Goal: Task Accomplishment & Management: Manage account settings

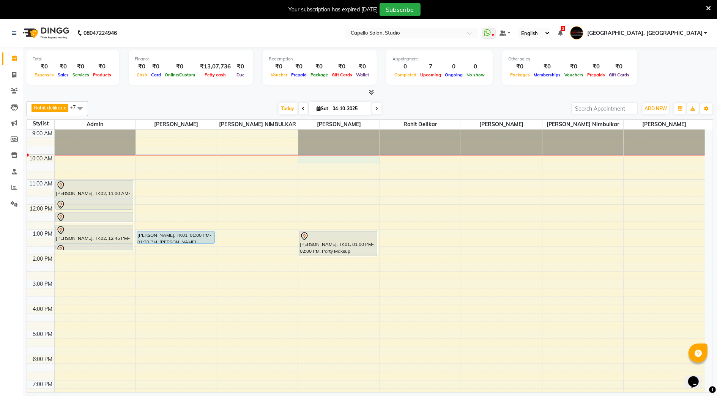
click at [336, 155] on div at bounding box center [339, 155] width 81 height 0
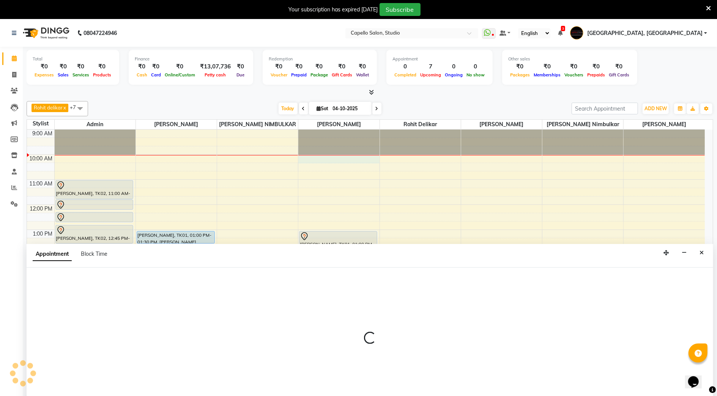
scroll to position [20, 0]
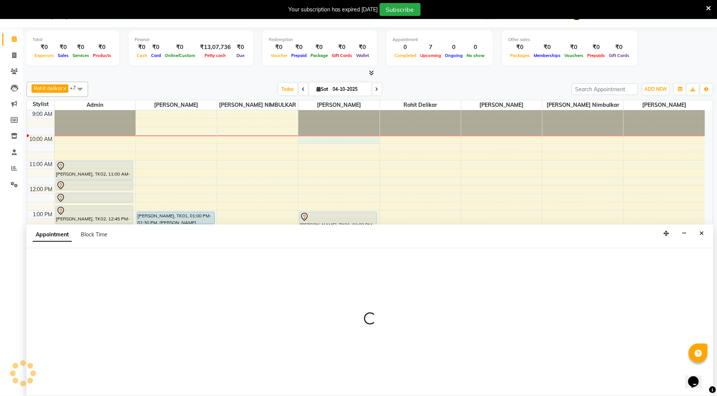
select select "45271"
select select "tentative"
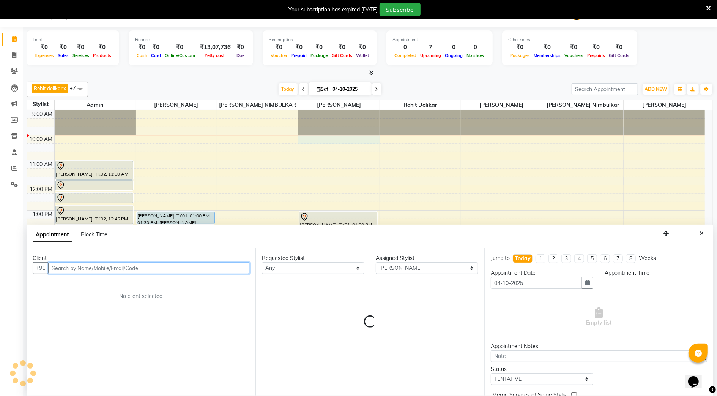
select select "600"
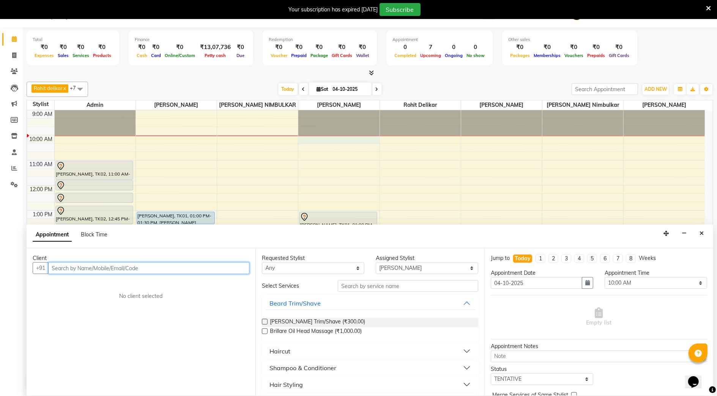
click at [126, 267] on input "text" at bounding box center [148, 268] width 201 height 12
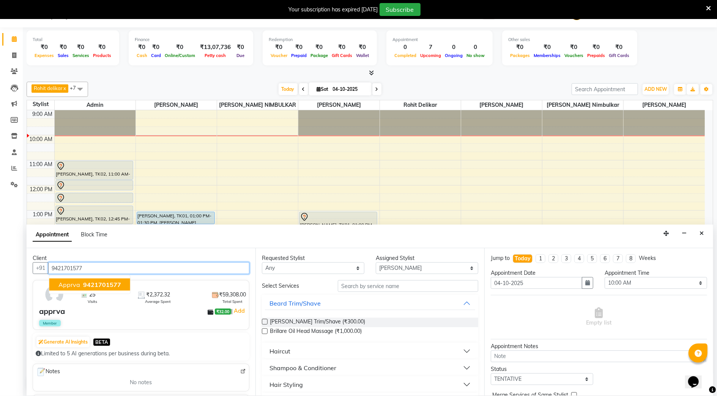
click at [108, 283] on span "9421701577" at bounding box center [102, 285] width 38 height 8
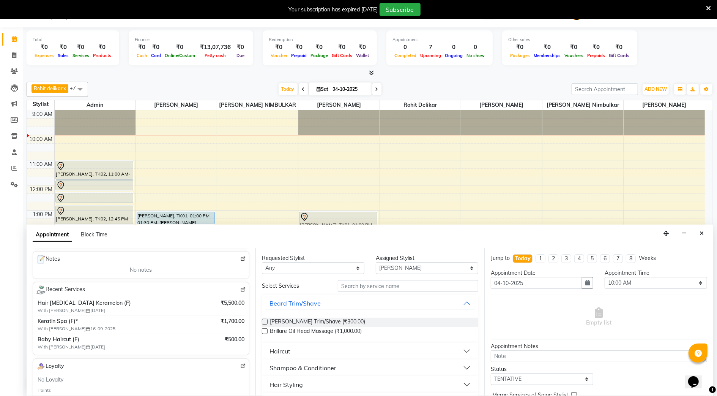
scroll to position [101, 0]
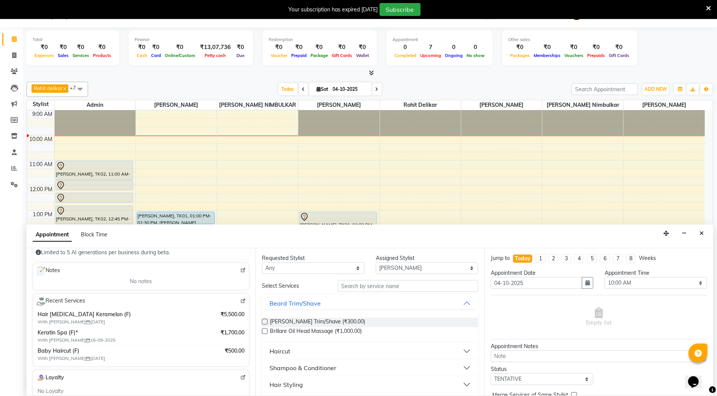
type input "9421701577"
click at [391, 288] on input "text" at bounding box center [408, 286] width 141 height 12
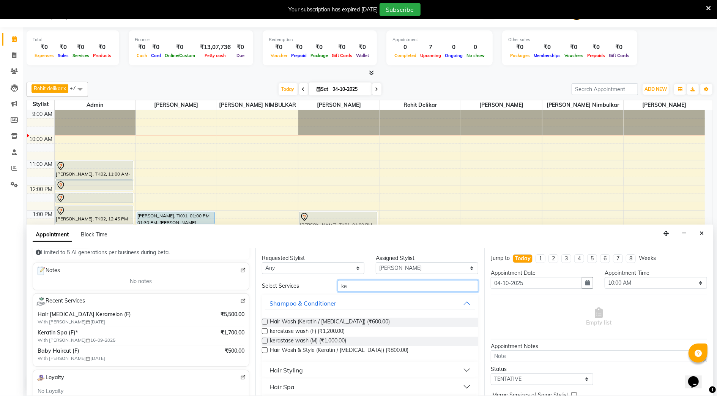
type input "ke"
click at [304, 374] on button "Hair Styling" at bounding box center [370, 370] width 210 height 14
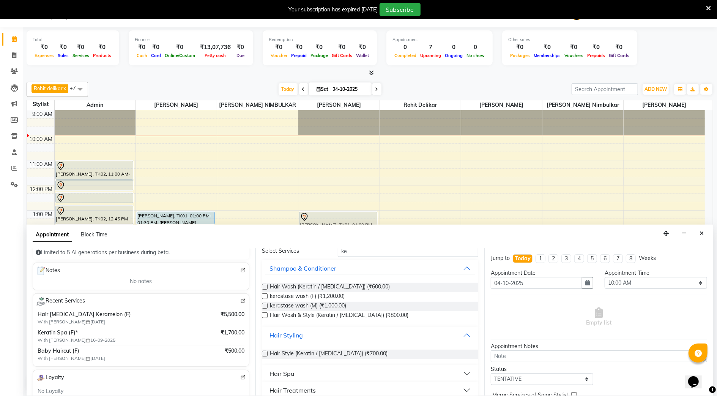
scroll to position [51, 0]
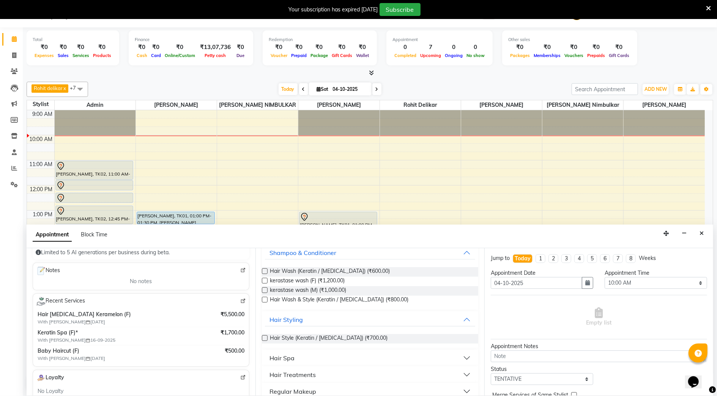
click at [293, 355] on div "Hair Spa" at bounding box center [282, 357] width 25 height 9
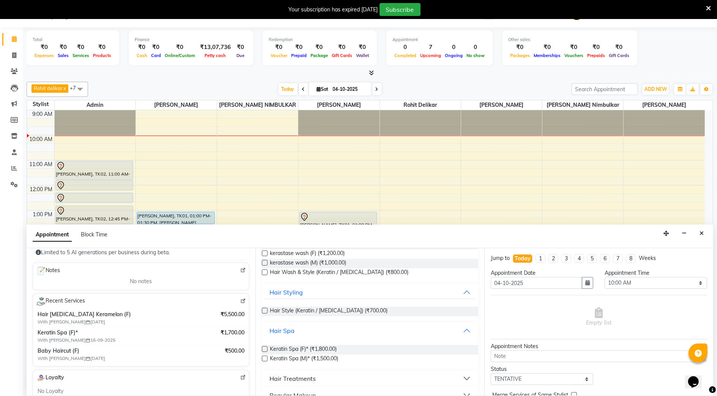
scroll to position [101, 0]
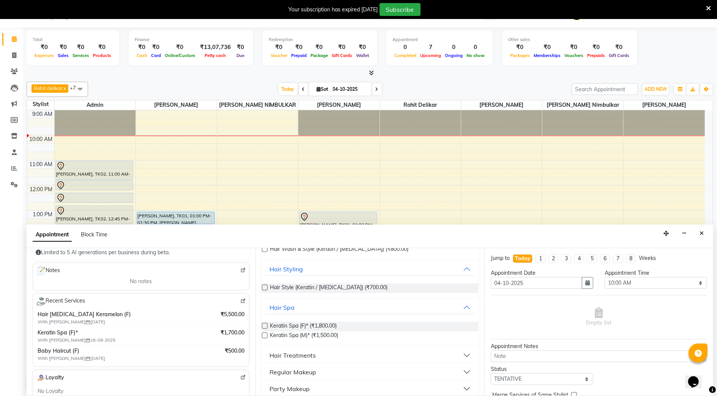
click at [264, 327] on label at bounding box center [265, 326] width 6 height 6
click at [264, 327] on input "checkbox" at bounding box center [264, 326] width 5 height 5
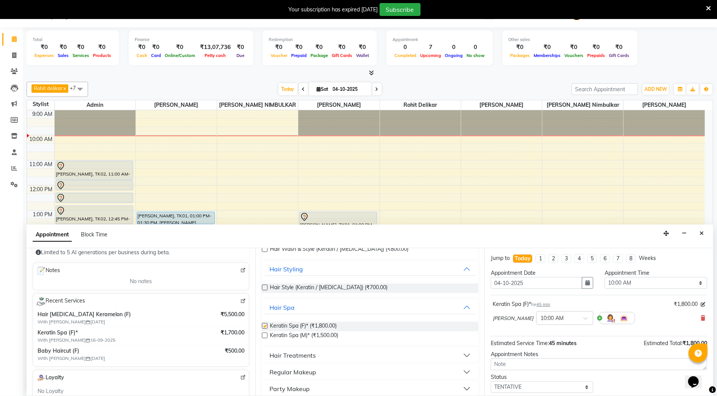
checkbox input "false"
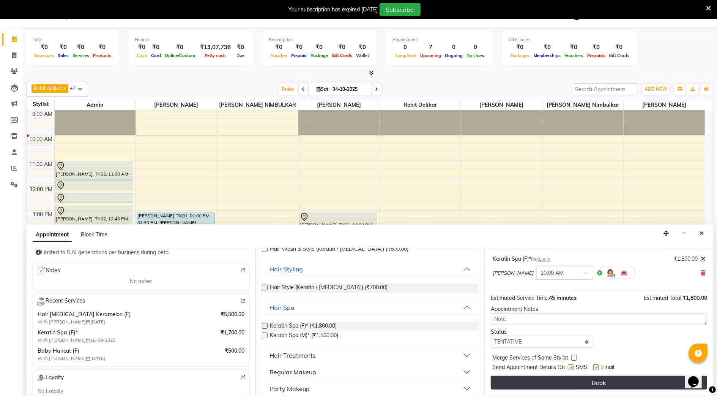
click at [573, 386] on button "Book" at bounding box center [599, 383] width 216 height 14
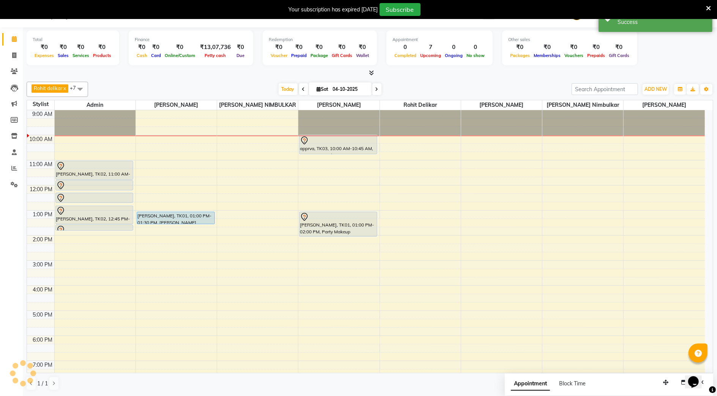
scroll to position [0, 0]
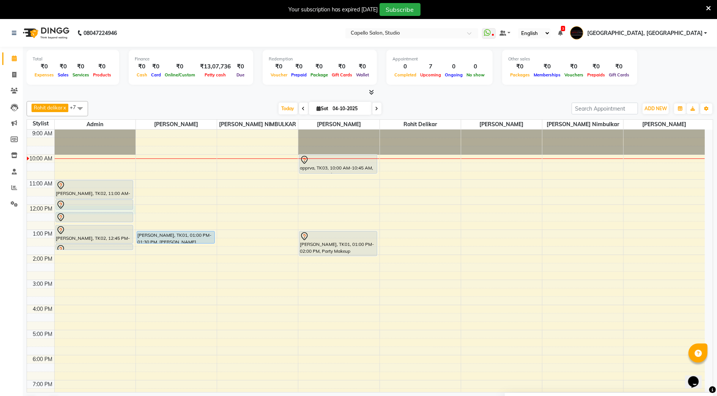
click at [79, 210] on div "[PERSON_NAME], TK02, 11:45 AM-12:10 PM, Full Arms [GEOGRAPHIC_DATA]" at bounding box center [94, 204] width 78 height 11
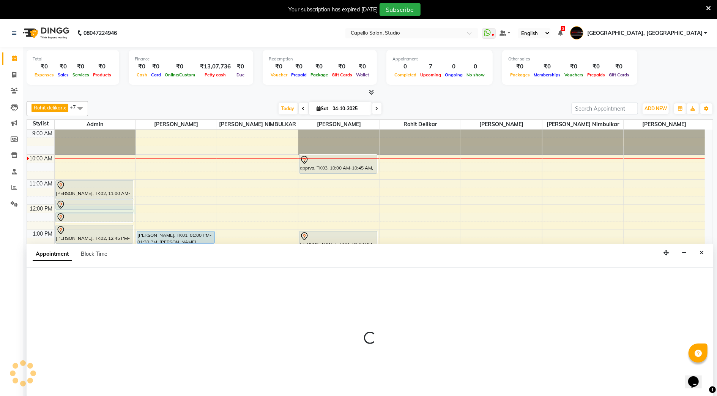
scroll to position [20, 0]
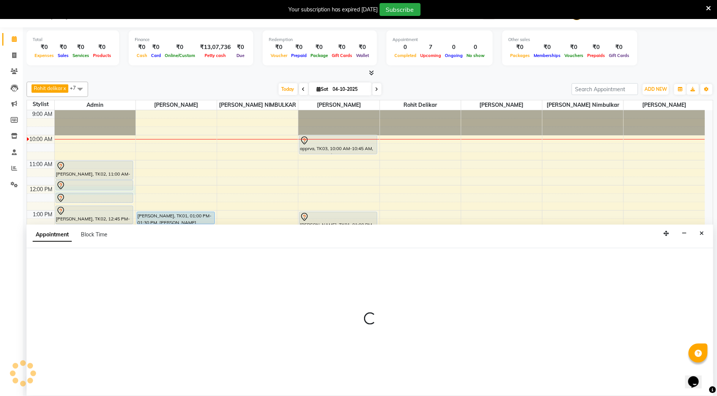
select select "14652"
select select "720"
select select "tentative"
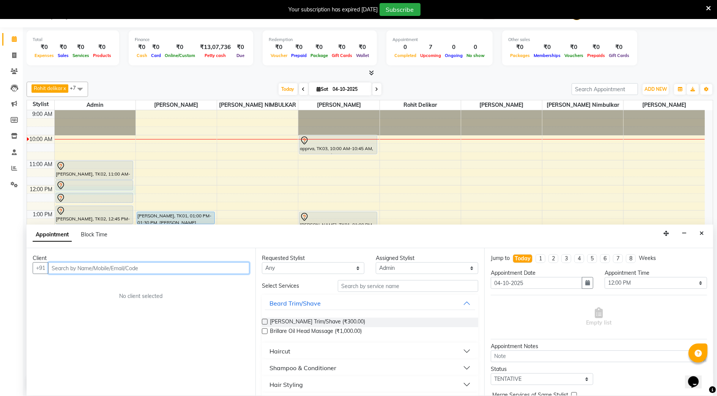
click at [86, 267] on input "text" at bounding box center [148, 268] width 201 height 12
type input "9309720729"
click at [232, 267] on span "Add Client" at bounding box center [233, 267] width 25 height 7
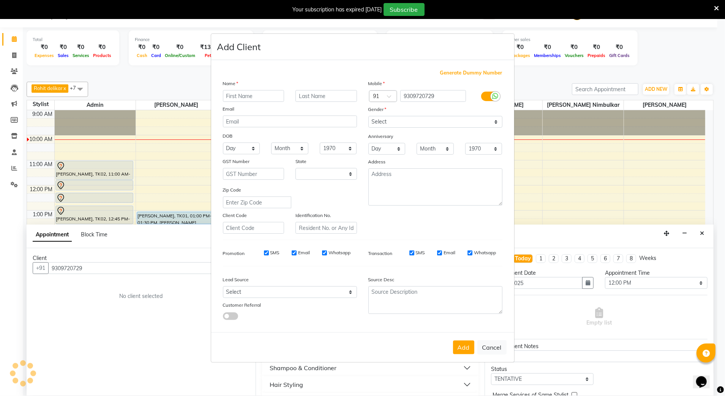
select select "22"
click at [255, 93] on input "text" at bounding box center [254, 96] width 62 height 12
type input "xy"
drag, startPoint x: 427, startPoint y: 111, endPoint x: 422, endPoint y: 120, distance: 10.5
click at [427, 117] on div "Mobile Country Code × 91 9309720729 Gender Select [DEMOGRAPHIC_DATA] [DEMOGRAPH…" at bounding box center [435, 156] width 145 height 154
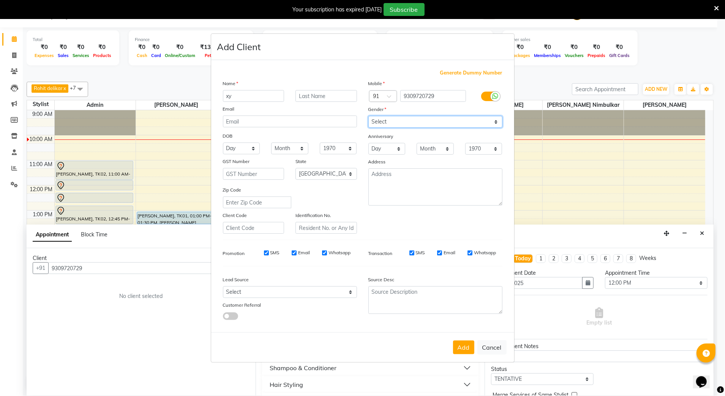
click at [422, 120] on select "Select [DEMOGRAPHIC_DATA] [DEMOGRAPHIC_DATA] Other Prefer Not To Say" at bounding box center [435, 122] width 134 height 12
select select "[DEMOGRAPHIC_DATA]"
click at [368, 117] on select "Select [DEMOGRAPHIC_DATA] [DEMOGRAPHIC_DATA] Other Prefer Not To Say" at bounding box center [435, 122] width 134 height 12
click at [467, 350] on button "Add" at bounding box center [463, 347] width 21 height 14
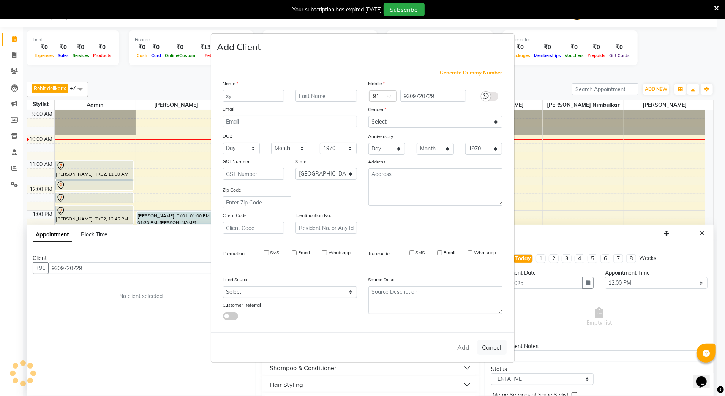
select select
select select "null"
select select
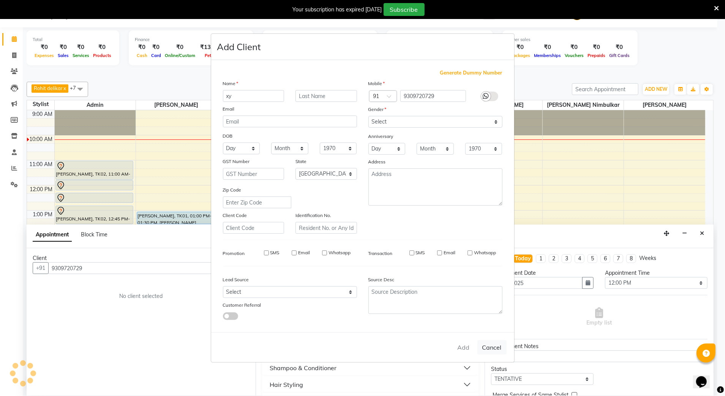
select select
checkbox input "false"
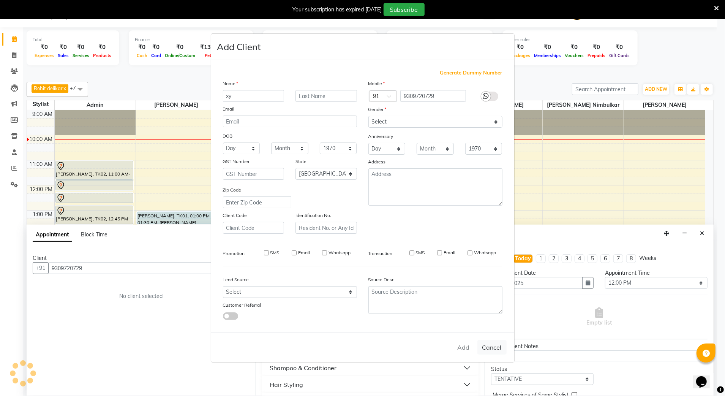
checkbox input "false"
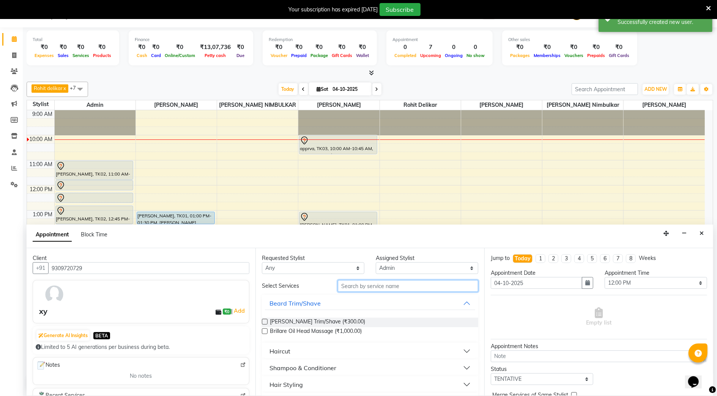
click at [394, 281] on input "text" at bounding box center [408, 286] width 141 height 12
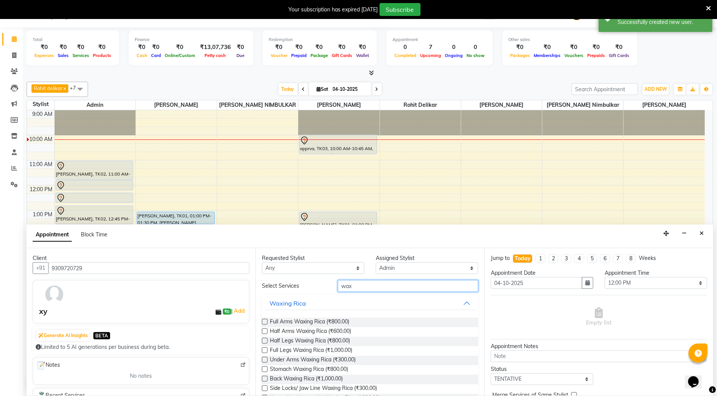
type input "wax"
click at [265, 318] on div "Full Arms Waxing Rica (₹800.00)" at bounding box center [370, 322] width 216 height 9
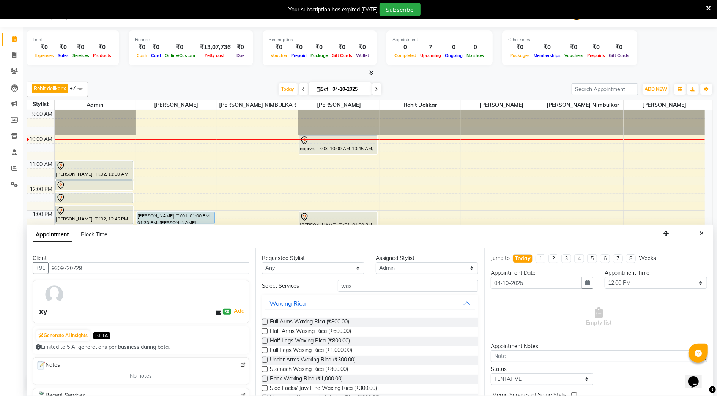
click at [264, 322] on label at bounding box center [265, 322] width 6 height 6
click at [264, 322] on input "checkbox" at bounding box center [264, 322] width 5 height 5
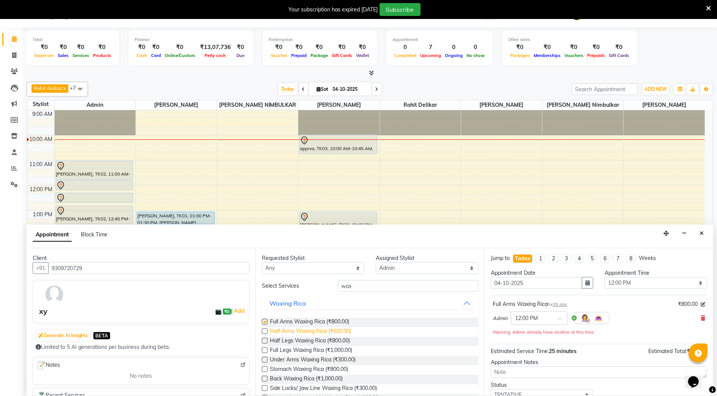
checkbox input "false"
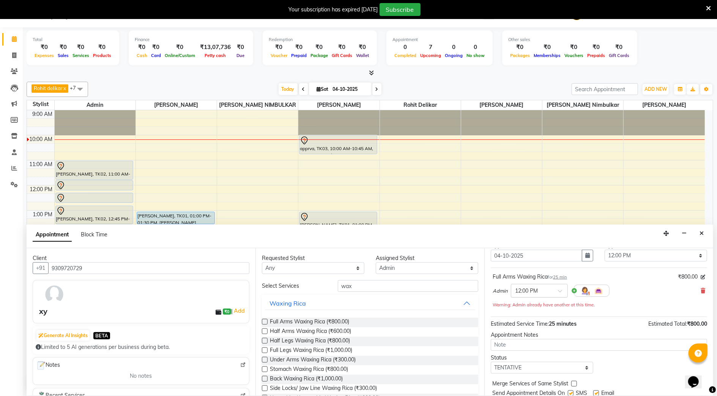
scroll to position [54, 0]
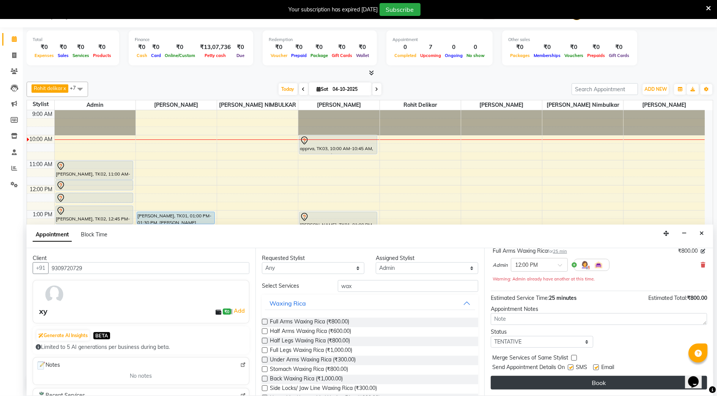
click at [552, 382] on button "Book" at bounding box center [599, 383] width 216 height 14
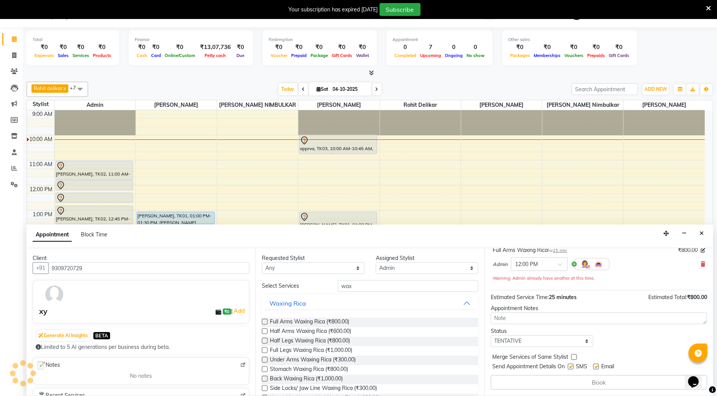
scroll to position [0, 0]
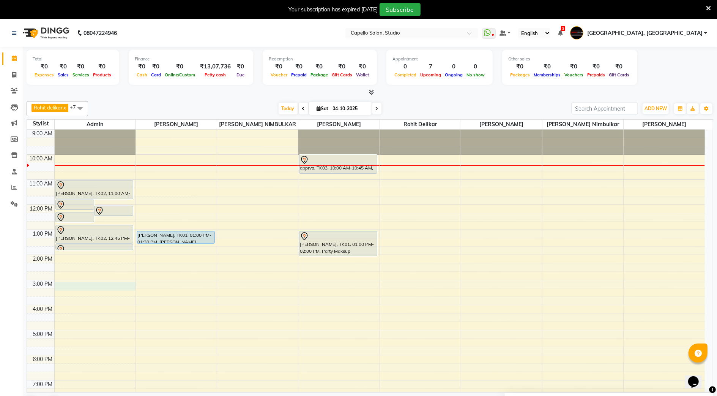
click at [109, 288] on div "9:00 AM 10:00 AM 11:00 AM 12:00 PM 1:00 PM 2:00 PM 3:00 PM 4:00 PM 5:00 PM 6:00…" at bounding box center [366, 292] width 678 height 325
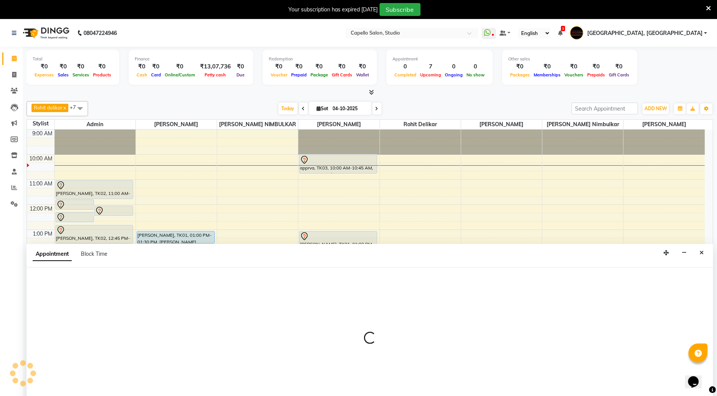
scroll to position [20, 0]
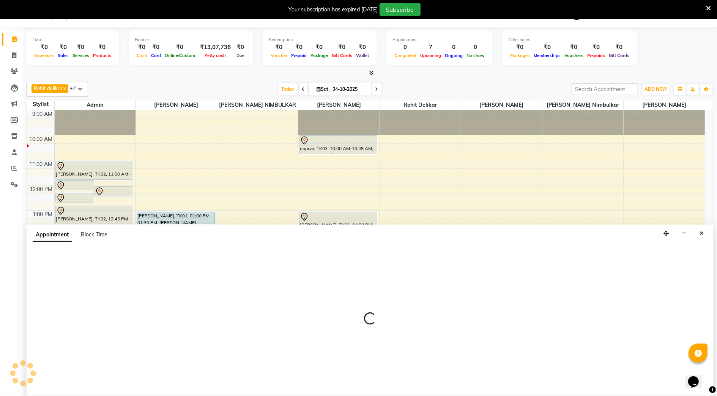
select select "14652"
select select "900"
select select "tentative"
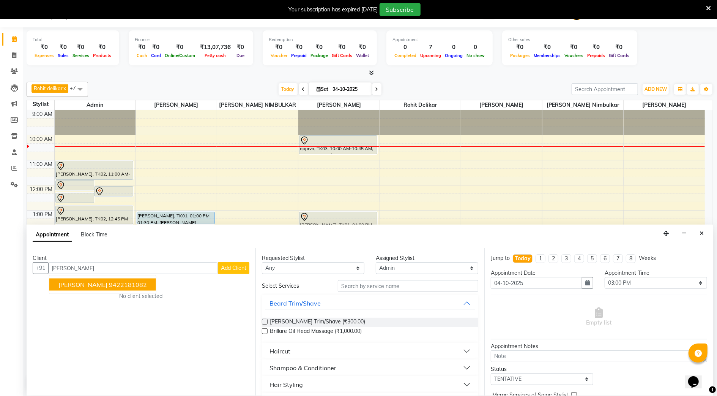
click at [147, 284] on ngb-highlight "9422181082" at bounding box center [128, 285] width 38 height 8
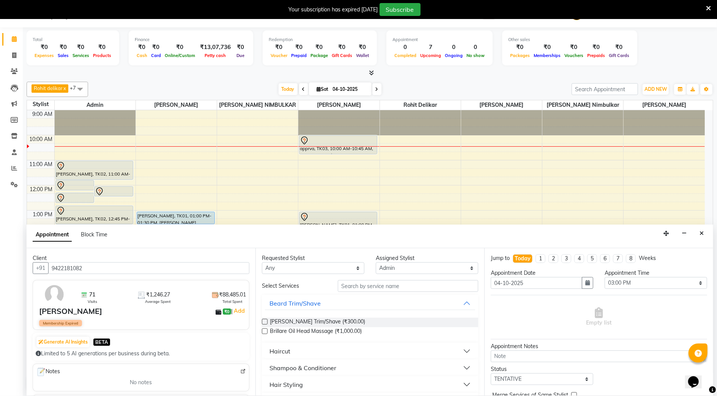
type input "9422181082"
click at [420, 286] on input "text" at bounding box center [408, 286] width 141 height 12
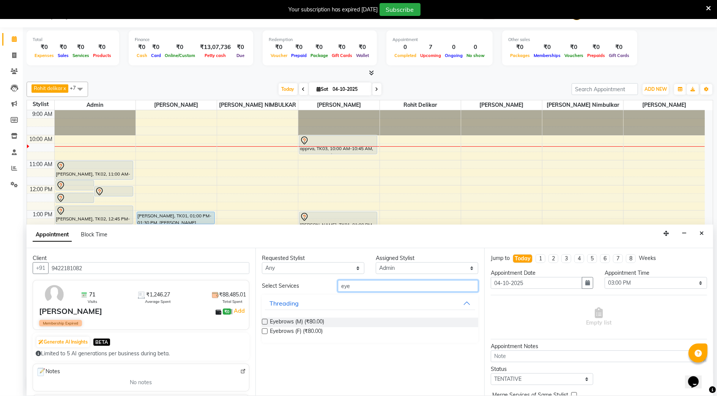
type input "eye"
click at [265, 329] on label at bounding box center [265, 331] width 6 height 6
click at [265, 329] on input "checkbox" at bounding box center [264, 331] width 5 height 5
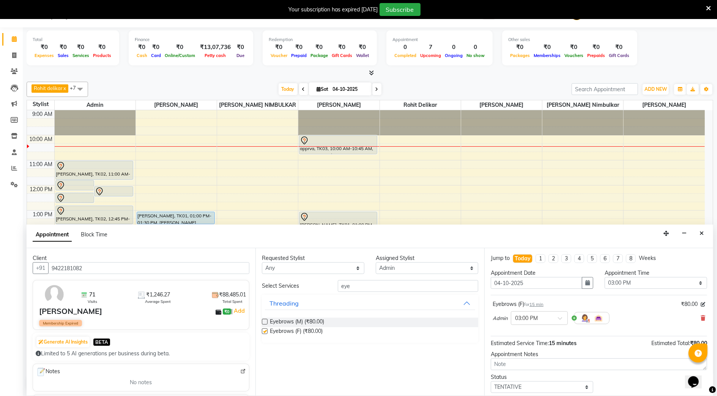
checkbox input "false"
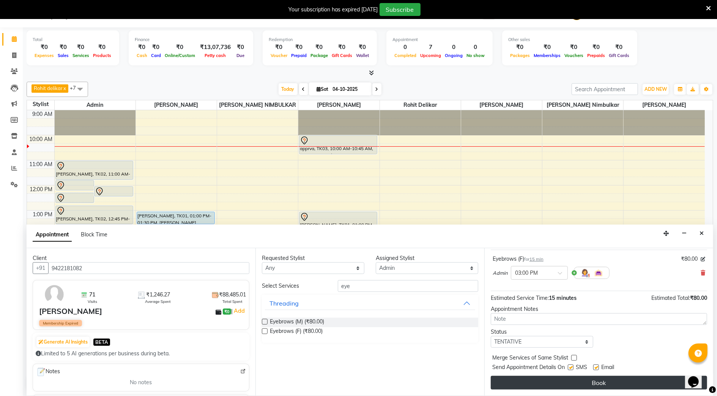
click at [619, 381] on button "Book" at bounding box center [599, 383] width 216 height 14
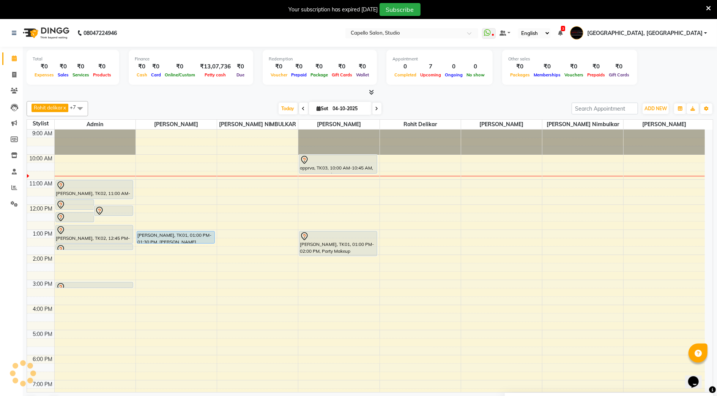
scroll to position [20, 0]
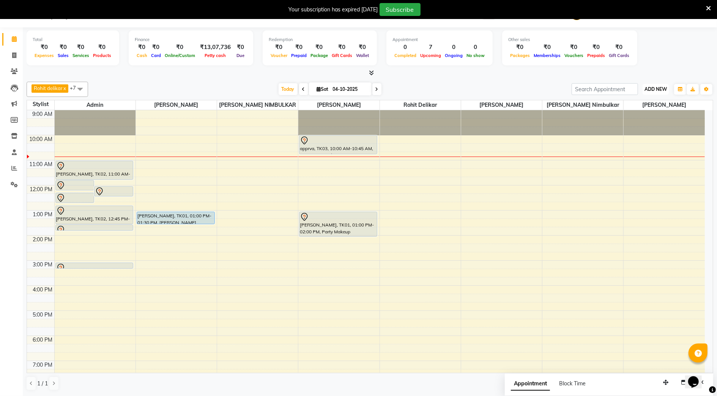
click at [654, 88] on span "ADD NEW" at bounding box center [656, 89] width 22 height 6
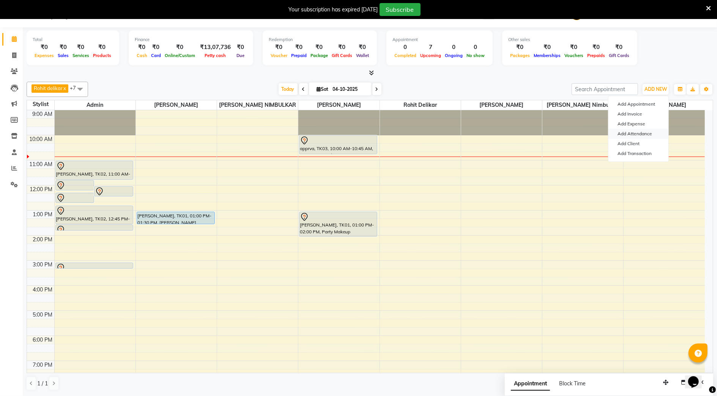
click at [628, 137] on link "Add Attendance" at bounding box center [639, 134] width 60 height 10
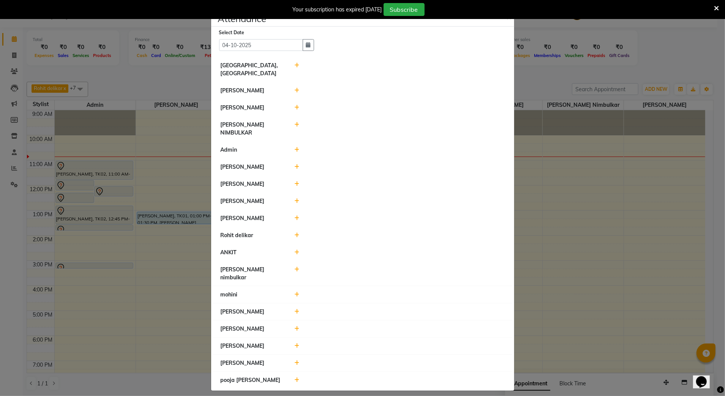
click at [298, 377] on icon at bounding box center [296, 379] width 5 height 5
click at [346, 378] on input "10:54" at bounding box center [356, 384] width 43 height 12
click at [351, 378] on input "10:54" at bounding box center [356, 384] width 43 height 12
type input "10:40"
click at [349, 378] on input "10:40" at bounding box center [356, 384] width 43 height 12
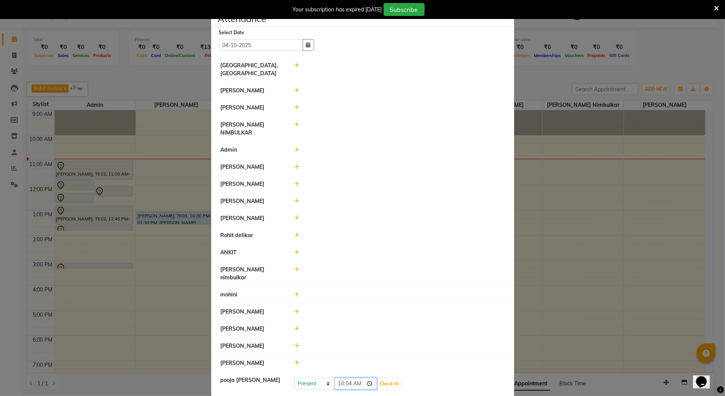
type input "10:45"
click at [384, 378] on button "Check-In" at bounding box center [389, 383] width 23 height 11
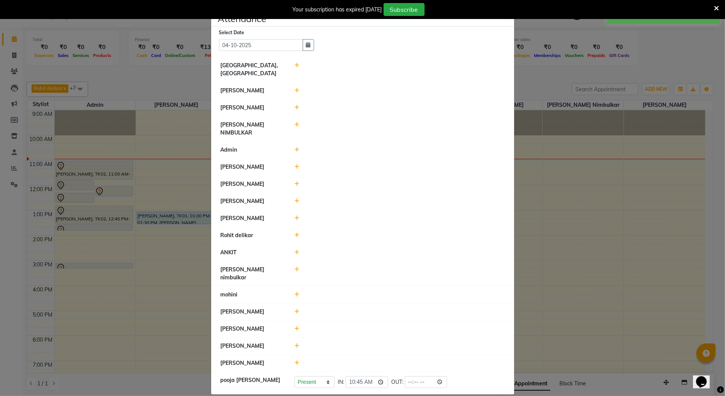
click at [298, 197] on span at bounding box center [296, 200] width 5 height 7
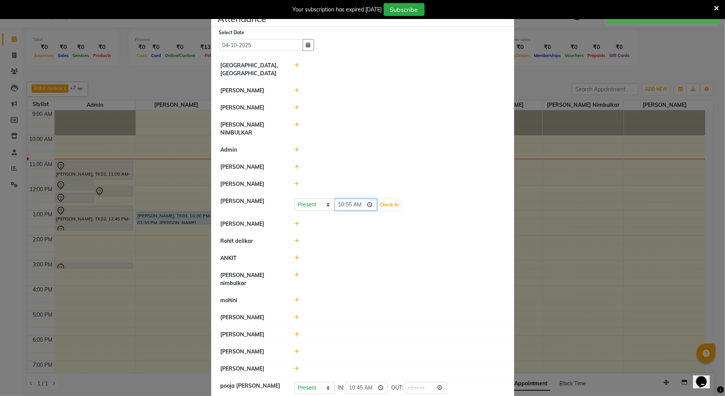
click at [339, 199] on input "10:55" at bounding box center [356, 205] width 43 height 12
type input "09:55"
click at [386, 199] on button "Check-In" at bounding box center [389, 204] width 23 height 11
click at [296, 92] on icon at bounding box center [296, 90] width 5 height 5
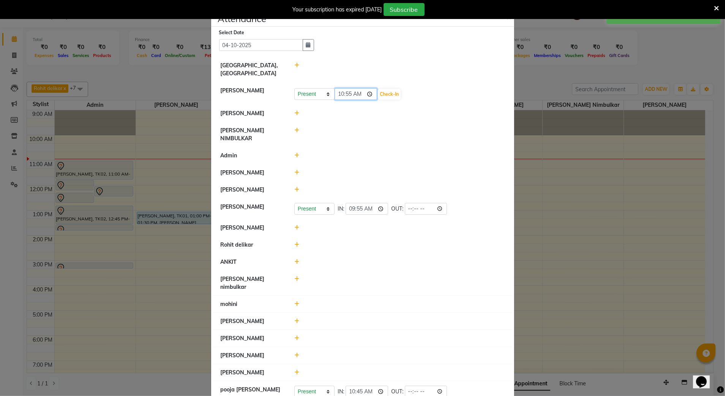
click at [350, 97] on input "10:55" at bounding box center [356, 94] width 43 height 12
click at [347, 96] on input "10:55" at bounding box center [356, 94] width 43 height 12
type input "10:00"
click at [392, 96] on button "Check-In" at bounding box center [389, 94] width 23 height 11
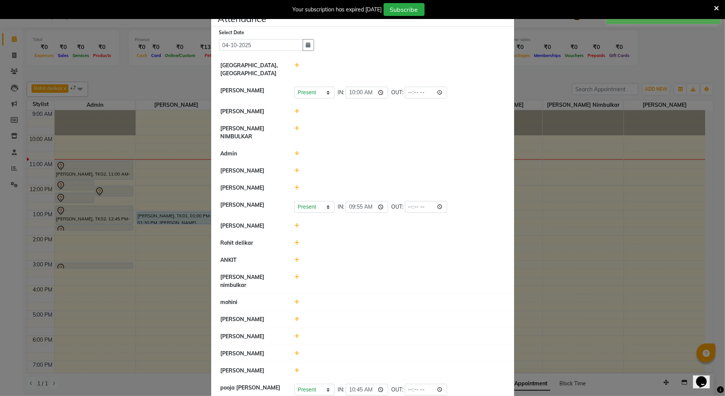
click at [152, 87] on ngb-modal-window "Attendance × Select Date [DATE] [GEOGRAPHIC_DATA], [PERSON_NAME] [PERSON_NAME] …" at bounding box center [362, 198] width 725 height 396
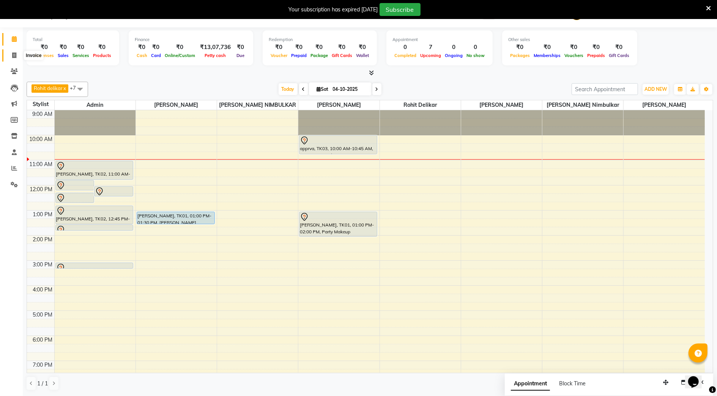
click at [11, 55] on span at bounding box center [14, 55] width 13 height 9
select select "service"
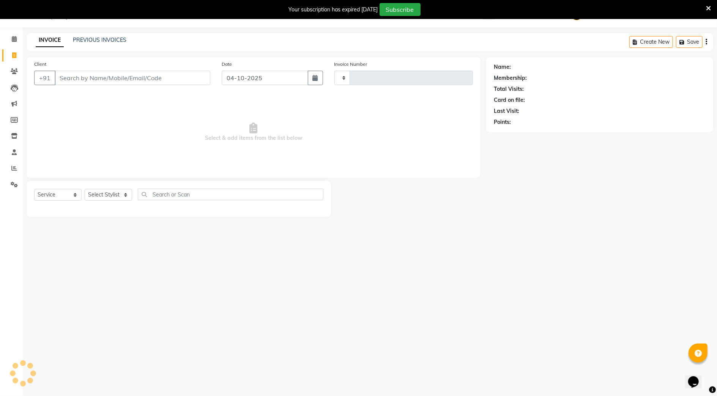
type input "3927"
select select "847"
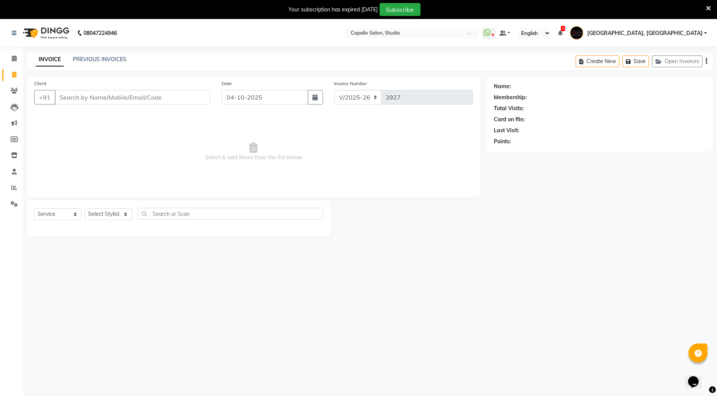
click at [92, 63] on div "PREVIOUS INVOICES" at bounding box center [100, 59] width 54 height 8
click at [92, 57] on link "PREVIOUS INVOICES" at bounding box center [100, 59] width 54 height 7
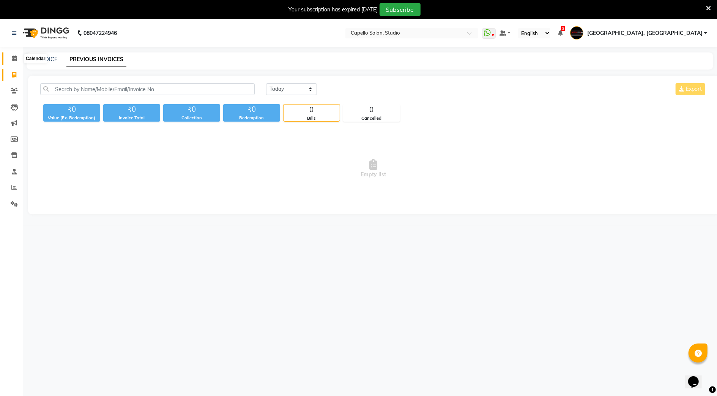
click at [13, 61] on icon at bounding box center [14, 58] width 5 height 6
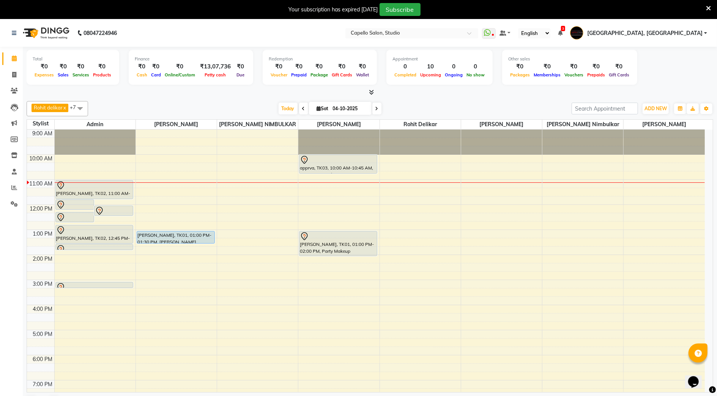
click at [619, 84] on div "Other sales ₹0 Packages ₹0 Memberships ₹0 Vouchers ₹0 Prepaids ₹0 Gift Cards" at bounding box center [569, 67] width 135 height 35
click at [12, 55] on icon at bounding box center [14, 58] width 5 height 6
click at [17, 72] on span at bounding box center [14, 75] width 13 height 9
select select "service"
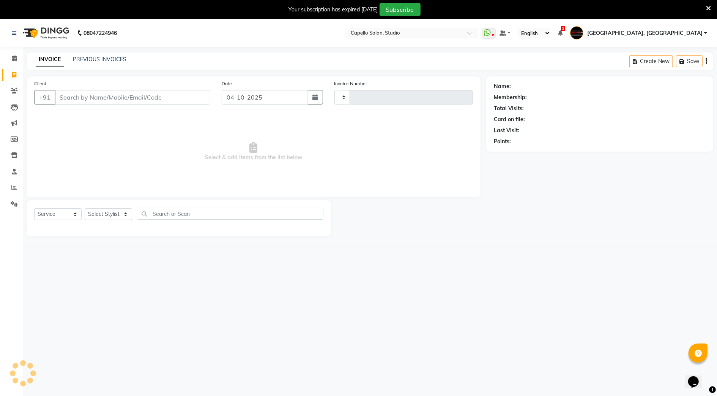
type input "3927"
select select "847"
click at [90, 92] on input "Client" at bounding box center [133, 97] width 156 height 14
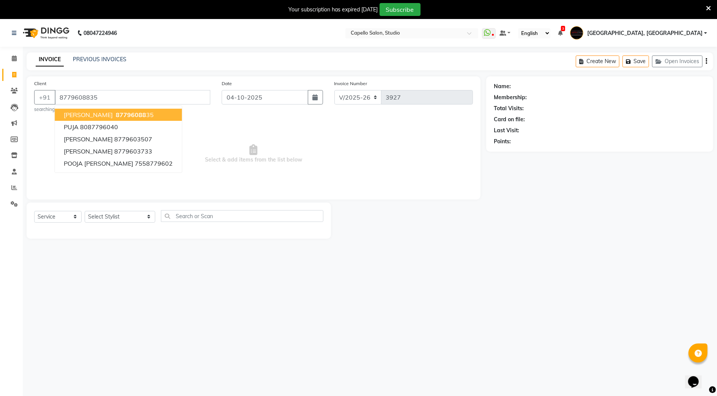
type input "8779608835"
click at [116, 112] on span "87796088" at bounding box center [131, 115] width 30 height 8
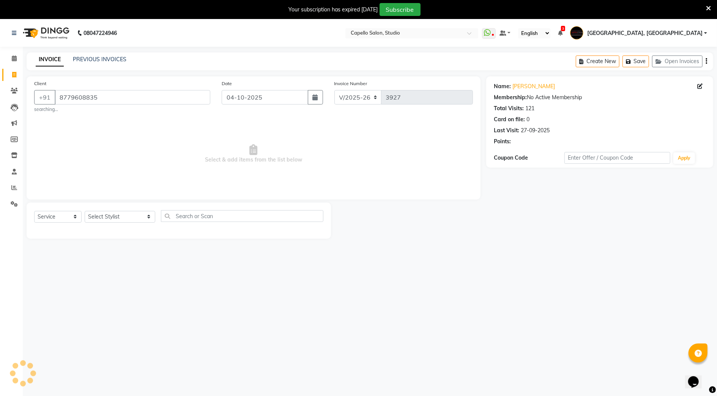
click at [117, 210] on div "Select Service Product Membership Package Voucher Prepaid Gift Card Select Styl…" at bounding box center [179, 220] width 305 height 36
click at [116, 220] on select "Select Stylist Admin [PERSON_NAME] [PERSON_NAME] Studio, Shivaji Nagar [PERSON_…" at bounding box center [120, 217] width 71 height 12
select select "14445"
click at [85, 211] on select "Select Stylist Admin [PERSON_NAME] [PERSON_NAME] Studio, Shivaji Nagar [PERSON_…" at bounding box center [120, 217] width 71 height 12
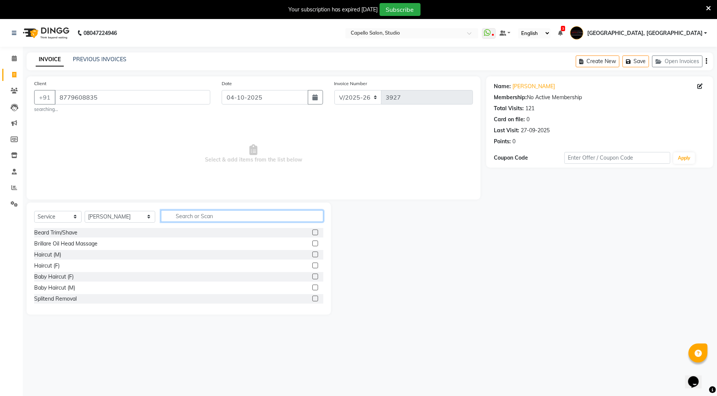
click at [225, 212] on input "text" at bounding box center [242, 216] width 163 height 12
click at [293, 230] on div "Beard Trim/Shave" at bounding box center [178, 232] width 289 height 9
click at [313, 232] on label at bounding box center [316, 232] width 6 height 6
click at [313, 232] on input "checkbox" at bounding box center [315, 232] width 5 height 5
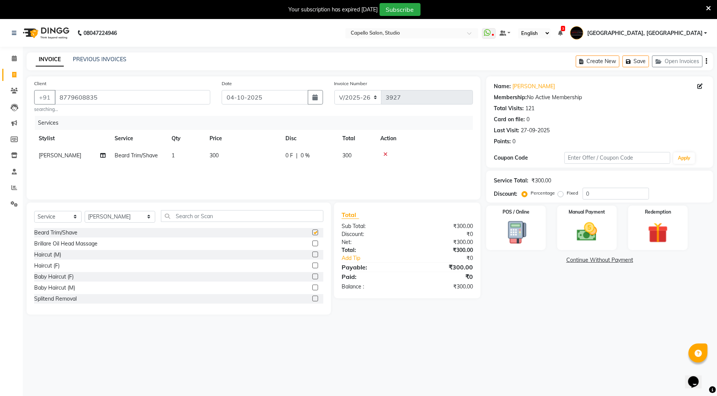
checkbox input "false"
click at [563, 231] on div "Manual Payment" at bounding box center [587, 228] width 62 height 46
click at [607, 262] on span "CASH" at bounding box center [608, 260] width 16 height 9
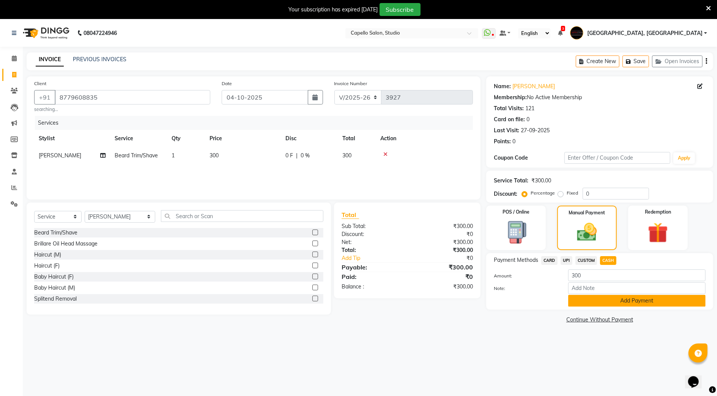
click at [600, 303] on button "Add Payment" at bounding box center [637, 301] width 137 height 12
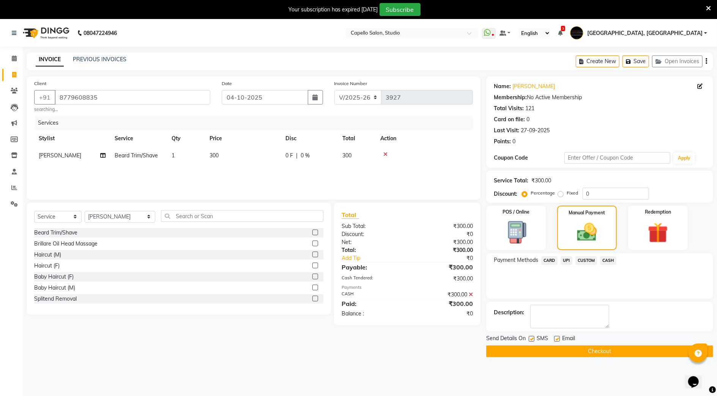
click at [577, 352] on button "Checkout" at bounding box center [600, 351] width 227 height 12
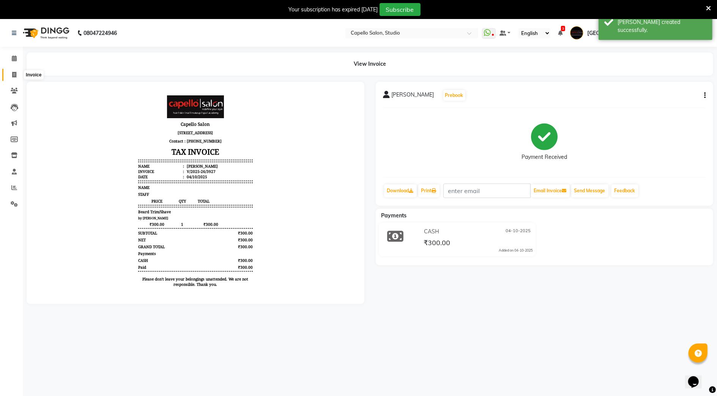
click at [9, 77] on span at bounding box center [14, 75] width 13 height 9
select select "service"
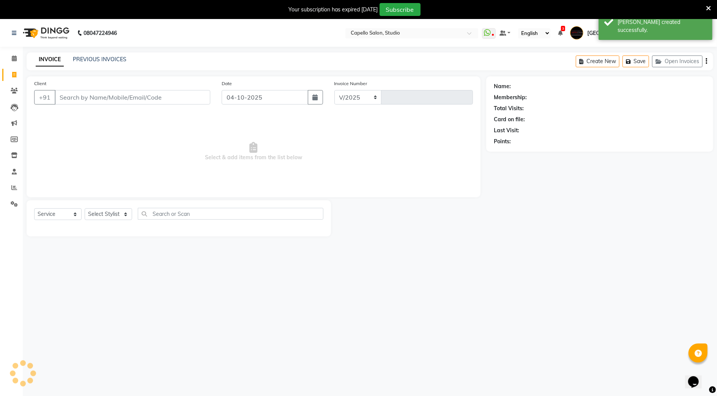
select select "847"
type input "3928"
click at [17, 51] on li "Calendar" at bounding box center [11, 59] width 23 height 16
click at [11, 63] on link "Calendar" at bounding box center [11, 58] width 18 height 13
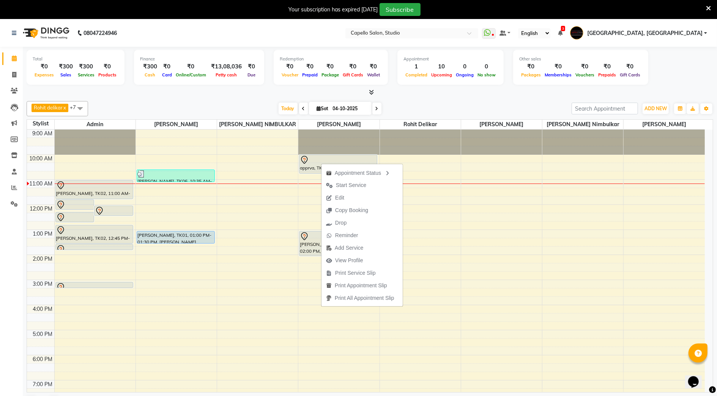
click at [321, 163] on div "Appointment Status Start Service Edit Copy Booking Drop Reminder Add Service Vi…" at bounding box center [362, 235] width 82 height 144
click at [303, 169] on div "apprva, TK03, 10:00 AM-10:45 AM, Keratin Spa (F)*" at bounding box center [338, 164] width 77 height 18
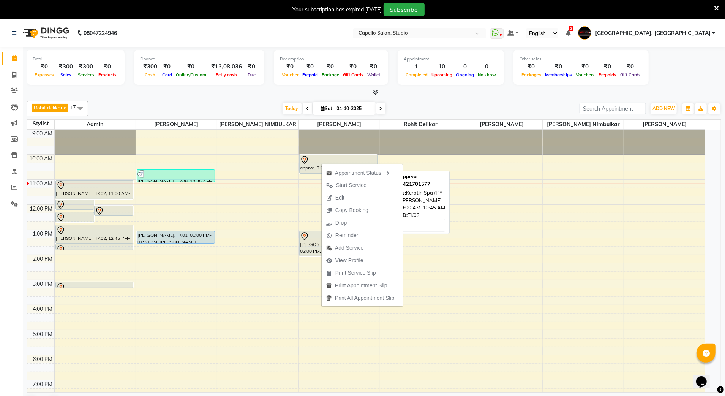
select select "7"
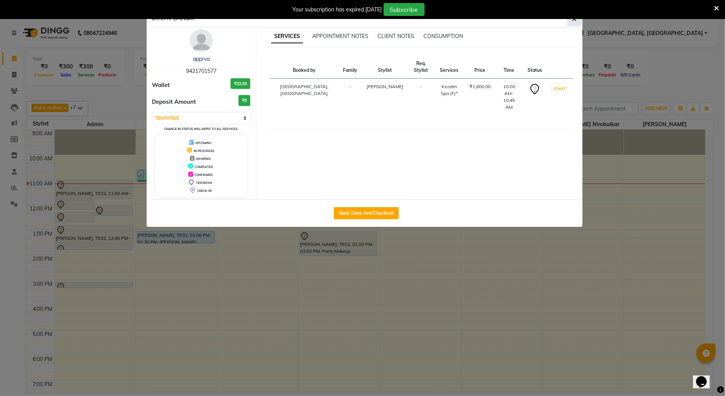
click at [572, 24] on button "button" at bounding box center [574, 19] width 14 height 14
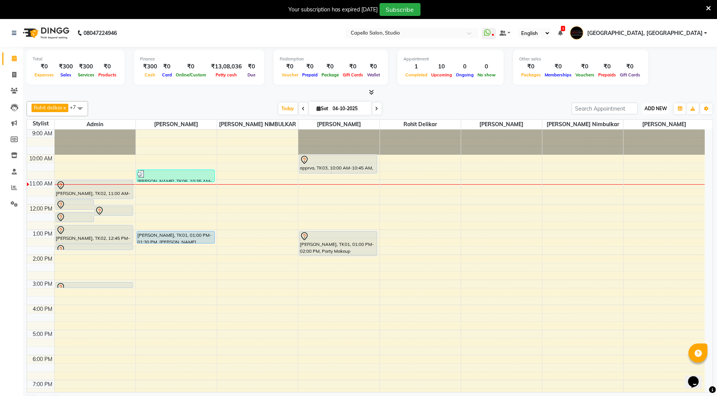
click at [648, 110] on span "ADD NEW" at bounding box center [656, 109] width 22 height 6
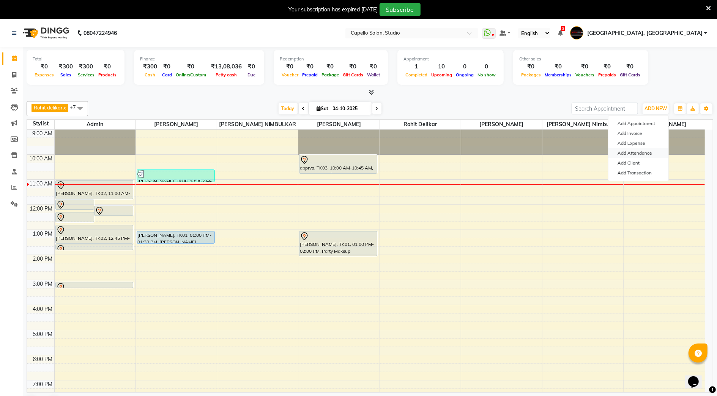
click at [626, 152] on link "Add Attendance" at bounding box center [639, 153] width 60 height 10
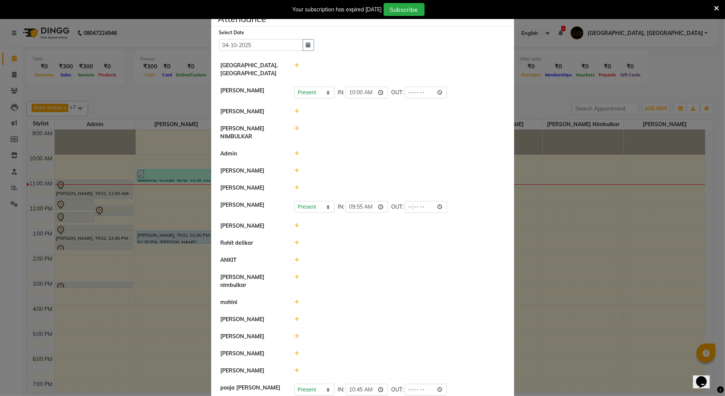
click at [291, 239] on div at bounding box center [400, 243] width 222 height 8
click at [294, 240] on icon at bounding box center [296, 242] width 5 height 5
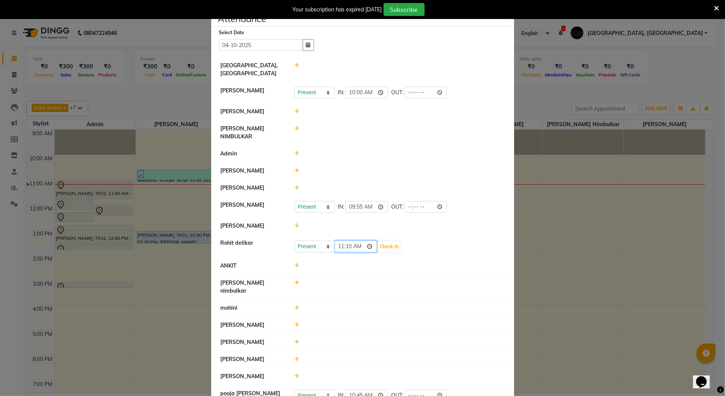
click at [345, 240] on input "11:10" at bounding box center [356, 246] width 43 height 12
type input "11:05"
click at [388, 241] on button "Check-In" at bounding box center [389, 246] width 23 height 11
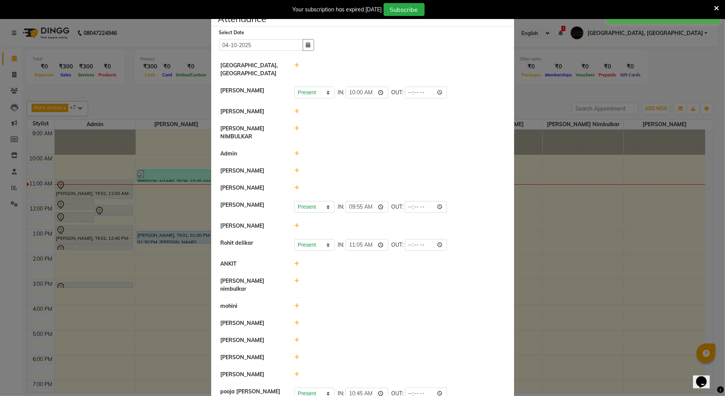
click at [290, 131] on div at bounding box center [400, 133] width 222 height 16
click at [294, 128] on icon at bounding box center [296, 128] width 5 height 5
click at [347, 134] on input "11:10" at bounding box center [356, 132] width 43 height 12
type input "11:05"
click at [387, 130] on button "Check-In" at bounding box center [389, 132] width 23 height 11
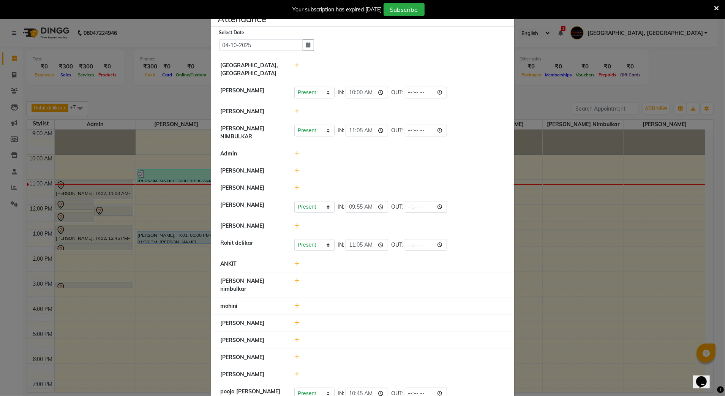
click at [138, 219] on ngb-modal-window "Attendance × Select Date [DATE] Capello Studio, [PERSON_NAME] [PERSON_NAME] Pre…" at bounding box center [362, 198] width 725 height 396
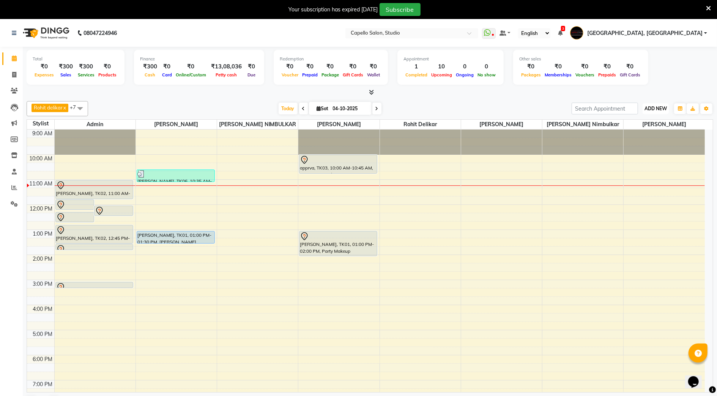
click at [649, 108] on span "ADD NEW" at bounding box center [656, 109] width 22 height 6
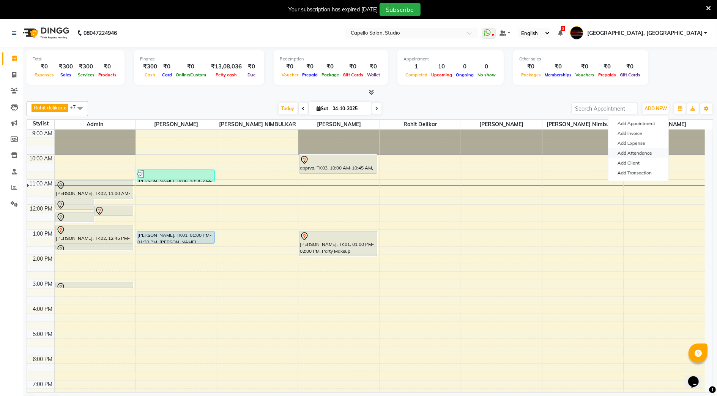
click at [640, 154] on link "Add Attendance" at bounding box center [639, 153] width 60 height 10
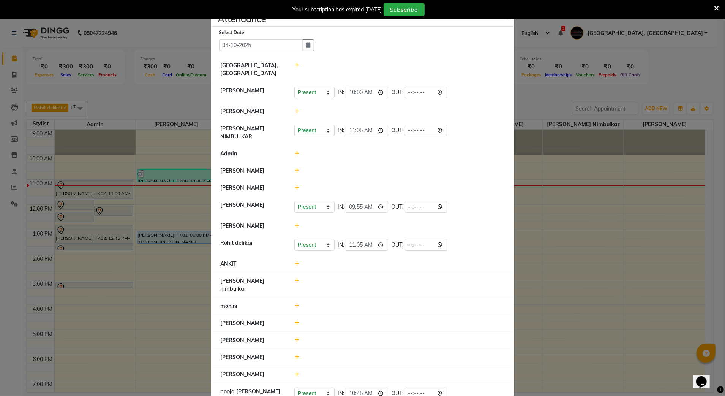
click at [294, 168] on icon at bounding box center [296, 170] width 5 height 5
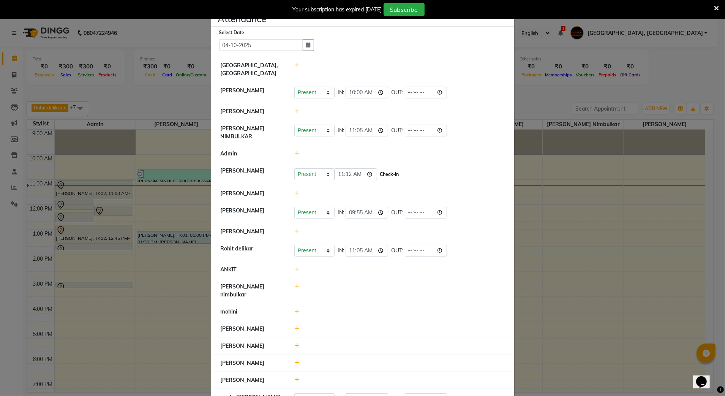
click at [395, 170] on button "Check-In" at bounding box center [389, 174] width 23 height 11
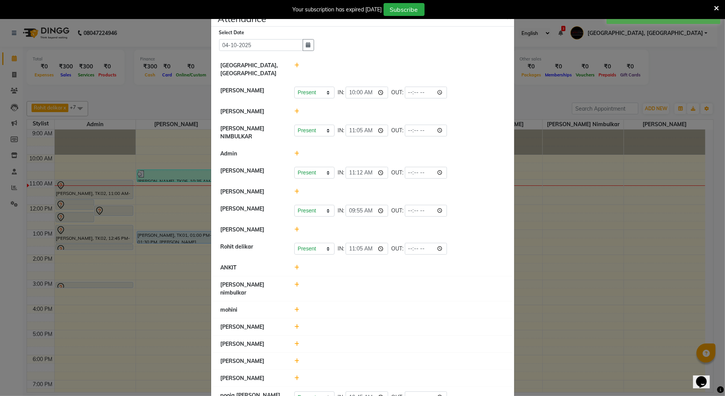
click at [509, 224] on div "Select Date [DATE] [GEOGRAPHIC_DATA], [PERSON_NAME] [PERSON_NAME] Present Absen…" at bounding box center [362, 218] width 303 height 383
click at [514, 210] on ngb-modal-window "Attendance × Select Date [DATE] [GEOGRAPHIC_DATA], [PERSON_NAME] [PERSON_NAME] …" at bounding box center [362, 198] width 725 height 396
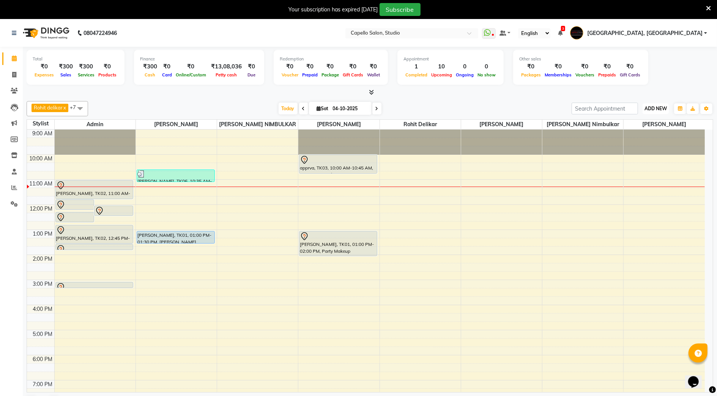
click at [646, 108] on span "ADD NEW" at bounding box center [656, 109] width 22 height 6
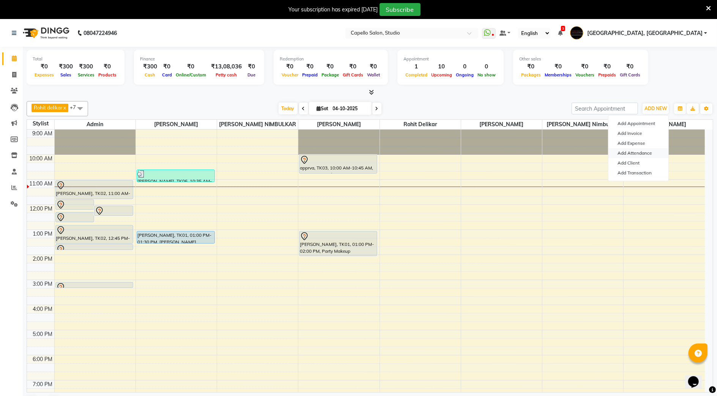
click at [651, 156] on link "Add Attendance" at bounding box center [639, 153] width 60 height 10
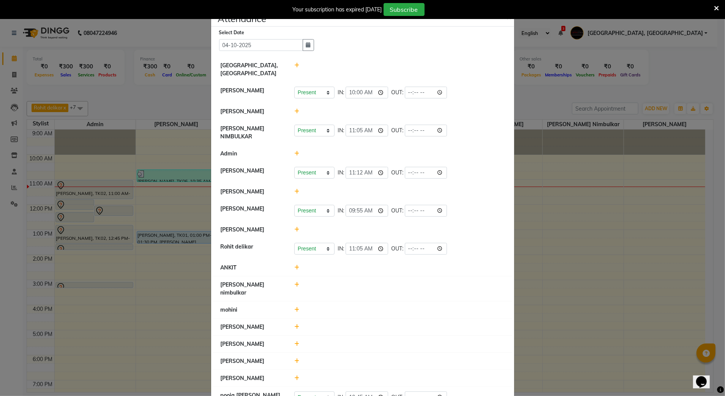
click at [294, 189] on icon at bounding box center [296, 191] width 5 height 5
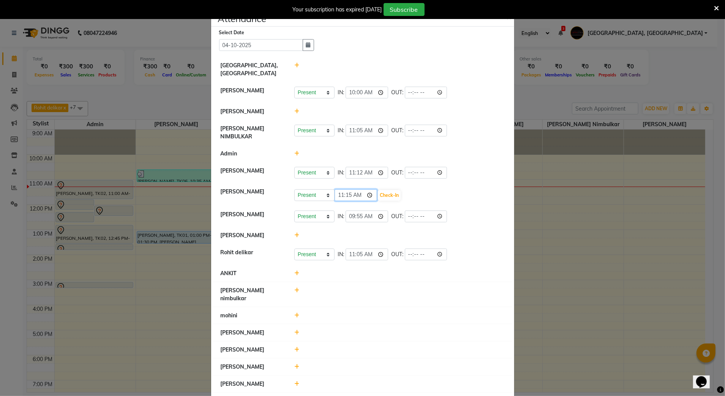
click at [347, 192] on input "11:15" at bounding box center [356, 195] width 43 height 12
type input "11:00"
click at [383, 191] on button "Check-In" at bounding box center [389, 195] width 23 height 11
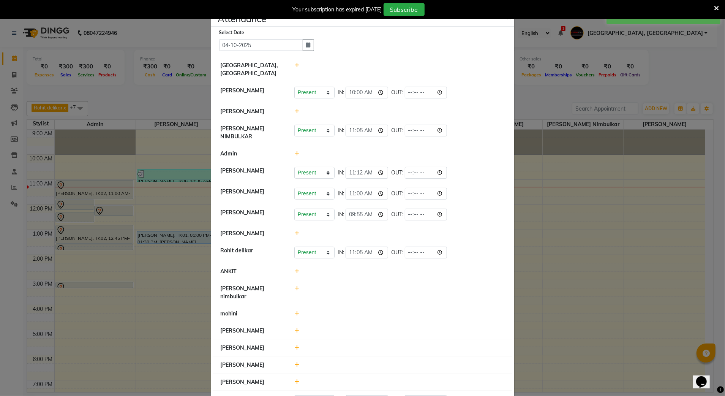
click at [566, 210] on ngb-modal-window "Attendance × Select Date [DATE] [GEOGRAPHIC_DATA], [PERSON_NAME] [PERSON_NAME] …" at bounding box center [362, 198] width 725 height 396
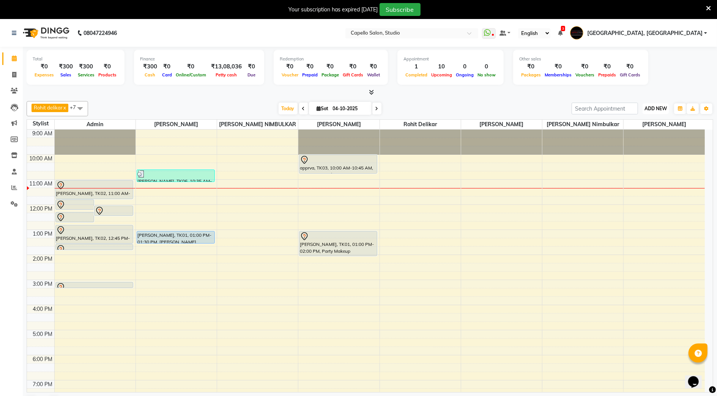
click at [651, 110] on span "ADD NEW" at bounding box center [656, 109] width 22 height 6
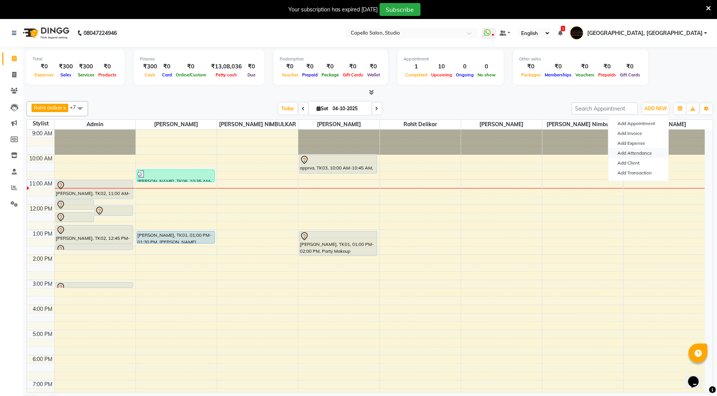
click at [643, 156] on link "Add Attendance" at bounding box center [639, 153] width 60 height 10
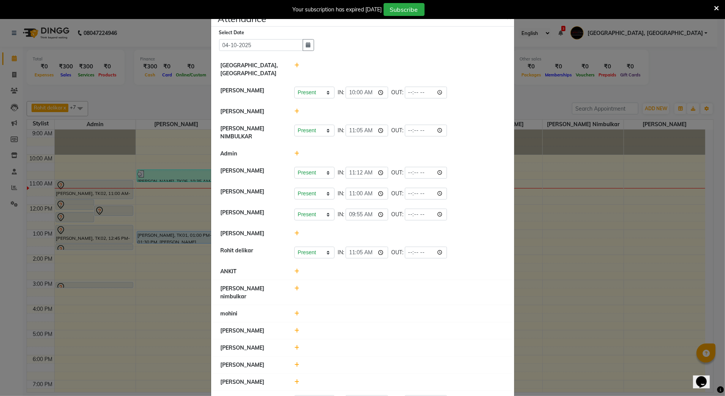
click at [52, 172] on ngb-modal-window "Attendance × Select Date [DATE] [GEOGRAPHIC_DATA], [PERSON_NAME] [PERSON_NAME] …" at bounding box center [362, 198] width 725 height 396
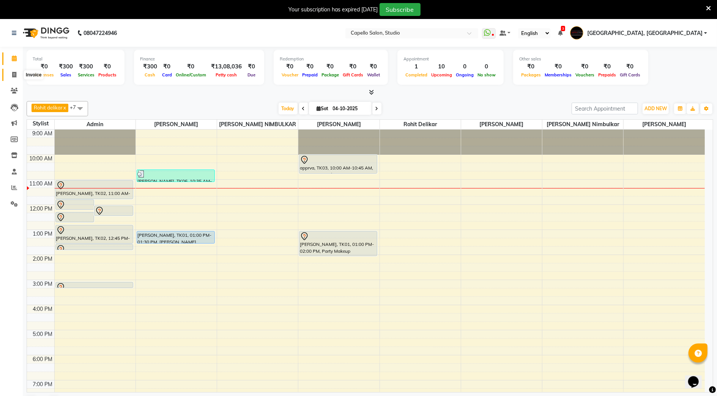
drag, startPoint x: 8, startPoint y: 75, endPoint x: 36, endPoint y: 73, distance: 27.4
click at [8, 75] on span at bounding box center [14, 75] width 13 height 9
select select "service"
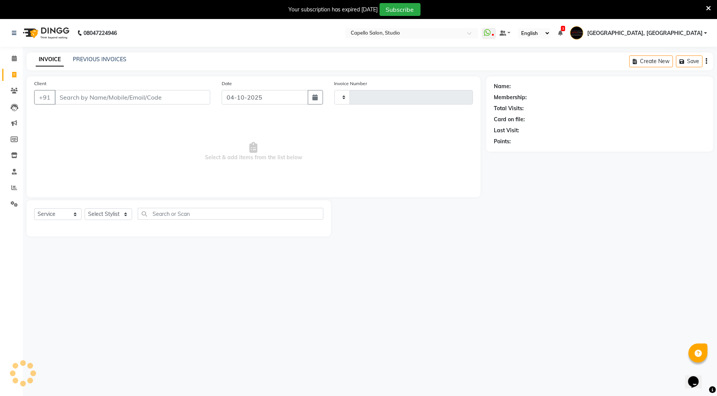
type input "3928"
select select "847"
click at [109, 213] on select "Select Stylist Admin [PERSON_NAME] [PERSON_NAME] Studio, Shivaji Nagar [PERSON_…" at bounding box center [120, 214] width 71 height 12
select select "45271"
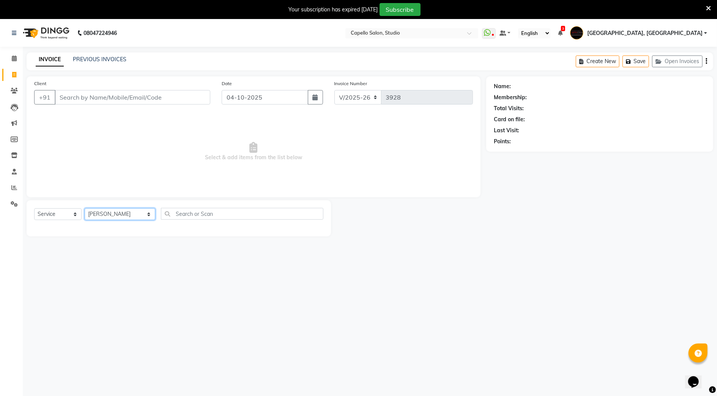
click at [85, 208] on select "Select Stylist Admin [PERSON_NAME] [PERSON_NAME] Studio, Shivaji Nagar [PERSON_…" at bounding box center [120, 214] width 71 height 12
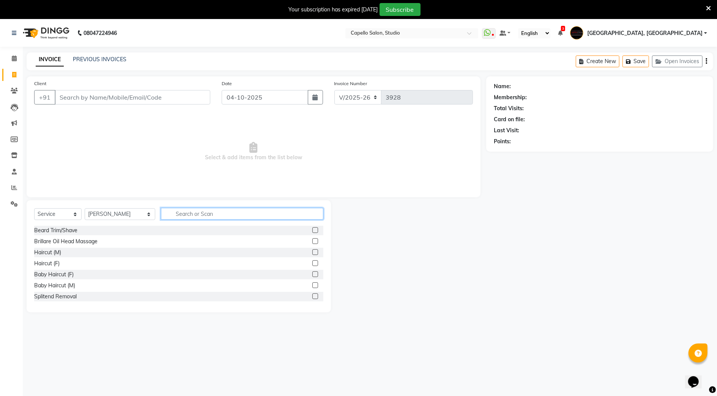
click at [195, 210] on input "text" at bounding box center [242, 214] width 163 height 12
type input "kerat"
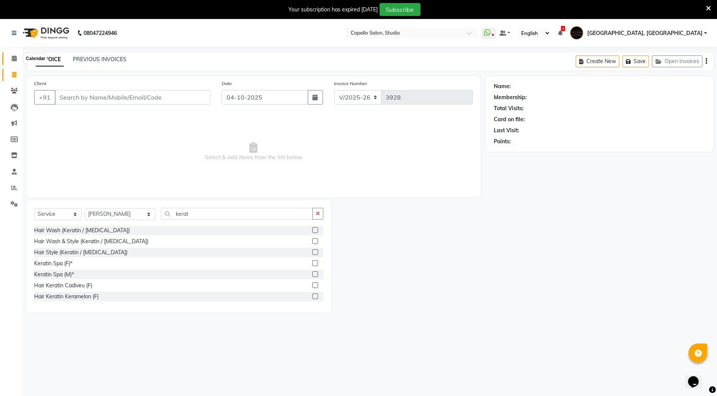
click at [17, 57] on span at bounding box center [14, 58] width 13 height 9
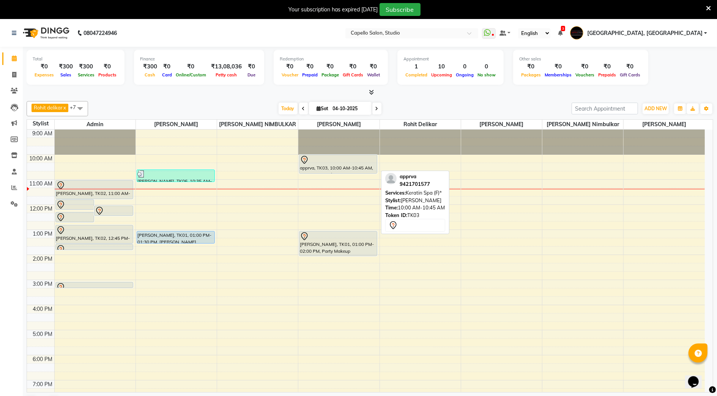
click at [321, 171] on div "apprva, TK03, 10:00 AM-10:45 AM, Keratin Spa (F)*" at bounding box center [338, 164] width 77 height 18
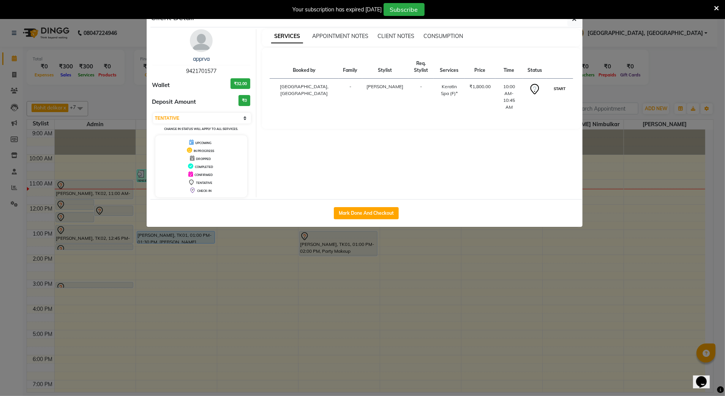
click at [554, 88] on button "START" at bounding box center [560, 88] width 16 height 9
select select "1"
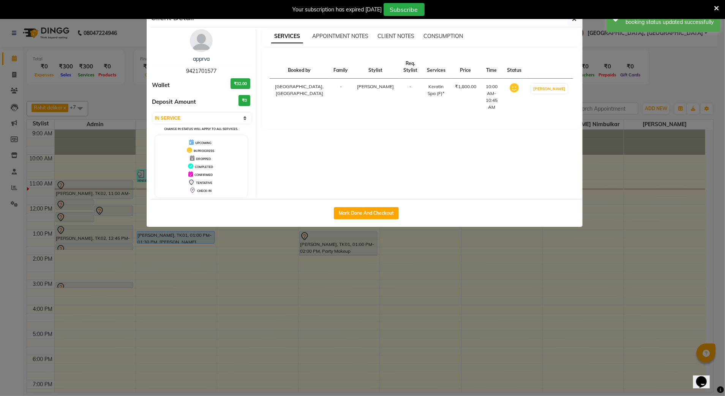
click at [453, 246] on ngb-modal-window "Client Detail apprva 9421701577 Wallet ₹32.00 Deposit Amount ₹0 Select IN SERVI…" at bounding box center [362, 198] width 725 height 396
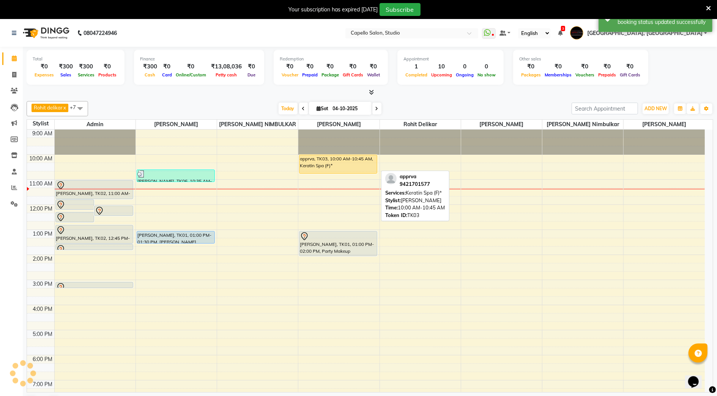
click at [365, 166] on div "apprva, TK03, 10:00 AM-10:45 AM, Keratin Spa (F)*" at bounding box center [338, 164] width 77 height 18
select select "1"
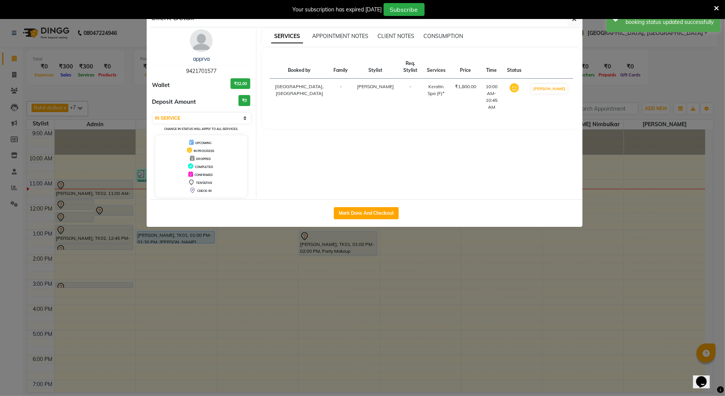
click at [636, 300] on ngb-modal-window "Client Detail apprva 9421701577 Wallet ₹32.00 Deposit Amount ₹0 Select IN SERVI…" at bounding box center [362, 198] width 725 height 396
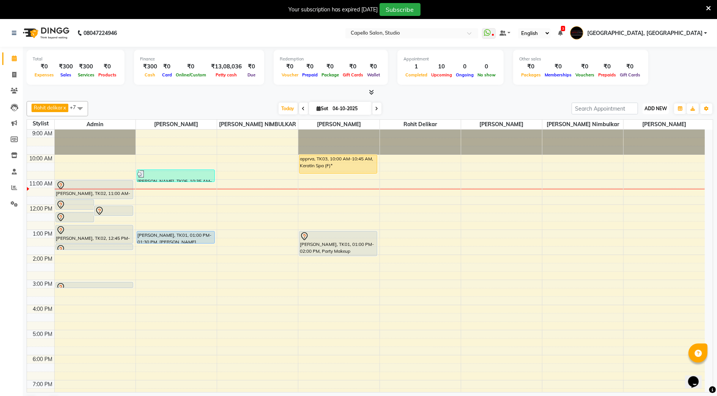
click at [658, 107] on span "ADD NEW" at bounding box center [656, 109] width 22 height 6
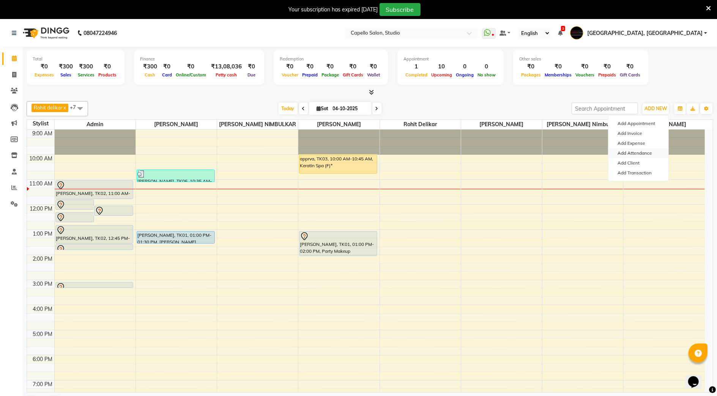
click at [636, 153] on link "Add Attendance" at bounding box center [639, 153] width 60 height 10
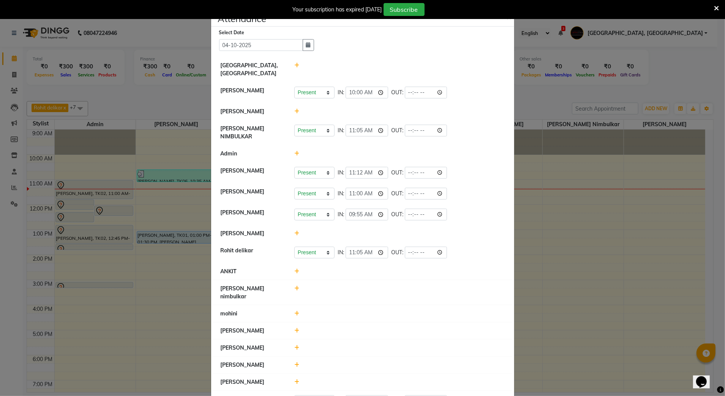
click at [643, 184] on ngb-modal-window "Attendance × Select Date [DATE] [GEOGRAPHIC_DATA], [PERSON_NAME] [PERSON_NAME] …" at bounding box center [362, 198] width 725 height 396
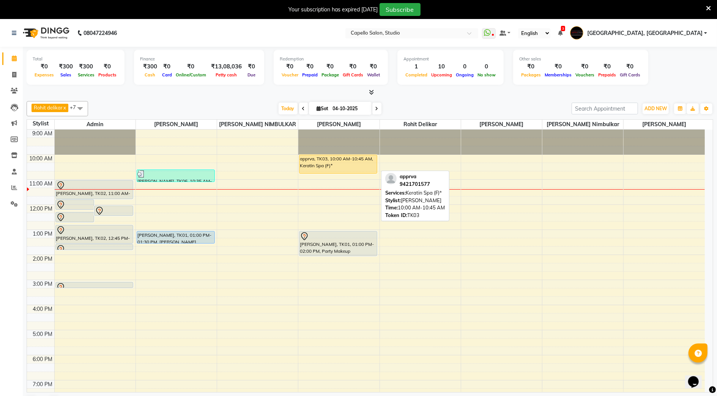
click at [303, 169] on div "apprva, TK03, 10:00 AM-10:45 AM, Keratin Spa (F)*" at bounding box center [338, 164] width 77 height 18
select select "1"
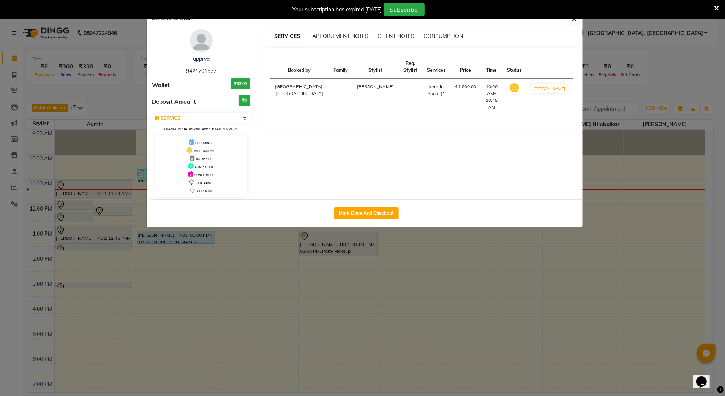
click at [453, 244] on ngb-modal-window "Client Detail apprva 9421701577 Wallet ₹32.00 Deposit Amount ₹0 Select IN SERVI…" at bounding box center [362, 198] width 725 height 396
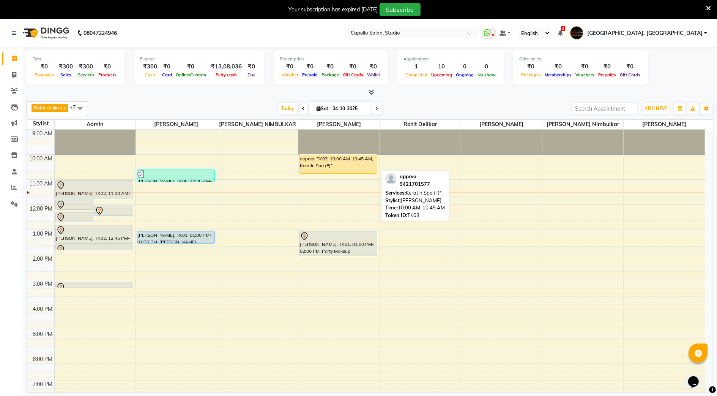
click at [324, 167] on div "apprva, TK03, 10:00 AM-10:45 AM, Keratin Spa (F)*" at bounding box center [338, 164] width 77 height 18
select select "1"
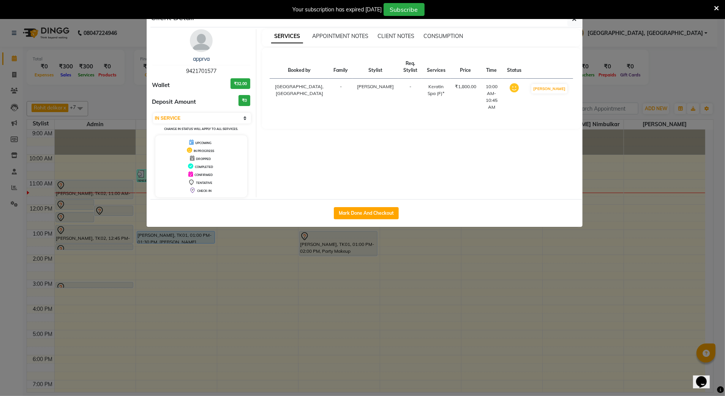
click at [717, 5] on icon at bounding box center [716, 8] width 5 height 7
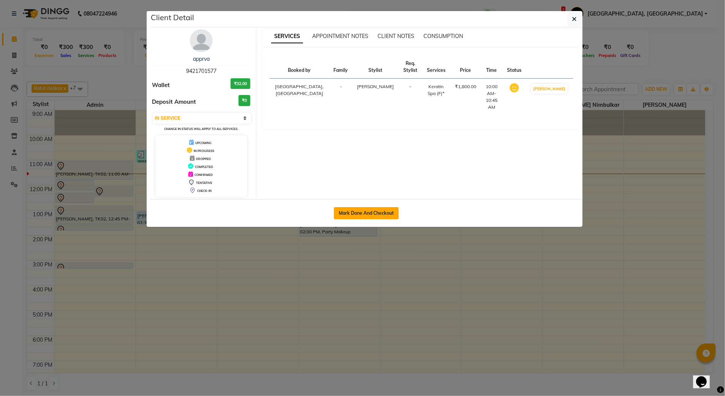
click at [347, 218] on button "Mark Done And Checkout" at bounding box center [366, 213] width 65 height 12
select select "service"
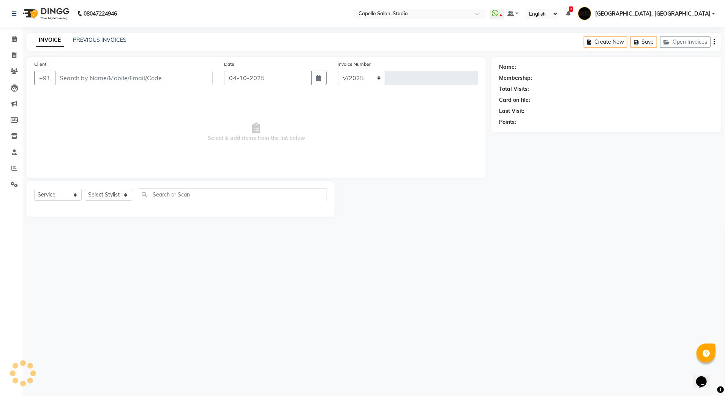
select select "847"
type input "3928"
type input "9421701577"
select select "45271"
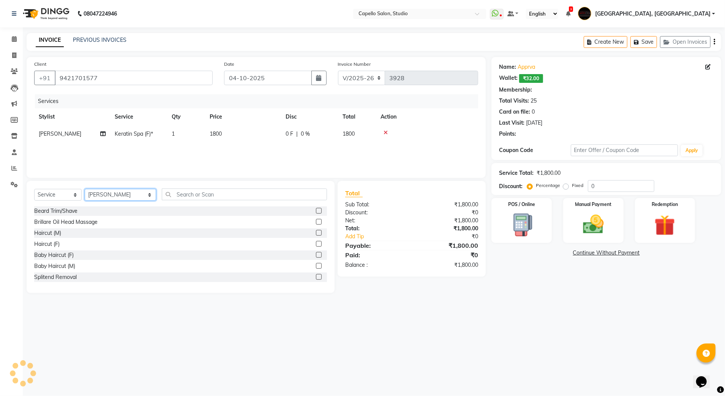
click at [122, 197] on select "Select Stylist Admin [PERSON_NAME] [PERSON_NAME] Studio, Shivaji Nagar [PERSON_…" at bounding box center [120, 195] width 71 height 12
click at [85, 189] on select "Select Stylist Admin [PERSON_NAME] [PERSON_NAME] Studio, Shivaji Nagar [PERSON_…" at bounding box center [120, 195] width 71 height 12
click at [162, 196] on input "text" at bounding box center [245, 194] width 166 height 12
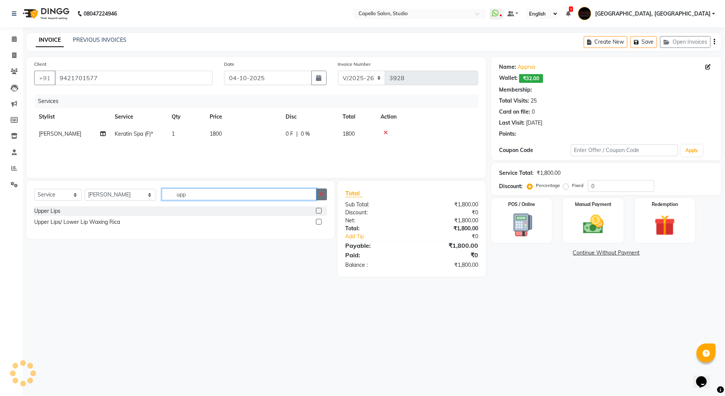
type input "upp"
click at [321, 194] on icon "button" at bounding box center [321, 193] width 4 height 5
select select "1: Object"
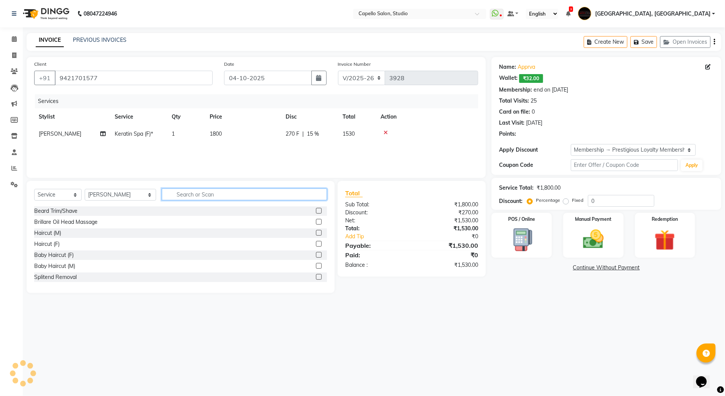
type input "15"
click at [111, 199] on select "Select Stylist Admin [PERSON_NAME] [PERSON_NAME] Studio, Shivaji Nagar [PERSON_…" at bounding box center [120, 195] width 71 height 12
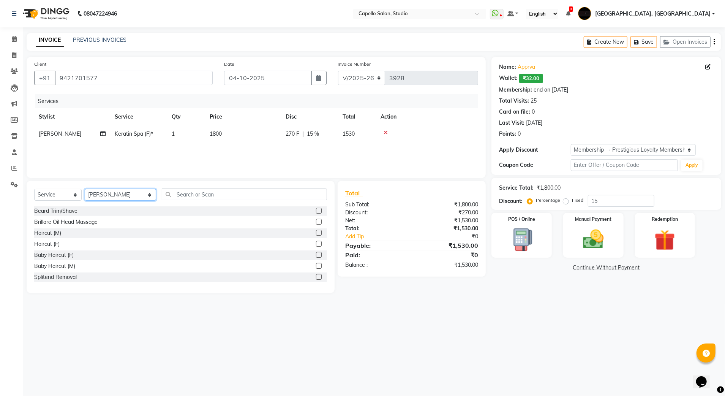
select select "14454"
click at [85, 189] on select "Select Stylist Admin [PERSON_NAME] [PERSON_NAME] Studio, Shivaji Nagar [PERSON_…" at bounding box center [120, 195] width 71 height 12
click at [165, 191] on input "text" at bounding box center [245, 194] width 166 height 12
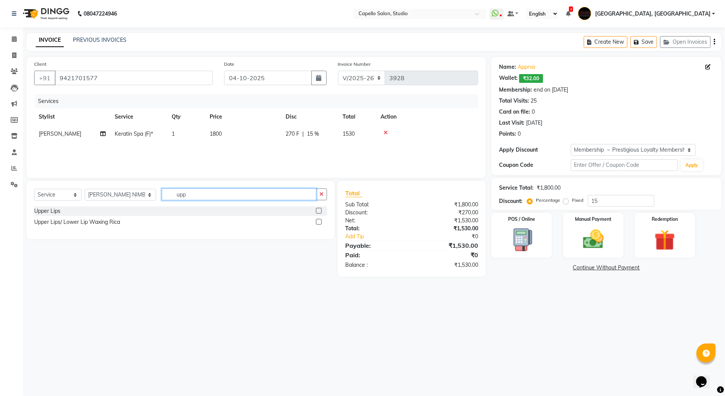
type input "upp"
click at [315, 210] on div "Upper Lips" at bounding box center [180, 210] width 293 height 9
click at [318, 209] on label at bounding box center [319, 211] width 6 height 6
click at [318, 209] on input "checkbox" at bounding box center [318, 211] width 5 height 5
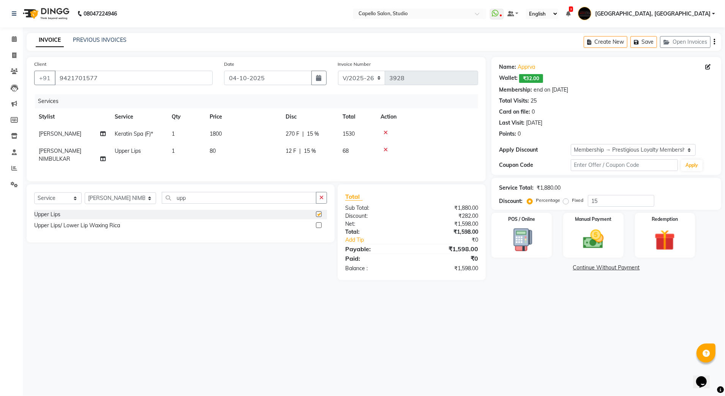
checkbox input "false"
drag, startPoint x: 605, startPoint y: 199, endPoint x: 596, endPoint y: 205, distance: 11.1
click at [596, 205] on input "15" at bounding box center [621, 201] width 66 height 12
click at [242, 139] on td "1800" at bounding box center [243, 133] width 76 height 17
select select "45271"
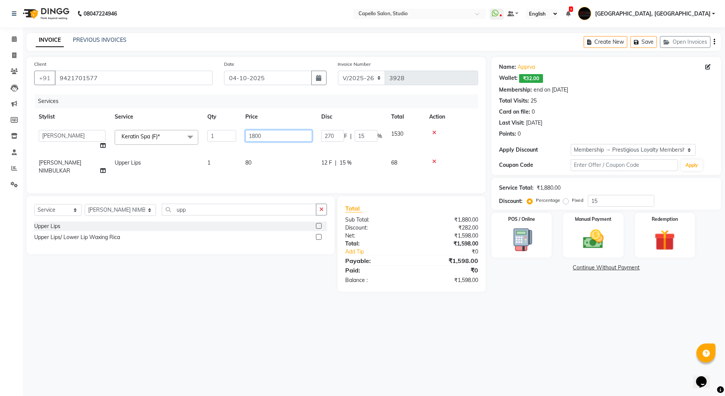
drag, startPoint x: 275, startPoint y: 134, endPoint x: 232, endPoint y: 131, distance: 42.6
click at [232, 131] on tr "Admin [PERSON_NAME] [PERSON_NAME] Studio, Shivaji Nagar [PERSON_NAME] NIMBULKAR…" at bounding box center [256, 139] width 444 height 29
type input "2000"
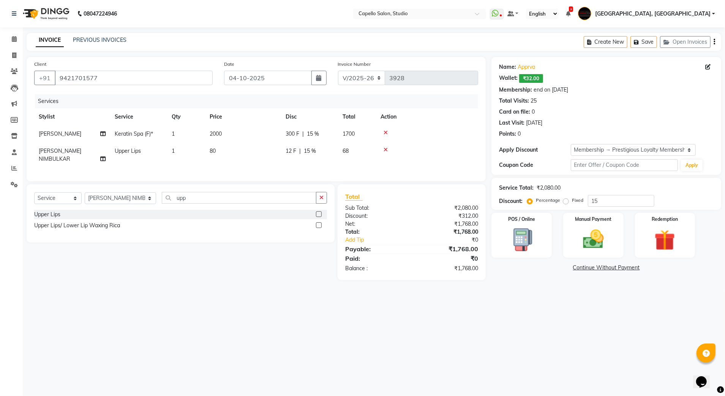
click at [145, 318] on div "08047224946 Select Location × Capello Salon, Studio WhatsApp Status ✕ Status: D…" at bounding box center [362, 198] width 725 height 396
click at [247, 124] on th "Price" at bounding box center [243, 116] width 76 height 17
click at [224, 128] on td "2000" at bounding box center [243, 133] width 76 height 17
select select "45271"
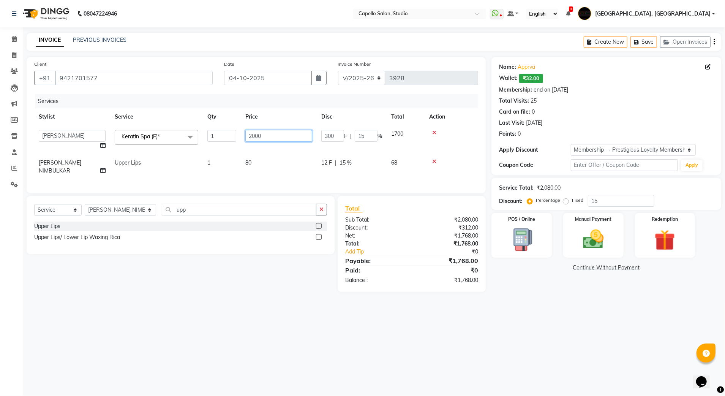
drag, startPoint x: 274, startPoint y: 133, endPoint x: 226, endPoint y: 146, distance: 50.5
click at [226, 146] on tr "Admin [PERSON_NAME] [PERSON_NAME] Studio, Shivaji Nagar [PERSON_NAME] NIMBULKAR…" at bounding box center [256, 139] width 444 height 29
type input "2100"
click at [248, 153] on tbody "Admin [PERSON_NAME] [PERSON_NAME] Studio, Shivaji Nagar [PERSON_NAME] NIMBULKAR…" at bounding box center [256, 152] width 444 height 54
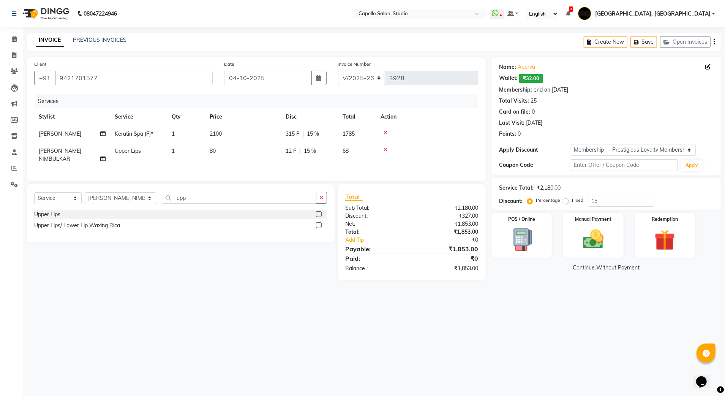
click at [318, 133] on span "15 %" at bounding box center [313, 134] width 12 height 8
select select "45271"
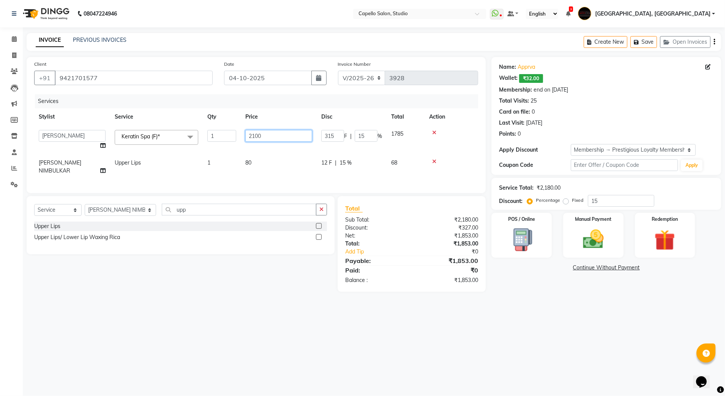
drag, startPoint x: 272, startPoint y: 131, endPoint x: 224, endPoint y: 148, distance: 51.7
click at [224, 148] on tr "Admin [PERSON_NAME] [PERSON_NAME] Studio, Shivaji Nagar [PERSON_NAME] NIMBULKAR…" at bounding box center [256, 139] width 444 height 29
click at [317, 142] on tbody "Admin [PERSON_NAME] [PERSON_NAME] Studio, Shivaji Nagar [PERSON_NAME] NIMBULKAR…" at bounding box center [256, 152] width 444 height 54
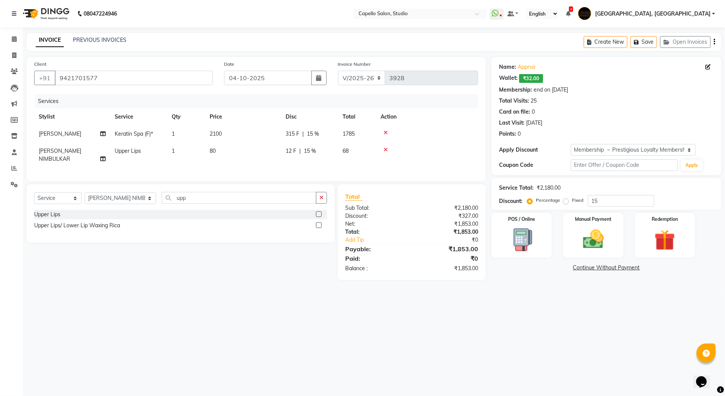
click at [295, 136] on span "315 F" at bounding box center [293, 134] width 14 height 8
select select "45271"
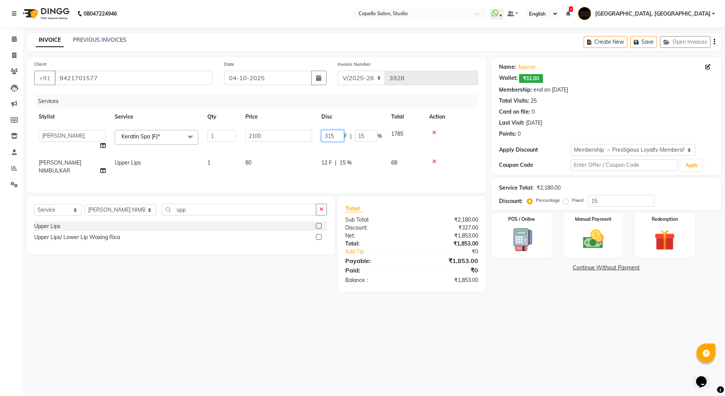
click at [323, 140] on input "315" at bounding box center [332, 136] width 23 height 12
type input "300"
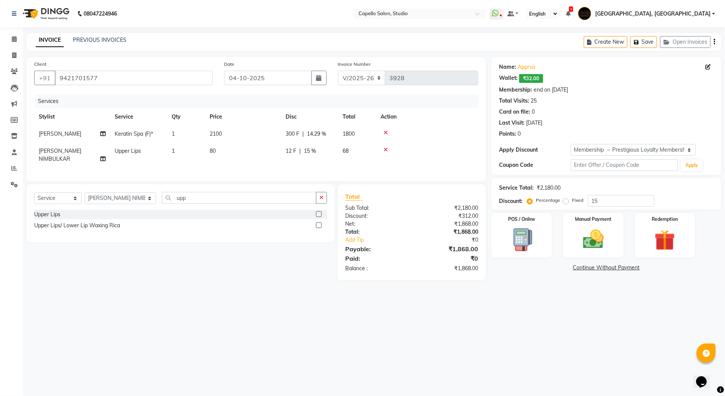
click at [281, 284] on main "INVOICE PREVIOUS INVOICES Create New Save Open Invoices Client [PHONE_NUMBER] D…" at bounding box center [374, 162] width 702 height 258
drag, startPoint x: 304, startPoint y: 164, endPoint x: 310, endPoint y: 164, distance: 5.7
click at [304, 164] on div "Services Stylist Service Qty Price Disc Total Action [PERSON_NAME] Keratin Spa …" at bounding box center [256, 133] width 444 height 79
click at [308, 145] on td "12 F | 15 %" at bounding box center [309, 154] width 57 height 25
select select "14454"
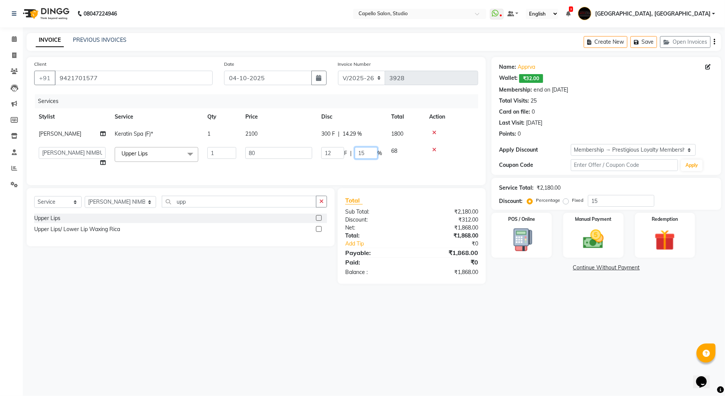
drag, startPoint x: 365, startPoint y: 154, endPoint x: 355, endPoint y: 150, distance: 10.8
click at [355, 150] on input "15" at bounding box center [366, 153] width 23 height 12
type input "0"
click at [484, 333] on div "08047224946 Select Location × Capello Salon, Studio WhatsApp Status ✕ Status: D…" at bounding box center [362, 198] width 725 height 396
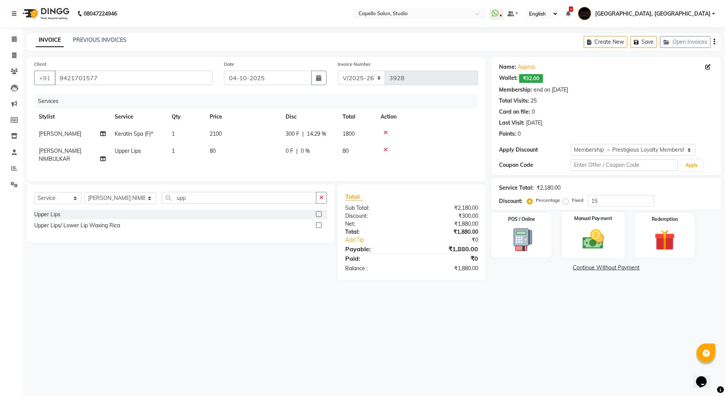
click at [593, 251] on img at bounding box center [593, 239] width 35 height 25
click at [571, 263] on div "Payment Methods CARD UPI CUSTOM CASH" at bounding box center [606, 284] width 230 height 46
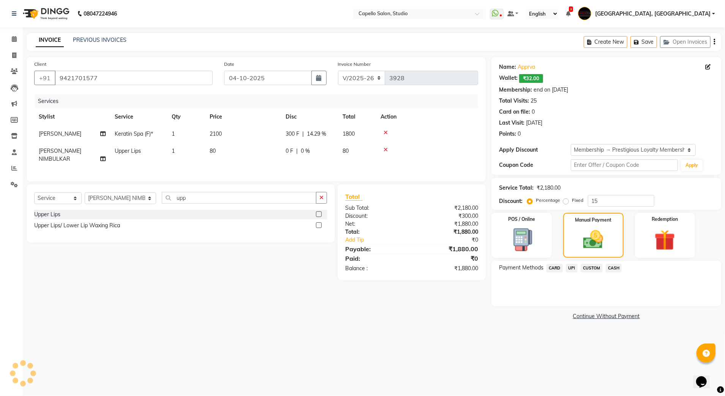
click at [574, 267] on span "UPI" at bounding box center [572, 268] width 12 height 9
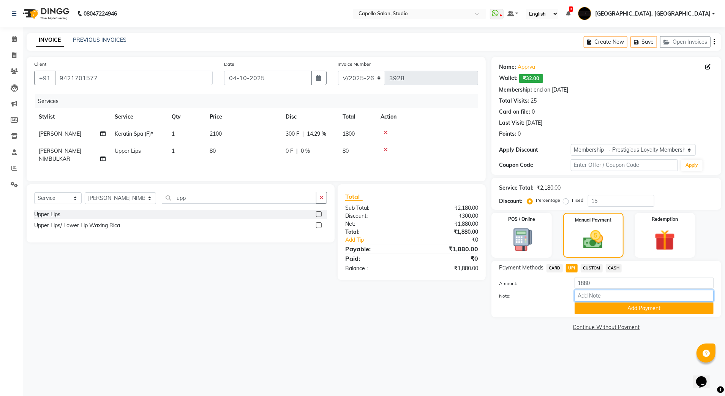
click at [579, 300] on input "Note:" at bounding box center [644, 296] width 139 height 12
click at [577, 306] on button "Add Payment" at bounding box center [644, 308] width 139 height 12
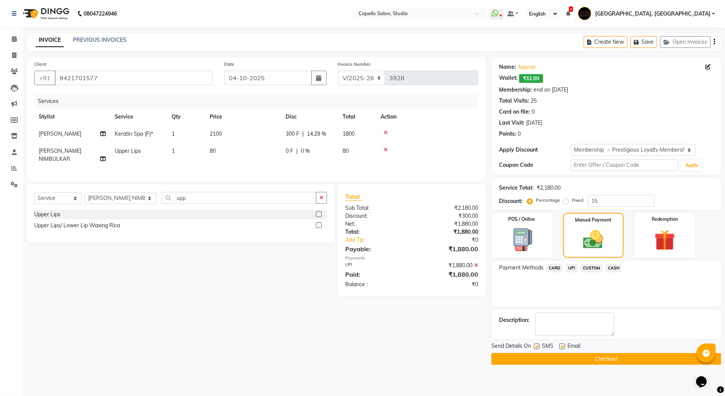
click at [564, 348] on label at bounding box center [562, 346] width 6 height 6
click at [564, 348] on input "checkbox" at bounding box center [561, 346] width 5 height 5
checkbox input "false"
click at [531, 343] on span "Send Details On" at bounding box center [510, 346] width 39 height 9
click at [537, 343] on div "SMS" at bounding box center [546, 346] width 25 height 9
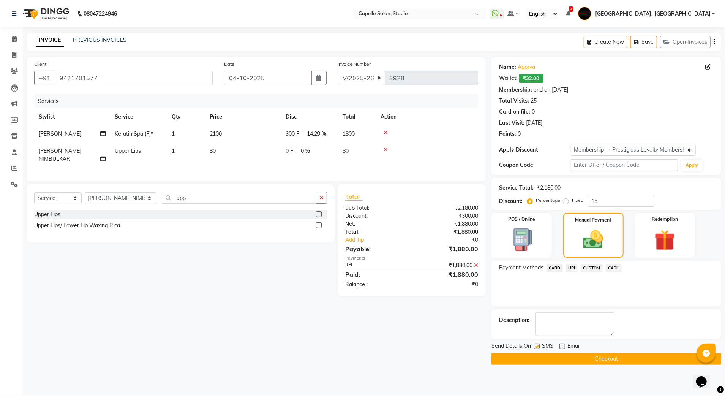
click at [537, 345] on label at bounding box center [537, 346] width 6 height 6
click at [537, 345] on input "checkbox" at bounding box center [536, 346] width 5 height 5
checkbox input "false"
click at [530, 362] on button "Checkout" at bounding box center [606, 359] width 230 height 12
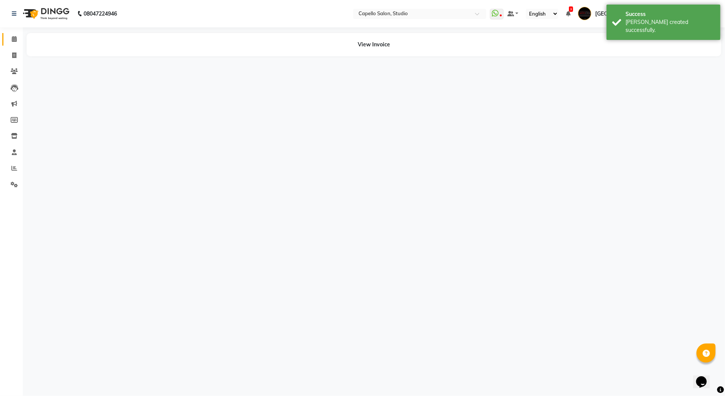
click at [11, 39] on span at bounding box center [14, 39] width 13 height 9
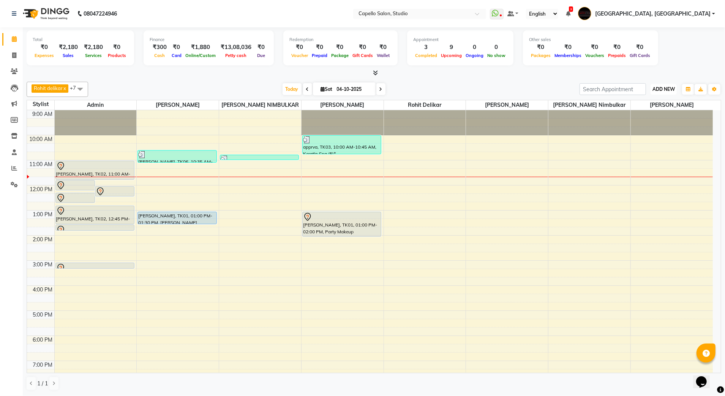
click at [661, 93] on button "ADD NEW Toggle Dropdown" at bounding box center [664, 89] width 26 height 11
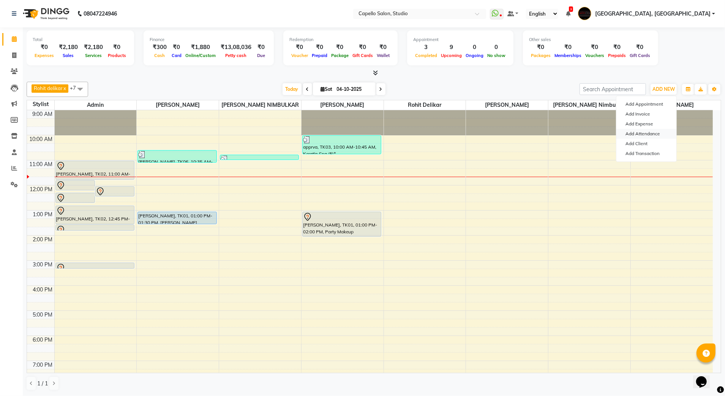
click at [645, 134] on link "Add Attendance" at bounding box center [646, 134] width 60 height 10
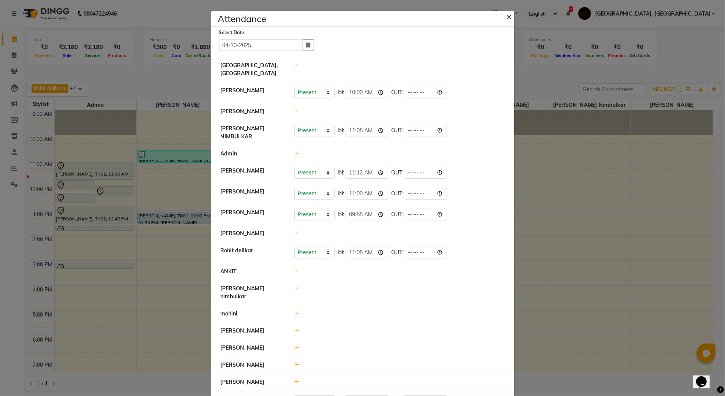
click at [502, 13] on button "×" at bounding box center [510, 16] width 19 height 21
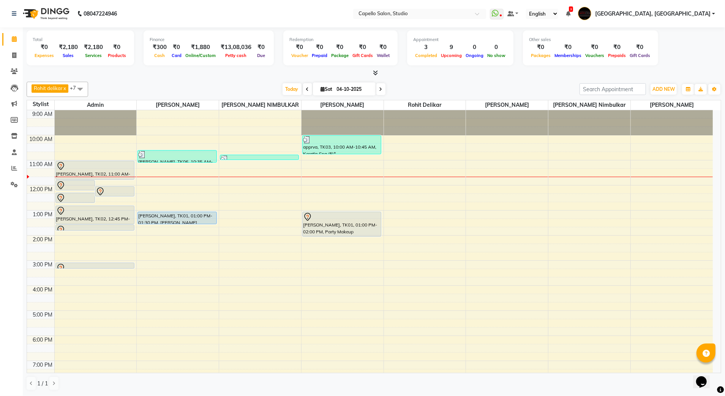
click at [306, 90] on icon at bounding box center [307, 89] width 3 height 5
type input "03-10-2025"
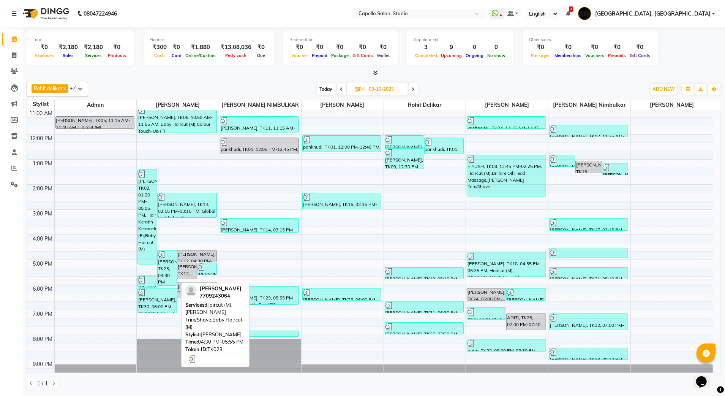
scroll to position [68, 0]
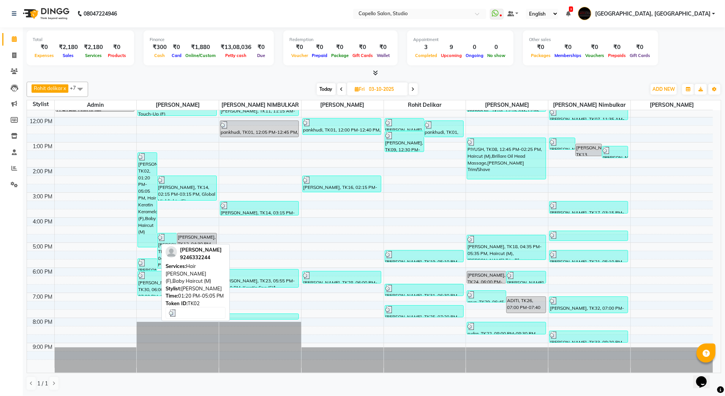
click at [148, 207] on div "[PERSON_NAME], TK02, 01:20 PM-05:05 PM, Hair Keratin Keramelon (F),Baby Haircut…" at bounding box center [147, 200] width 19 height 94
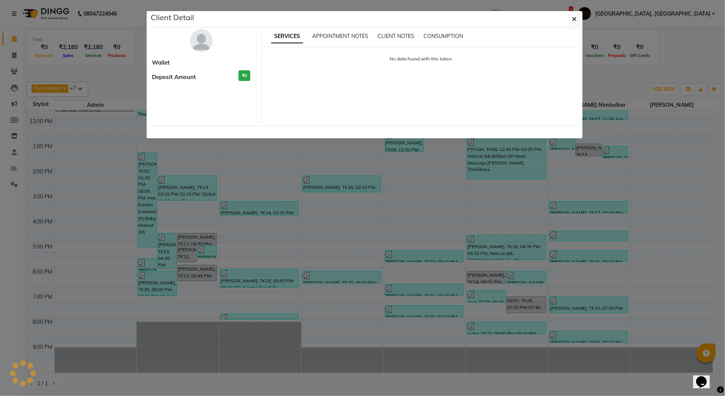
select select "3"
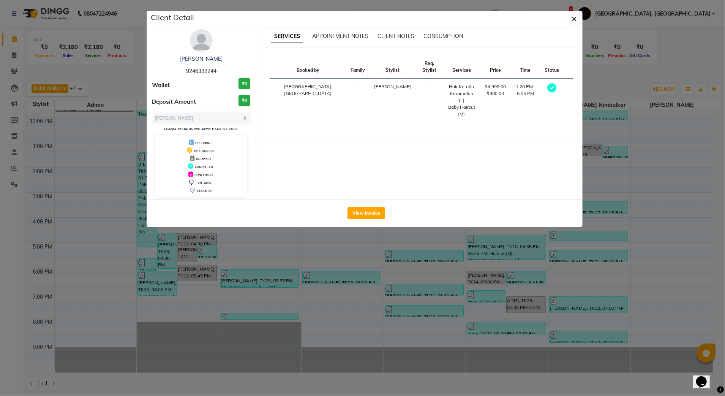
click at [197, 74] on span "9246332244" at bounding box center [201, 71] width 30 height 7
copy span "9246332244"
click at [573, 19] on icon "button" at bounding box center [574, 19] width 5 height 6
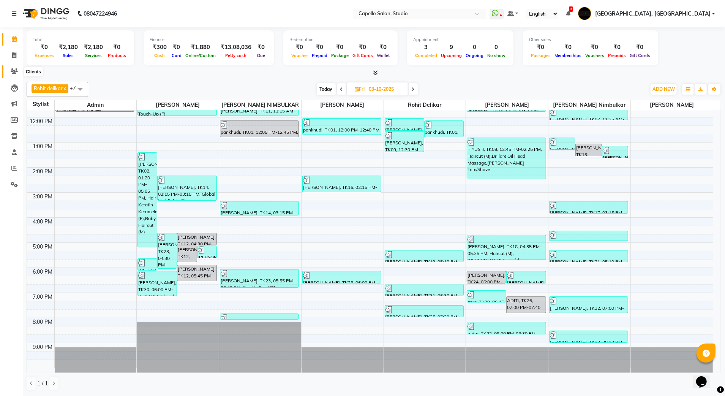
click at [14, 71] on icon at bounding box center [14, 71] width 7 height 6
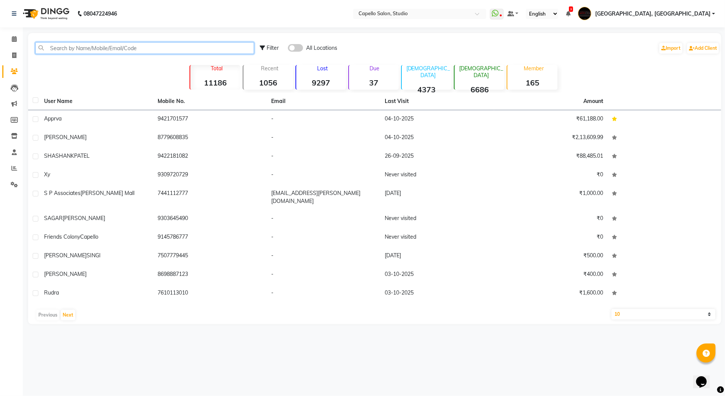
click at [77, 47] on input "text" at bounding box center [144, 48] width 219 height 12
paste input "9246332244"
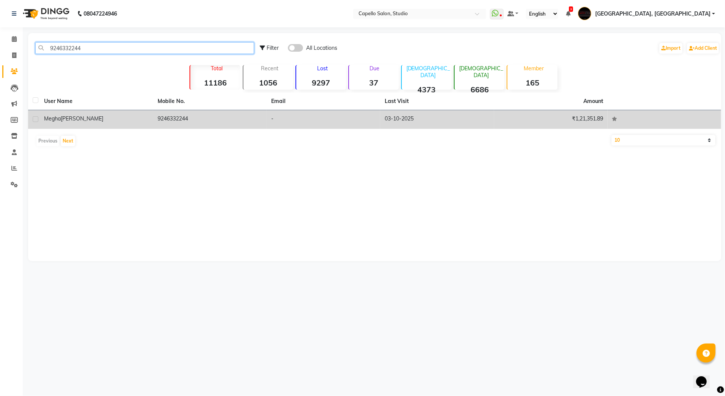
type input "9246332244"
click at [131, 116] on div "[PERSON_NAME]" at bounding box center [96, 119] width 104 height 8
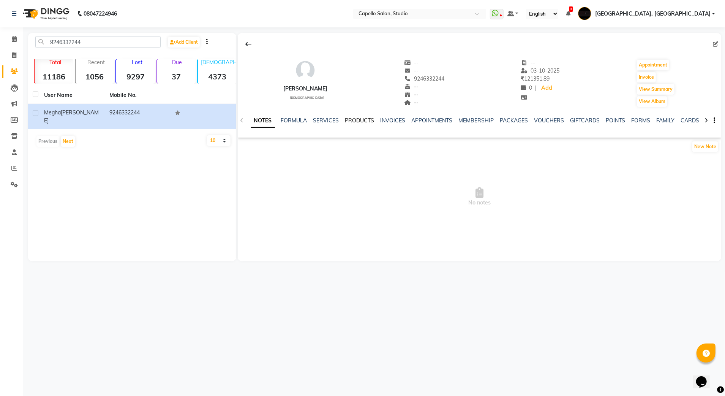
click at [354, 121] on link "PRODUCTS" at bounding box center [359, 120] width 29 height 7
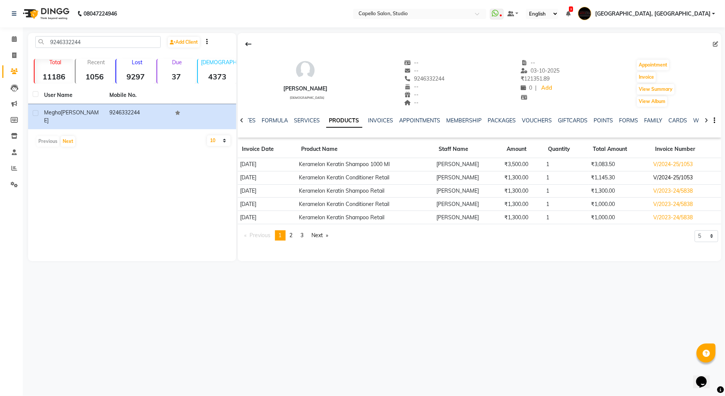
click at [668, 177] on td "V/2024-25/1053" at bounding box center [686, 177] width 71 height 13
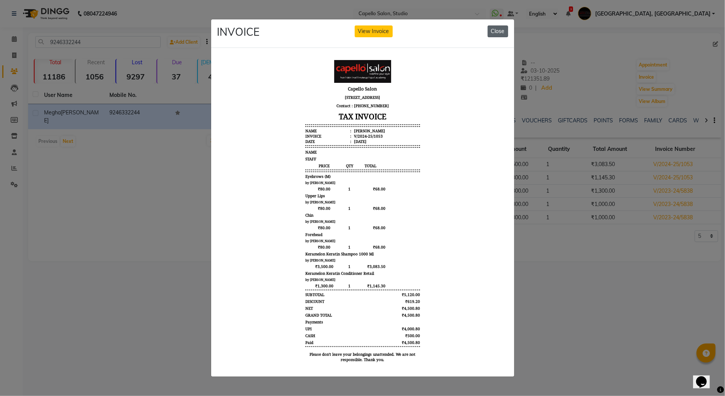
click at [500, 27] on button "Close" at bounding box center [498, 31] width 21 height 12
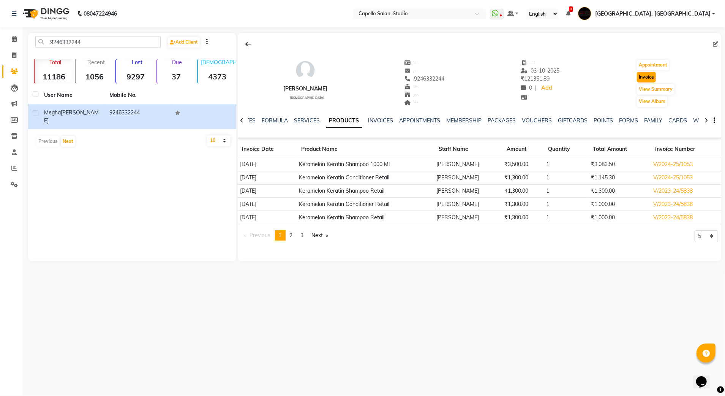
click at [646, 80] on button "Invoice" at bounding box center [646, 77] width 19 height 11
select select "service"
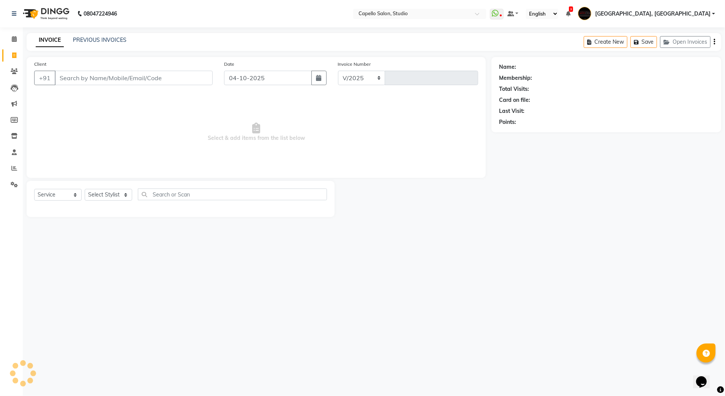
select select "847"
type input "3929"
type input "9246332244"
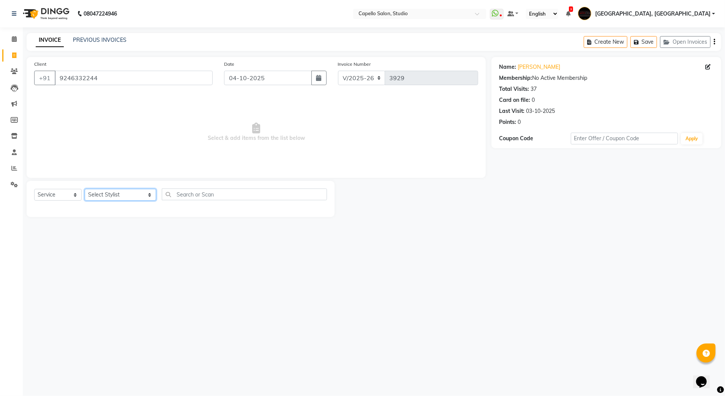
click at [109, 194] on select "Select Stylist Admin [PERSON_NAME] [PERSON_NAME] Studio, Shivaji Nagar [PERSON_…" at bounding box center [120, 195] width 71 height 12
select select "14445"
click at [85, 189] on select "Select Stylist Admin [PERSON_NAME] [PERSON_NAME] Studio, Shivaji Nagar [PERSON_…" at bounding box center [120, 195] width 71 height 12
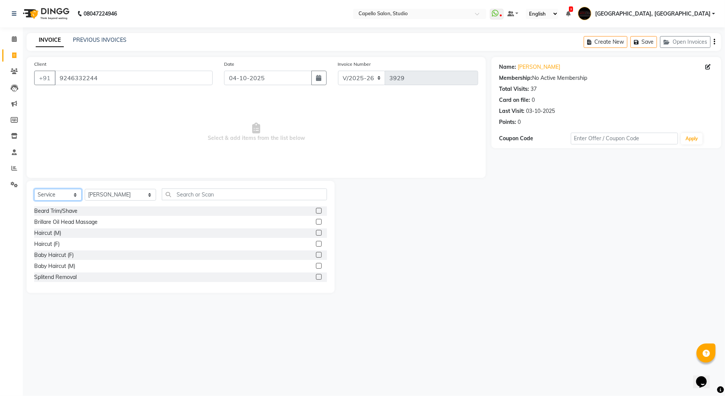
click at [41, 190] on select "Select Service Product Membership Package Voucher Prepaid Gift Card" at bounding box center [57, 195] width 47 height 12
select select "product"
click at [34, 189] on select "Select Service Product Membership Package Voucher Prepaid Gift Card" at bounding box center [57, 195] width 47 height 12
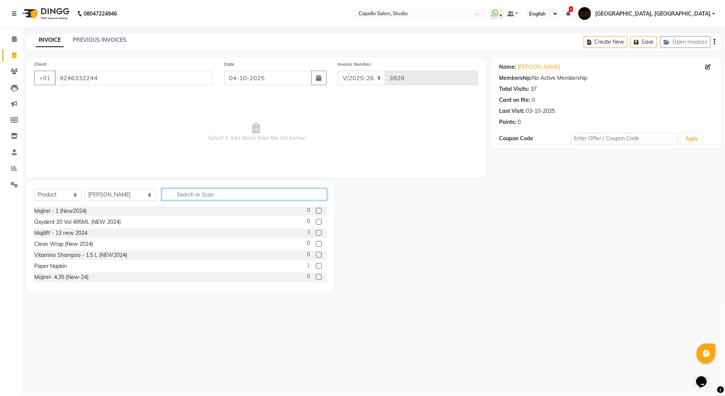
click at [229, 191] on input "text" at bounding box center [245, 194] width 166 height 12
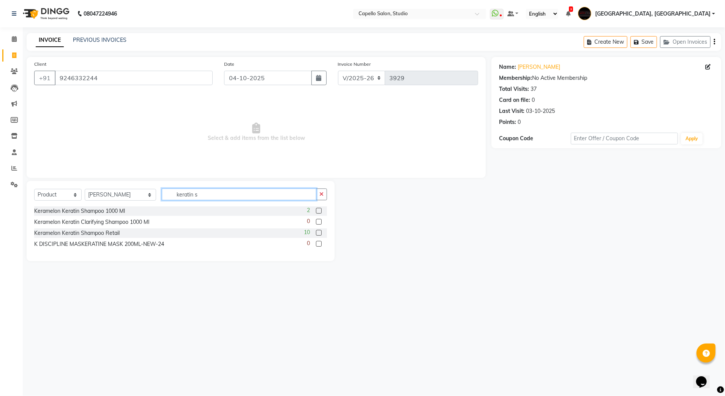
click at [223, 195] on input "keratin s" at bounding box center [239, 194] width 155 height 12
type input "keratin s"
click at [318, 234] on label at bounding box center [319, 233] width 6 height 6
click at [318, 234] on input "checkbox" at bounding box center [318, 233] width 5 height 5
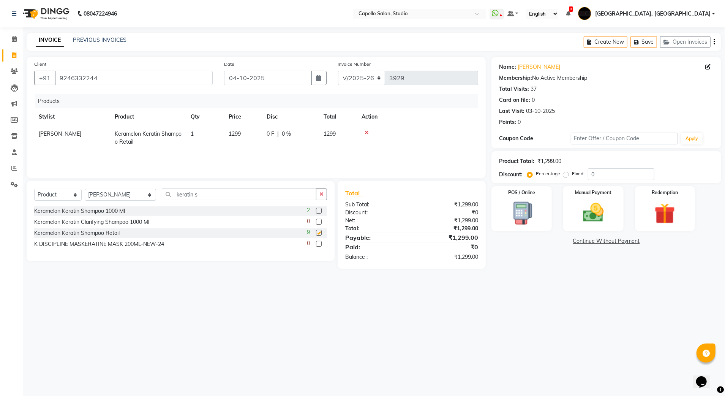
checkbox input "false"
click at [198, 192] on input "keratin s" at bounding box center [239, 194] width 155 height 12
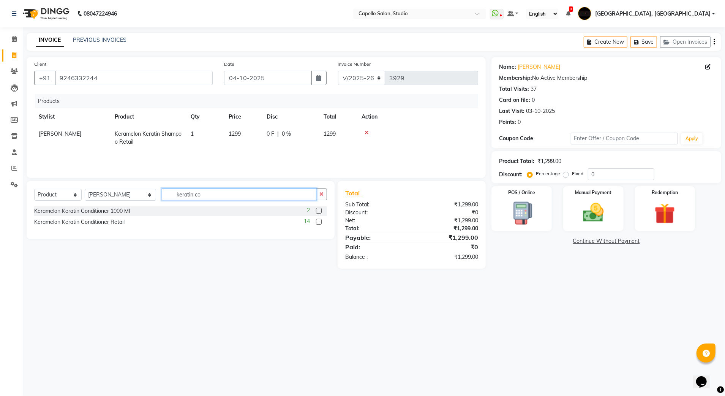
type input "keratin co"
click at [318, 221] on label at bounding box center [319, 222] width 6 height 6
click at [318, 221] on input "checkbox" at bounding box center [318, 222] width 5 height 5
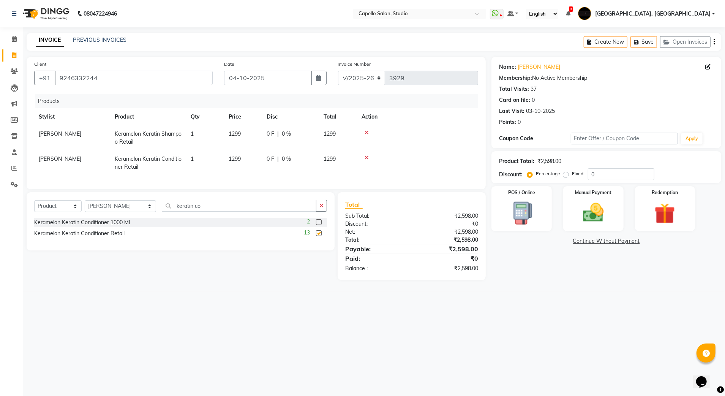
checkbox input "false"
click at [239, 131] on span "1299" at bounding box center [235, 133] width 12 height 7
select select "14445"
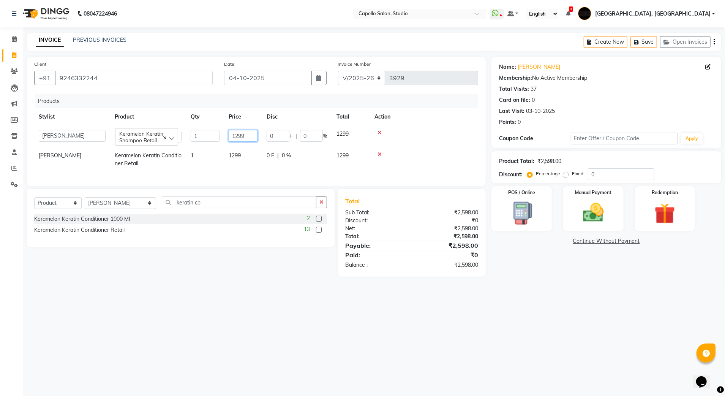
click at [239, 131] on input "1299" at bounding box center [243, 136] width 29 height 12
type input "1300"
click at [234, 163] on td "1299" at bounding box center [243, 159] width 38 height 25
select select "14445"
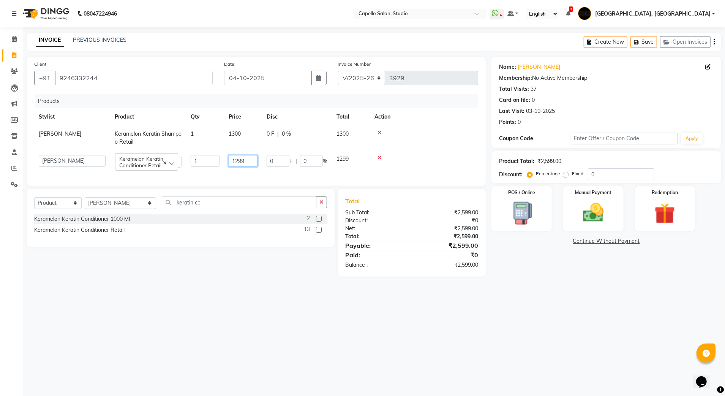
click at [235, 159] on input "1299" at bounding box center [243, 161] width 29 height 12
type input "1300"
click at [567, 300] on div "08047224946 Select Location × Capello Salon, Studio WhatsApp Status ✕ Status: D…" at bounding box center [362, 198] width 725 height 396
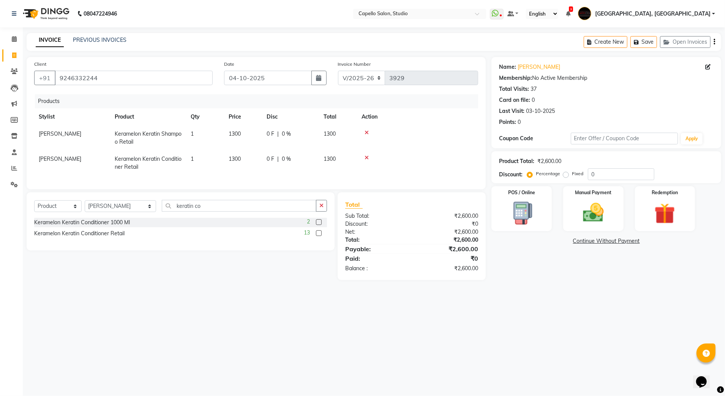
click at [572, 177] on label "Fixed" at bounding box center [577, 173] width 11 height 7
click at [565, 176] on input "Fixed" at bounding box center [567, 173] width 5 height 5
radio input "true"
drag, startPoint x: 546, startPoint y: 170, endPoint x: 541, endPoint y: 169, distance: 4.7
click at [541, 169] on div "Percentage Fixed 0" at bounding box center [592, 174] width 126 height 12
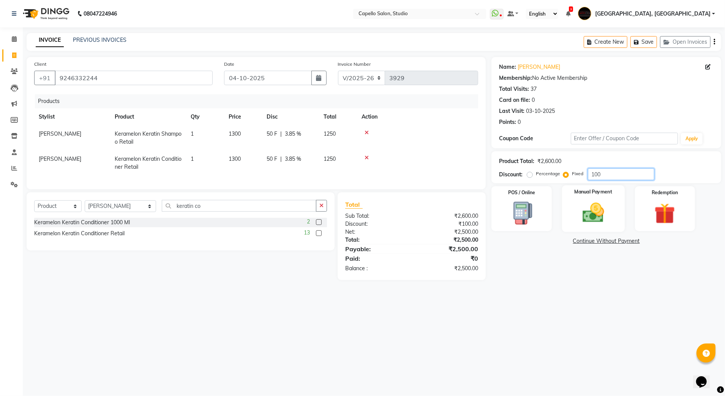
type input "100"
drag, startPoint x: 600, startPoint y: 210, endPoint x: 600, endPoint y: 216, distance: 5.7
click at [600, 210] on img at bounding box center [593, 212] width 35 height 25
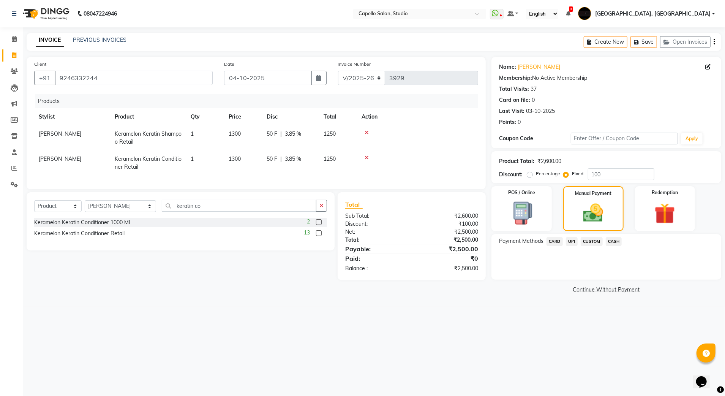
click at [584, 242] on span "CUSTOM" at bounding box center [592, 241] width 22 height 9
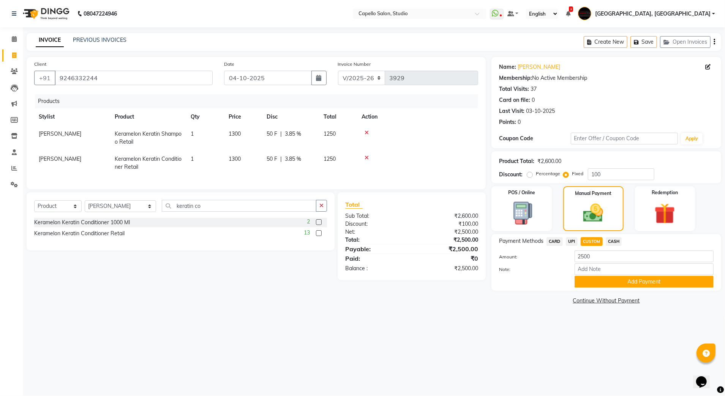
click at [575, 242] on span "UPI" at bounding box center [572, 241] width 12 height 9
click at [585, 277] on button "Add Payment" at bounding box center [644, 282] width 139 height 12
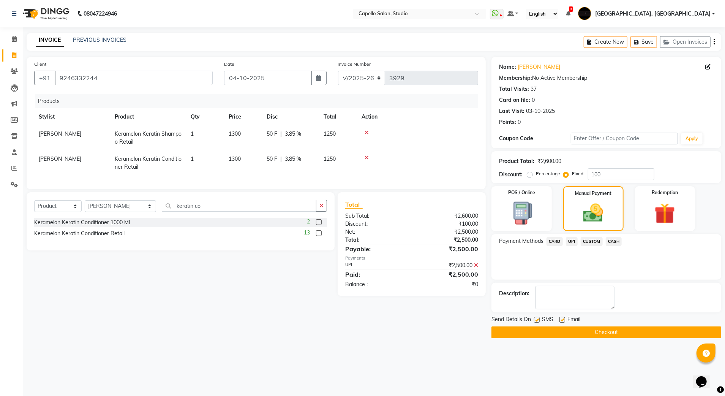
click at [513, 338] on button "Checkout" at bounding box center [606, 332] width 230 height 12
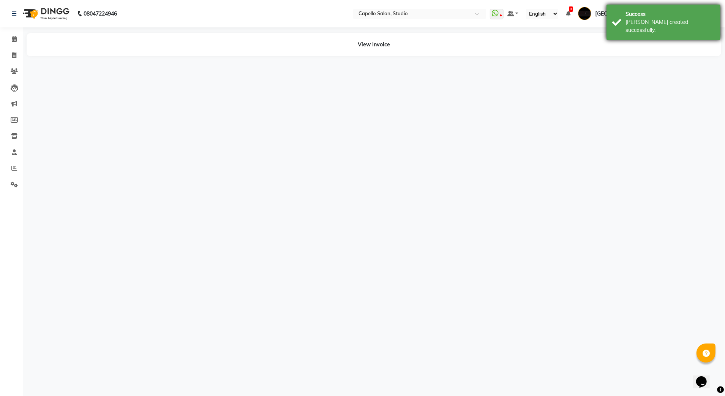
click at [629, 23] on div "[PERSON_NAME] created successfully." at bounding box center [670, 26] width 89 height 16
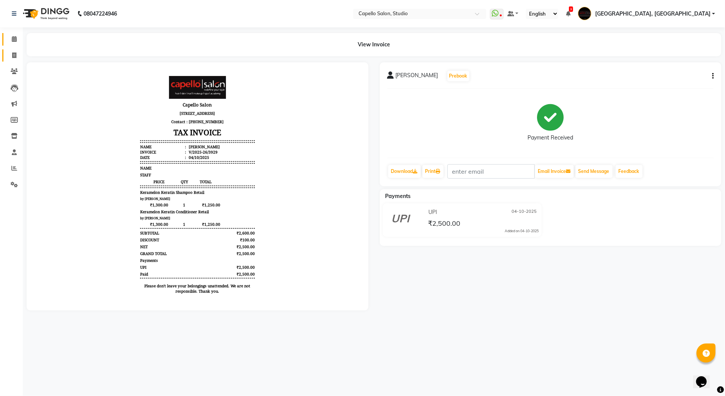
drag, startPoint x: 9, startPoint y: 35, endPoint x: 14, endPoint y: 52, distance: 18.1
click at [9, 35] on span at bounding box center [14, 39] width 13 height 9
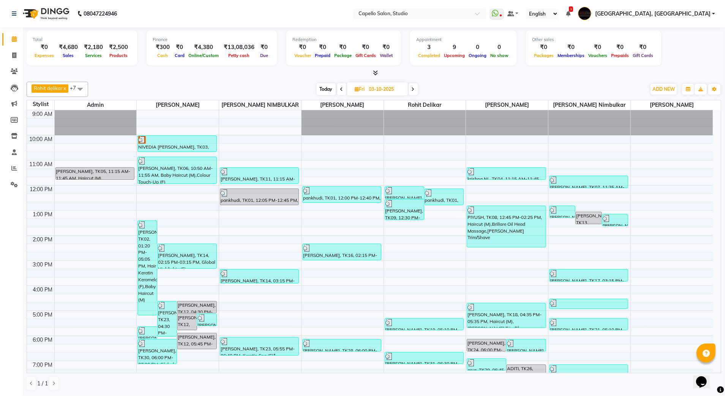
click at [321, 90] on span "Today" at bounding box center [326, 89] width 19 height 12
type input "04-10-2025"
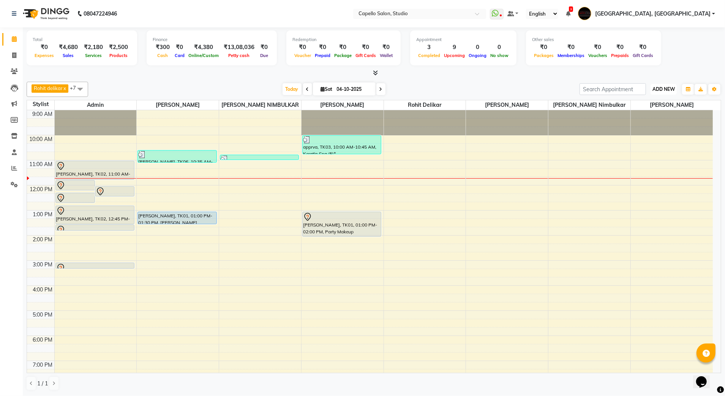
click at [658, 92] on span "ADD NEW" at bounding box center [664, 89] width 22 height 6
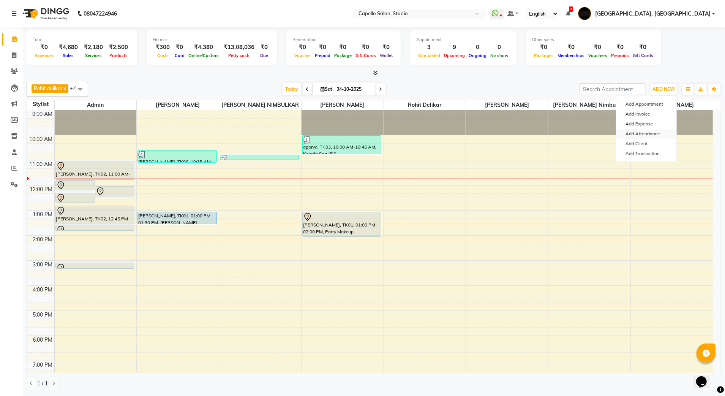
click at [648, 133] on link "Add Attendance" at bounding box center [646, 134] width 60 height 10
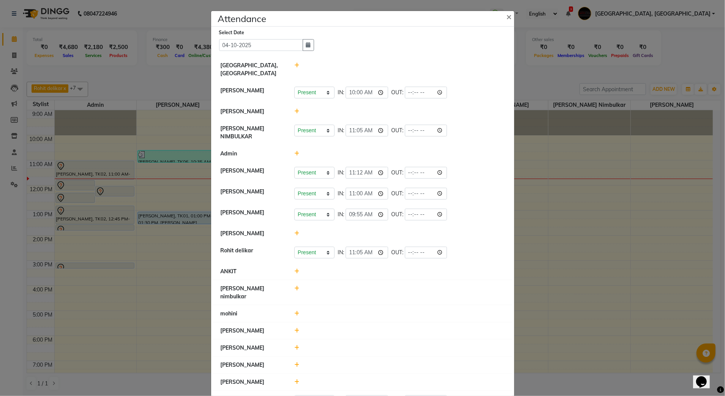
scroll to position [19, 0]
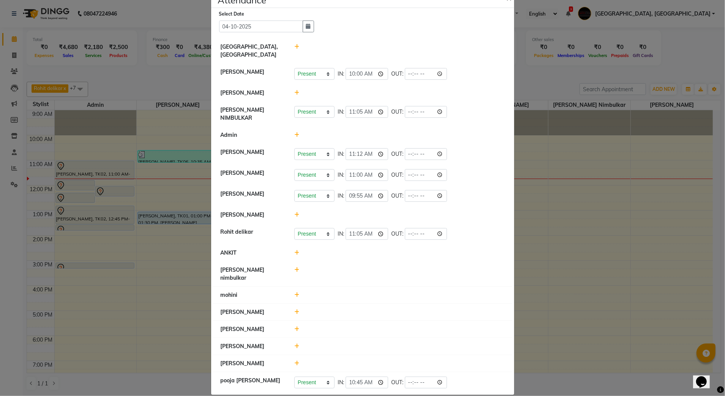
click at [294, 267] on icon at bounding box center [296, 269] width 5 height 5
click at [395, 270] on button "Check-In" at bounding box center [389, 273] width 23 height 11
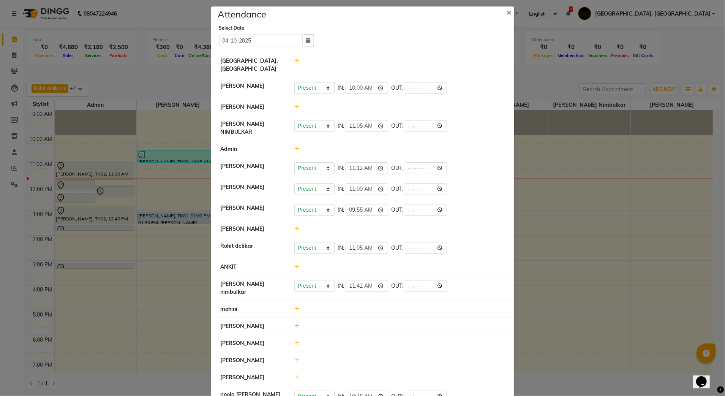
scroll to position [0, 0]
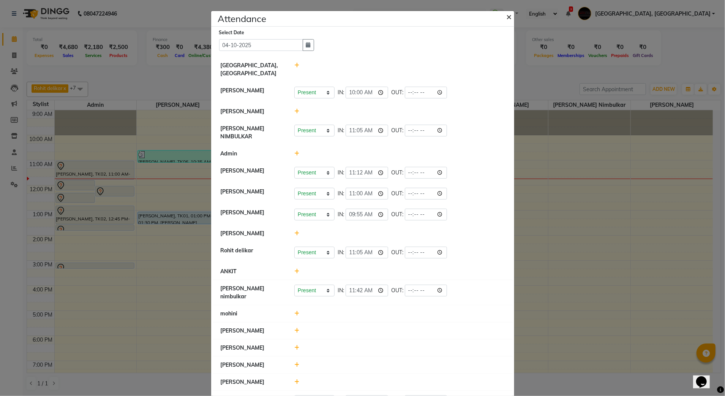
click at [507, 20] on span "×" at bounding box center [509, 16] width 5 height 11
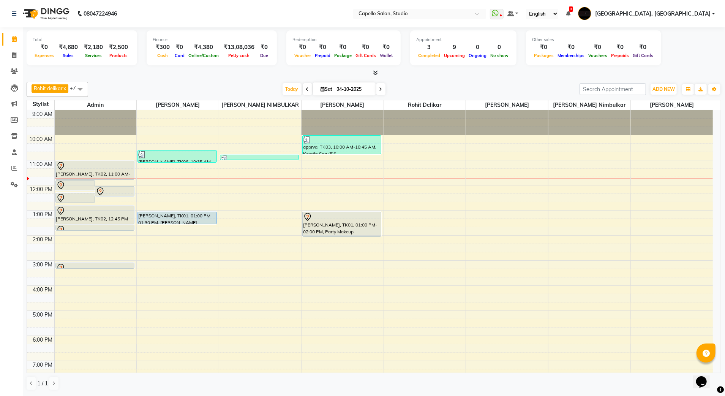
click at [245, 198] on div "9:00 AM 10:00 AM 11:00 AM 12:00 PM 1:00 PM 2:00 PM 3:00 PM 4:00 PM 5:00 PM 6:00…" at bounding box center [370, 272] width 686 height 325
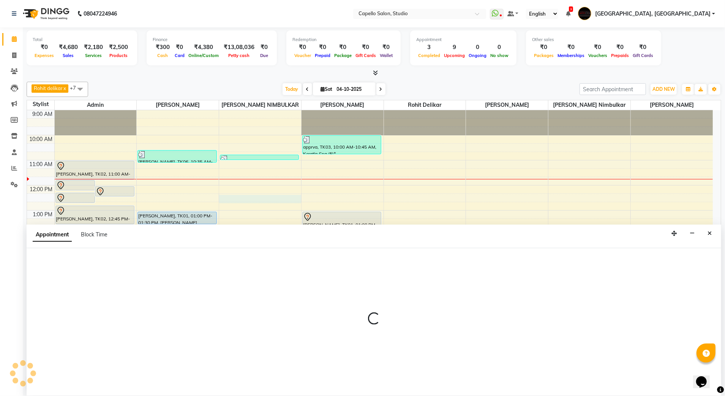
select select "14454"
select select "735"
select select "tentative"
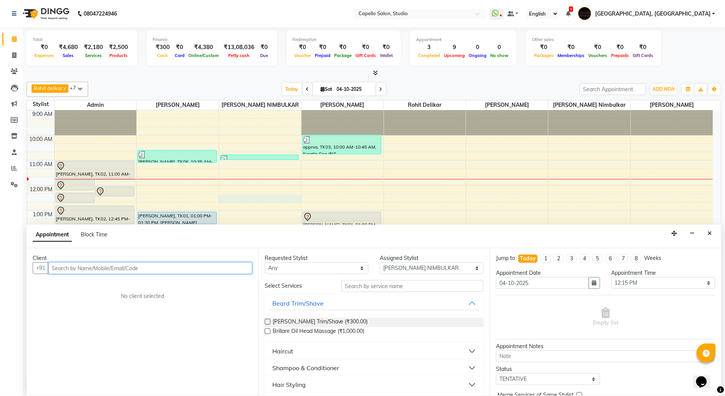
click at [90, 271] on input "text" at bounding box center [150, 268] width 204 height 12
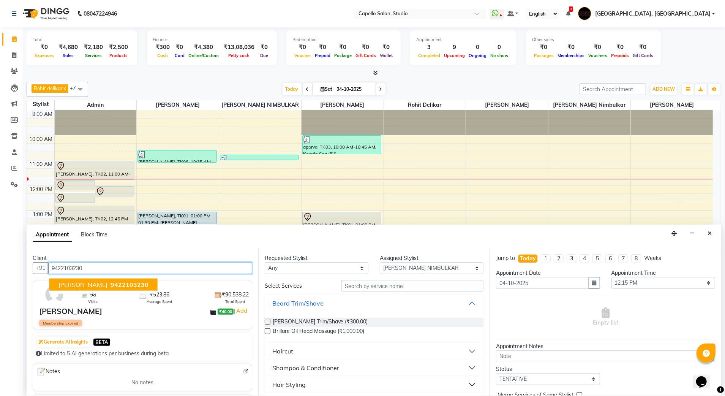
click at [101, 288] on span "[PERSON_NAME]" at bounding box center [82, 285] width 49 height 8
type input "9422103230"
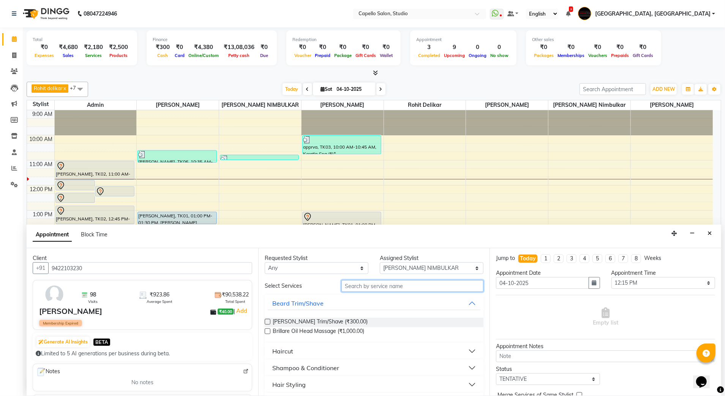
click at [356, 285] on input "text" at bounding box center [412, 286] width 142 height 12
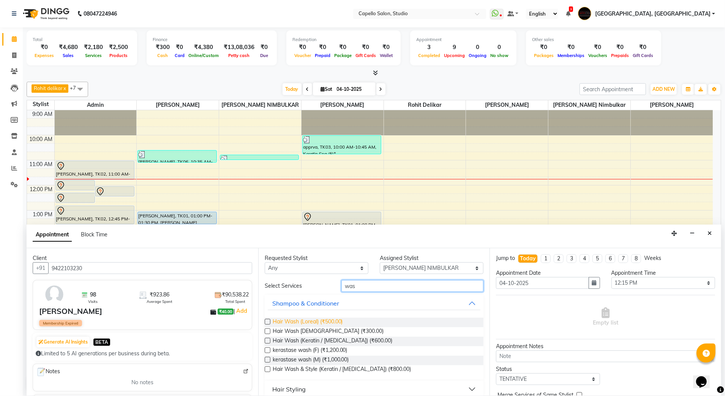
type input "was"
click at [310, 324] on span "Hair Wash (Loreal) (₹500.00)" at bounding box center [308, 322] width 70 height 9
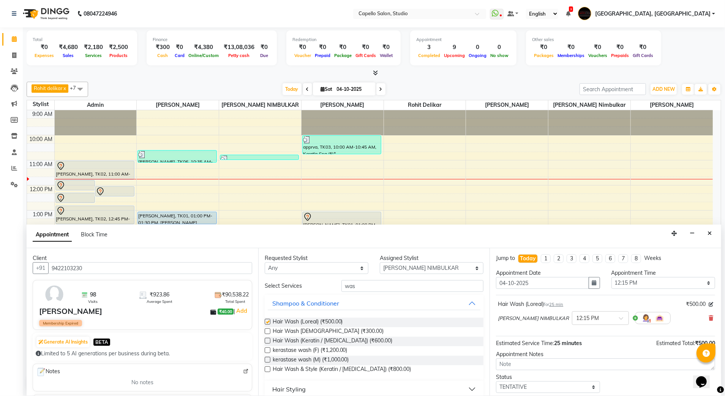
checkbox input "false"
click at [613, 279] on select "Select 10:00 AM 10:15 AM 10:30 AM 10:45 AM 11:00 AM 11:15 AM 11:30 AM 11:45 AM …" at bounding box center [663, 283] width 104 height 12
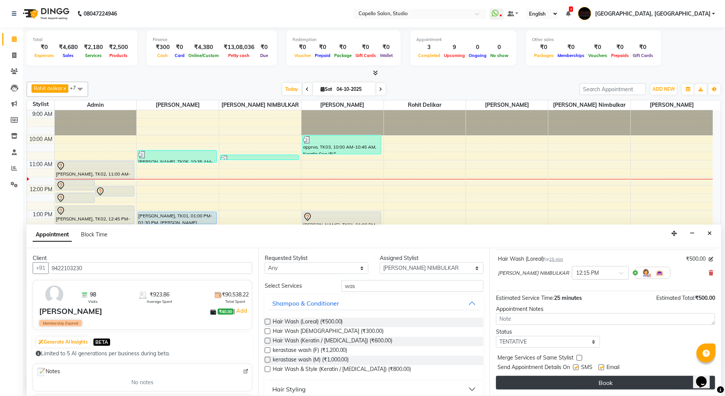
click at [536, 378] on button "Book" at bounding box center [605, 383] width 219 height 14
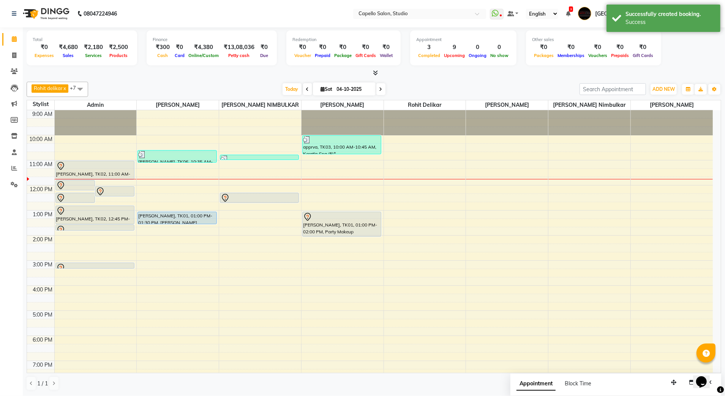
click at [586, 41] on div "Other sales" at bounding box center [593, 39] width 123 height 6
click at [630, 29] on div "Successfully created booking. Success" at bounding box center [664, 18] width 114 height 27
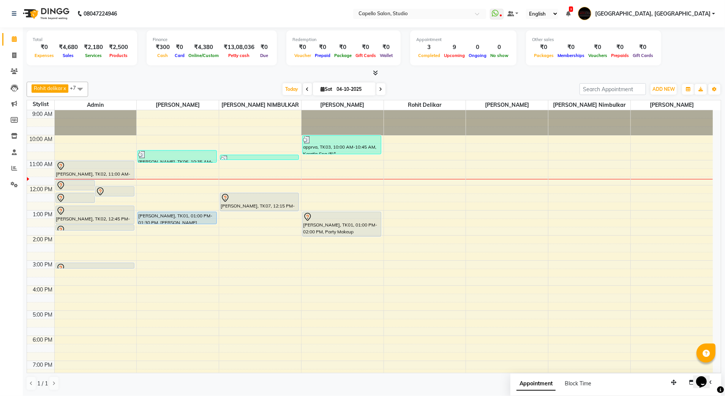
drag, startPoint x: 271, startPoint y: 201, endPoint x: 270, endPoint y: 210, distance: 8.8
click at [269, 213] on div "apprva, TK03, 10:45 AM-10:55 AM, Upper Lips [PERSON_NAME], TK07, 12:15 PM-12:40…" at bounding box center [260, 272] width 82 height 325
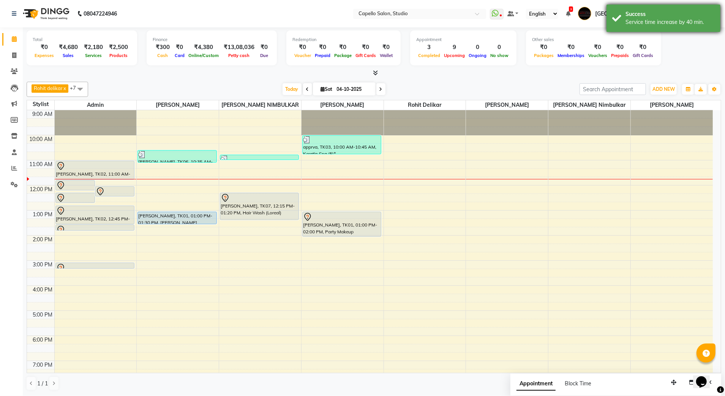
click at [675, 5] on div "Success Service time increase by 40 min." at bounding box center [664, 18] width 114 height 27
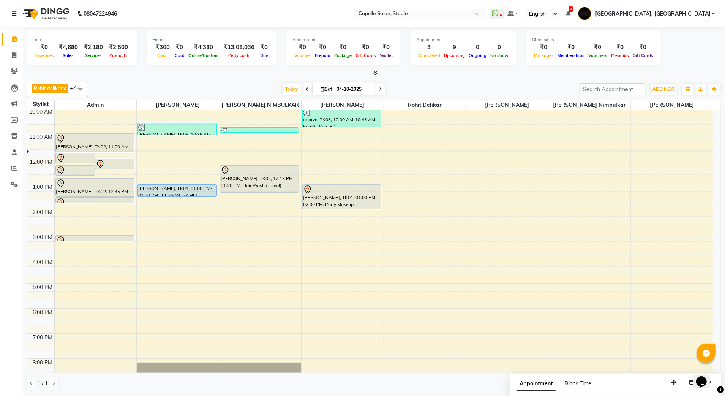
scroll to position [51, 0]
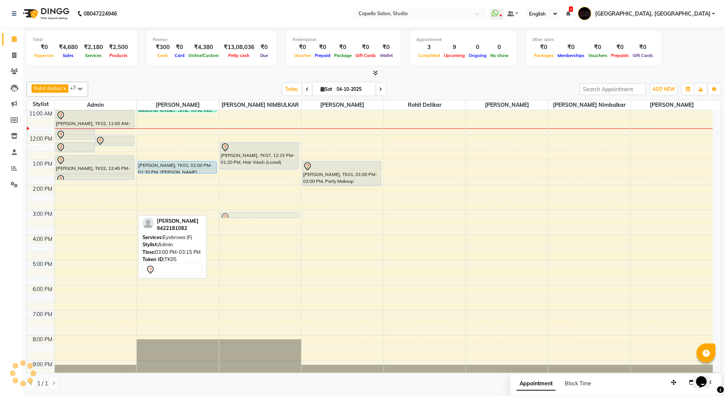
drag, startPoint x: 85, startPoint y: 215, endPoint x: 228, endPoint y: 213, distance: 142.4
click at [228, 213] on tr "[PERSON_NAME], TK02, 11:45 AM-12:10 PM, Full Arms Waxing Rica xy, TK04, 12:00 P…" at bounding box center [370, 222] width 686 height 325
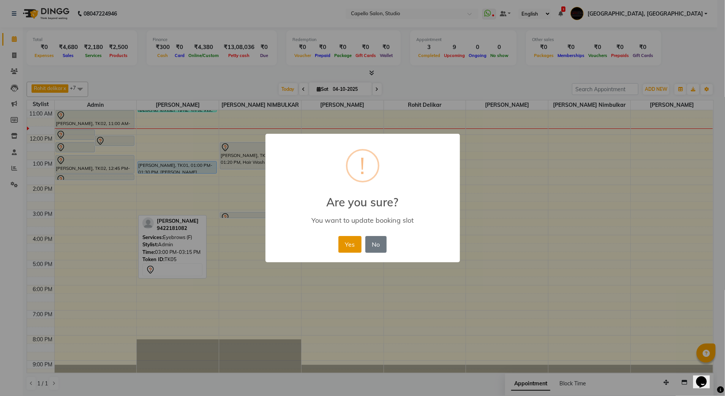
click at [346, 242] on button "Yes" at bounding box center [349, 244] width 23 height 17
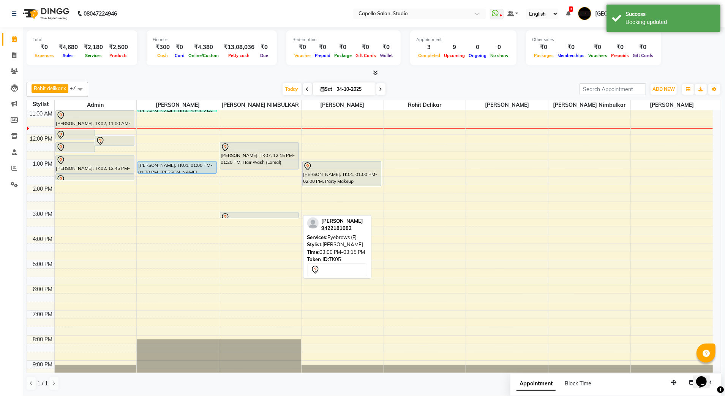
click at [0, 0] on div at bounding box center [0, 0] width 0 height 0
click at [273, 215] on div at bounding box center [259, 217] width 77 height 9
select select "7"
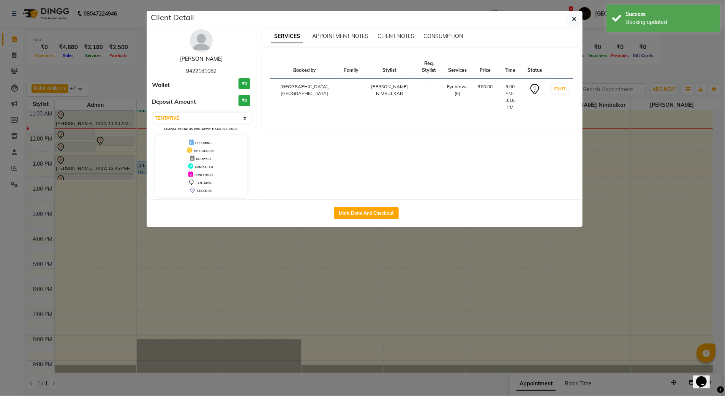
click at [189, 58] on link "[PERSON_NAME]" at bounding box center [201, 58] width 43 height 7
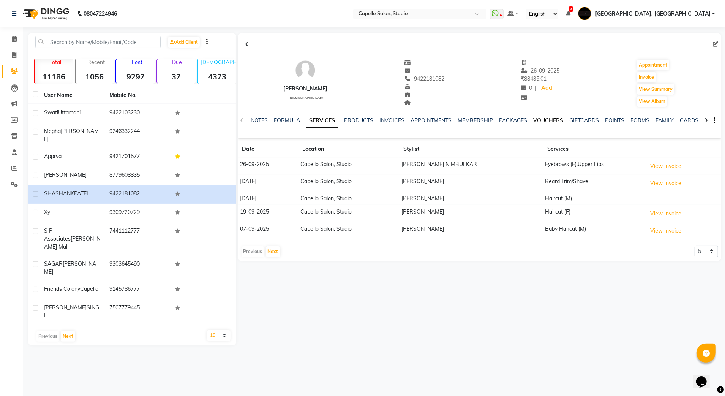
click at [541, 118] on link "VOUCHERS" at bounding box center [549, 120] width 30 height 7
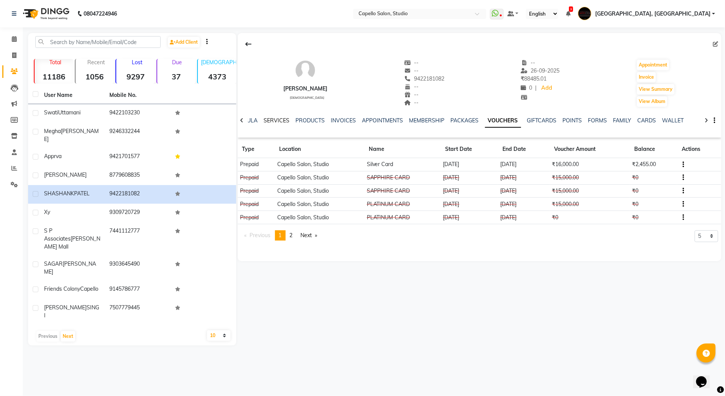
click at [275, 122] on link "SERVICES" at bounding box center [277, 120] width 26 height 7
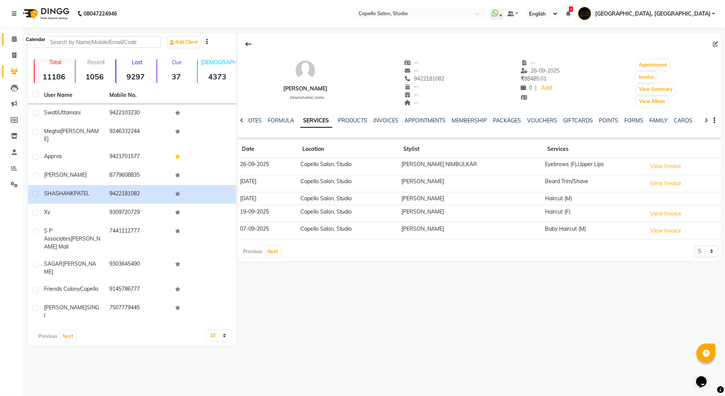
click at [12, 40] on icon at bounding box center [14, 39] width 5 height 6
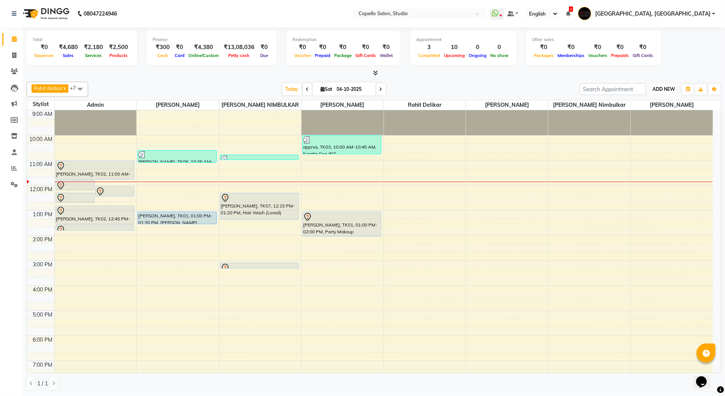
click at [670, 90] on span "ADD NEW" at bounding box center [664, 89] width 22 height 6
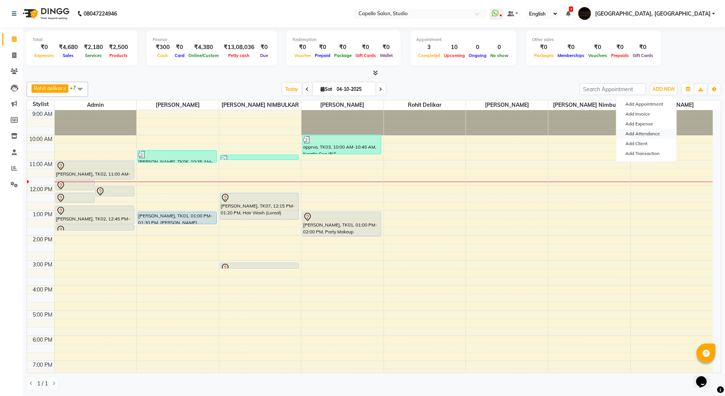
click at [665, 133] on link "Add Attendance" at bounding box center [646, 134] width 60 height 10
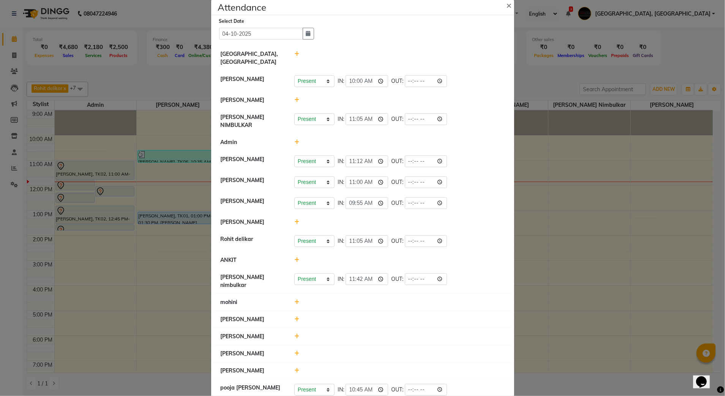
scroll to position [22, 0]
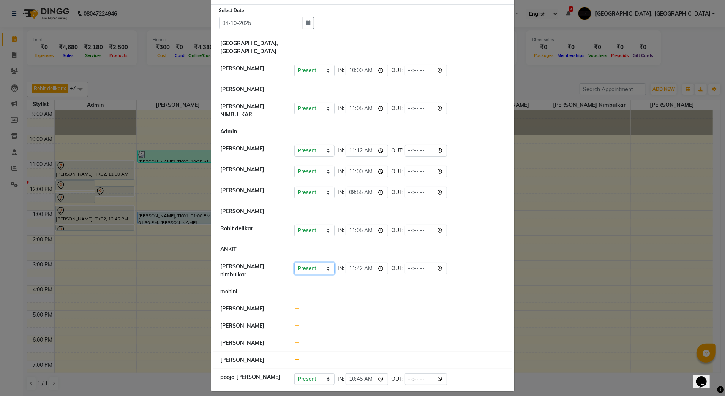
click at [305, 262] on select "Present Absent Late Half Day Weekly Off" at bounding box center [314, 268] width 40 height 12
select select "L"
click at [294, 262] on select "Present Absent Late Half Day Weekly Off" at bounding box center [314, 268] width 40 height 12
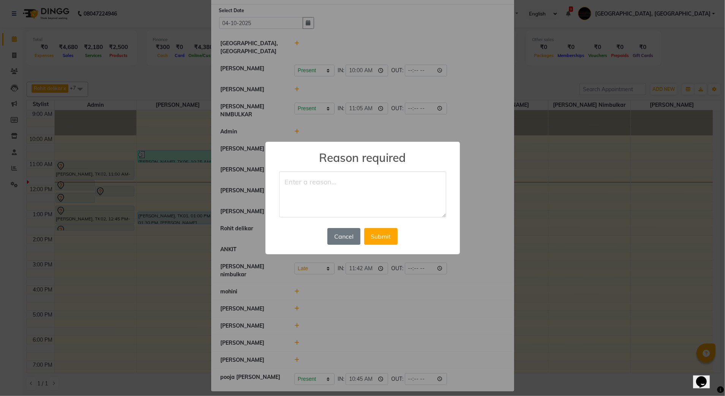
click at [366, 192] on textarea at bounding box center [362, 194] width 167 height 46
type textarea "."
click at [380, 239] on button "Submit" at bounding box center [380, 236] width 33 height 17
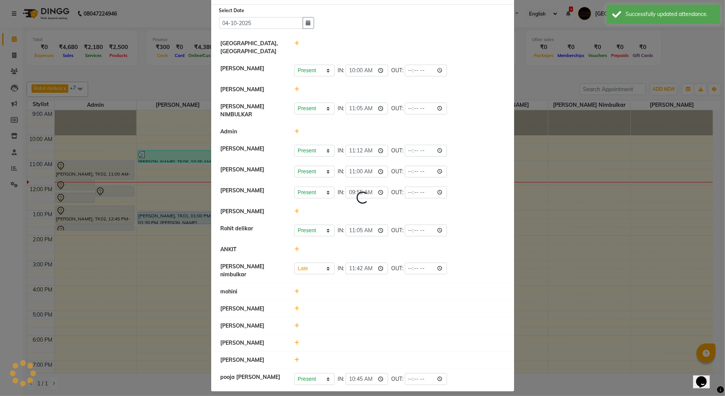
select select "L"
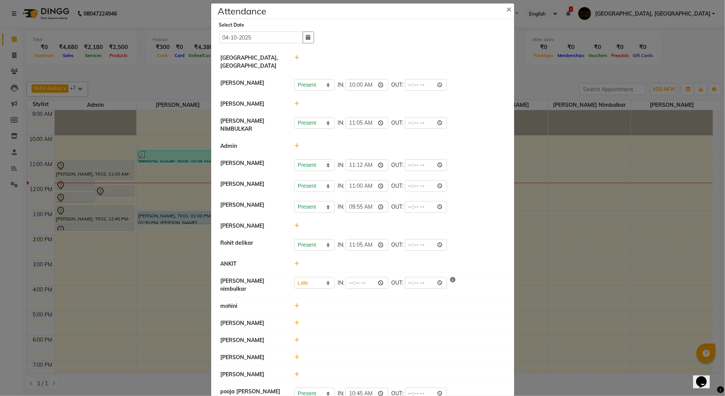
scroll to position [0, 0]
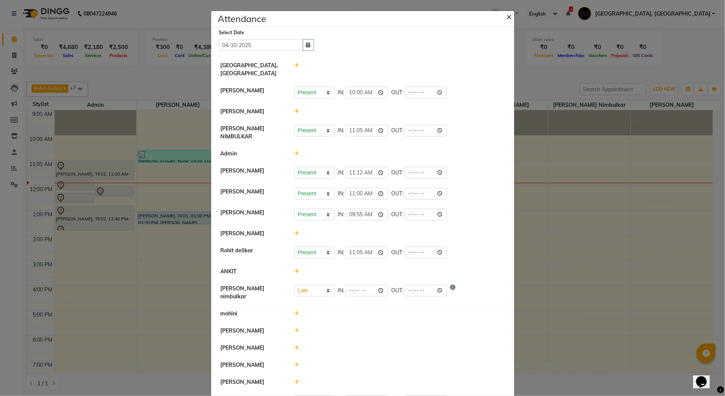
click at [507, 17] on span "×" at bounding box center [509, 16] width 5 height 11
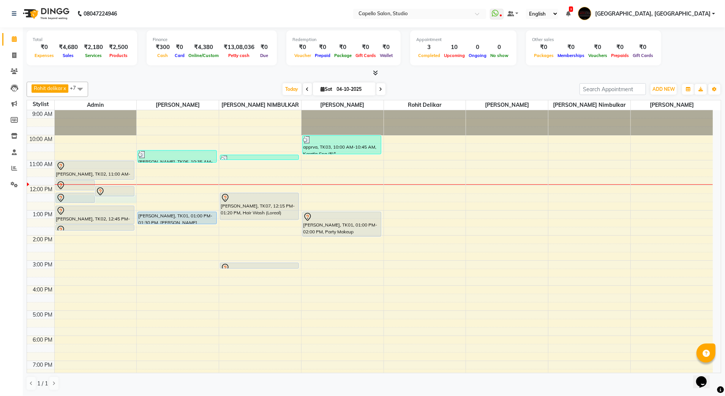
click at [128, 200] on div "9:00 AM 10:00 AM 11:00 AM 12:00 PM 1:00 PM 2:00 PM 3:00 PM 4:00 PM 5:00 PM 6:00…" at bounding box center [370, 272] width 686 height 325
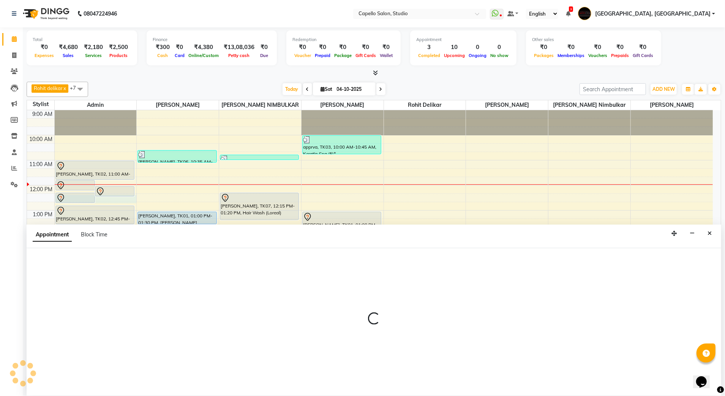
select select "14652"
select select "735"
select select "tentative"
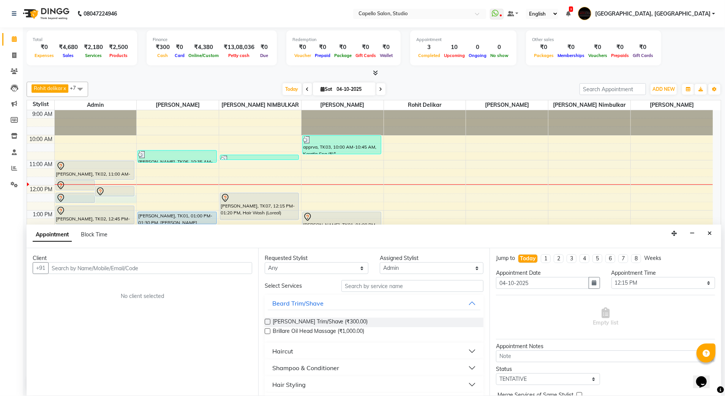
click at [96, 269] on input "text" at bounding box center [150, 268] width 204 height 12
drag, startPoint x: 100, startPoint y: 267, endPoint x: 81, endPoint y: 268, distance: 18.2
click at [100, 268] on input "9654639709" at bounding box center [134, 268] width 172 height 12
click at [59, 273] on input "9654639709" at bounding box center [134, 268] width 172 height 12
click at [64, 268] on input "9654639709" at bounding box center [134, 268] width 172 height 12
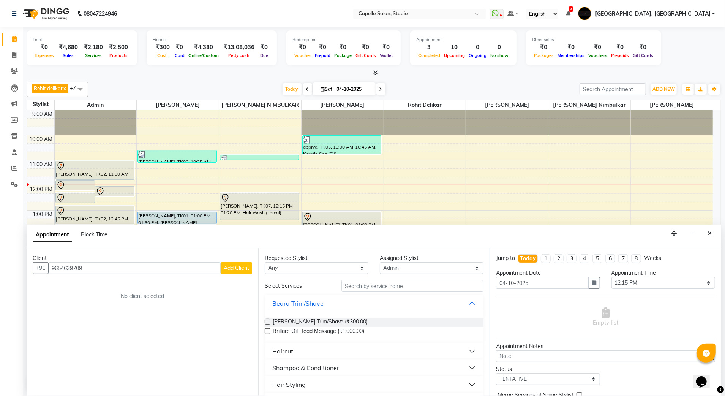
click at [72, 268] on input "9654639709" at bounding box center [134, 268] width 172 height 12
click at [81, 268] on input "9654639709" at bounding box center [134, 268] width 172 height 12
type input "9654639709"
click at [232, 267] on span "Add Client" at bounding box center [236, 267] width 25 height 7
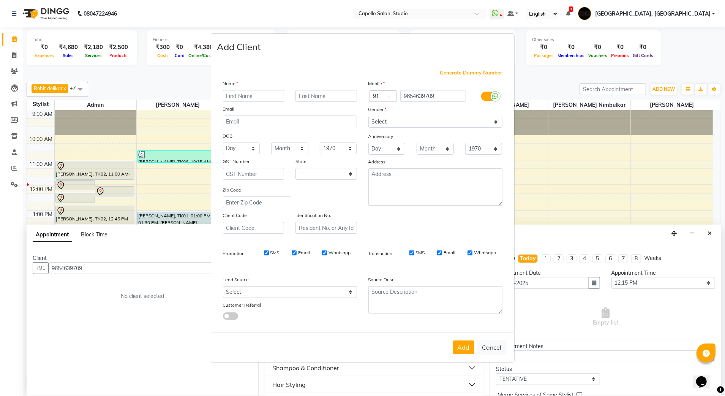
select select "22"
click at [259, 95] on input "text" at bounding box center [254, 96] width 62 height 12
type input "r"
type input "[PERSON_NAME]"
click at [394, 123] on select "Select [DEMOGRAPHIC_DATA] [DEMOGRAPHIC_DATA] Other Prefer Not To Say" at bounding box center [435, 122] width 134 height 12
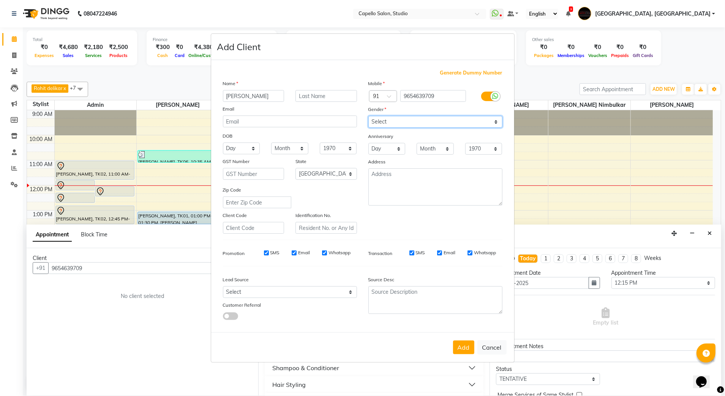
select select "[DEMOGRAPHIC_DATA]"
click at [368, 117] on select "Select [DEMOGRAPHIC_DATA] [DEMOGRAPHIC_DATA] Other Prefer Not To Say" at bounding box center [435, 122] width 134 height 12
click at [463, 351] on button "Add" at bounding box center [463, 347] width 21 height 14
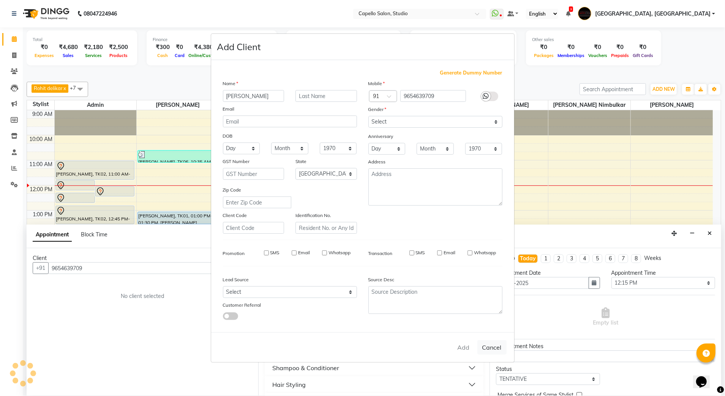
select select
select select "null"
select select
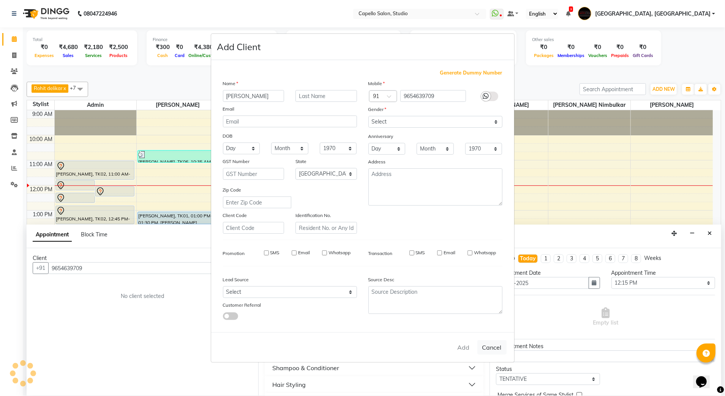
select select
checkbox input "false"
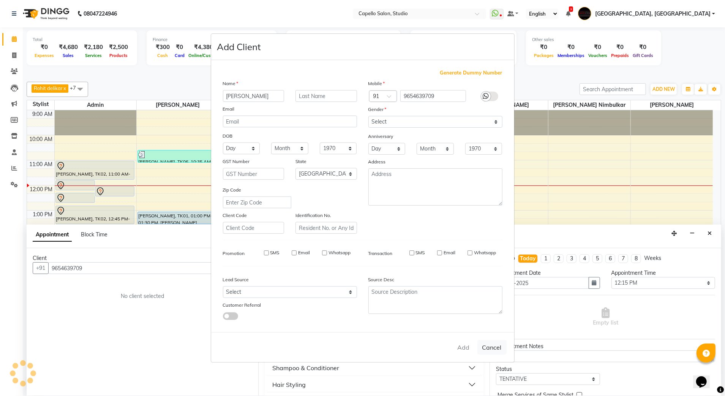
checkbox input "false"
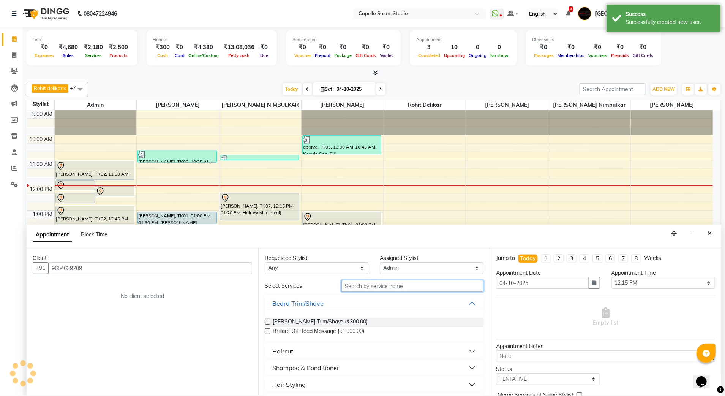
click at [370, 286] on input "text" at bounding box center [412, 286] width 142 height 12
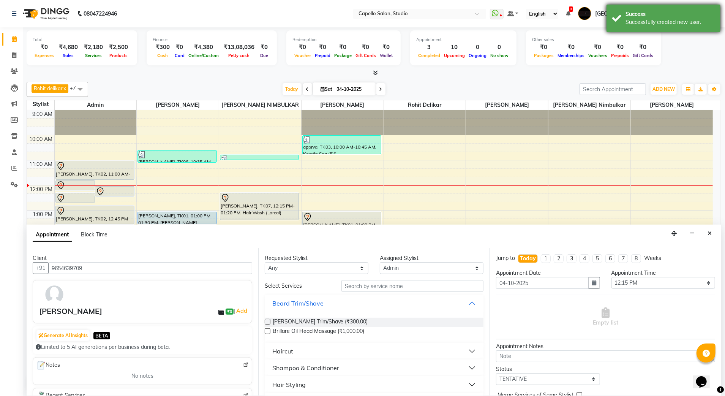
click at [658, 16] on div "Success" at bounding box center [670, 14] width 89 height 8
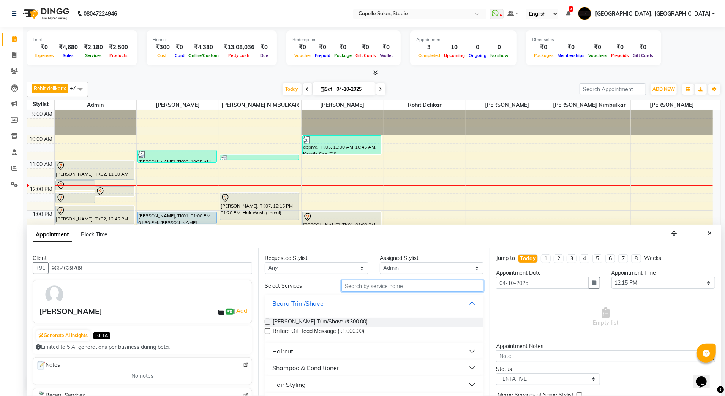
click at [368, 287] on input "text" at bounding box center [412, 286] width 142 height 12
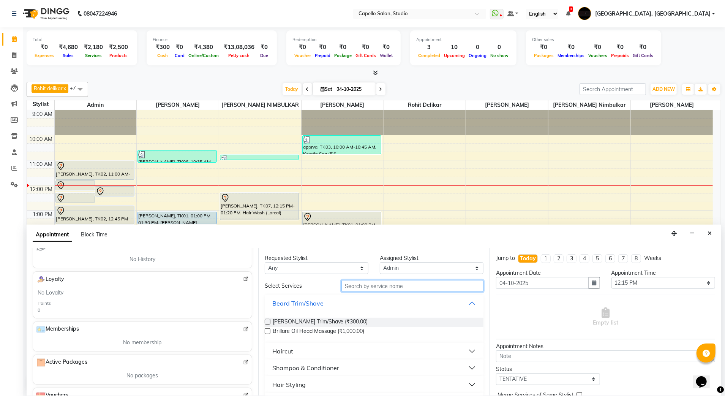
scroll to position [152, 0]
click at [357, 289] on input "text" at bounding box center [412, 286] width 142 height 12
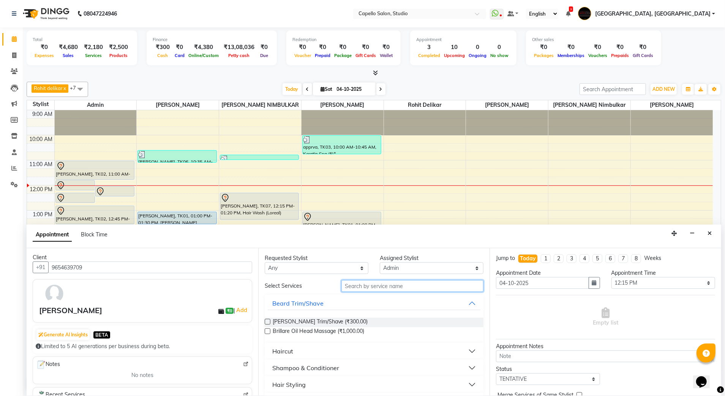
scroll to position [0, 0]
click at [377, 283] on input "text" at bounding box center [412, 286] width 142 height 12
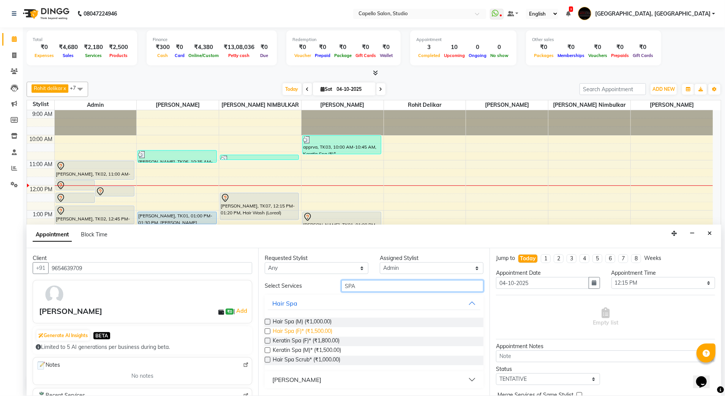
type input "SPA"
click at [315, 336] on span "Hair Spa (F)* (₹1,500.00)" at bounding box center [303, 331] width 60 height 9
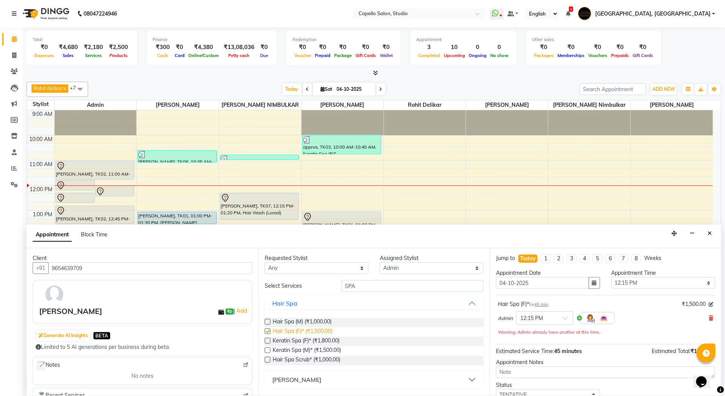
checkbox input "false"
drag, startPoint x: 354, startPoint y: 281, endPoint x: 316, endPoint y: 292, distance: 39.1
click at [316, 292] on div "Select Services SPA" at bounding box center [374, 286] width 231 height 12
type input "CUT"
click at [286, 329] on span "Haircut (F) (₹800.00)" at bounding box center [298, 331] width 50 height 9
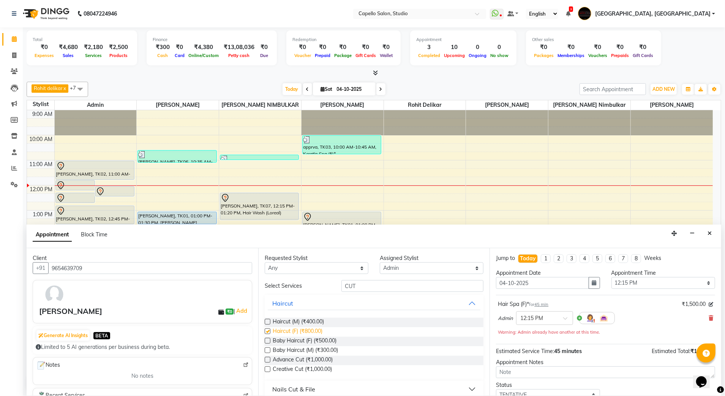
checkbox input "false"
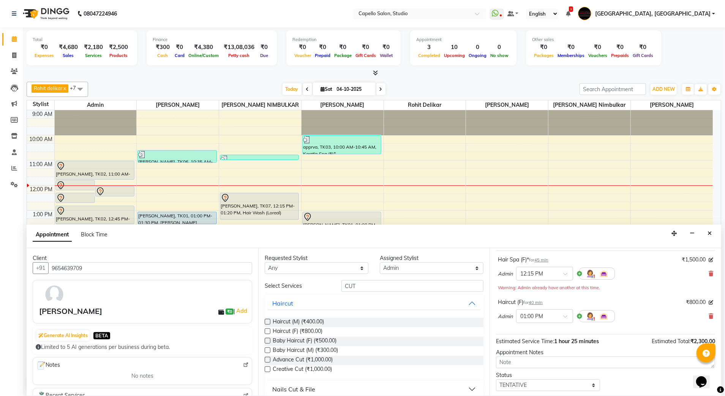
scroll to position [88, 0]
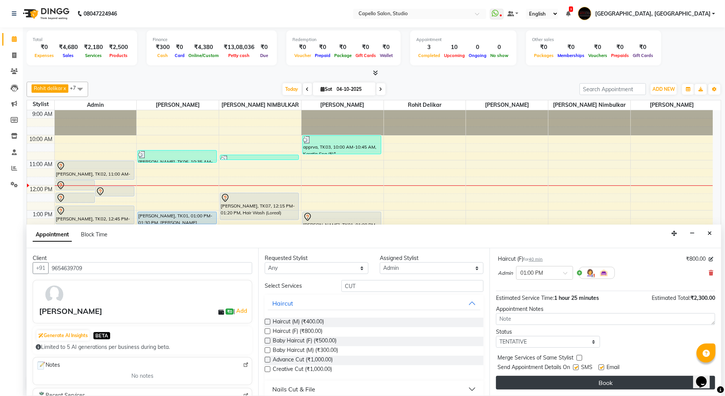
click at [588, 381] on button "Book" at bounding box center [605, 383] width 219 height 14
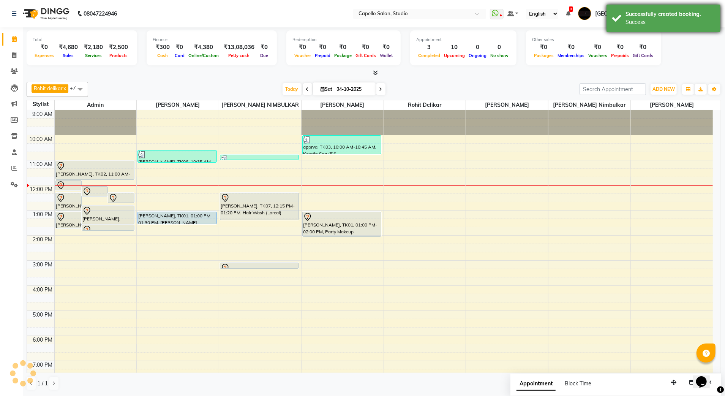
click at [656, 16] on div "Successfully created booking." at bounding box center [670, 14] width 89 height 8
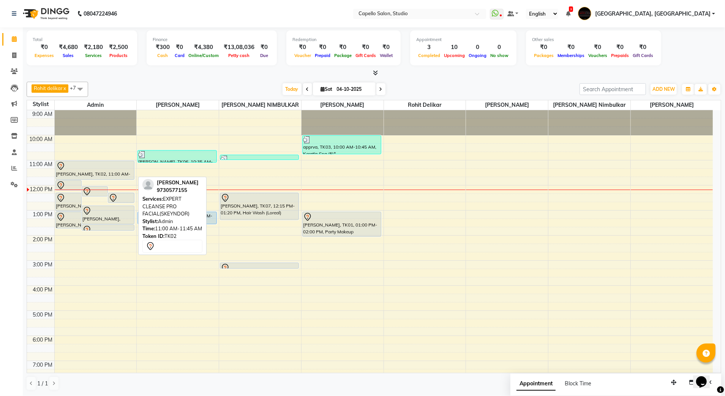
click at [85, 173] on div "[PERSON_NAME], TK02, 11:00 AM-11:45 AM, EXPERT CLEANSE PRO FACIAL(SKEYNDOR)" at bounding box center [95, 170] width 78 height 18
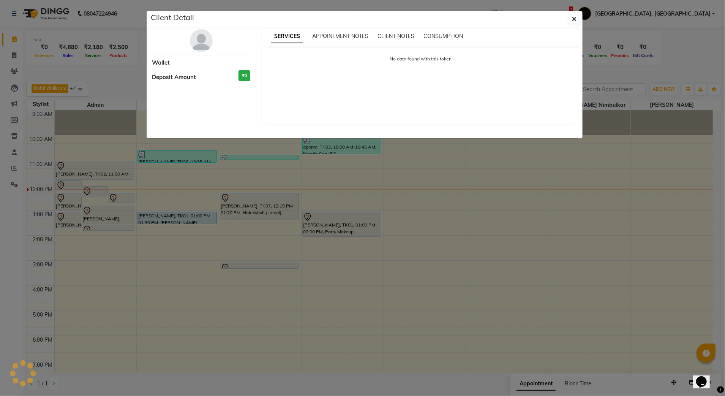
select select "7"
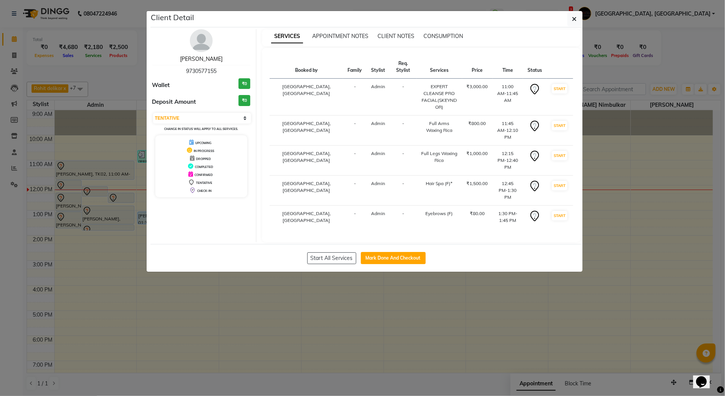
drag, startPoint x: 197, startPoint y: 61, endPoint x: 253, endPoint y: 71, distance: 56.3
click at [197, 61] on link "[PERSON_NAME]" at bounding box center [201, 58] width 43 height 7
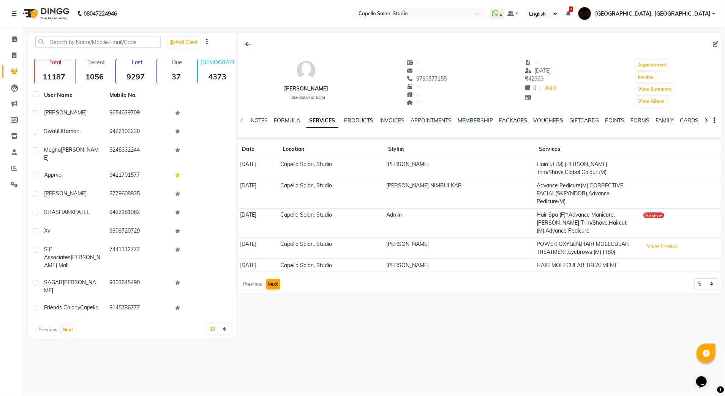
click at [269, 279] on button "Next" at bounding box center [273, 284] width 14 height 11
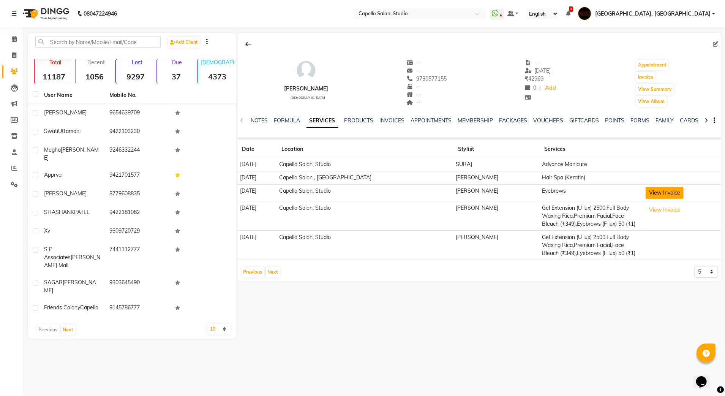
click at [657, 195] on button "View Invoice" at bounding box center [665, 193] width 38 height 12
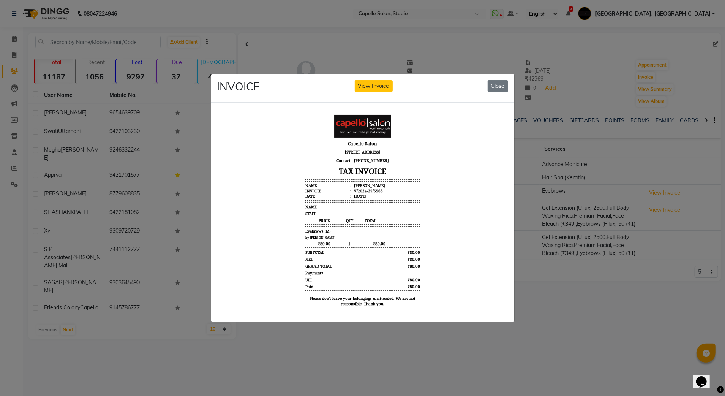
drag, startPoint x: 495, startPoint y: 84, endPoint x: 487, endPoint y: 87, distance: 8.0
click at [495, 84] on button "Close" at bounding box center [498, 86] width 21 height 12
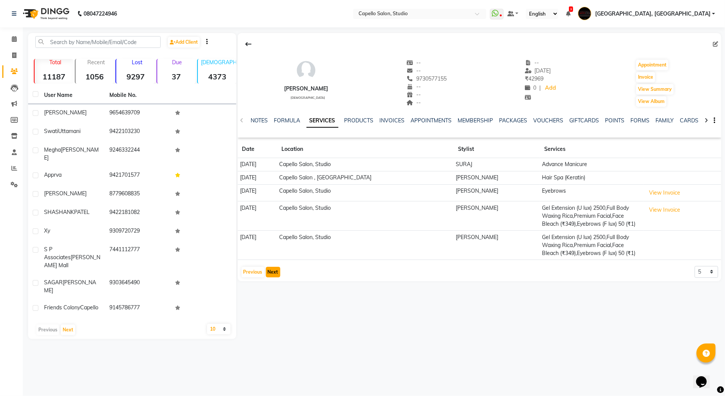
click at [273, 274] on button "Next" at bounding box center [273, 272] width 14 height 11
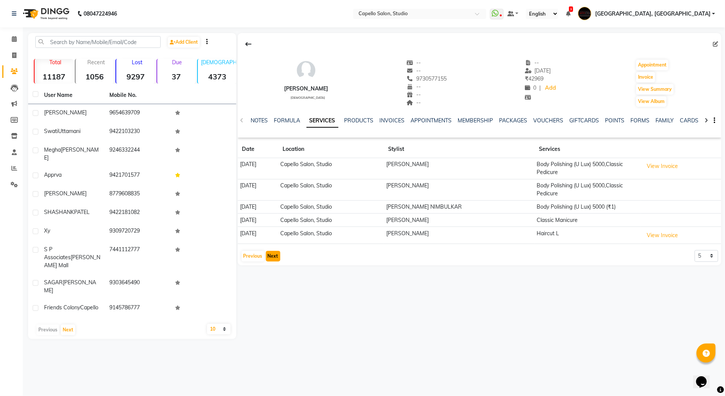
click at [275, 254] on button "Next" at bounding box center [273, 256] width 14 height 11
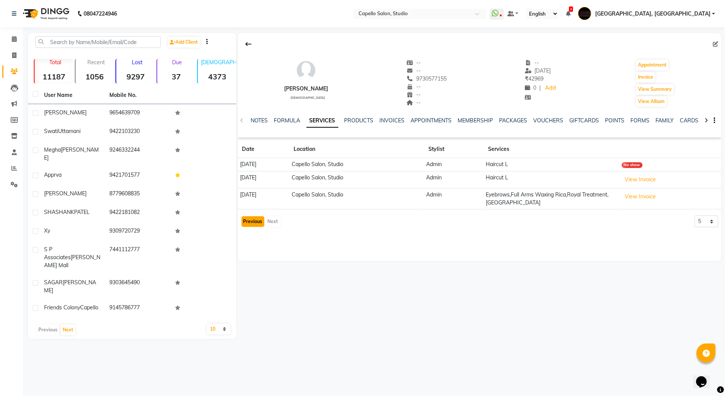
click at [258, 226] on button "Previous" at bounding box center [253, 221] width 23 height 11
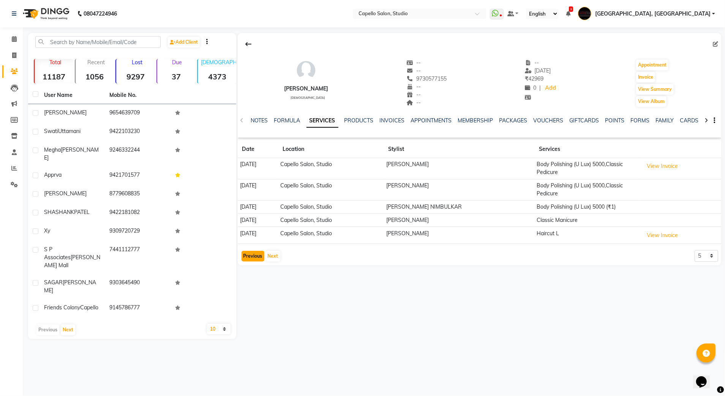
click at [256, 257] on button "Previous" at bounding box center [253, 256] width 23 height 11
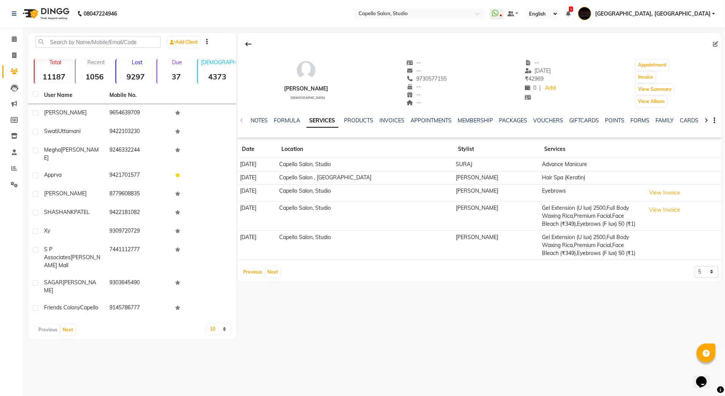
click at [258, 275] on button "Previous" at bounding box center [253, 272] width 23 height 11
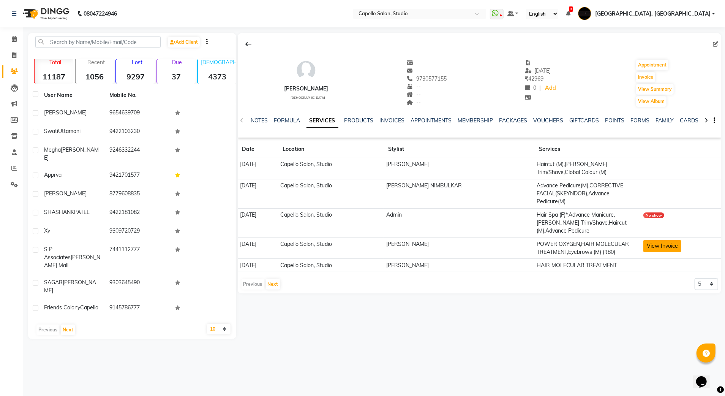
click at [650, 240] on button "View Invoice" at bounding box center [662, 246] width 38 height 12
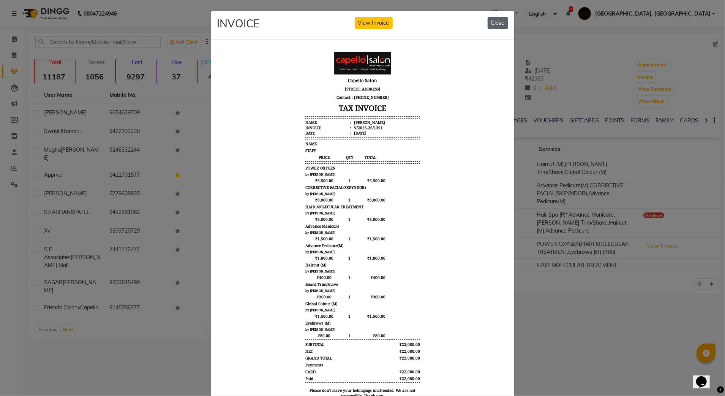
click at [498, 22] on button "Close" at bounding box center [498, 23] width 21 height 12
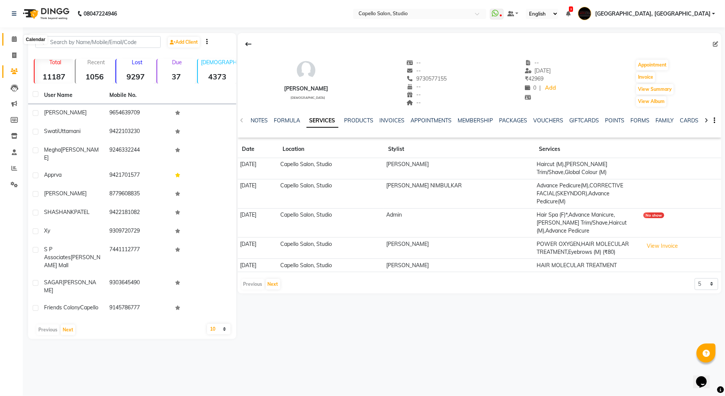
click at [12, 38] on icon at bounding box center [14, 39] width 5 height 6
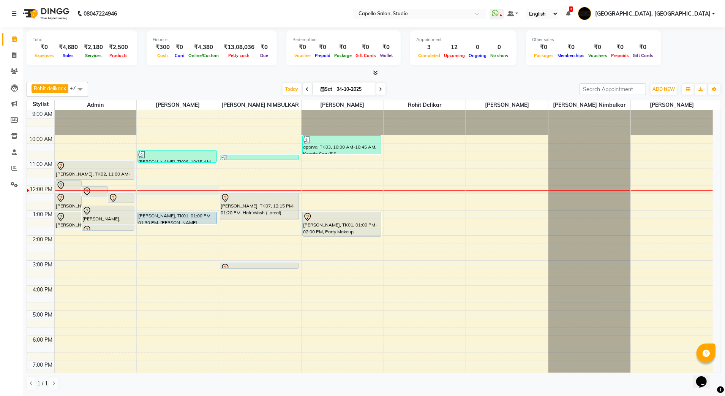
click at [183, 195] on div "9:00 AM 10:00 AM 11:00 AM 12:00 PM 1:00 PM 2:00 PM 3:00 PM 4:00 PM 5:00 PM 6:00…" at bounding box center [370, 272] width 686 height 325
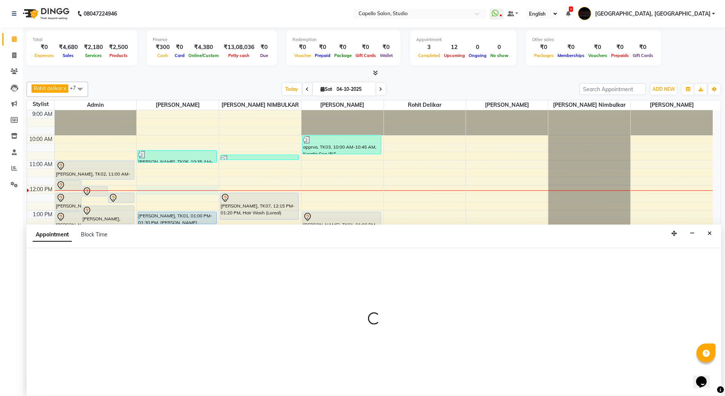
select select "14445"
select select "720"
select select "tentative"
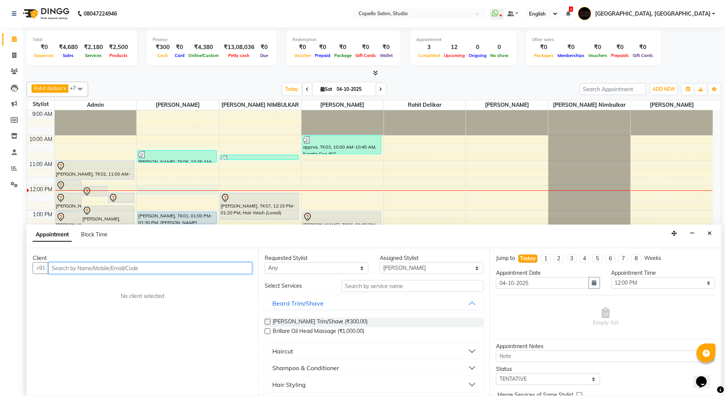
click at [128, 265] on input "text" at bounding box center [150, 268] width 204 height 12
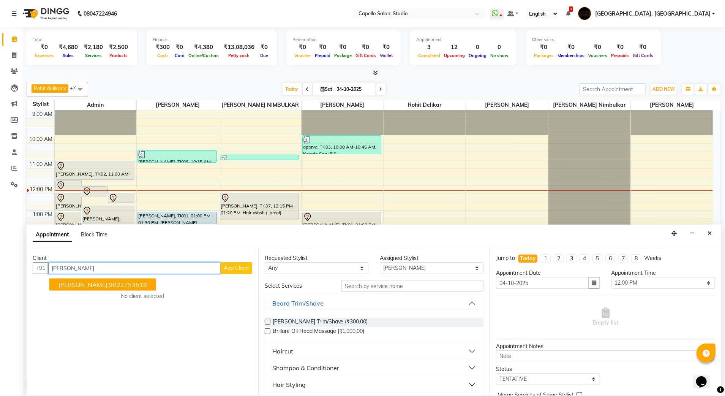
click at [118, 285] on ngb-highlight "9022753518" at bounding box center [128, 285] width 38 height 8
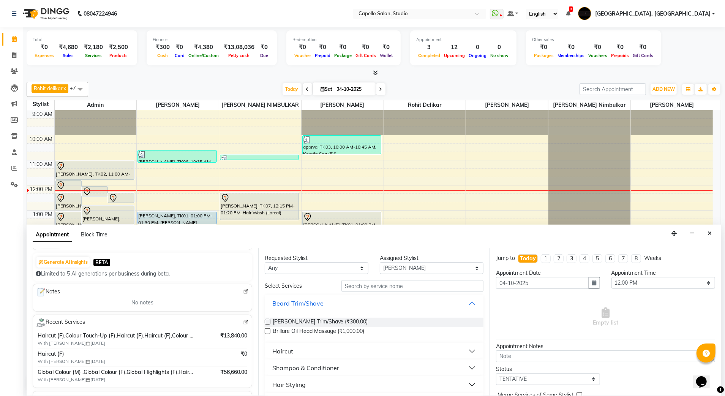
scroll to position [101, 0]
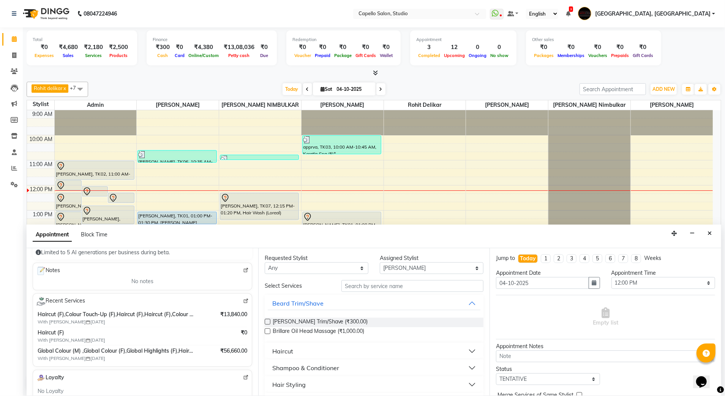
type input "9022753518"
click at [367, 285] on input "text" at bounding box center [412, 286] width 142 height 12
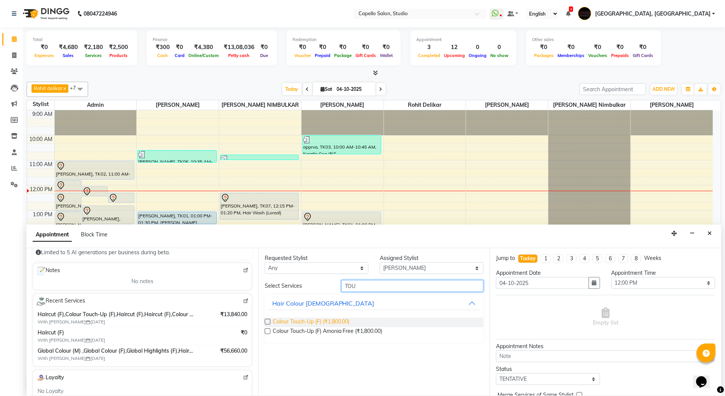
type input "TOU"
click at [317, 325] on span "Colour Touch-Up (F) (₹1,800.00)" at bounding box center [311, 322] width 77 height 9
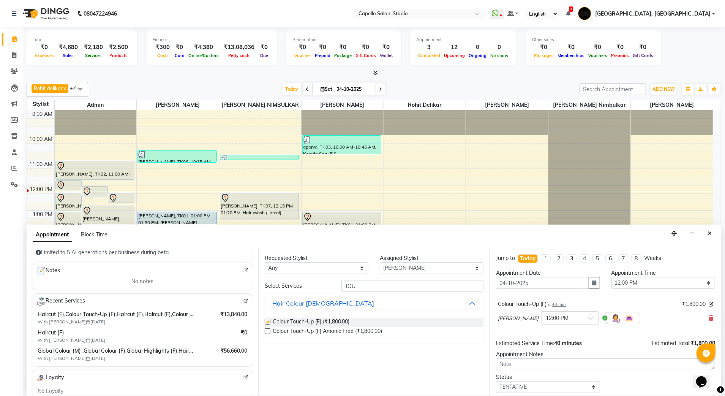
checkbox input "false"
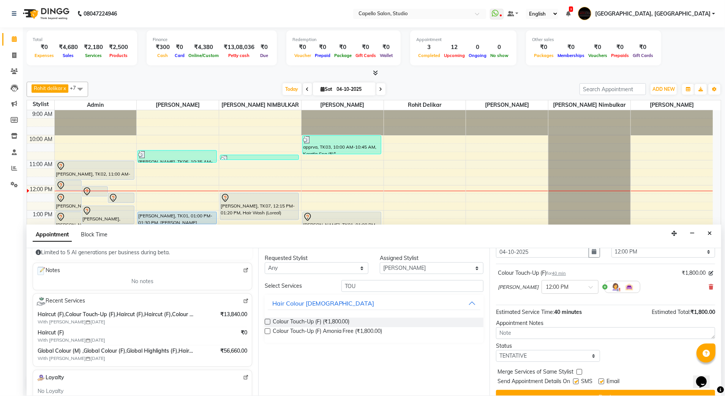
scroll to position [46, 0]
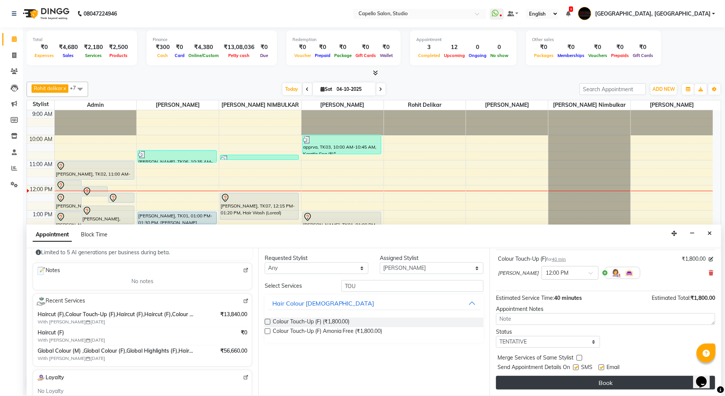
click at [577, 381] on button "Book" at bounding box center [605, 383] width 219 height 14
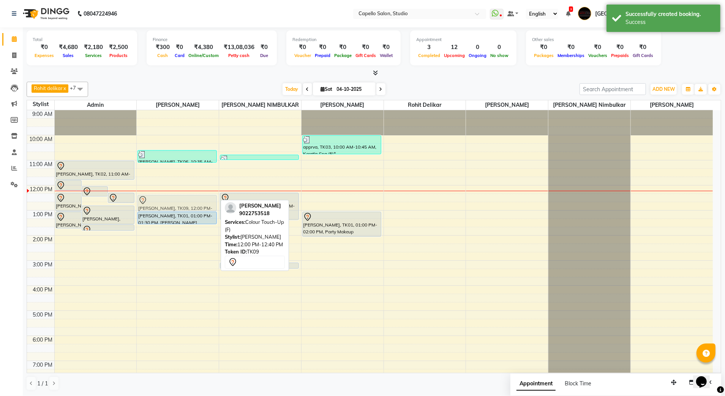
drag, startPoint x: 184, startPoint y: 197, endPoint x: 185, endPoint y: 202, distance: 5.8
click at [185, 202] on div "[PERSON_NAME], TK06, 10:35 AM-11:05 AM, [PERSON_NAME] Trim/Shave chinar Anand, …" at bounding box center [178, 272] width 82 height 325
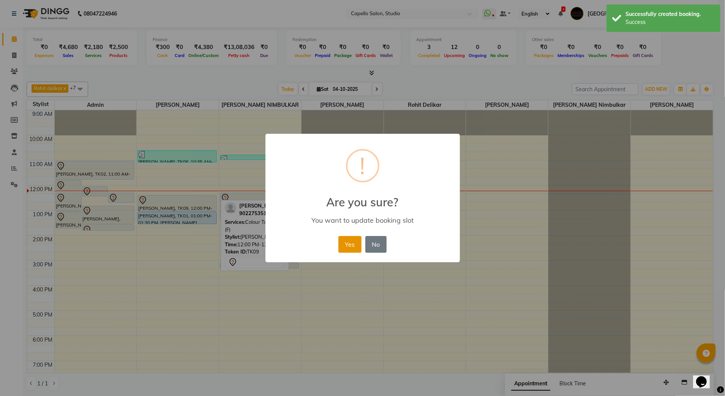
click at [347, 241] on button "Yes" at bounding box center [349, 244] width 23 height 17
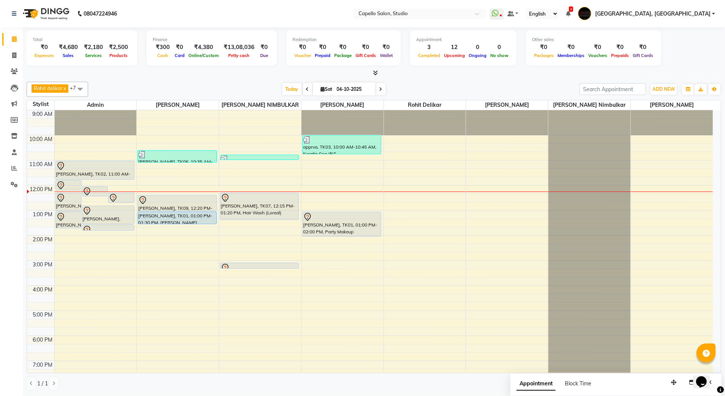
click at [479, 199] on div "9:00 AM 10:00 AM 11:00 AM 12:00 PM 1:00 PM 2:00 PM 3:00 PM 4:00 PM 5:00 PM 6:00…" at bounding box center [370, 272] width 686 height 325
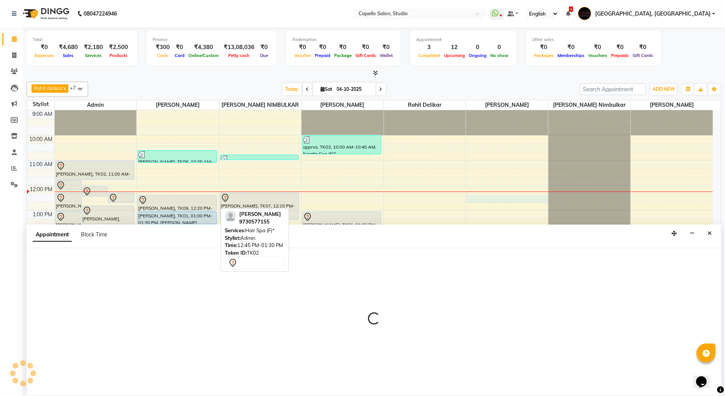
select select "36848"
select select "735"
select select "tentative"
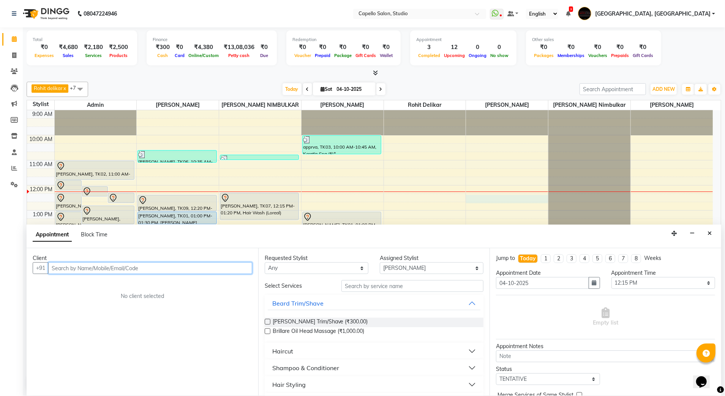
click at [120, 267] on input "text" at bounding box center [150, 268] width 204 height 12
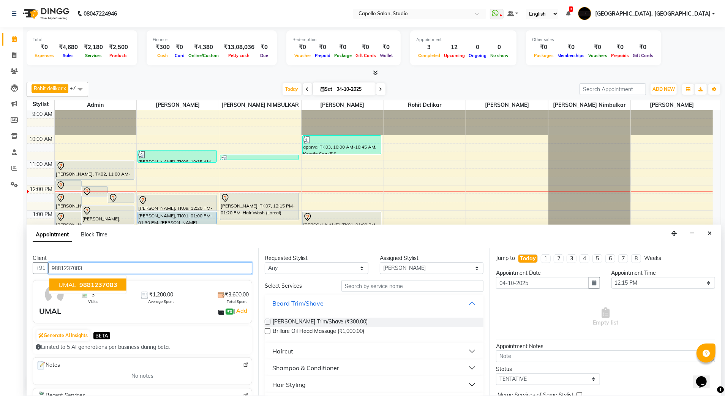
click at [109, 288] on span "9881237083" at bounding box center [98, 285] width 38 height 8
type input "9881237083"
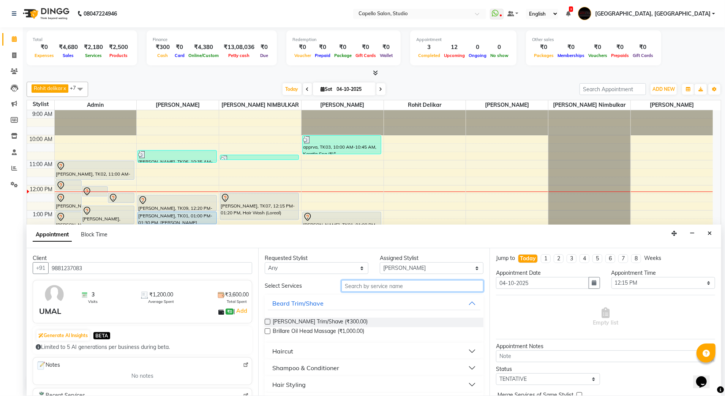
click at [382, 292] on input "text" at bounding box center [412, 286] width 142 height 12
click at [281, 357] on button "Haircut" at bounding box center [374, 351] width 213 height 14
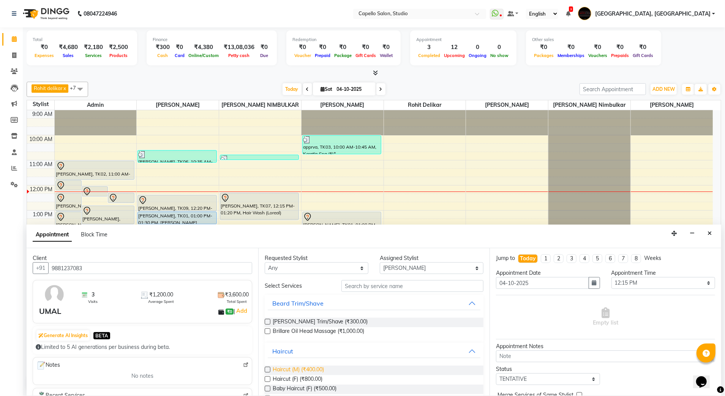
click at [305, 371] on span "Haircut (M) (₹400.00)" at bounding box center [298, 369] width 51 height 9
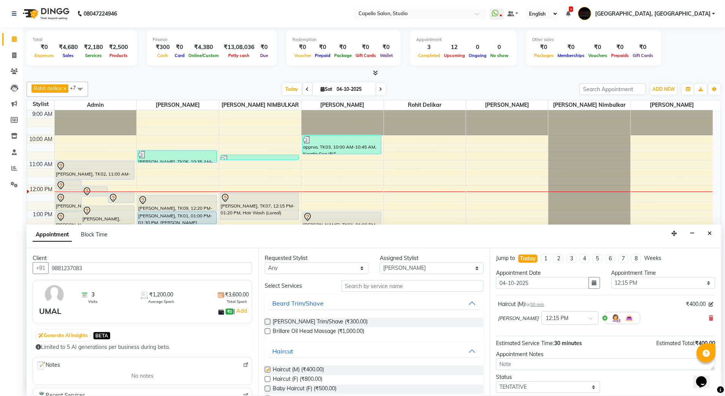
checkbox input "false"
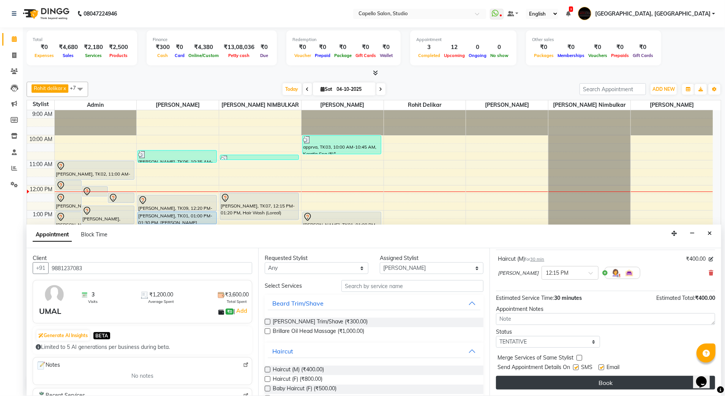
click at [544, 385] on button "Book" at bounding box center [605, 383] width 219 height 14
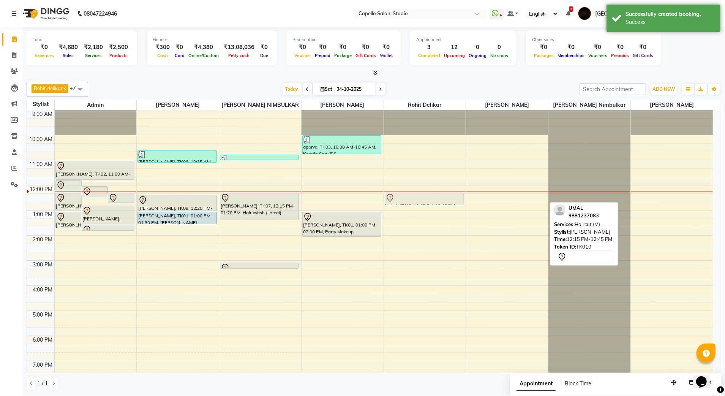
drag, startPoint x: 497, startPoint y: 197, endPoint x: 444, endPoint y: 194, distance: 53.6
click at [444, 194] on tr "[PERSON_NAME], TK02, 11:45 AM-12:10 PM, Full Arms Waxing Rica xy, TK04, 12:00 P…" at bounding box center [370, 272] width 686 height 325
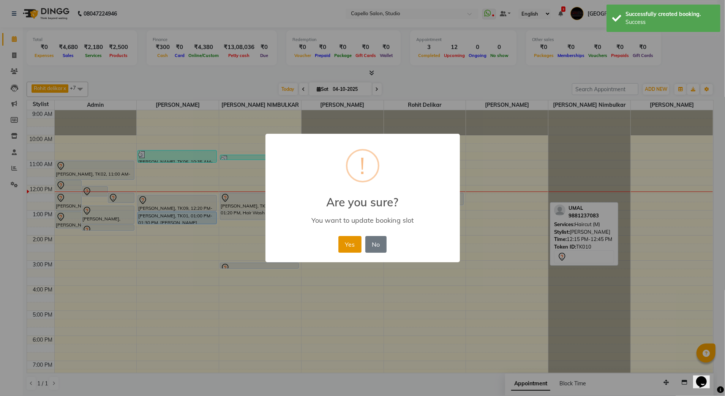
click at [355, 246] on button "Yes" at bounding box center [349, 244] width 23 height 17
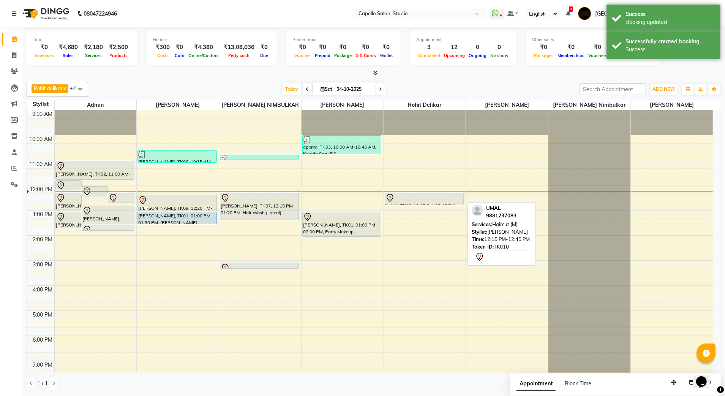
click at [426, 202] on div at bounding box center [424, 197] width 77 height 9
click at [400, 195] on div at bounding box center [424, 197] width 77 height 9
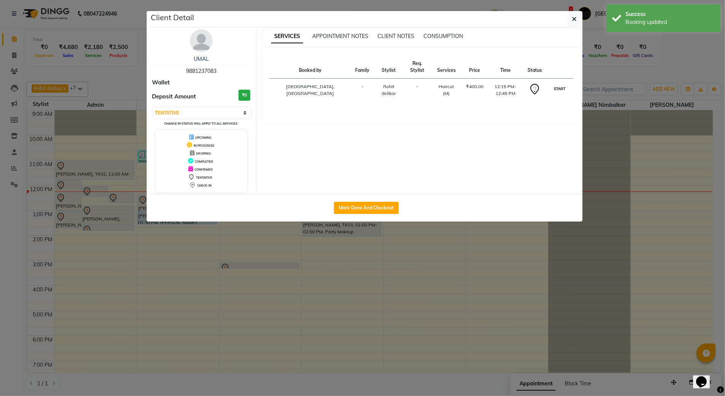
click at [556, 87] on button "START" at bounding box center [560, 88] width 16 height 9
select select "1"
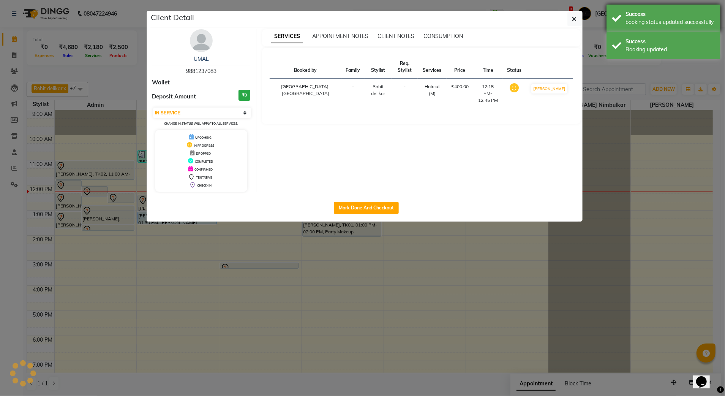
click at [651, 31] on div "Success booking status updated successfully" at bounding box center [664, 18] width 114 height 27
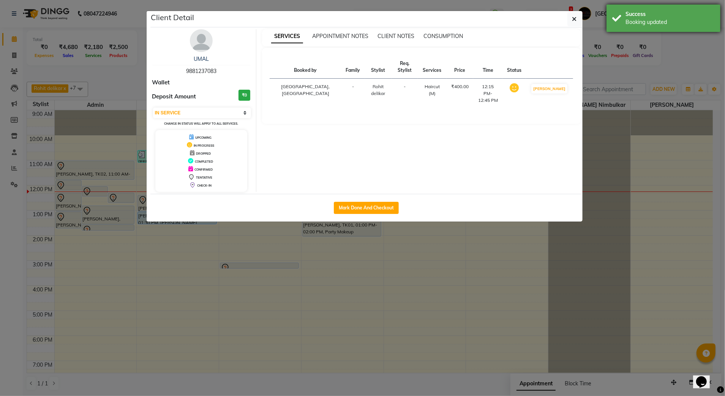
click at [607, 17] on div "Success Booking updated" at bounding box center [664, 18] width 114 height 27
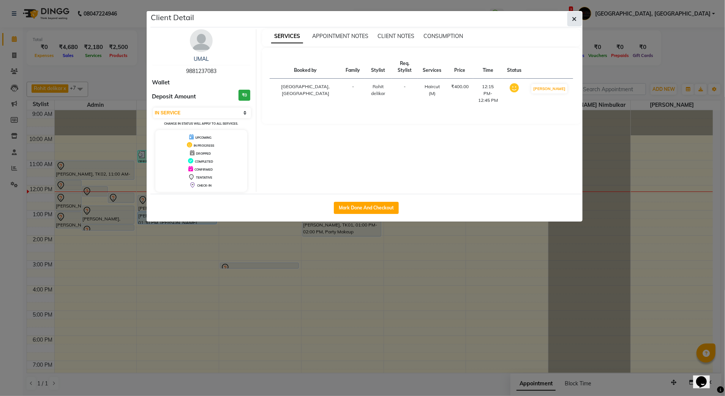
click at [576, 21] on button "button" at bounding box center [574, 19] width 14 height 14
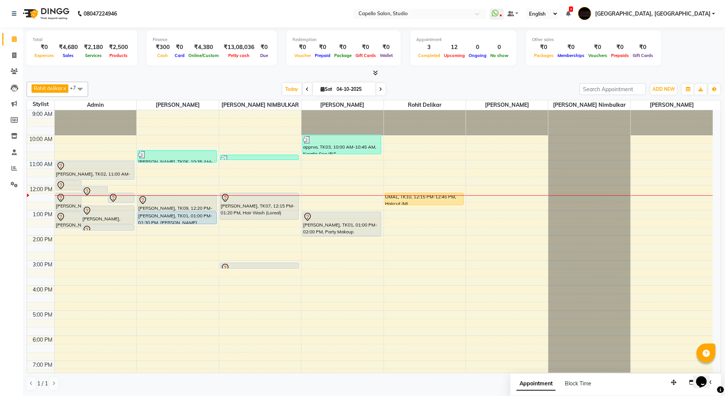
click at [360, 199] on div "9:00 AM 10:00 AM 11:00 AM 12:00 PM 1:00 PM 2:00 PM 3:00 PM 4:00 PM 5:00 PM 6:00…" at bounding box center [370, 272] width 686 height 325
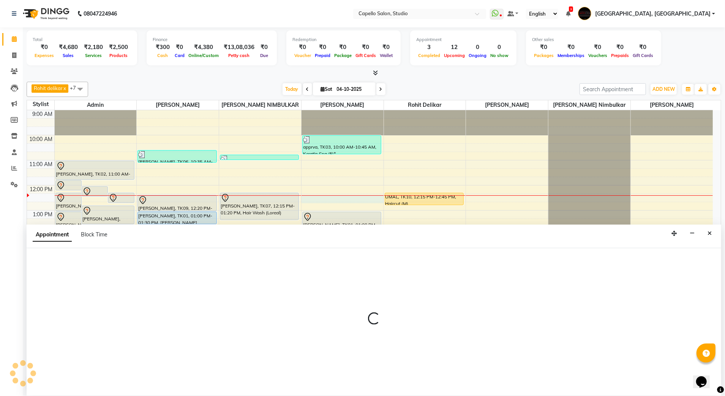
select select "45271"
select select "735"
select select "tentative"
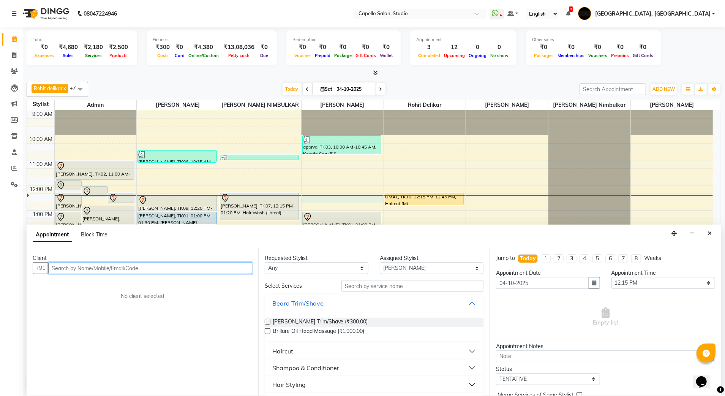
click at [126, 264] on input "text" at bounding box center [150, 268] width 204 height 12
type input "9713855525"
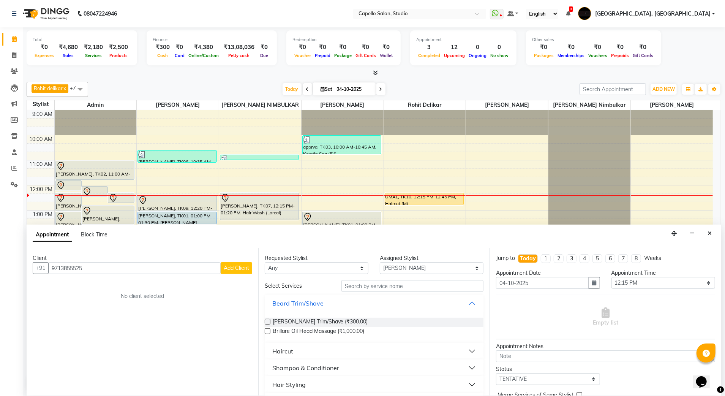
click at [225, 268] on span "Add Client" at bounding box center [236, 267] width 25 height 7
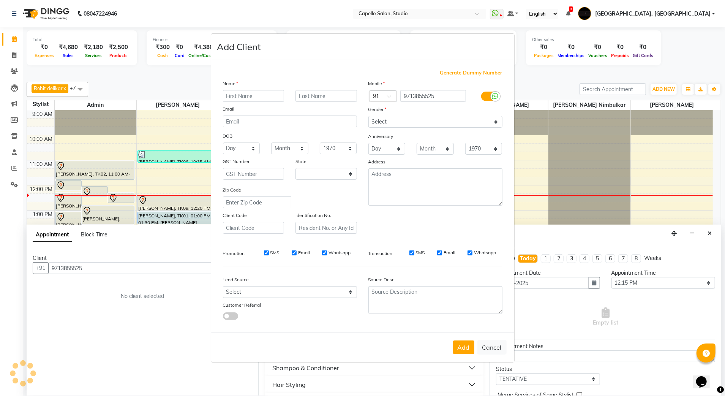
select select "22"
click at [268, 98] on input "text" at bounding box center [254, 96] width 62 height 12
type input "CHARLI"
click at [373, 126] on select "Select [DEMOGRAPHIC_DATA] [DEMOGRAPHIC_DATA] Other Prefer Not To Say" at bounding box center [435, 122] width 134 height 12
select select "[DEMOGRAPHIC_DATA]"
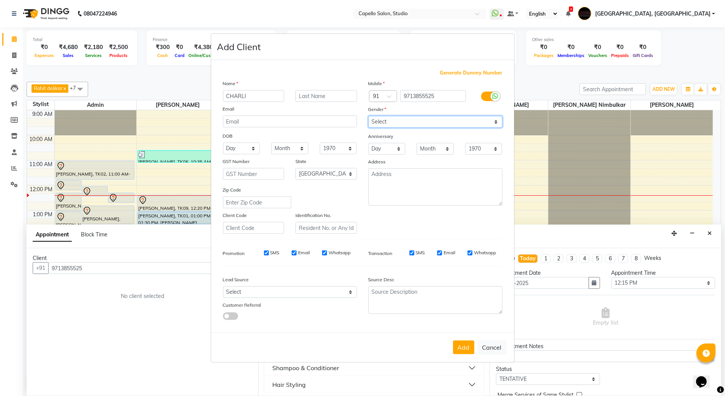
click at [368, 117] on select "Select [DEMOGRAPHIC_DATA] [DEMOGRAPHIC_DATA] Other Prefer Not To Say" at bounding box center [435, 122] width 134 height 12
click at [456, 341] on button "Add" at bounding box center [463, 347] width 21 height 14
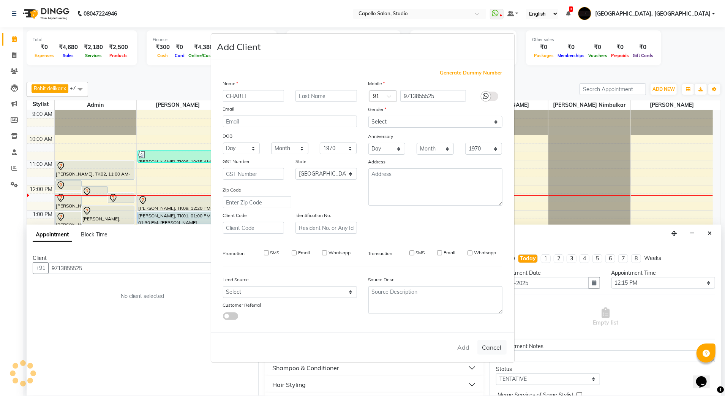
select select
select select "null"
select select
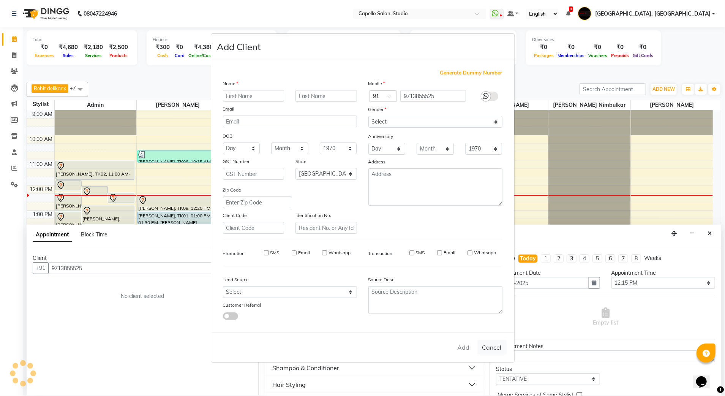
select select
checkbox input "false"
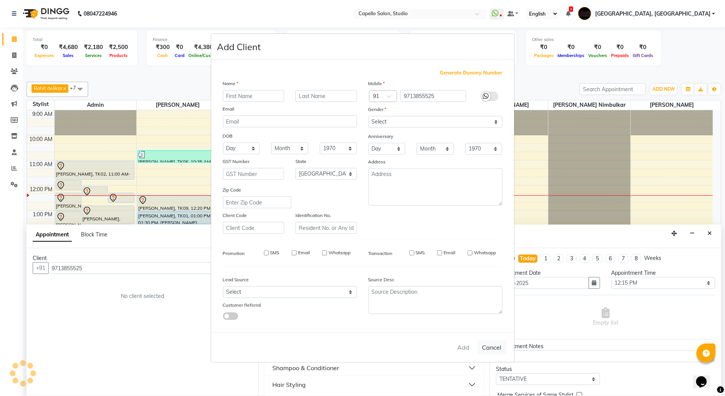
checkbox input "false"
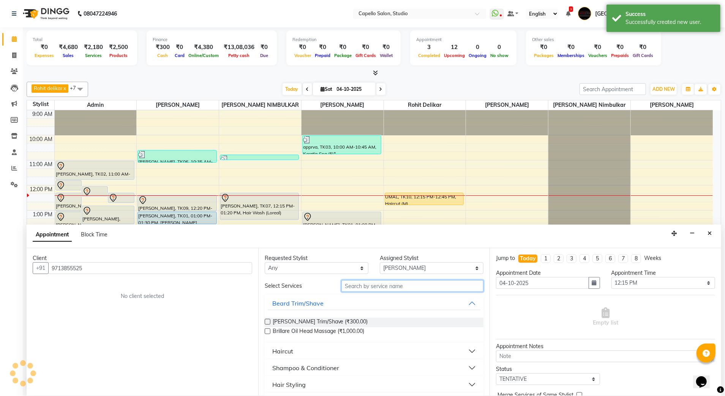
click at [371, 289] on input "text" at bounding box center [412, 286] width 142 height 12
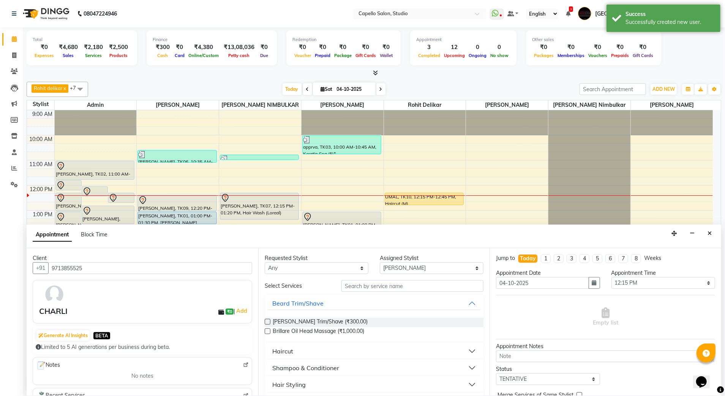
click at [397, 262] on div "Assigned Stylist" at bounding box center [432, 258] width 104 height 8
click at [390, 268] on select "Select Admin [PERSON_NAME] [PERSON_NAME] Studio, Shivaji Nagar [PERSON_NAME] NI…" at bounding box center [432, 268] width 104 height 12
select select "14454"
click at [380, 263] on select "Select Admin [PERSON_NAME] [PERSON_NAME] Studio, Shivaji Nagar [PERSON_NAME] NI…" at bounding box center [432, 268] width 104 height 12
click at [387, 291] on input "text" at bounding box center [412, 286] width 142 height 12
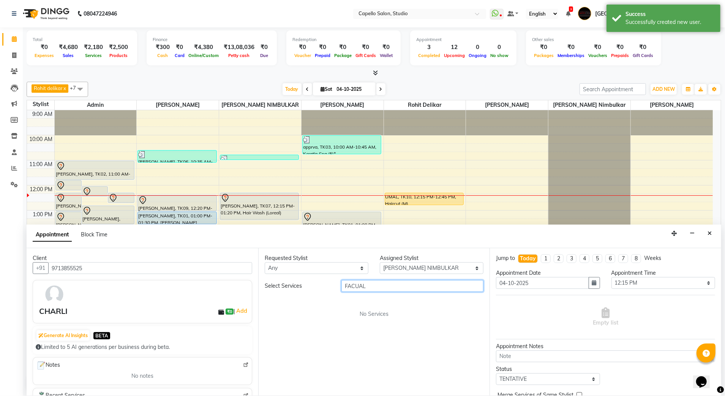
drag, startPoint x: 382, startPoint y: 288, endPoint x: 330, endPoint y: 298, distance: 53.0
click at [330, 298] on div "Select Services FACUAL No Services" at bounding box center [374, 299] width 219 height 38
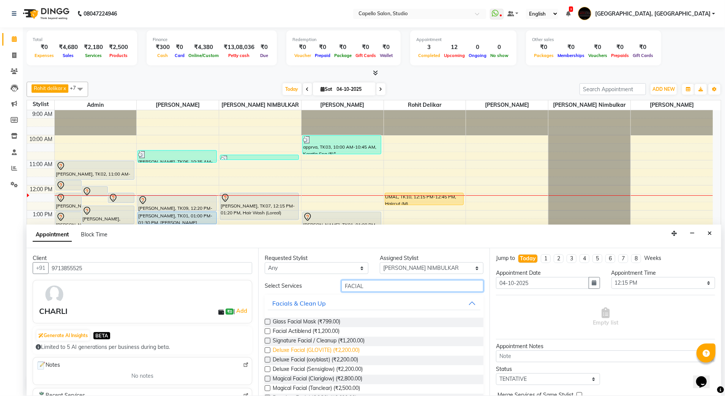
type input "FACIAL"
click at [301, 353] on span "Deluxe Facial (GLOVITE) (₹2,200.00)" at bounding box center [316, 350] width 87 height 9
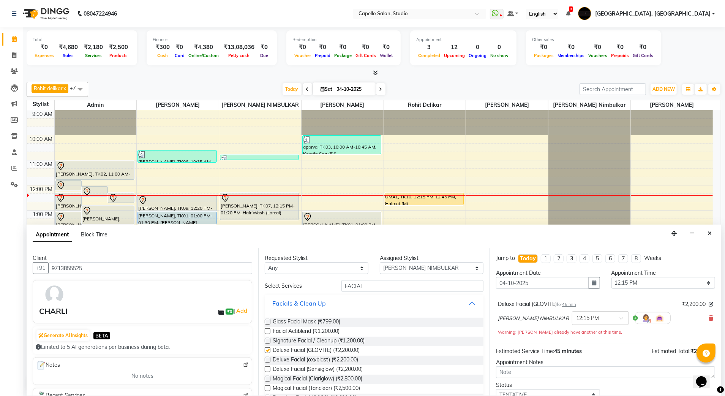
checkbox input "false"
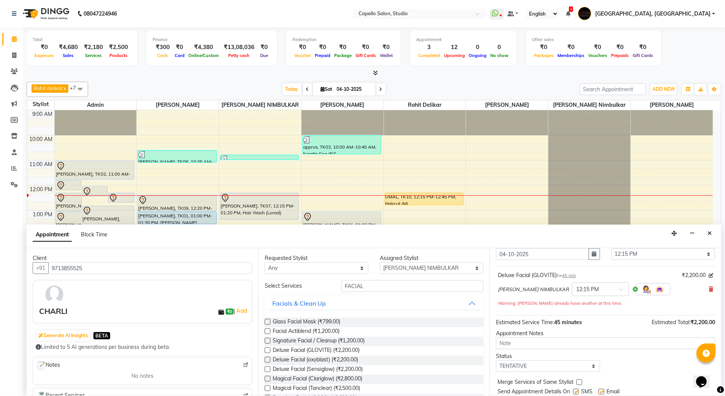
scroll to position [54, 0]
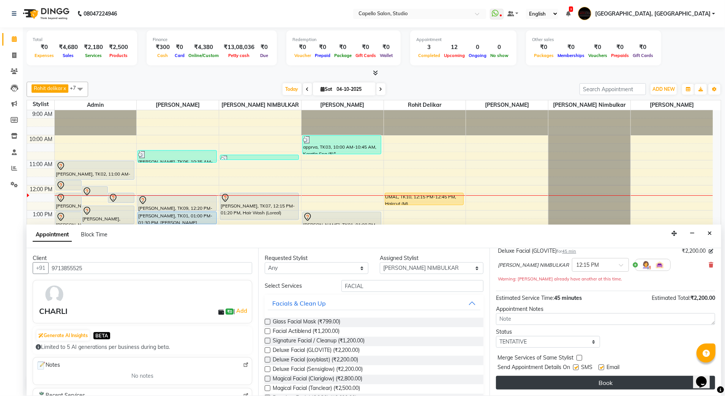
click at [550, 380] on button "Book" at bounding box center [605, 383] width 219 height 14
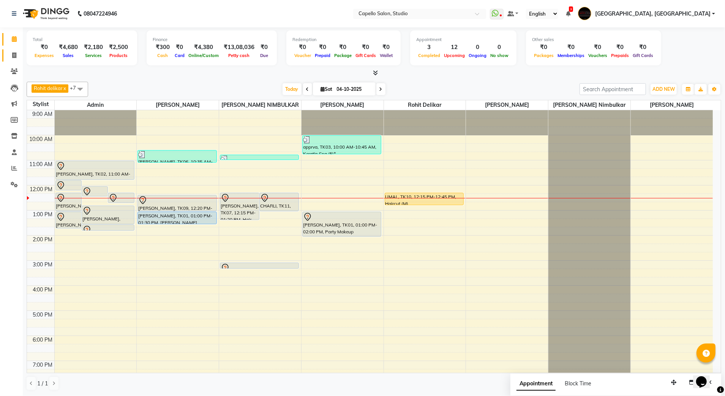
click at [8, 50] on link "Invoice" at bounding box center [11, 55] width 18 height 13
select select "service"
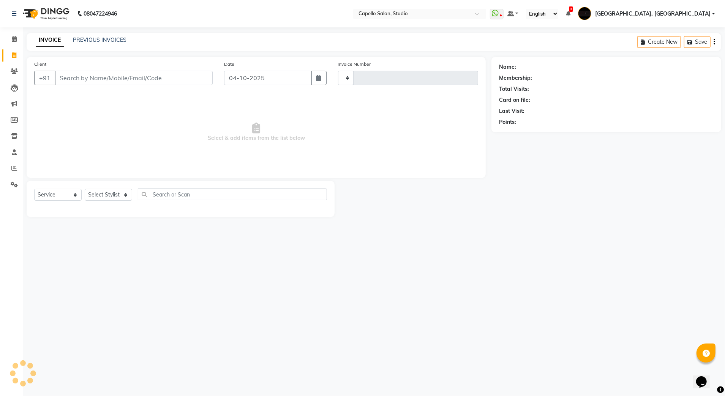
type input "3930"
select select "847"
click at [74, 78] on input "Client" at bounding box center [134, 78] width 158 height 14
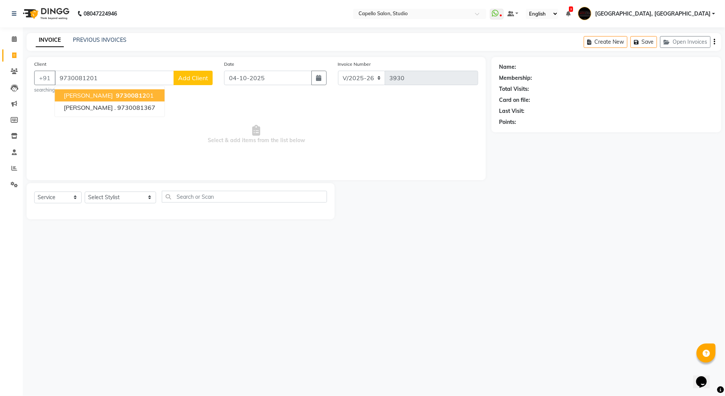
type input "9730081201"
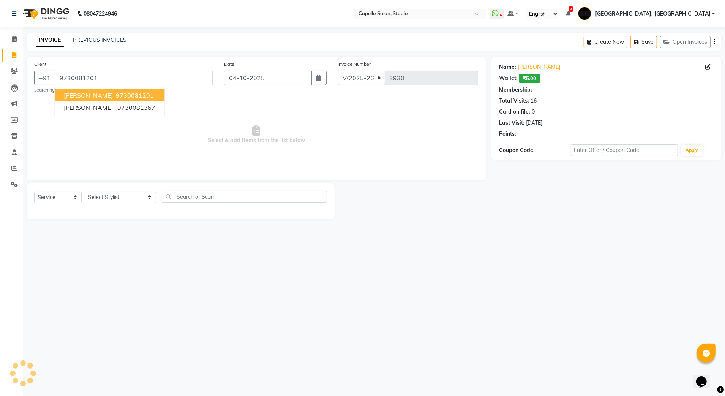
select select "1: Object"
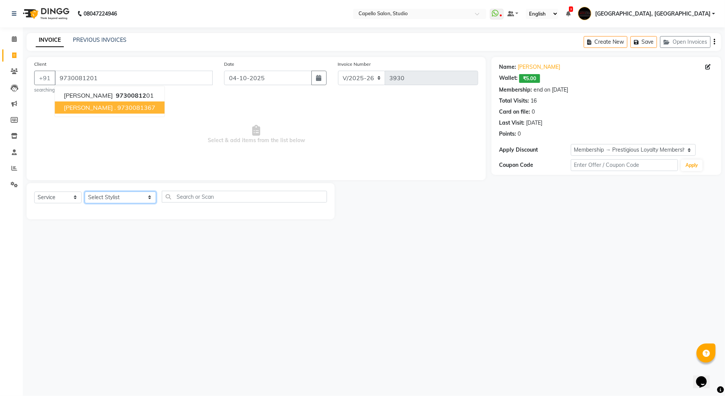
click at [107, 196] on select "Select Stylist Admin [PERSON_NAME] [PERSON_NAME] Studio, Shivaji Nagar [PERSON_…" at bounding box center [120, 197] width 71 height 12
select select "84747"
click at [85, 191] on select "Select Stylist Admin [PERSON_NAME] [PERSON_NAME] Studio, Shivaji Nagar [PERSON_…" at bounding box center [120, 197] width 71 height 12
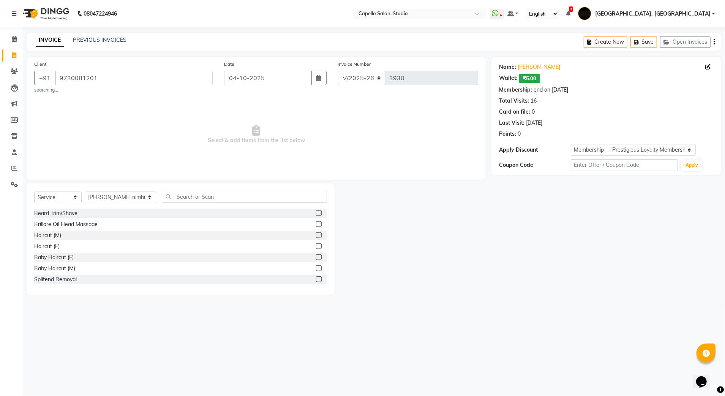
click at [316, 237] on label at bounding box center [319, 235] width 6 height 6
click at [316, 237] on input "checkbox" at bounding box center [318, 235] width 5 height 5
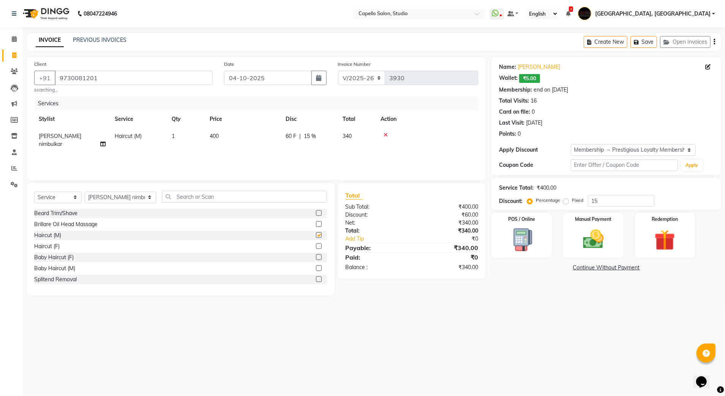
checkbox input "false"
click at [590, 240] on img at bounding box center [593, 239] width 35 height 25
click at [572, 269] on span "UPI" at bounding box center [572, 268] width 12 height 9
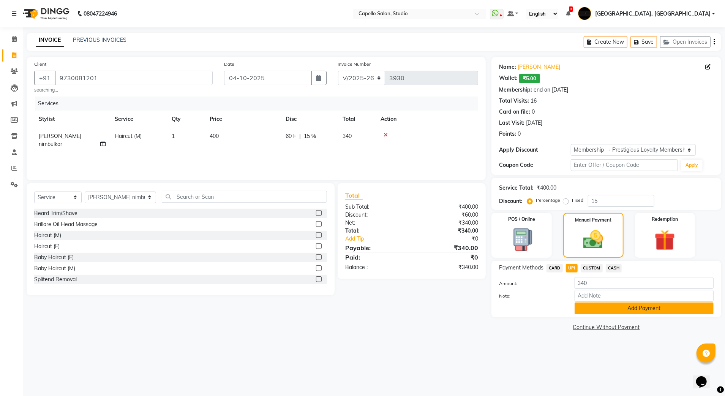
click at [588, 308] on button "Add Payment" at bounding box center [644, 308] width 139 height 12
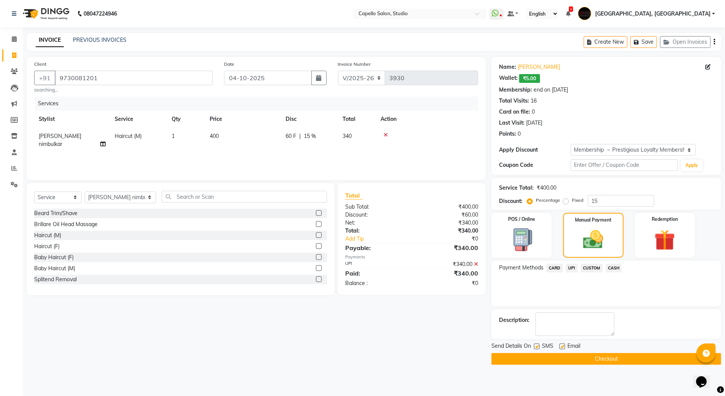
click at [585, 359] on button "Checkout" at bounding box center [606, 359] width 230 height 12
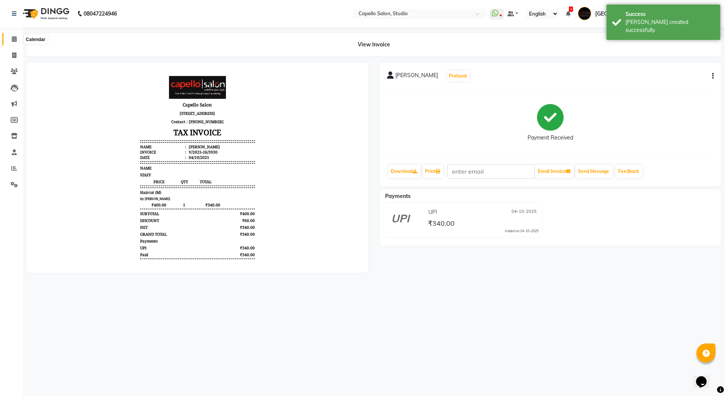
click at [9, 36] on span at bounding box center [14, 39] width 13 height 9
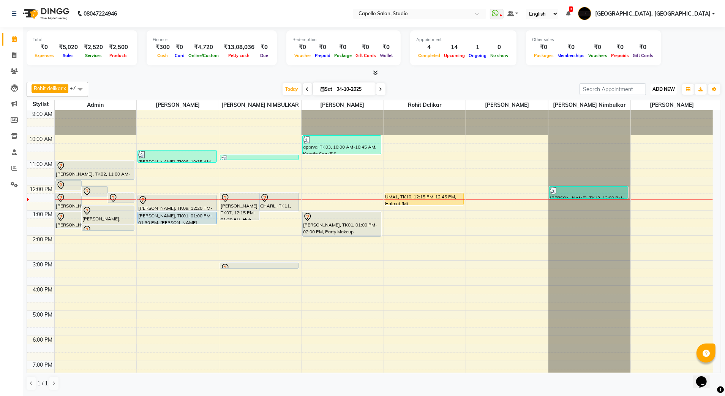
click at [659, 87] on span "ADD NEW" at bounding box center [664, 89] width 22 height 6
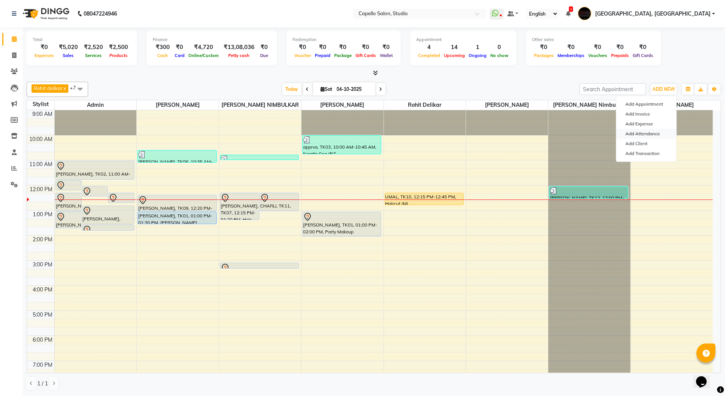
click at [643, 137] on link "Add Attendance" at bounding box center [646, 134] width 60 height 10
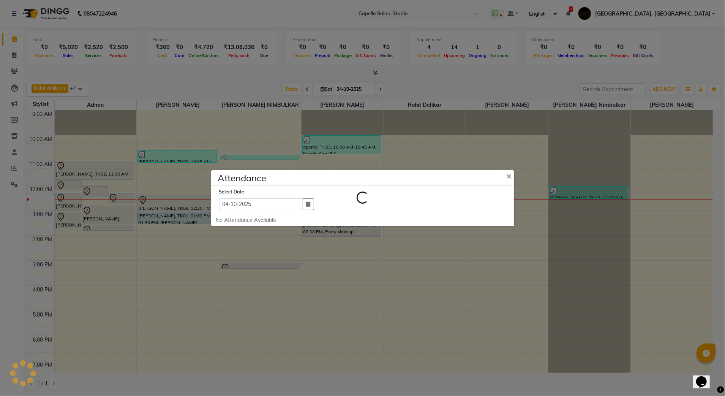
select select "L"
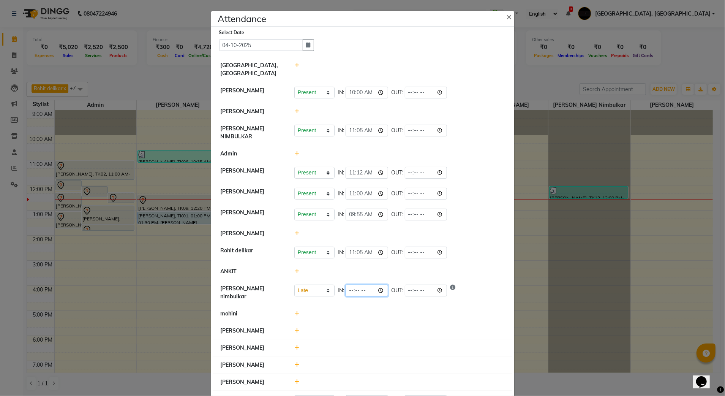
click at [359, 286] on input "time" at bounding box center [367, 290] width 43 height 12
click at [350, 291] on input "time" at bounding box center [367, 290] width 43 height 12
click at [351, 289] on input "time" at bounding box center [367, 290] width 43 height 12
click at [346, 287] on input "time" at bounding box center [367, 290] width 43 height 12
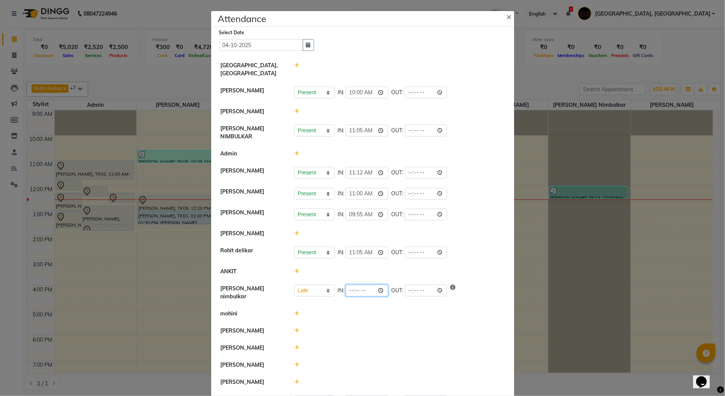
click at [379, 289] on input "time" at bounding box center [367, 290] width 43 height 12
type input "23:45"
click at [417, 310] on div at bounding box center [400, 314] width 222 height 8
select select "L"
click at [539, 195] on ngb-modal-window "Attendance × Select Date [DATE] [GEOGRAPHIC_DATA], [PERSON_NAME] [PERSON_NAME] …" at bounding box center [362, 198] width 725 height 396
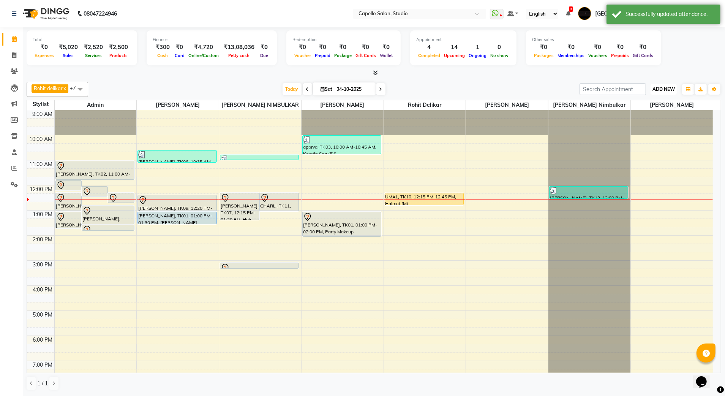
click at [656, 92] on span "ADD NEW" at bounding box center [664, 89] width 22 height 6
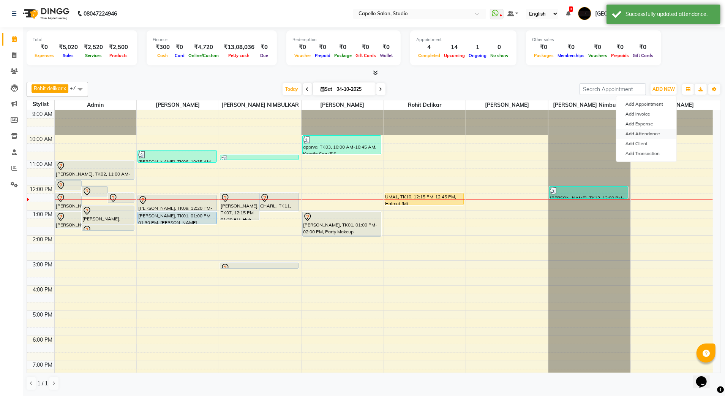
click at [644, 136] on link "Add Attendance" at bounding box center [646, 134] width 60 height 10
select select "L"
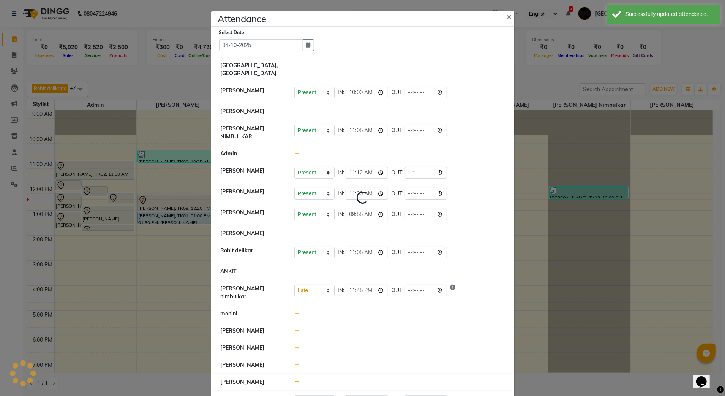
select select "L"
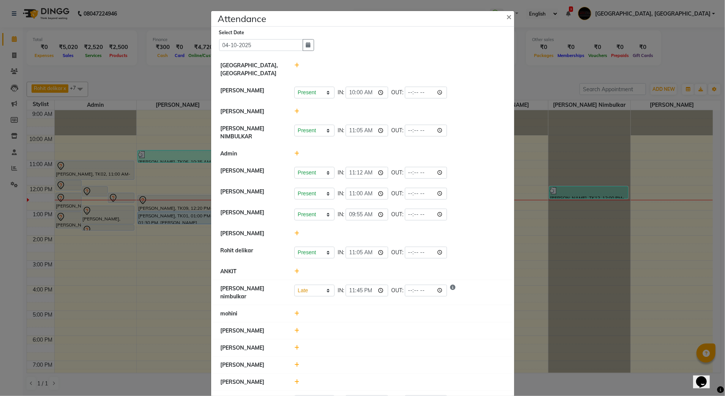
drag, startPoint x: 453, startPoint y: 264, endPoint x: 456, endPoint y: 273, distance: 10.3
click at [455, 271] on li "ANKIT" at bounding box center [362, 271] width 299 height 17
click at [454, 285] on icon "Show reason" at bounding box center [452, 290] width 5 height 12
click at [453, 286] on icon "Show reason" at bounding box center [452, 290] width 5 height 12
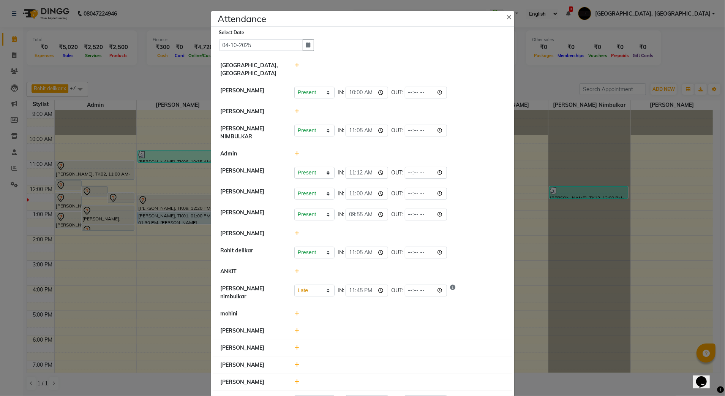
click at [521, 249] on ngb-modal-window "Attendance × Select Date [DATE] [GEOGRAPHIC_DATA], [PERSON_NAME] [PERSON_NAME] …" at bounding box center [362, 198] width 725 height 396
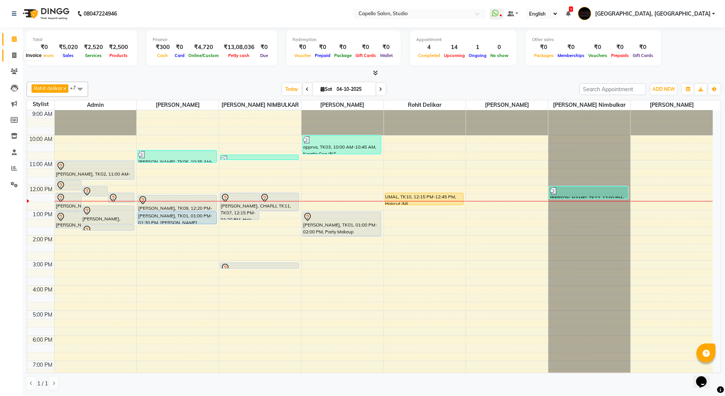
click at [9, 54] on span at bounding box center [14, 55] width 13 height 9
select select "service"
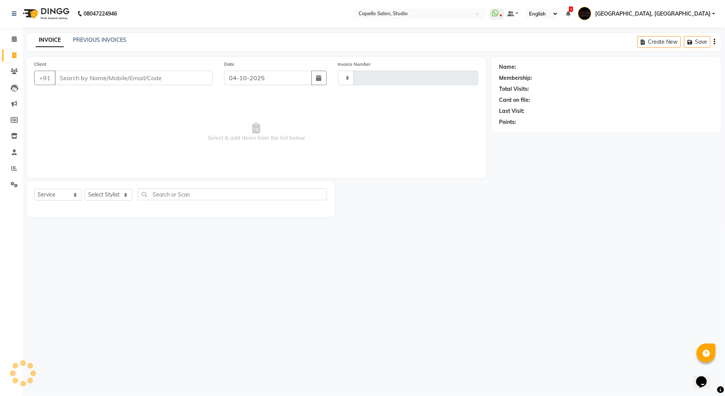
type input "3931"
select select "847"
click at [90, 44] on div "INVOICE PREVIOUS INVOICES" at bounding box center [81, 40] width 109 height 9
click at [113, 33] on div "INVOICE PREVIOUS INVOICES Create New Save Open Invoices" at bounding box center [374, 42] width 695 height 18
click at [103, 39] on link "PREVIOUS INVOICES" at bounding box center [100, 39] width 54 height 7
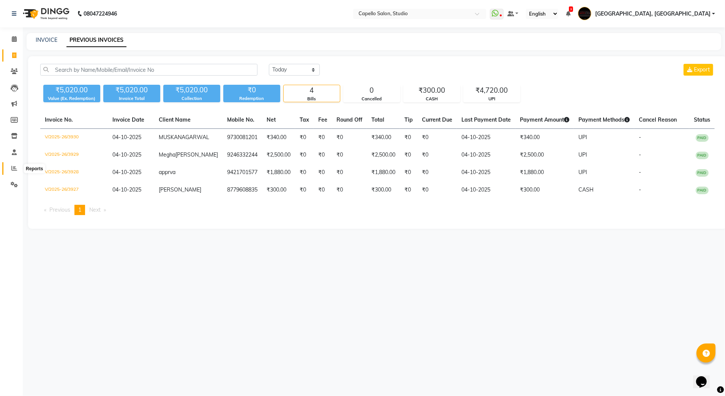
click at [17, 170] on icon at bounding box center [14, 168] width 6 height 6
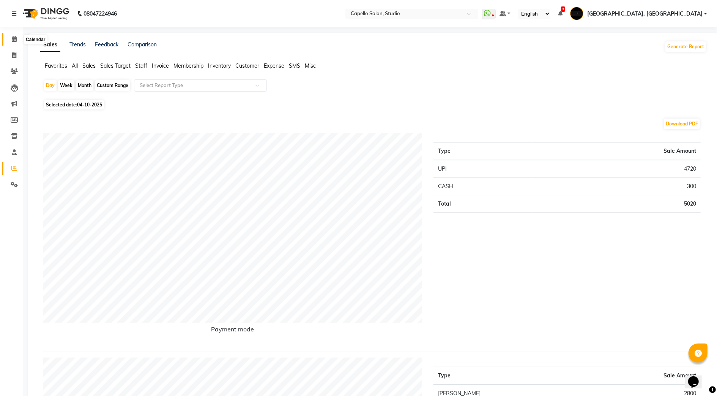
click at [13, 38] on icon at bounding box center [14, 39] width 5 height 6
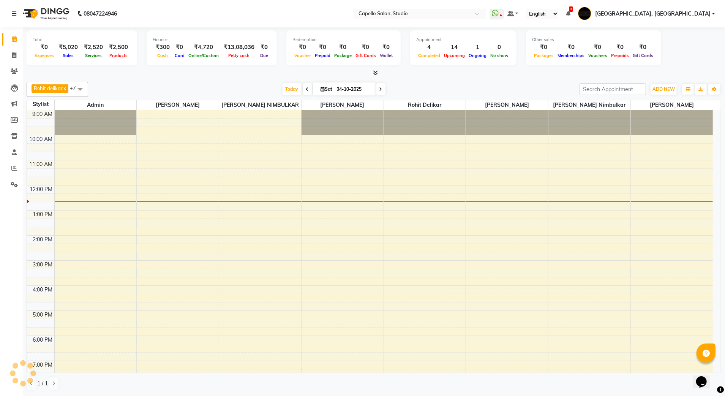
scroll to position [54, 0]
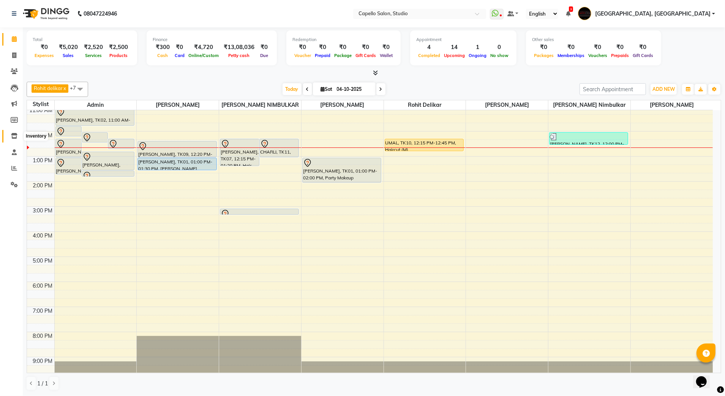
click at [11, 133] on icon at bounding box center [14, 136] width 6 height 6
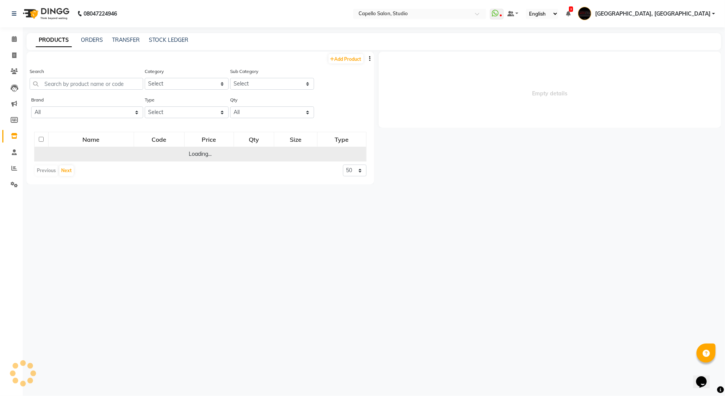
select select
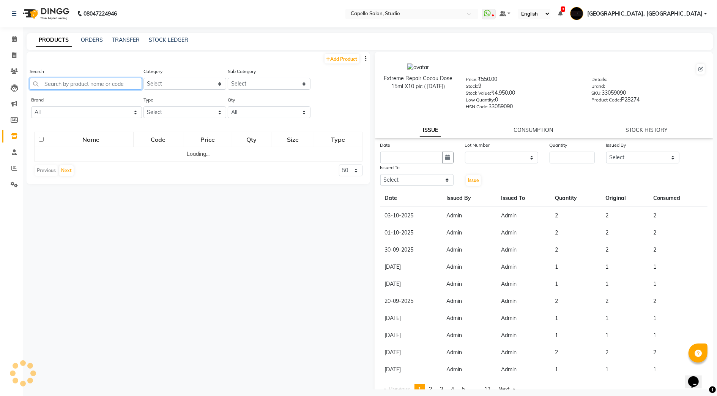
click at [71, 86] on input "text" at bounding box center [86, 84] width 112 height 12
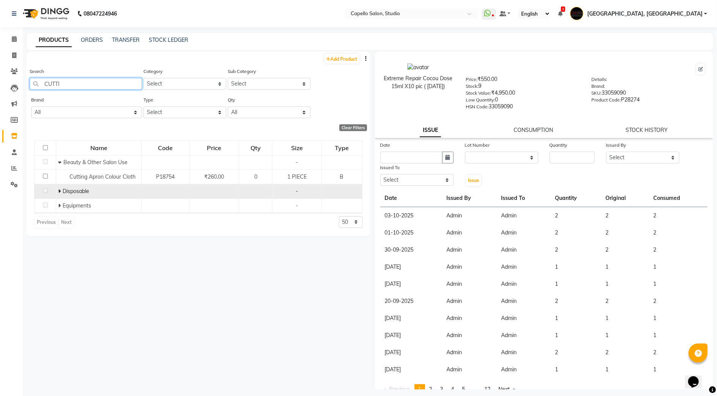
type input "CUTTI"
click at [63, 197] on td "Disposable" at bounding box center [98, 191] width 85 height 14
click at [63, 195] on div "Disposable" at bounding box center [98, 191] width 81 height 8
click at [57, 192] on td "Disposable" at bounding box center [98, 191] width 85 height 14
click at [59, 188] on icon at bounding box center [59, 190] width 3 height 5
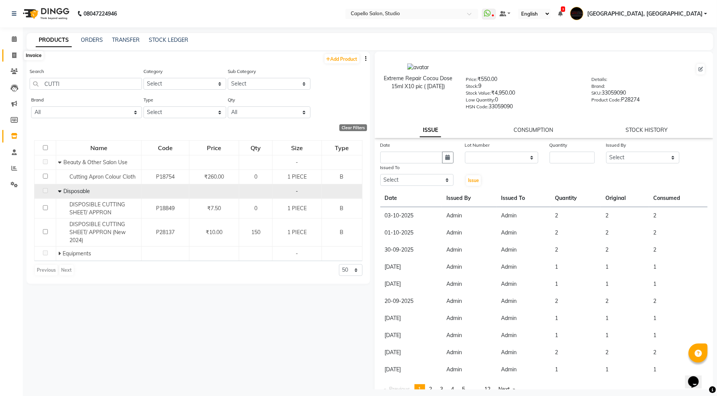
click at [12, 57] on icon at bounding box center [14, 55] width 4 height 6
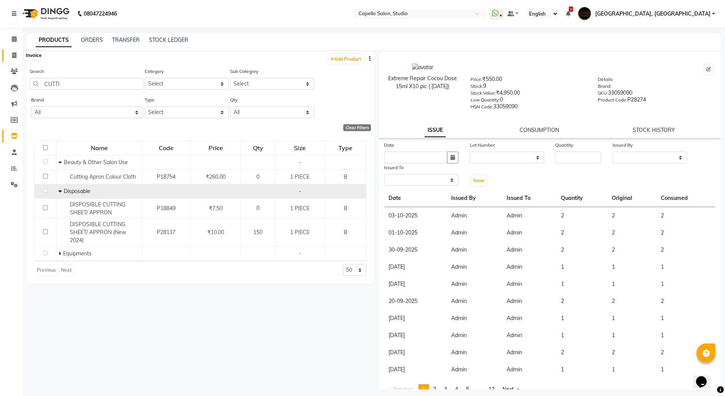
select select "service"
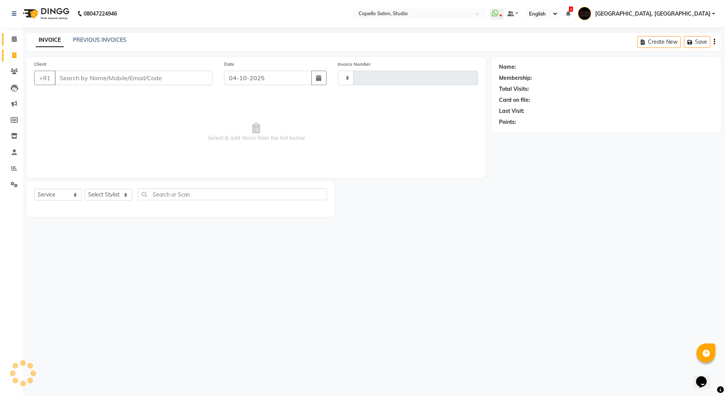
click at [12, 43] on span at bounding box center [14, 39] width 13 height 9
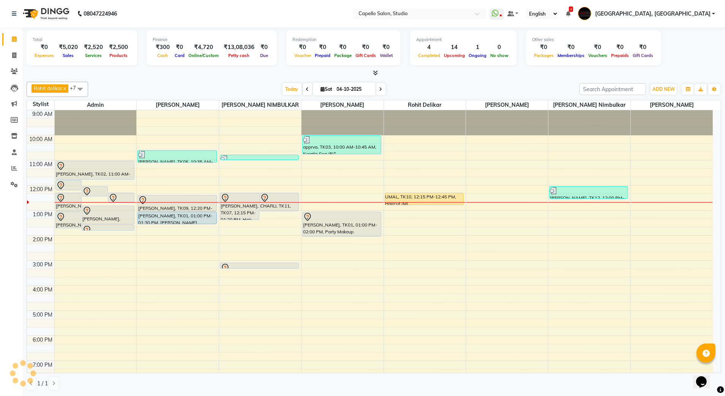
scroll to position [54, 0]
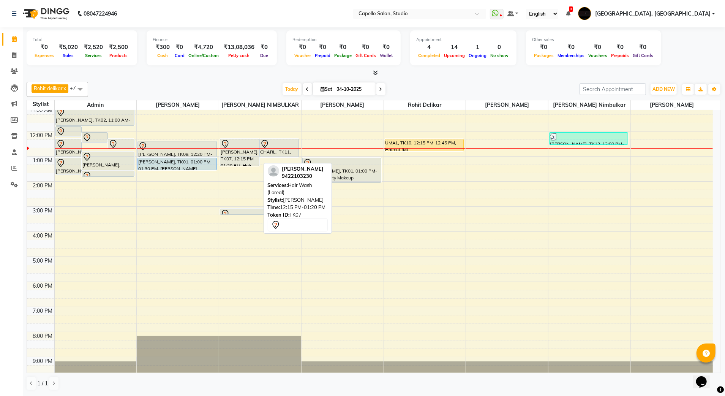
click at [245, 158] on div "[PERSON_NAME], TK07, 12:15 PM-01:20 PM, Hair Wash (Loreal)" at bounding box center [239, 152] width 39 height 27
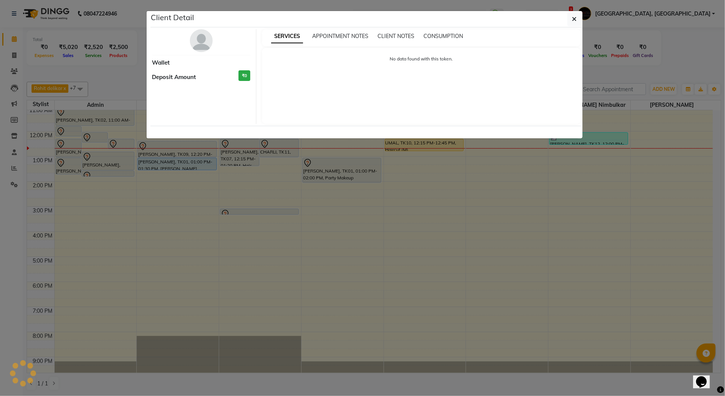
select select "7"
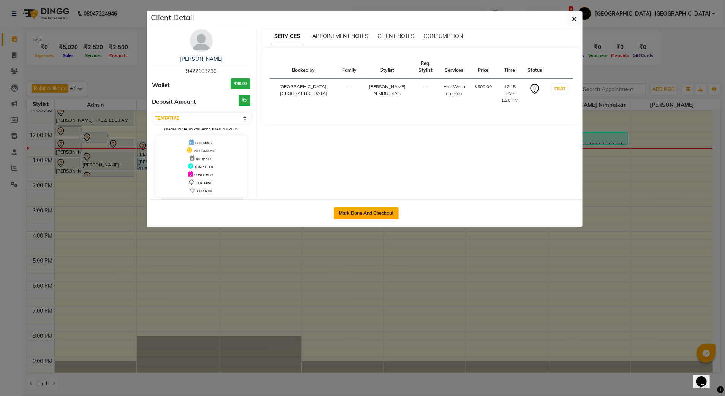
click at [371, 219] on button "Mark Done And Checkout" at bounding box center [366, 213] width 65 height 12
select select "service"
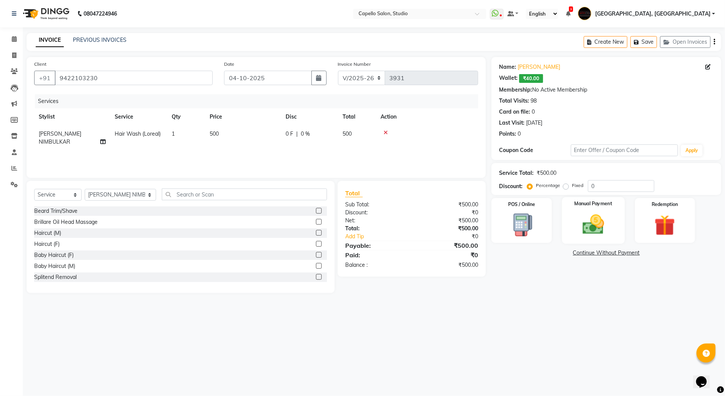
drag, startPoint x: 582, startPoint y: 213, endPoint x: 566, endPoint y: 213, distance: 16.0
click at [582, 213] on img at bounding box center [593, 224] width 35 height 25
click at [611, 256] on span "CASH" at bounding box center [614, 253] width 16 height 9
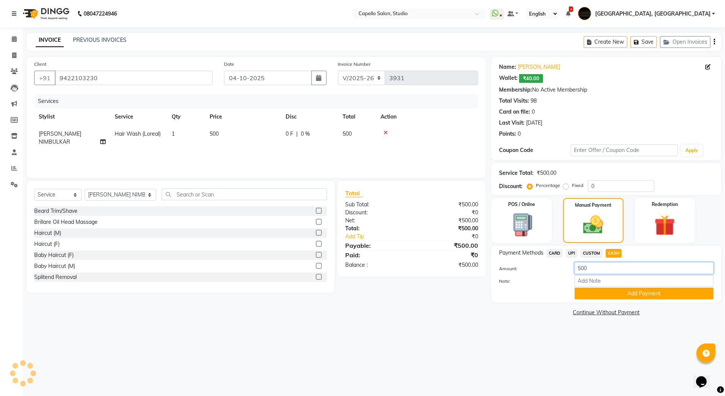
click at [600, 266] on input "500" at bounding box center [644, 268] width 139 height 12
click at [219, 131] on td "500" at bounding box center [243, 137] width 76 height 25
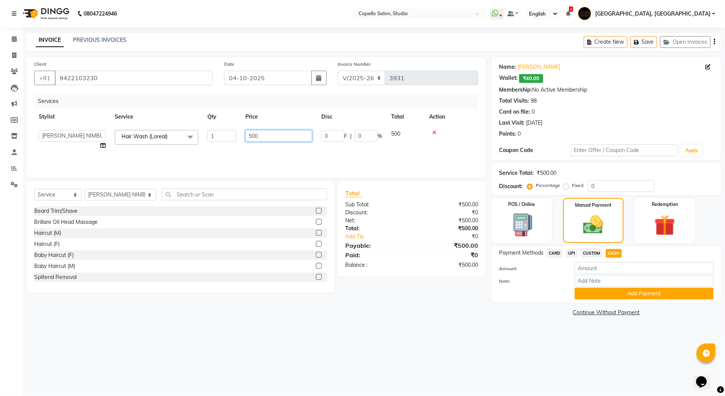
click at [266, 137] on input "500" at bounding box center [278, 136] width 67 height 12
click at [288, 362] on div "08047224946 Select Location × Capello Salon, Studio WhatsApp Status ✕ Status: D…" at bounding box center [362, 198] width 725 height 396
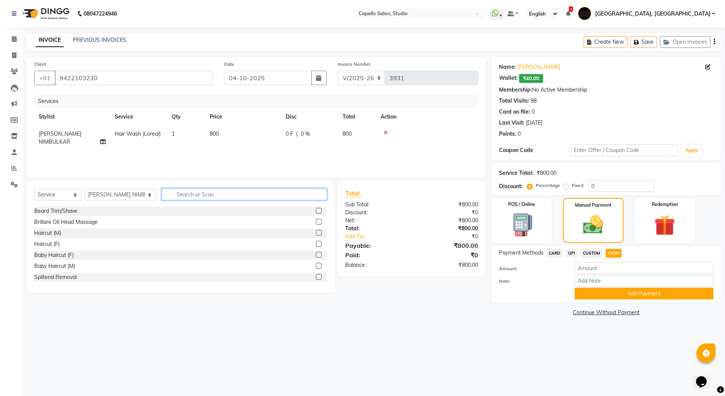
click at [201, 197] on input "text" at bounding box center [245, 194] width 166 height 12
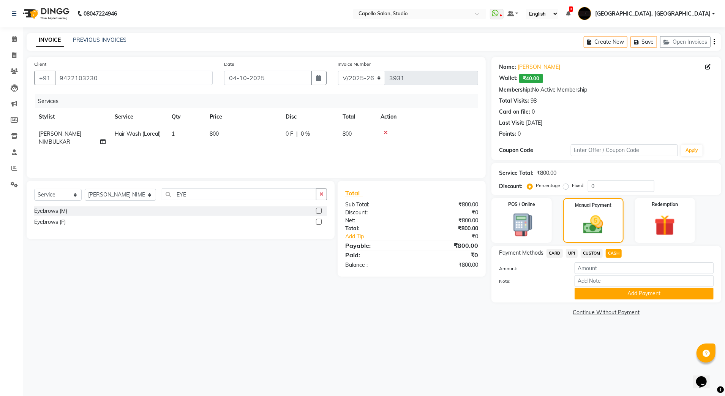
click at [318, 222] on label at bounding box center [319, 222] width 6 height 6
click at [318, 222] on input "checkbox" at bounding box center [318, 222] width 5 height 5
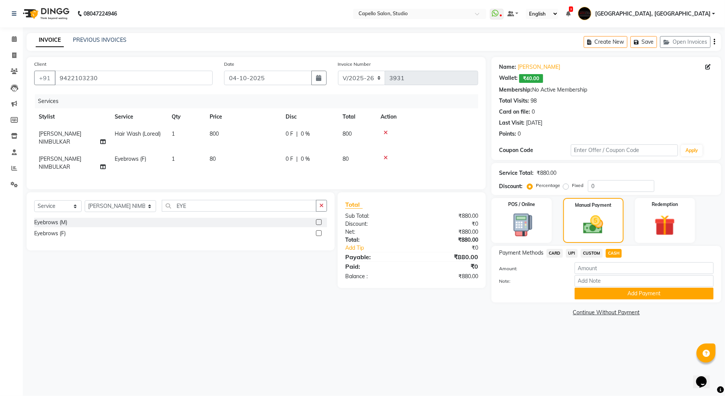
click at [219, 150] on td "80" at bounding box center [243, 162] width 76 height 25
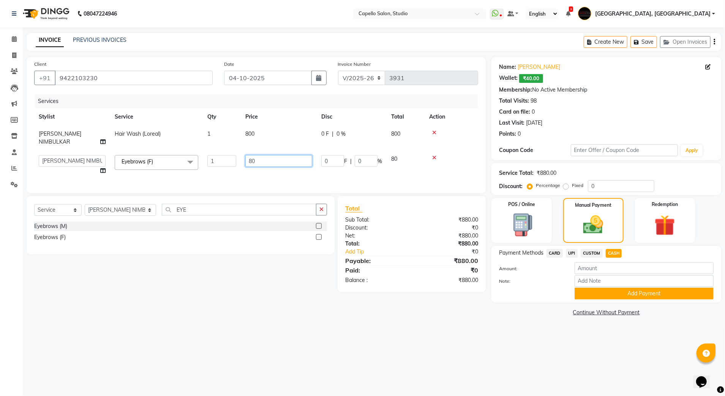
click at [274, 156] on input "80" at bounding box center [278, 161] width 67 height 12
click at [248, 297] on div "Client [PHONE_NUMBER] Date [DATE] Invoice Number V/2025 V/[PHONE_NUMBER] Servic…" at bounding box center [256, 187] width 471 height 261
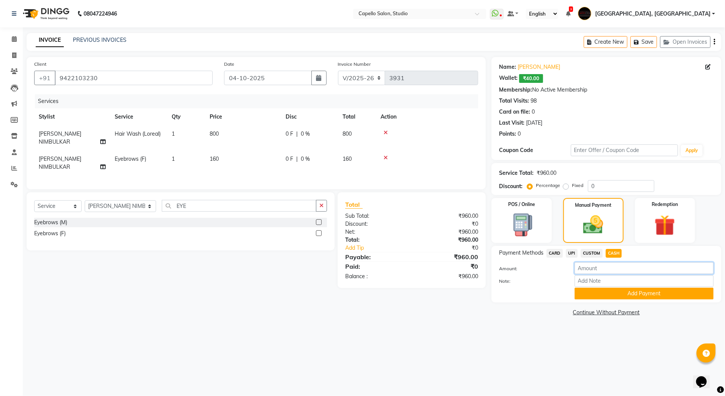
click at [595, 267] on input "number" at bounding box center [644, 268] width 139 height 12
drag, startPoint x: 663, startPoint y: 292, endPoint x: 660, endPoint y: 283, distance: 9.7
click at [663, 290] on button "Add Payment" at bounding box center [644, 294] width 139 height 12
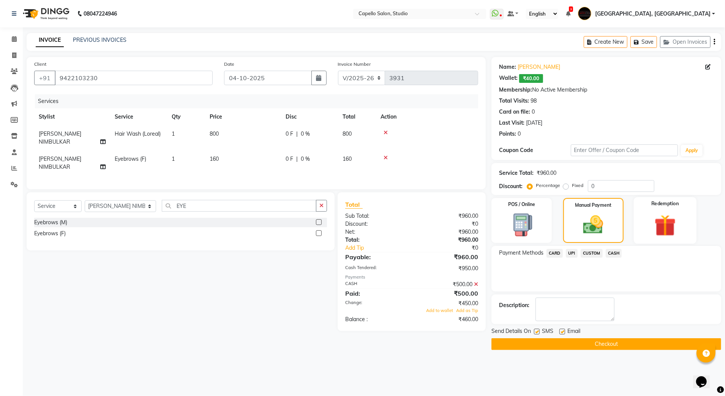
click at [669, 209] on div "Redemption" at bounding box center [665, 220] width 63 height 47
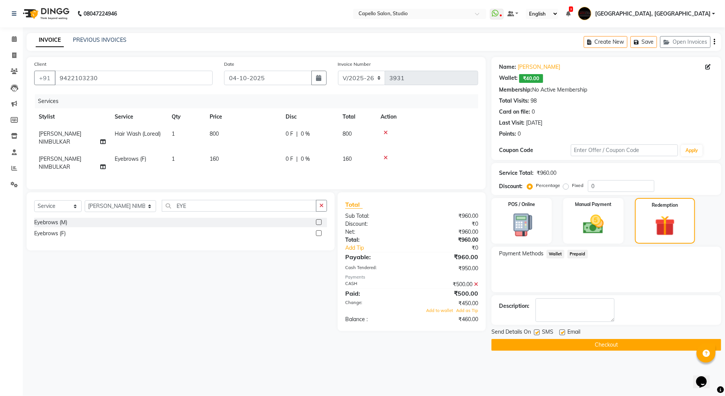
drag, startPoint x: 554, startPoint y: 253, endPoint x: 549, endPoint y: 253, distance: 4.6
click at [551, 253] on span "Wallet" at bounding box center [556, 254] width 18 height 9
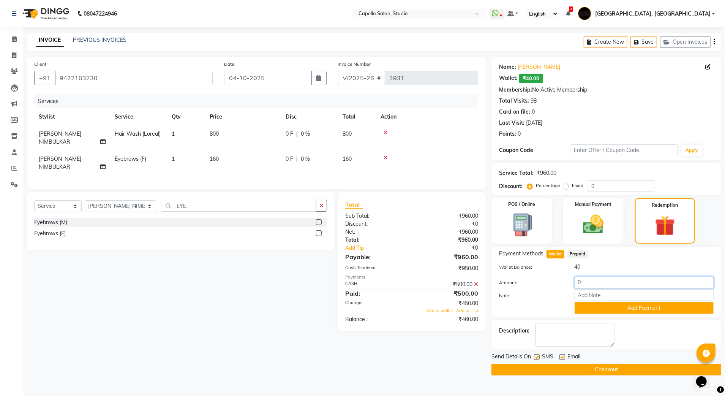
click at [586, 280] on input "0" at bounding box center [644, 282] width 139 height 12
click at [596, 307] on button "Add Payment" at bounding box center [644, 308] width 139 height 12
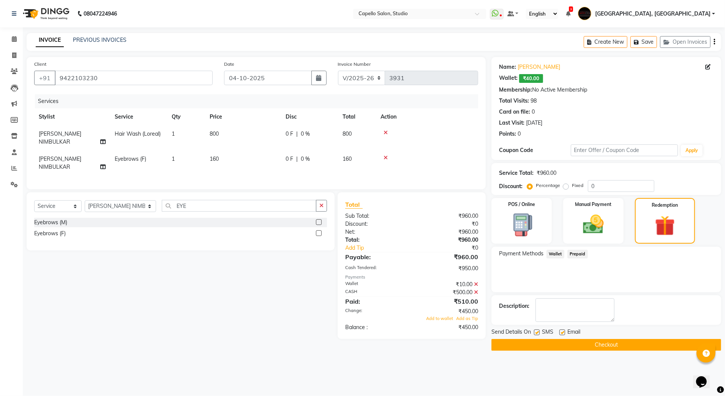
click at [432, 315] on div "Add to wallet Add as Tip" at bounding box center [412, 318] width 144 height 6
click at [430, 316] on span "Add to wallet" at bounding box center [439, 318] width 27 height 5
click at [478, 281] on icon at bounding box center [476, 283] width 4 height 5
click at [477, 281] on icon at bounding box center [476, 283] width 4 height 5
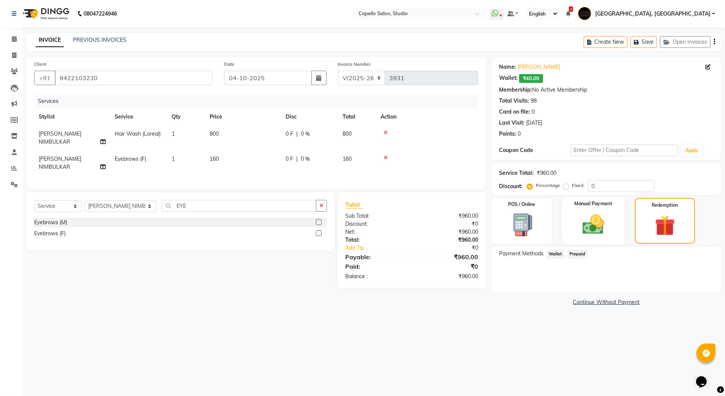
click at [590, 218] on img at bounding box center [593, 224] width 35 height 25
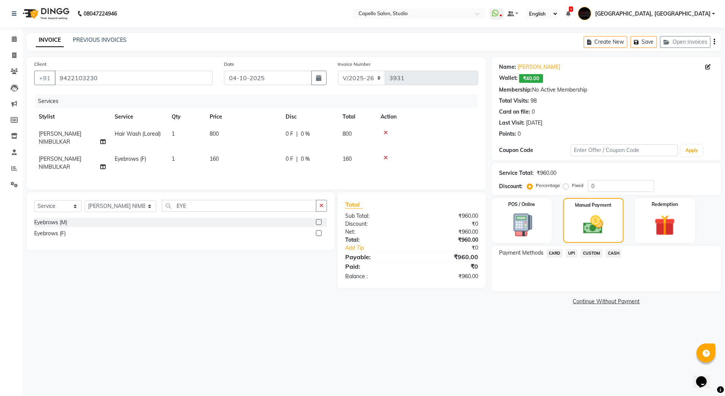
click at [610, 254] on span "CASH" at bounding box center [614, 253] width 16 height 9
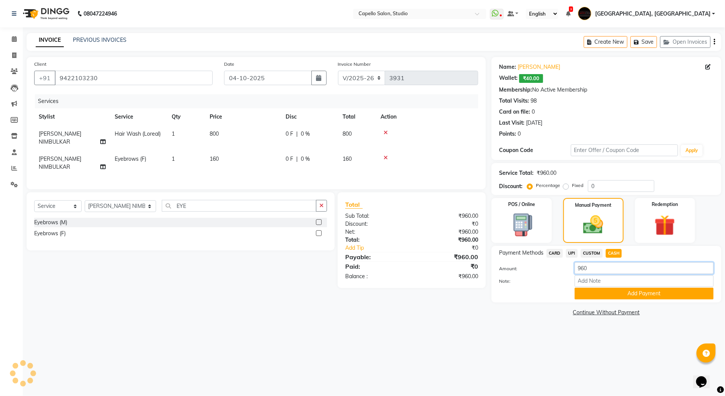
drag, startPoint x: 613, startPoint y: 265, endPoint x: 659, endPoint y: 254, distance: 46.9
click at [560, 259] on div "Payment Methods CARD UPI CUSTOM CASH Amount: 960 Note: Add Payment" at bounding box center [606, 274] width 215 height 51
click at [607, 290] on button "Add Payment" at bounding box center [644, 294] width 139 height 12
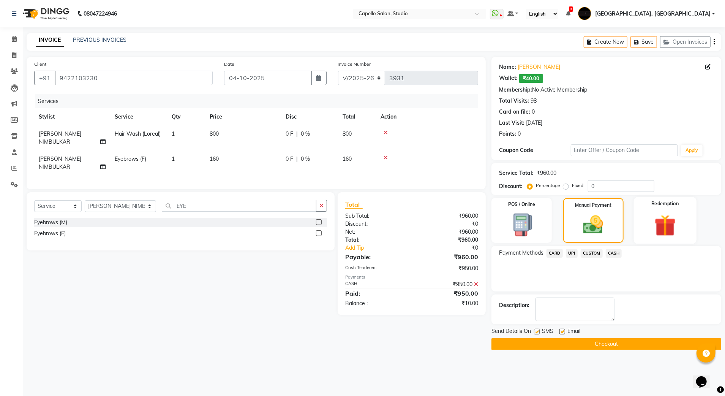
click at [659, 225] on img at bounding box center [665, 225] width 35 height 27
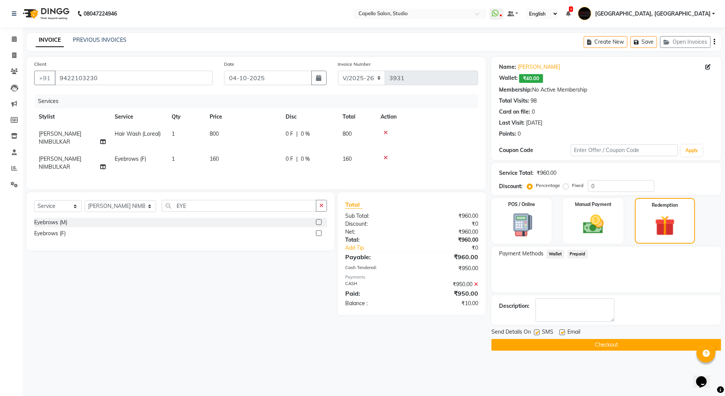
click at [555, 255] on span "Wallet" at bounding box center [556, 254] width 18 height 9
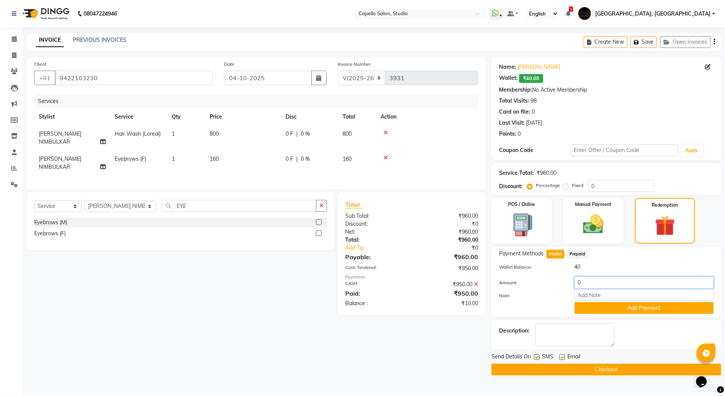
drag, startPoint x: 610, startPoint y: 277, endPoint x: 533, endPoint y: 284, distance: 77.1
click at [533, 284] on div "Amount: 0" at bounding box center [606, 282] width 226 height 13
drag, startPoint x: 599, startPoint y: 310, endPoint x: 594, endPoint y: 309, distance: 5.1
click at [599, 310] on button "Add Payment" at bounding box center [644, 308] width 139 height 12
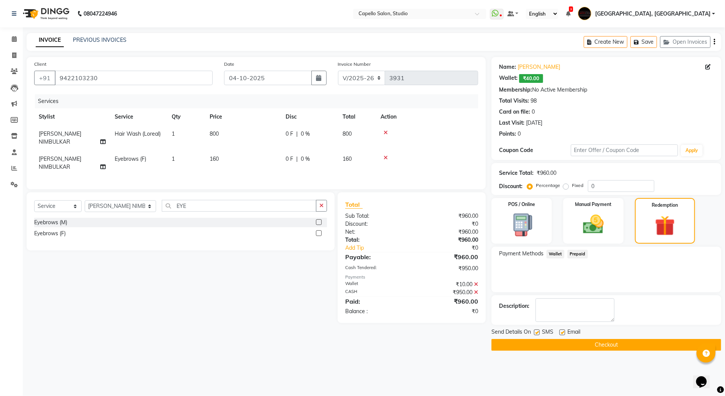
click at [495, 346] on button "Checkout" at bounding box center [606, 345] width 230 height 12
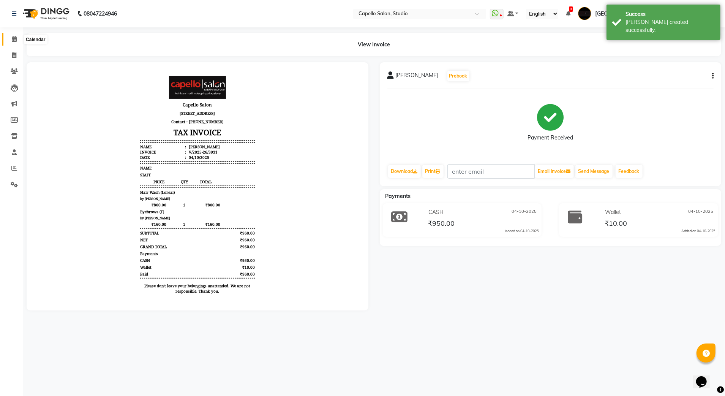
click at [19, 39] on span at bounding box center [14, 39] width 13 height 9
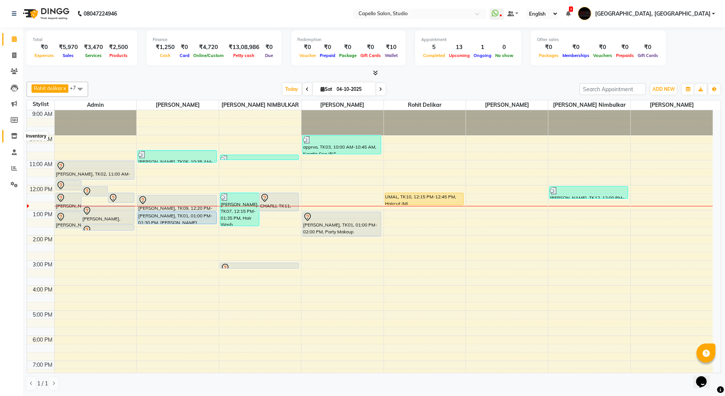
click at [14, 136] on icon at bounding box center [14, 136] width 6 height 6
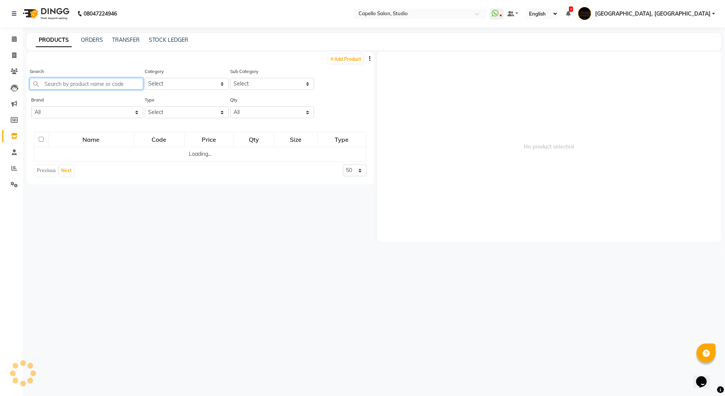
click at [66, 84] on input "text" at bounding box center [87, 84] width 114 height 12
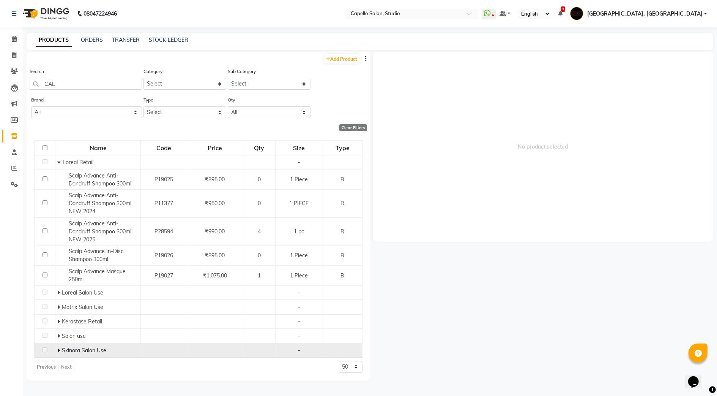
click at [58, 352] on icon at bounding box center [58, 350] width 3 height 5
click at [14, 43] on span at bounding box center [14, 39] width 13 height 9
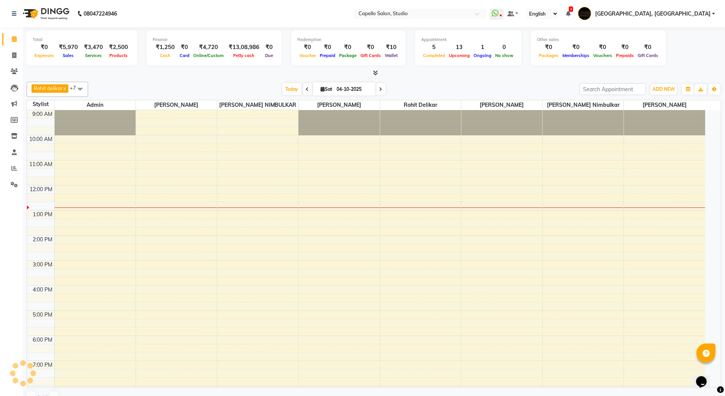
scroll to position [3, 0]
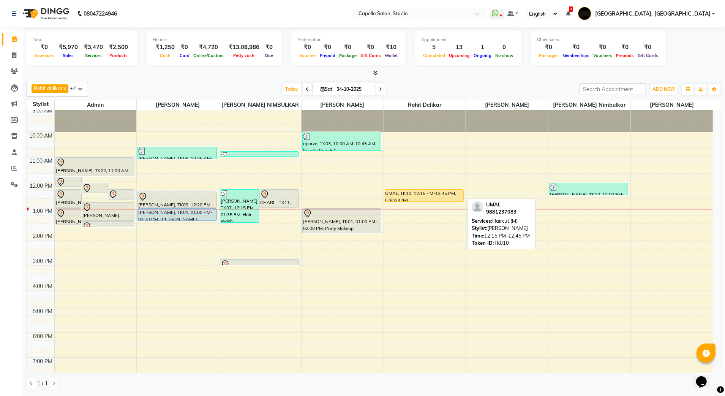
click at [427, 191] on div "UMAL, TK10, 12:15 PM-12:45 PM, Haircut (M)" at bounding box center [424, 196] width 78 height 12
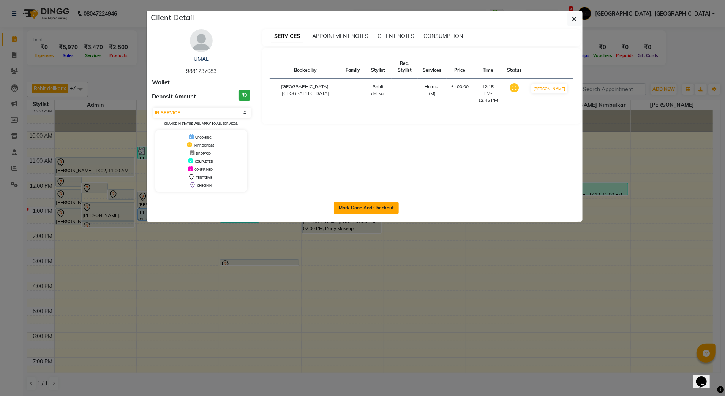
click at [356, 205] on button "Mark Done And Checkout" at bounding box center [366, 208] width 65 height 12
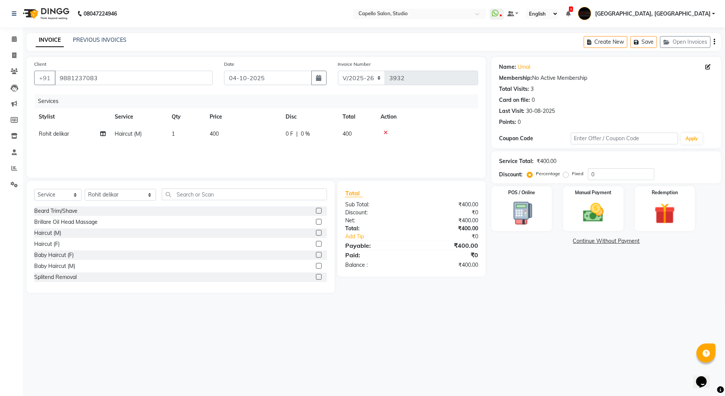
click at [316, 210] on label at bounding box center [319, 211] width 6 height 6
click at [316, 210] on input "checkbox" at bounding box center [318, 211] width 5 height 5
click at [614, 205] on div "Manual Payment" at bounding box center [593, 208] width 63 height 47
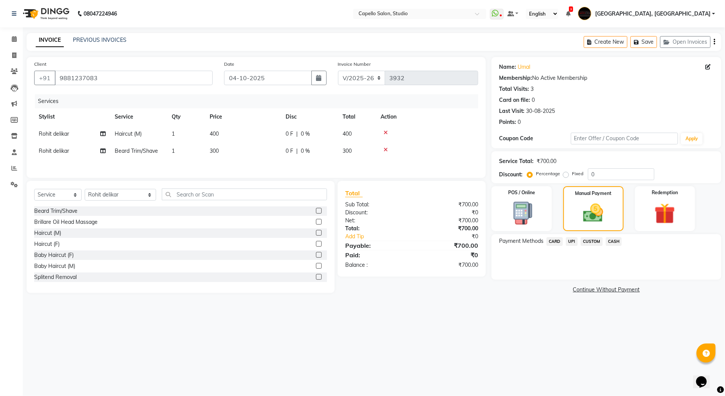
click at [572, 242] on span "UPI" at bounding box center [572, 241] width 12 height 9
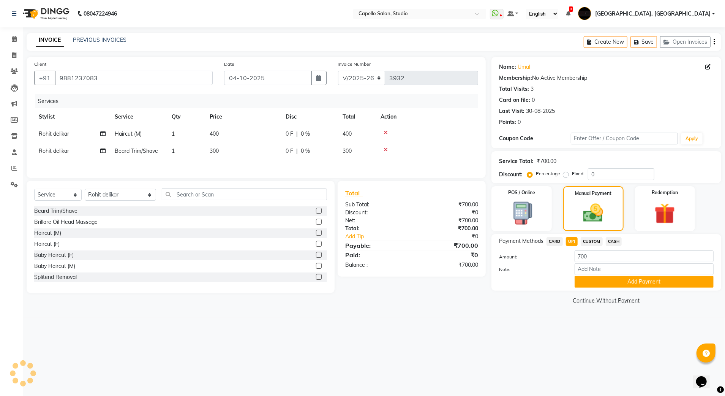
click at [614, 242] on span "CASH" at bounding box center [614, 241] width 16 height 9
click at [599, 278] on button "Add Payment" at bounding box center [644, 282] width 139 height 12
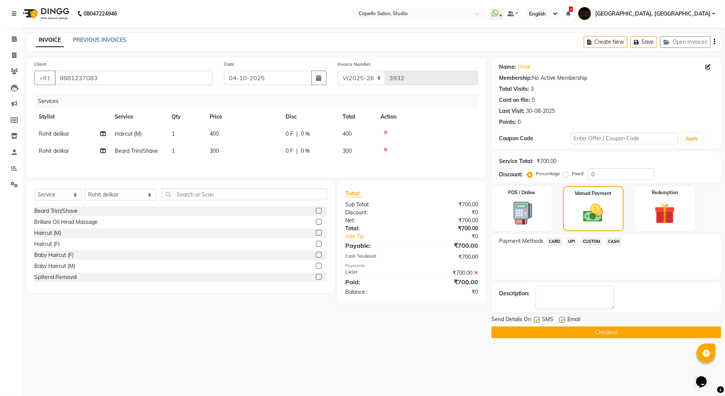
click at [540, 322] on div "SMS" at bounding box center [546, 319] width 25 height 9
click at [537, 319] on label at bounding box center [537, 320] width 6 height 6
click at [537, 319] on input "checkbox" at bounding box center [536, 320] width 5 height 5
click at [561, 321] on label at bounding box center [562, 320] width 6 height 6
click at [561, 321] on input "checkbox" at bounding box center [561, 320] width 5 height 5
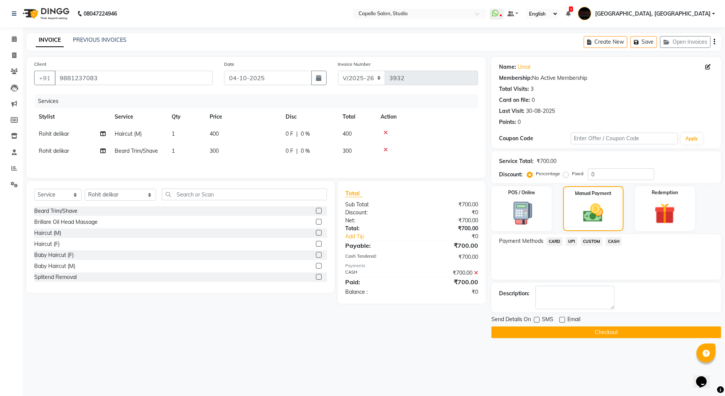
drag, startPoint x: 559, startPoint y: 335, endPoint x: 536, endPoint y: 336, distance: 23.2
click at [559, 335] on button "Checkout" at bounding box center [606, 332] width 230 height 12
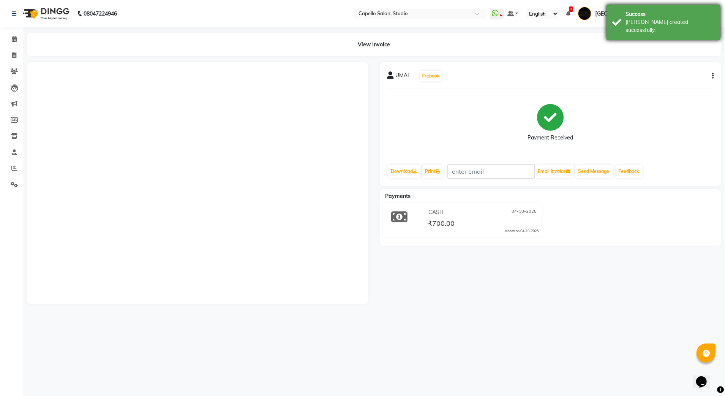
click at [634, 18] on div "[PERSON_NAME] created successfully." at bounding box center [670, 26] width 89 height 16
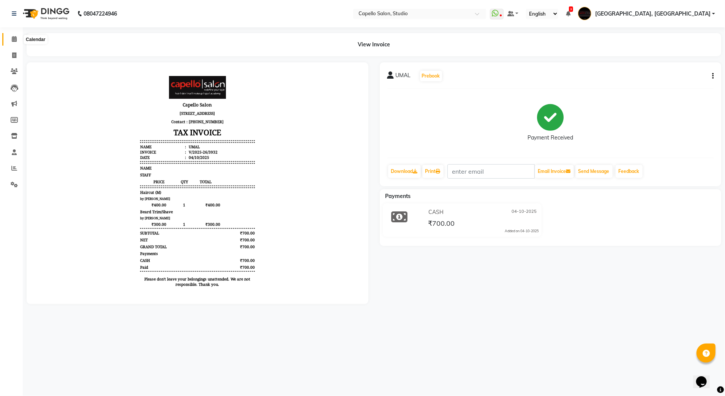
click at [14, 38] on icon at bounding box center [14, 39] width 5 height 6
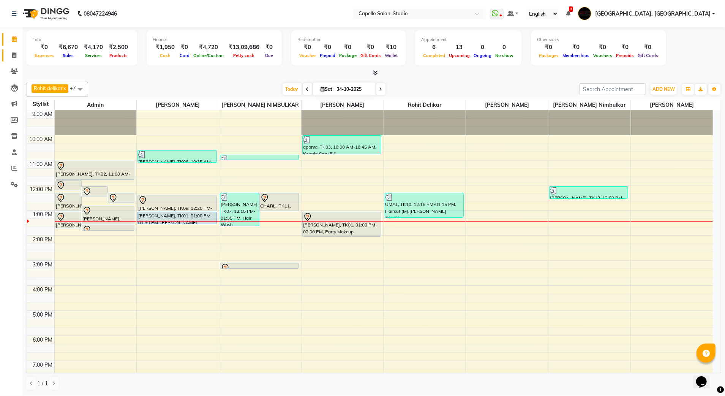
click at [6, 57] on link "Invoice" at bounding box center [11, 55] width 18 height 13
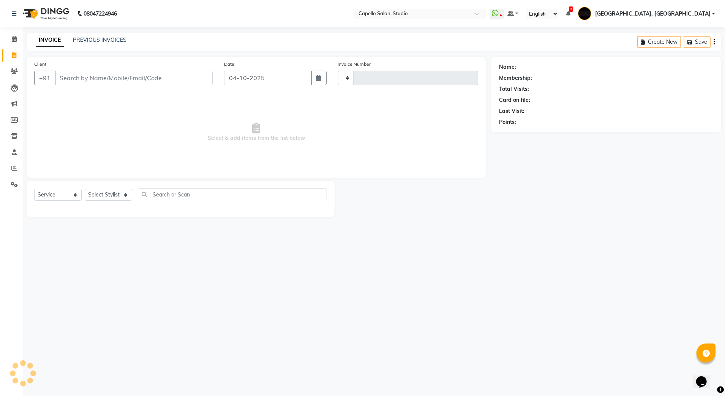
click at [63, 74] on input "Client" at bounding box center [134, 78] width 158 height 14
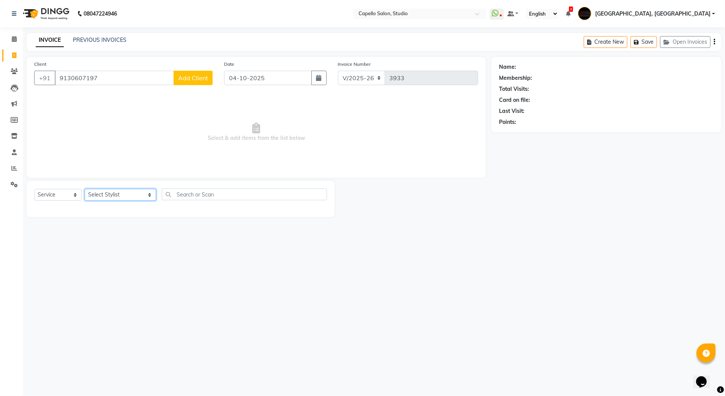
click at [113, 192] on select "Select Stylist Admin [PERSON_NAME] [PERSON_NAME] Studio, Shivaji Nagar [PERSON_…" at bounding box center [120, 195] width 71 height 12
click at [85, 189] on select "Select Stylist Admin [PERSON_NAME] [PERSON_NAME] Studio, Shivaji Nagar [PERSON_…" at bounding box center [120, 195] width 71 height 12
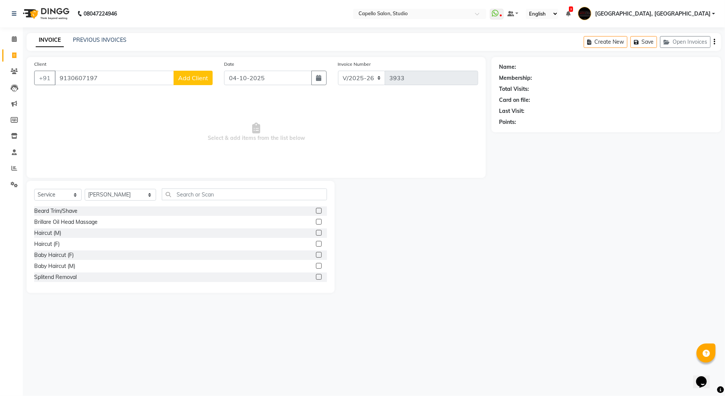
click at [316, 209] on label at bounding box center [319, 211] width 6 height 6
click at [316, 209] on input "checkbox" at bounding box center [318, 211] width 5 height 5
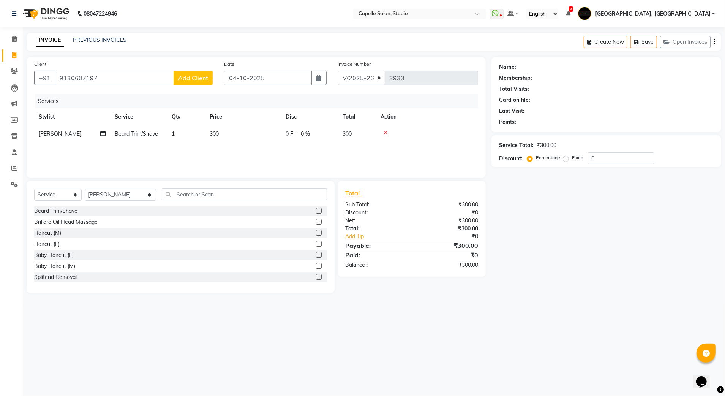
click at [199, 81] on span "Add Client" at bounding box center [193, 78] width 30 height 8
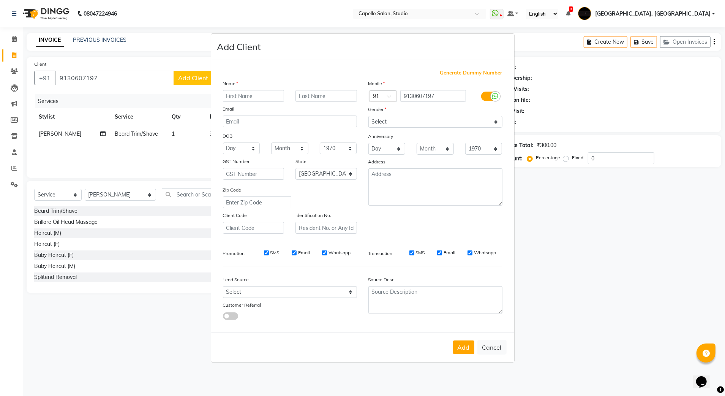
click at [262, 101] on input "text" at bounding box center [254, 96] width 62 height 12
click at [232, 95] on input "text" at bounding box center [254, 96] width 62 height 12
click at [429, 127] on select "Select [DEMOGRAPHIC_DATA] [DEMOGRAPHIC_DATA] Other Prefer Not To Say" at bounding box center [435, 122] width 134 height 12
click at [368, 117] on select "Select [DEMOGRAPHIC_DATA] [DEMOGRAPHIC_DATA] Other Prefer Not To Say" at bounding box center [435, 122] width 134 height 12
click at [463, 347] on button "Add" at bounding box center [463, 347] width 21 height 14
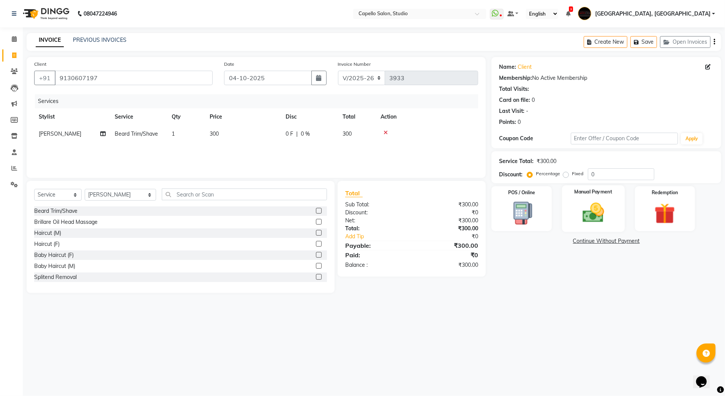
click at [578, 213] on img at bounding box center [593, 212] width 35 height 25
click at [616, 242] on span "CASH" at bounding box center [614, 241] width 16 height 9
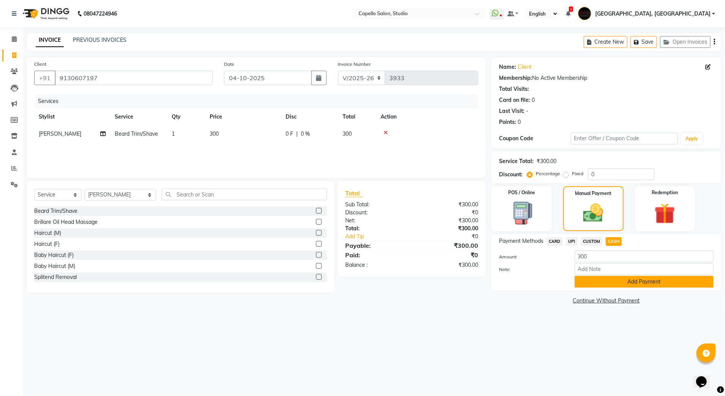
click at [614, 277] on button "Add Payment" at bounding box center [644, 282] width 139 height 12
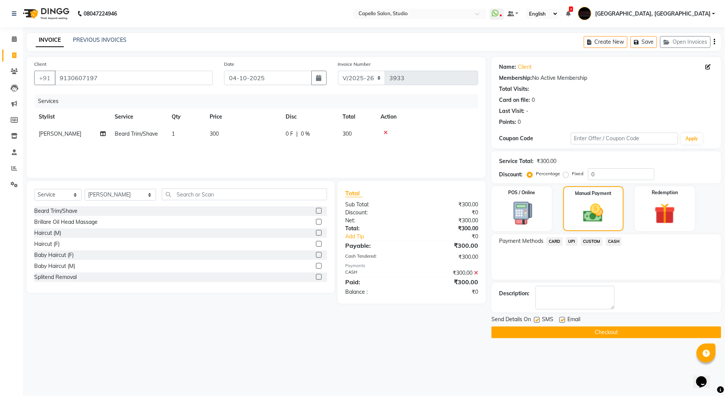
click at [593, 332] on button "Checkout" at bounding box center [606, 332] width 230 height 12
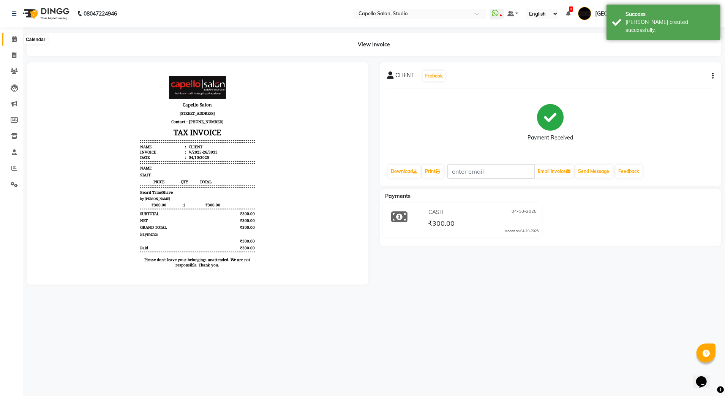
click at [16, 35] on span at bounding box center [14, 39] width 13 height 9
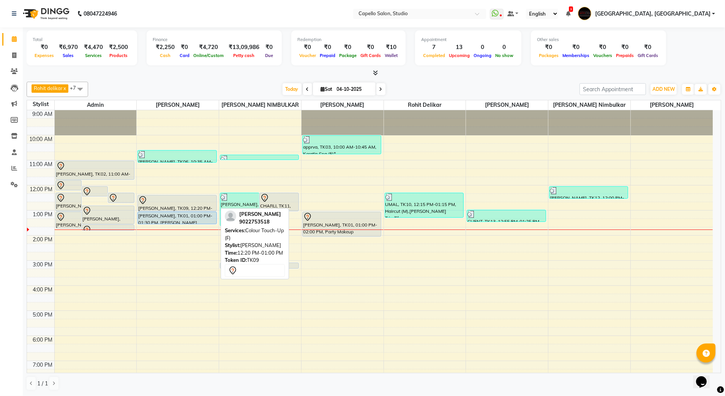
click at [178, 207] on div "[PERSON_NAME], TK09, 12:20 PM-01:00 PM, Colour Touch-Up (F)" at bounding box center [177, 203] width 78 height 16
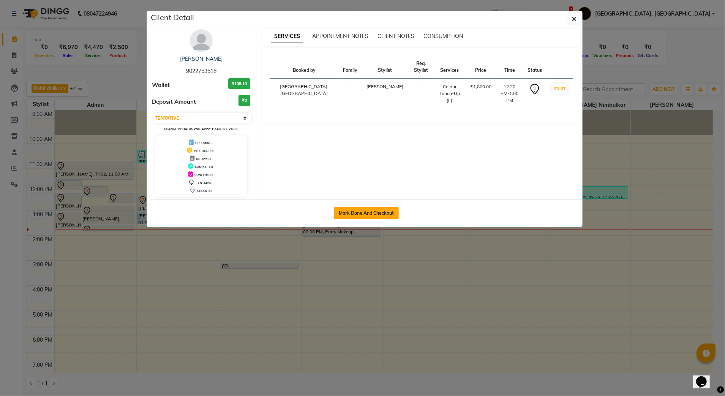
click at [348, 210] on button "Mark Done And Checkout" at bounding box center [366, 213] width 65 height 12
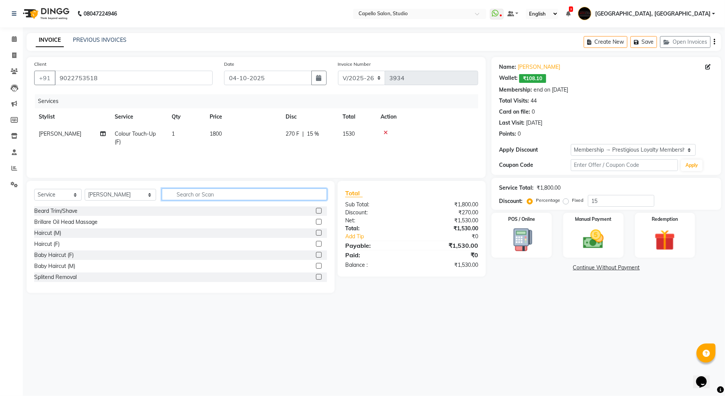
click at [177, 193] on input "text" at bounding box center [245, 194] width 166 height 12
drag, startPoint x: 311, startPoint y: 242, endPoint x: 318, endPoint y: 230, distance: 13.8
click at [316, 242] on label at bounding box center [319, 244] width 6 height 6
click at [316, 242] on input "checkbox" at bounding box center [318, 244] width 5 height 5
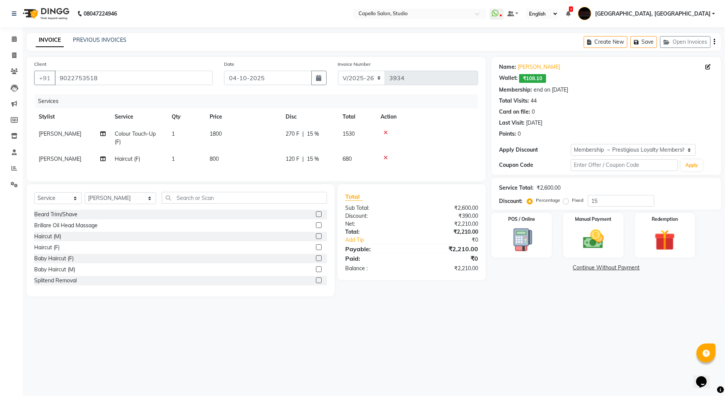
click at [572, 201] on label "Fixed" at bounding box center [577, 200] width 11 height 7
click at [566, 201] on input "Fixed" at bounding box center [567, 199] width 5 height 5
drag, startPoint x: 600, startPoint y: 202, endPoint x: 572, endPoint y: 202, distance: 28.5
click at [572, 202] on div "Percentage Fixed 15" at bounding box center [592, 201] width 126 height 12
click at [604, 239] on img at bounding box center [593, 239] width 35 height 25
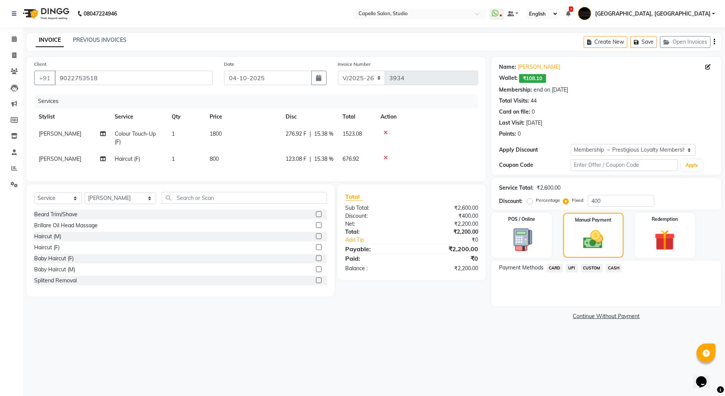
click at [553, 271] on span "CARD" at bounding box center [555, 268] width 16 height 9
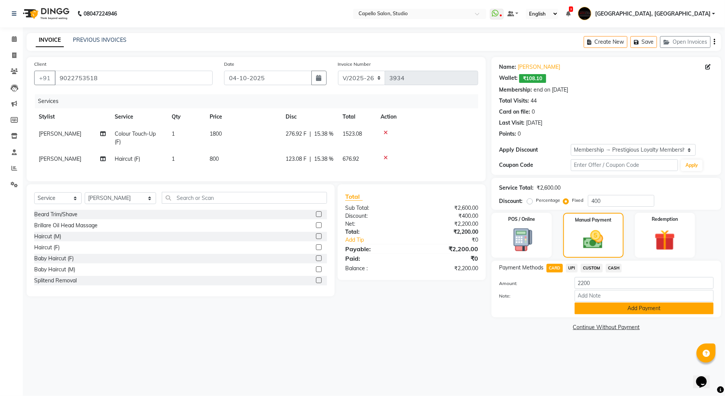
click at [589, 307] on button "Add Payment" at bounding box center [644, 308] width 139 height 12
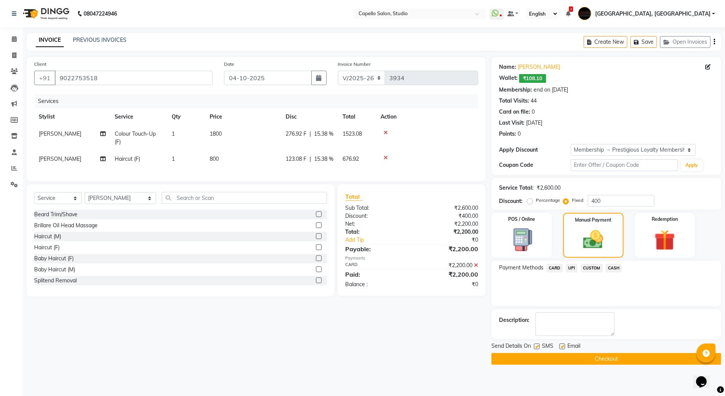
click at [550, 357] on button "Checkout" at bounding box center [606, 359] width 230 height 12
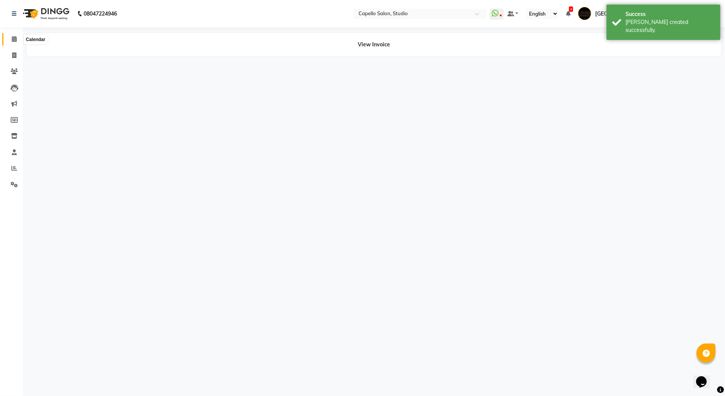
click at [15, 39] on icon at bounding box center [14, 39] width 5 height 6
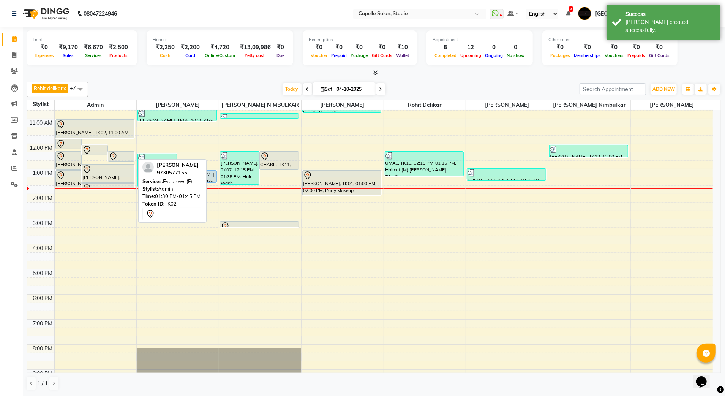
scroll to position [17, 0]
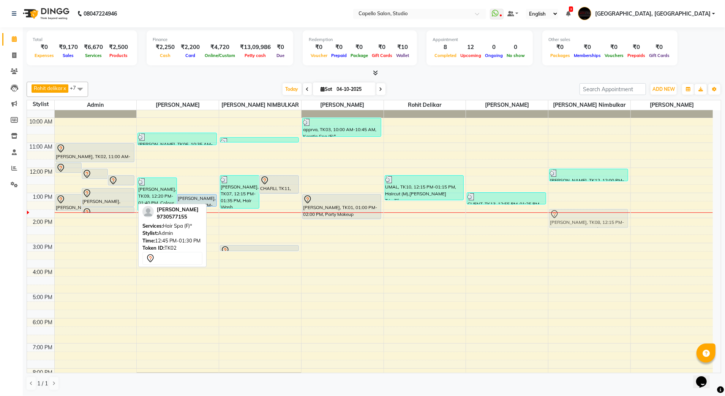
drag, startPoint x: 71, startPoint y: 188, endPoint x: 580, endPoint y: 224, distance: 511.0
click at [580, 224] on tr "[PERSON_NAME], TK02, 11:45 AM-12:10 PM, Full Arms Waxing Rica xy, TK04, 12:00 P…" at bounding box center [370, 255] width 686 height 325
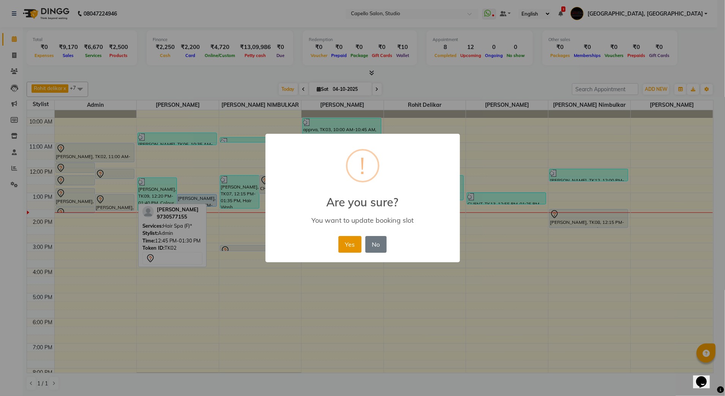
click at [345, 240] on button "Yes" at bounding box center [349, 244] width 23 height 17
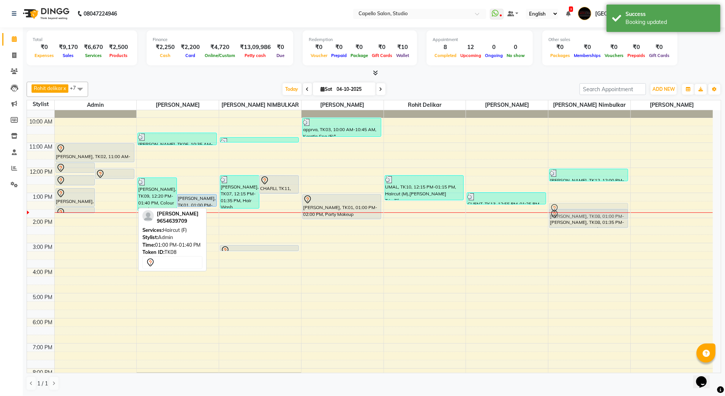
drag, startPoint x: 114, startPoint y: 204, endPoint x: 593, endPoint y: 213, distance: 478.6
click at [597, 213] on tr "[PERSON_NAME], TK02, 11:45 AM-12:10 PM, Full Arms Waxing Rica xy, TK04, 12:00 P…" at bounding box center [370, 255] width 686 height 325
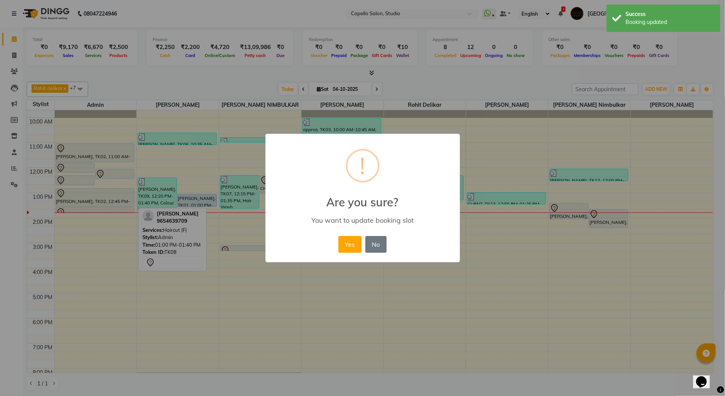
drag, startPoint x: 345, startPoint y: 243, endPoint x: 381, endPoint y: 223, distance: 42.0
click at [345, 243] on button "Yes" at bounding box center [349, 244] width 23 height 17
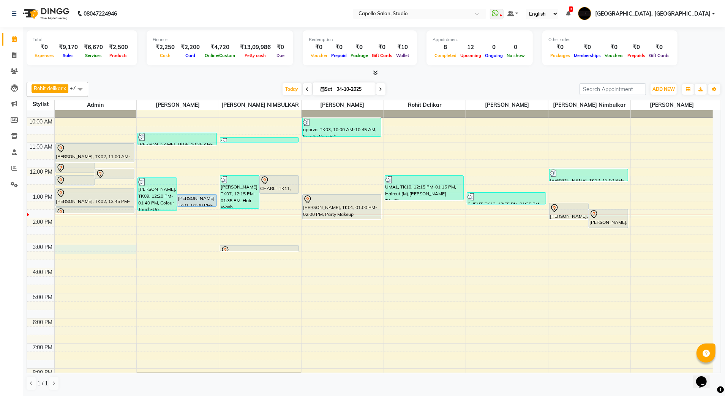
click at [107, 249] on div "9:00 AM 10:00 AM 11:00 AM 12:00 PM 1:00 PM 2:00 PM 3:00 PM 4:00 PM 5:00 PM 6:00…" at bounding box center [370, 255] width 686 height 325
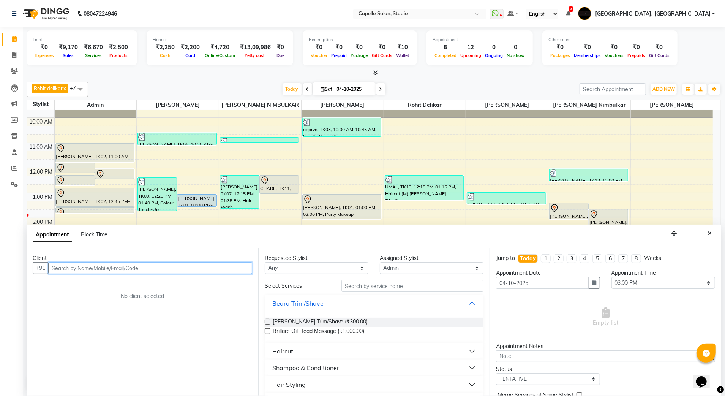
click at [137, 272] on input "text" at bounding box center [150, 268] width 204 height 12
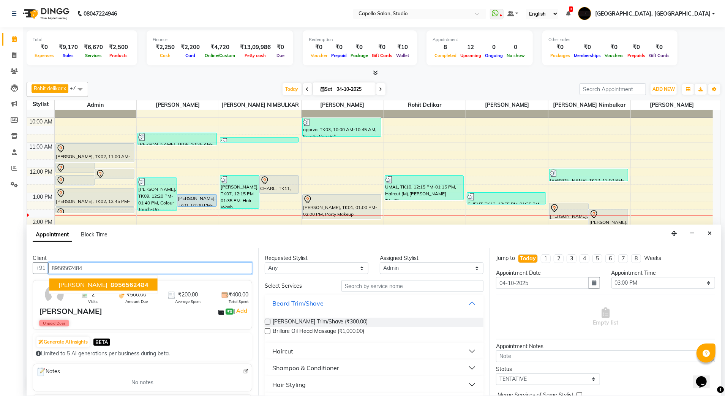
click at [115, 280] on button "[PERSON_NAME] 8956562484" at bounding box center [103, 284] width 108 height 12
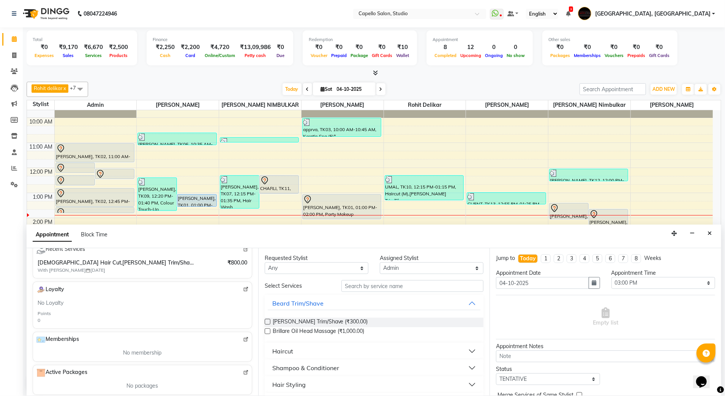
scroll to position [92, 0]
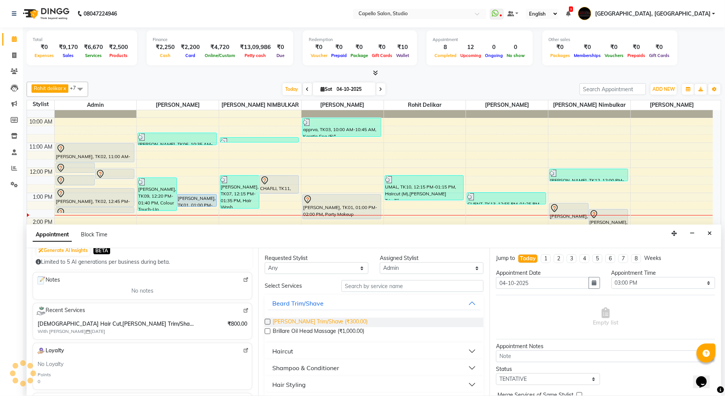
click at [286, 321] on span "[PERSON_NAME] Trim/Shave (₹300.00)" at bounding box center [320, 322] width 95 height 9
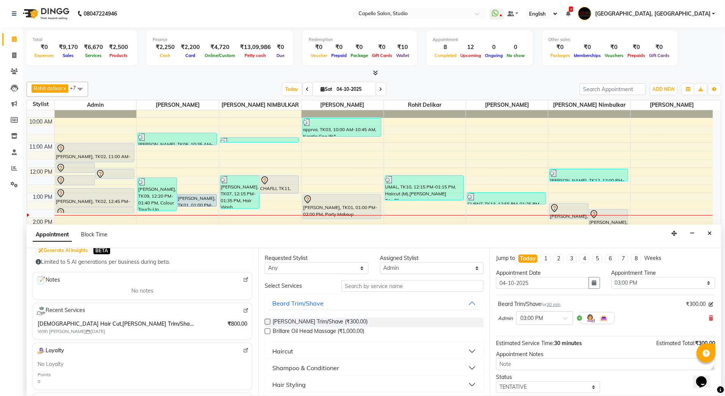
click at [275, 358] on button "Haircut" at bounding box center [374, 351] width 213 height 14
click at [286, 381] on span "Haircut (F) (₹800.00)" at bounding box center [298, 379] width 50 height 9
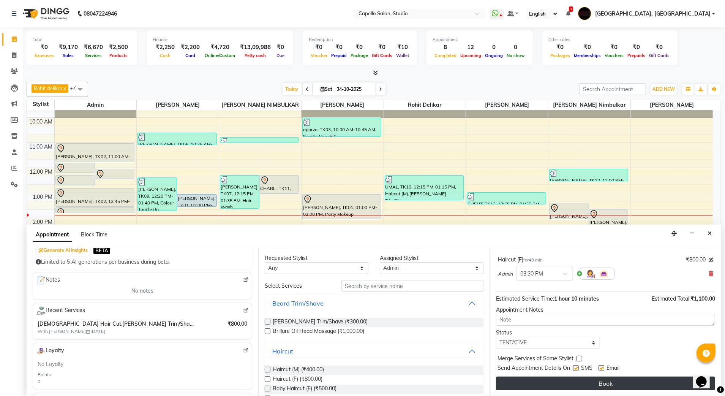
scroll to position [81, 0]
click at [553, 384] on button "Book" at bounding box center [605, 383] width 219 height 14
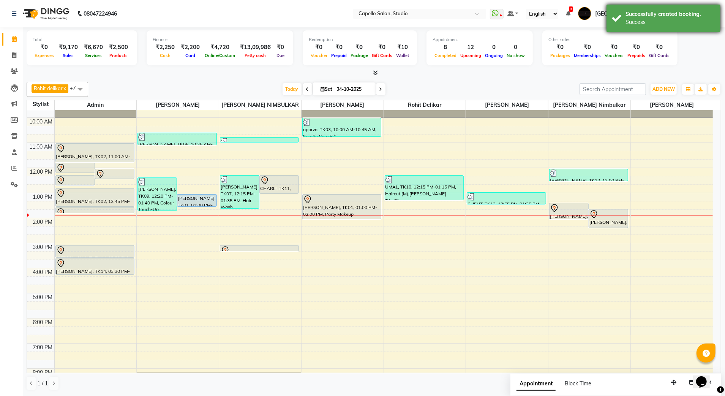
click at [630, 10] on div "Successfully created booking." at bounding box center [670, 14] width 89 height 8
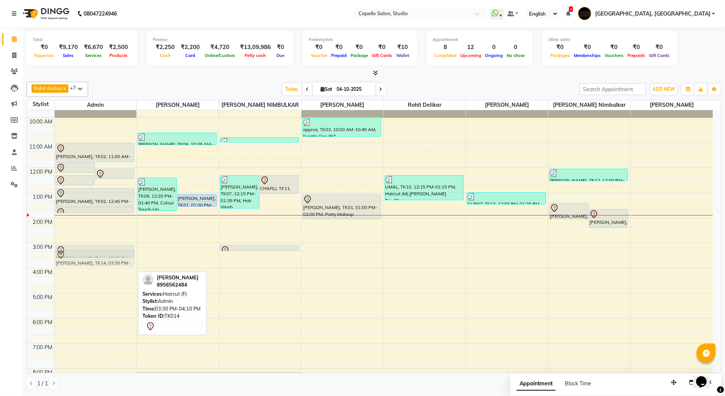
drag, startPoint x: 111, startPoint y: 264, endPoint x: 114, endPoint y: 258, distance: 6.6
click at [115, 255] on div "[PERSON_NAME], TK02, 11:45 AM-12:10 PM, Full Arms Waxing Rica xy, TK04, 12:00 P…" at bounding box center [96, 255] width 82 height 325
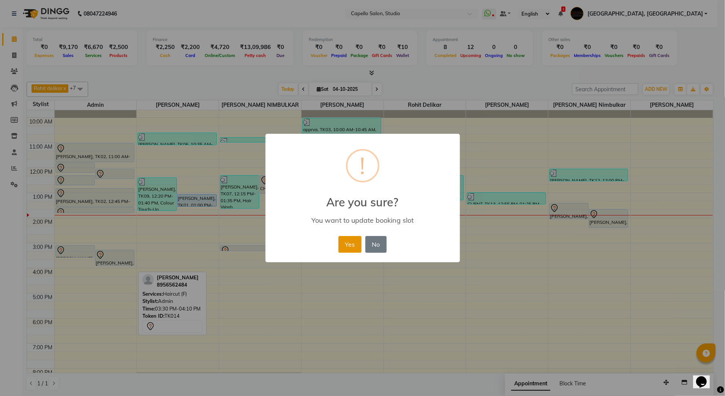
click at [356, 236] on button "Yes" at bounding box center [349, 244] width 23 height 17
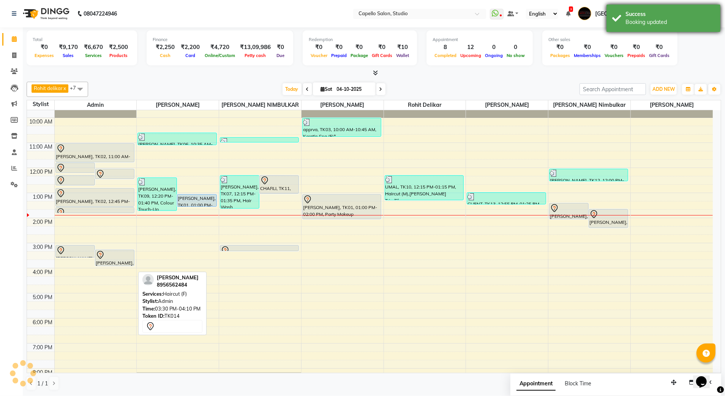
click at [626, 17] on div "Success" at bounding box center [670, 14] width 89 height 8
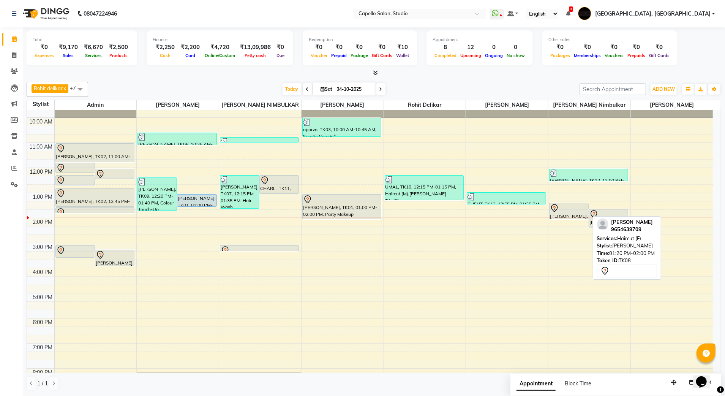
click at [573, 209] on div at bounding box center [569, 208] width 38 height 9
click at [571, 208] on div at bounding box center [569, 208] width 38 height 9
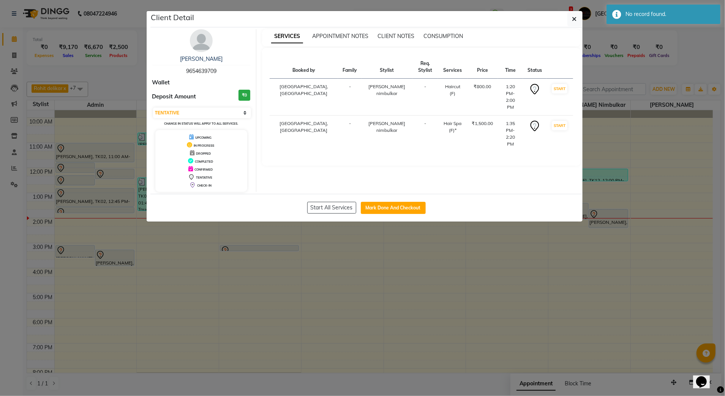
click at [195, 44] on img at bounding box center [201, 40] width 23 height 23
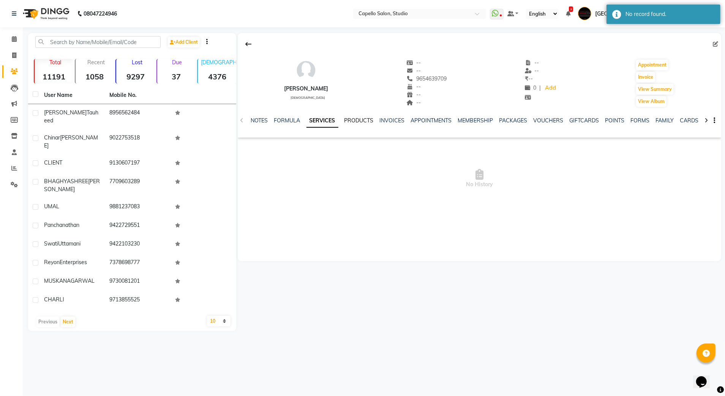
click at [359, 123] on link "PRODUCTS" at bounding box center [358, 120] width 29 height 7
click at [308, 119] on link "SERVICES" at bounding box center [307, 120] width 26 height 7
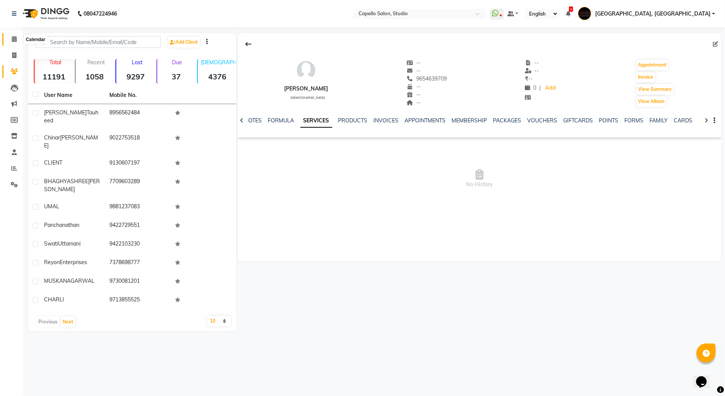
click at [14, 38] on icon at bounding box center [14, 39] width 5 height 6
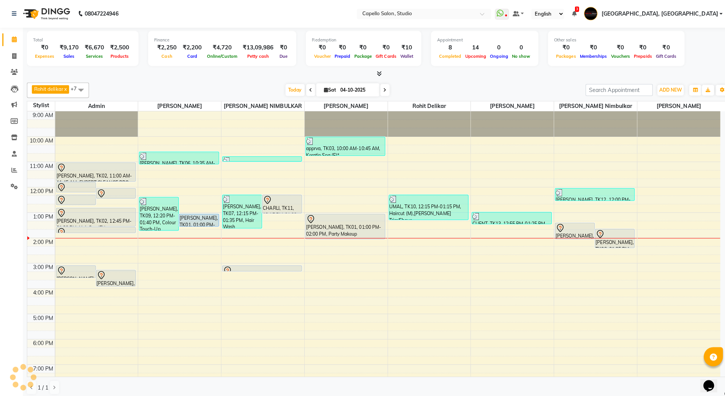
scroll to position [54, 0]
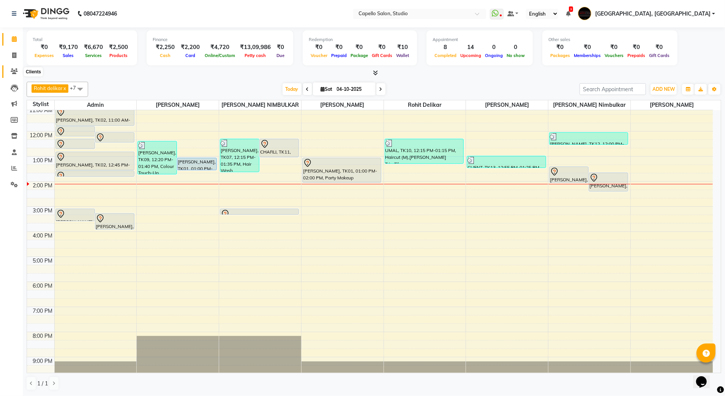
click at [11, 73] on icon at bounding box center [14, 71] width 7 height 6
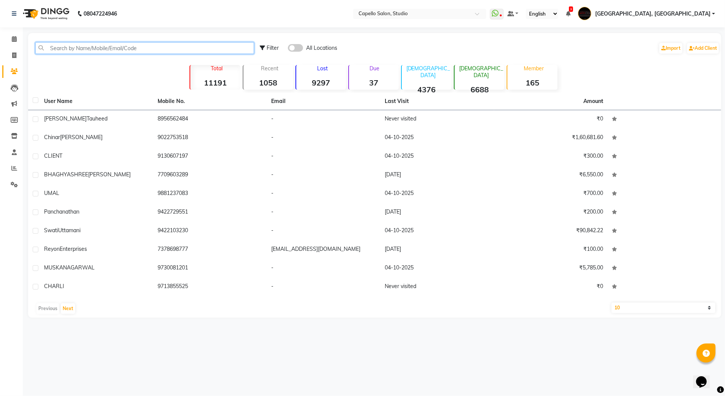
click at [76, 49] on input "text" at bounding box center [144, 48] width 219 height 12
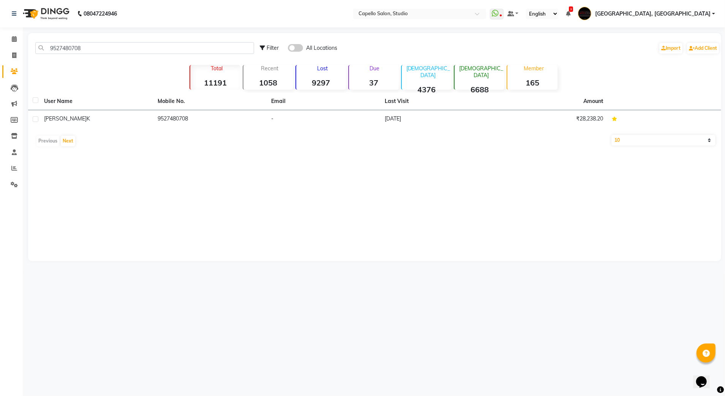
click at [212, 114] on td "9527480708" at bounding box center [210, 119] width 114 height 19
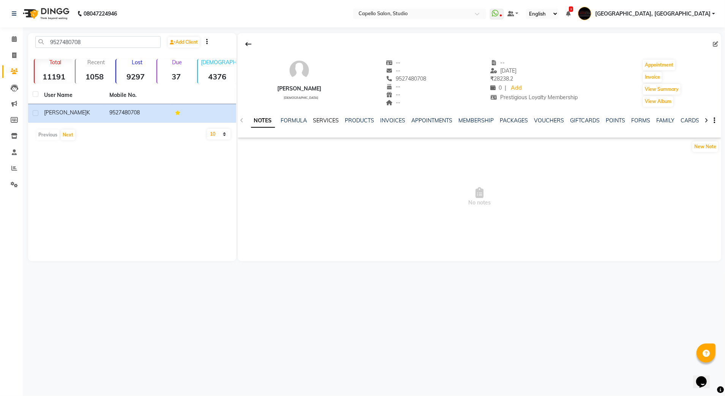
click at [324, 117] on link "SERVICES" at bounding box center [326, 120] width 26 height 7
click at [324, 123] on link "SERVICES" at bounding box center [326, 120] width 26 height 7
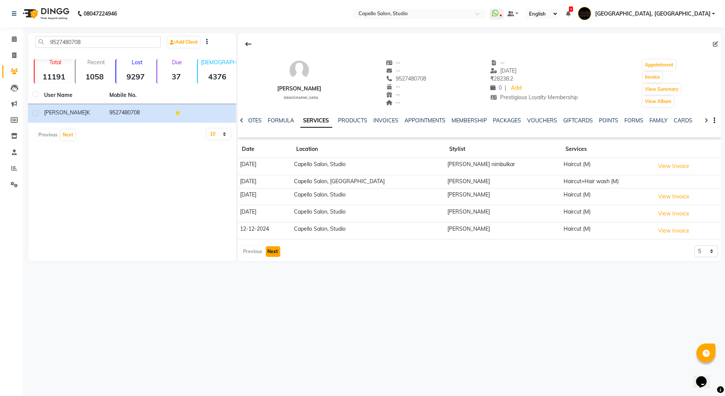
click at [269, 250] on button "Next" at bounding box center [273, 251] width 14 height 11
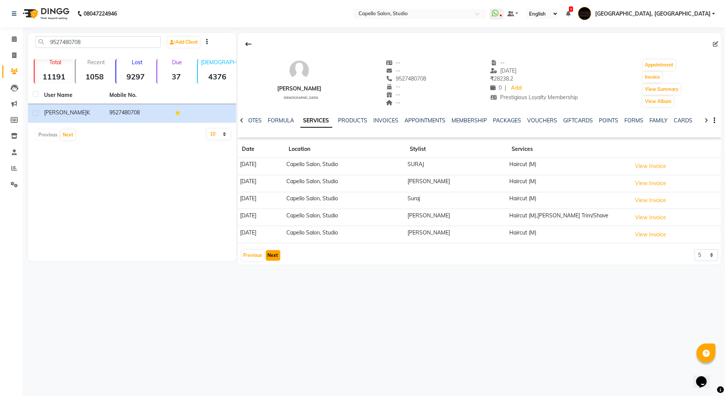
click at [274, 256] on button "Next" at bounding box center [273, 255] width 14 height 11
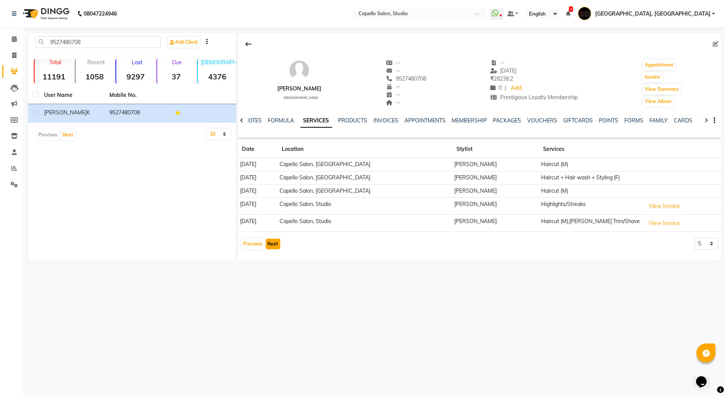
click at [269, 245] on button "Next" at bounding box center [273, 244] width 14 height 11
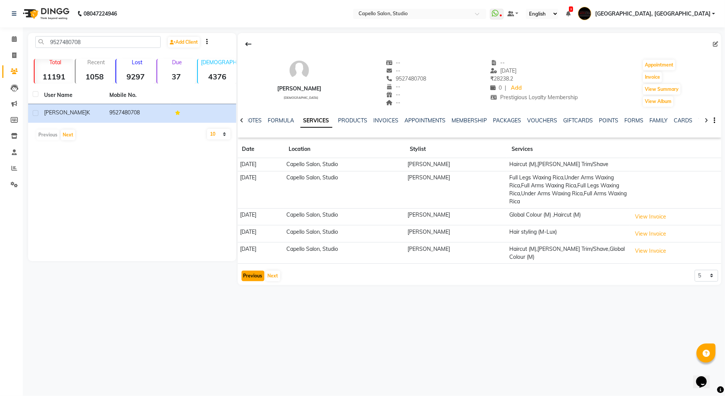
click at [256, 274] on button "Previous" at bounding box center [253, 275] width 23 height 11
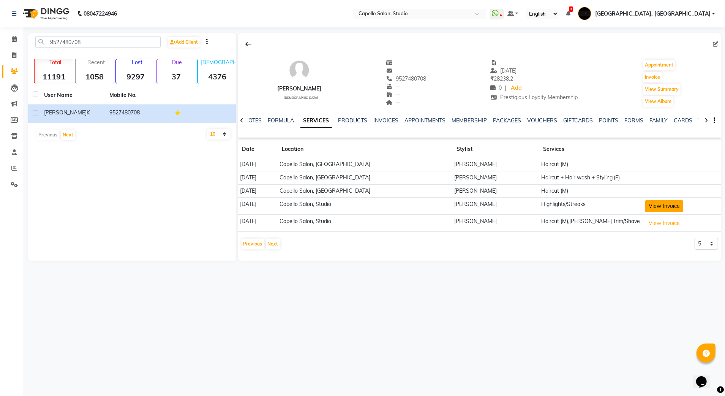
click at [663, 207] on button "View Invoice" at bounding box center [664, 206] width 38 height 12
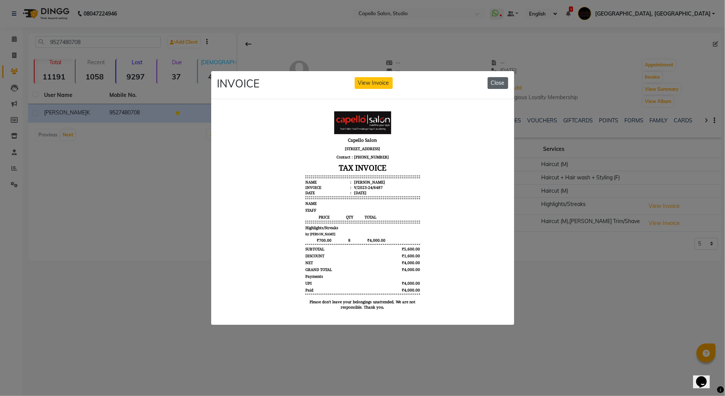
click at [501, 77] on button "Close" at bounding box center [498, 83] width 21 height 12
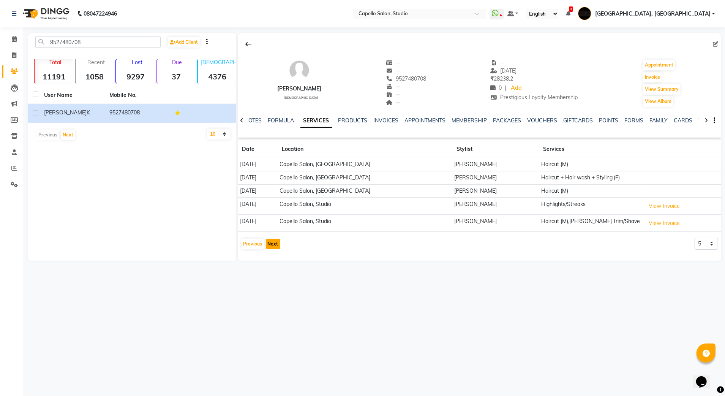
click at [271, 242] on button "Next" at bounding box center [273, 244] width 14 height 11
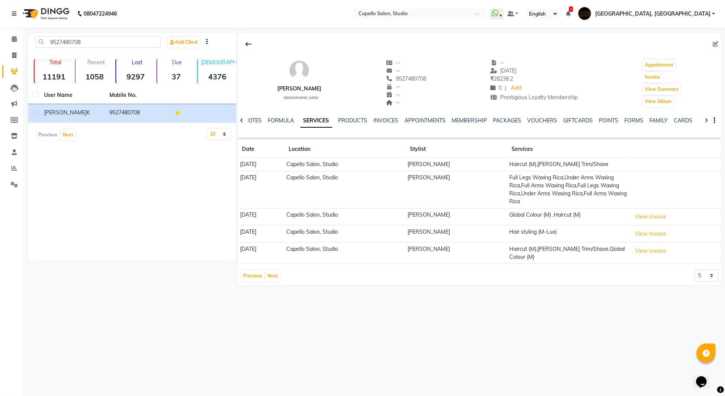
click at [655, 210] on td "View Invoice" at bounding box center [675, 216] width 92 height 17
click at [652, 216] on button "View Invoice" at bounding box center [651, 217] width 38 height 12
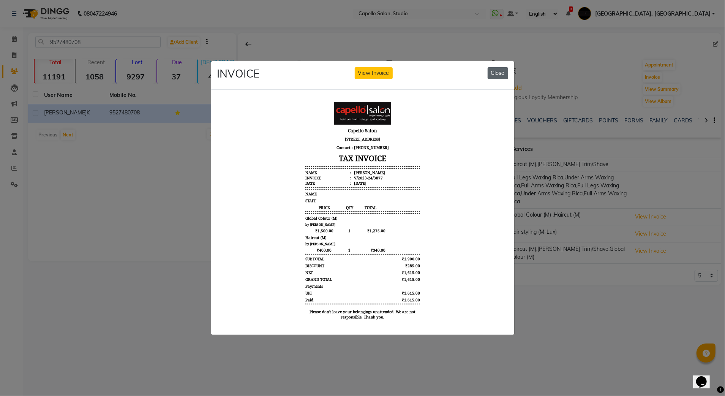
click at [501, 68] on button "Close" at bounding box center [498, 73] width 21 height 12
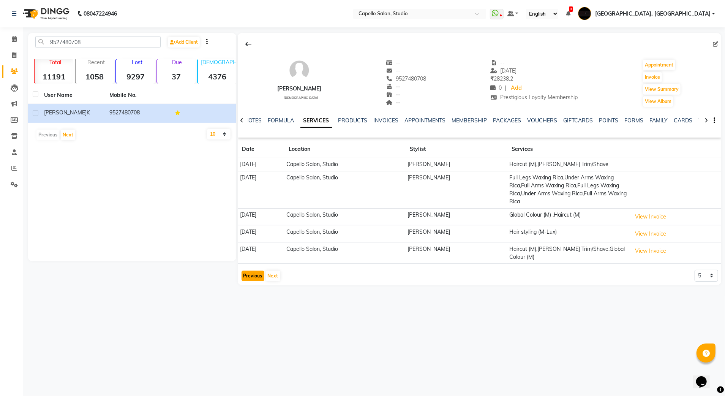
click at [254, 276] on button "Previous" at bounding box center [253, 275] width 23 height 11
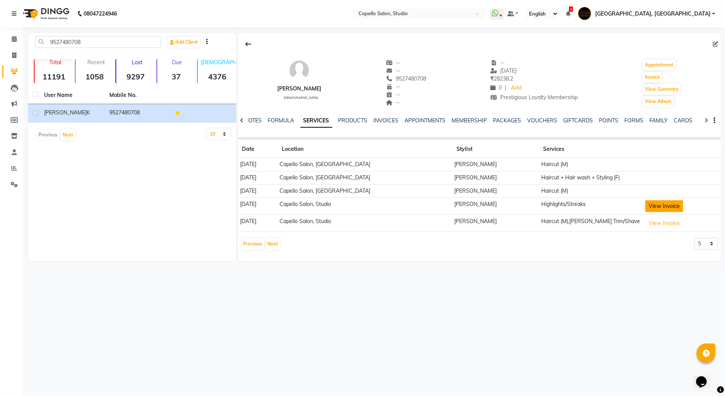
click at [661, 210] on button "View Invoice" at bounding box center [664, 206] width 38 height 12
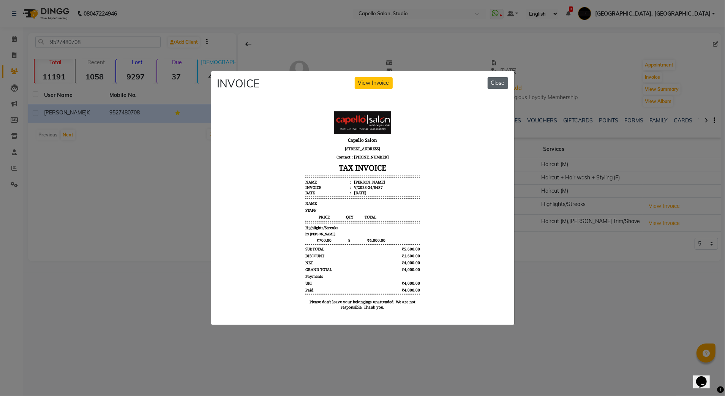
click at [506, 78] on button "Close" at bounding box center [498, 83] width 21 height 12
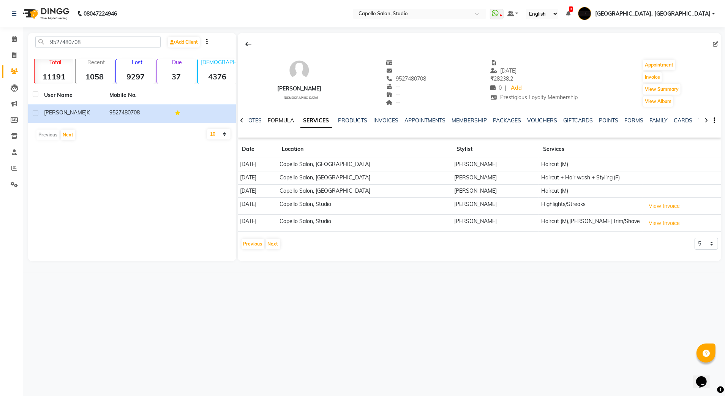
click at [275, 123] on link "FORMULA" at bounding box center [281, 120] width 26 height 7
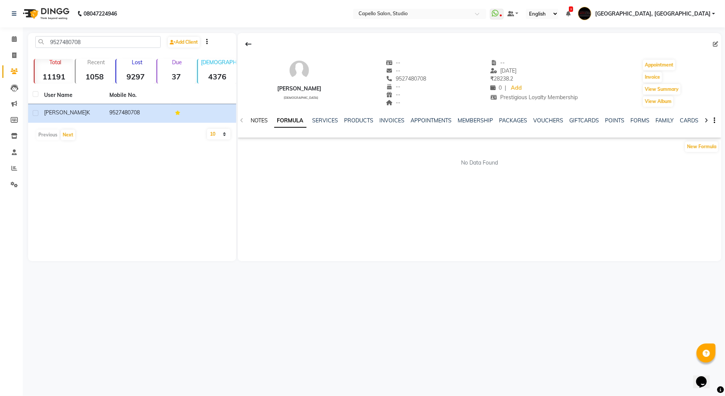
click at [262, 119] on link "NOTES" at bounding box center [259, 120] width 17 height 7
click at [15, 42] on icon at bounding box center [14, 39] width 5 height 6
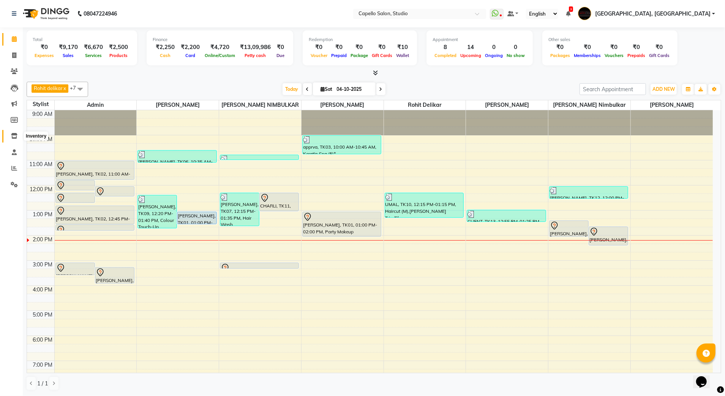
click at [14, 137] on icon at bounding box center [14, 136] width 6 height 6
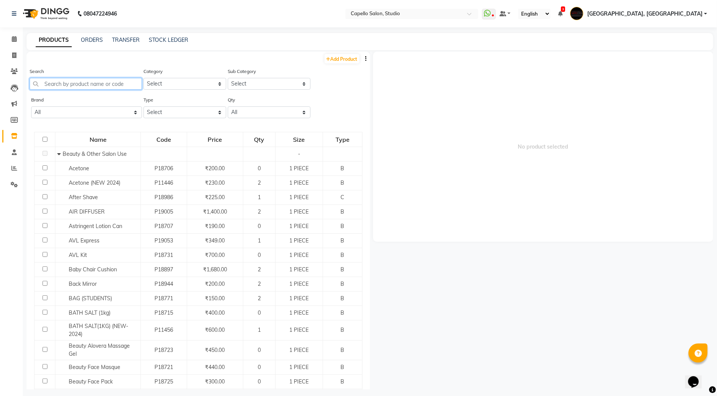
click at [57, 80] on input "text" at bounding box center [86, 84] width 112 height 12
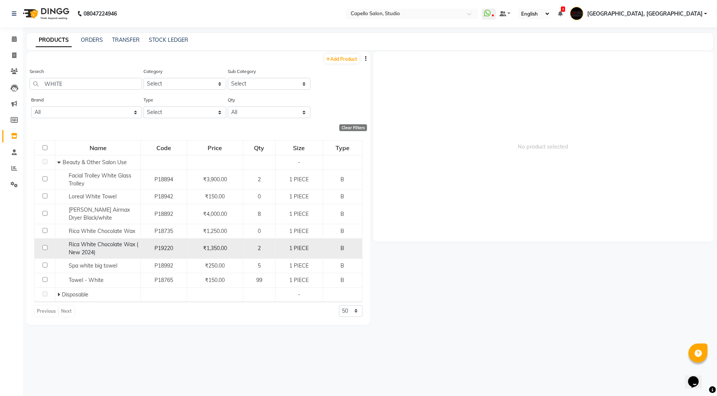
click at [47, 248] on input "checkbox" at bounding box center [45, 247] width 5 height 5
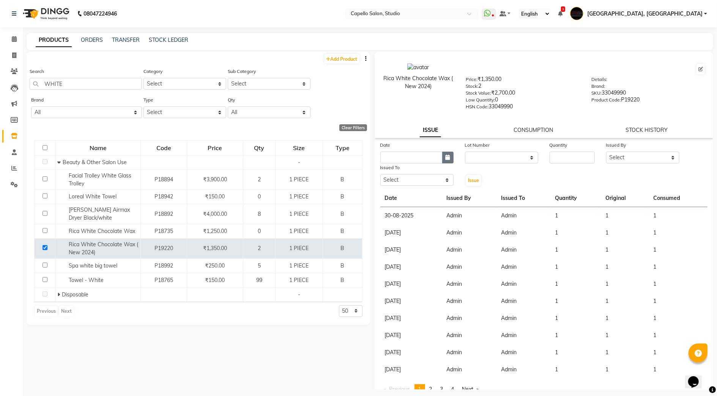
click at [447, 159] on button "button" at bounding box center [447, 158] width 11 height 12
click at [450, 195] on div "4" at bounding box center [449, 197] width 12 height 12
click at [424, 177] on select "Select Admin [PERSON_NAME] [PERSON_NAME] Studio, Shivaji Nagar [PERSON_NAME] NI…" at bounding box center [417, 180] width 73 height 12
click at [381, 174] on select "Select Admin [PERSON_NAME] [PERSON_NAME] Studio, Shivaji Nagar [PERSON_NAME] NI…" at bounding box center [417, 180] width 73 height 12
drag, startPoint x: 502, startPoint y: 153, endPoint x: 502, endPoint y: 160, distance: 7.2
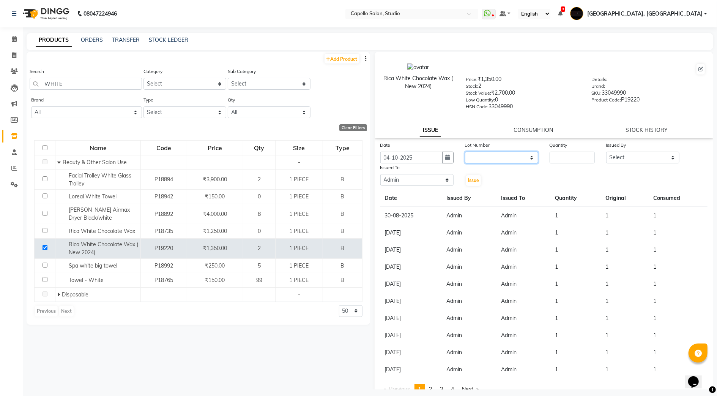
click at [502, 153] on select "None" at bounding box center [501, 158] width 73 height 12
click at [465, 152] on select "None" at bounding box center [501, 158] width 73 height 12
click at [567, 149] on div "Quantity" at bounding box center [572, 146] width 45 height 11
click at [567, 155] on input "number" at bounding box center [572, 158] width 45 height 12
drag, startPoint x: 624, startPoint y: 158, endPoint x: 624, endPoint y: 163, distance: 5.0
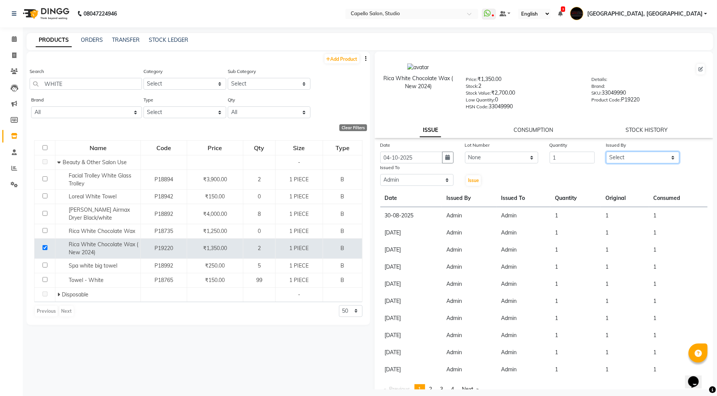
click at [624, 158] on select "Select Admin [PERSON_NAME] [PERSON_NAME] Studio, Shivaji Nagar [PERSON_NAME] NI…" at bounding box center [643, 158] width 73 height 12
click at [607, 152] on select "Select Admin [PERSON_NAME] [PERSON_NAME] Studio, Shivaji Nagar [PERSON_NAME] NI…" at bounding box center [643, 158] width 73 height 12
click at [472, 178] on span "Issue" at bounding box center [473, 180] width 11 height 6
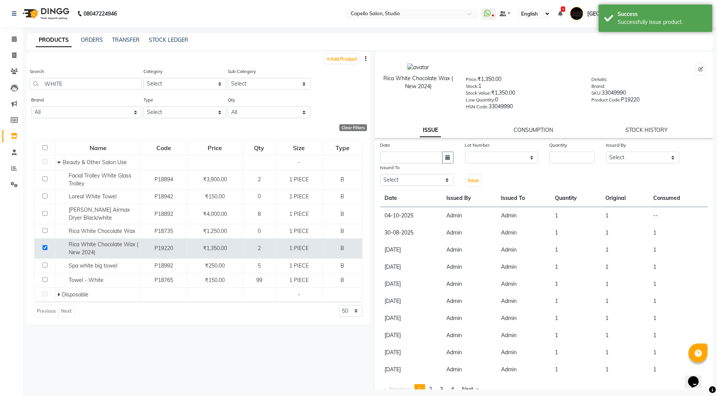
click at [620, 17] on div "Success" at bounding box center [662, 14] width 89 height 8
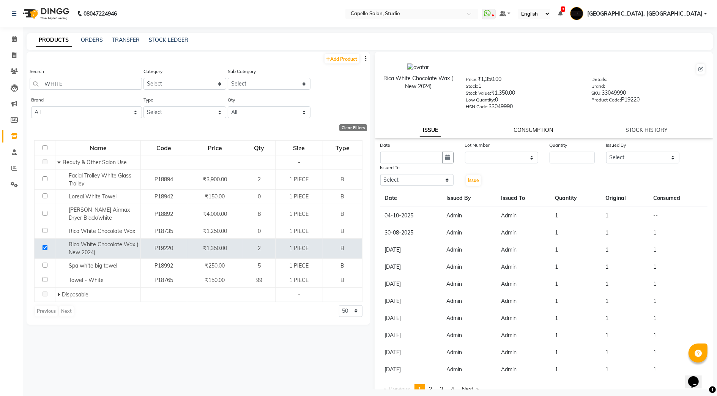
click at [521, 129] on link "CONSUMPTION" at bounding box center [533, 129] width 39 height 7
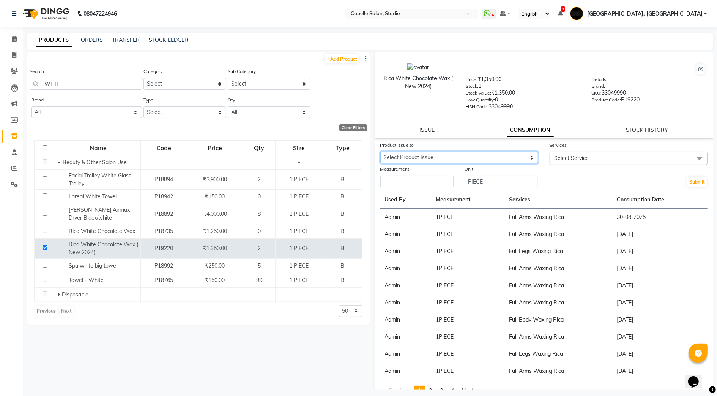
drag, startPoint x: 464, startPoint y: 157, endPoint x: 459, endPoint y: 163, distance: 7.8
click at [464, 157] on select "Select Product Issue [DATE], Issued to: Admin, Balance: 1" at bounding box center [460, 158] width 158 height 12
click at [381, 152] on select "Select Product Issue [DATE], Issued to: Admin, Balance: 1" at bounding box center [460, 158] width 158 height 12
click at [447, 181] on input "number" at bounding box center [417, 181] width 73 height 12
drag, startPoint x: 556, startPoint y: 152, endPoint x: 559, endPoint y: 158, distance: 7.0
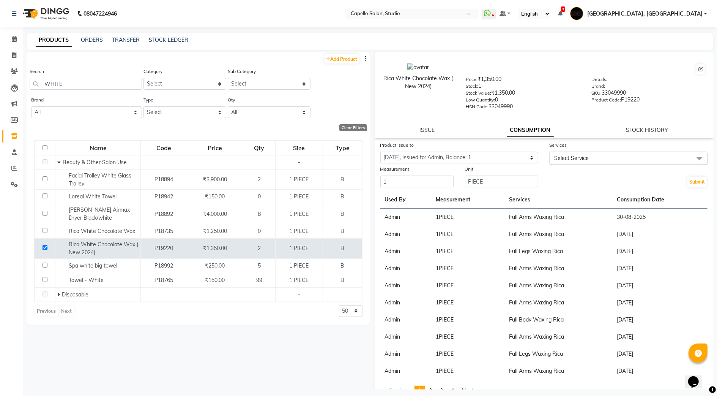
click at [556, 153] on span "Select Service" at bounding box center [629, 158] width 158 height 13
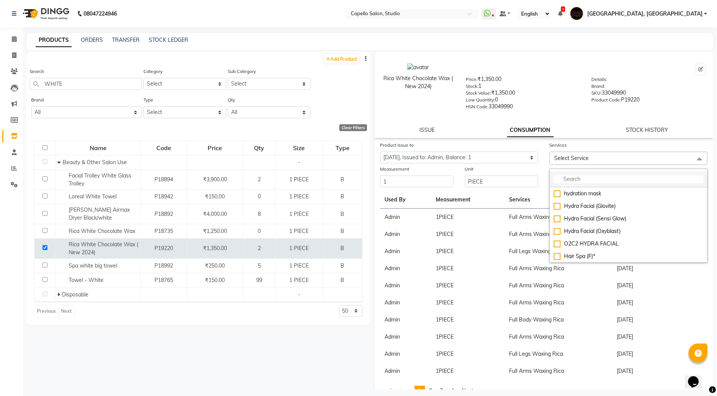
click at [574, 178] on input "multiselect-search" at bounding box center [629, 179] width 150 height 8
click at [578, 182] on input "multiselect-search" at bounding box center [629, 179] width 150 height 8
click at [590, 188] on li "Full Arms Waxing Rica" at bounding box center [628, 193] width 157 height 13
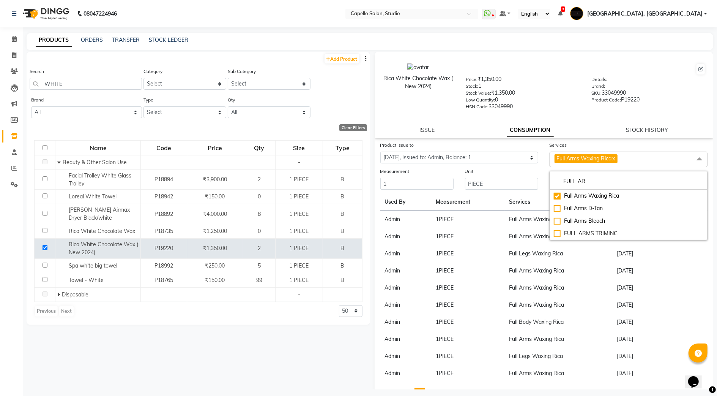
click at [582, 290] on td "Full Arms Waxing Rica" at bounding box center [559, 287] width 108 height 17
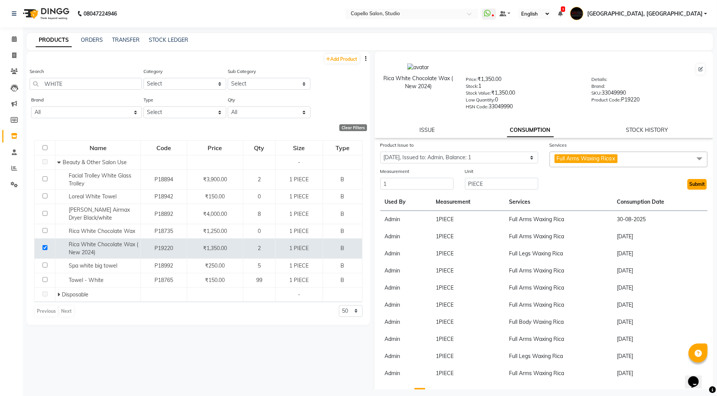
click at [688, 185] on button "Submit" at bounding box center [697, 184] width 19 height 11
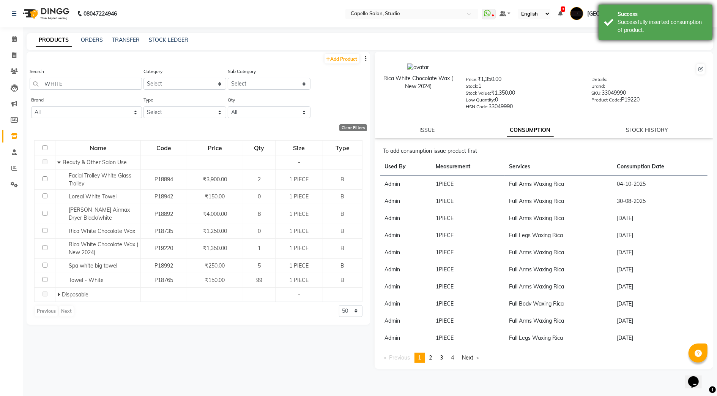
click at [618, 15] on div "Success" at bounding box center [662, 14] width 89 height 8
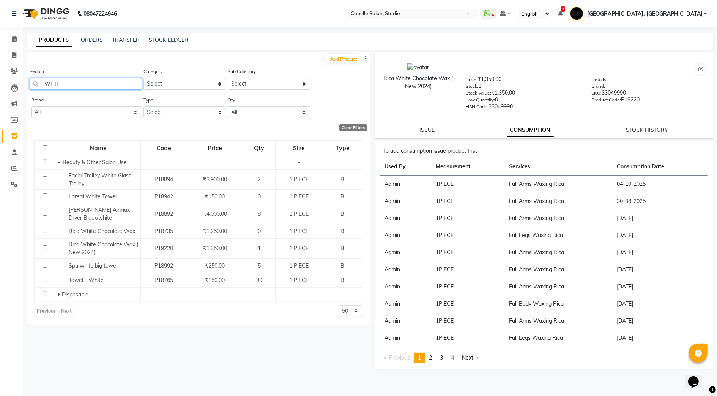
click at [65, 81] on input "WHITE" at bounding box center [86, 84] width 112 height 12
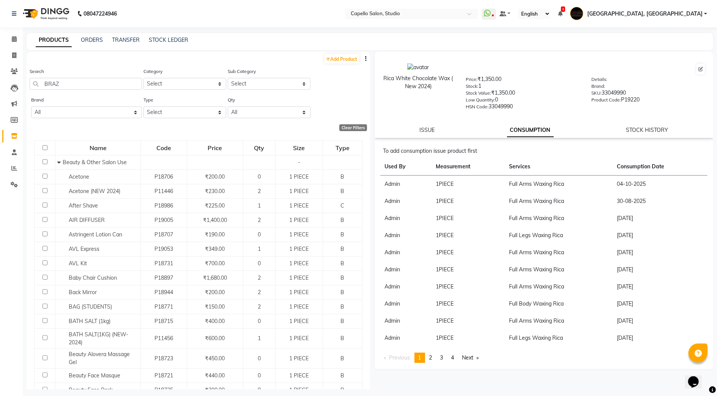
type input "BRAZA"
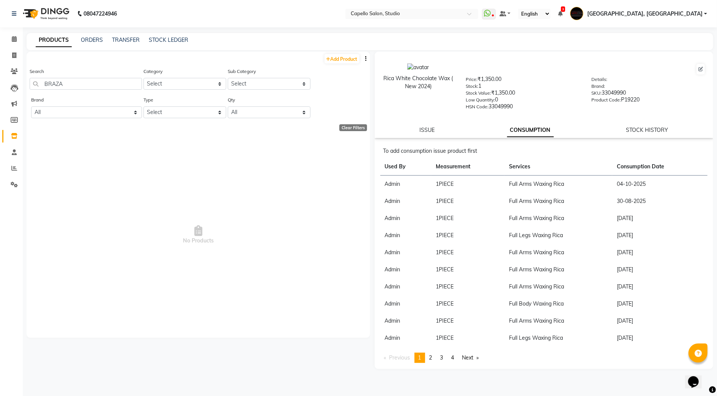
drag, startPoint x: 76, startPoint y: 84, endPoint x: 32, endPoint y: 92, distance: 45.2
click at [32, 92] on div "Search BRAZA" at bounding box center [86, 81] width 112 height 28
drag, startPoint x: 44, startPoint y: 90, endPoint x: 21, endPoint y: 93, distance: 23.0
click at [21, 93] on app-home "08047224946 Select Location × Capello Salon, Studio WhatsApp Status ✕ Status: D…" at bounding box center [358, 200] width 717 height 401
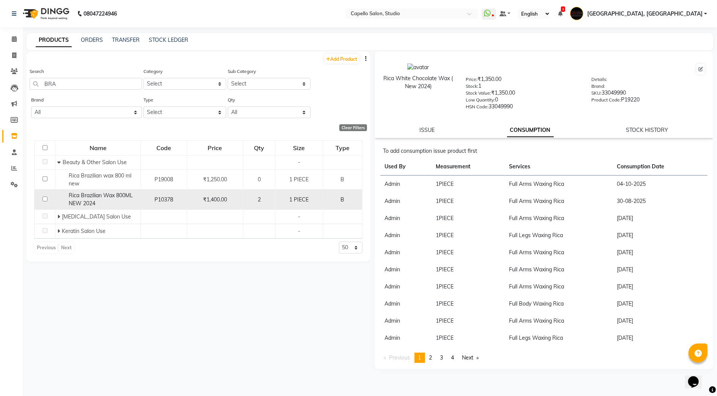
type input "BRA"
click at [43, 198] on input "checkbox" at bounding box center [45, 198] width 5 height 5
checkbox input "true"
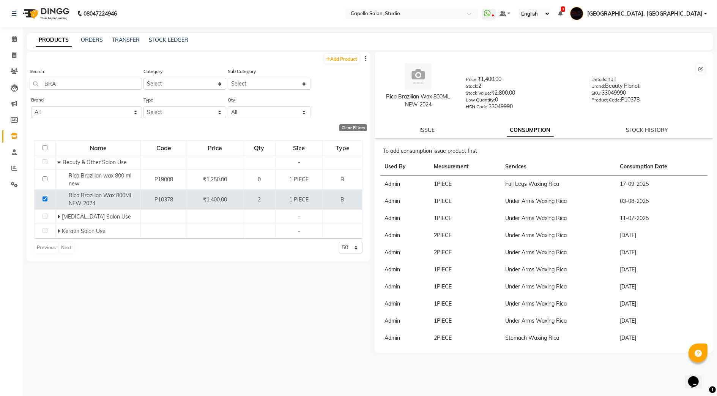
click at [424, 130] on link "ISSUE" at bounding box center [427, 129] width 15 height 7
select select
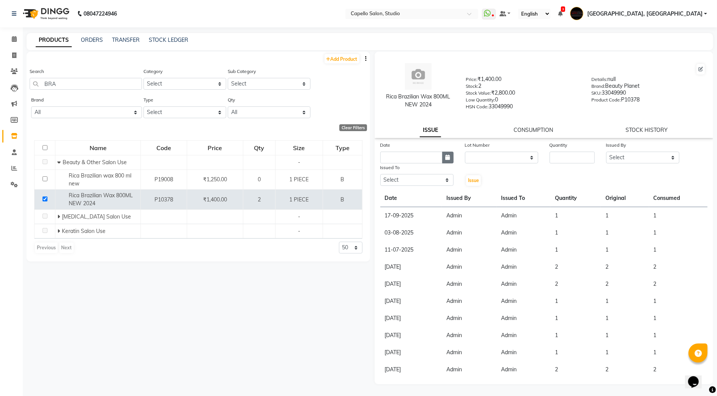
click at [449, 158] on icon "button" at bounding box center [448, 157] width 5 height 5
select select "10"
select select "2025"
click at [449, 198] on div "4" at bounding box center [449, 197] width 12 height 12
type input "04-10-2025"
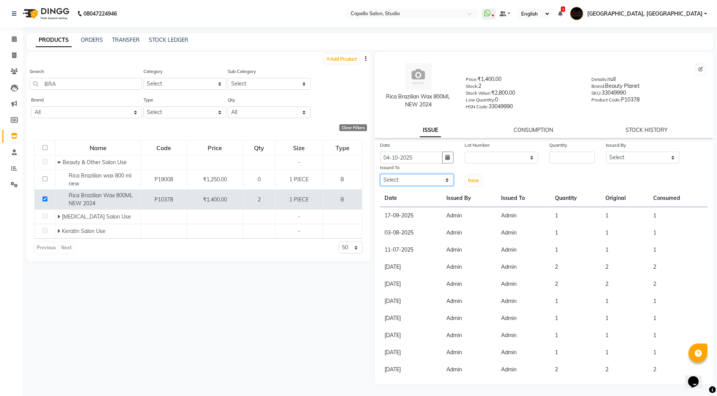
drag, startPoint x: 416, startPoint y: 178, endPoint x: 405, endPoint y: 181, distance: 11.8
click at [416, 178] on select "Select Admin [PERSON_NAME] [PERSON_NAME] Studio, Shivaji Nagar [PERSON_NAME] NI…" at bounding box center [417, 180] width 73 height 12
select select "14652"
click at [381, 174] on select "Select Admin [PERSON_NAME] [PERSON_NAME] Studio, Shivaji Nagar [PERSON_NAME] NI…" at bounding box center [417, 180] width 73 height 12
click at [495, 156] on select "None" at bounding box center [501, 158] width 73 height 12
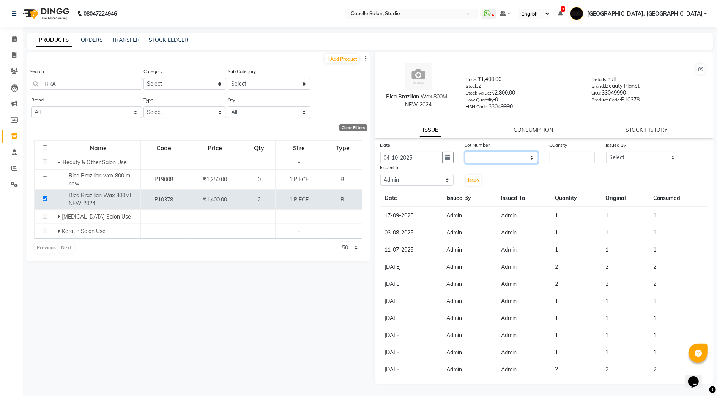
select select "0: null"
click at [465, 152] on select "None" at bounding box center [501, 158] width 73 height 12
click at [572, 154] on input "number" at bounding box center [572, 158] width 45 height 12
type input "1"
drag, startPoint x: 632, startPoint y: 157, endPoint x: 633, endPoint y: 164, distance: 7.3
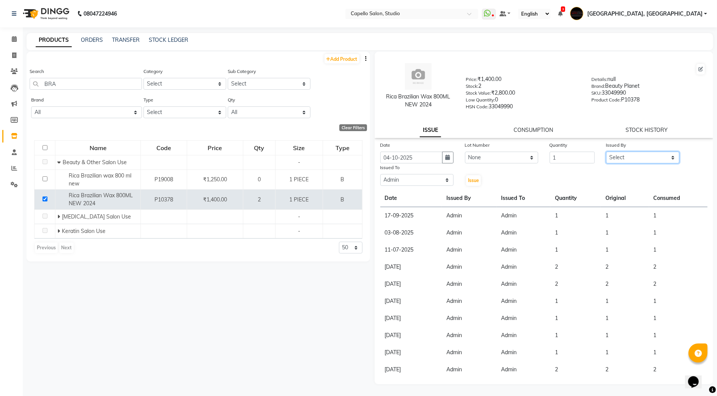
click at [632, 157] on select "Select Admin [PERSON_NAME] [PERSON_NAME] Studio, Shivaji Nagar [PERSON_NAME] NI…" at bounding box center [643, 158] width 73 height 12
select select "14652"
click at [607, 152] on select "Select Admin [PERSON_NAME] [PERSON_NAME] Studio, Shivaji Nagar [PERSON_NAME] NI…" at bounding box center [643, 158] width 73 height 12
click at [472, 182] on button "Issue" at bounding box center [473, 180] width 15 height 11
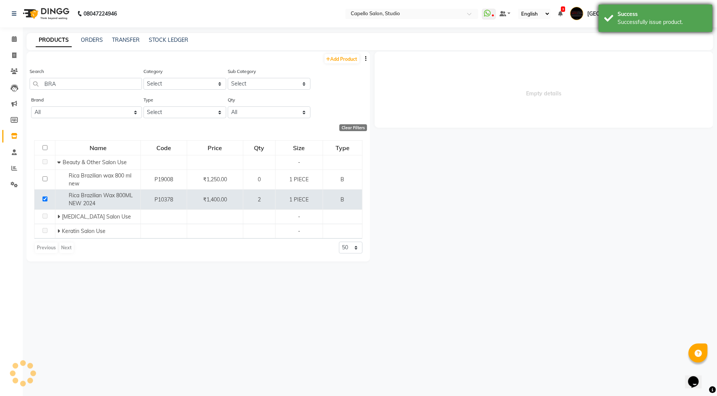
select select
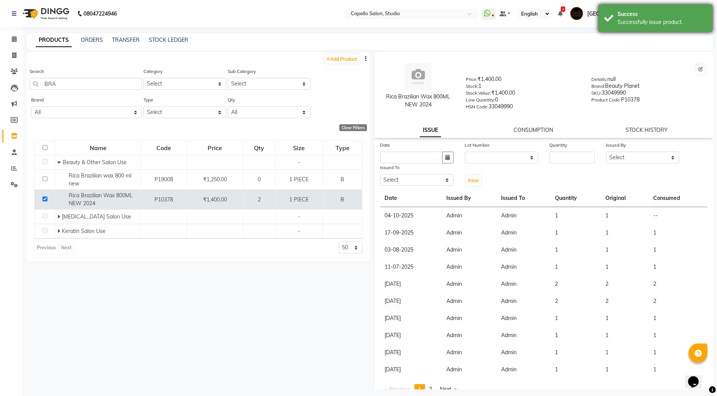
click at [656, 12] on div "Success" at bounding box center [662, 14] width 89 height 8
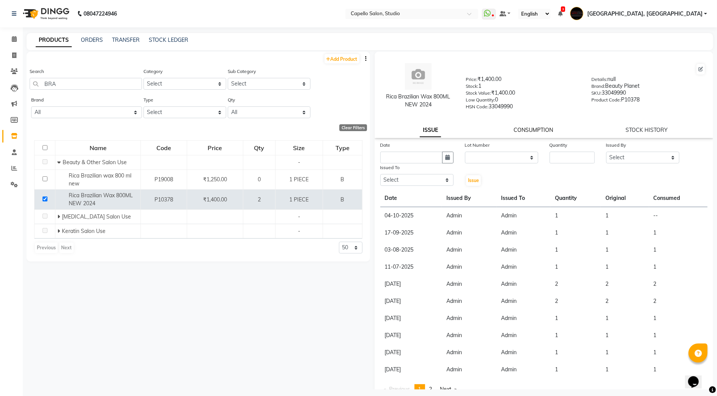
click at [529, 126] on link "CONSUMPTION" at bounding box center [533, 129] width 39 height 7
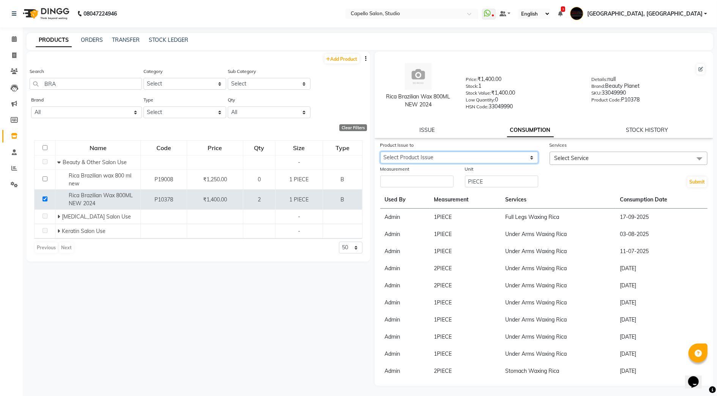
drag, startPoint x: 484, startPoint y: 157, endPoint x: 476, endPoint y: 164, distance: 10.8
click at [484, 157] on select "Select Product Issue [DATE], Issued to: Admin, Balance: 1" at bounding box center [460, 158] width 158 height 12
select select "1285274"
click at [381, 152] on select "Select Product Issue [DATE], Issued to: Admin, Balance: 1" at bounding box center [460, 158] width 158 height 12
click at [441, 179] on input "number" at bounding box center [417, 181] width 73 height 12
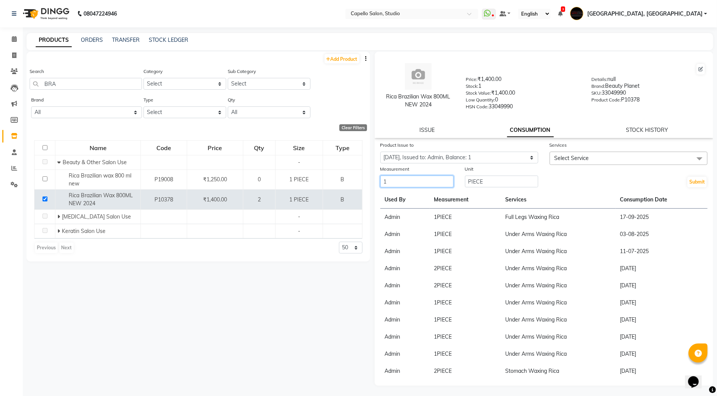
type input "1"
click at [596, 152] on span "Select Service" at bounding box center [629, 158] width 158 height 13
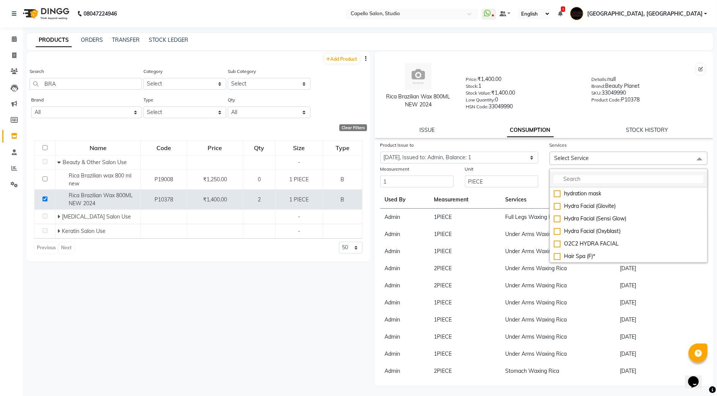
click at [580, 182] on input "multiselect-search" at bounding box center [629, 179] width 150 height 8
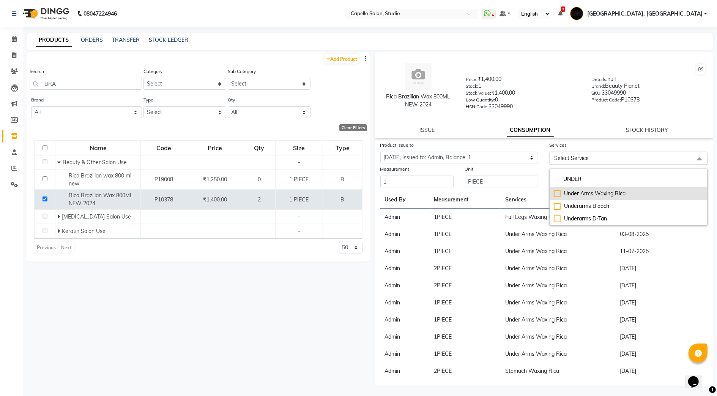
type input "UNDER"
click at [608, 191] on div "Under Arms Waxing Rica" at bounding box center [629, 194] width 150 height 8
checkbox input "true"
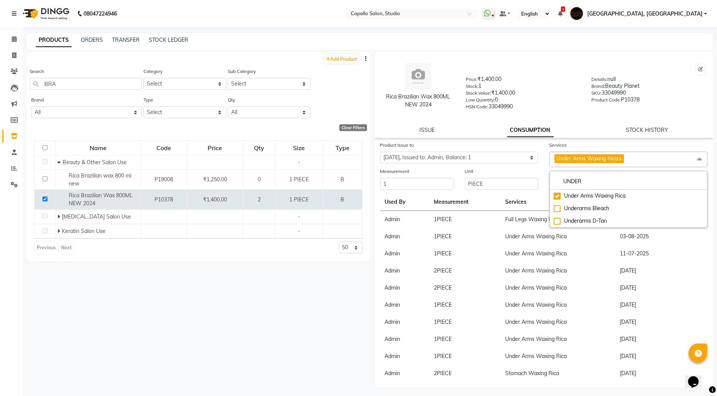
drag, startPoint x: 590, startPoint y: 268, endPoint x: 597, endPoint y: 242, distance: 26.5
click at [590, 264] on td "Under Arms Waxing Rica" at bounding box center [558, 270] width 115 height 17
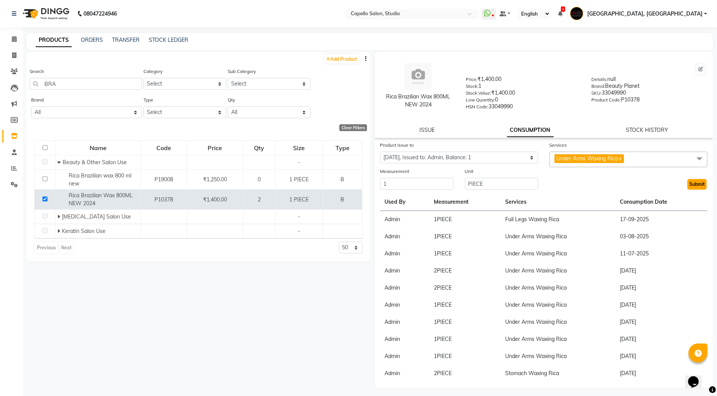
click at [698, 185] on button "Submit" at bounding box center [697, 184] width 19 height 11
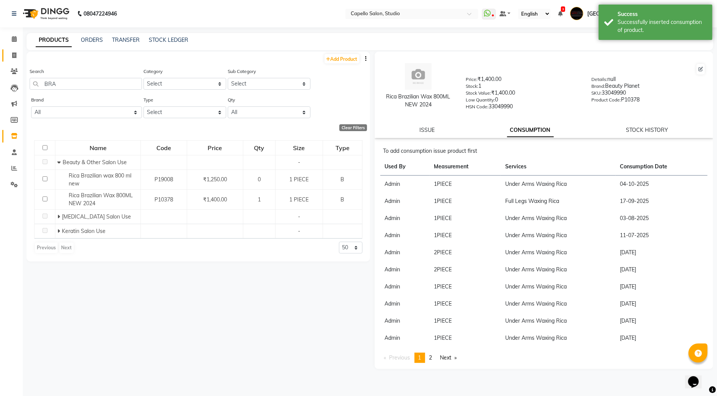
click at [16, 60] on link "Invoice" at bounding box center [11, 55] width 18 height 13
select select "service"
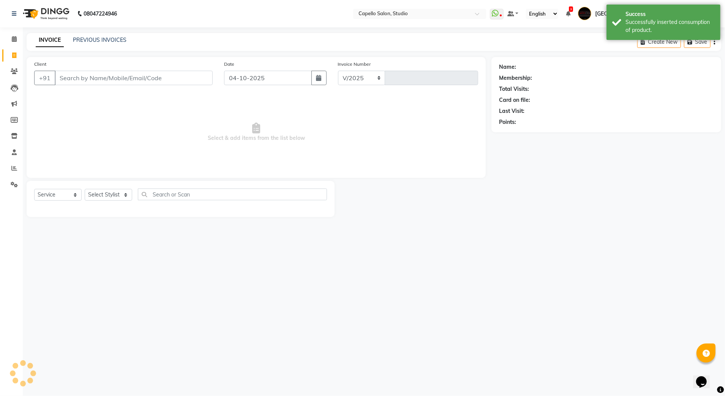
select select "847"
type input "3935"
click at [98, 78] on input "Client" at bounding box center [134, 78] width 158 height 14
type input "9109299543"
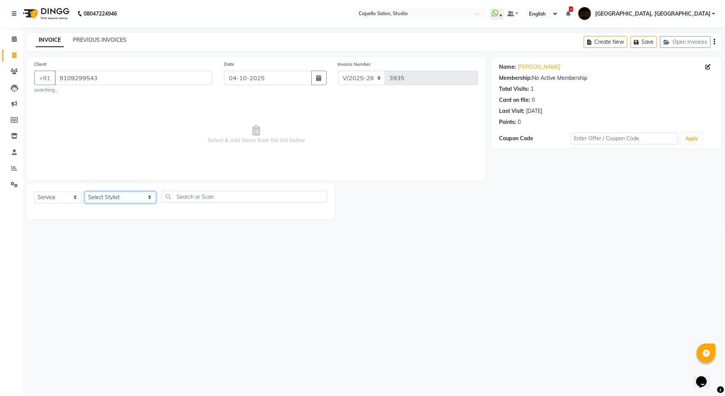
click at [119, 196] on select "Select Stylist Admin [PERSON_NAME] [PERSON_NAME] Studio, Shivaji Nagar [PERSON_…" at bounding box center [120, 197] width 71 height 12
select select "52930"
click at [85, 191] on select "Select Stylist Admin [PERSON_NAME] [PERSON_NAME] Studio, Shivaji Nagar [PERSON_…" at bounding box center [120, 197] width 71 height 12
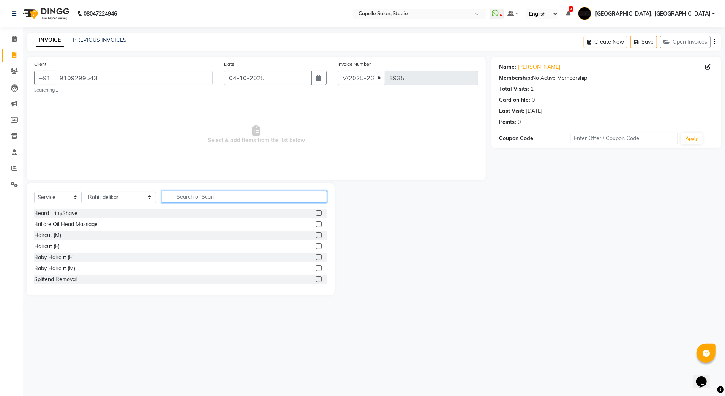
click at [186, 201] on input "text" at bounding box center [245, 197] width 166 height 12
click at [316, 248] on label at bounding box center [319, 246] width 6 height 6
click at [316, 248] on input "checkbox" at bounding box center [318, 246] width 5 height 5
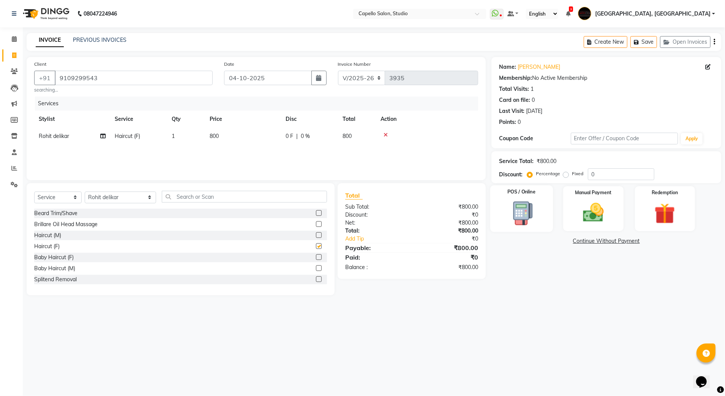
checkbox input "false"
click at [617, 215] on div "Manual Payment" at bounding box center [593, 208] width 63 height 47
click at [569, 242] on span "UPI" at bounding box center [572, 241] width 12 height 9
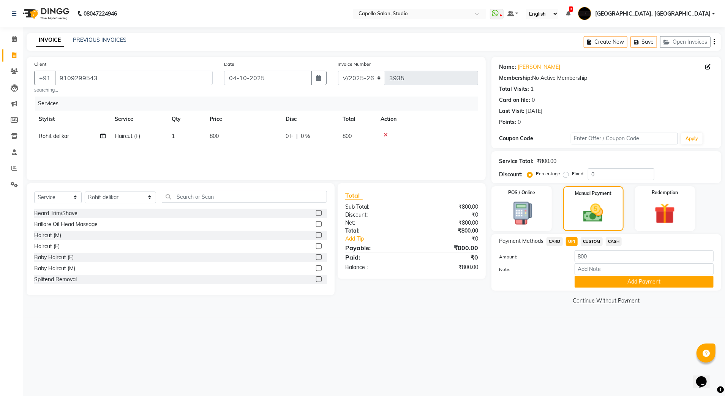
click at [590, 288] on div "Payment Methods CARD UPI CUSTOM CASH Amount: 800 Note: Add Payment" at bounding box center [606, 262] width 230 height 57
click at [585, 286] on button "Add Payment" at bounding box center [644, 282] width 139 height 12
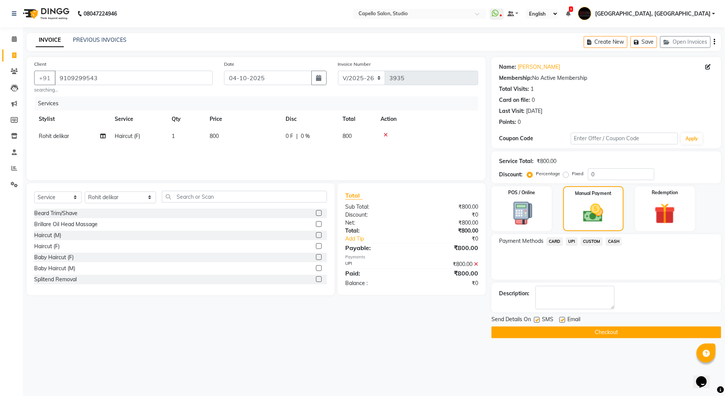
click at [531, 343] on main "INVOICE PREVIOUS INVOICES Create New Save Open Invoices Client +91 9109299543 s…" at bounding box center [374, 191] width 702 height 316
click at [531, 335] on button "Checkout" at bounding box center [606, 332] width 230 height 12
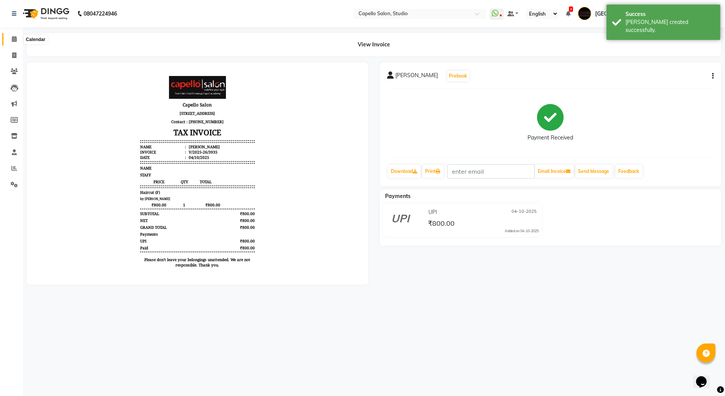
click at [13, 38] on icon at bounding box center [14, 39] width 5 height 6
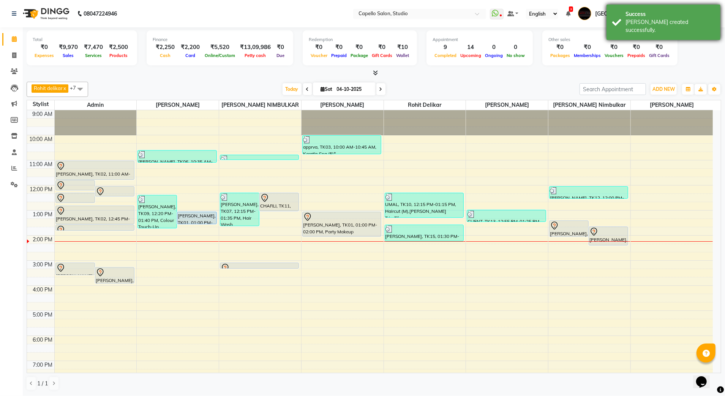
drag, startPoint x: 621, startPoint y: 28, endPoint x: 615, endPoint y: 17, distance: 11.6
click at [621, 27] on div "Success Bill created successfully." at bounding box center [664, 22] width 114 height 35
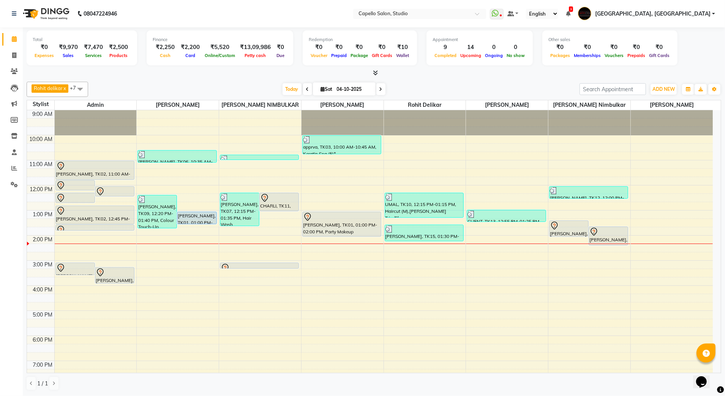
drag, startPoint x: 502, startPoint y: 24, endPoint x: 334, endPoint y: 59, distance: 171.5
drag, startPoint x: 334, startPoint y: 59, endPoint x: 242, endPoint y: 81, distance: 94.4
click at [242, 81] on div "Rohit delikar x SANTOSH GADLE x pratik nimbulkar x DIVYANI NIMBULKAR x Admin x …" at bounding box center [374, 236] width 695 height 315
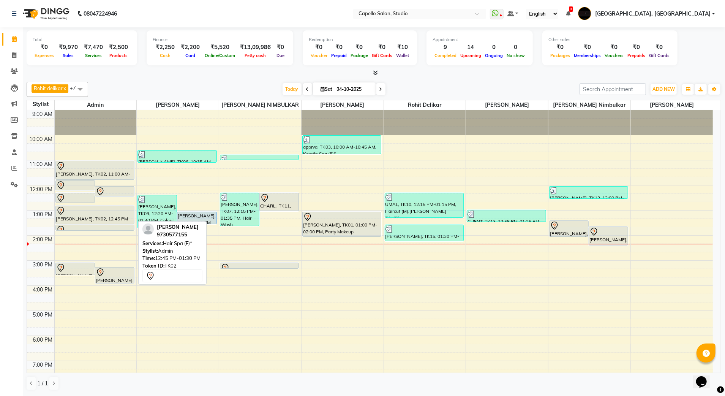
click at [74, 213] on div at bounding box center [94, 210] width 77 height 9
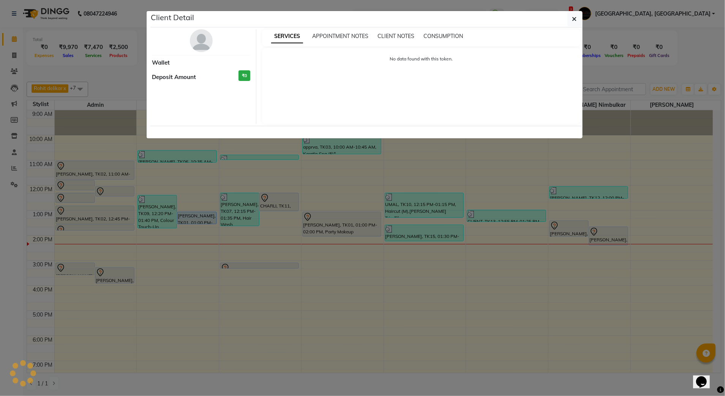
select select "7"
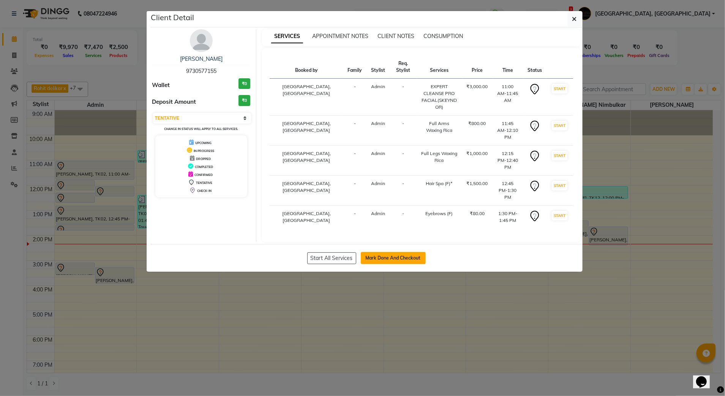
click at [397, 252] on button "Mark Done And Checkout" at bounding box center [393, 258] width 65 height 12
select select "service"
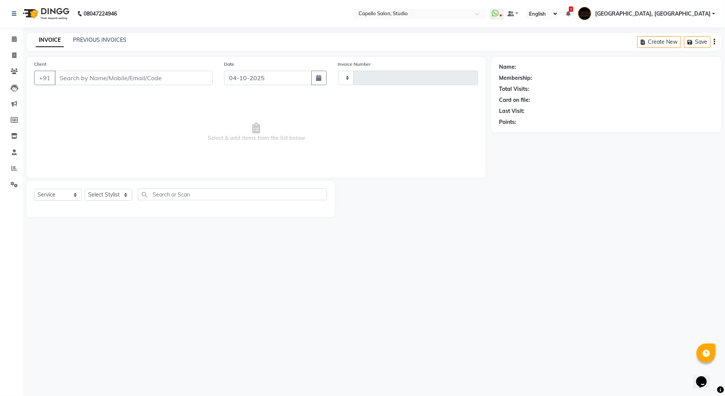
type input "3936"
select select "847"
type input "9730577155"
select select "14652"
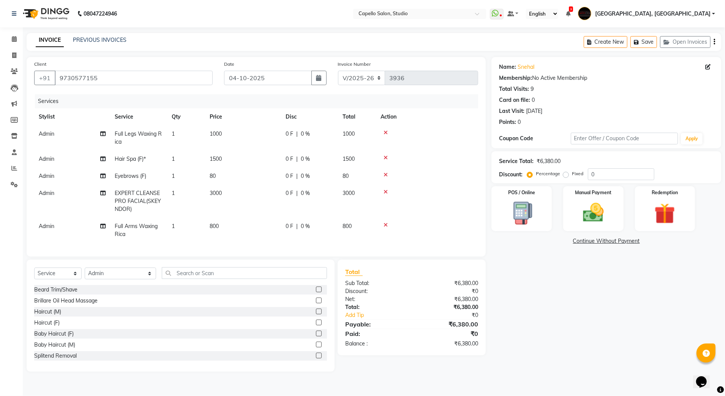
click at [65, 132] on td "Admin" at bounding box center [72, 137] width 76 height 25
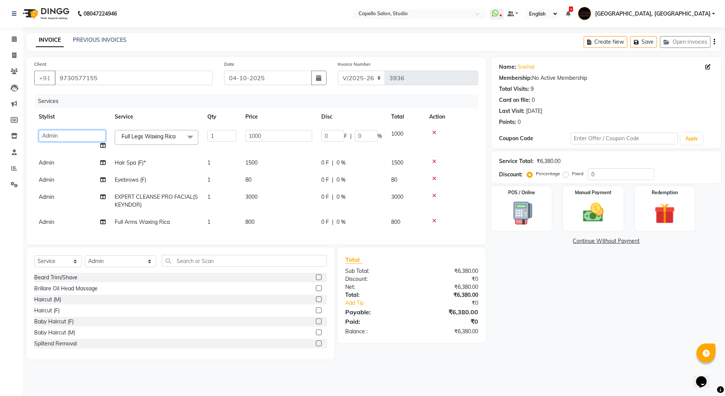
click at [61, 136] on select "Admin AMIT SHENDE ANKIT Capello Studio, Shivaji Nagar DIVYANI NIMBULKAR Geetika…" at bounding box center [72, 136] width 67 height 12
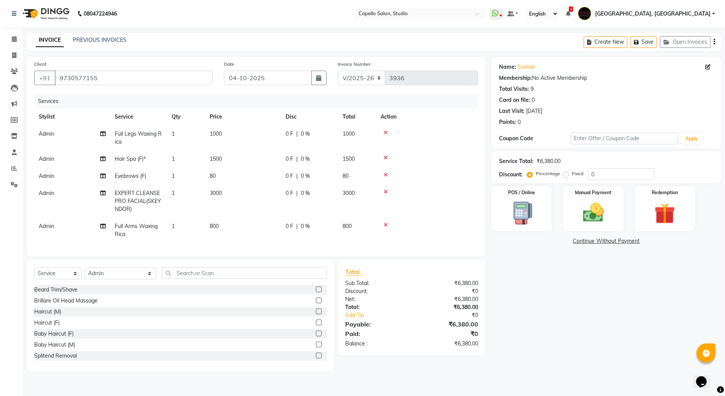
click at [143, 136] on span "Full Legs Waxing Rica" at bounding box center [138, 137] width 47 height 15
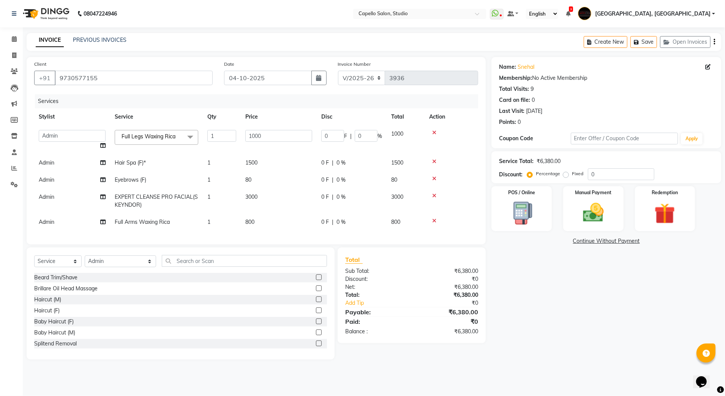
click at [137, 141] on span "Full Legs Waxing Rica x" at bounding box center [151, 137] width 63 height 9
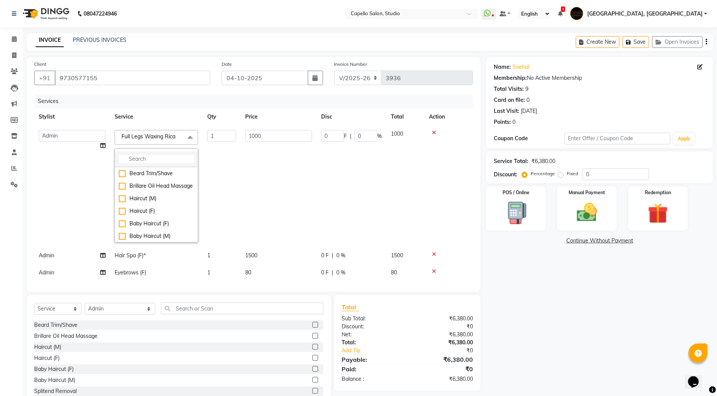
click at [145, 160] on input "multiselect-search" at bounding box center [156, 159] width 75 height 8
type input "HALF"
click at [170, 225] on div "Half Legs Waxing Rica" at bounding box center [156, 223] width 75 height 8
checkbox input "true"
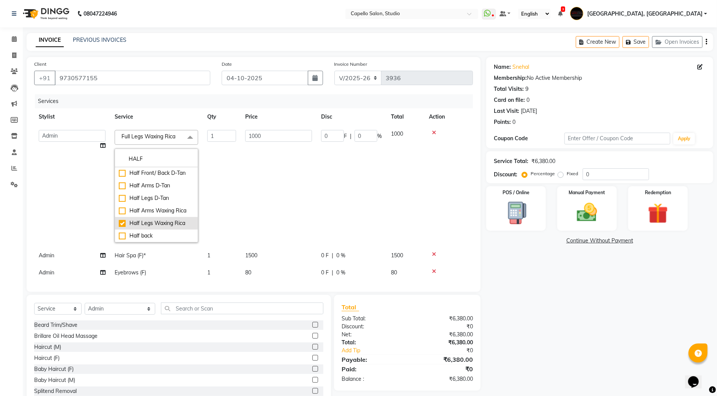
type input "800"
click at [255, 168] on td "800" at bounding box center [279, 186] width 76 height 122
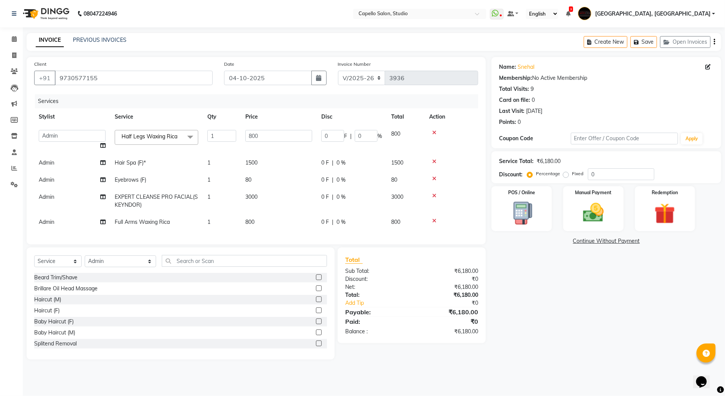
click at [163, 163] on td "Hair Spa (F)*" at bounding box center [156, 162] width 93 height 17
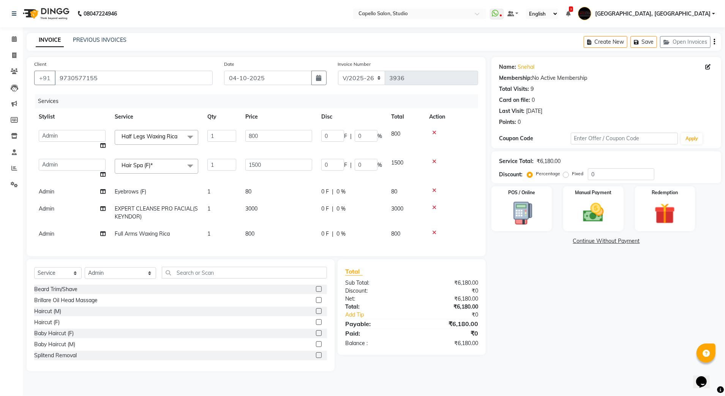
click at [167, 195] on td "Eyebrows (F)" at bounding box center [156, 191] width 93 height 17
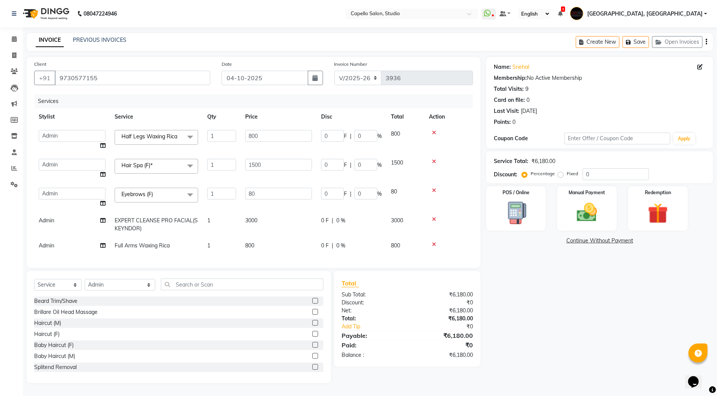
click at [254, 217] on span "3000" at bounding box center [251, 220] width 12 height 7
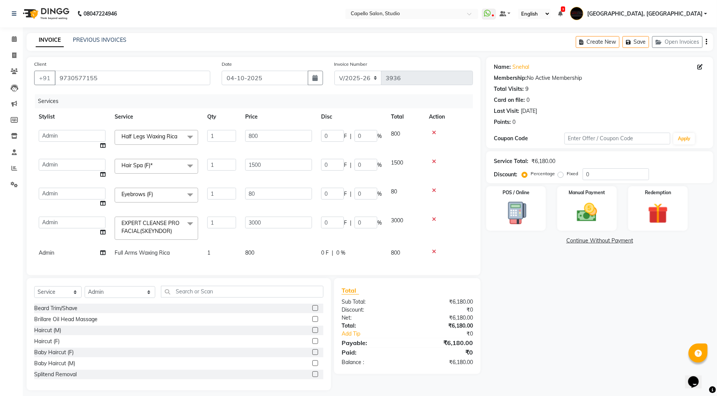
click at [152, 221] on span "EXPERT CLEANSE PRO FACIAL(SKEYNDOR) x" at bounding box center [153, 227] width 67 height 16
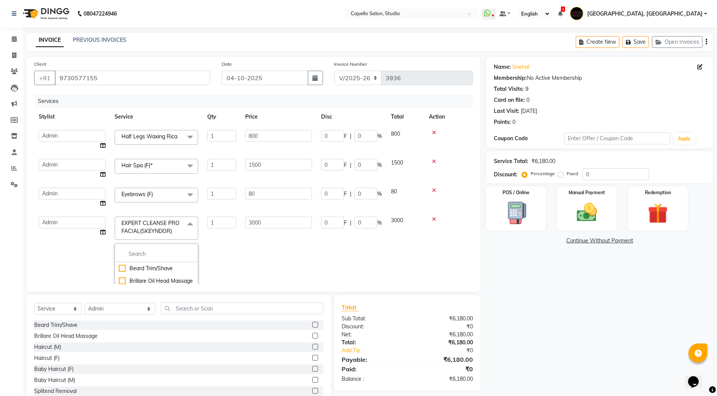
scroll to position [6, 0]
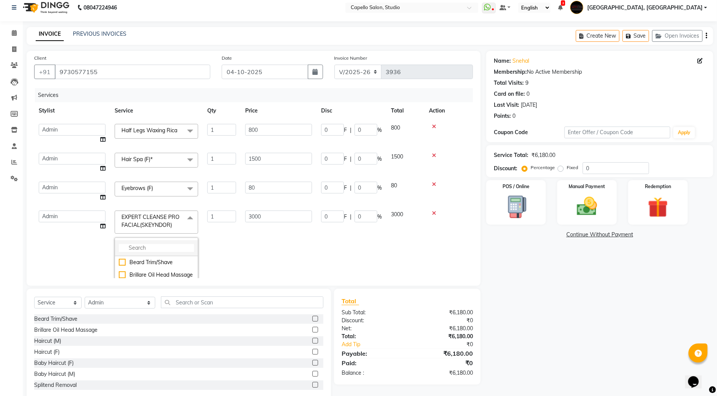
click at [142, 249] on input "multiselect-search" at bounding box center [156, 248] width 75 height 8
type input "ESSE"
click at [163, 261] on div "ESSENTIAL LINE CLEAN UP (SKYENDOR)" at bounding box center [156, 266] width 75 height 16
checkbox input "true"
type input "2000"
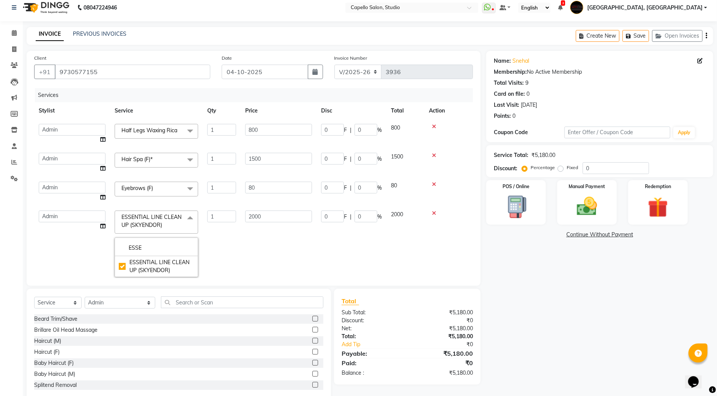
click at [268, 243] on td "2000" at bounding box center [279, 244] width 76 height 76
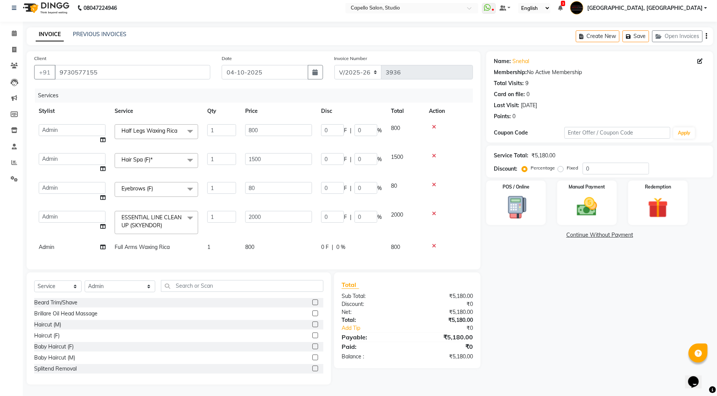
click at [246, 243] on span "800" at bounding box center [249, 246] width 9 height 7
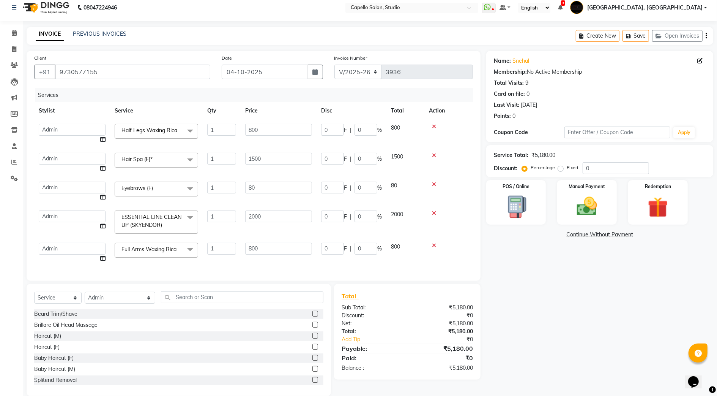
scroll to position [13, 0]
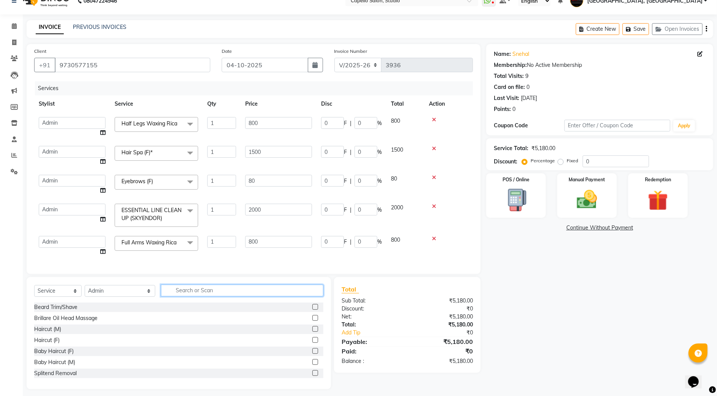
click at [174, 296] on input "text" at bounding box center [242, 290] width 163 height 12
click at [169, 296] on input "text" at bounding box center [242, 290] width 163 height 12
type input "KERAT"
drag, startPoint x: 308, startPoint y: 345, endPoint x: 274, endPoint y: 304, distance: 53.6
click at [313, 343] on label at bounding box center [316, 340] width 6 height 6
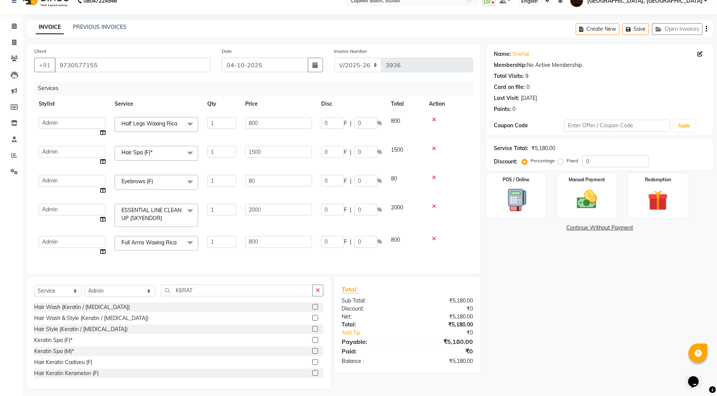
click at [313, 343] on input "checkbox" at bounding box center [315, 340] width 5 height 5
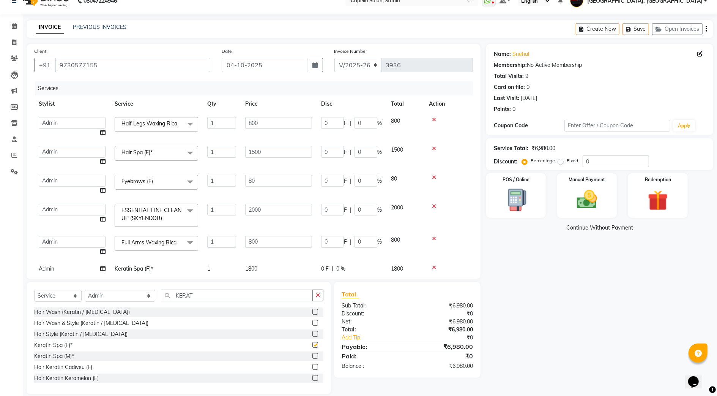
checkbox input "false"
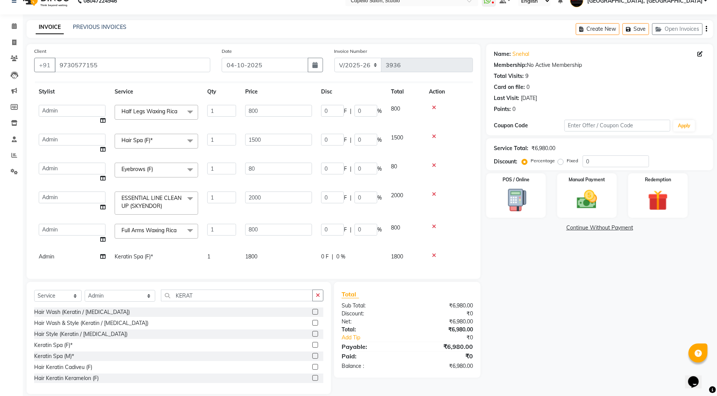
scroll to position [22, 0]
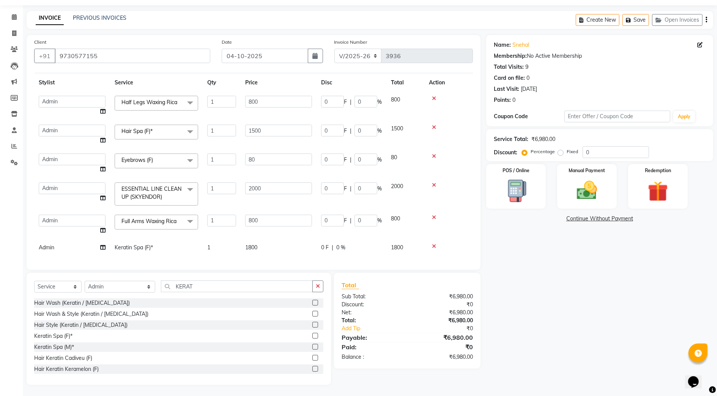
click at [251, 244] on span "1800" at bounding box center [251, 247] width 12 height 7
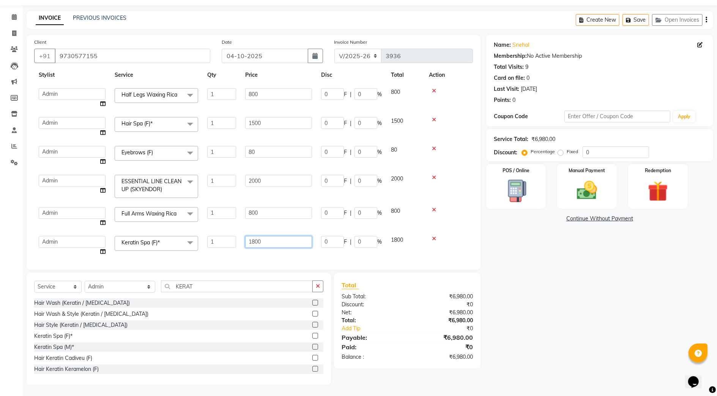
scroll to position [32, 0]
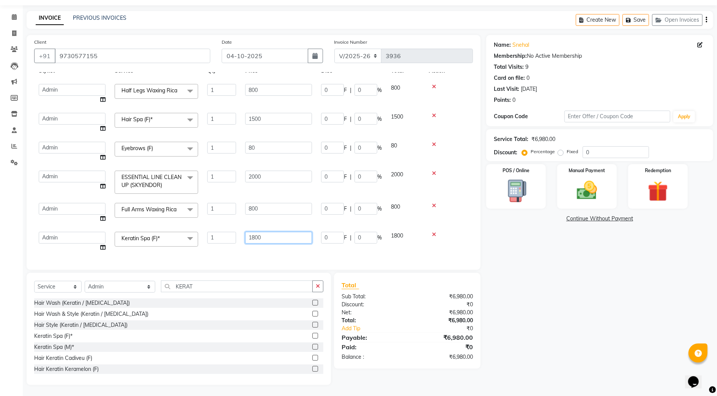
drag, startPoint x: 284, startPoint y: 240, endPoint x: 228, endPoint y: 249, distance: 56.9
click at [228, 249] on div "Services Stylist Service Qty Price Disc Total Action Admin AMIT SHENDE ANKIT Ca…" at bounding box center [253, 167] width 439 height 190
type input "2500"
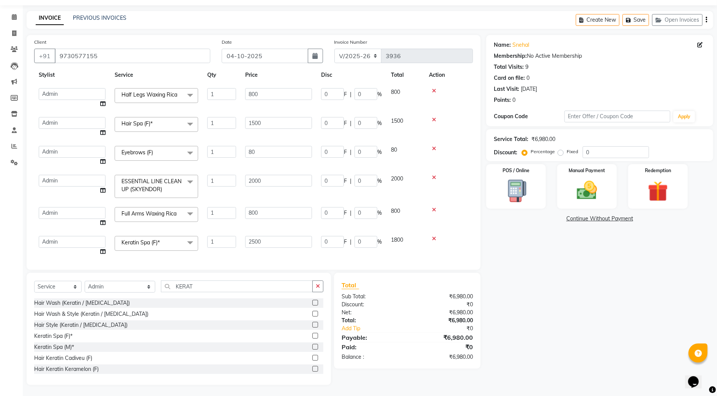
click at [457, 300] on div "₹0" at bounding box center [443, 304] width 71 height 8
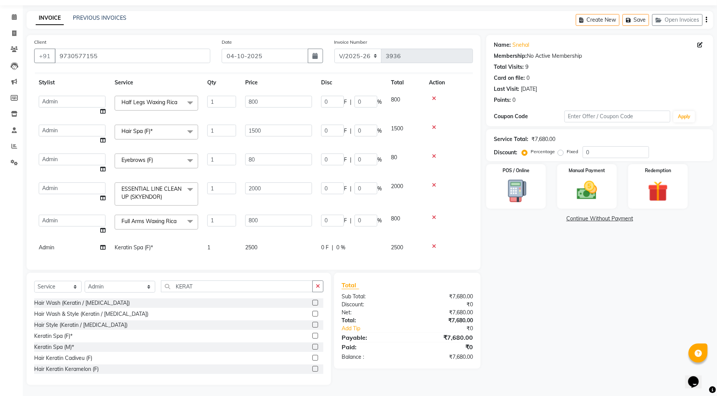
click at [434, 125] on icon at bounding box center [434, 127] width 4 height 5
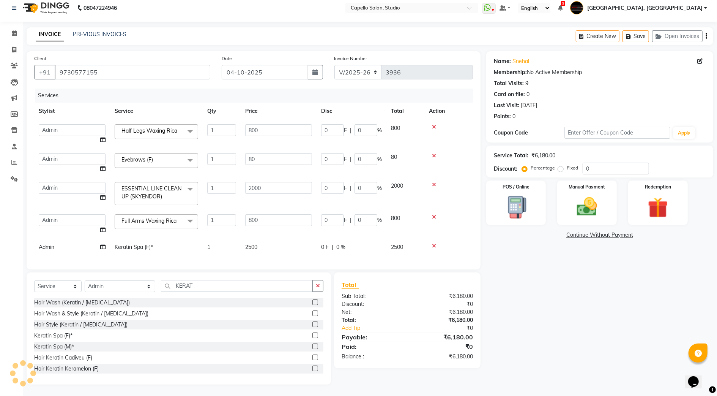
scroll to position [14, 0]
click at [85, 127] on select "Admin AMIT SHENDE ANKIT Capello Studio, Shivaji Nagar DIVYANI NIMBULKAR Geetika…" at bounding box center [72, 130] width 67 height 12
select select "45271"
click at [72, 150] on td "Admin AMIT SHENDE ANKIT Capello Studio, Shivaji Nagar DIVYANI NIMBULKAR Geetika…" at bounding box center [72, 163] width 76 height 29
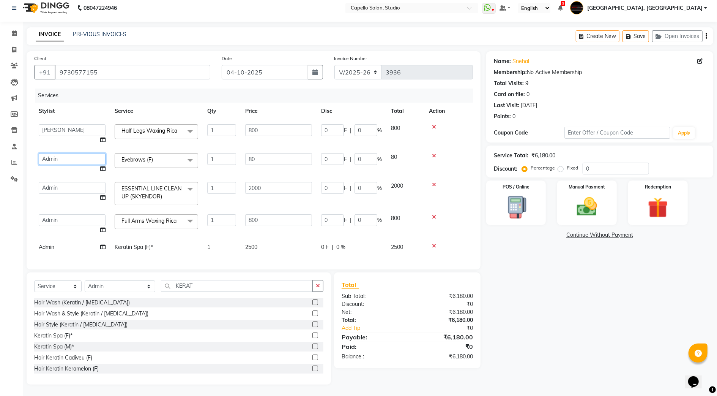
click at [73, 155] on select "Admin AMIT SHENDE ANKIT Capello Studio, Shivaji Nagar DIVYANI NIMBULKAR Geetika…" at bounding box center [72, 159] width 67 height 12
select select "85681"
click at [81, 163] on select "Admin AMIT SHENDE ANKIT Capello Studio, Shivaji Nagar DIVYANI NIMBULKAR Geetika…" at bounding box center [72, 159] width 67 height 12
select select "45271"
click at [81, 189] on select "Admin AMIT SHENDE ANKIT Capello Studio, Shivaji Nagar DIVYANI NIMBULKAR Geetika…" at bounding box center [72, 188] width 67 height 12
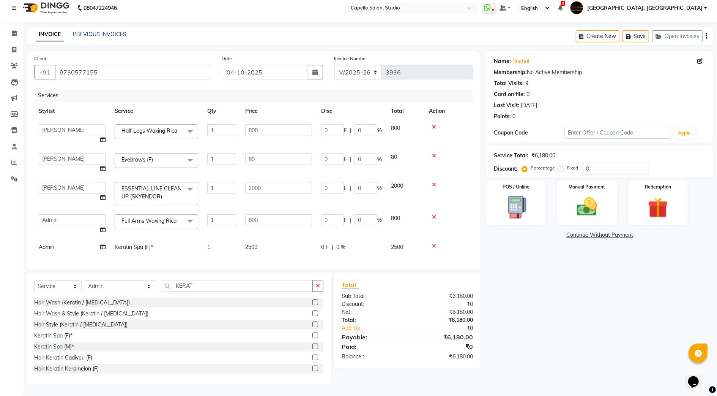
select select "45271"
click at [61, 218] on select "Admin AMIT SHENDE ANKIT Capello Studio, Shivaji Nagar DIVYANI NIMBULKAR Geetika…" at bounding box center [72, 220] width 67 height 12
select select "45271"
click at [77, 245] on td "Admin" at bounding box center [72, 247] width 76 height 17
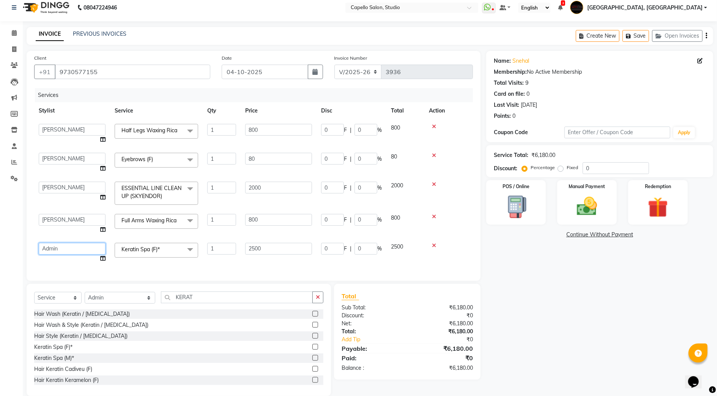
click at [75, 250] on select "Admin AMIT SHENDE ANKIT Capello Studio, Shivaji Nagar DIVYANI NIMBULKAR Geetika…" at bounding box center [72, 249] width 67 height 12
select select "14445"
click at [567, 207] on div "Manual Payment" at bounding box center [587, 202] width 62 height 46
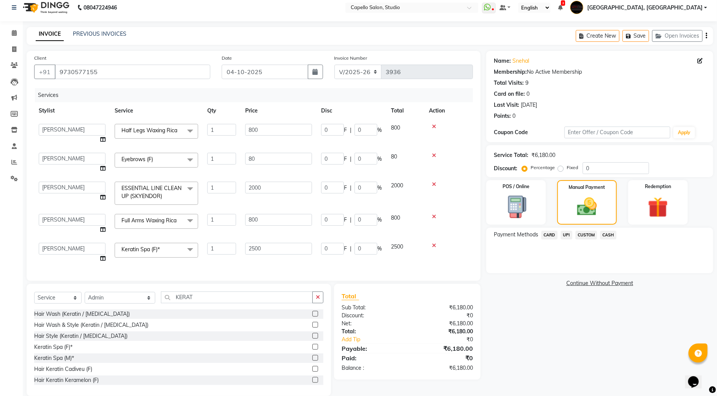
click at [552, 235] on span "CARD" at bounding box center [550, 235] width 16 height 9
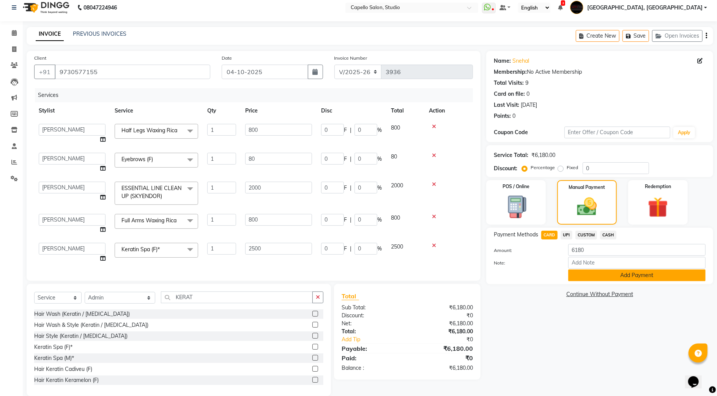
click at [578, 275] on button "Add Payment" at bounding box center [637, 275] width 137 height 12
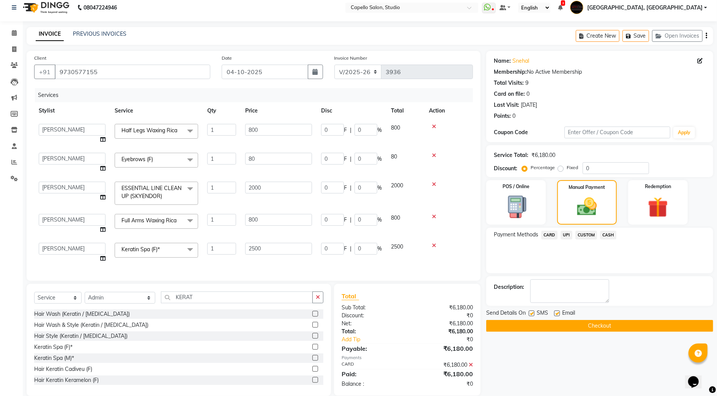
click at [557, 314] on label at bounding box center [558, 313] width 6 height 6
click at [557, 314] on input "checkbox" at bounding box center [557, 313] width 5 height 5
checkbox input "false"
click at [532, 313] on label at bounding box center [532, 313] width 6 height 6
click at [532, 313] on input "checkbox" at bounding box center [531, 313] width 5 height 5
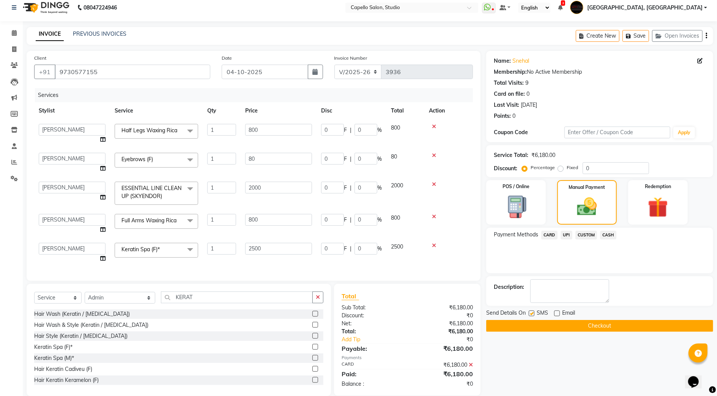
checkbox input "false"
click at [529, 327] on button "Checkout" at bounding box center [600, 326] width 227 height 12
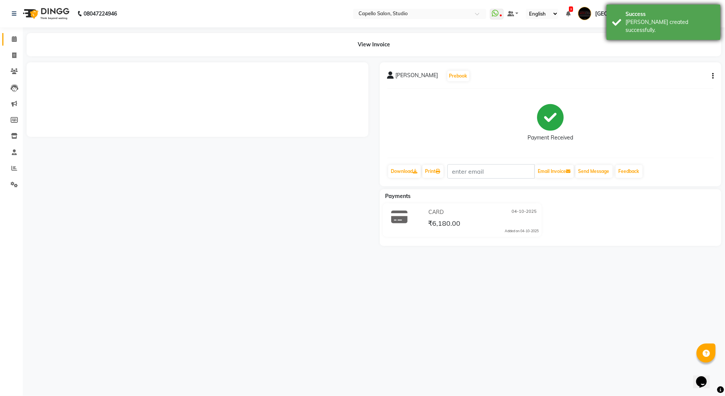
click at [14, 34] on link "Calendar" at bounding box center [11, 39] width 18 height 13
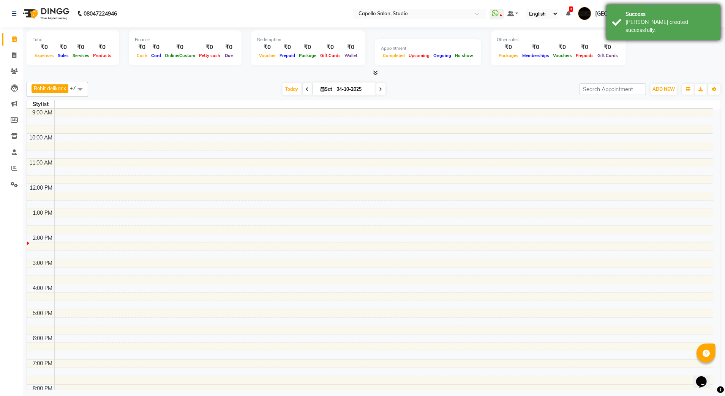
click at [642, 12] on div "Success" at bounding box center [670, 14] width 89 height 8
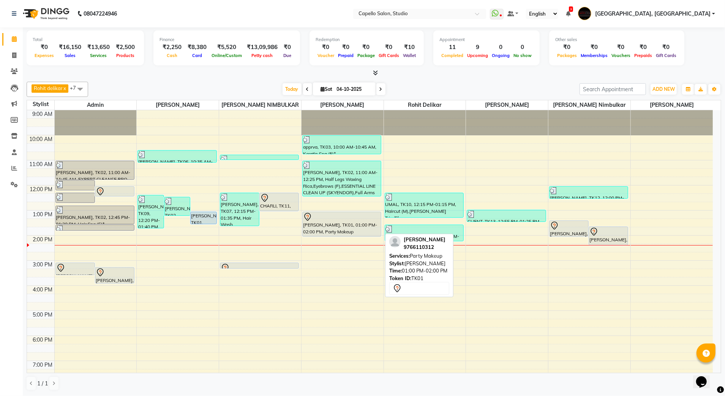
click at [326, 225] on div "[PERSON_NAME], TK01, 01:00 PM-02:00 PM, Party Makeup" at bounding box center [342, 224] width 78 height 24
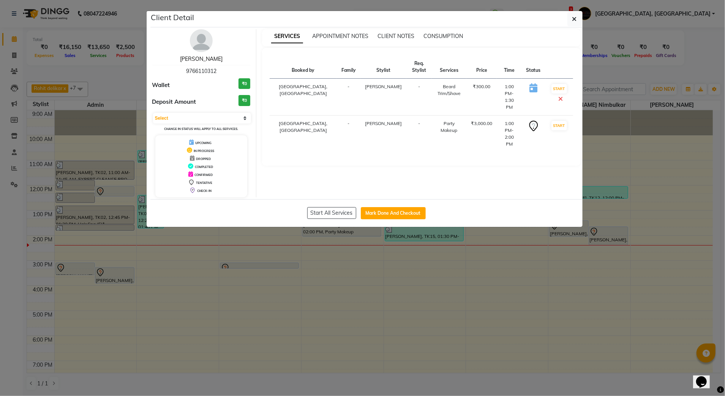
click at [198, 62] on link "[PERSON_NAME]" at bounding box center [201, 58] width 43 height 7
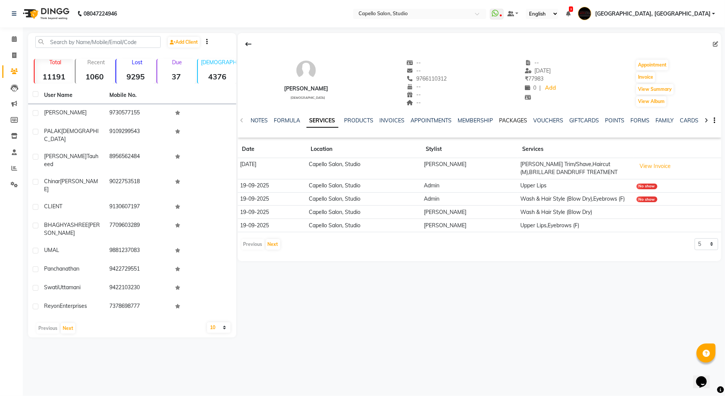
click at [508, 122] on link "PACKAGES" at bounding box center [513, 120] width 28 height 7
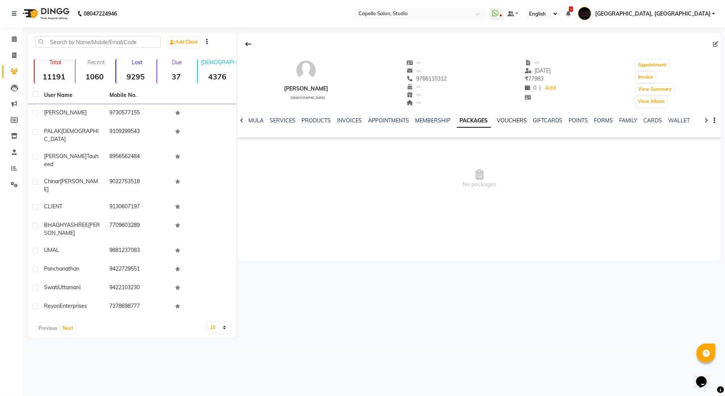
click at [513, 121] on link "VOUCHERS" at bounding box center [512, 120] width 30 height 7
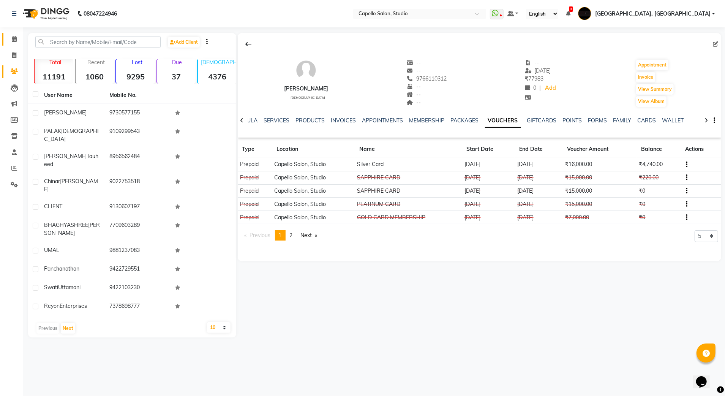
click at [13, 36] on icon at bounding box center [14, 39] width 5 height 6
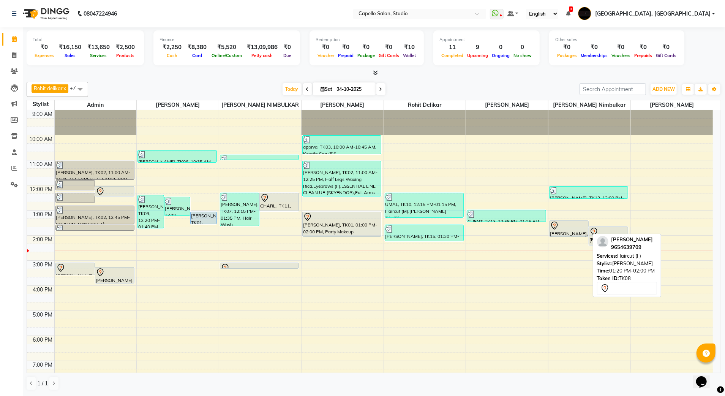
click at [579, 236] on div at bounding box center [569, 236] width 39 height 3
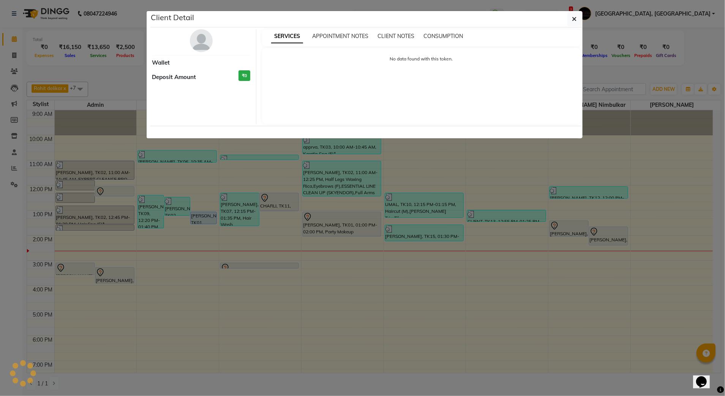
select select "7"
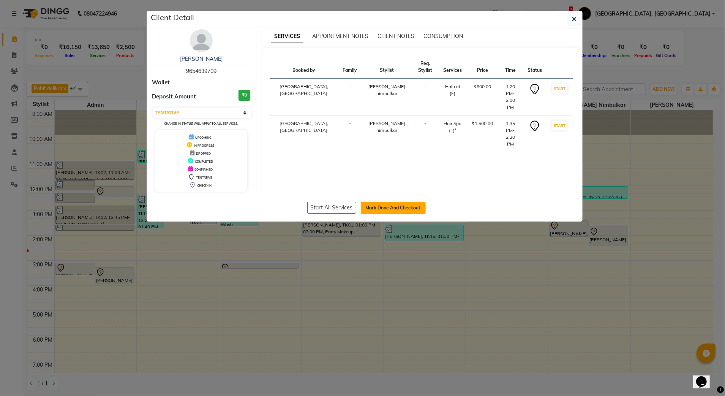
click at [409, 203] on button "Mark Done And Checkout" at bounding box center [393, 208] width 65 height 12
select select "service"
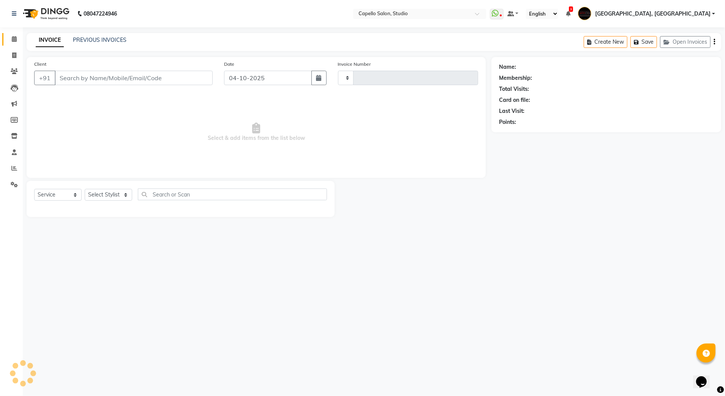
type input "3937"
select select "847"
type input "9654639709"
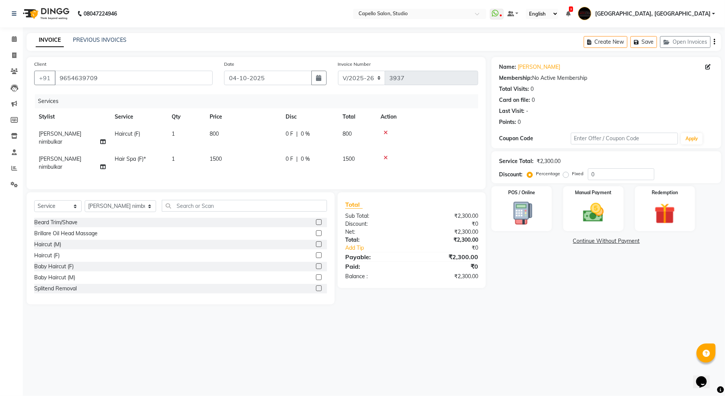
click at [384, 155] on icon at bounding box center [386, 157] width 4 height 5
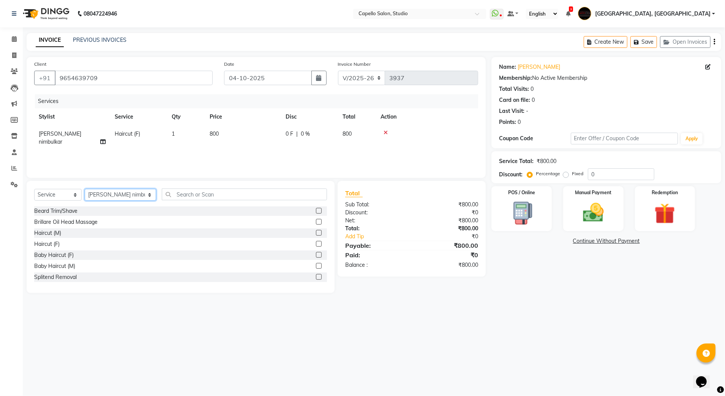
drag, startPoint x: 118, startPoint y: 192, endPoint x: 118, endPoint y: 188, distance: 4.2
click at [118, 192] on select "Select Stylist Admin [PERSON_NAME] [PERSON_NAME] Studio, Shivaji Nagar [PERSON_…" at bounding box center [120, 195] width 71 height 12
select select "45271"
click at [85, 189] on select "Select Stylist Admin [PERSON_NAME] [PERSON_NAME] Studio, Shivaji Nagar [PERSON_…" at bounding box center [120, 195] width 71 height 12
click at [186, 197] on input "text" at bounding box center [245, 194] width 166 height 12
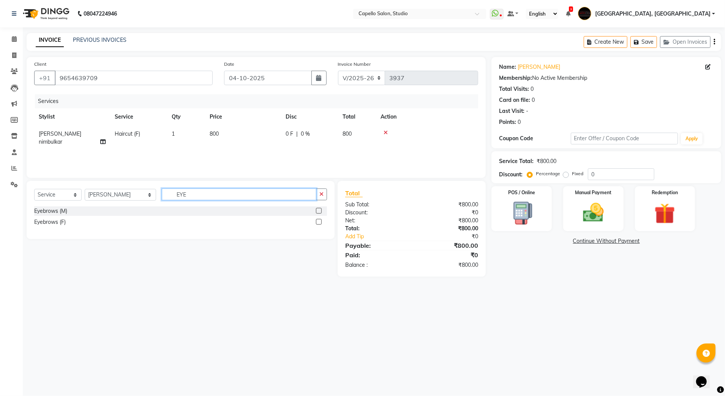
type input "EYE"
click at [318, 221] on label at bounding box center [319, 222] width 6 height 6
click at [318, 221] on input "checkbox" at bounding box center [318, 222] width 5 height 5
checkbox input "false"
drag, startPoint x: 188, startPoint y: 198, endPoint x: 115, endPoint y: 204, distance: 73.9
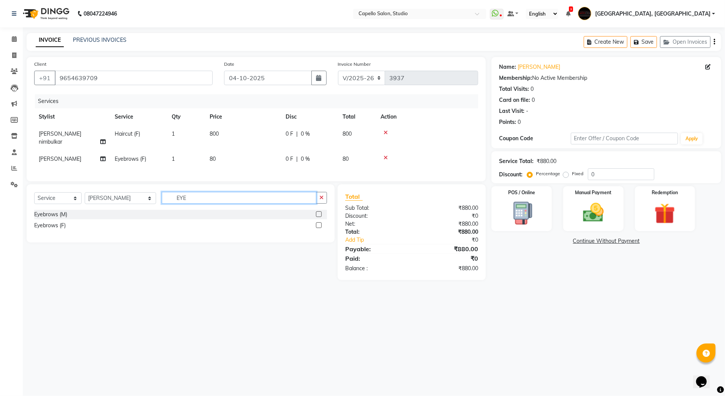
click at [115, 204] on div "Select Service Product Membership Package Voucher Prepaid Gift Card Select Styl…" at bounding box center [180, 201] width 293 height 18
type input "PP"
click at [318, 212] on label at bounding box center [319, 214] width 6 height 6
click at [318, 212] on input "checkbox" at bounding box center [318, 214] width 5 height 5
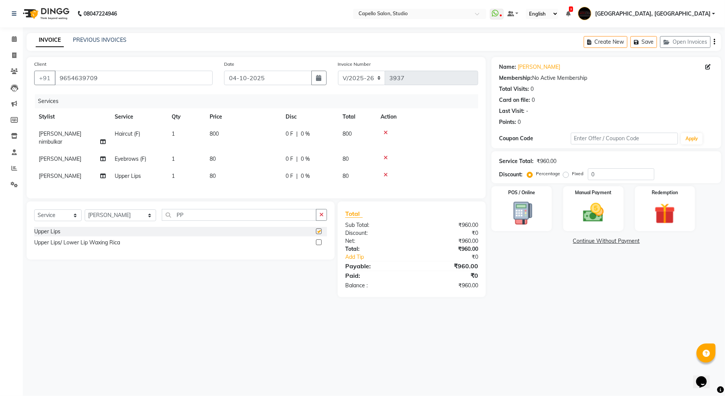
checkbox input "false"
click at [604, 216] on img at bounding box center [593, 212] width 35 height 25
click at [572, 243] on span "UPI" at bounding box center [572, 241] width 12 height 9
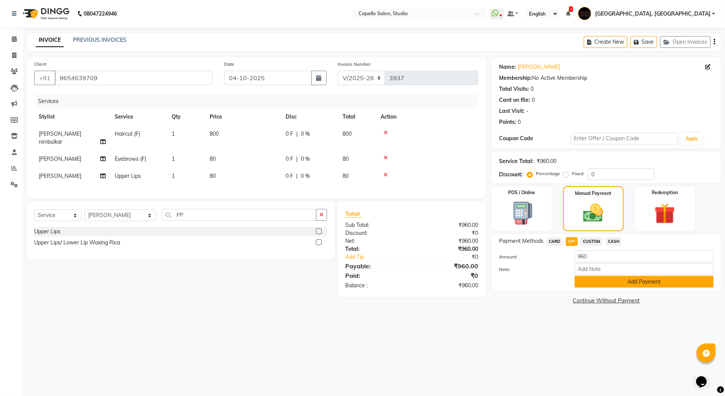
click at [596, 285] on button "Add Payment" at bounding box center [644, 282] width 139 height 12
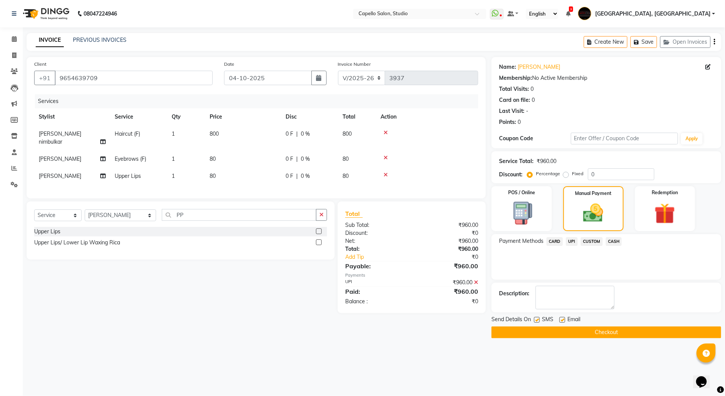
drag, startPoint x: 526, startPoint y: 333, endPoint x: 505, endPoint y: 324, distance: 23.6
click at [526, 333] on button "Checkout" at bounding box center [606, 332] width 230 height 12
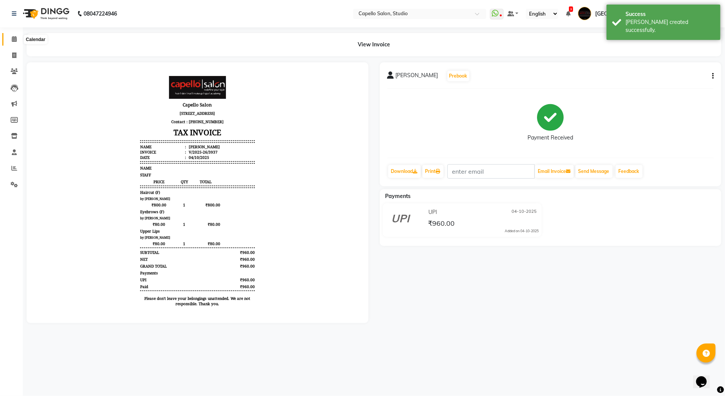
click at [14, 38] on icon at bounding box center [14, 39] width 5 height 6
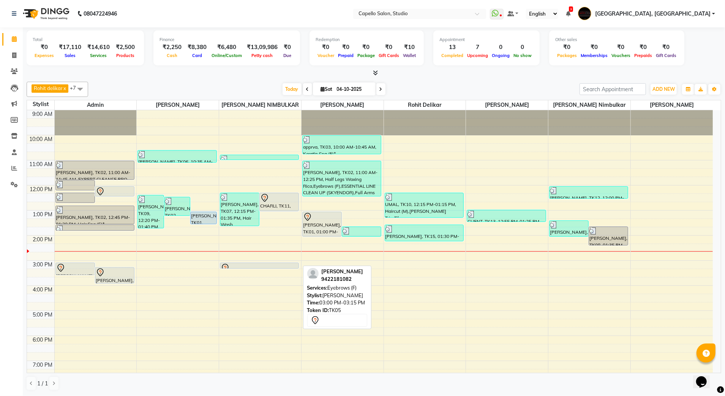
drag, startPoint x: 257, startPoint y: 268, endPoint x: 258, endPoint y: 280, distance: 11.5
click at [258, 280] on div "9:00 AM 10:00 AM 11:00 AM 12:00 PM 1:00 PM 2:00 PM 3:00 PM 4:00 PM 5:00 PM 6:00…" at bounding box center [370, 272] width 686 height 325
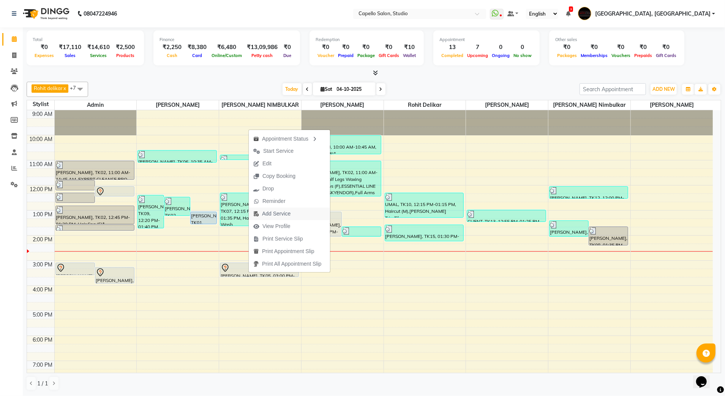
click at [265, 213] on span "Add Service" at bounding box center [276, 214] width 28 height 8
select select "14454"
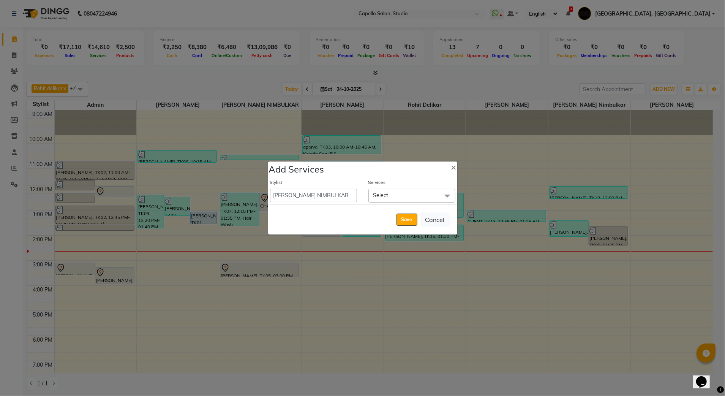
drag, startPoint x: 383, startPoint y: 193, endPoint x: 380, endPoint y: 204, distance: 11.2
click at [383, 193] on span "Select" at bounding box center [380, 195] width 15 height 7
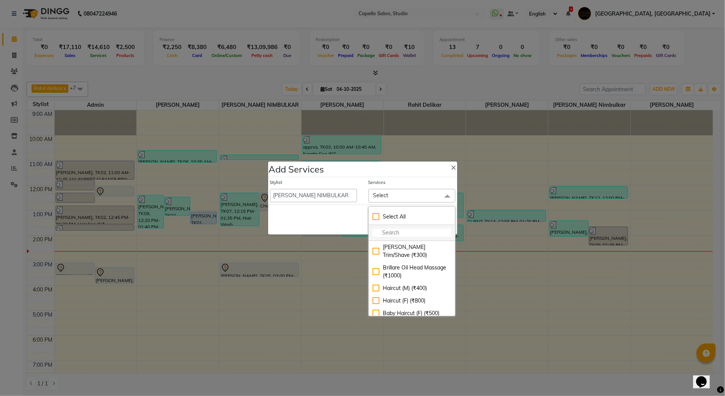
click at [386, 237] on li at bounding box center [412, 233] width 86 height 16
click at [387, 233] on input "multiselect-search" at bounding box center [412, 233] width 79 height 8
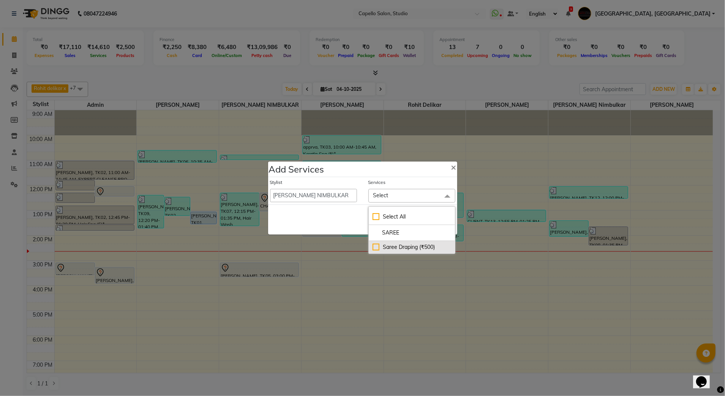
type input "SAREE"
click at [409, 249] on div "Saree Draping (₹500)" at bounding box center [412, 247] width 79 height 8
checkbox input "true"
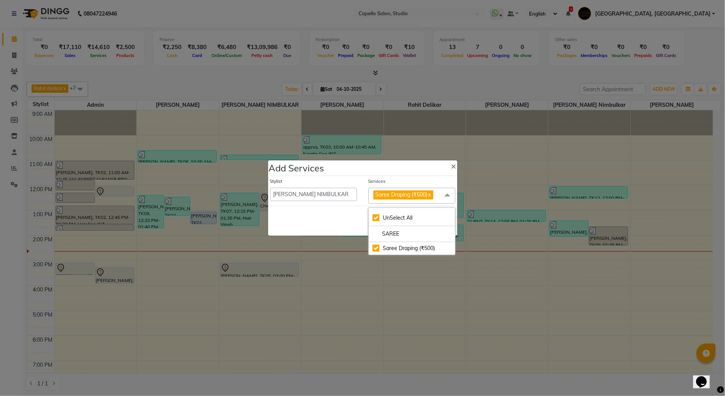
click at [349, 225] on div "Save Cancel" at bounding box center [362, 220] width 189 height 30
click at [409, 219] on button "Save" at bounding box center [407, 221] width 21 height 12
select select "14652"
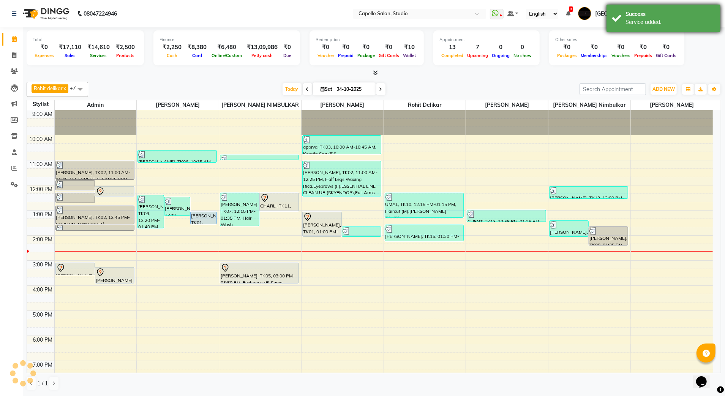
click at [697, 21] on div "Service added." at bounding box center [670, 22] width 89 height 8
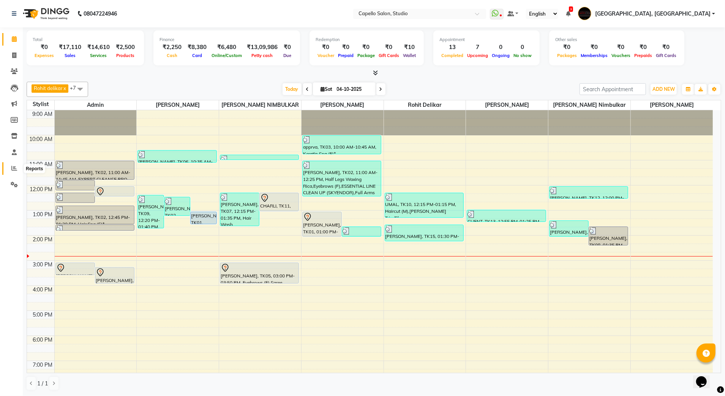
click at [16, 170] on icon at bounding box center [14, 168] width 6 height 6
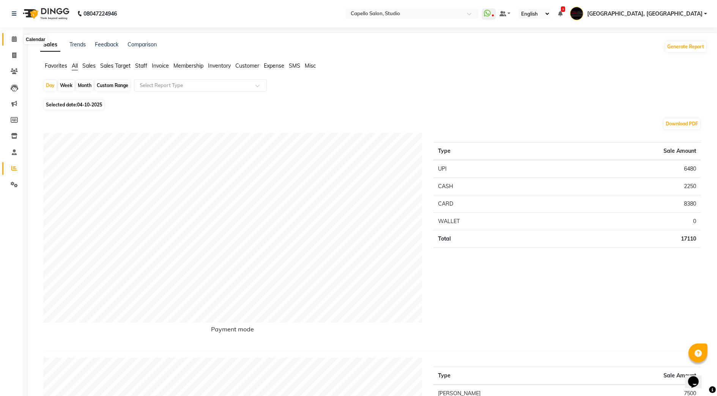
click at [18, 38] on span at bounding box center [14, 39] width 13 height 9
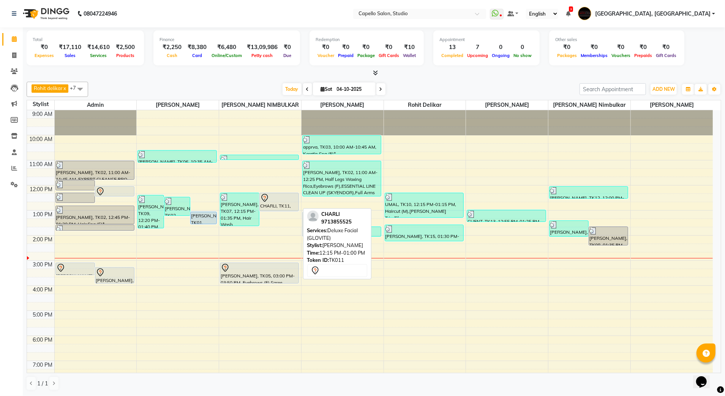
click at [271, 204] on div "CHARLI, TK11, 12:15 PM-01:00 PM, Deluxe Facial (GLOVITE)" at bounding box center [279, 202] width 39 height 18
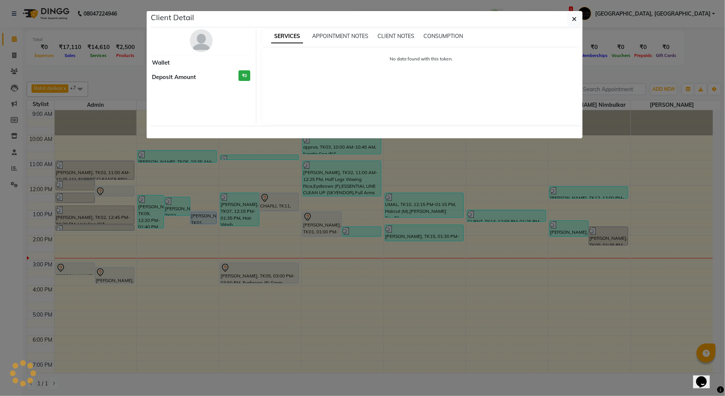
select select "7"
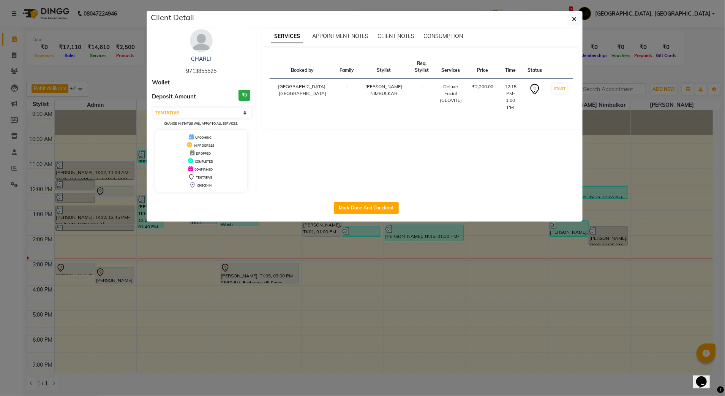
click at [378, 216] on div "Mark Done And Checkout" at bounding box center [366, 208] width 432 height 28
click at [383, 205] on button "Mark Done And Checkout" at bounding box center [366, 208] width 65 height 12
select select "service"
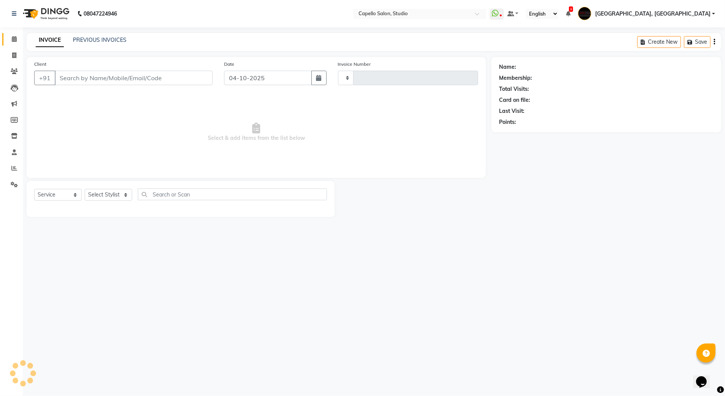
type input "3938"
select select "847"
type input "9713855525"
select select "14454"
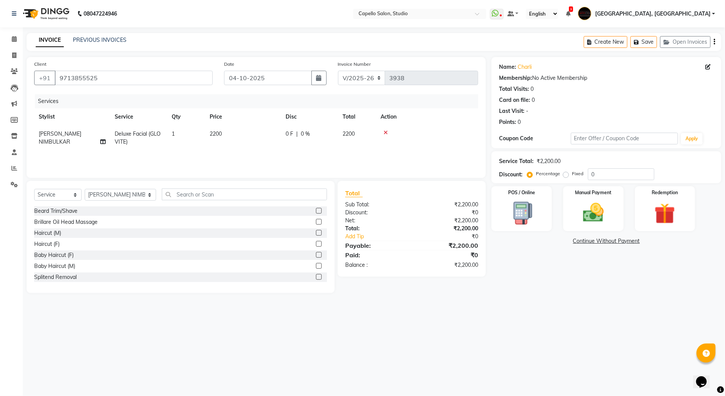
click at [155, 131] on span "Deluxe Facial (GLOVITE)" at bounding box center [138, 137] width 46 height 15
select select "14454"
click at [149, 131] on span "Deluxe Facial (GLOVITE) x" at bounding box center [157, 137] width 84 height 15
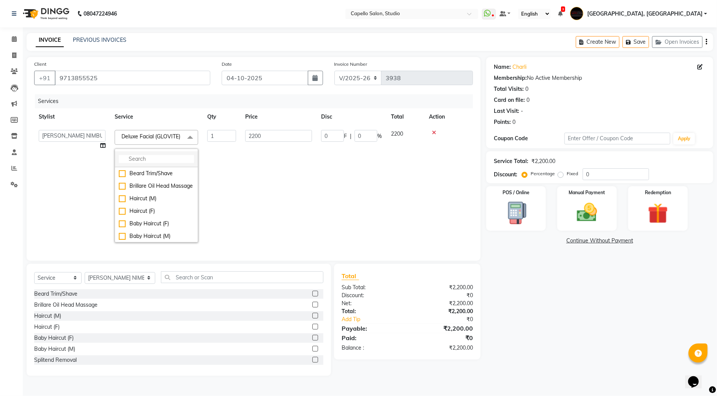
click at [146, 163] on input "multiselect-search" at bounding box center [156, 159] width 75 height 8
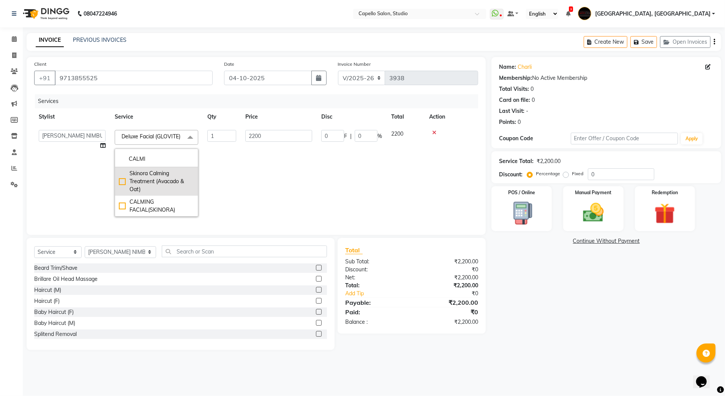
type input "CALMI"
click at [161, 188] on div "Skinora Calming Treatment (Avacado & Oat)" at bounding box center [156, 181] width 75 height 24
checkbox input "true"
type input "4000"
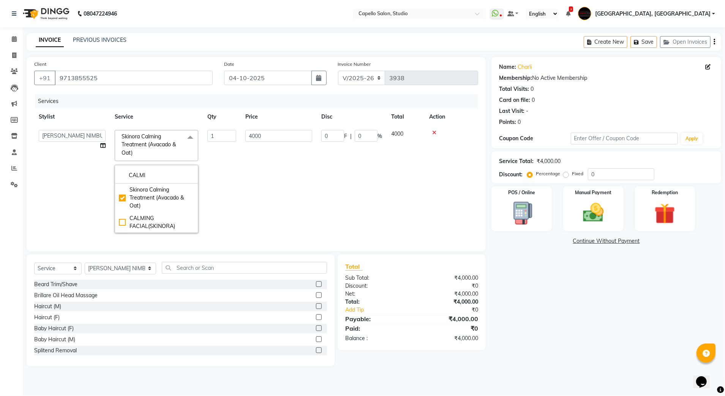
click at [261, 183] on td "4000" at bounding box center [279, 181] width 76 height 112
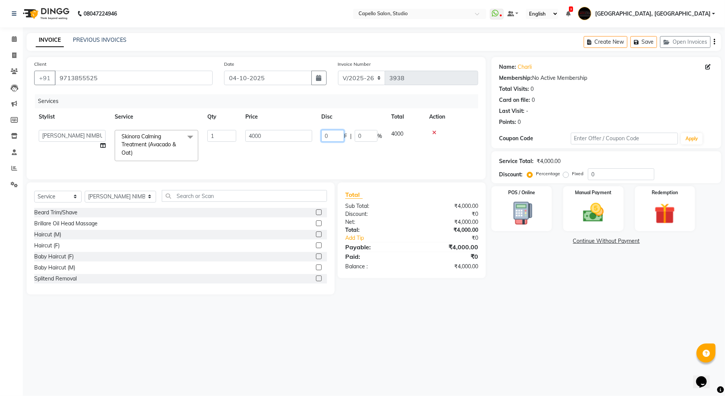
drag, startPoint x: 338, startPoint y: 135, endPoint x: 311, endPoint y: 139, distance: 26.8
click at [311, 139] on tr "Admin AMIT SHENDE ANKIT Capello Studio, Shivaji Nagar DIVYANI NIMBULKAR Geetika…" at bounding box center [256, 145] width 444 height 40
type input "100"
click at [103, 207] on div "Select Service Product Membership Package Voucher Prepaid Gift Card Select Styl…" at bounding box center [180, 199] width 293 height 18
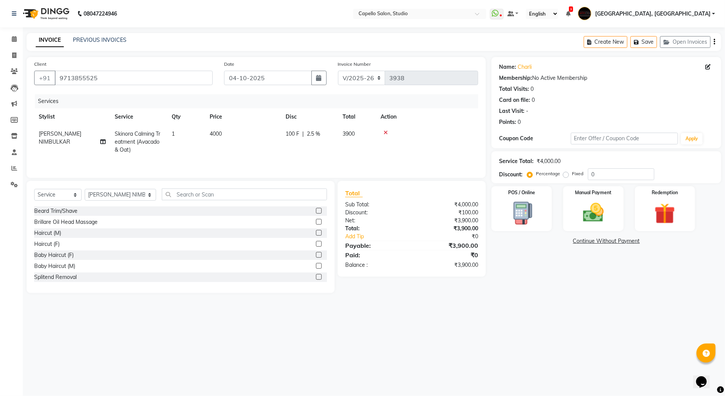
click at [299, 38] on div "INVOICE PREVIOUS INVOICES Create New Save Open Invoices" at bounding box center [374, 42] width 695 height 18
click at [290, 133] on span "100 F" at bounding box center [293, 134] width 14 height 8
select select "14454"
click at [337, 138] on input "100" at bounding box center [332, 136] width 23 height 12
type input "1000"
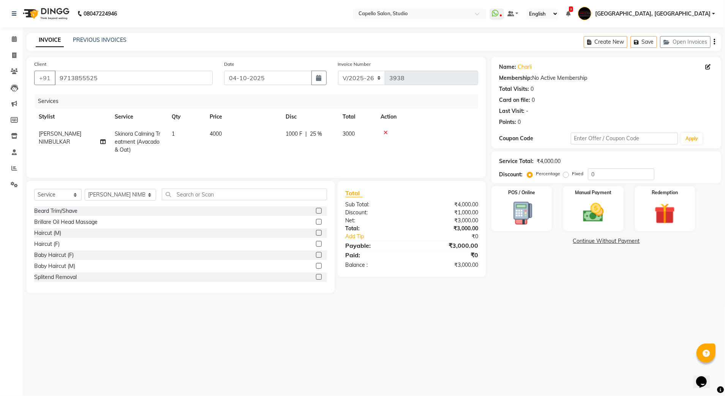
click at [305, 149] on tr "DIVYANI NIMBULKAR Skinora Calming Treatment (Avacado & Oat) 1 4000 1000 F | 25 …" at bounding box center [256, 141] width 444 height 33
click at [96, 194] on select "Select Stylist Admin [PERSON_NAME] [PERSON_NAME] Studio, Shivaji Nagar [PERSON_…" at bounding box center [120, 195] width 71 height 12
click at [174, 193] on input "text" at bounding box center [245, 194] width 166 height 12
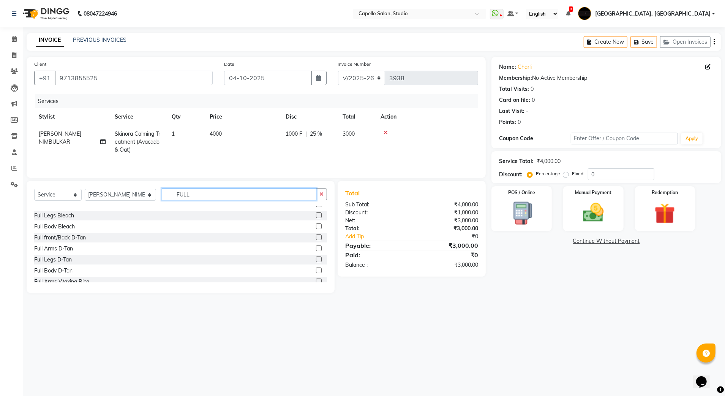
scroll to position [78, 0]
type input "FULL"
click at [316, 243] on label at bounding box center [319, 243] width 6 height 6
click at [316, 243] on input "checkbox" at bounding box center [318, 243] width 5 height 5
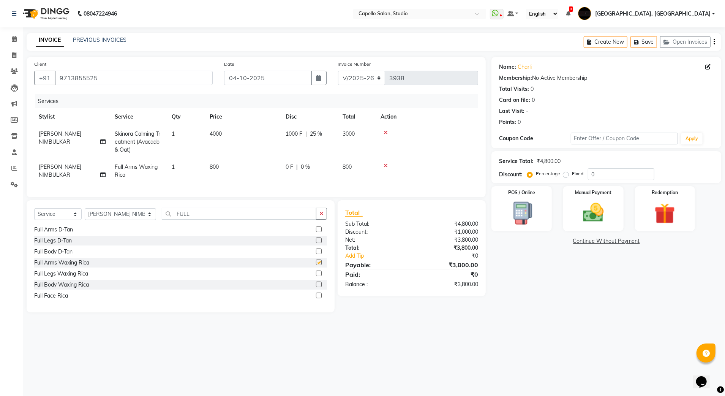
checkbox input "false"
drag, startPoint x: 160, startPoint y: 221, endPoint x: 128, endPoint y: 225, distance: 32.6
click at [128, 225] on div "Select Service Product Membership Package Voucher Prepaid Gift Card Select Styl…" at bounding box center [180, 217] width 293 height 18
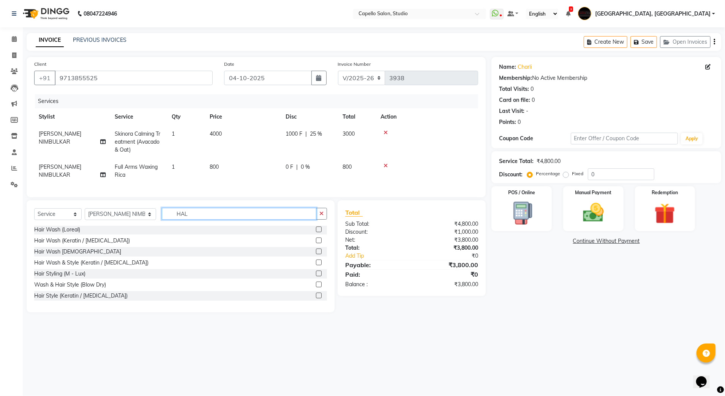
scroll to position [23, 0]
type input "HALF"
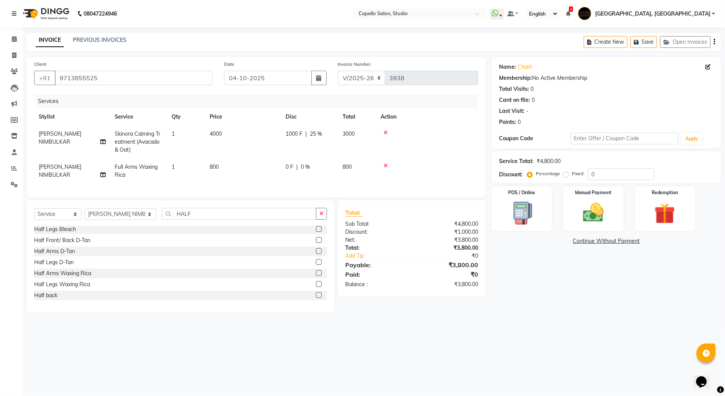
drag, startPoint x: 312, startPoint y: 291, endPoint x: 302, endPoint y: 286, distance: 11.6
click at [316, 287] on label at bounding box center [319, 284] width 6 height 6
click at [316, 287] on input "checkbox" at bounding box center [318, 284] width 5 height 5
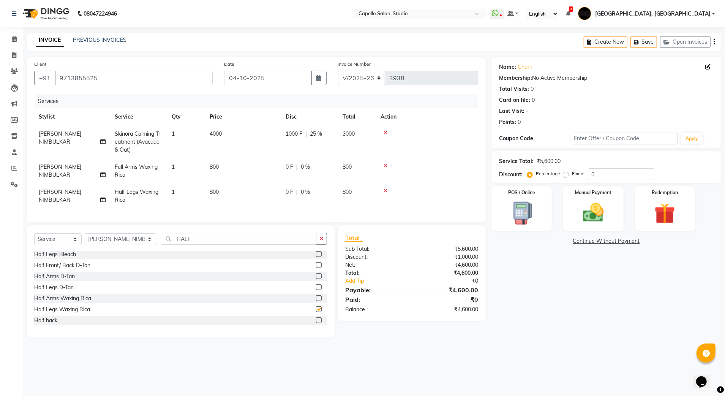
checkbox input "false"
drag, startPoint x: 181, startPoint y: 246, endPoint x: 120, endPoint y: 246, distance: 60.8
click at [120, 246] on div "Select Service Product Membership Package Voucher Prepaid Gift Card Select Styl…" at bounding box center [180, 242] width 293 height 18
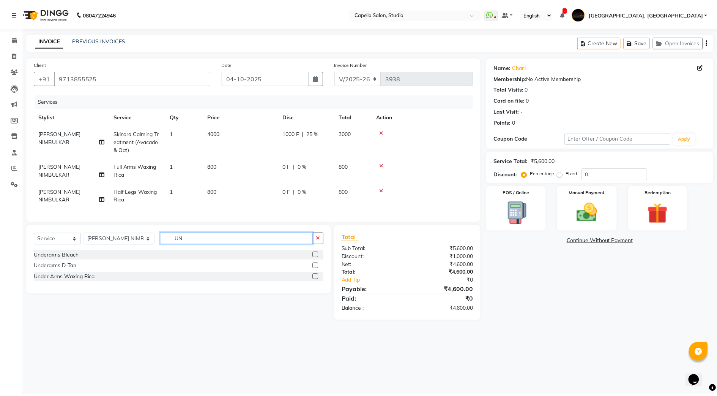
scroll to position [0, 0]
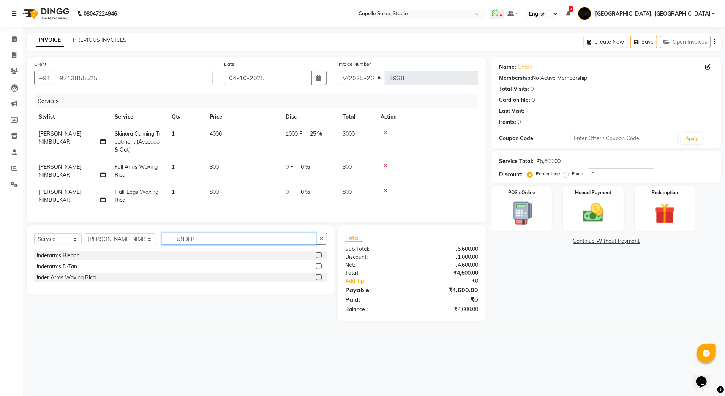
type input "UNDER"
click at [321, 280] on label at bounding box center [319, 277] width 6 height 6
click at [321, 280] on input "checkbox" at bounding box center [318, 277] width 5 height 5
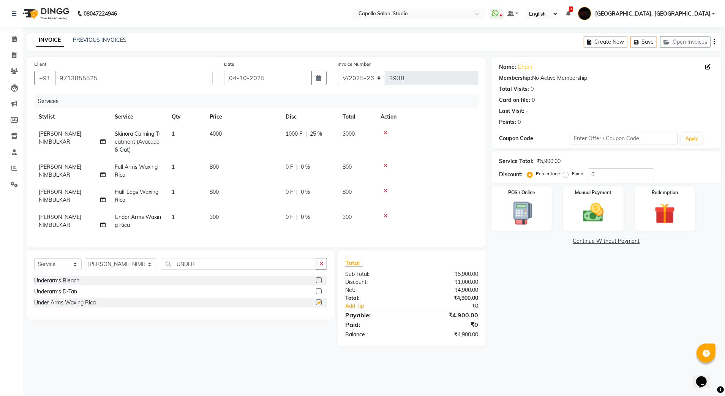
checkbox input "false"
drag, startPoint x: 203, startPoint y: 269, endPoint x: 112, endPoint y: 272, distance: 91.2
click at [112, 272] on div "Select Service Product Membership Package Voucher Prepaid Gift Card Select Styl…" at bounding box center [180, 267] width 293 height 18
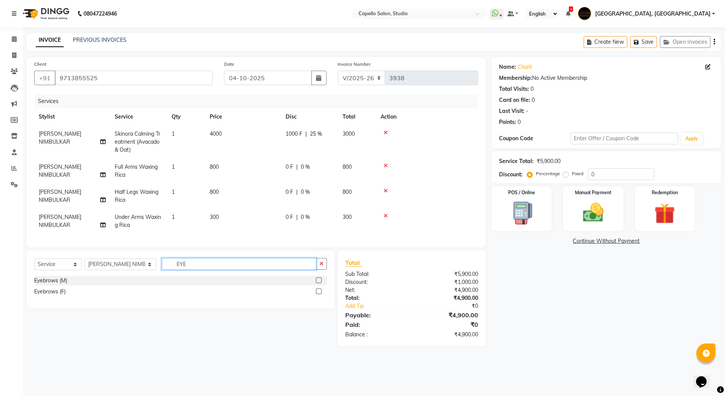
type input "EYE"
click at [319, 296] on div at bounding box center [318, 292] width 5 height 8
click at [318, 294] on label at bounding box center [319, 291] width 6 height 6
click at [318, 294] on input "checkbox" at bounding box center [318, 291] width 5 height 5
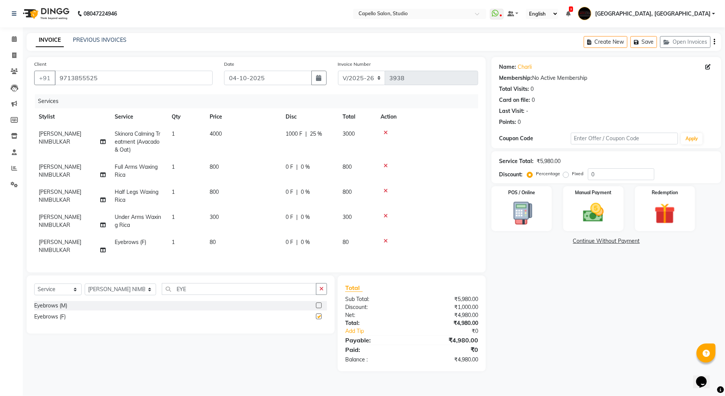
checkbox input "false"
drag, startPoint x: 201, startPoint y: 294, endPoint x: 99, endPoint y: 289, distance: 101.9
click at [99, 289] on div "Select Service Product Membership Package Voucher Prepaid Gift Card Select Styl…" at bounding box center [180, 292] width 293 height 18
type input "UPP"
click at [318, 304] on label at bounding box center [319, 305] width 6 height 6
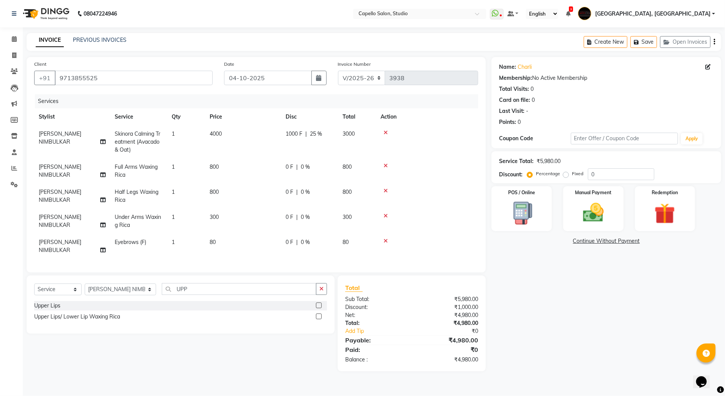
click at [318, 304] on input "checkbox" at bounding box center [318, 305] width 5 height 5
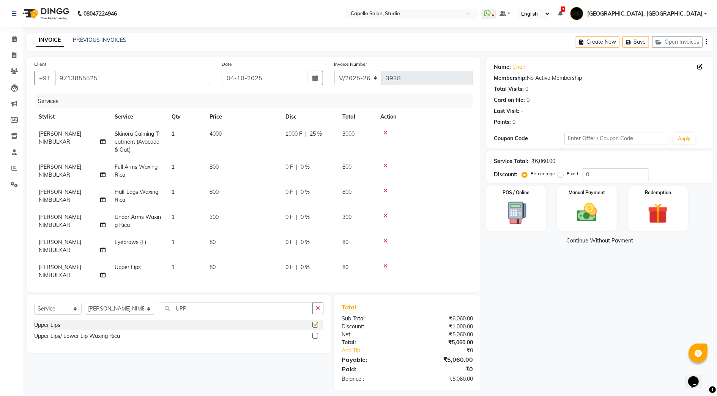
checkbox input "false"
drag, startPoint x: 186, startPoint y: 303, endPoint x: 101, endPoint y: 309, distance: 85.3
click at [101, 309] on div "Select Service Product Membership Package Voucher Prepaid Gift Card Select Styl…" at bounding box center [178, 311] width 289 height 18
type input "FORE"
click at [315, 322] on label at bounding box center [316, 325] width 6 height 6
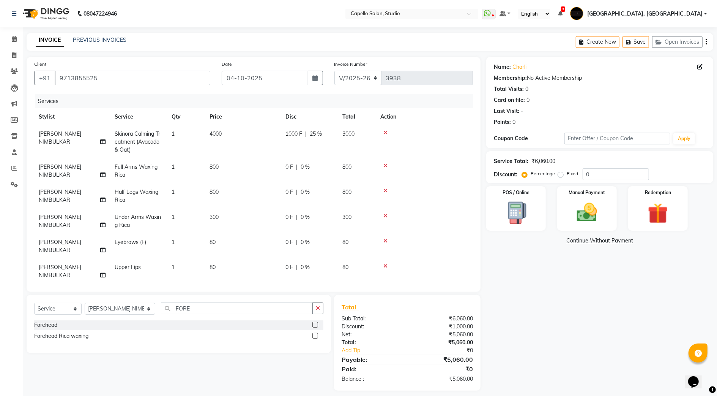
click at [315, 322] on input "checkbox" at bounding box center [315, 324] width 5 height 5
checkbox input "false"
drag, startPoint x: 102, startPoint y: 307, endPoint x: 102, endPoint y: 301, distance: 6.1
click at [102, 307] on select "Select Stylist Admin [PERSON_NAME] [PERSON_NAME] Studio, Shivaji Nagar [PERSON_…" at bounding box center [120, 309] width 71 height 12
click at [45, 304] on select "Select Service Product Membership Package Voucher Prepaid Gift Card" at bounding box center [57, 309] width 47 height 12
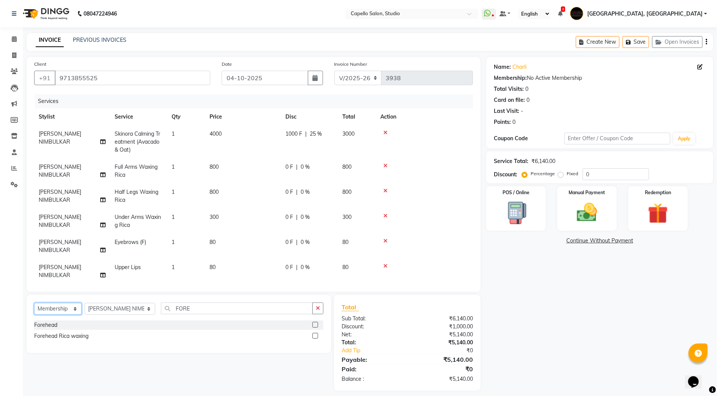
click at [34, 303] on select "Select Service Product Membership Package Voucher Prepaid Gift Card" at bounding box center [57, 309] width 47 height 12
click at [317, 336] on label at bounding box center [316, 336] width 6 height 6
click at [317, 336] on input "checkbox" at bounding box center [315, 335] width 5 height 5
select select "select"
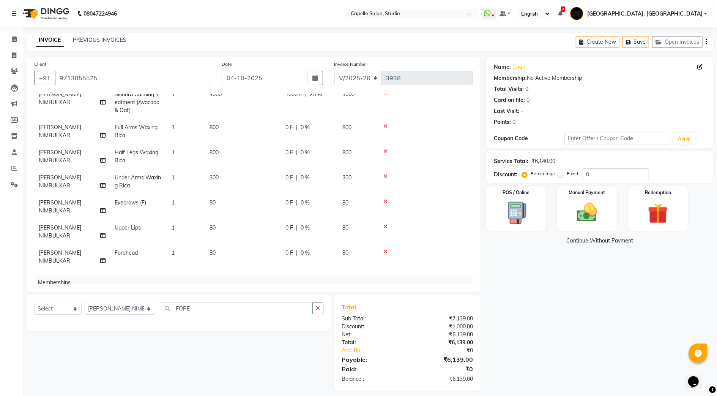
scroll to position [69, 0]
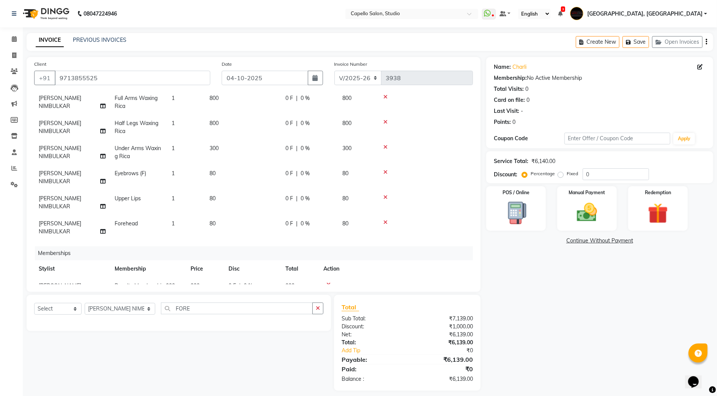
click at [143, 282] on span "Royalty Membership 999" at bounding box center [145, 285] width 60 height 7
select select "14454"
drag, startPoint x: 212, startPoint y: 258, endPoint x: 199, endPoint y: 254, distance: 13.2
click at [199, 277] on tr "Admin AMIT SHENDE ANKIT Capello Studio, Shivaji Nagar DIVYANI NIMBULKAR Geetika…" at bounding box center [253, 293] width 439 height 32
type input "1000"
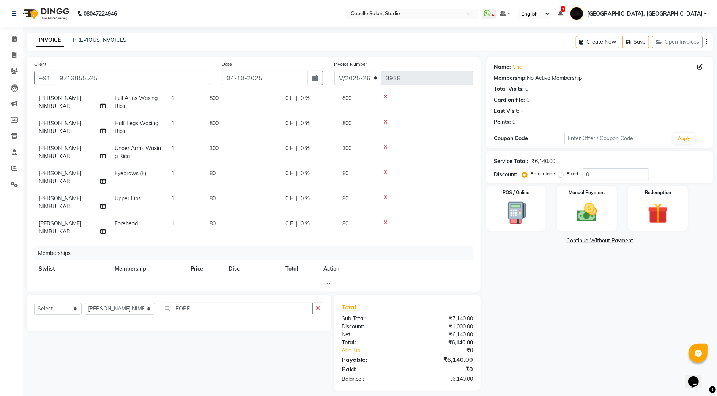
click at [476, 305] on div "Total Sub Total: ₹7,140.00 Discount: ₹1,000.00 Net: ₹6,140.00 Total: ₹6,140.00 …" at bounding box center [407, 343] width 147 height 96
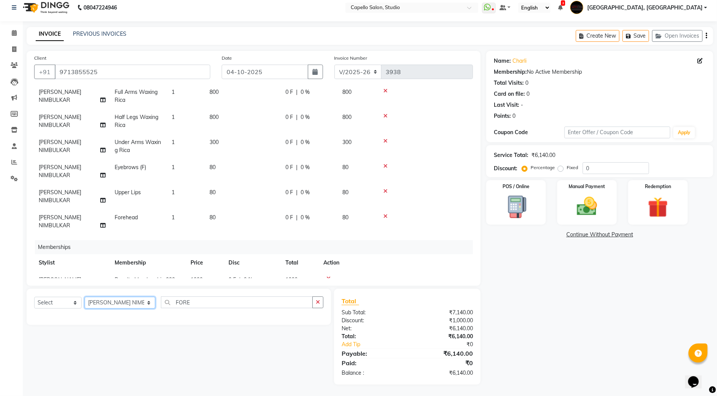
click at [114, 301] on select "Select Stylist Admin [PERSON_NAME] [PERSON_NAME] Studio, Shivaji Nagar [PERSON_…" at bounding box center [120, 303] width 71 height 12
click at [55, 300] on select "Select Service Product Package Voucher Prepaid Gift Card" at bounding box center [57, 303] width 47 height 12
select select "service"
click at [34, 297] on select "Select Service Product Package Voucher Prepaid Gift Card" at bounding box center [57, 303] width 47 height 12
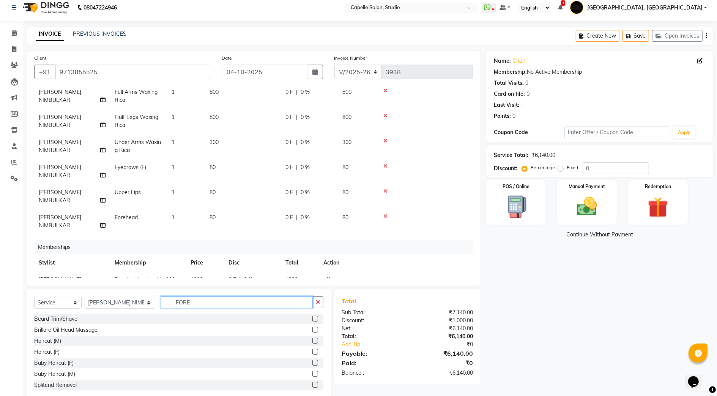
drag, startPoint x: 179, startPoint y: 298, endPoint x: 114, endPoint y: 303, distance: 65.1
click at [118, 303] on div "Select Service Product Package Voucher Prepaid Gift Card Select Stylist Admin A…" at bounding box center [178, 305] width 289 height 18
type input "WAS"
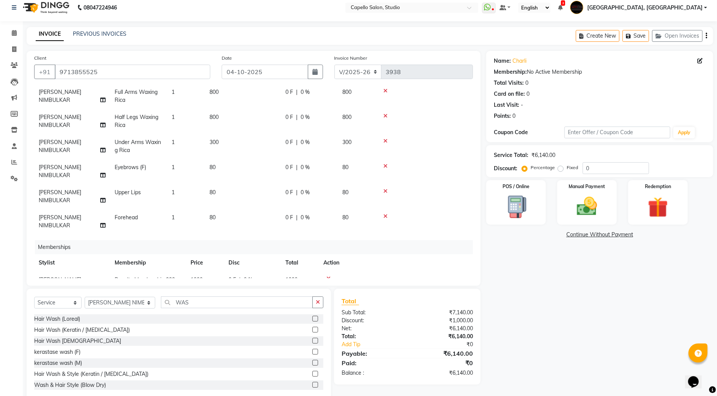
click at [313, 316] on label at bounding box center [316, 319] width 6 height 6
click at [313, 316] on input "checkbox" at bounding box center [315, 318] width 5 height 5
checkbox input "false"
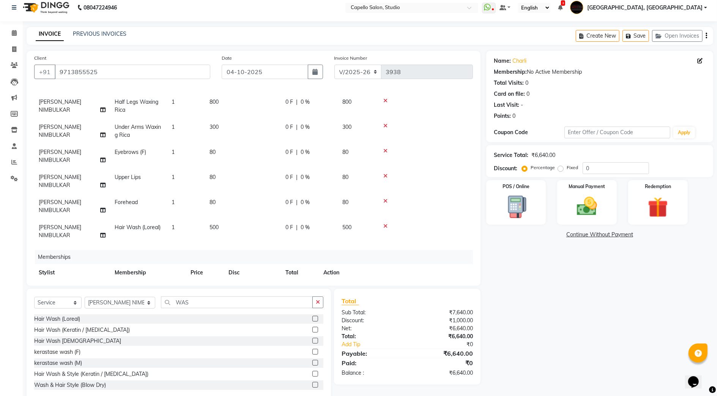
scroll to position [86, 0]
click at [573, 216] on img at bounding box center [587, 206] width 35 height 25
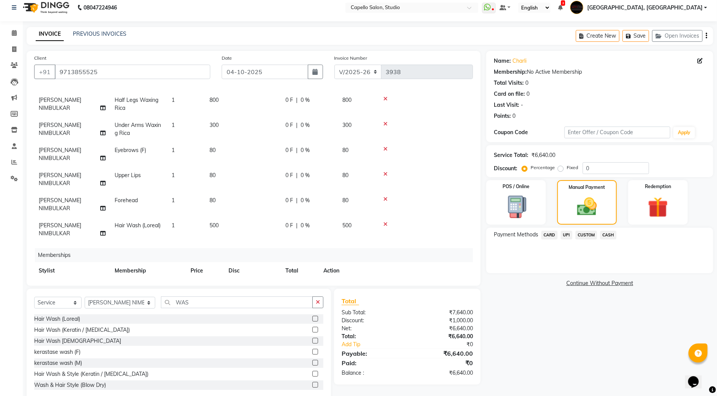
click at [569, 235] on span "UPI" at bounding box center [567, 235] width 12 height 9
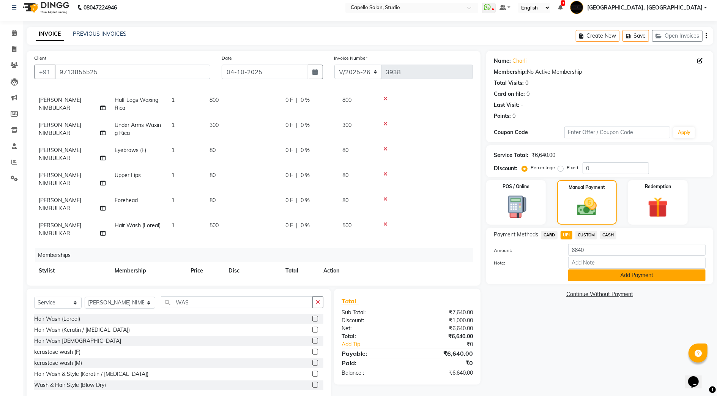
click at [578, 276] on button "Add Payment" at bounding box center [637, 275] width 137 height 12
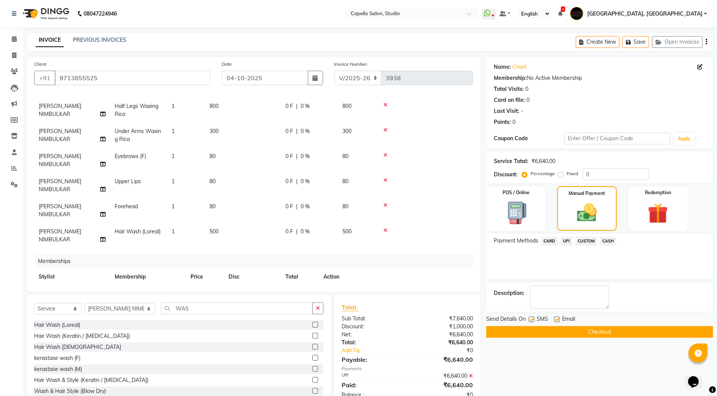
scroll to position [22, 0]
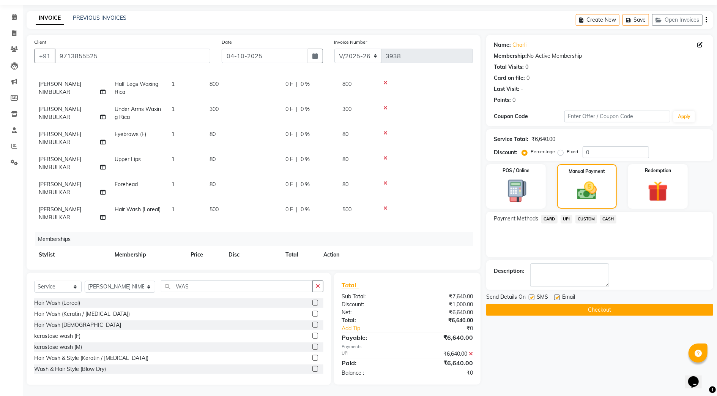
click at [532, 298] on label at bounding box center [532, 297] width 6 height 6
click at [532, 298] on input "checkbox" at bounding box center [531, 297] width 5 height 5
checkbox input "false"
click at [558, 297] on label at bounding box center [558, 297] width 6 height 6
click at [558, 297] on input "checkbox" at bounding box center [557, 297] width 5 height 5
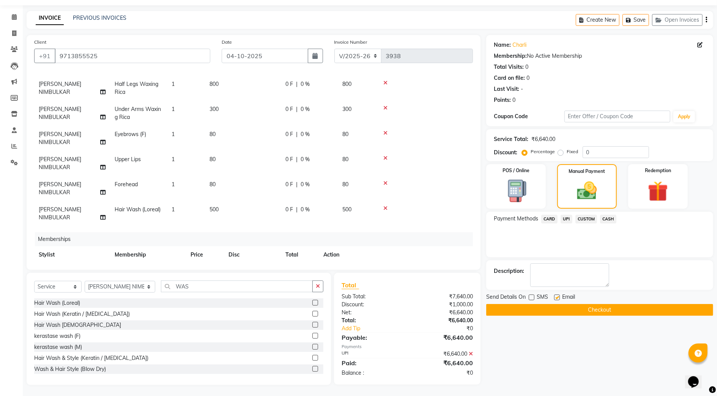
checkbox input "false"
drag, startPoint x: 531, startPoint y: 299, endPoint x: 540, endPoint y: 299, distance: 9.1
click at [532, 299] on label at bounding box center [532, 297] width 6 height 6
click at [532, 299] on input "checkbox" at bounding box center [531, 297] width 5 height 5
checkbox input "true"
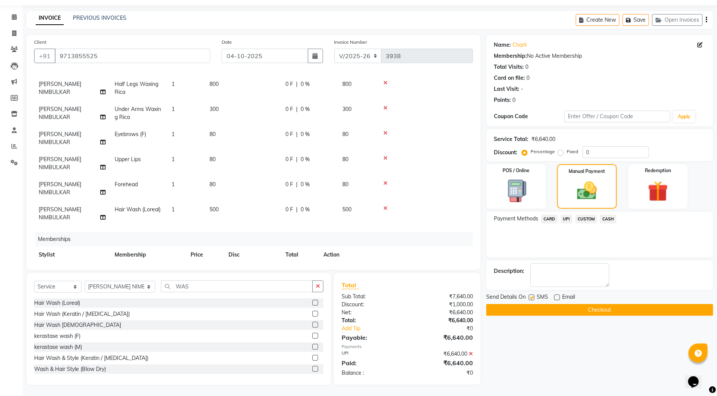
click at [560, 298] on label at bounding box center [558, 297] width 6 height 6
click at [559, 298] on input "checkbox" at bounding box center [557, 297] width 5 height 5
checkbox input "true"
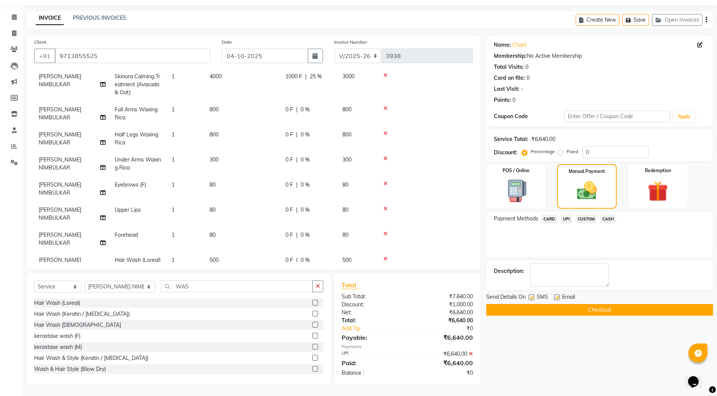
click at [502, 307] on button "Checkout" at bounding box center [600, 310] width 227 height 12
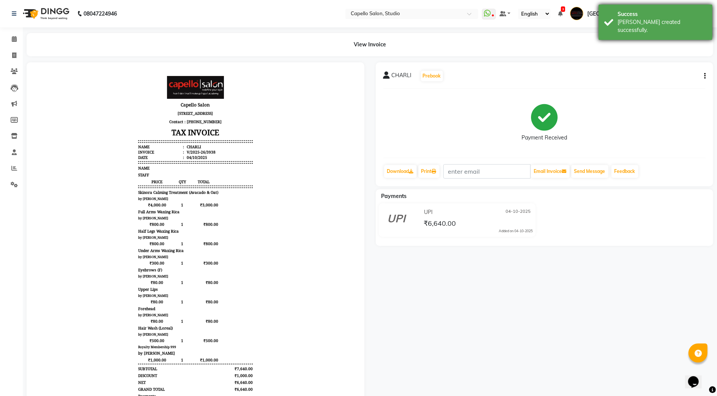
click at [627, 19] on div "[PERSON_NAME] created successfully." at bounding box center [662, 26] width 89 height 16
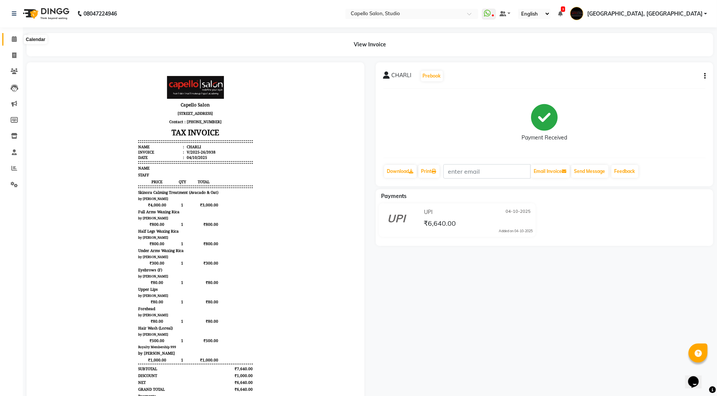
click at [15, 36] on icon at bounding box center [14, 39] width 5 height 6
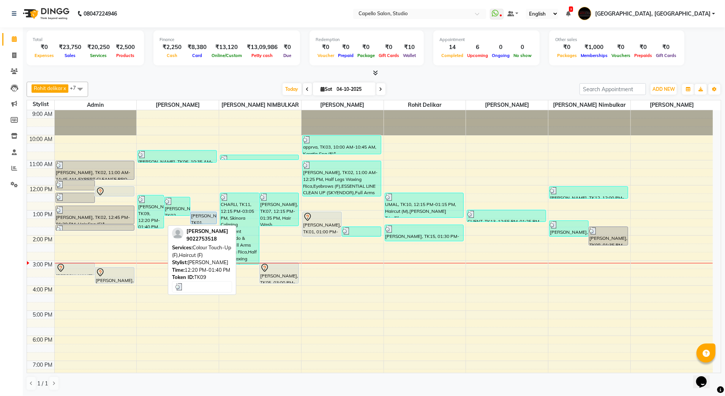
click at [154, 219] on div "[PERSON_NAME], TK09, 12:20 PM-01:40 PM, Colour Touch-Up (F),Haircut (F)" at bounding box center [150, 211] width 25 height 33
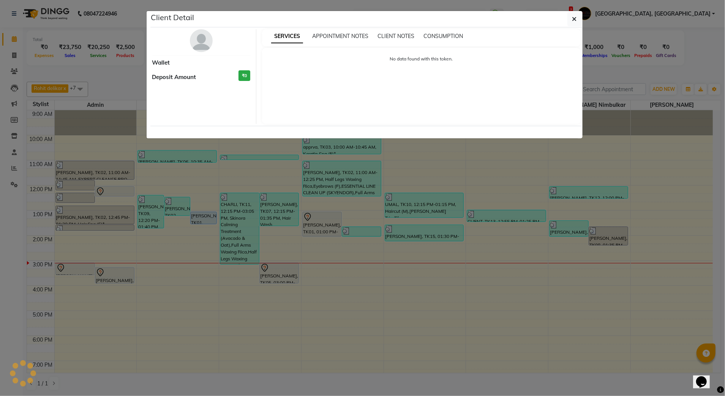
select select "3"
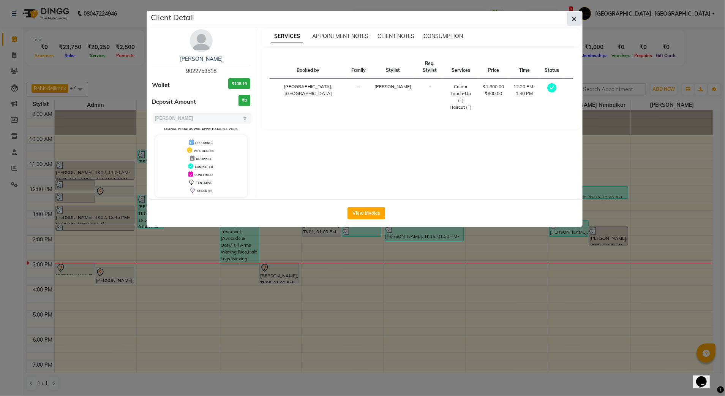
click at [575, 21] on icon "button" at bounding box center [574, 19] width 5 height 6
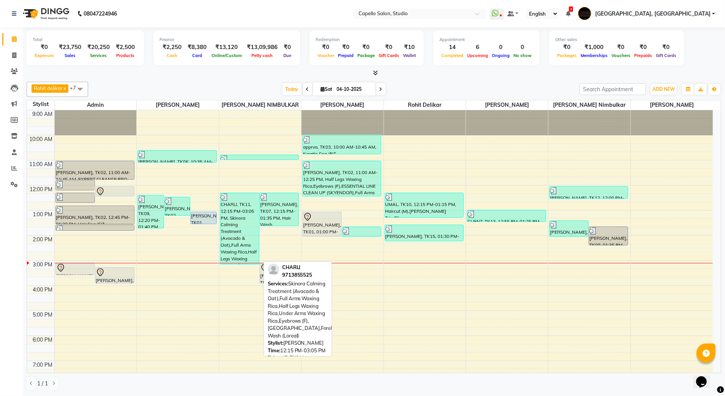
click at [233, 235] on div "CHARLI, TK11, 12:15 PM-03:05 PM, Skinora Calming Treatment (Avacado & Oat),Full…" at bounding box center [239, 228] width 39 height 71
select select "3"
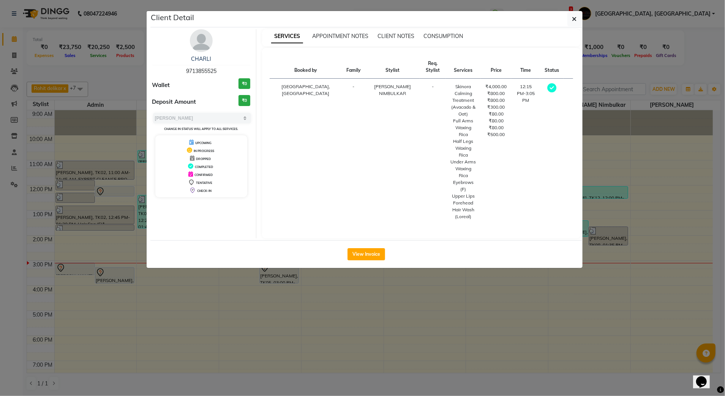
drag, startPoint x: 185, startPoint y: 72, endPoint x: 221, endPoint y: 67, distance: 36.0
click at [221, 67] on div "CHARLI 9713855525" at bounding box center [201, 65] width 98 height 20
click at [568, 18] on button "button" at bounding box center [574, 19] width 14 height 14
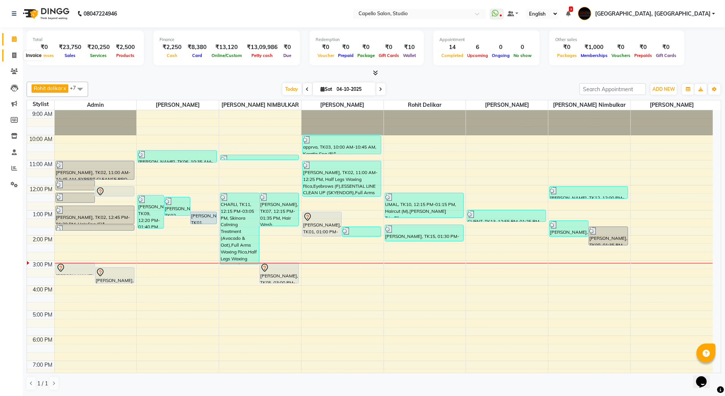
click at [17, 54] on span at bounding box center [14, 55] width 13 height 9
select select "service"
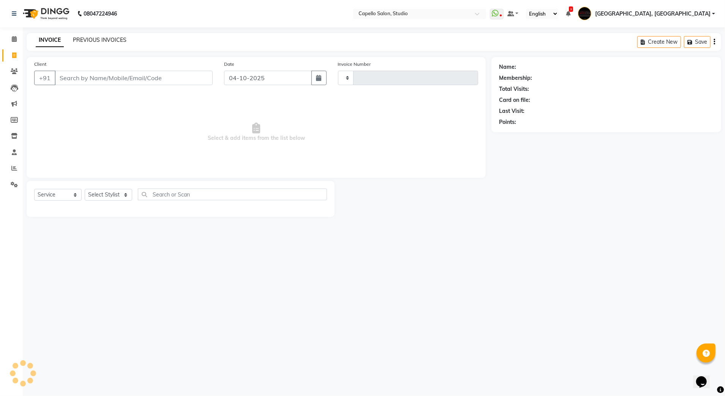
click at [103, 38] on link "PREVIOUS INVOICES" at bounding box center [100, 39] width 54 height 7
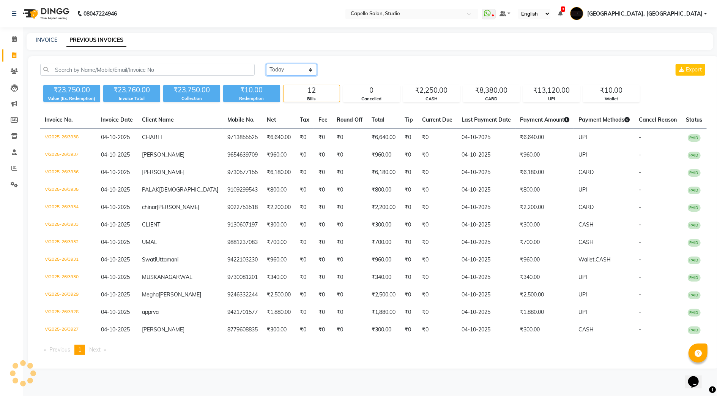
click at [301, 65] on select "Today Yesterday Custom Range" at bounding box center [291, 70] width 51 height 12
select select "range"
click at [266, 64] on select "Today Yesterday Custom Range" at bounding box center [291, 70] width 51 height 12
click at [365, 75] on div "04-10-2025 - 04-10-2025" at bounding box center [382, 70] width 112 height 12
click at [362, 69] on input "04-10-2025" at bounding box center [353, 70] width 53 height 11
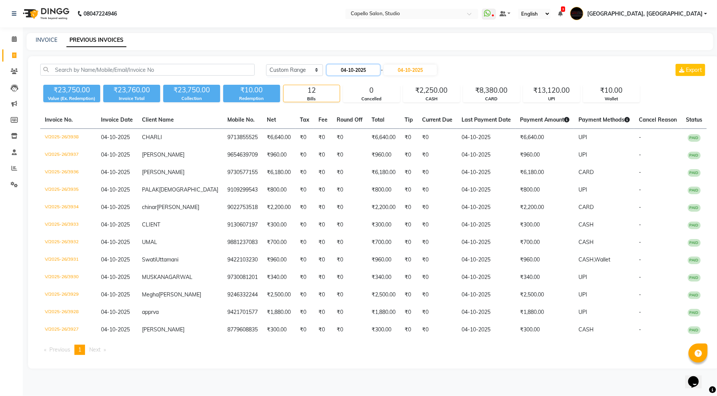
select select "10"
select select "2025"
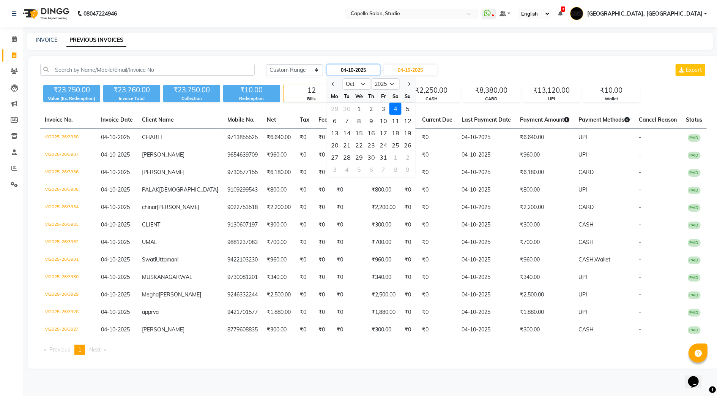
click at [354, 70] on input "04-10-2025" at bounding box center [353, 70] width 53 height 11
click at [359, 106] on div "1" at bounding box center [359, 109] width 12 height 12
type input "01-10-2025"
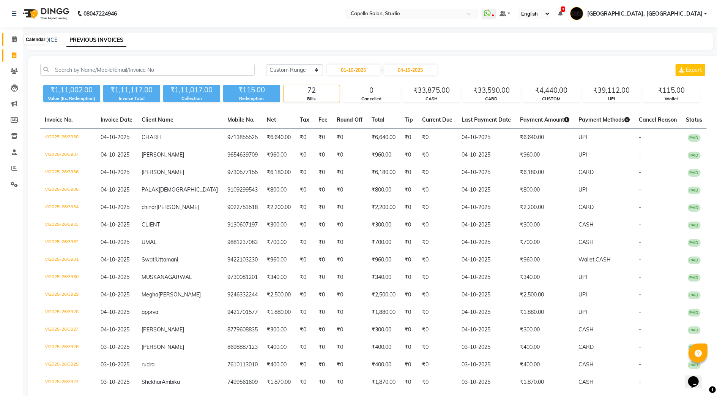
click at [14, 36] on icon at bounding box center [14, 39] width 5 height 6
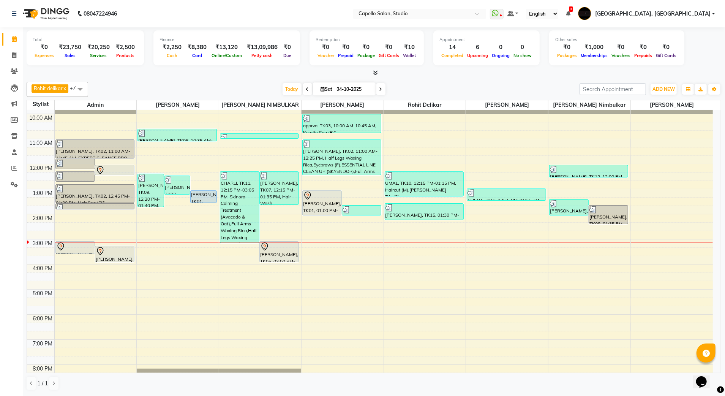
scroll to position [68, 0]
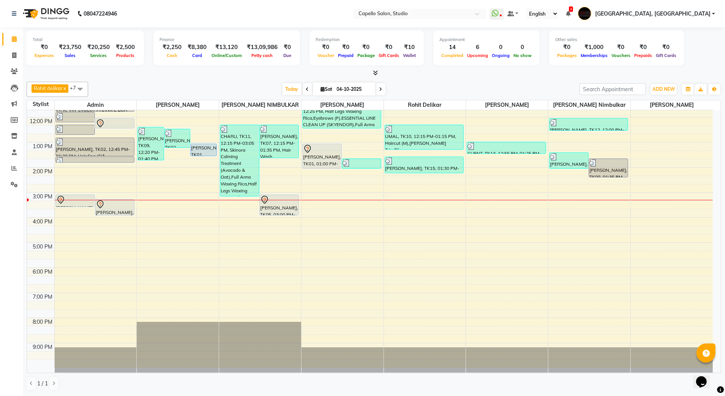
drag, startPoint x: 682, startPoint y: 46, endPoint x: 77, endPoint y: 196, distance: 623.1
click at [682, 46] on div "Total ₹0 Expenses ₹23,750 Sales ₹20,250 Services ₹2,500 Products Finance ₹2,250…" at bounding box center [374, 48] width 695 height 37
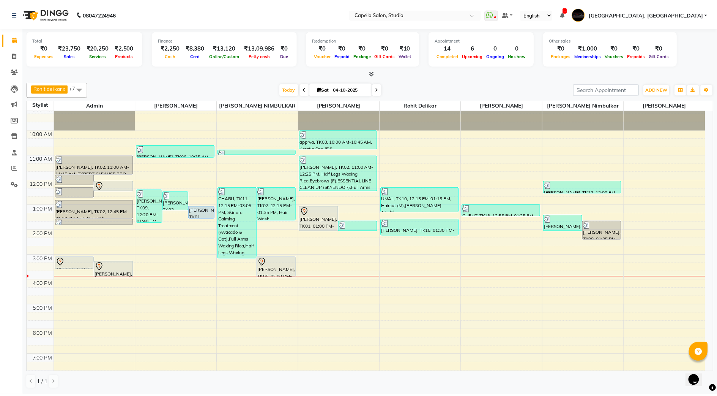
scroll to position [0, 0]
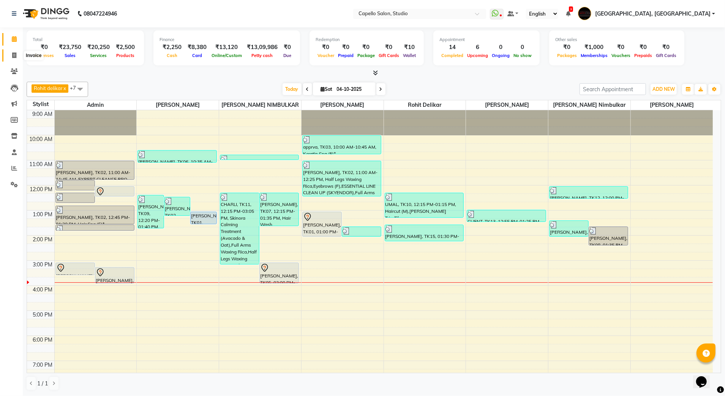
click at [13, 56] on icon at bounding box center [14, 55] width 4 height 6
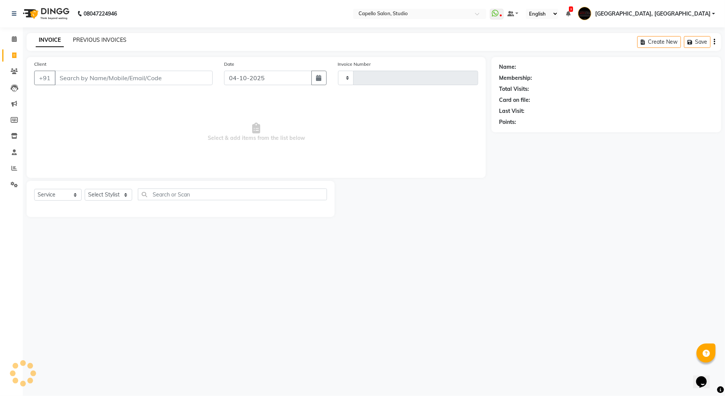
click at [118, 37] on link "PREVIOUS INVOICES" at bounding box center [100, 39] width 54 height 7
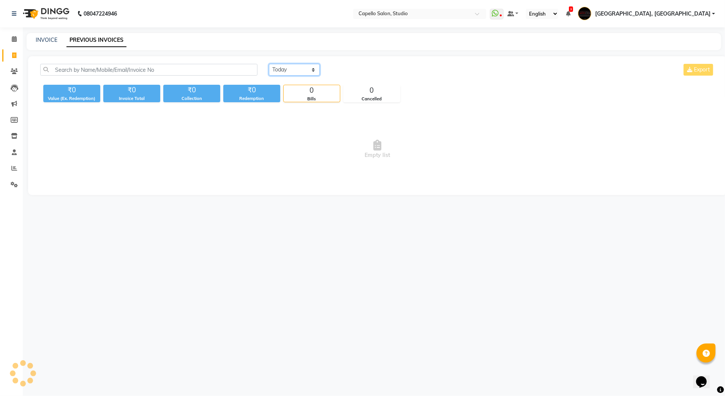
click at [276, 66] on select "Today Yesterday Custom Range" at bounding box center [294, 70] width 51 height 12
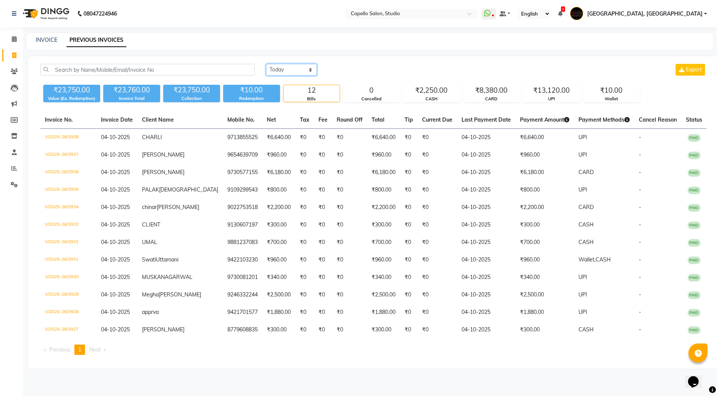
select select "range"
click at [266, 64] on select "Today Yesterday Custom Range" at bounding box center [291, 70] width 51 height 12
click at [356, 67] on input "04-10-2025" at bounding box center [353, 70] width 53 height 11
select select "10"
select select "2025"
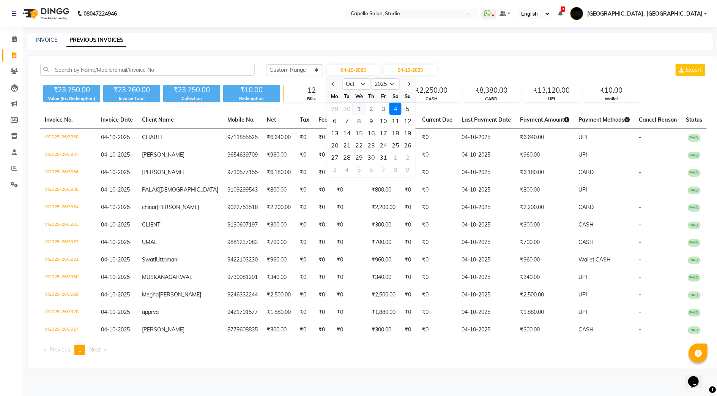
click at [357, 105] on div "1" at bounding box center [359, 109] width 12 height 12
type input "01-10-2025"
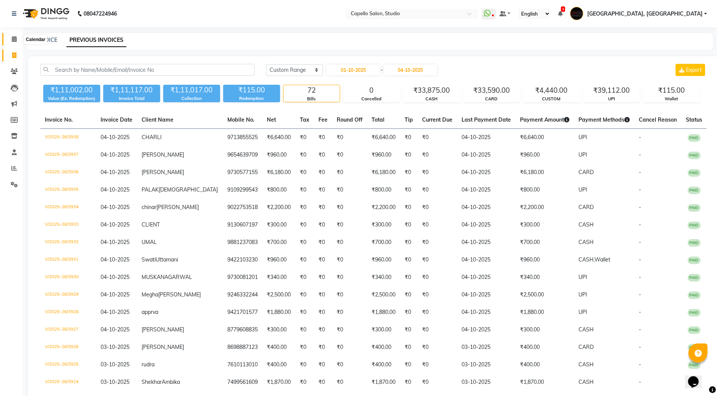
click at [13, 40] on icon at bounding box center [14, 39] width 5 height 6
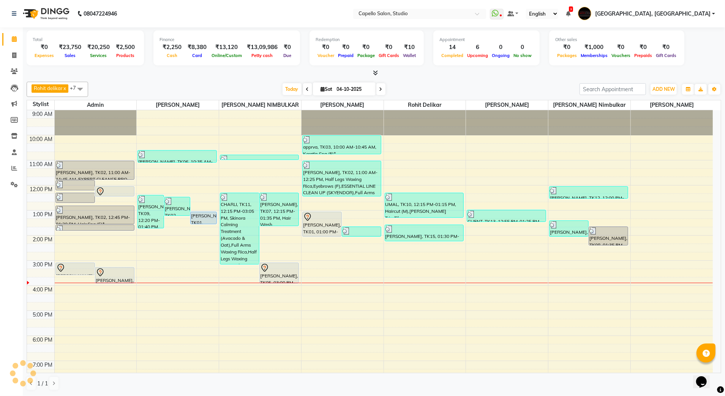
scroll to position [68, 0]
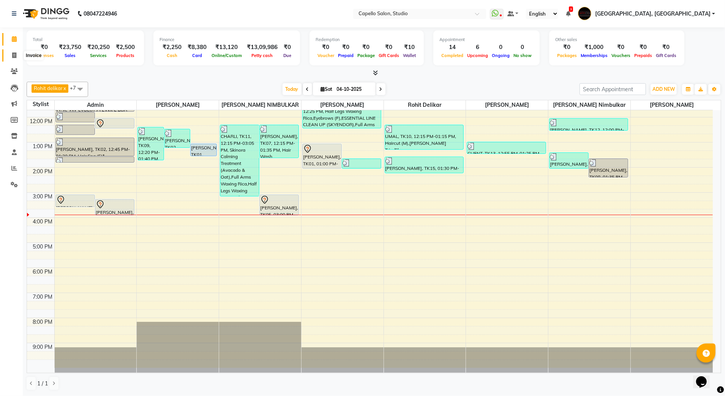
click at [13, 52] on span at bounding box center [14, 55] width 13 height 9
select select "service"
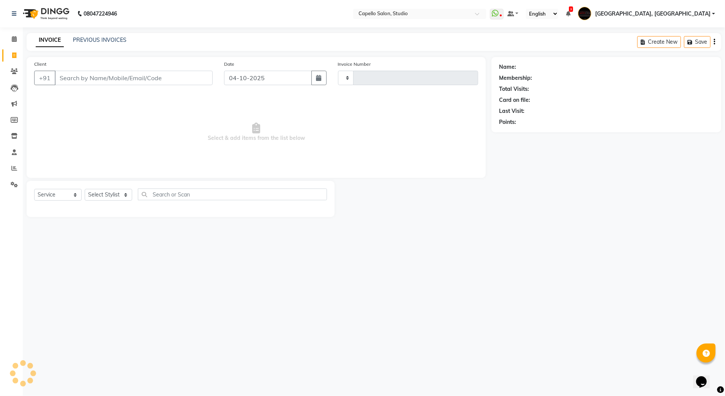
type input "3939"
select select "847"
click at [89, 77] on input "Client" at bounding box center [134, 78] width 158 height 14
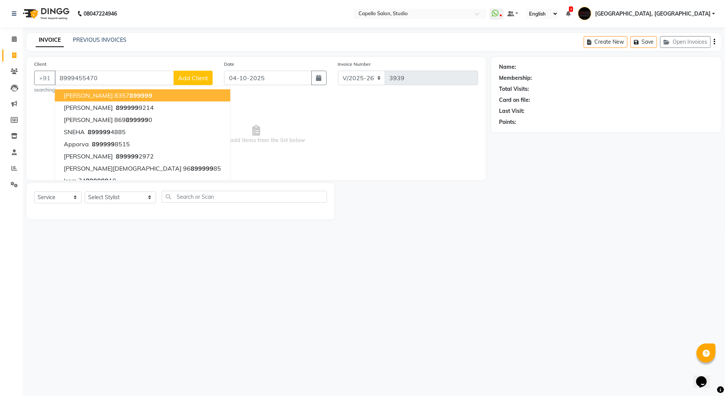
type input "8999455470"
click at [137, 276] on div "08047224946 Select Location × Capello Salon, Studio WhatsApp Status ✕ Status: D…" at bounding box center [362, 198] width 725 height 396
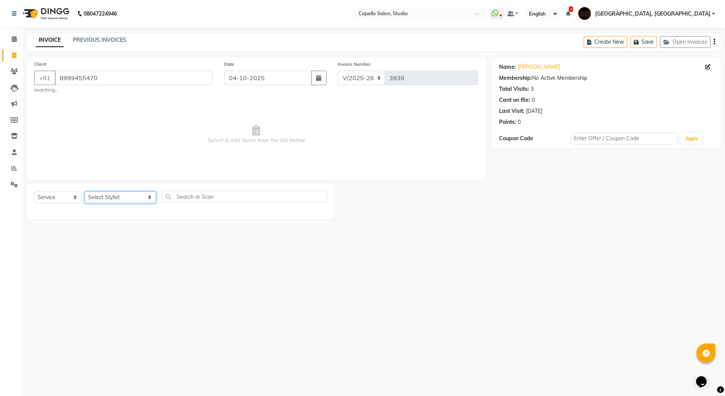
drag, startPoint x: 123, startPoint y: 200, endPoint x: 118, endPoint y: 201, distance: 4.8
click at [123, 200] on select "Select Stylist Admin [PERSON_NAME] [PERSON_NAME] Studio, Shivaji Nagar [PERSON_…" at bounding box center [120, 197] width 71 height 12
select select "36848"
click at [85, 191] on select "Select Stylist Admin [PERSON_NAME] [PERSON_NAME] Studio, Shivaji Nagar [PERSON_…" at bounding box center [120, 197] width 71 height 12
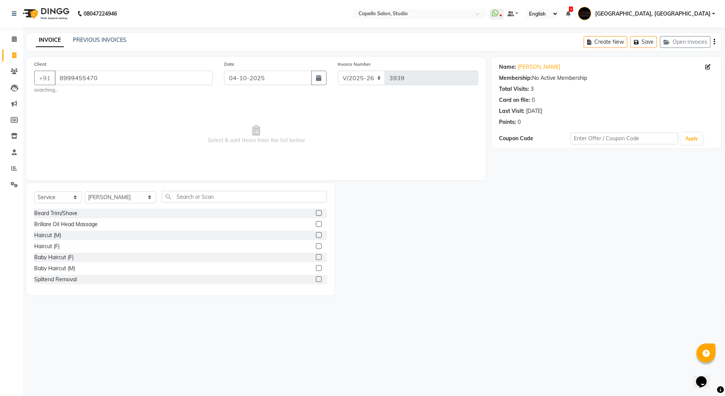
click at [316, 235] on label at bounding box center [319, 235] width 6 height 6
click at [316, 235] on input "checkbox" at bounding box center [318, 235] width 5 height 5
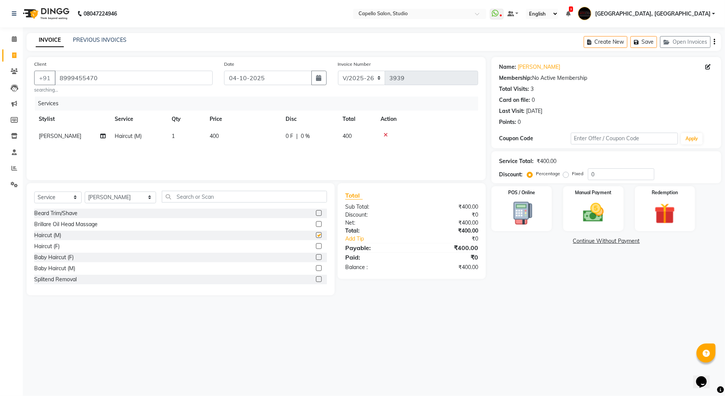
checkbox input "false"
click at [198, 198] on input "text" at bounding box center [245, 197] width 166 height 12
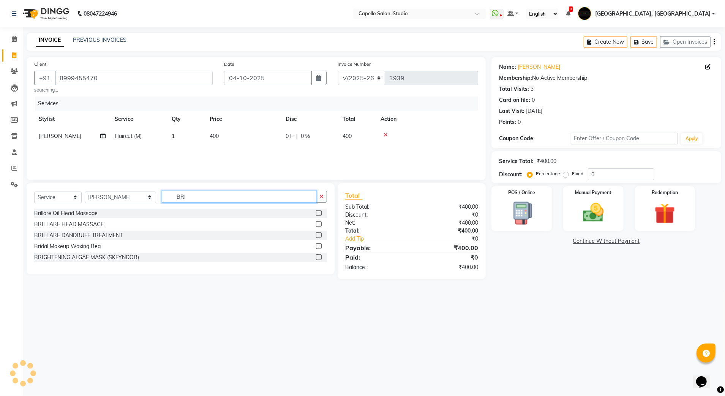
type input "BRI"
click at [316, 254] on div at bounding box center [321, 257] width 11 height 9
click at [319, 258] on label at bounding box center [319, 257] width 6 height 6
click at [319, 258] on input "checkbox" at bounding box center [318, 257] width 5 height 5
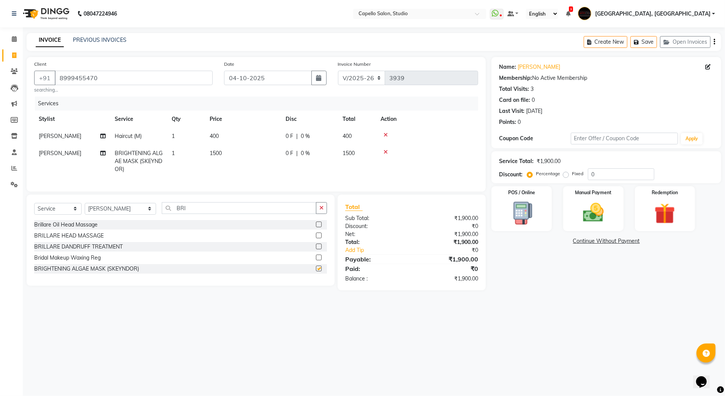
checkbox input "false"
click at [592, 212] on img at bounding box center [593, 212] width 35 height 25
click at [573, 240] on span "UPI" at bounding box center [572, 241] width 12 height 9
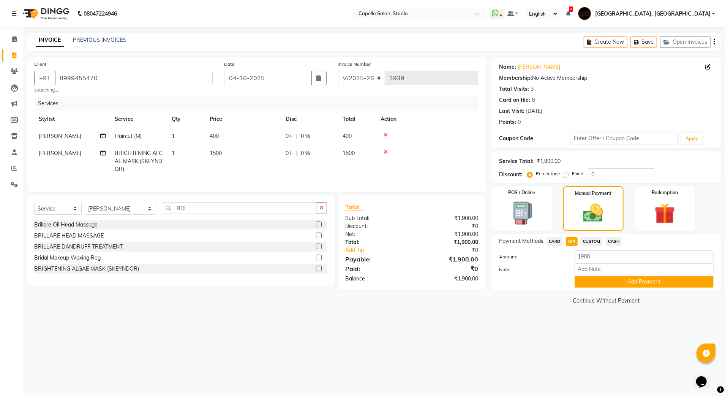
click at [587, 294] on div "Name: Raunak Membership: No Active Membership Total Visits: 3 Card on file: 0 L…" at bounding box center [608, 181] width 235 height 249
click at [576, 281] on button "Add Payment" at bounding box center [644, 282] width 139 height 12
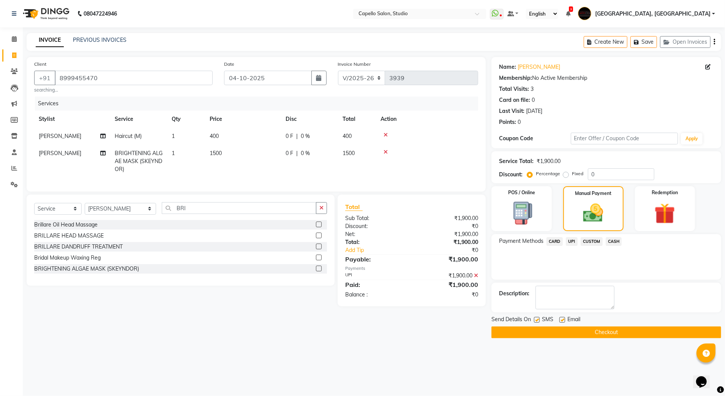
click at [552, 324] on span "SMS" at bounding box center [547, 319] width 11 height 9
click at [543, 333] on button "Checkout" at bounding box center [606, 332] width 230 height 12
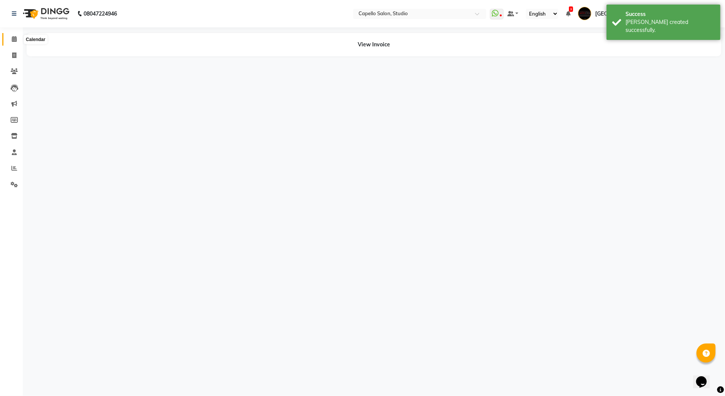
click at [16, 38] on icon at bounding box center [14, 39] width 5 height 6
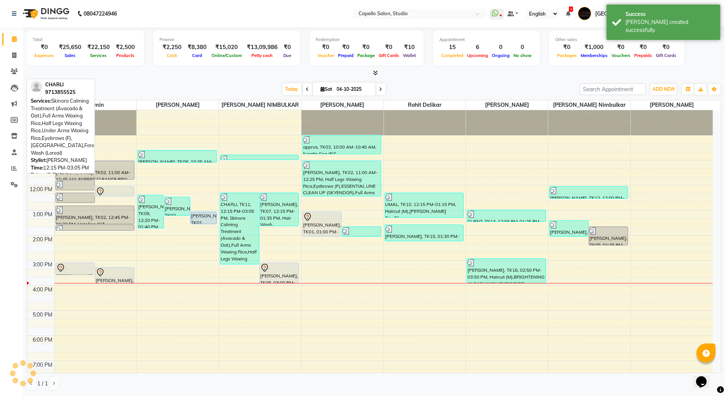
scroll to position [68, 0]
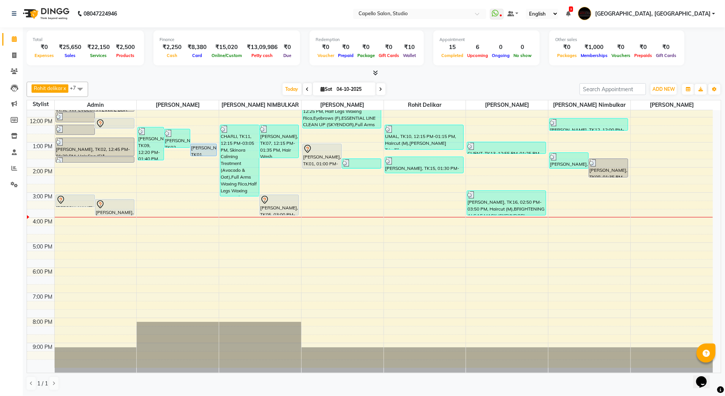
click at [380, 87] on span at bounding box center [380, 89] width 9 height 12
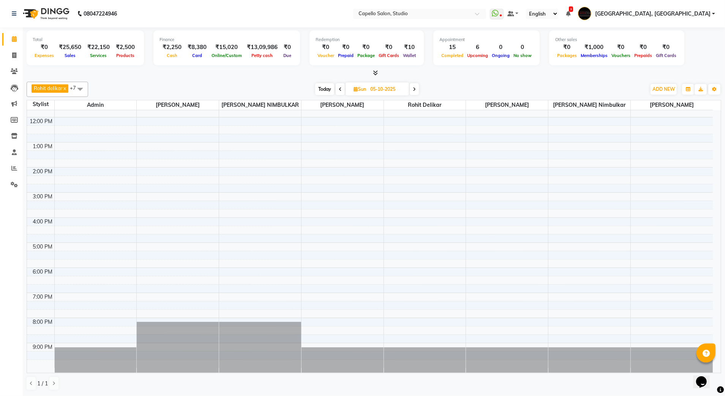
click at [324, 90] on span "Today" at bounding box center [324, 89] width 19 height 12
type input "04-10-2025"
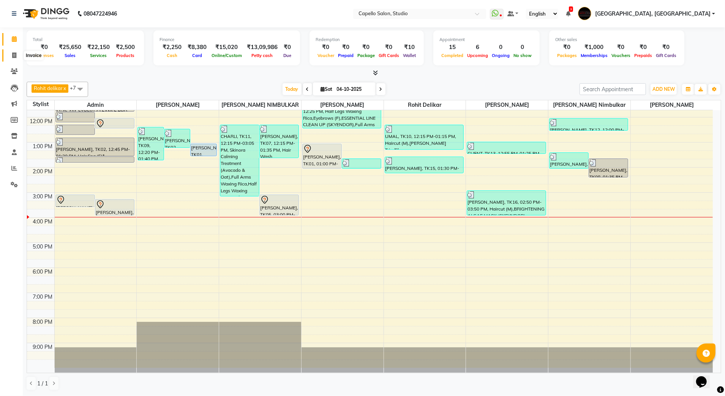
click at [15, 53] on icon at bounding box center [14, 55] width 4 height 6
select select "service"
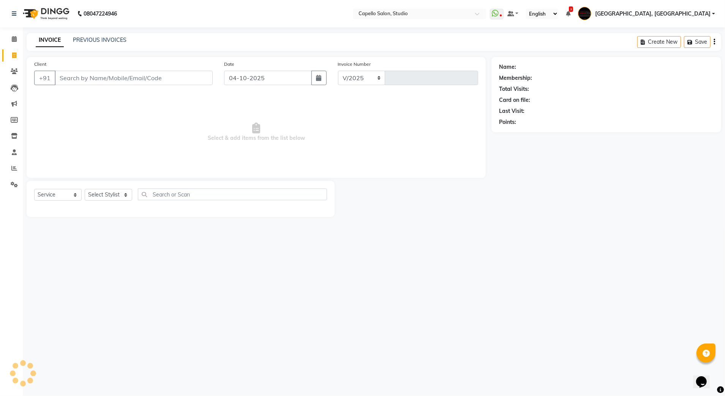
select select "847"
type input "3940"
click at [87, 80] on input "Client" at bounding box center [134, 78] width 158 height 14
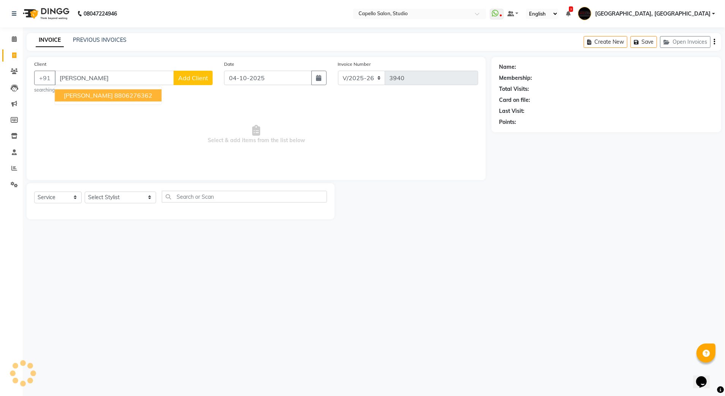
click at [108, 95] on span "Divya Deshpande" at bounding box center [88, 96] width 49 height 8
type input "8806276362"
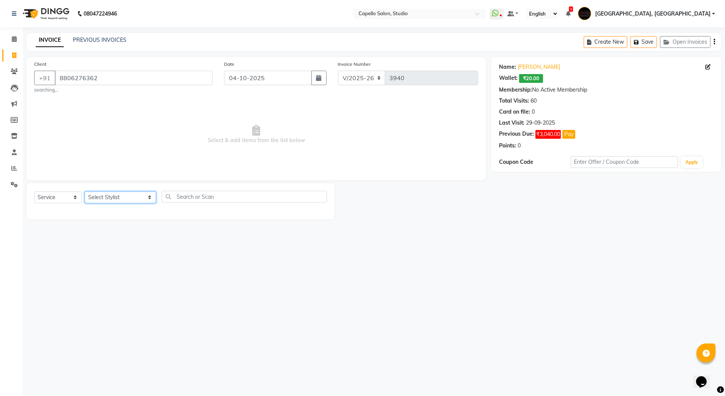
click at [113, 196] on select "Select Stylist Admin [PERSON_NAME] [PERSON_NAME] Studio, Shivaji Nagar [PERSON_…" at bounding box center [120, 197] width 71 height 12
select select "52930"
click at [85, 191] on select "Select Stylist Admin [PERSON_NAME] [PERSON_NAME] Studio, Shivaji Nagar [PERSON_…" at bounding box center [120, 197] width 71 height 12
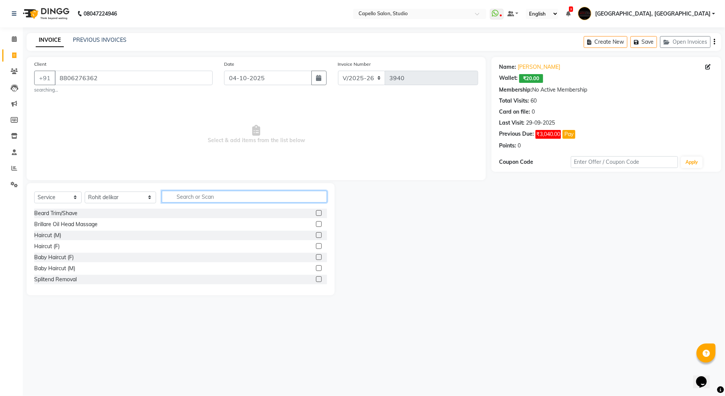
click at [164, 197] on input "text" at bounding box center [245, 197] width 166 height 12
type input "WAS"
click at [316, 214] on label at bounding box center [319, 213] width 6 height 6
click at [316, 214] on input "checkbox" at bounding box center [318, 213] width 5 height 5
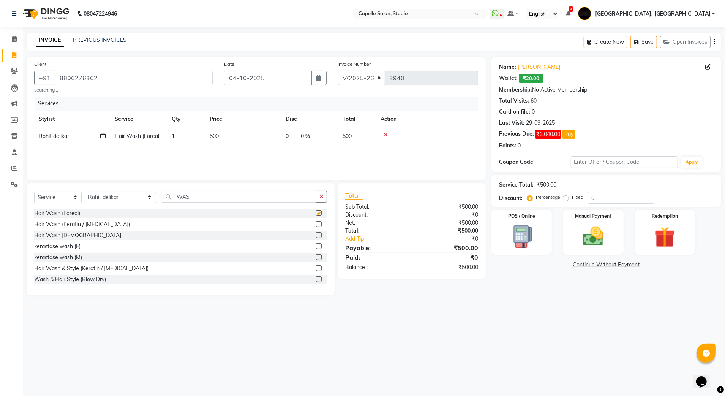
checkbox input "false"
drag, startPoint x: 586, startPoint y: 196, endPoint x: 505, endPoint y: 196, distance: 81.3
click at [556, 207] on div "Service Total: ₹500.00 Discount: Percentage Fixed 0" at bounding box center [606, 191] width 230 height 32
type input "2"
type input "30"
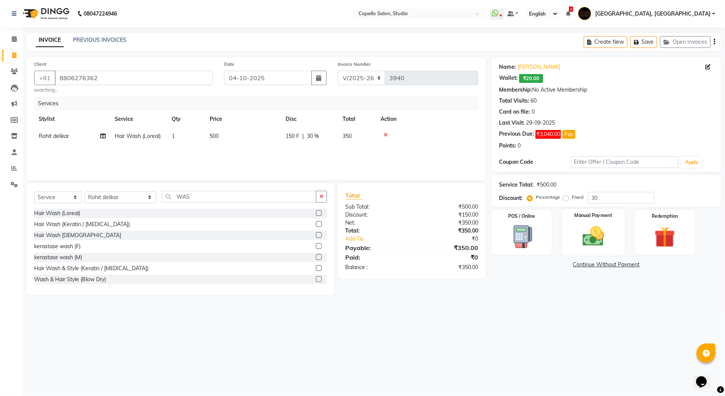
click at [605, 244] on img at bounding box center [593, 236] width 35 height 25
click at [617, 270] on div "CASH" at bounding box center [612, 266] width 19 height 10
click at [615, 261] on span "CASH" at bounding box center [614, 265] width 16 height 9
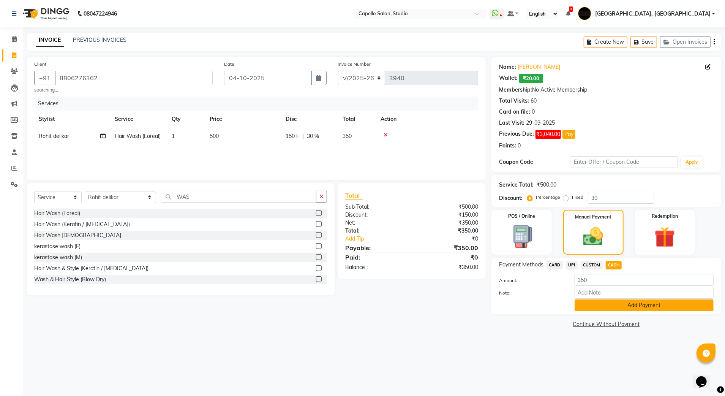
click at [596, 307] on button "Add Payment" at bounding box center [644, 305] width 139 height 12
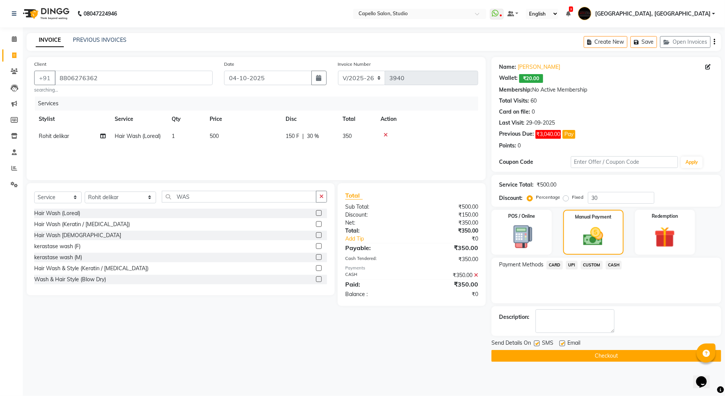
click at [532, 352] on button "Checkout" at bounding box center [606, 356] width 230 height 12
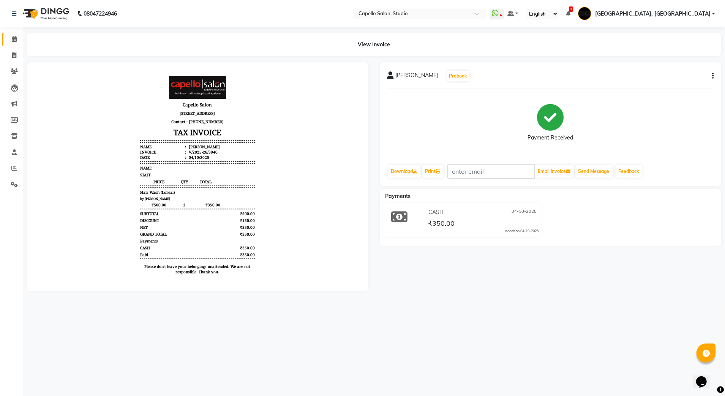
click at [14, 43] on link "Calendar" at bounding box center [11, 39] width 18 height 13
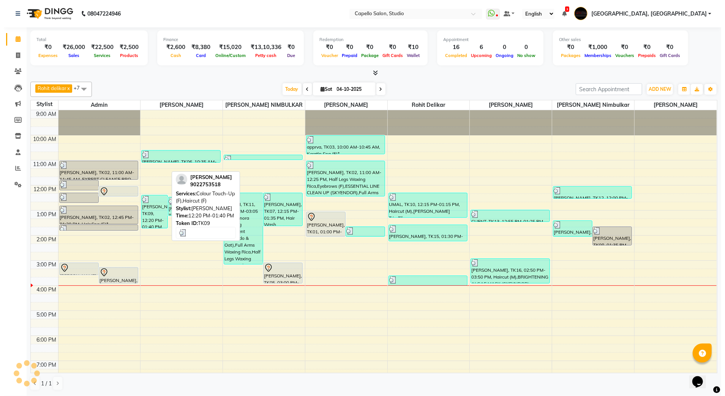
scroll to position [54, 0]
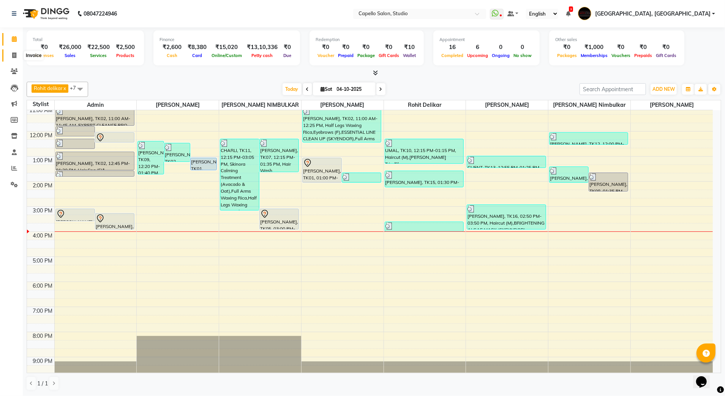
click at [14, 54] on icon at bounding box center [14, 55] width 4 height 6
select select "service"
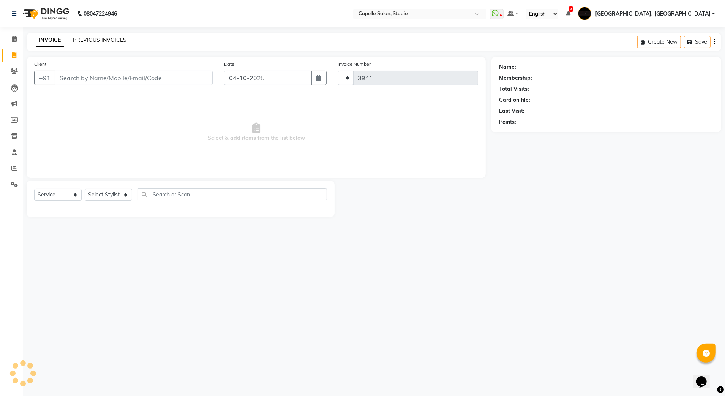
click at [95, 43] on link "PREVIOUS INVOICES" at bounding box center [100, 39] width 54 height 7
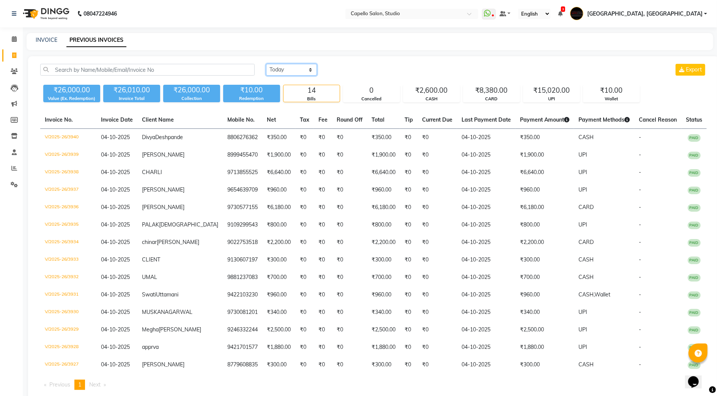
click at [299, 65] on select "Today Yesterday Custom Range" at bounding box center [291, 70] width 51 height 12
drag, startPoint x: 19, startPoint y: 40, endPoint x: 17, endPoint y: 53, distance: 13.0
click at [19, 40] on span at bounding box center [14, 39] width 13 height 9
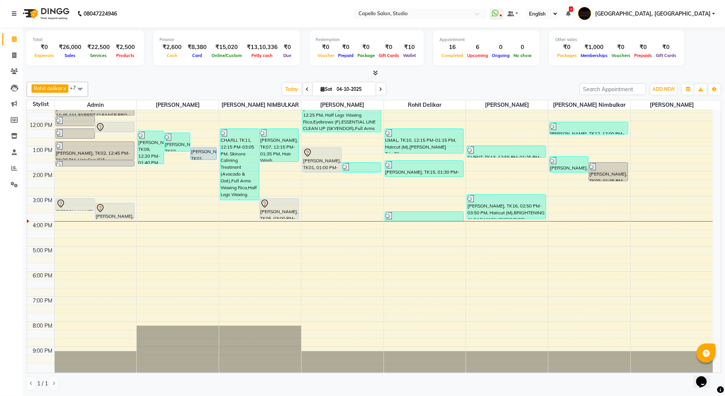
scroll to position [68, 0]
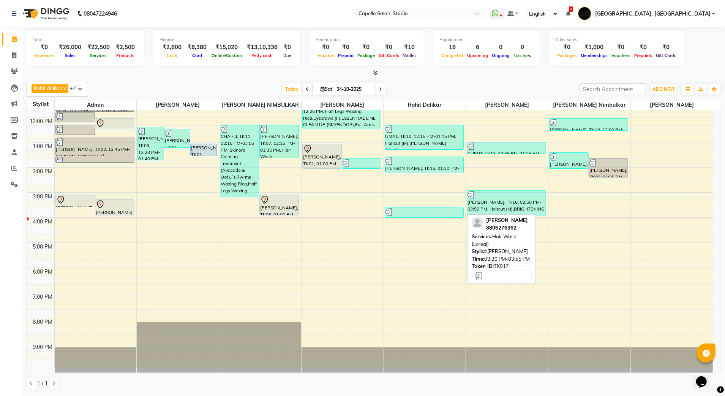
click at [432, 215] on div at bounding box center [424, 212] width 77 height 8
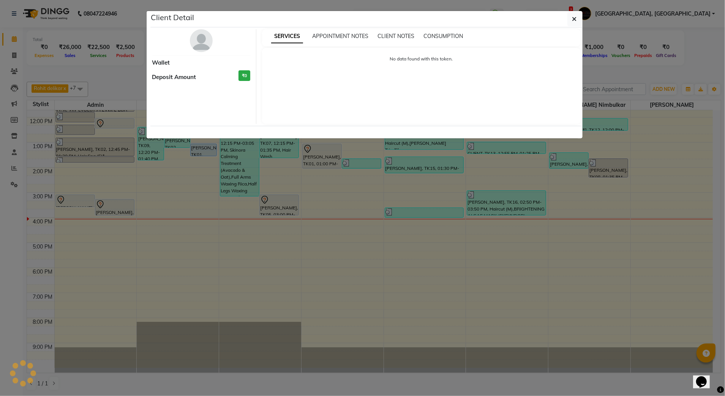
select select "3"
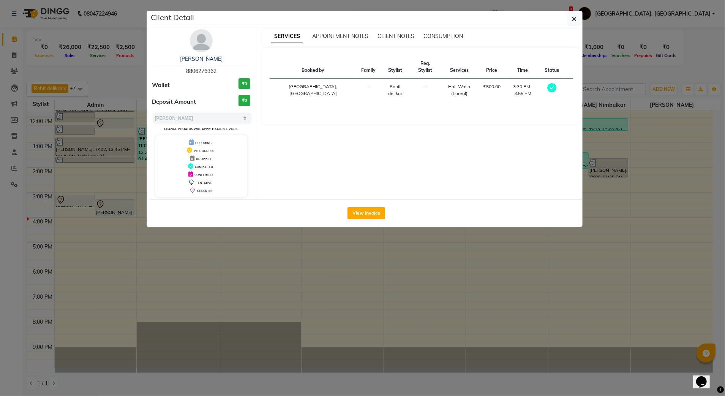
click at [207, 72] on span "8806276362" at bounding box center [201, 71] width 30 height 7
copy span "8806276362"
click at [572, 16] on button "button" at bounding box center [574, 19] width 14 height 14
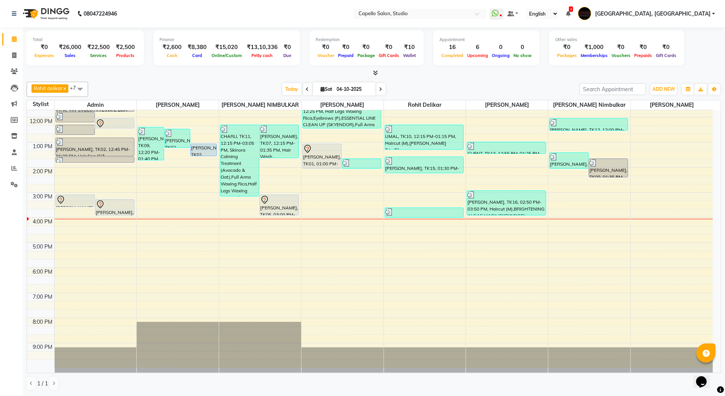
click at [371, 89] on span "Sat 04-10-2025" at bounding box center [344, 88] width 63 height 13
click at [376, 90] on span at bounding box center [380, 89] width 9 height 12
type input "05-10-2025"
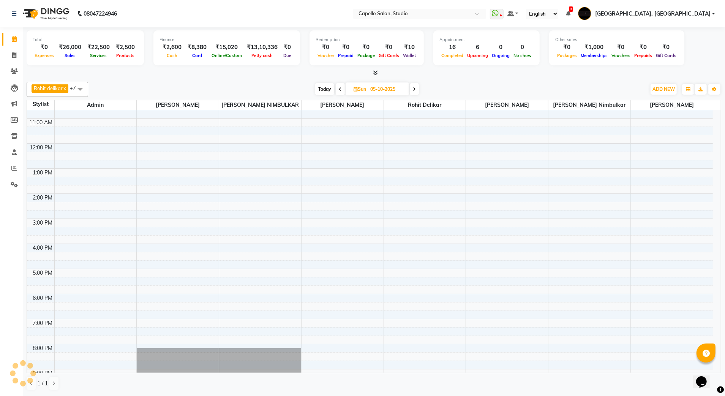
scroll to position [0, 0]
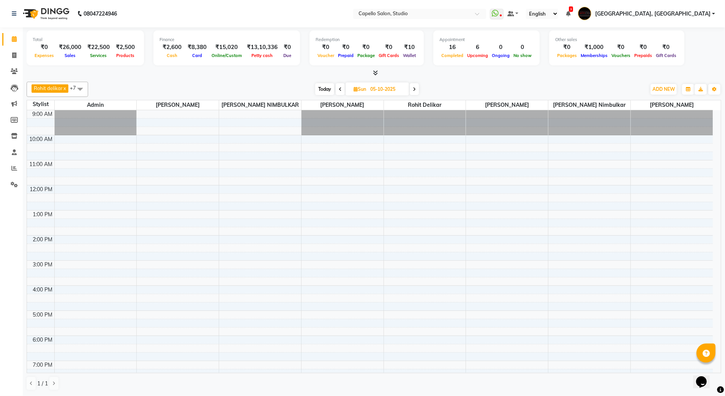
click at [250, 268] on div "9:00 AM 10:00 AM 11:00 AM 12:00 PM 1:00 PM 2:00 PM 3:00 PM 4:00 PM 5:00 PM 6:00…" at bounding box center [370, 272] width 686 height 325
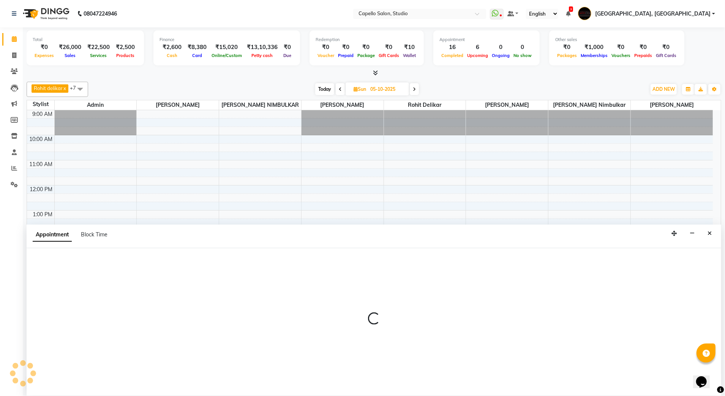
select select "14454"
select select "tentative"
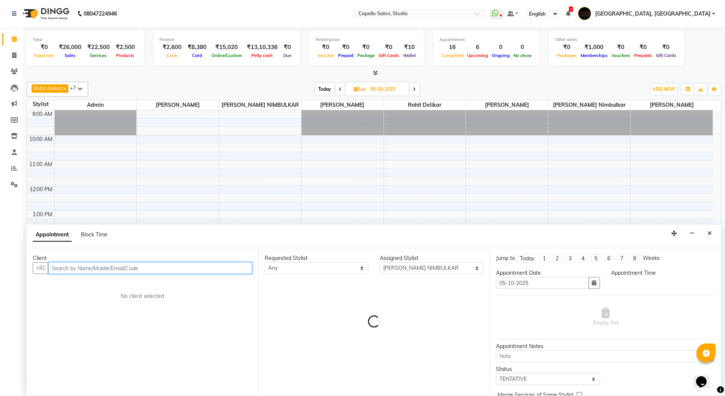
select select "900"
click at [110, 264] on input "text" at bounding box center [150, 268] width 204 height 12
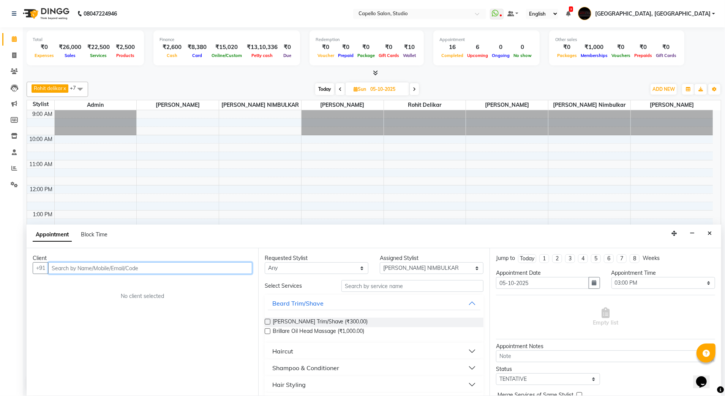
paste input "8806276362"
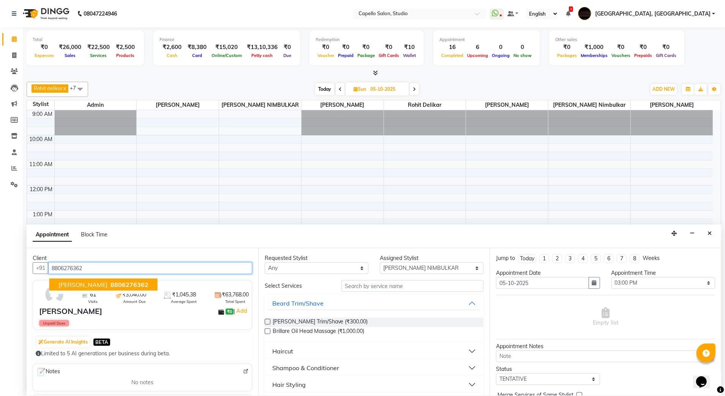
click at [136, 283] on span "8806276362" at bounding box center [130, 285] width 38 height 8
type input "8806276362"
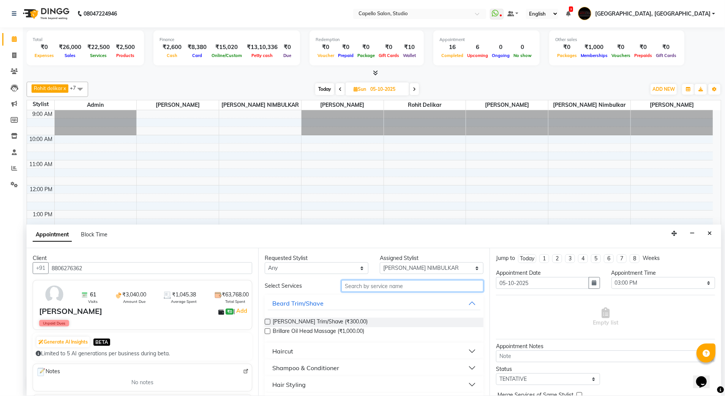
click at [380, 291] on input "text" at bounding box center [412, 286] width 142 height 12
click at [357, 289] on input "text" at bounding box center [412, 286] width 142 height 12
type input "FULL AR"
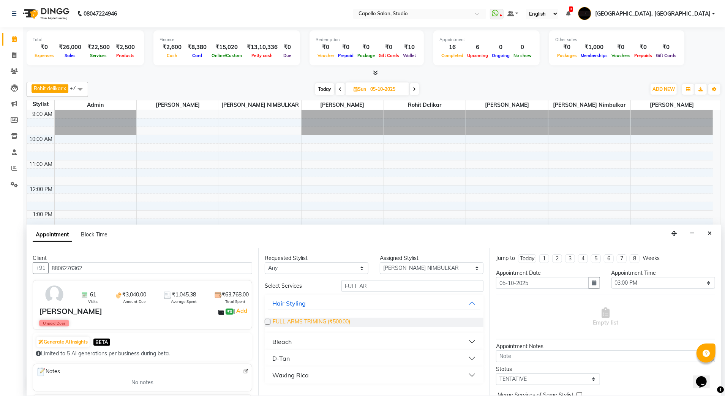
click at [322, 322] on span "FULL ARMS TRIMING (₹500.00)" at bounding box center [312, 322] width 78 height 9
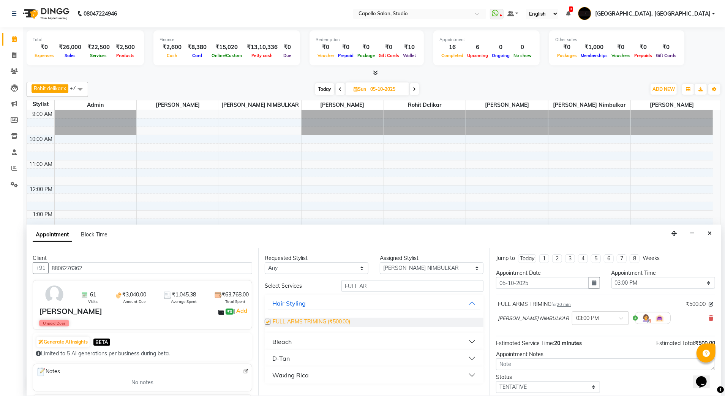
checkbox input "false"
drag, startPoint x: 705, startPoint y: 317, endPoint x: 434, endPoint y: 357, distance: 273.8
click at [709, 317] on icon at bounding box center [711, 317] width 5 height 5
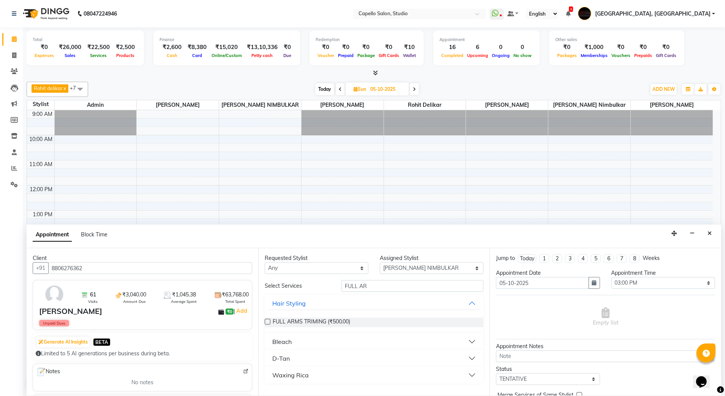
click at [292, 375] on div "Waxing Rica" at bounding box center [290, 374] width 36 height 9
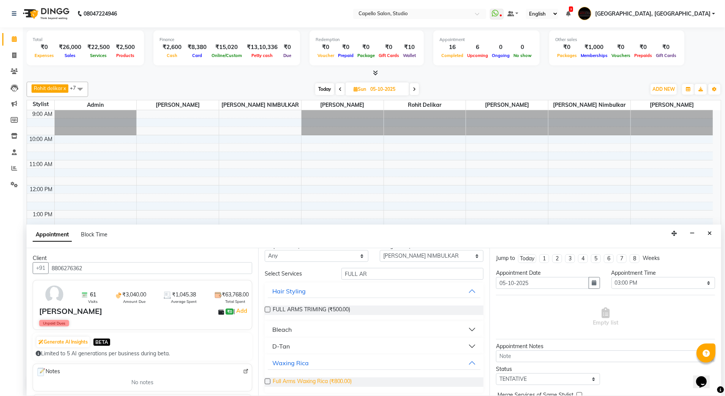
click at [299, 379] on span "Full Arms Waxing Rica (₹800.00)" at bounding box center [312, 381] width 79 height 9
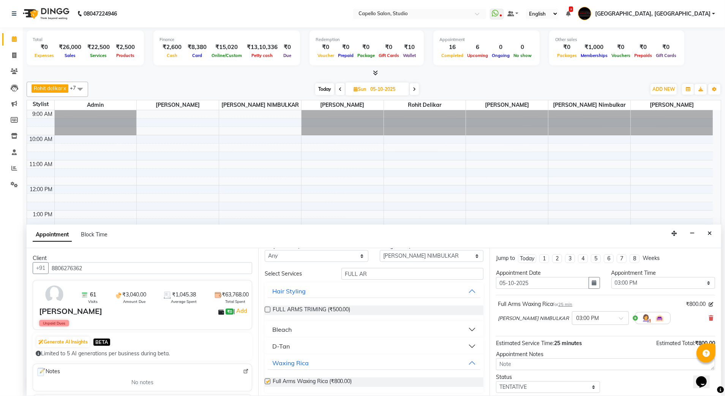
checkbox input "false"
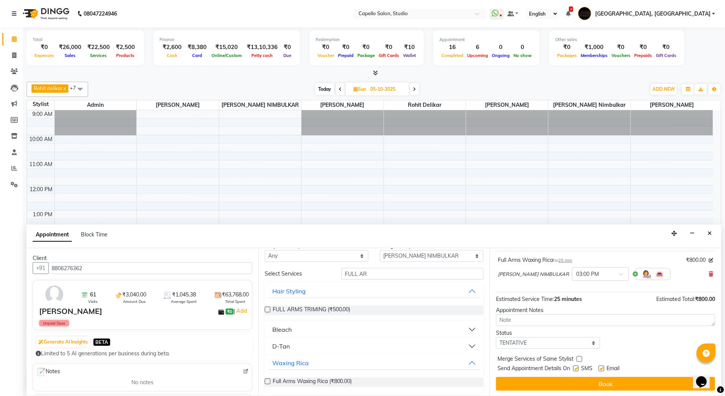
scroll to position [46, 0]
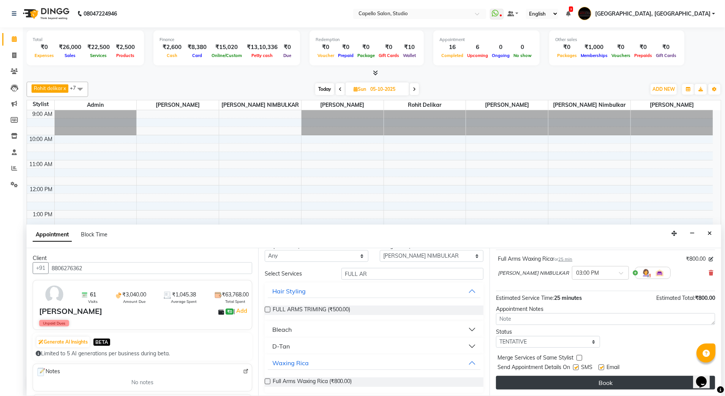
click at [539, 384] on button "Book" at bounding box center [605, 383] width 219 height 14
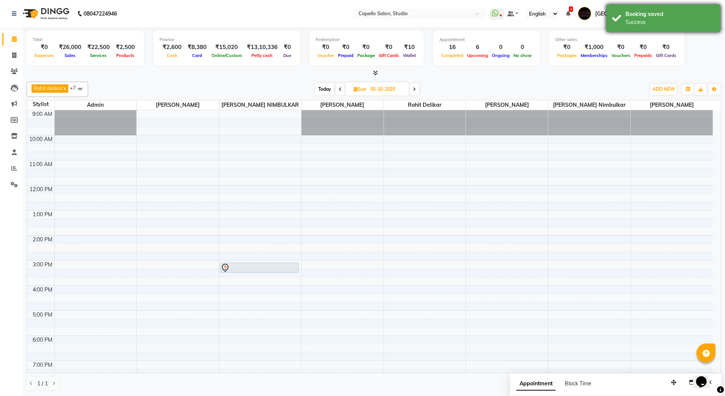
click at [634, 23] on div "Success" at bounding box center [670, 22] width 89 height 8
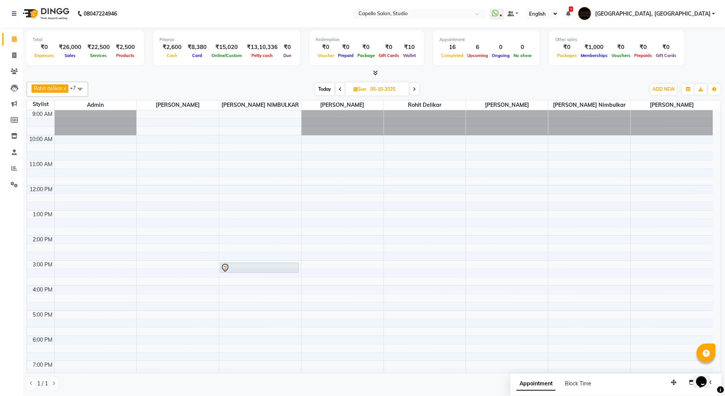
click at [330, 87] on span "Today" at bounding box center [324, 89] width 19 height 12
type input "04-10-2025"
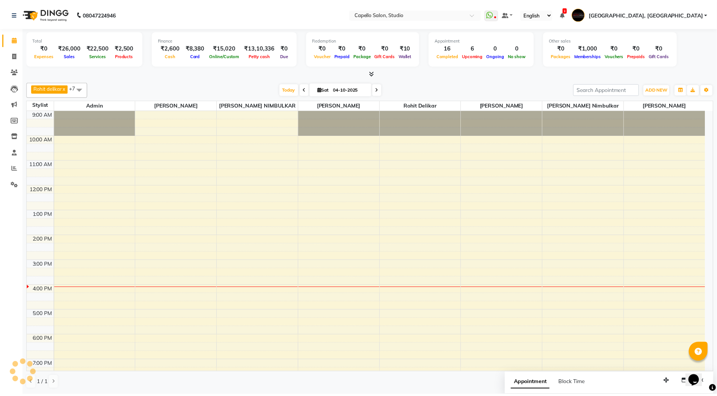
scroll to position [68, 0]
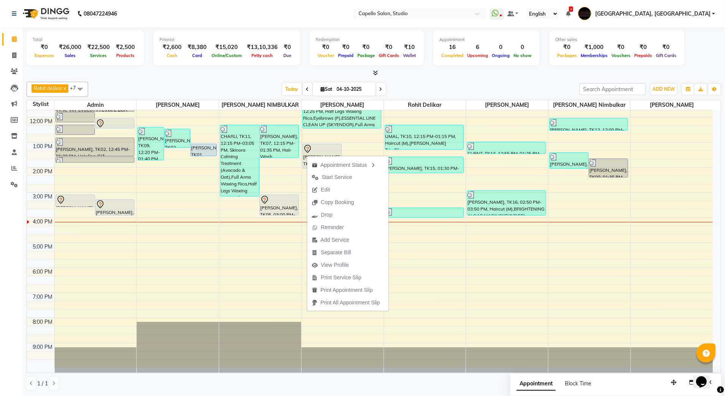
click at [307, 155] on div "Appointment Status Start Service Edit Copy Booking Drop Reminder Add Service Se…" at bounding box center [348, 233] width 82 height 156
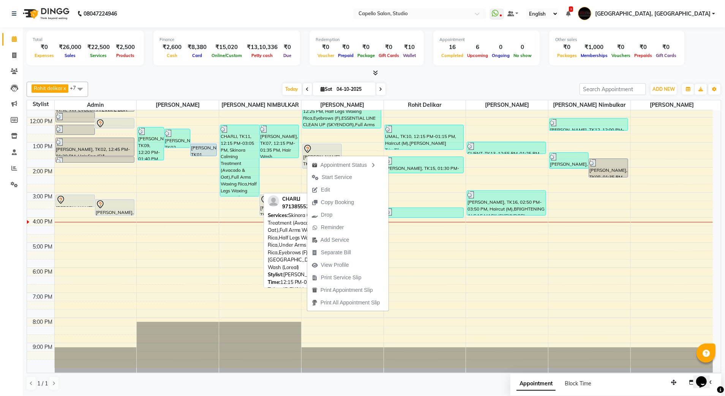
click at [234, 176] on div "CHARLI, TK11, 12:15 PM-03:05 PM, Skinora Calming Treatment (Avacado & Oat),Full…" at bounding box center [239, 160] width 39 height 71
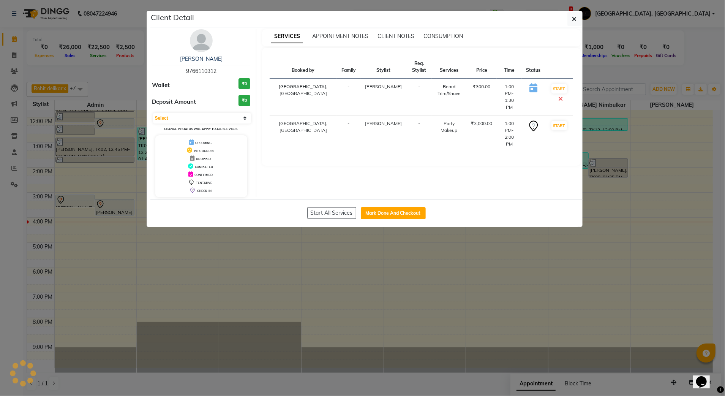
select select "3"
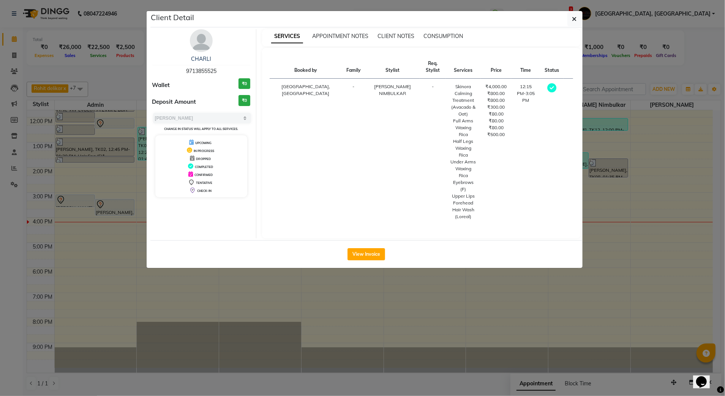
click at [125, 320] on ngb-modal-window "Client Detail CHARLI 9713855525 Wallet ₹0 Deposit Amount ₹0 Select MARK DONE UP…" at bounding box center [362, 198] width 725 height 396
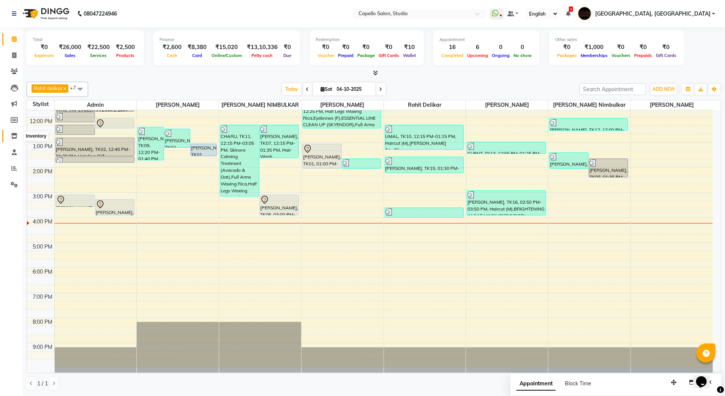
click at [13, 137] on icon at bounding box center [14, 136] width 6 height 6
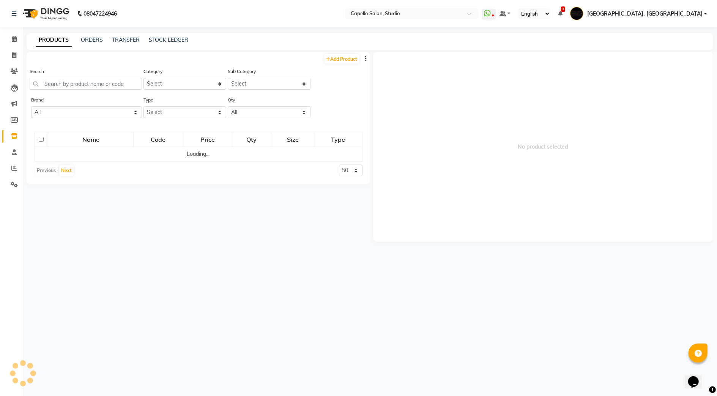
click at [68, 73] on div "Search" at bounding box center [86, 78] width 112 height 22
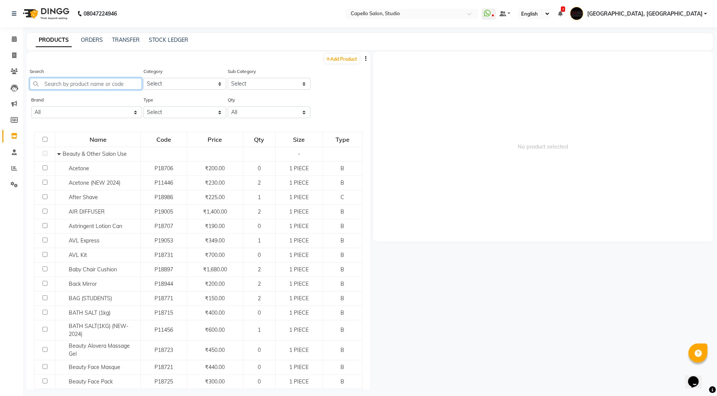
click at [73, 81] on input "text" at bounding box center [86, 84] width 112 height 12
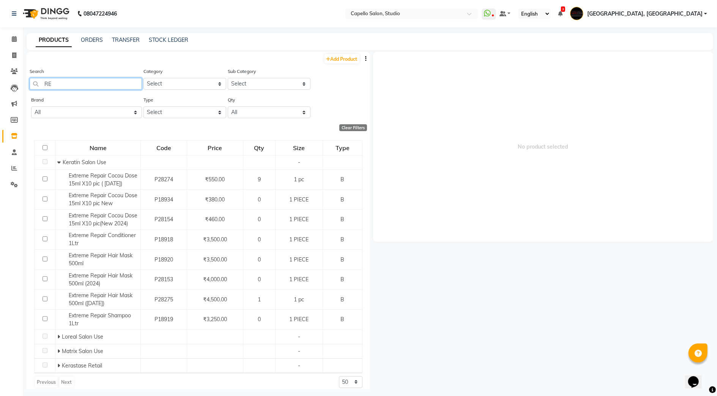
type input "R"
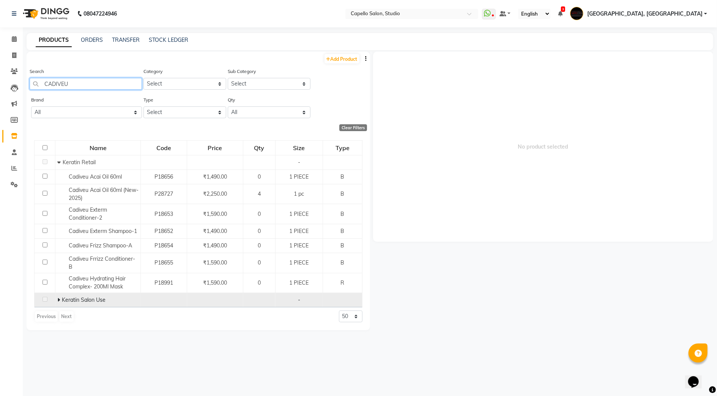
type input "CADIVEU"
click at [58, 299] on icon at bounding box center [58, 299] width 3 height 5
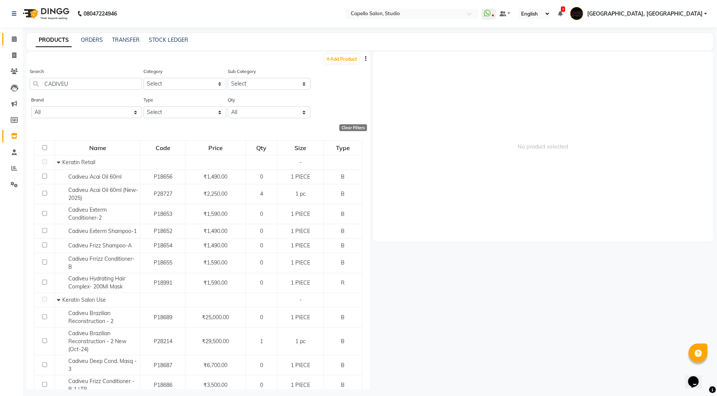
click at [13, 43] on link "Calendar" at bounding box center [11, 39] width 18 height 13
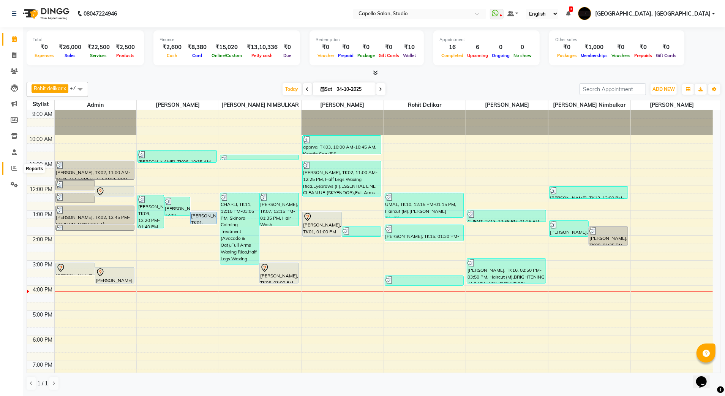
click at [11, 167] on span at bounding box center [14, 168] width 13 height 9
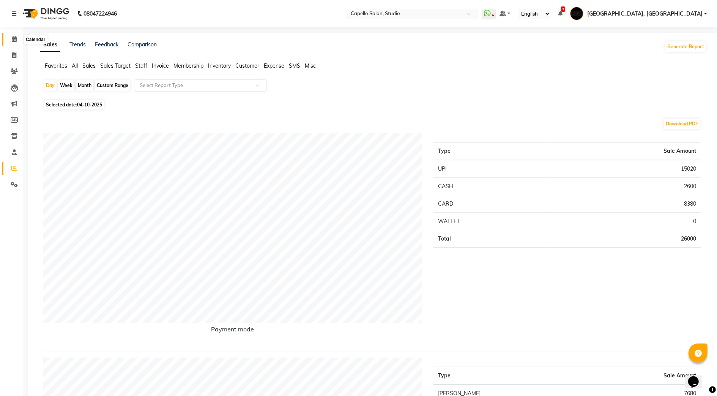
drag, startPoint x: 11, startPoint y: 40, endPoint x: 10, endPoint y: 46, distance: 6.1
click at [11, 41] on span at bounding box center [14, 39] width 13 height 9
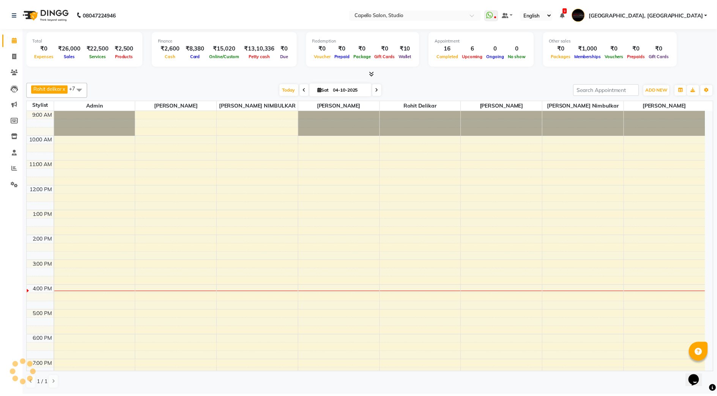
scroll to position [54, 0]
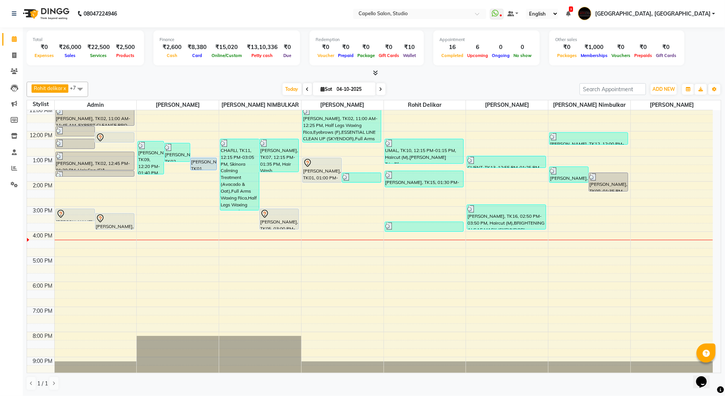
click at [591, 153] on div "9:00 AM 10:00 AM 11:00 AM 12:00 PM 1:00 PM 2:00 PM 3:00 PM 4:00 PM 5:00 PM 6:00…" at bounding box center [370, 218] width 686 height 325
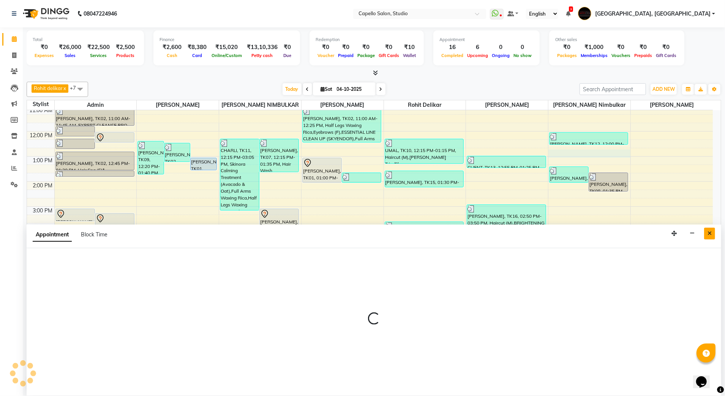
click at [711, 230] on button "Close" at bounding box center [709, 234] width 11 height 12
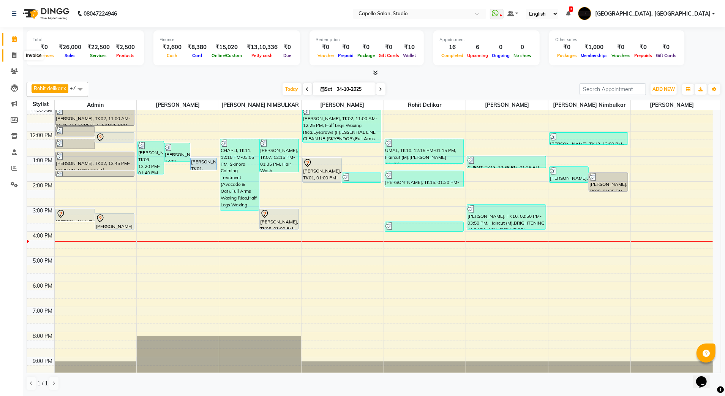
click at [14, 59] on span at bounding box center [14, 55] width 13 height 9
select select "service"
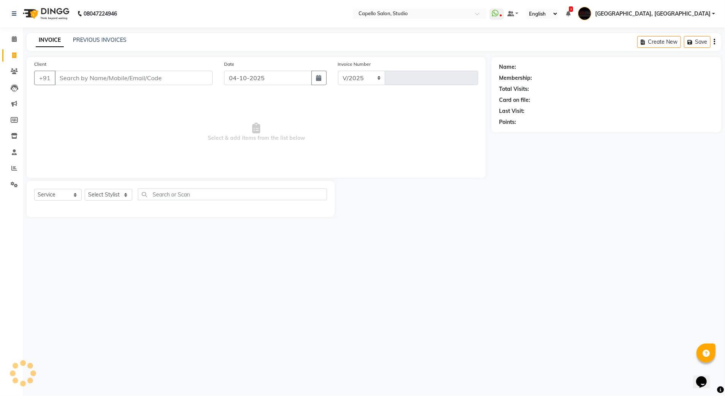
select select "847"
type input "3941"
click at [13, 40] on icon at bounding box center [14, 39] width 5 height 6
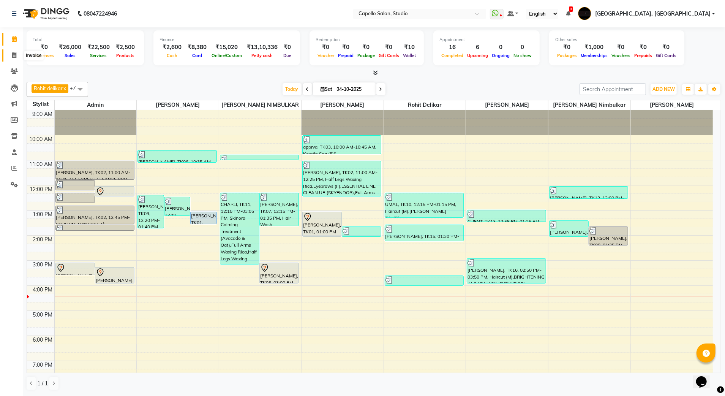
click at [12, 54] on icon at bounding box center [14, 55] width 4 height 6
select select "service"
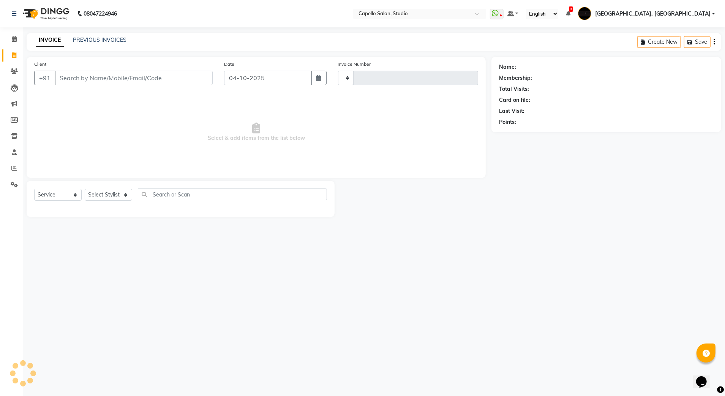
type input "3941"
select select "847"
click at [87, 76] on input "Client" at bounding box center [134, 78] width 158 height 14
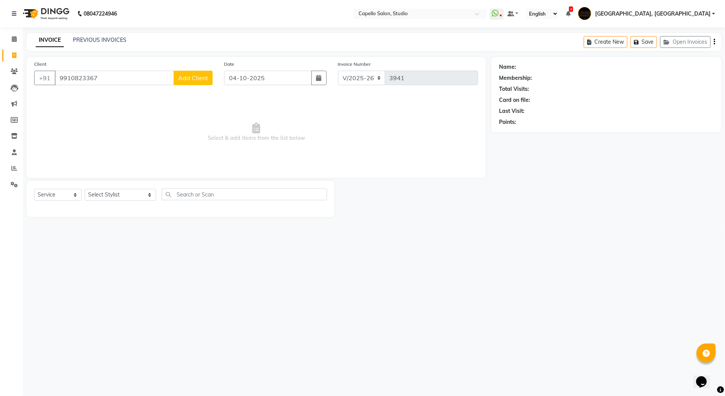
type input "9910823367"
click at [199, 81] on span "Add Client" at bounding box center [193, 78] width 30 height 8
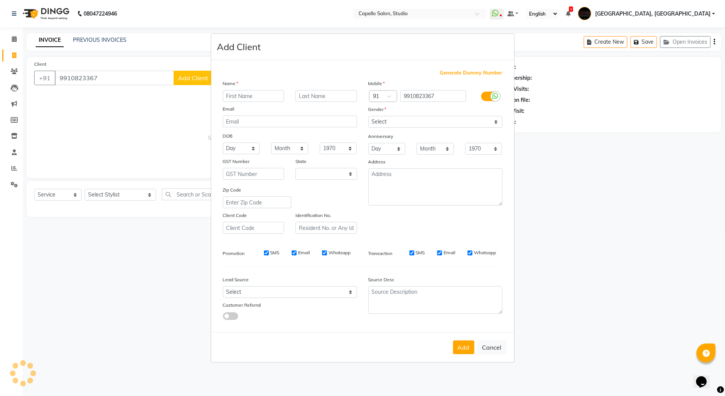
select select "22"
click at [259, 100] on input "text" at bounding box center [254, 96] width 62 height 12
type input "KEERAN"
click at [344, 90] on div "Name" at bounding box center [289, 84] width 145 height 11
click at [340, 98] on input "text" at bounding box center [326, 96] width 62 height 12
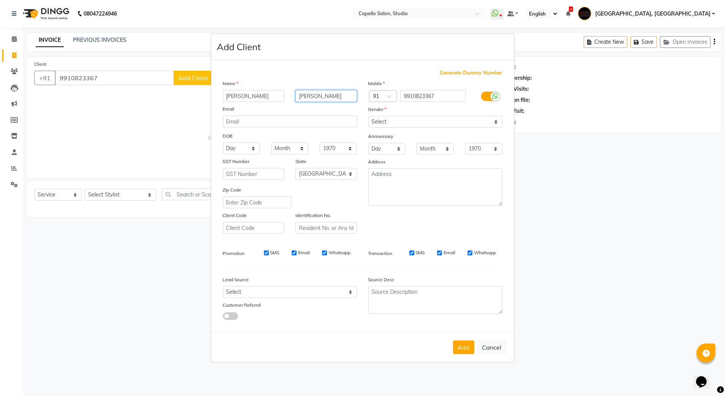
type input "SHARMA"
click at [414, 120] on select "Select [DEMOGRAPHIC_DATA] [DEMOGRAPHIC_DATA] Other Prefer Not To Say" at bounding box center [435, 122] width 134 height 12
select select "[DEMOGRAPHIC_DATA]"
click at [368, 117] on select "Select [DEMOGRAPHIC_DATA] [DEMOGRAPHIC_DATA] Other Prefer Not To Say" at bounding box center [435, 122] width 134 height 12
click at [456, 349] on button "Add" at bounding box center [463, 347] width 21 height 14
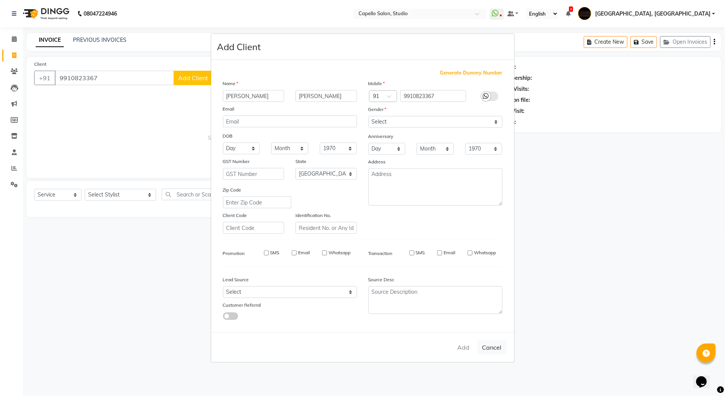
select select
select select "null"
select select
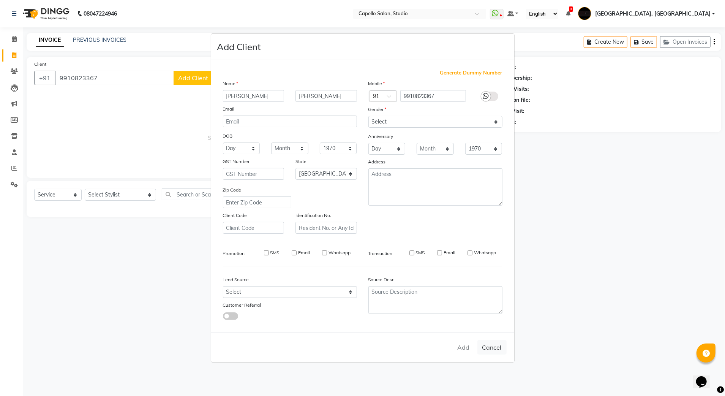
select select
checkbox input "false"
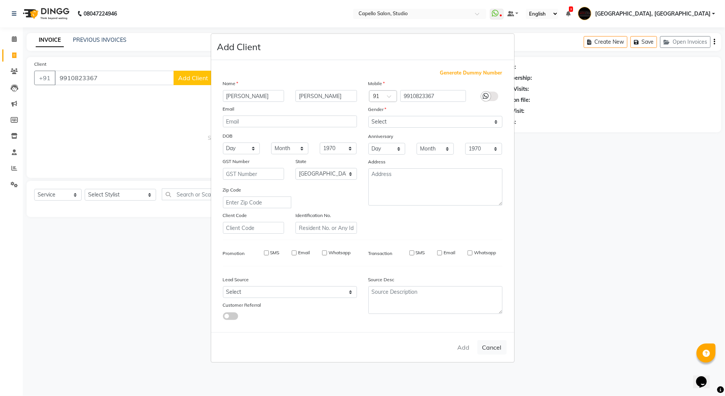
checkbox input "false"
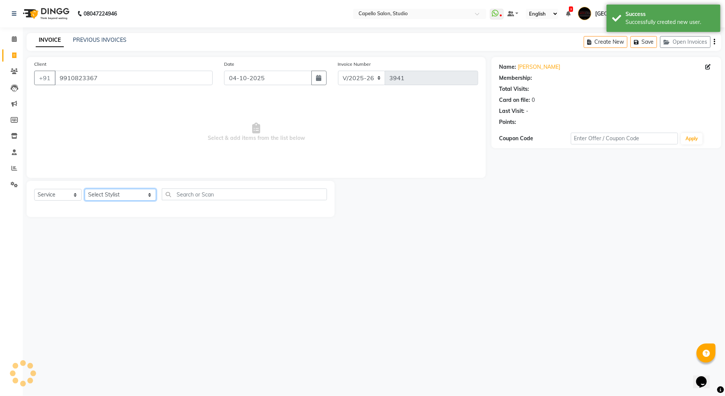
click at [129, 198] on select "Select Stylist Admin [PERSON_NAME] [PERSON_NAME] Studio, Shivaji Nagar [PERSON_…" at bounding box center [120, 195] width 71 height 12
select select "84747"
click at [85, 189] on select "Select Stylist Admin [PERSON_NAME] [PERSON_NAME] Studio, Shivaji Nagar [PERSON_…" at bounding box center [120, 195] width 71 height 12
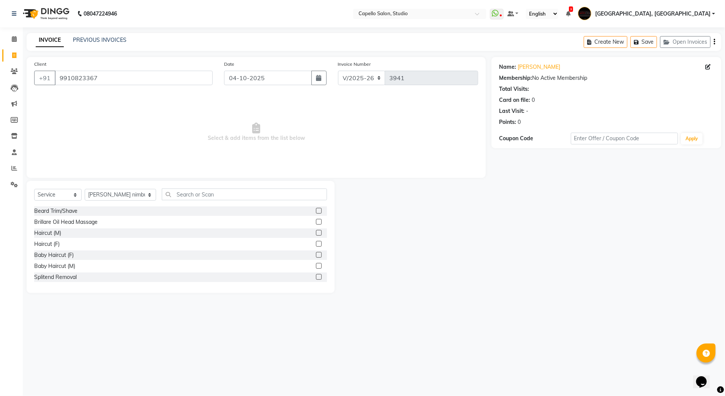
click at [307, 242] on div "Haircut (F)" at bounding box center [180, 243] width 293 height 9
click at [316, 242] on label at bounding box center [319, 244] width 6 height 6
click at [316, 242] on input "checkbox" at bounding box center [318, 244] width 5 height 5
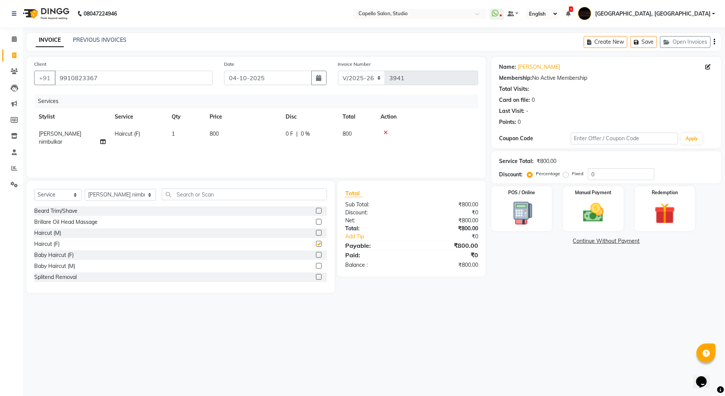
checkbox input "false"
click at [595, 201] on img at bounding box center [593, 212] width 35 height 25
click at [571, 239] on span "UPI" at bounding box center [572, 241] width 12 height 9
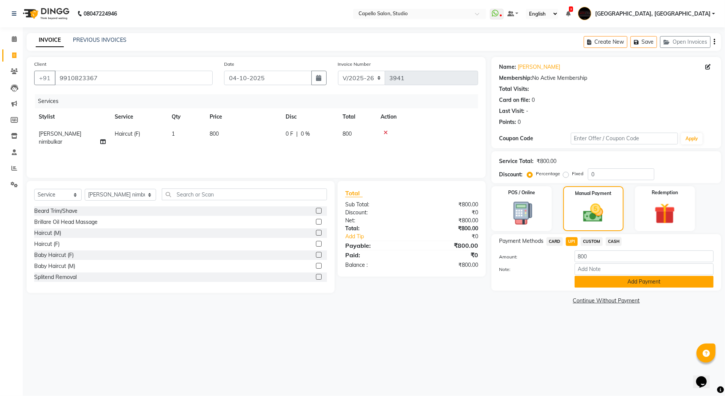
click at [595, 280] on button "Add Payment" at bounding box center [644, 282] width 139 height 12
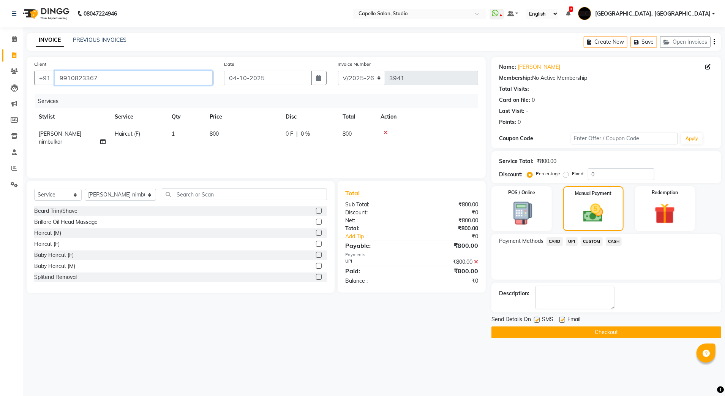
drag, startPoint x: 58, startPoint y: 77, endPoint x: 102, endPoint y: 78, distance: 43.7
click at [102, 78] on input "9910823367" at bounding box center [134, 78] width 158 height 14
click at [101, 139] on icon at bounding box center [102, 141] width 5 height 5
select select "84747"
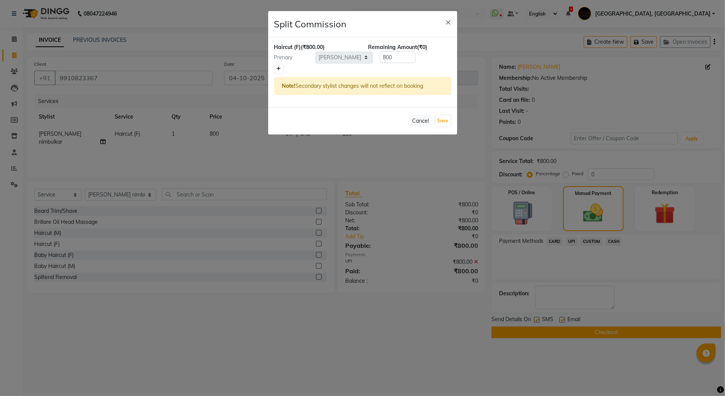
click at [280, 71] on link at bounding box center [279, 68] width 8 height 9
type input "400"
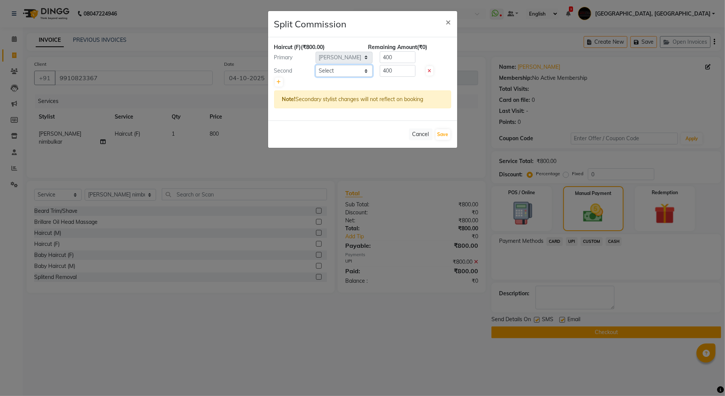
click at [352, 71] on select "Select Admin AMIT SHENDE ANKIT Capello Studio, Shivaji Nagar DIVYANI NIMBULKAR …" at bounding box center [344, 71] width 57 height 12
select select "52930"
click at [316, 65] on select "Select Admin AMIT SHENDE ANKIT Capello Studio, Shivaji Nagar DIVYANI NIMBULKAR …" at bounding box center [344, 71] width 57 height 12
click at [439, 137] on button "Save" at bounding box center [443, 134] width 15 height 11
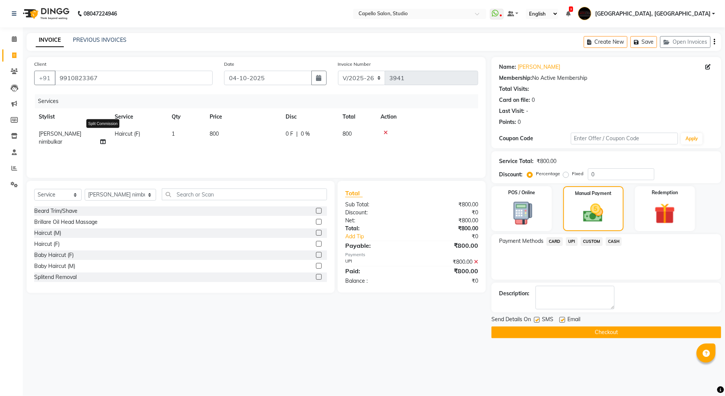
click at [103, 139] on icon at bounding box center [102, 141] width 5 height 5
select select "84747"
select select "52930"
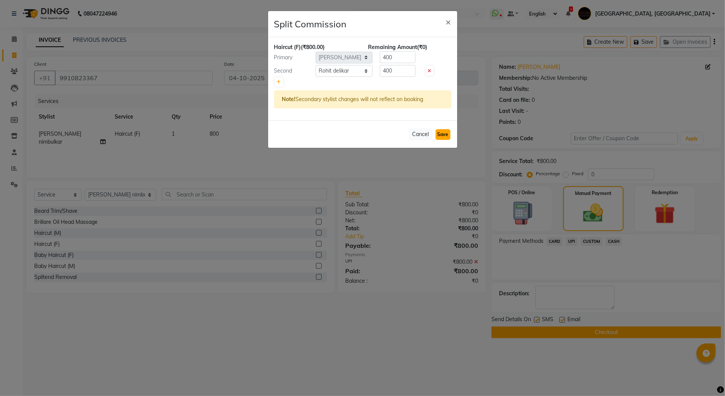
click at [440, 136] on button "Save" at bounding box center [443, 134] width 15 height 11
select select "Select"
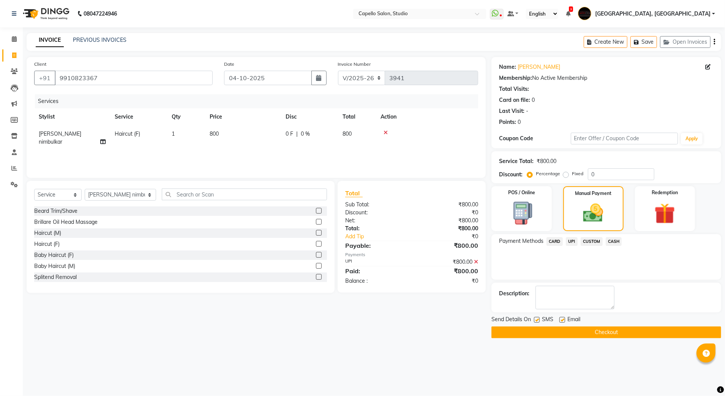
click at [536, 338] on button "Checkout" at bounding box center [606, 332] width 230 height 12
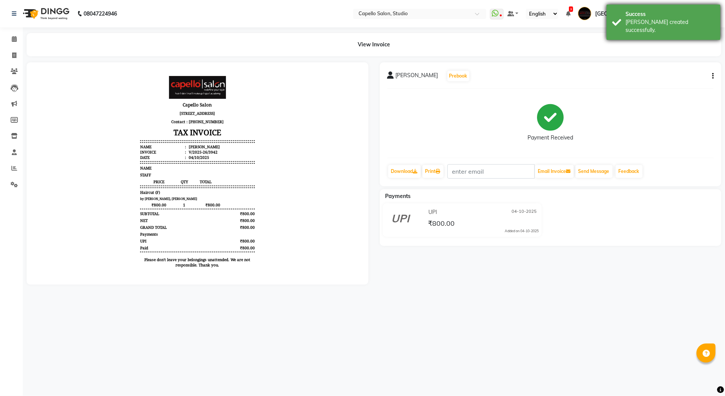
click at [644, 20] on div "[PERSON_NAME] created successfully." at bounding box center [670, 26] width 89 height 16
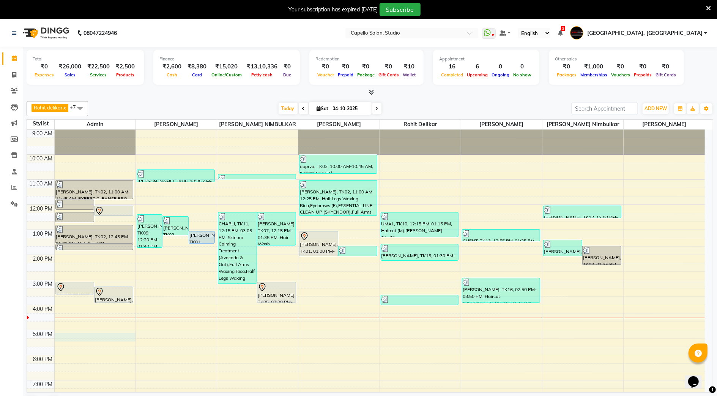
click at [84, 337] on div "9:00 AM 10:00 AM 11:00 AM 12:00 PM 1:00 PM 2:00 PM 3:00 PM 4:00 PM 5:00 PM 6:00…" at bounding box center [366, 292] width 678 height 325
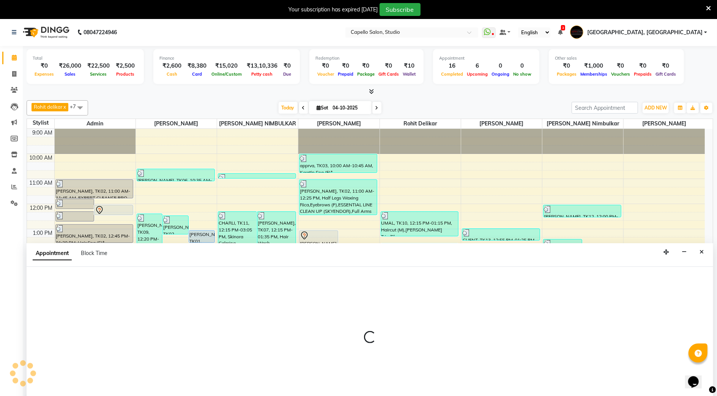
scroll to position [20, 0]
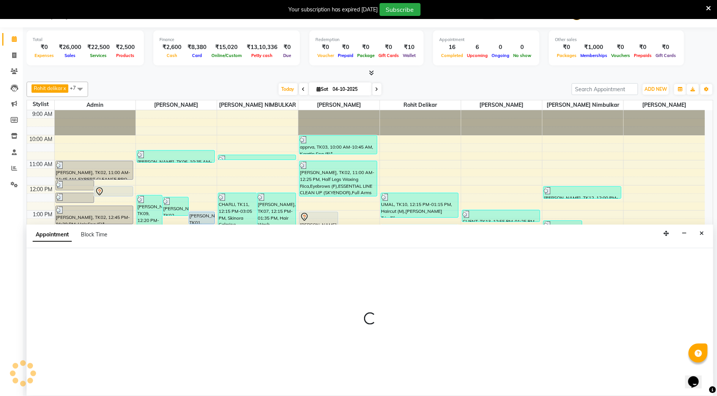
select select "14652"
select select "tentative"
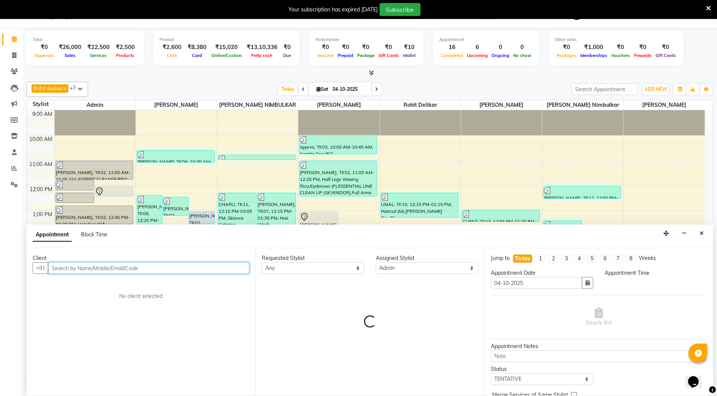
select select "1020"
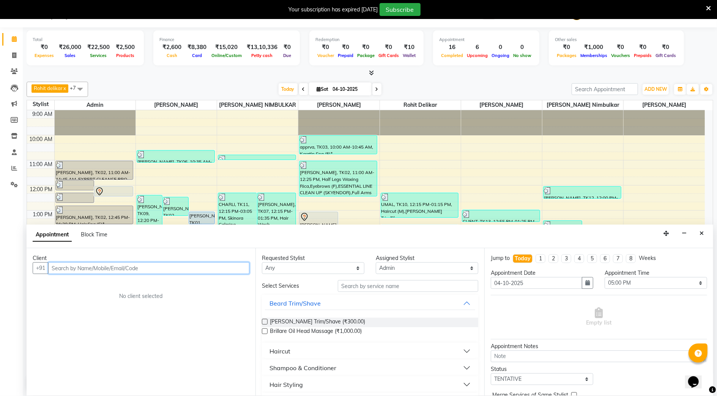
click at [115, 268] on input "text" at bounding box center [148, 268] width 201 height 12
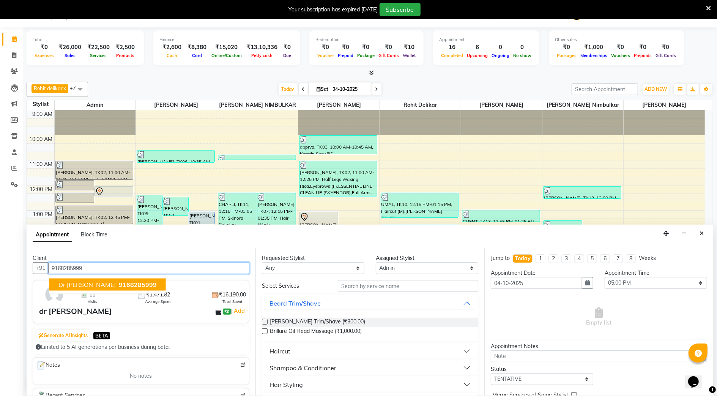
click at [87, 283] on button "dr gayatri 9168285999" at bounding box center [107, 284] width 117 height 12
type input "9168285999"
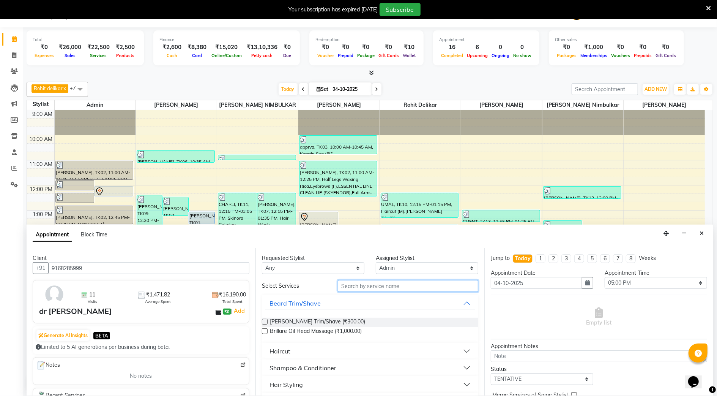
click at [344, 287] on input "text" at bounding box center [408, 286] width 141 height 12
type input "EYE"
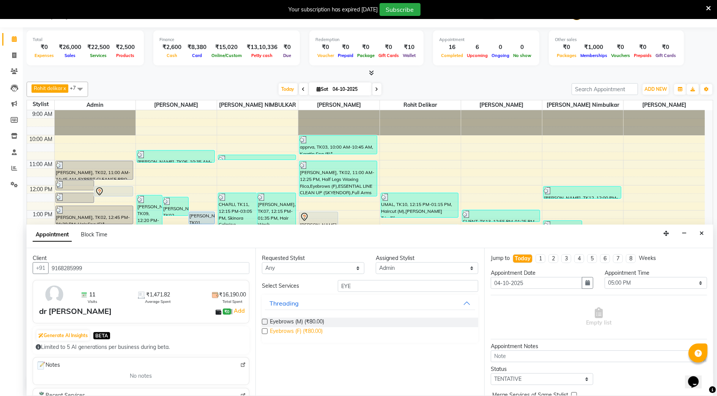
click at [280, 332] on span "Eyebrows (F) (₹80.00)" at bounding box center [296, 331] width 53 height 9
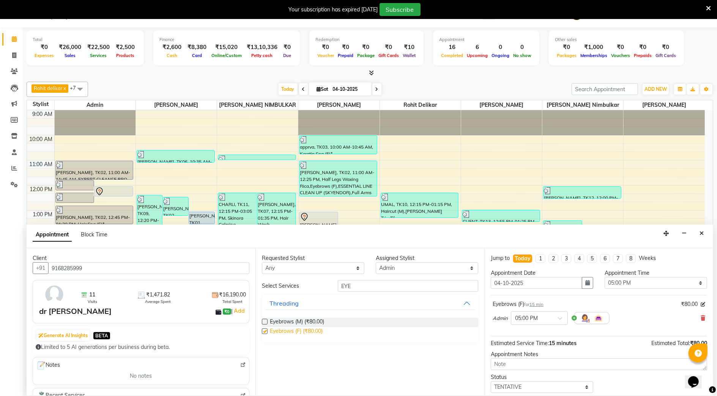
checkbox input "false"
click at [412, 270] on select "Select Admin [PERSON_NAME] [PERSON_NAME] Studio, Shivaji Nagar [PERSON_NAME] NI…" at bounding box center [427, 268] width 103 height 12
select select "14454"
click at [376, 262] on select "Select Admin [PERSON_NAME] [PERSON_NAME] Studio, Shivaji Nagar [PERSON_NAME] NI…" at bounding box center [427, 268] width 103 height 12
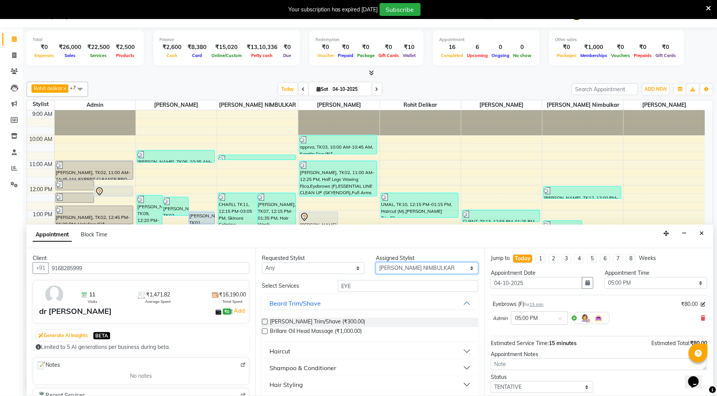
scroll to position [46, 0]
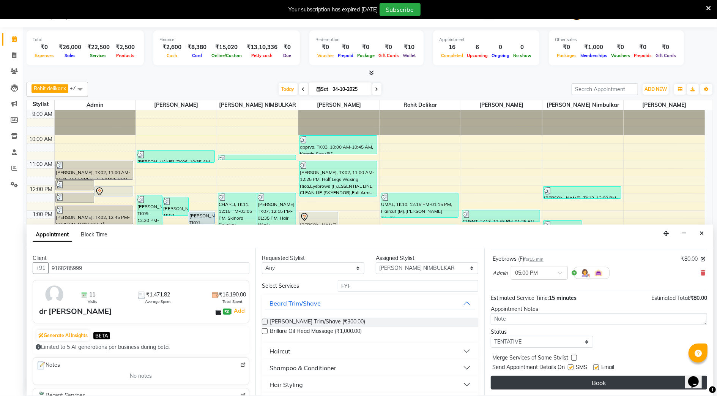
click at [553, 382] on button "Book" at bounding box center [599, 383] width 216 height 14
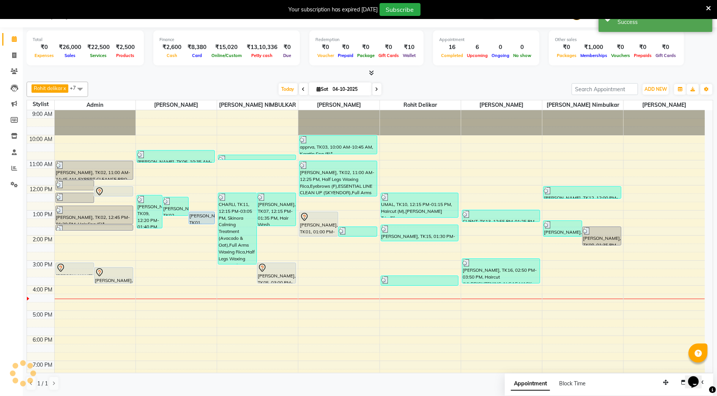
scroll to position [0, 0]
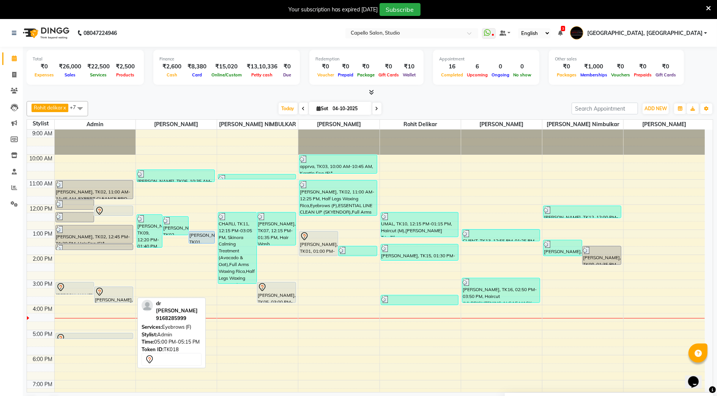
drag, startPoint x: 93, startPoint y: 340, endPoint x: 105, endPoint y: 337, distance: 12.9
click at [105, 338] on div "SNEHAL, TK02, 11:45 AM-12:10 PM, Full Arms Waxing Rica xy, TK04, 12:00 PM-12:25…" at bounding box center [95, 292] width 81 height 325
drag, startPoint x: 90, startPoint y: 336, endPoint x: 270, endPoint y: 341, distance: 179.3
click at [270, 341] on div "9:00 AM 10:00 AM 11:00 AM 12:00 PM 1:00 PM 2:00 PM 3:00 PM 4:00 PM 5:00 PM 6:00…" at bounding box center [366, 292] width 678 height 325
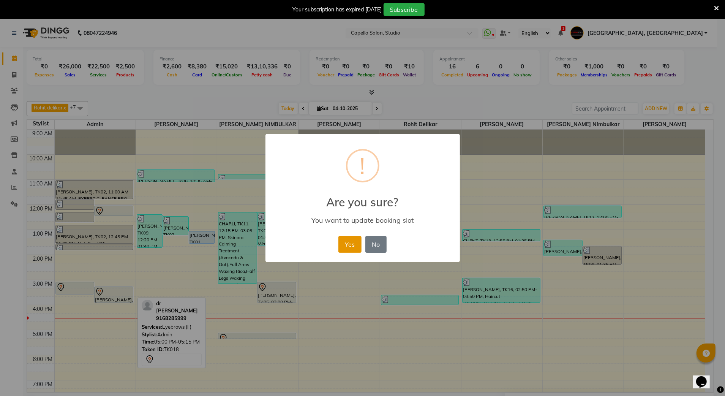
click at [347, 240] on button "Yes" at bounding box center [349, 244] width 23 height 17
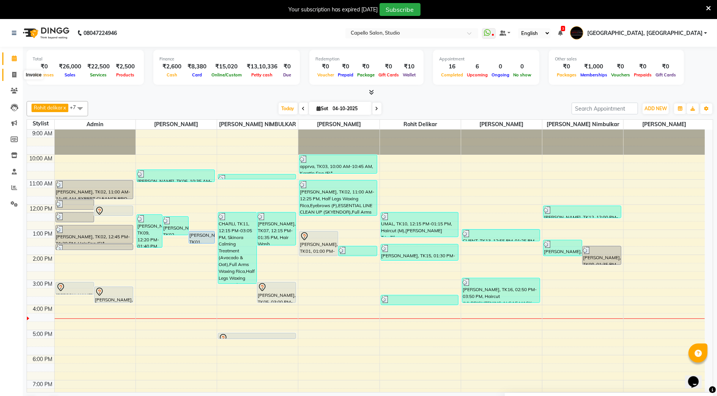
click at [14, 73] on icon at bounding box center [14, 75] width 4 height 6
select select "service"
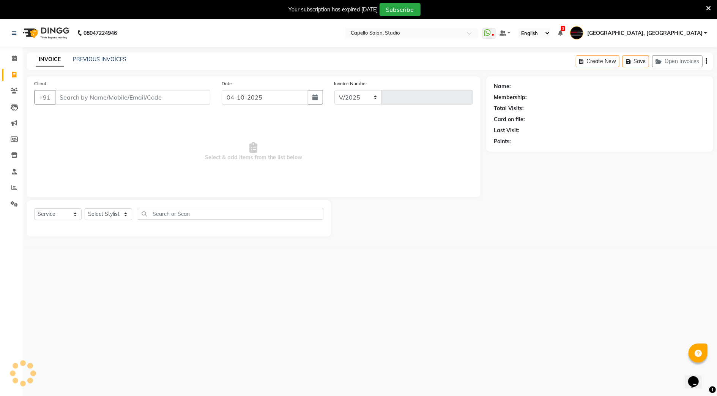
select select "847"
type input "3941"
click at [87, 92] on input "Client" at bounding box center [133, 97] width 156 height 14
click at [13, 62] on span at bounding box center [14, 58] width 13 height 9
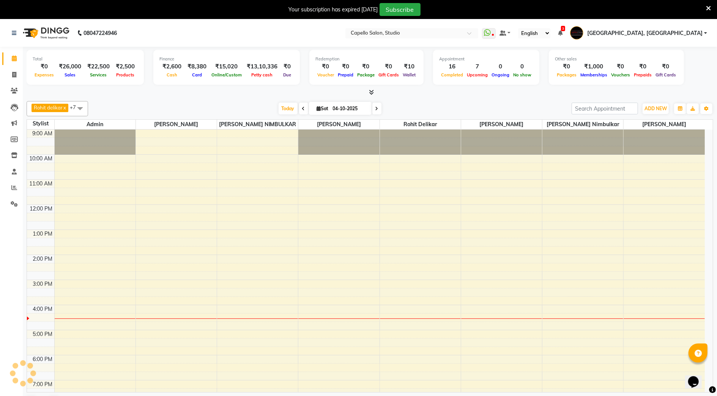
scroll to position [54, 0]
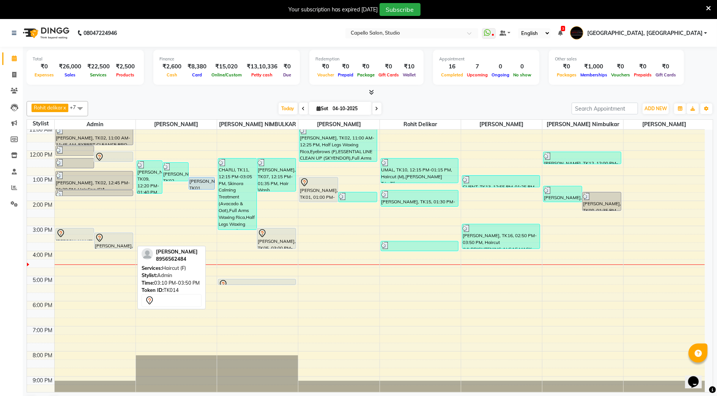
click at [102, 245] on div "[PERSON_NAME], TK14, 03:10 PM-03:50 PM, Haircut (F)" at bounding box center [114, 241] width 38 height 16
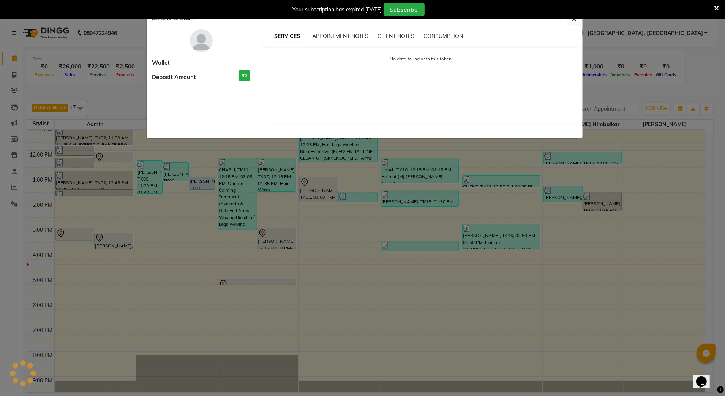
select select "7"
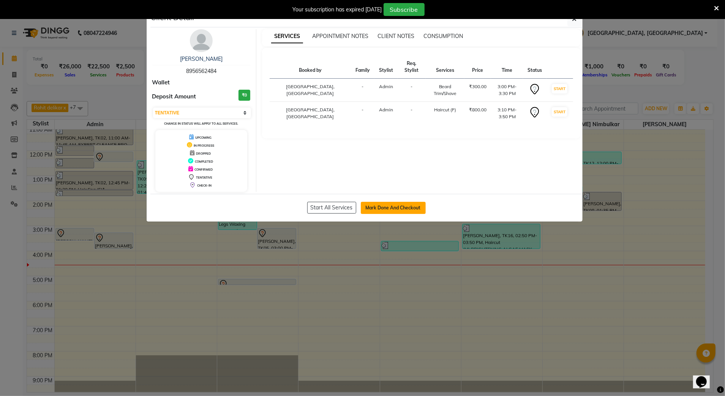
click at [365, 206] on button "Mark Done And Checkout" at bounding box center [393, 208] width 65 height 12
select select "service"
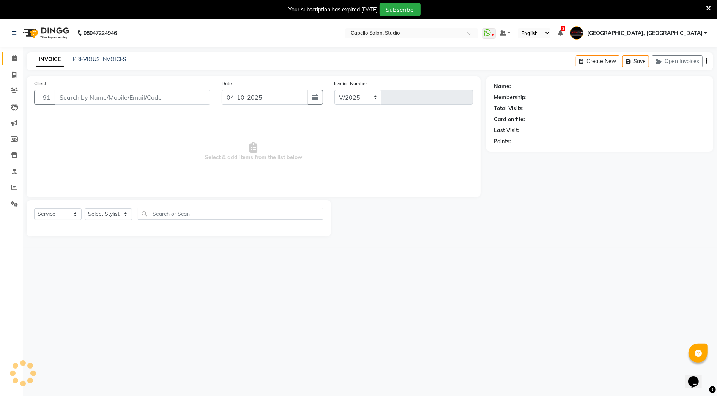
select select "847"
type input "3941"
type input "8956562484"
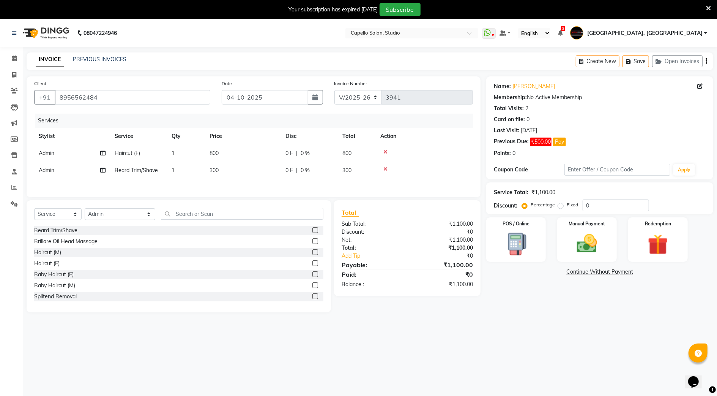
click at [388, 168] on div at bounding box center [425, 168] width 88 height 5
click at [387, 169] on icon at bounding box center [386, 168] width 4 height 5
click at [111, 213] on select "Select Stylist Admin [PERSON_NAME] [PERSON_NAME] Studio, Shivaji Nagar [PERSON_…" at bounding box center [120, 214] width 71 height 12
select select "36848"
click at [85, 208] on select "Select Stylist Admin [PERSON_NAME] [PERSON_NAME] Studio, Shivaji Nagar [PERSON_…" at bounding box center [120, 214] width 71 height 12
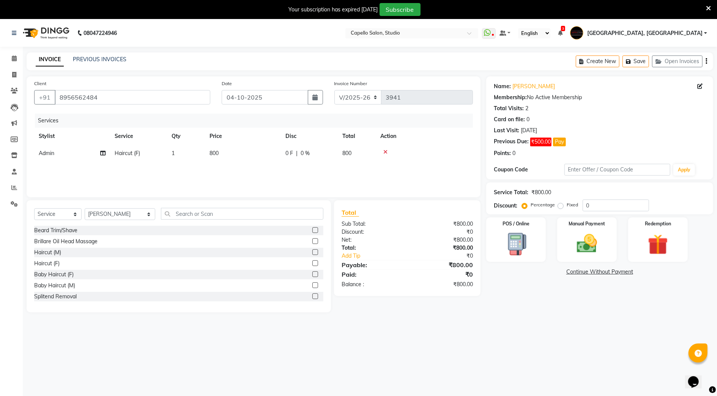
click at [46, 156] on span "Admin" at bounding box center [47, 153] width 16 height 7
click at [90, 153] on select "Admin AMIT SHENDE ANKIT Capello Studio, Shivaji Nagar DIVYANI NIMBULKAR Geetika…" at bounding box center [72, 155] width 67 height 12
select select "36848"
click at [375, 152] on input "0" at bounding box center [366, 155] width 23 height 12
type input "0"
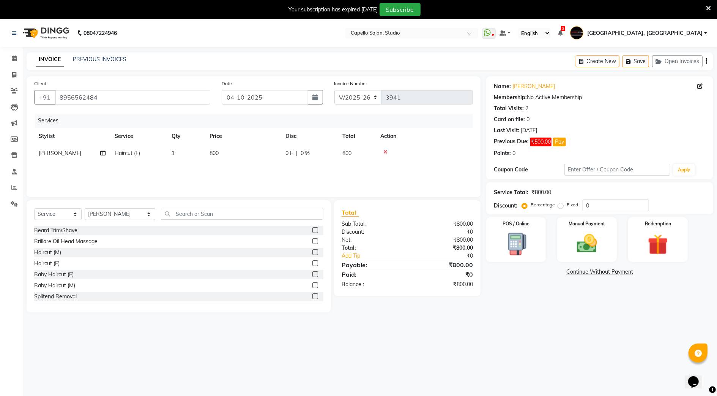
click at [318, 151] on div "0 F | 0 %" at bounding box center [310, 153] width 48 height 8
select select "36848"
click at [359, 154] on input "0" at bounding box center [366, 155] width 23 height 12
type input "150"
click at [434, 167] on div "Services Stylist Service Qty Price Disc Total Action SANTOSH GADLE Haircut (F) …" at bounding box center [253, 152] width 439 height 76
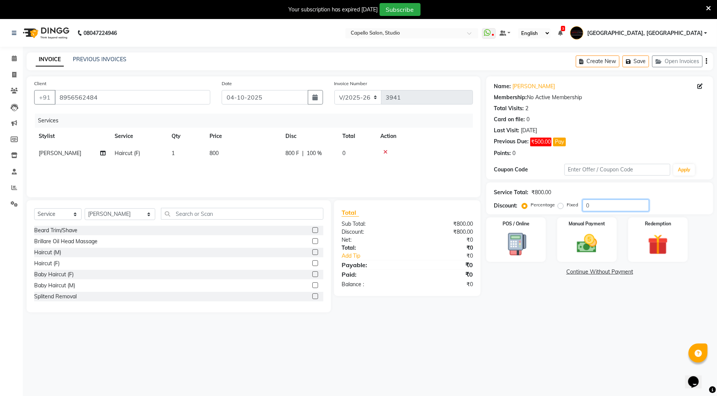
click at [598, 200] on input "0" at bounding box center [616, 205] width 66 height 12
type input "15"
click at [590, 246] on img at bounding box center [587, 243] width 35 height 25
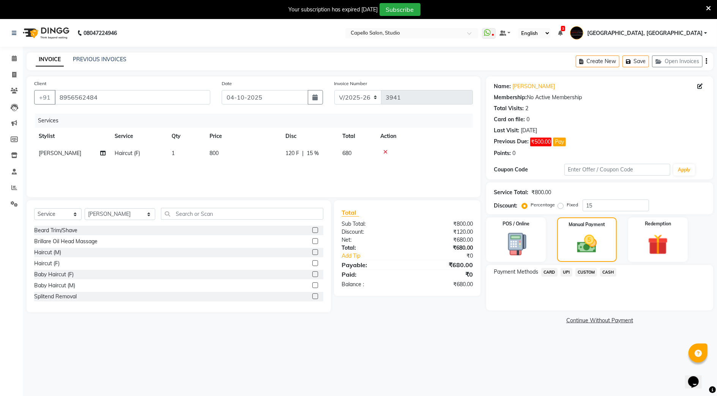
click at [548, 272] on span "CARD" at bounding box center [550, 272] width 16 height 9
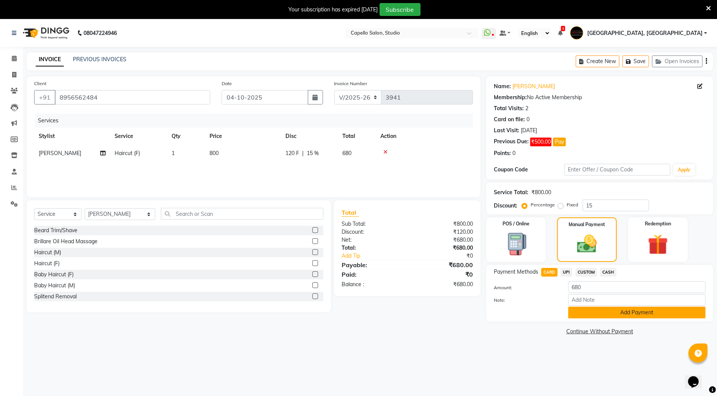
click at [585, 318] on button "Add Payment" at bounding box center [637, 313] width 137 height 12
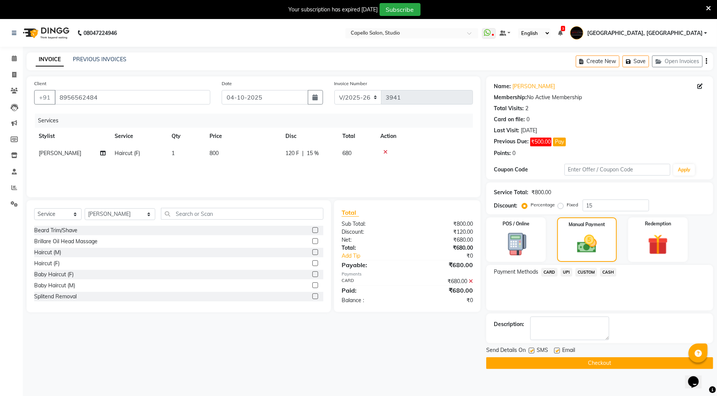
click at [588, 367] on button "Checkout" at bounding box center [600, 363] width 227 height 12
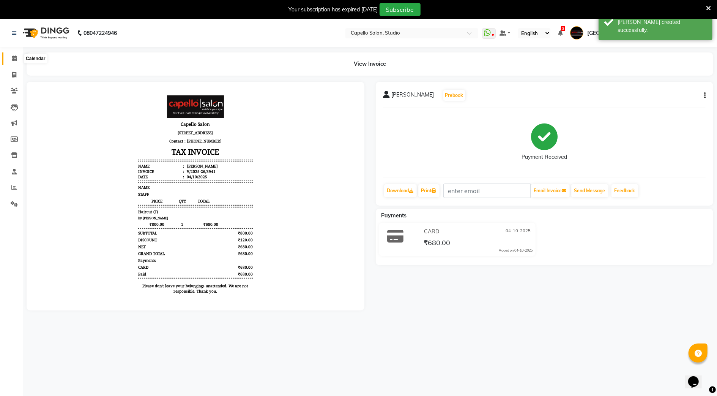
click at [18, 60] on span at bounding box center [14, 58] width 13 height 9
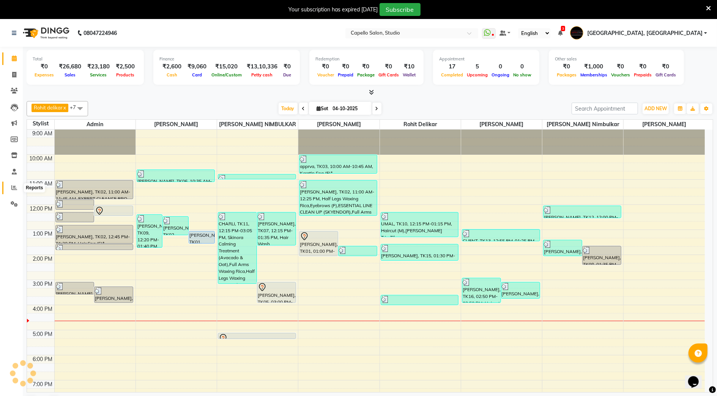
click at [19, 187] on span at bounding box center [14, 187] width 13 height 9
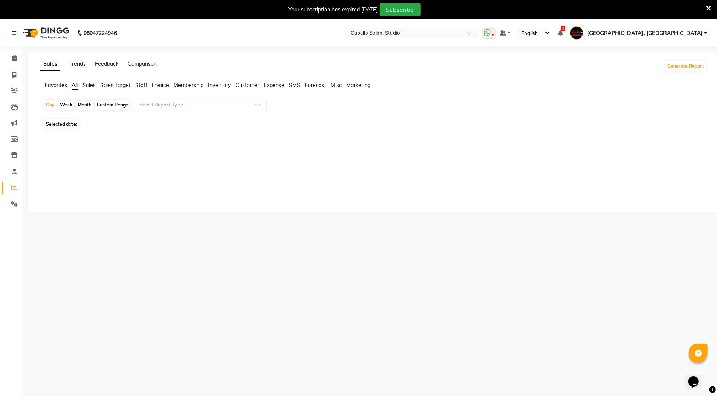
click at [85, 105] on div "Month" at bounding box center [84, 105] width 17 height 11
click at [145, 86] on span "Staff" at bounding box center [141, 85] width 12 height 7
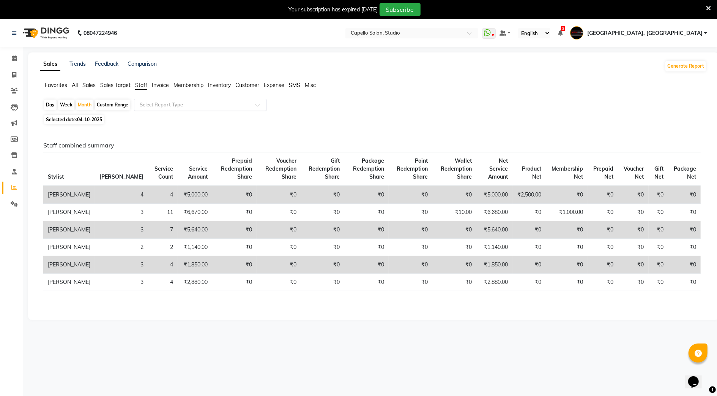
click at [155, 103] on input "text" at bounding box center [192, 105] width 109 height 8
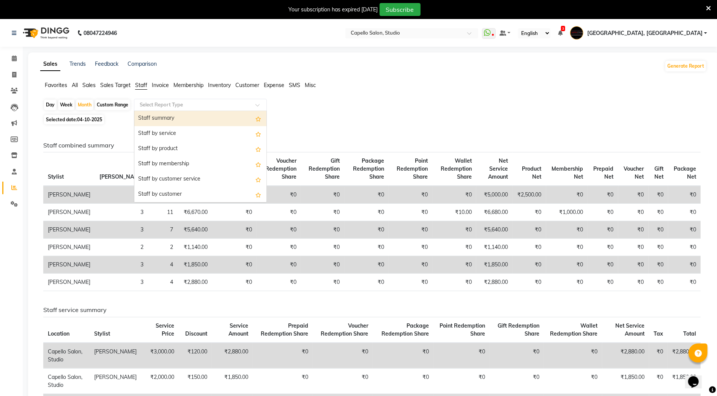
click at [161, 117] on div "Staff summary" at bounding box center [200, 118] width 132 height 15
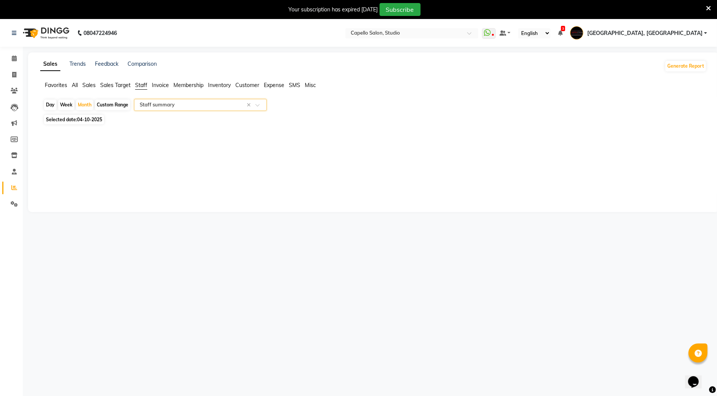
select select "full_report"
select select "csv"
drag, startPoint x: 94, startPoint y: 123, endPoint x: 85, endPoint y: 105, distance: 20.6
click at [90, 117] on span "Selected date: 04-10-2025" at bounding box center [74, 119] width 60 height 9
select select "10"
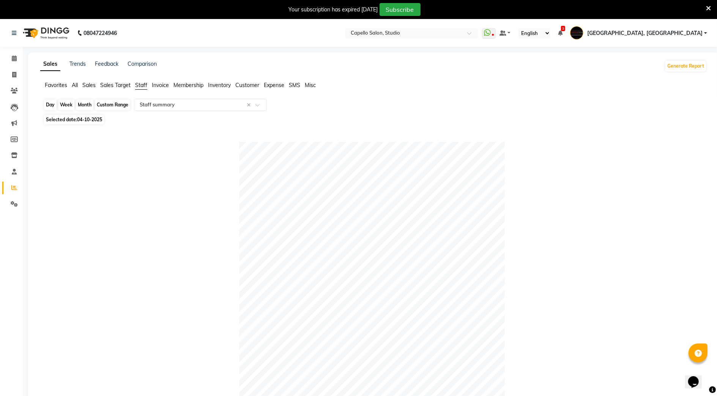
select select "2025"
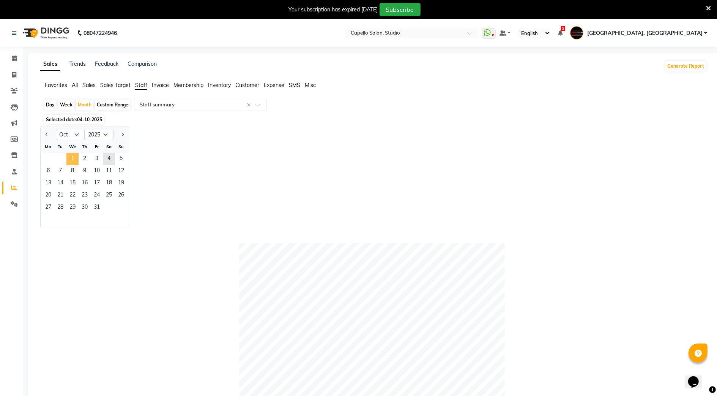
click at [74, 160] on span "1" at bounding box center [72, 159] width 12 height 12
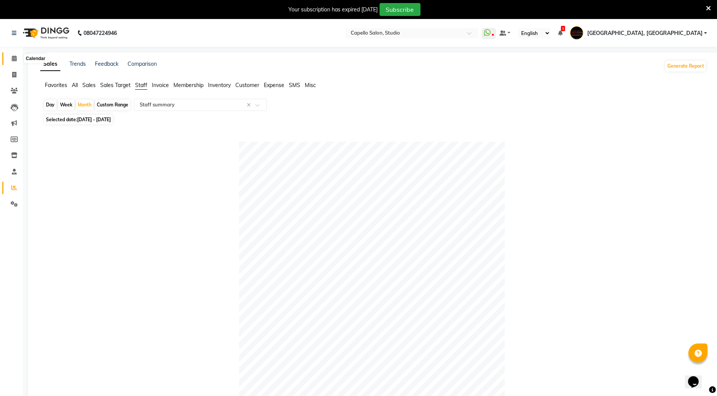
click at [10, 55] on span at bounding box center [14, 58] width 13 height 9
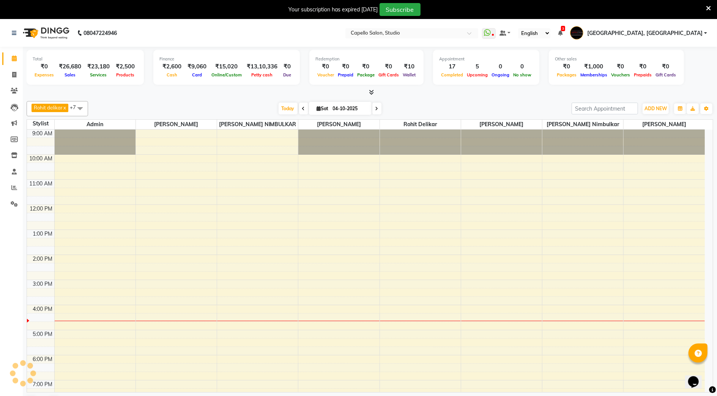
scroll to position [54, 0]
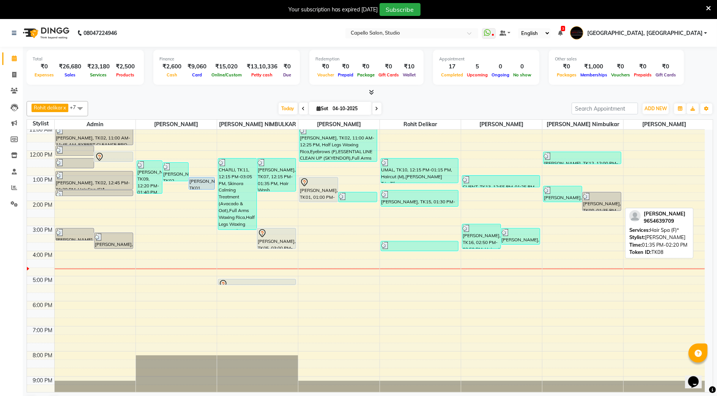
click at [593, 202] on div "[PERSON_NAME], TK08, 01:35 PM-02:20 PM, Hair Spa (F)*" at bounding box center [602, 201] width 38 height 18
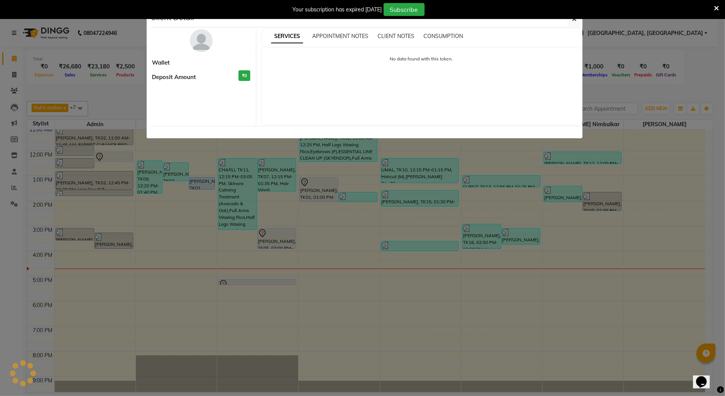
select select "3"
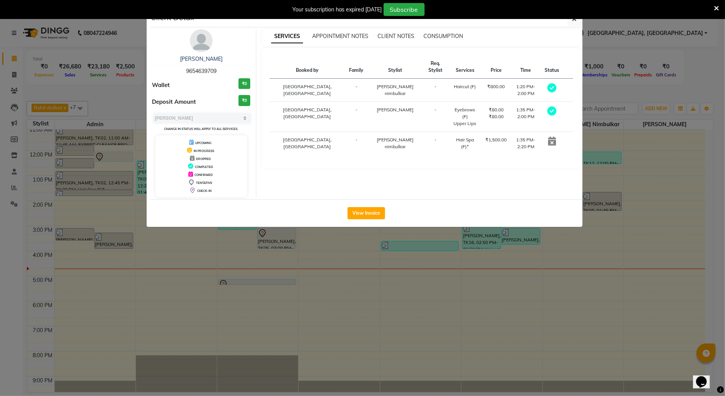
click at [602, 232] on ngb-modal-window "Client Detail RICHA SINGHANIA 9654639709 Wallet ₹0 Deposit Amount ₹0 Select MAR…" at bounding box center [362, 198] width 725 height 396
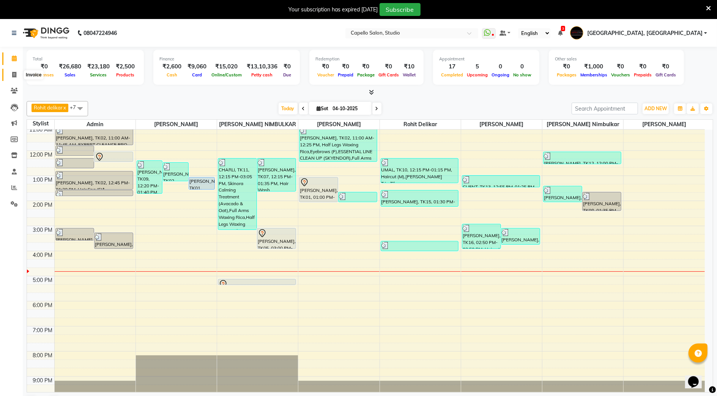
click at [14, 71] on span at bounding box center [14, 75] width 13 height 9
select select "service"
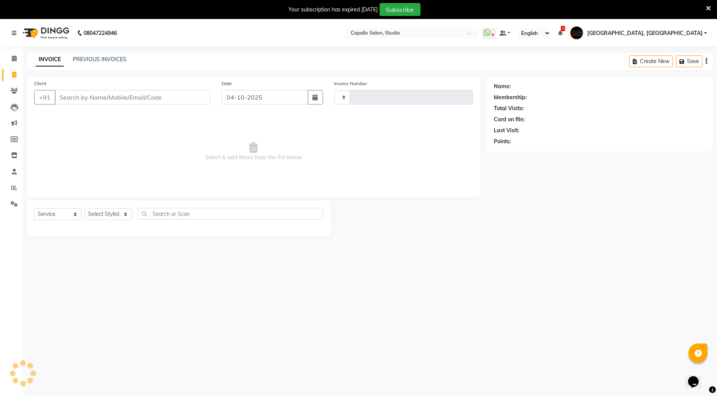
type input "3943"
select select "847"
click at [90, 94] on input "Client" at bounding box center [133, 97] width 156 height 14
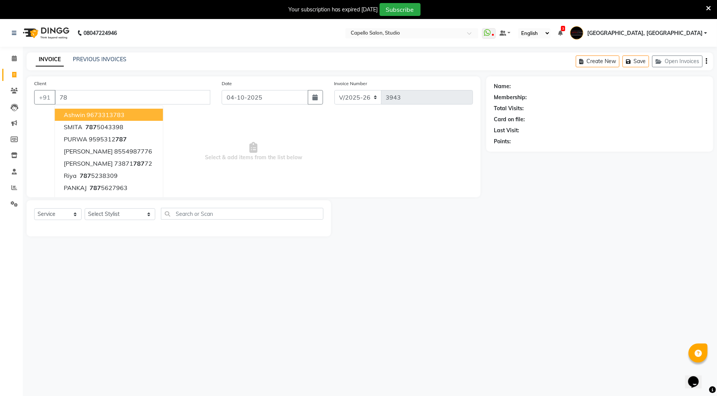
type input "7"
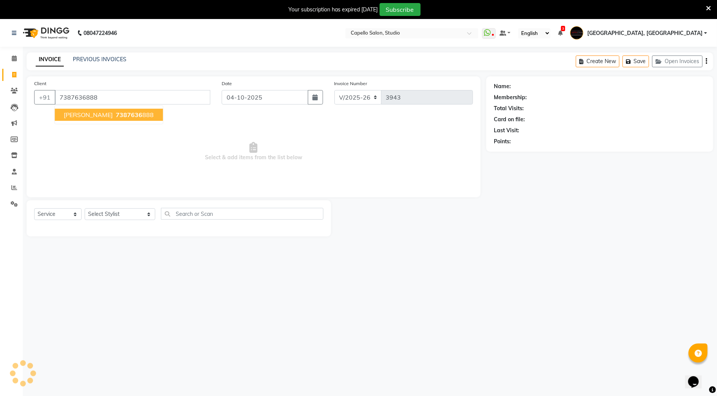
type input "7387636888"
click at [116, 115] on span "7387636" at bounding box center [129, 115] width 27 height 8
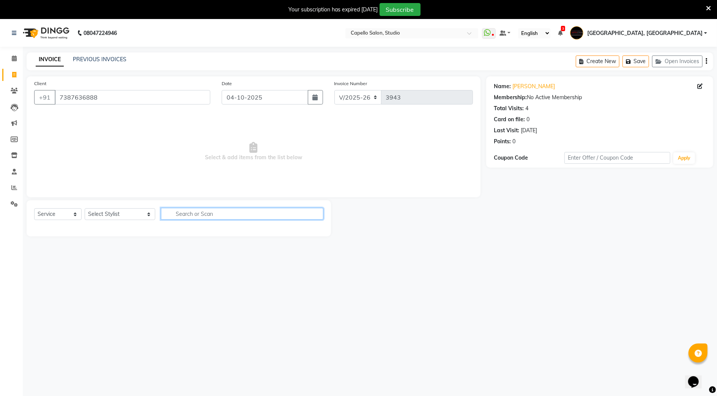
click at [186, 213] on input "text" at bounding box center [242, 214] width 163 height 12
click at [103, 213] on select "Select Stylist Admin [PERSON_NAME] [PERSON_NAME] Studio, Shivaji Nagar [PERSON_…" at bounding box center [120, 214] width 71 height 12
select select "84747"
click at [85, 208] on select "Select Stylist Admin [PERSON_NAME] [PERSON_NAME] Studio, Shivaji Nagar [PERSON_…" at bounding box center [120, 214] width 71 height 12
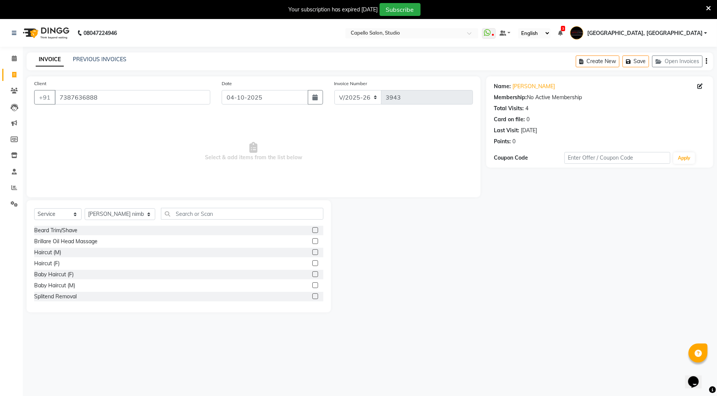
click at [313, 250] on label at bounding box center [316, 252] width 6 height 6
click at [313, 250] on input "checkbox" at bounding box center [315, 252] width 5 height 5
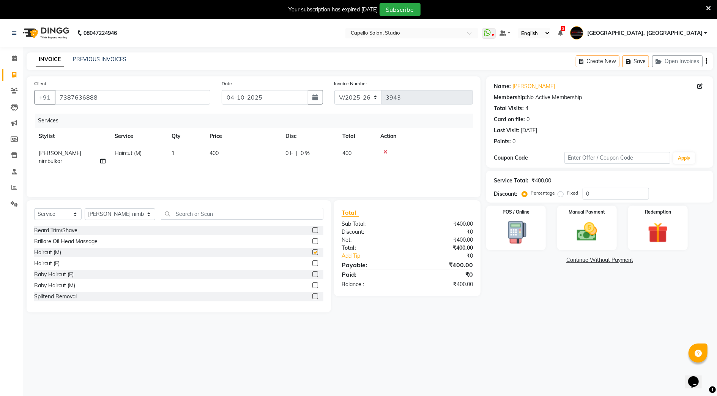
checkbox input "false"
click at [571, 250] on div "Manual Payment" at bounding box center [587, 228] width 62 height 46
click at [567, 258] on span "UPI" at bounding box center [567, 260] width 12 height 9
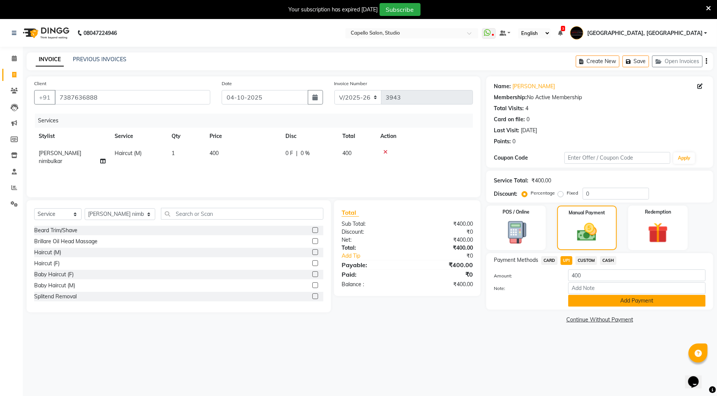
click at [639, 303] on button "Add Payment" at bounding box center [637, 301] width 137 height 12
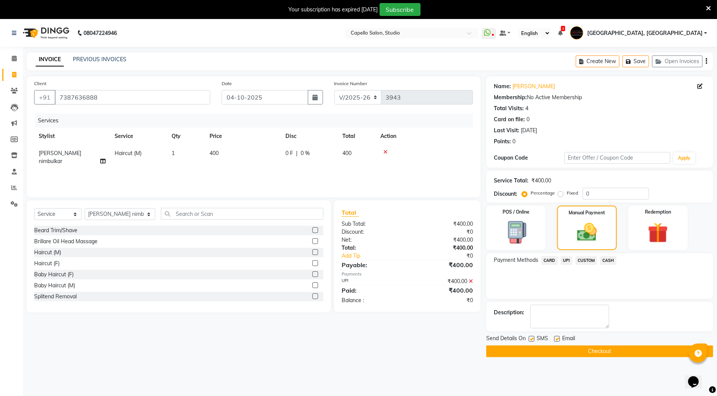
click at [619, 356] on button "Checkout" at bounding box center [600, 351] width 227 height 12
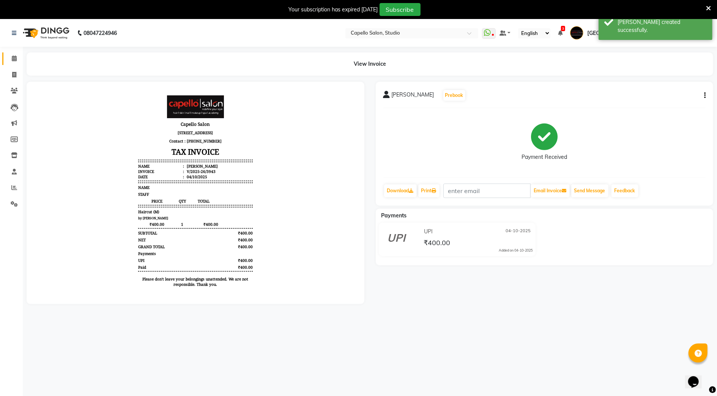
click at [14, 64] on link "Calendar" at bounding box center [11, 58] width 18 height 13
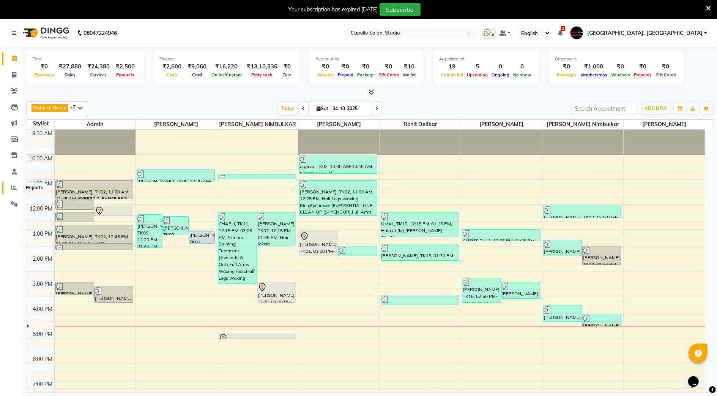
click at [16, 186] on icon at bounding box center [14, 188] width 6 height 6
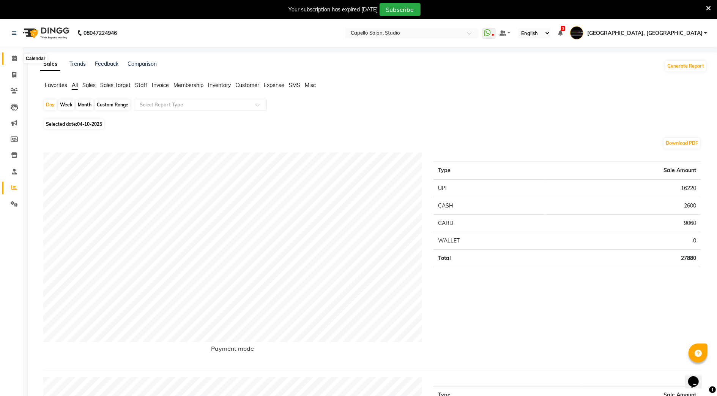
click at [12, 57] on span at bounding box center [14, 58] width 13 height 9
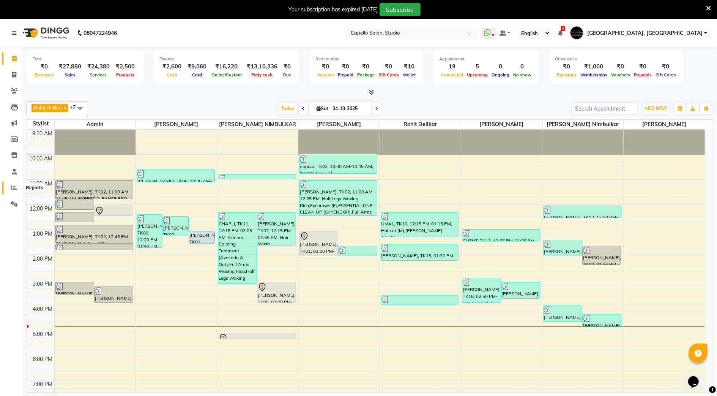
drag, startPoint x: 14, startPoint y: 186, endPoint x: 24, endPoint y: 183, distance: 10.8
click at [14, 186] on icon at bounding box center [14, 188] width 6 height 6
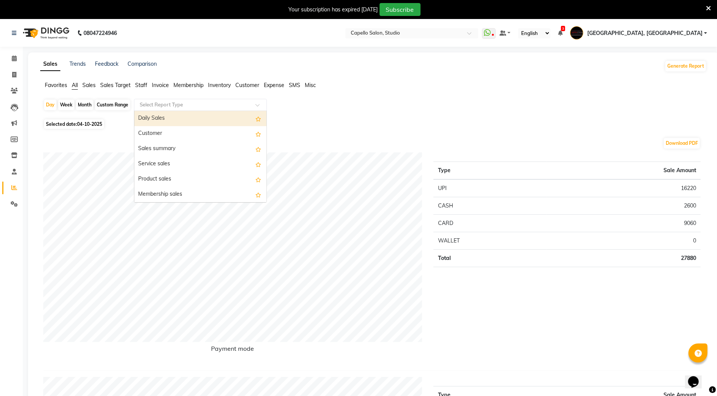
click at [157, 101] on div "Select Report Type" at bounding box center [161, 105] width 43 height 8
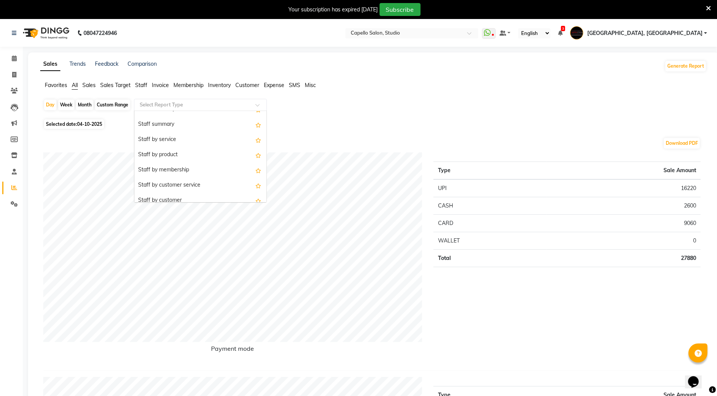
scroll to position [202, 0]
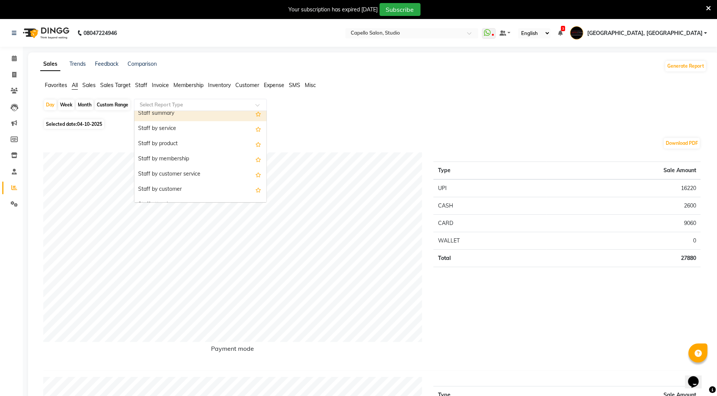
click at [162, 113] on div "Staff summary" at bounding box center [200, 113] width 132 height 15
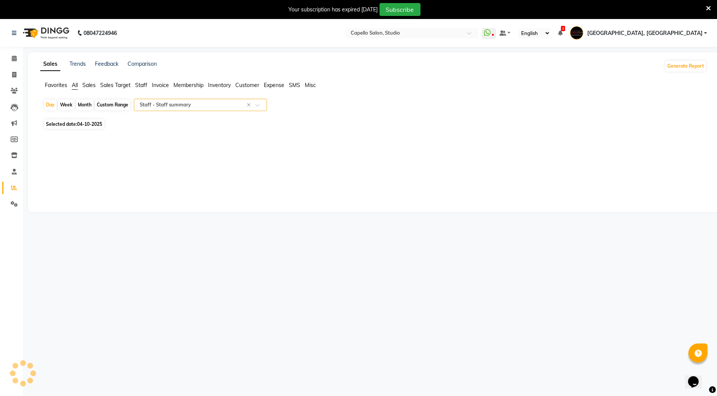
select select "full_report"
select select "csv"
click at [111, 104] on div "Custom Range" at bounding box center [112, 105] width 35 height 11
select select "10"
select select "2025"
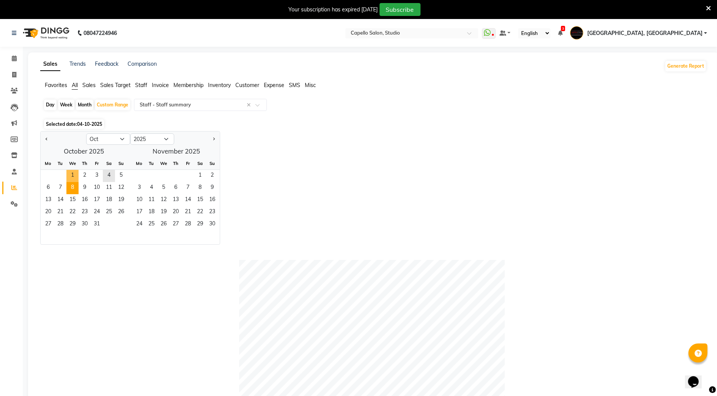
drag, startPoint x: 75, startPoint y: 180, endPoint x: 78, endPoint y: 193, distance: 13.6
click at [75, 180] on span "1" at bounding box center [72, 176] width 12 height 12
click at [78, 197] on span "15" at bounding box center [72, 200] width 12 height 12
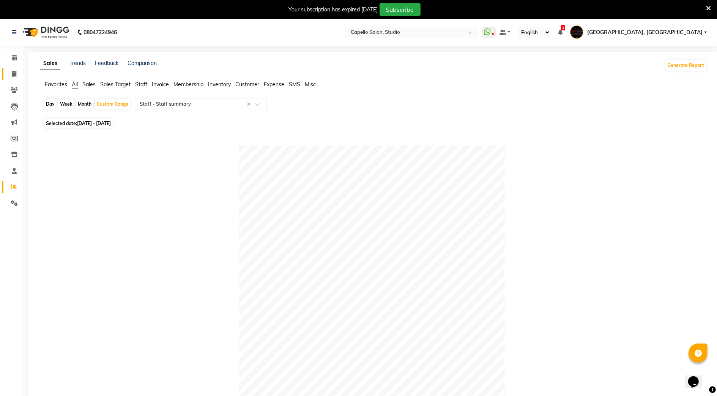
scroll to position [0, 0]
drag, startPoint x: 12, startPoint y: 59, endPoint x: 0, endPoint y: 56, distance: 12.5
click at [12, 59] on icon at bounding box center [14, 58] width 5 height 6
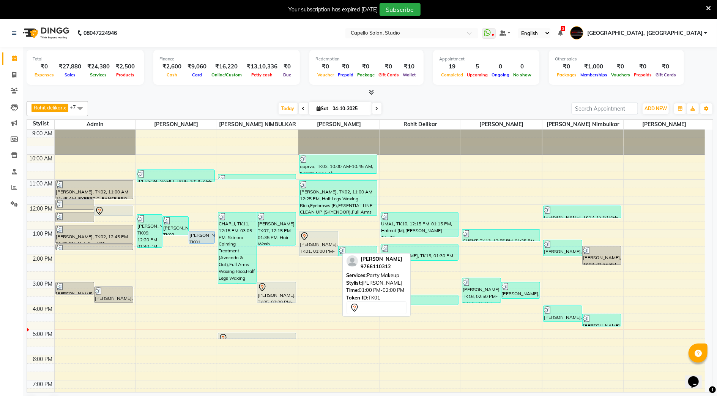
click at [319, 242] on div "[PERSON_NAME], TK01, 01:00 PM-02:00 PM, Party Makeup" at bounding box center [319, 243] width 38 height 24
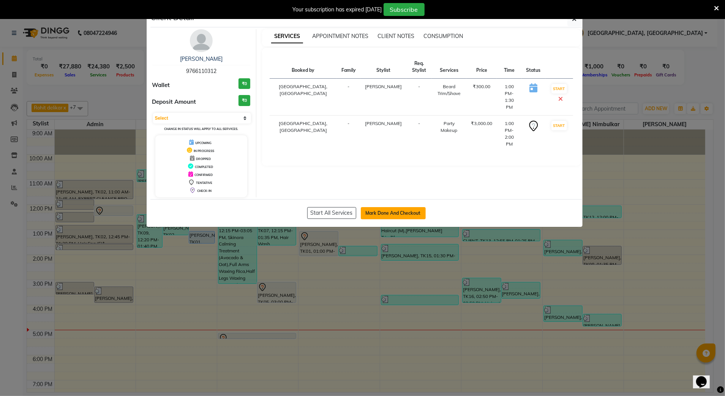
click at [386, 210] on button "Mark Done And Checkout" at bounding box center [393, 213] width 65 height 12
select select "service"
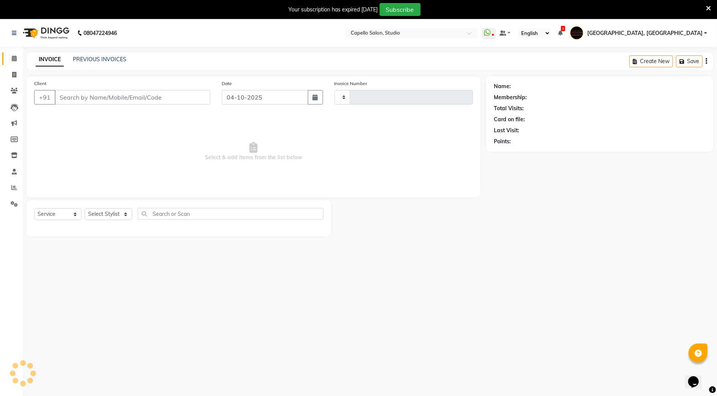
type input "3944"
select select "847"
type input "9766110312"
select select "14445"
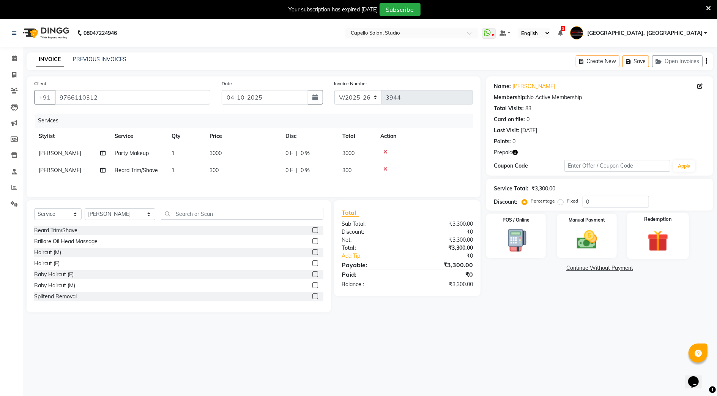
click at [668, 238] on img at bounding box center [658, 241] width 35 height 27
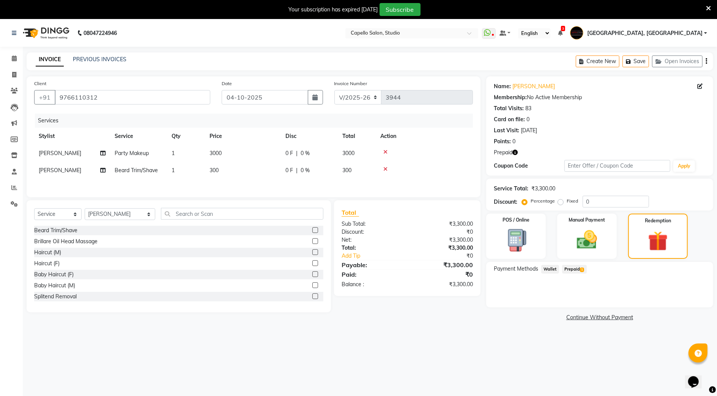
click at [575, 265] on span "Prepaid 1" at bounding box center [574, 269] width 25 height 9
click at [75, 216] on select "Select Service Product Membership Package Voucher Prepaid Gift Card" at bounding box center [57, 214] width 47 height 12
click at [114, 213] on select "Select Stylist Admin [PERSON_NAME] [PERSON_NAME] Studio, Shivaji Nagar [PERSON_…" at bounding box center [120, 214] width 71 height 12
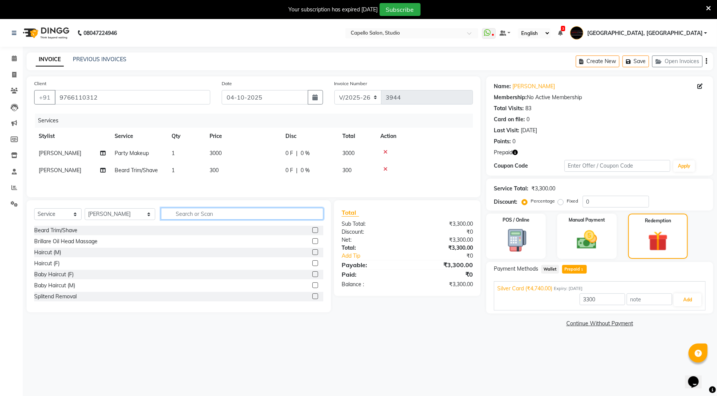
click at [161, 213] on input "text" at bounding box center [242, 214] width 163 height 12
click at [224, 151] on td "3000" at bounding box center [243, 153] width 76 height 17
select select "45271"
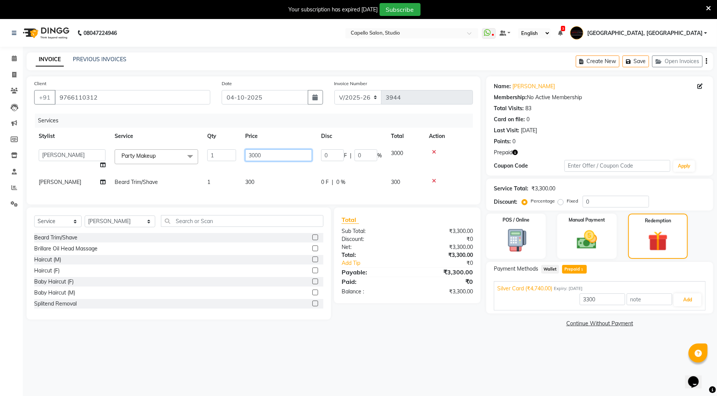
drag, startPoint x: 271, startPoint y: 152, endPoint x: 235, endPoint y: 145, distance: 36.4
click at [235, 145] on tr "Admin AMIT SHENDE ANKIT Capello Studio, Shivaji Nagar DIVYANI NIMBULKAR Geetika…" at bounding box center [253, 159] width 439 height 29
type input "4500"
type input "4740"
click at [229, 174] on tr "AMIT SHENDE Beard Trim/Shave 1 300 0 F | 0 % 300" at bounding box center [253, 182] width 439 height 17
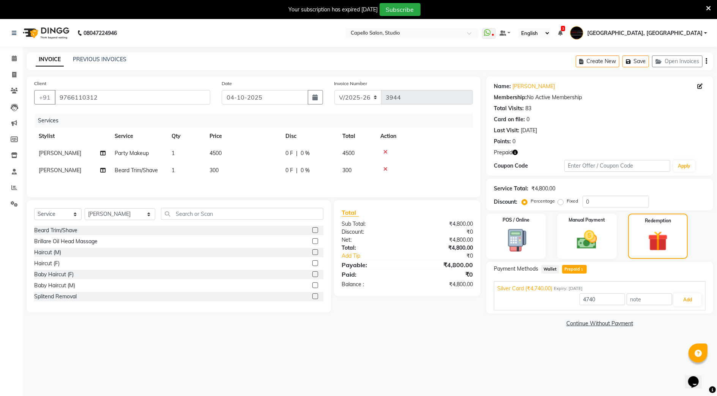
click at [141, 167] on span "Beard Trim/Shave" at bounding box center [136, 170] width 43 height 7
select select "14445"
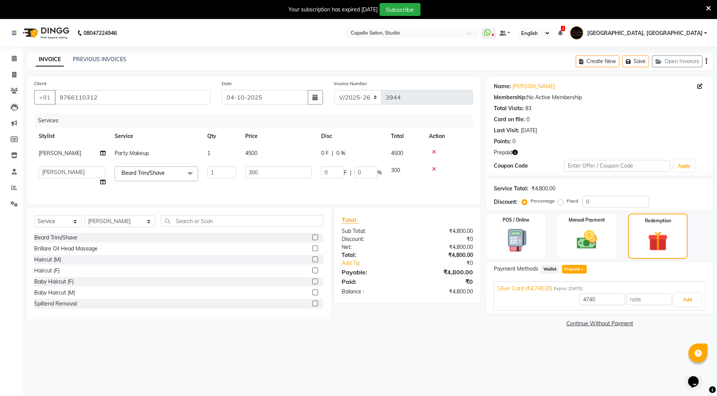
click at [190, 220] on div "Select Service Product Membership Package Voucher Prepaid Gift Card Select Styl…" at bounding box center [179, 263] width 305 height 112
click at [197, 227] on input "text" at bounding box center [242, 221] width 163 height 12
click at [313, 262] on label at bounding box center [316, 259] width 6 height 6
click at [313, 262] on input "checkbox" at bounding box center [315, 259] width 5 height 5
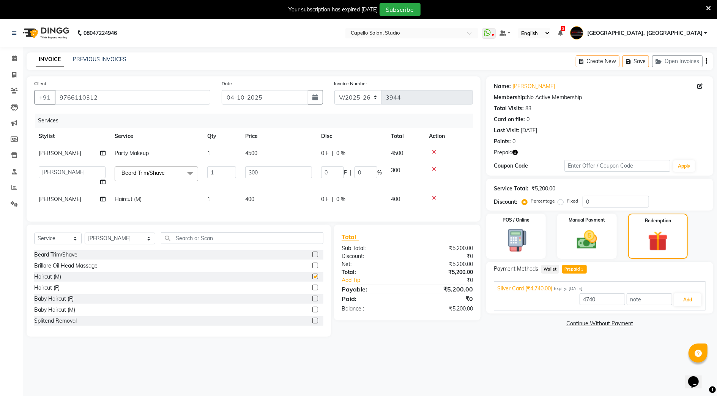
checkbox input "false"
drag, startPoint x: 130, startPoint y: 245, endPoint x: 130, endPoint y: 240, distance: 4.9
click at [130, 244] on select "Select Stylist Admin [PERSON_NAME] [PERSON_NAME] Studio, Shivaji Nagar [PERSON_…" at bounding box center [120, 238] width 71 height 12
select select "14454"
click at [85, 240] on select "Select Stylist Admin [PERSON_NAME] [PERSON_NAME] Studio, Shivaji Nagar [PERSON_…" at bounding box center [120, 238] width 71 height 12
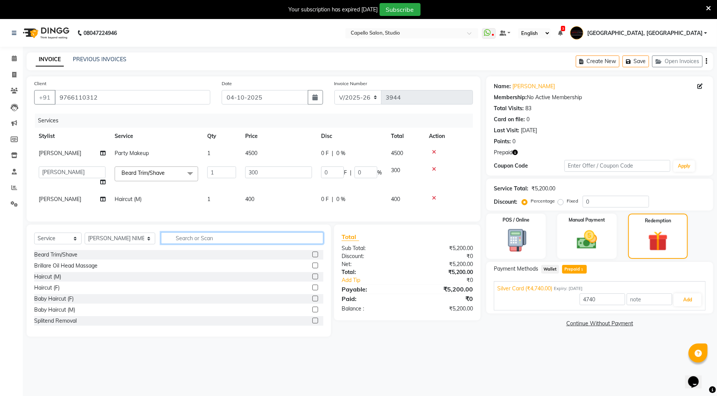
click at [184, 243] on input "text" at bounding box center [242, 238] width 163 height 12
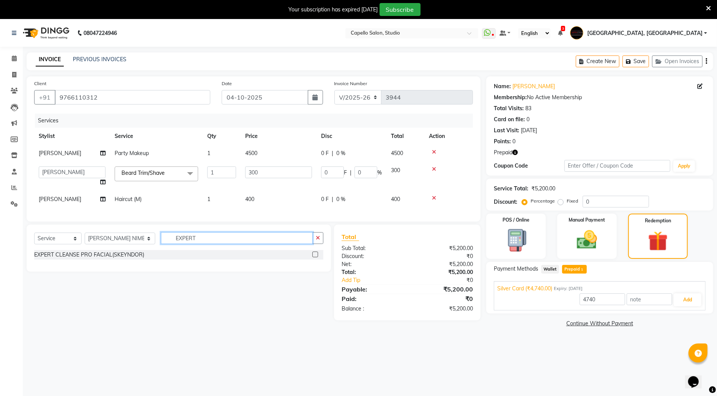
type input "EXPERT"
click at [314, 257] on label at bounding box center [316, 254] width 6 height 6
click at [314, 257] on input "checkbox" at bounding box center [315, 254] width 5 height 5
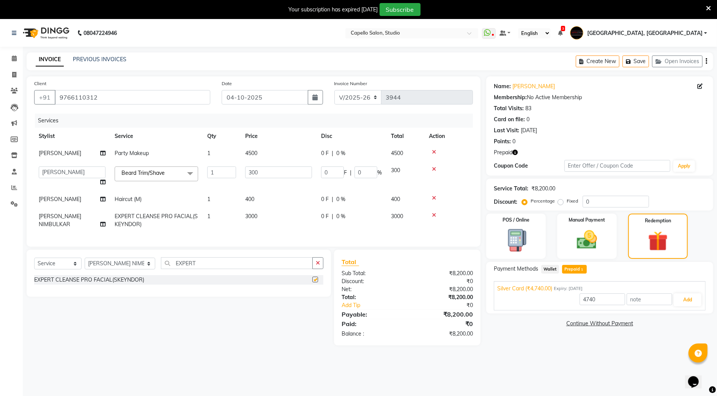
checkbox input "false"
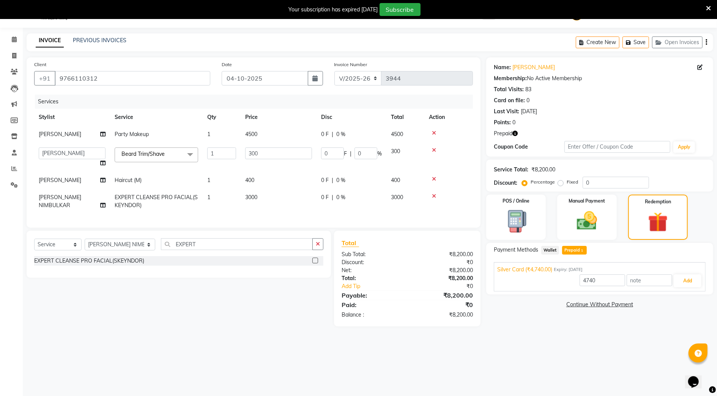
click at [556, 326] on div "Name: Akash Tandale Membership: No Active Membership Total Visits: 83 Card on f…" at bounding box center [603, 191] width 233 height 269
click at [664, 225] on img at bounding box center [657, 221] width 33 height 25
click at [592, 220] on img at bounding box center [587, 221] width 35 height 25
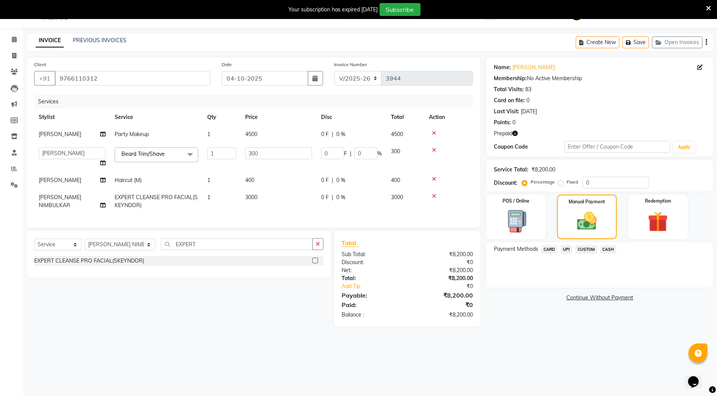
click at [569, 251] on span "UPI" at bounding box center [567, 249] width 12 height 9
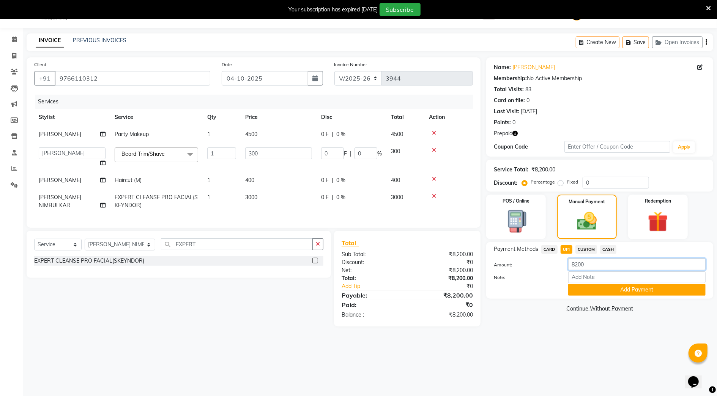
drag, startPoint x: 582, startPoint y: 270, endPoint x: 566, endPoint y: 268, distance: 16.4
click at [566, 268] on div "Amount: 8200" at bounding box center [599, 264] width 223 height 13
type input "4500"
click at [574, 291] on button "Add Payment" at bounding box center [637, 290] width 137 height 12
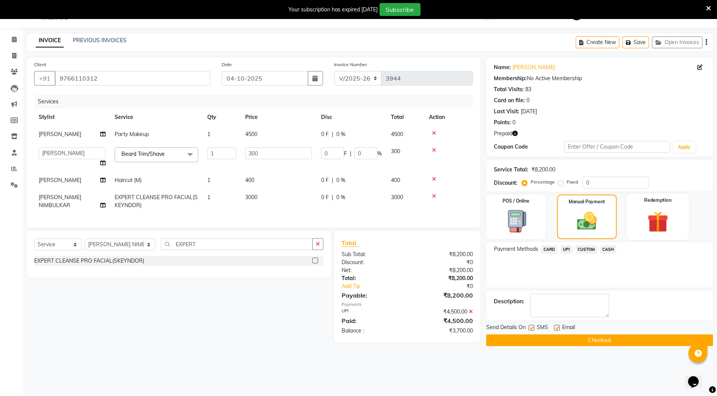
click at [638, 227] on div "Redemption" at bounding box center [658, 217] width 62 height 46
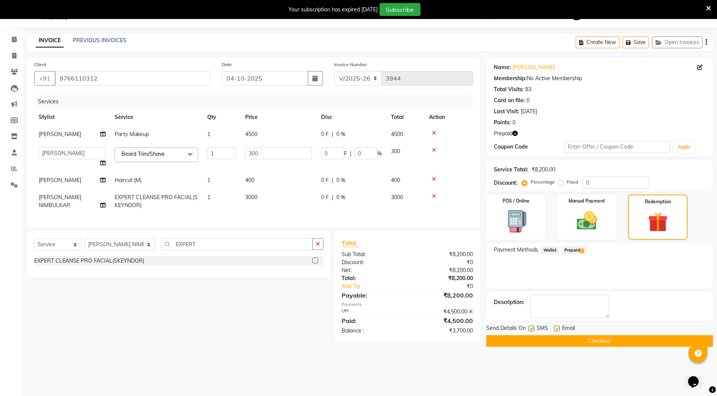
click at [578, 251] on span "Prepaid 1" at bounding box center [574, 250] width 25 height 9
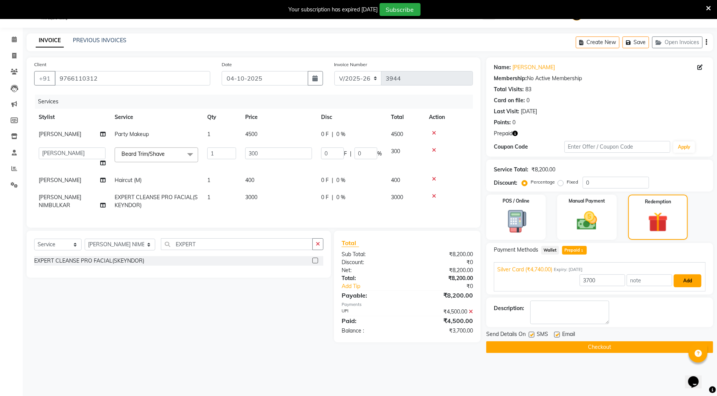
click at [693, 278] on button "Add" at bounding box center [688, 280] width 28 height 13
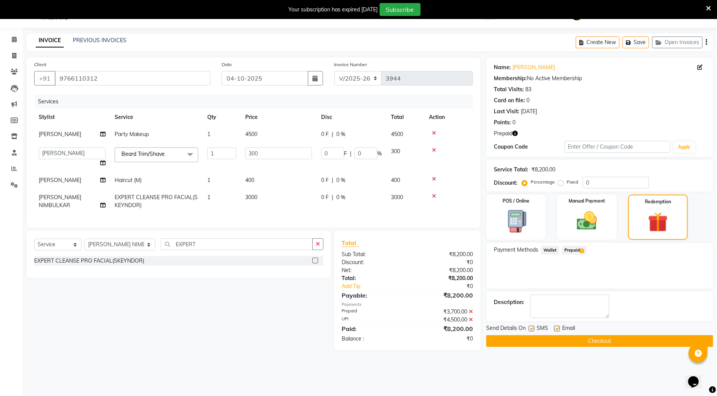
click at [555, 325] on label at bounding box center [558, 328] width 6 height 6
click at [555, 326] on input "checkbox" at bounding box center [557, 328] width 5 height 5
checkbox input "false"
click at [529, 327] on div "Send Details On SMS Email" at bounding box center [600, 328] width 227 height 9
click at [531, 327] on label at bounding box center [532, 328] width 6 height 6
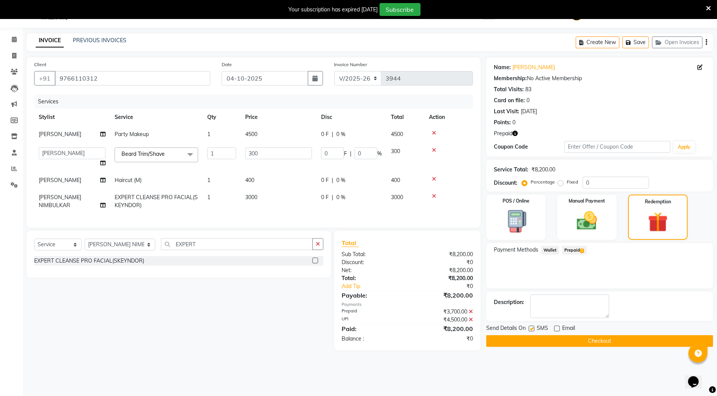
click at [531, 327] on input "checkbox" at bounding box center [531, 328] width 5 height 5
checkbox input "false"
click at [520, 346] on button "Checkout" at bounding box center [600, 341] width 227 height 12
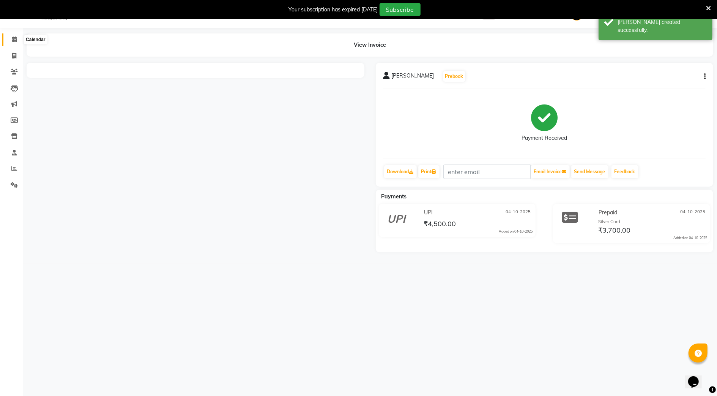
drag, startPoint x: 13, startPoint y: 41, endPoint x: 662, endPoint y: 11, distance: 650.5
click at [13, 41] on icon at bounding box center [14, 39] width 5 height 6
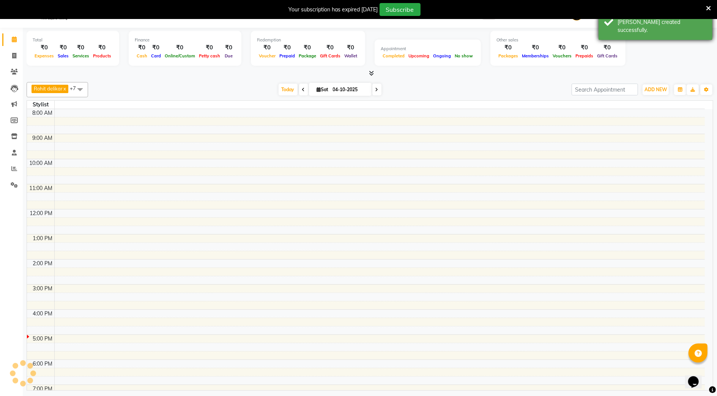
click at [675, 29] on div "Success Bill created successfully." at bounding box center [656, 22] width 114 height 35
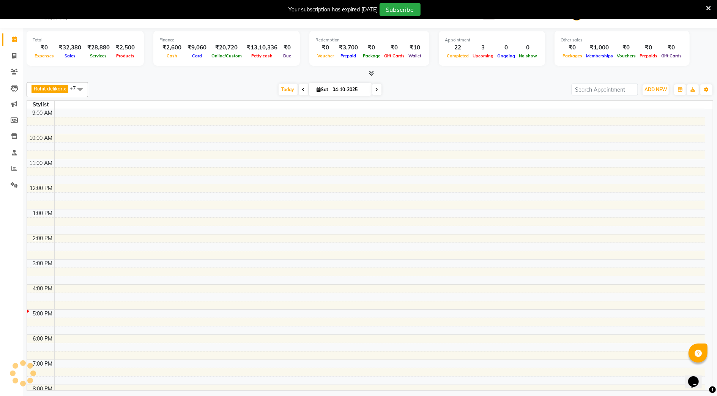
drag, startPoint x: 710, startPoint y: 8, endPoint x: 705, endPoint y: 8, distance: 5.0
click at [710, 8] on icon at bounding box center [708, 8] width 5 height 7
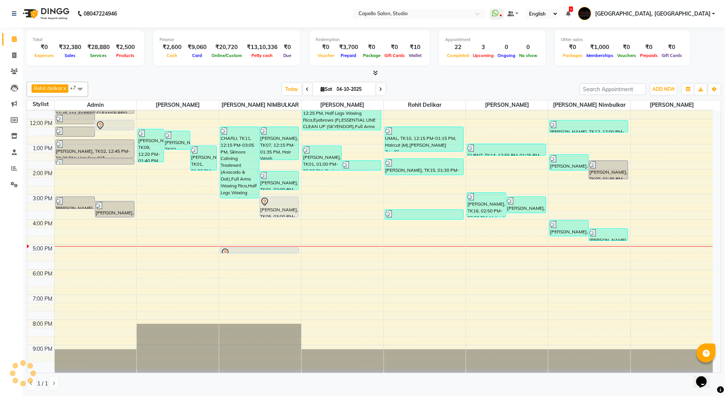
scroll to position [68, 0]
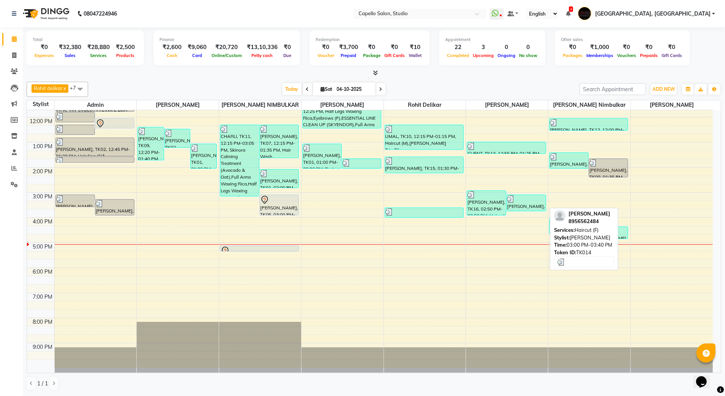
click at [527, 204] on div "MOHD TAUHEED Tauheed, TK14, 03:00 PM-03:40 PM, Haircut (F)" at bounding box center [526, 203] width 39 height 16
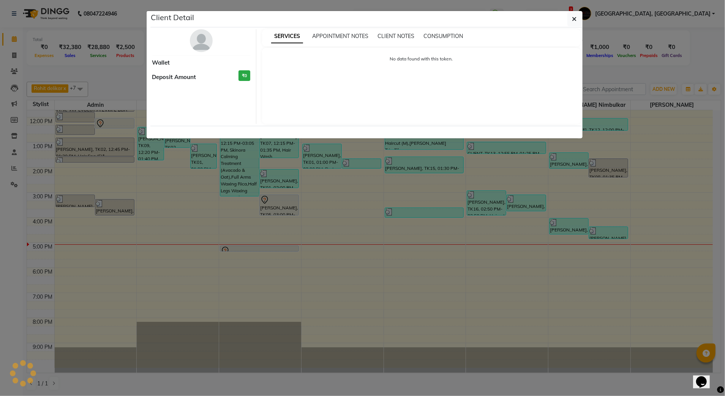
select select "3"
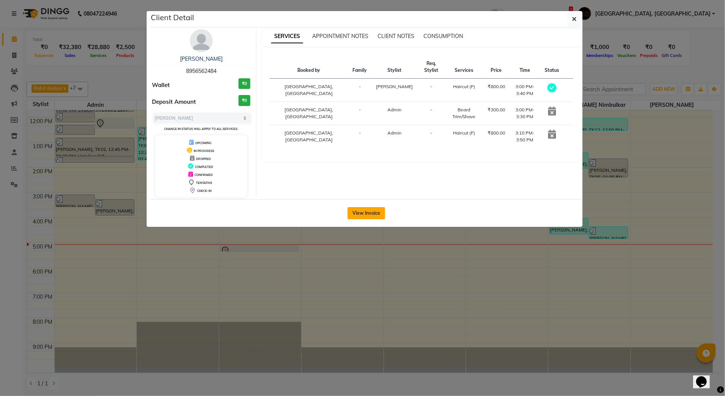
click at [362, 211] on button "View Invoice" at bounding box center [367, 213] width 38 height 12
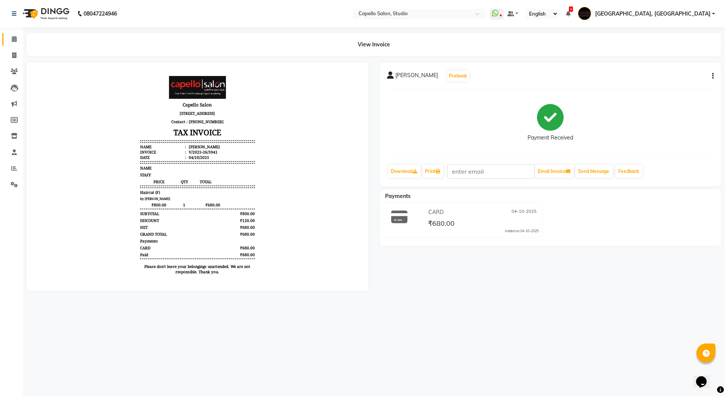
click at [10, 34] on link "Calendar" at bounding box center [11, 39] width 18 height 13
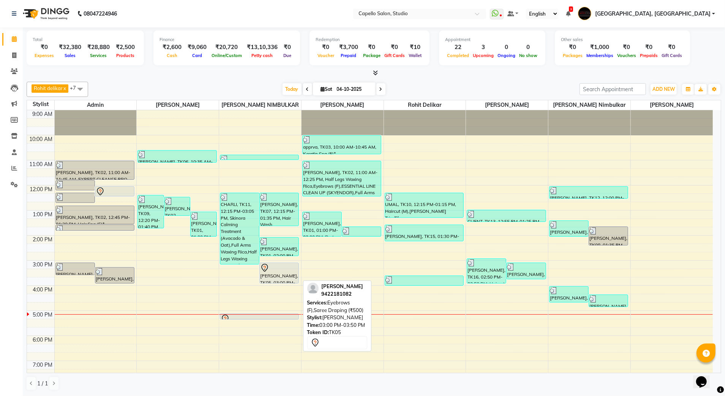
click at [272, 274] on div "SHASHANK PATEL, TK05, 03:00 PM-03:50 PM, Eyebrows (F),Saree Draping (₹500)" at bounding box center [279, 273] width 39 height 20
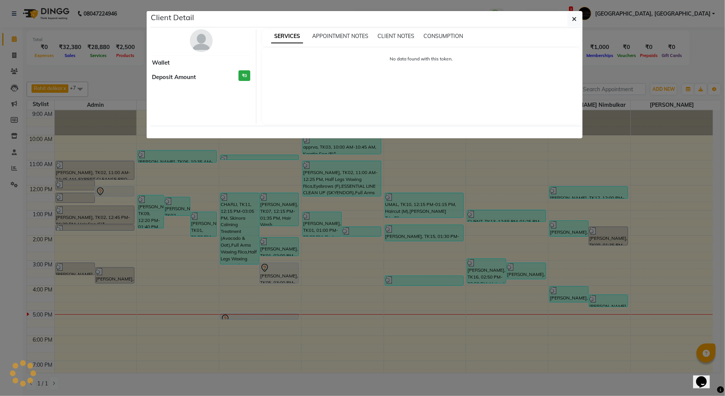
select select "7"
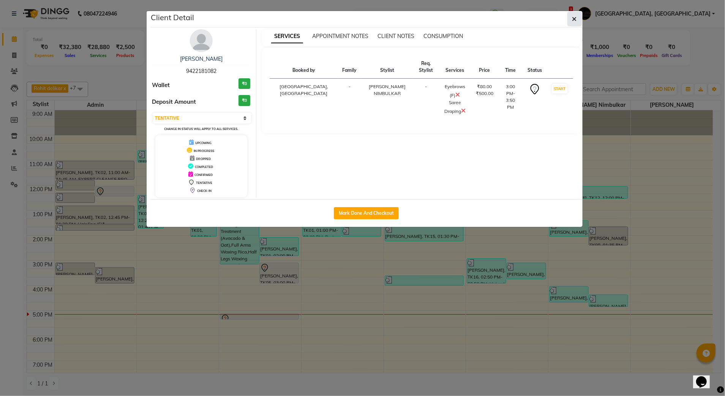
click at [576, 15] on button "button" at bounding box center [574, 19] width 14 height 14
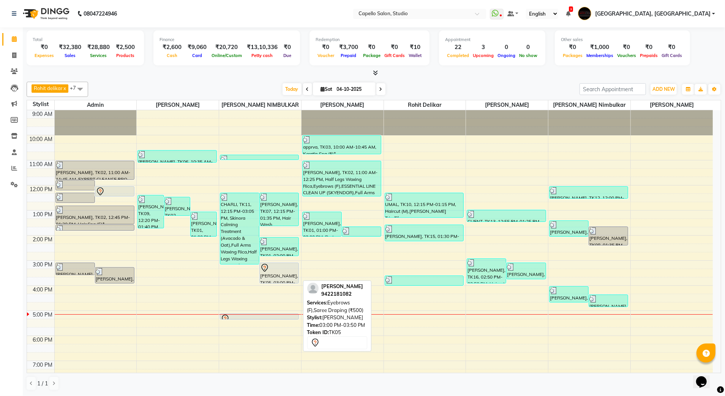
click at [270, 273] on div "SHASHANK PATEL, TK05, 03:00 PM-03:50 PM, Eyebrows (F),Saree Draping (₹500)" at bounding box center [279, 273] width 39 height 20
select select "7"
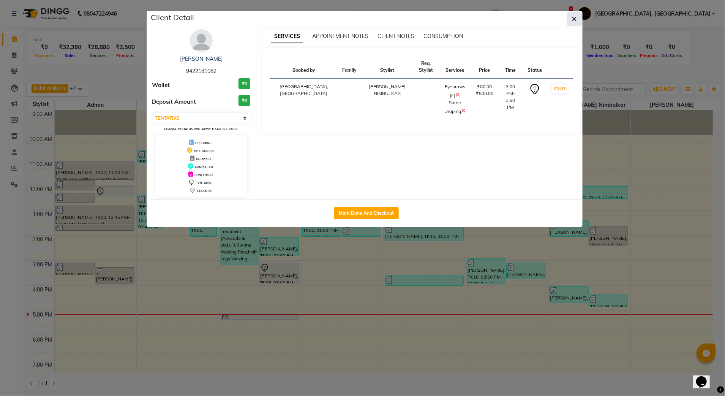
click at [573, 17] on icon "button" at bounding box center [574, 19] width 5 height 6
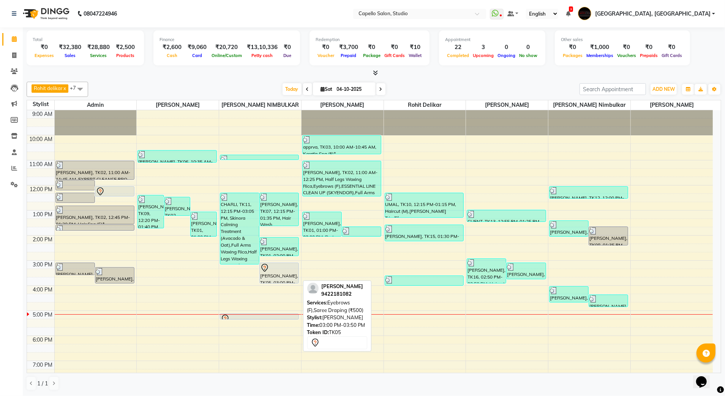
click at [283, 282] on div at bounding box center [279, 282] width 39 height 3
select select "7"
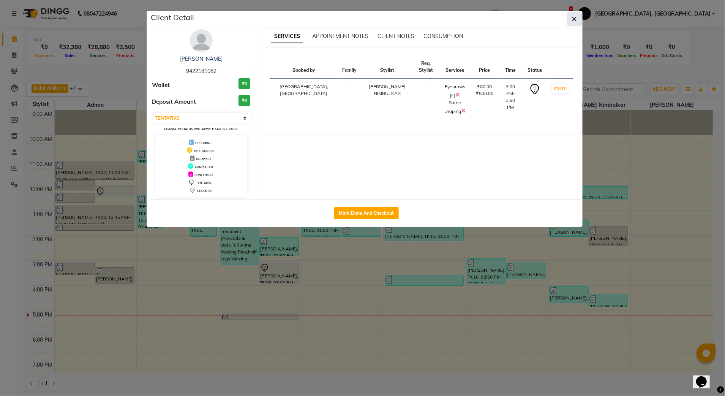
click at [576, 16] on icon "button" at bounding box center [574, 19] width 5 height 6
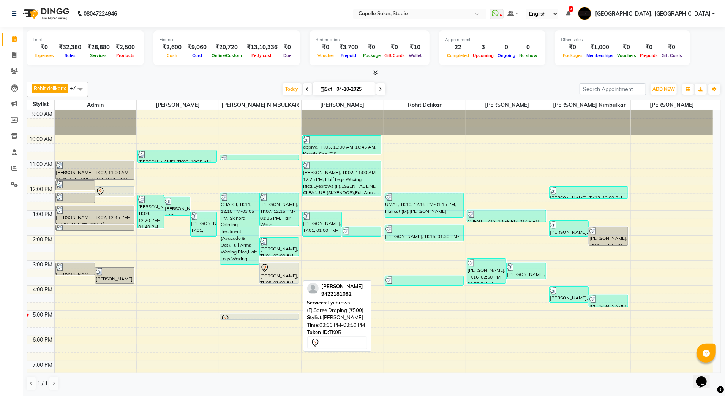
click at [278, 278] on div "SHASHANK PATEL, TK05, 03:00 PM-03:50 PM, Eyebrows (F),Saree Draping (₹500)" at bounding box center [279, 273] width 39 height 20
select select "7"
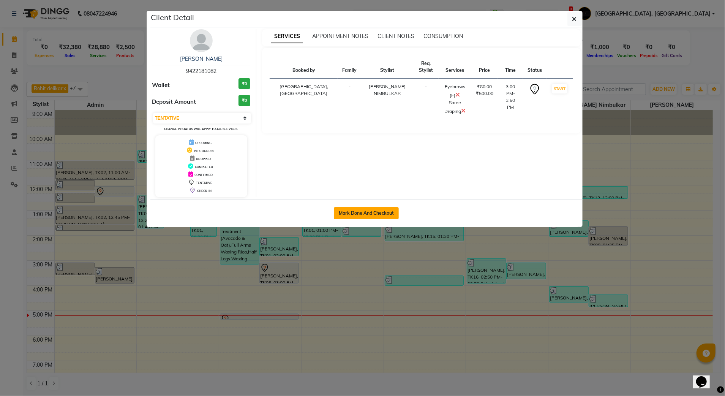
click at [371, 216] on button "Mark Done And Checkout" at bounding box center [366, 213] width 65 height 12
select select "service"
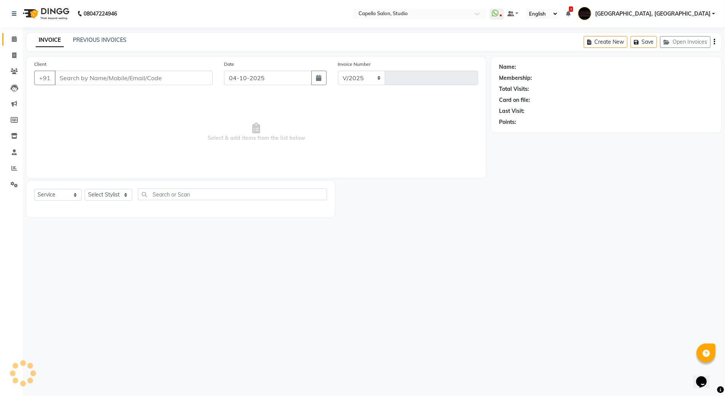
select select "847"
type input "3945"
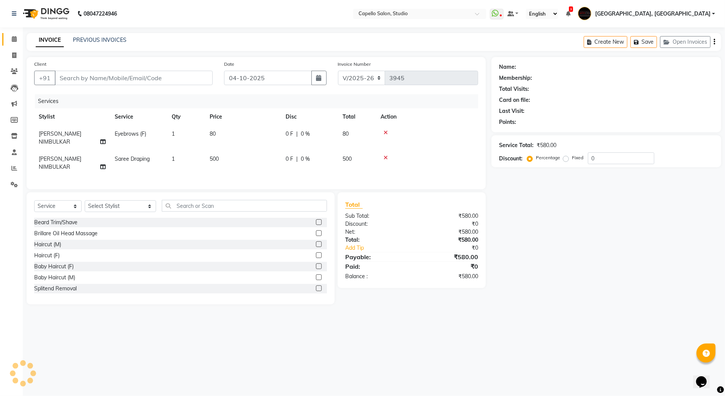
type input "9422181082"
select select "14454"
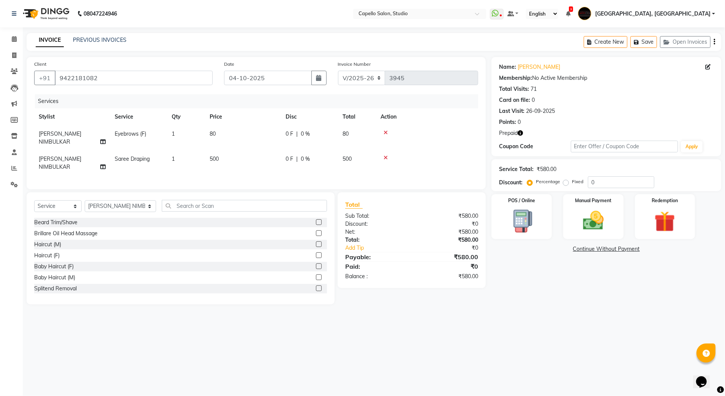
click at [388, 130] on div at bounding box center [427, 132] width 93 height 5
click at [384, 131] on icon at bounding box center [386, 132] width 4 height 5
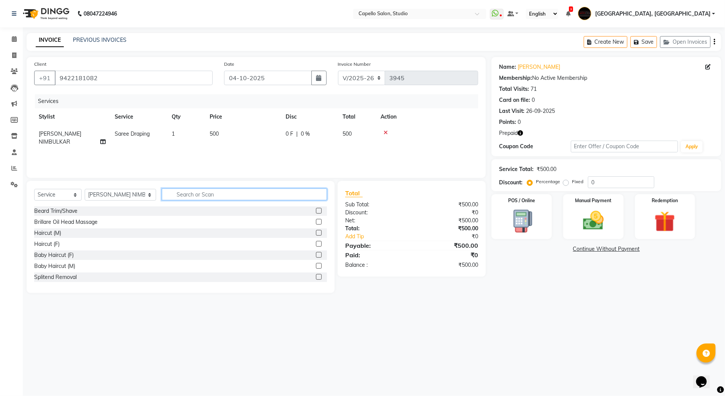
click at [201, 196] on input "text" at bounding box center [245, 194] width 166 height 12
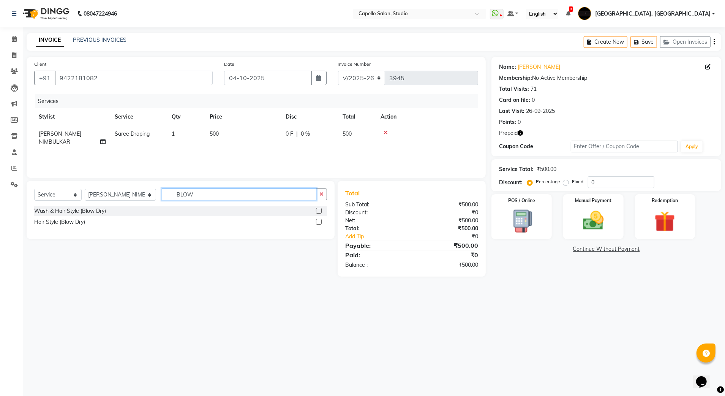
type input "BLOW"
click at [317, 221] on label at bounding box center [319, 222] width 6 height 6
click at [317, 221] on input "checkbox" at bounding box center [318, 222] width 5 height 5
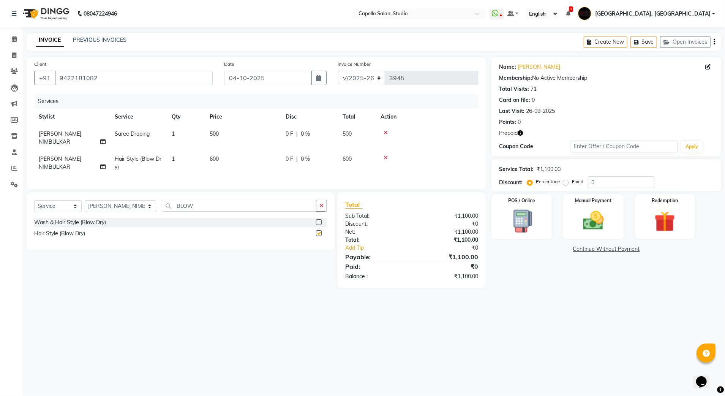
checkbox input "false"
drag, startPoint x: 176, startPoint y: 202, endPoint x: 134, endPoint y: 212, distance: 43.2
click at [134, 212] on div "Select Service Product Membership Package Voucher Prepaid Gift Card Select Styl…" at bounding box center [180, 209] width 293 height 18
type input "SAREE"
click at [318, 219] on label at bounding box center [319, 222] width 6 height 6
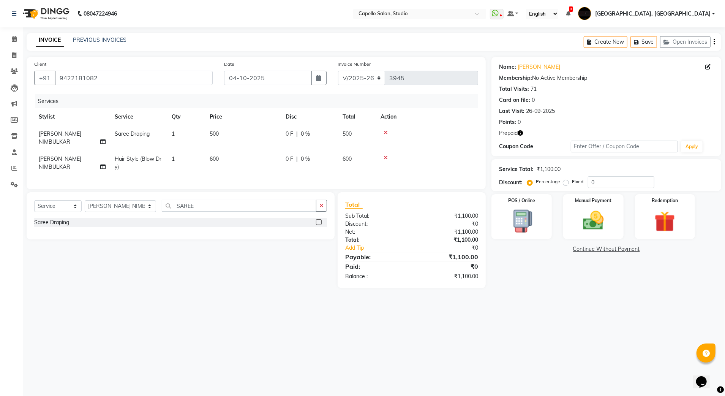
click at [318, 220] on input "checkbox" at bounding box center [318, 222] width 5 height 5
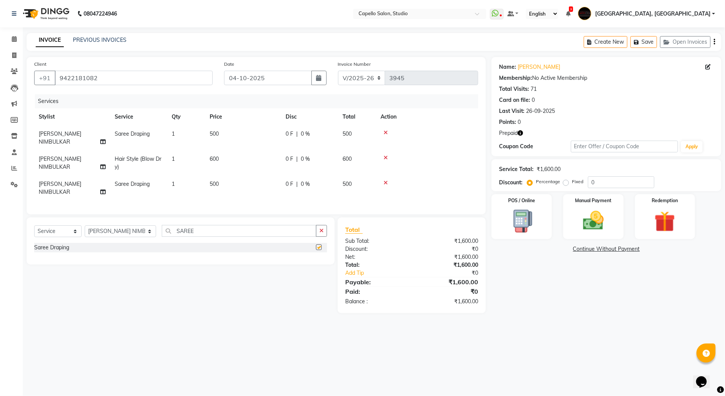
checkbox input "false"
click at [386, 133] on icon at bounding box center [386, 132] width 4 height 5
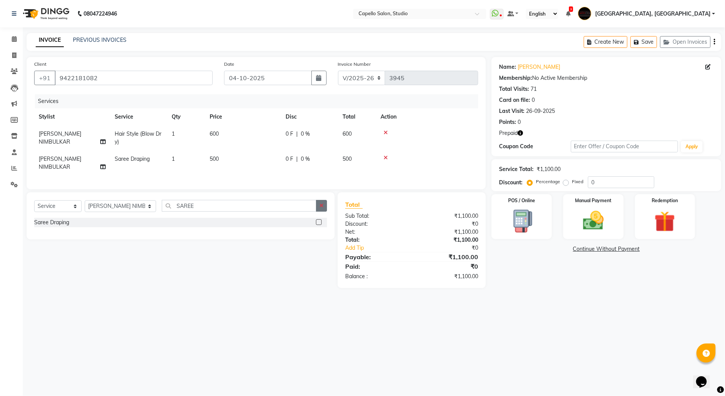
click at [320, 207] on icon "button" at bounding box center [321, 205] width 4 height 5
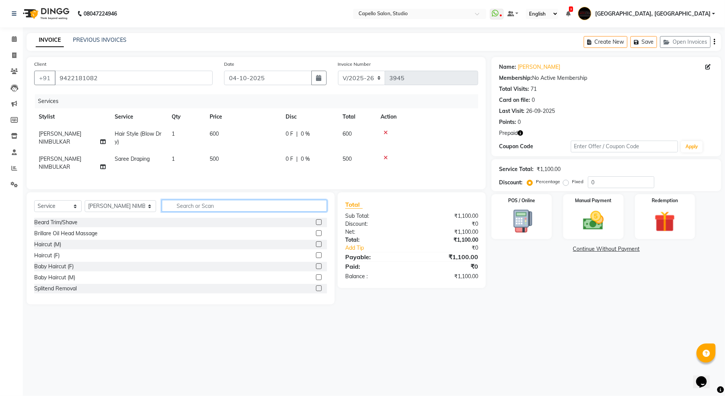
click at [175, 209] on input "text" at bounding box center [245, 206] width 166 height 12
click at [185, 204] on input "text" at bounding box center [245, 206] width 166 height 12
click at [172, 205] on input "text" at bounding box center [245, 206] width 166 height 12
type input "FULL"
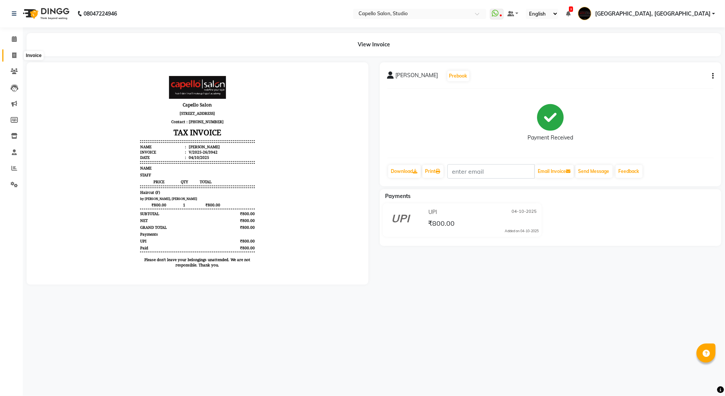
click at [17, 56] on span at bounding box center [14, 55] width 13 height 9
select select "service"
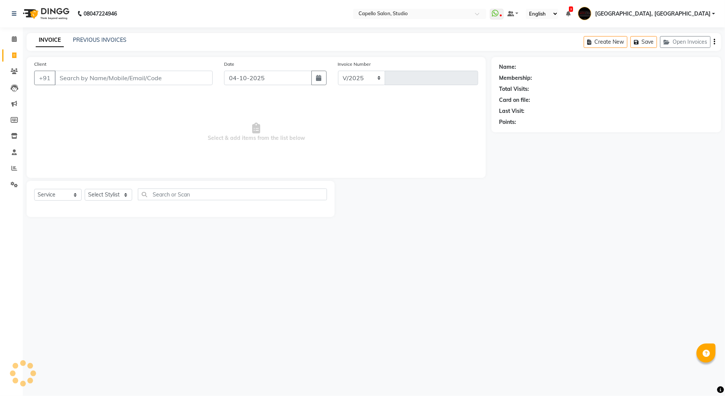
select select "847"
type input "3945"
click at [71, 76] on input "Client" at bounding box center [134, 78] width 158 height 14
type input "9168285999"
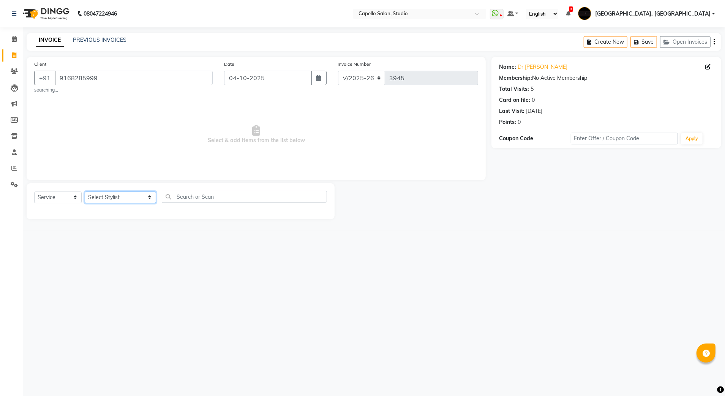
click at [106, 195] on select "Select Stylist Admin [PERSON_NAME] [PERSON_NAME] Studio, Shivaji Nagar [PERSON_…" at bounding box center [120, 197] width 71 height 12
select select "14454"
click at [85, 191] on select "Select Stylist Admin [PERSON_NAME] [PERSON_NAME] Studio, Shivaji Nagar [PERSON_…" at bounding box center [120, 197] width 71 height 12
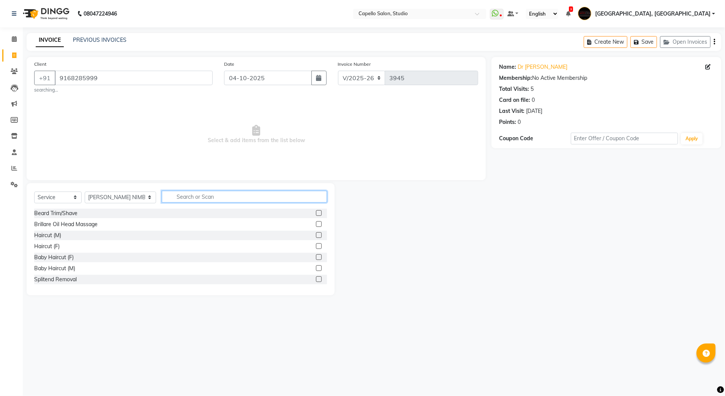
click at [179, 199] on input "text" at bounding box center [245, 197] width 166 height 12
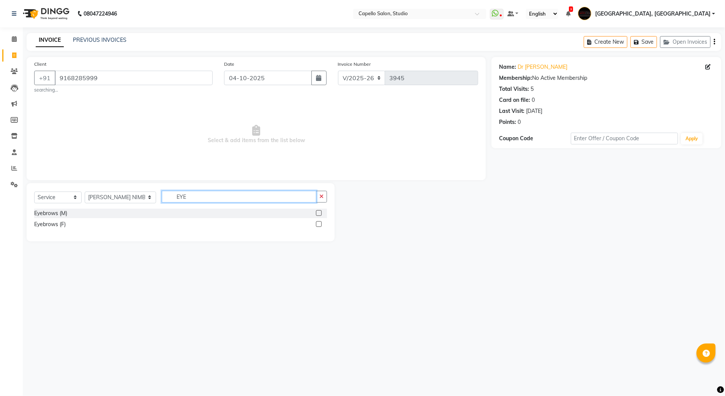
type input "EYE"
click at [318, 225] on label at bounding box center [319, 224] width 6 height 6
click at [318, 225] on input "checkbox" at bounding box center [318, 224] width 5 height 5
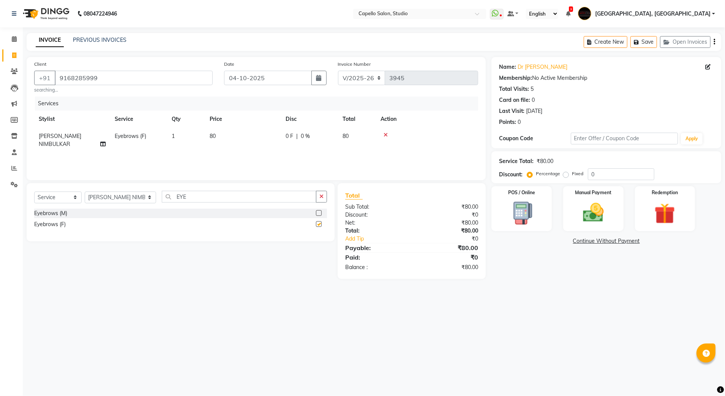
checkbox input "false"
click at [576, 200] on img at bounding box center [593, 212] width 35 height 25
click at [569, 239] on span "UPI" at bounding box center [572, 241] width 12 height 9
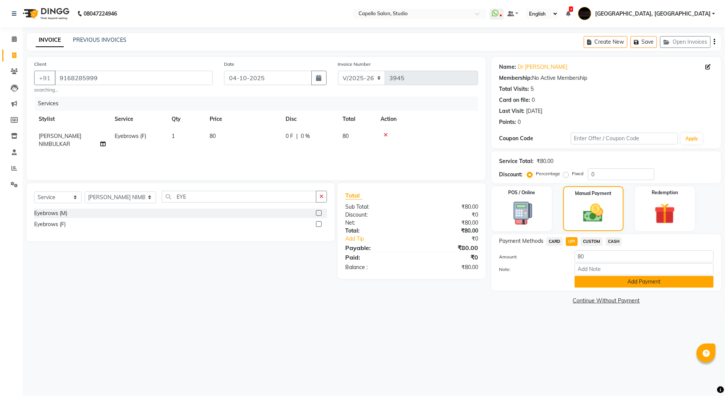
click at [584, 283] on button "Add Payment" at bounding box center [644, 282] width 139 height 12
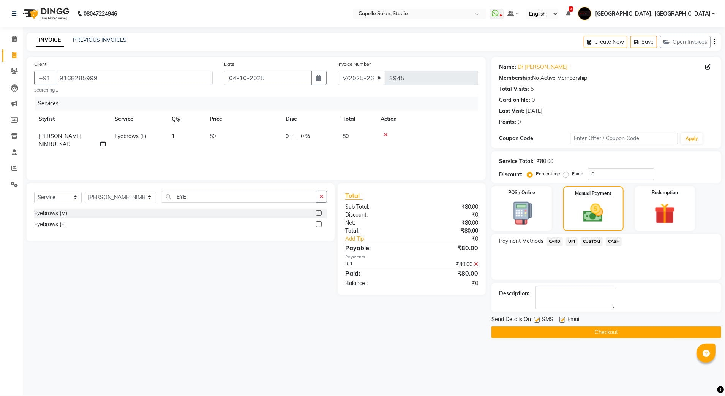
click at [572, 329] on button "Checkout" at bounding box center [606, 332] width 230 height 12
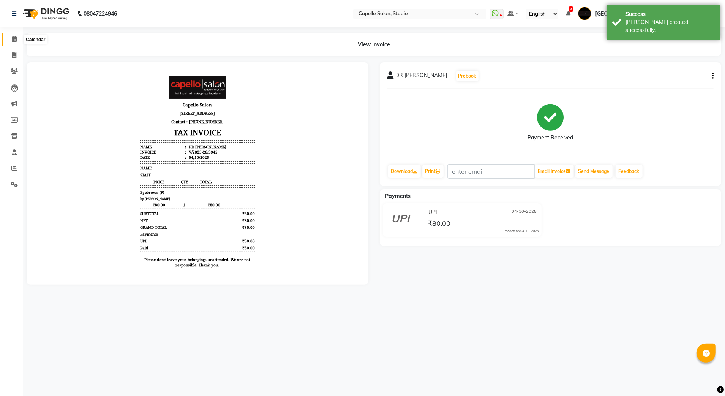
click at [13, 40] on icon at bounding box center [14, 39] width 5 height 6
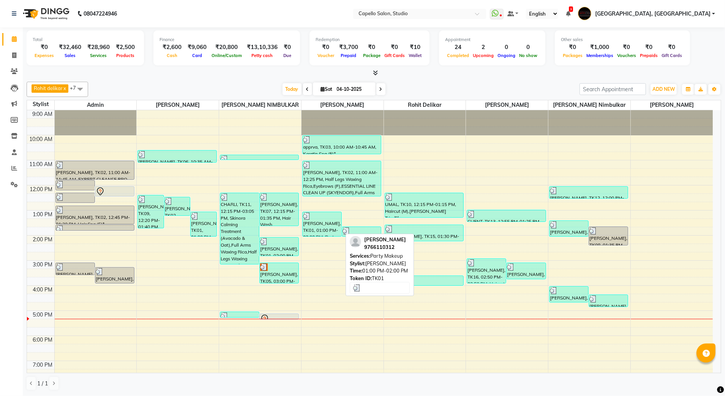
click at [332, 226] on div "[PERSON_NAME], TK01, 01:00 PM-02:00 PM, Party Makeup" at bounding box center [322, 224] width 39 height 24
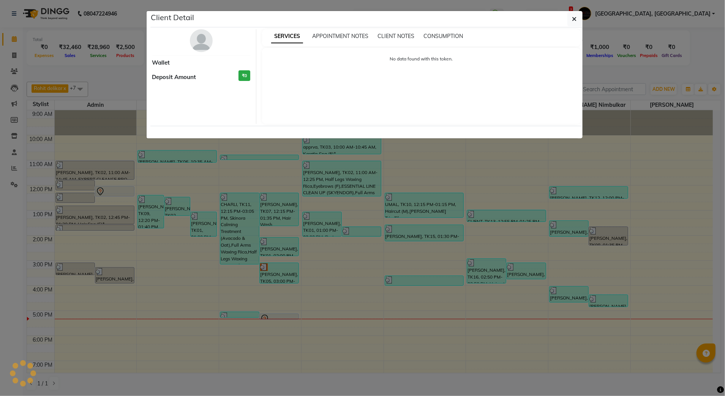
select select "3"
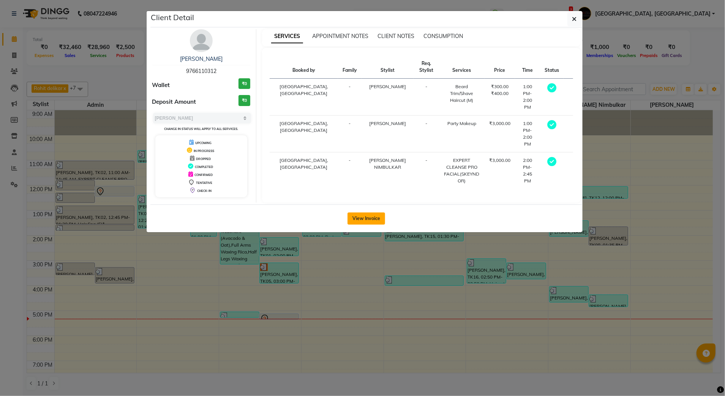
click at [362, 218] on button "View Invoice" at bounding box center [367, 218] width 38 height 12
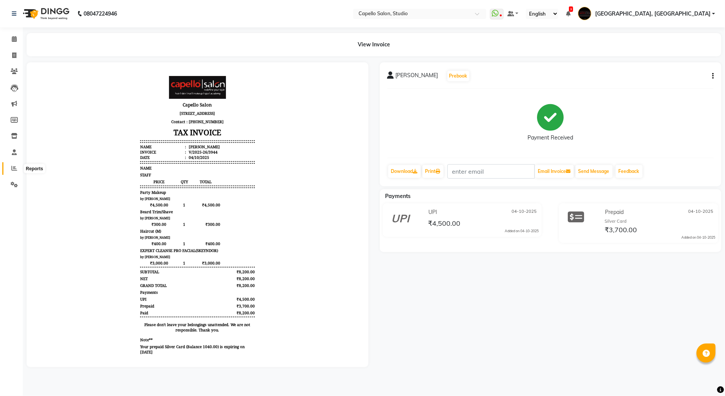
click at [19, 172] on span at bounding box center [14, 168] width 13 height 9
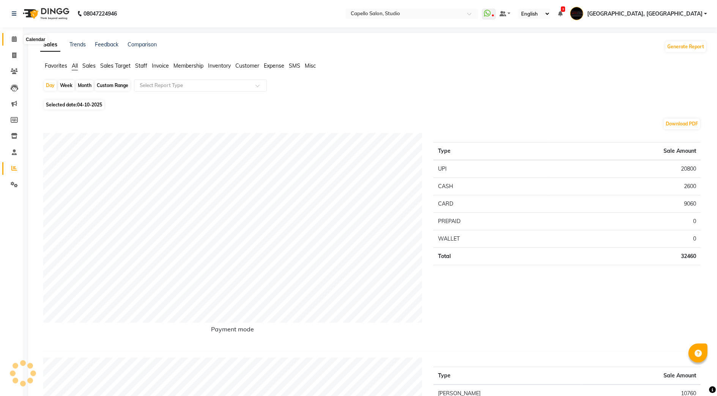
click at [12, 38] on icon at bounding box center [14, 39] width 5 height 6
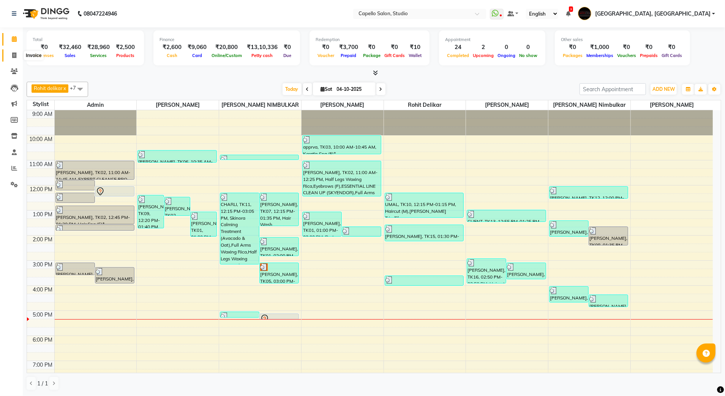
click at [12, 57] on icon at bounding box center [14, 55] width 4 height 6
select select "service"
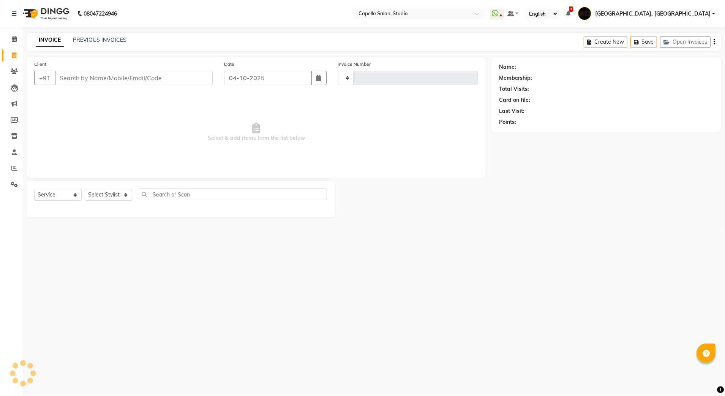
type input "3946"
select select "847"
click at [131, 70] on div "Client +91" at bounding box center [123, 75] width 190 height 31
click at [118, 79] on input "Client" at bounding box center [134, 78] width 158 height 14
type input "8983111113"
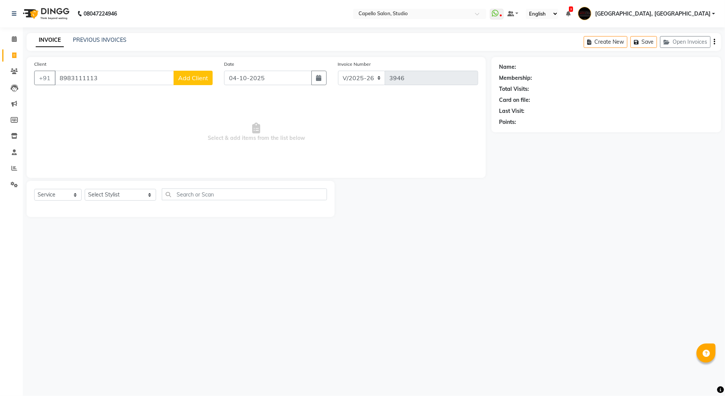
click at [204, 77] on span "Add Client" at bounding box center [193, 78] width 30 height 8
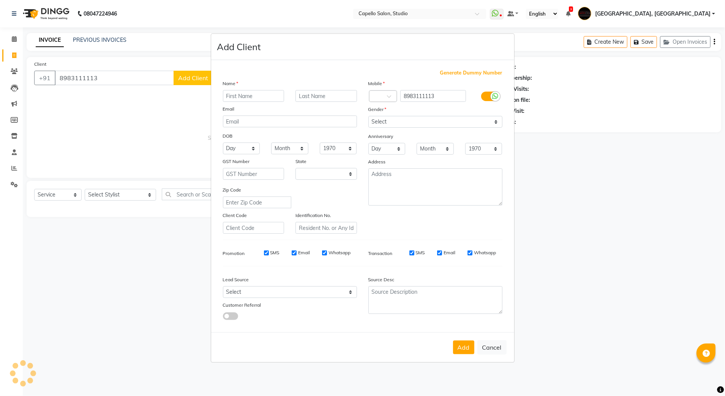
select select "22"
click at [252, 94] on input "text" at bounding box center [254, 96] width 62 height 12
type input "DEVIKA"
click at [394, 118] on select "Select [DEMOGRAPHIC_DATA] [DEMOGRAPHIC_DATA] Other Prefer Not To Say" at bounding box center [435, 122] width 134 height 12
select select "[DEMOGRAPHIC_DATA]"
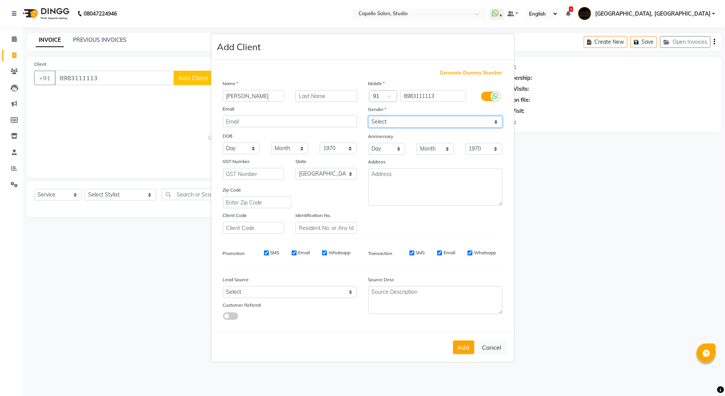
click at [368, 117] on select "Select [DEMOGRAPHIC_DATA] [DEMOGRAPHIC_DATA] Other Prefer Not To Say" at bounding box center [435, 122] width 134 height 12
click at [463, 345] on button "Add" at bounding box center [463, 347] width 21 height 14
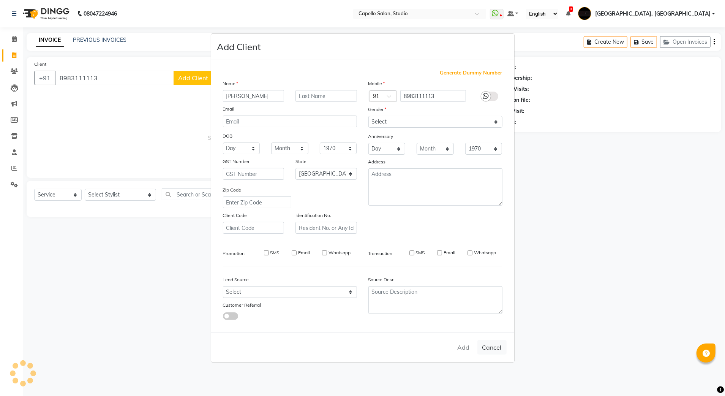
select select
select select "null"
select select
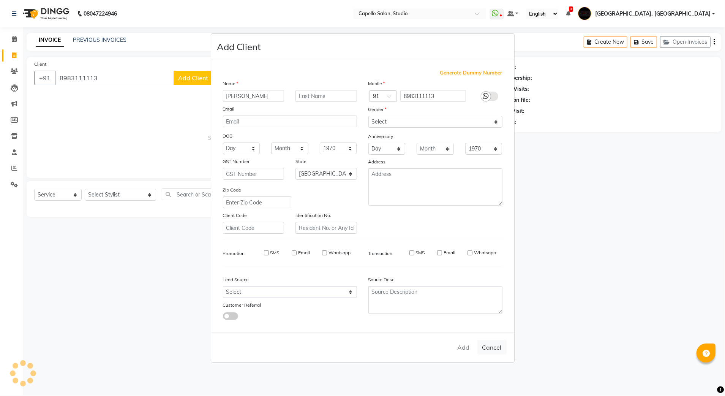
select select
checkbox input "false"
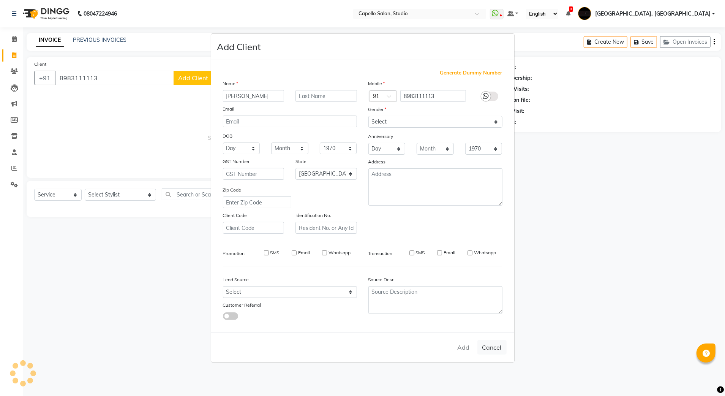
checkbox input "false"
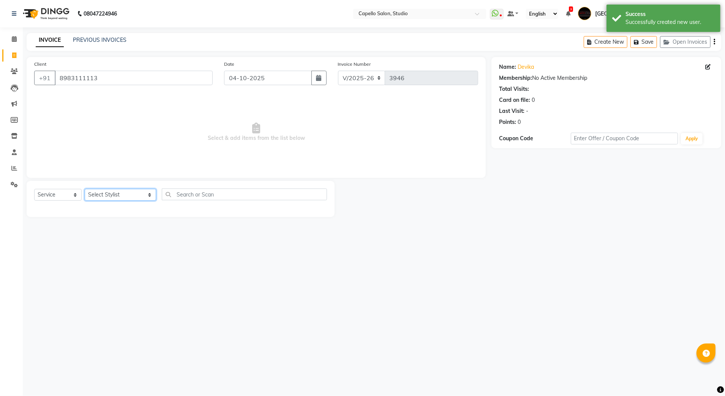
click at [99, 196] on select "Select Stylist Admin [PERSON_NAME] [PERSON_NAME] Studio, Shivaji Nagar [PERSON_…" at bounding box center [120, 195] width 71 height 12
select select "36848"
click at [85, 189] on select "Select Stylist Admin [PERSON_NAME] [PERSON_NAME] Studio, Shivaji Nagar [PERSON_…" at bounding box center [120, 195] width 71 height 12
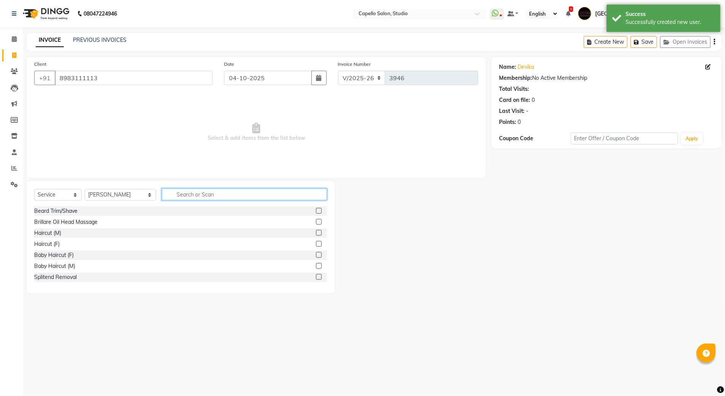
click at [195, 191] on input "text" at bounding box center [245, 194] width 166 height 12
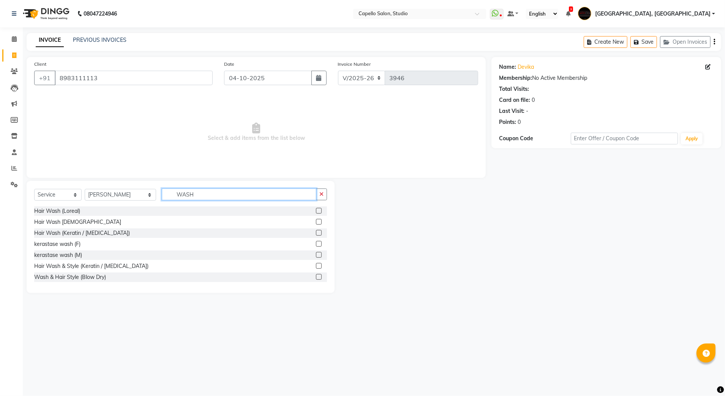
type input "WASH"
click at [316, 276] on label at bounding box center [319, 277] width 6 height 6
click at [316, 276] on input "checkbox" at bounding box center [318, 277] width 5 height 5
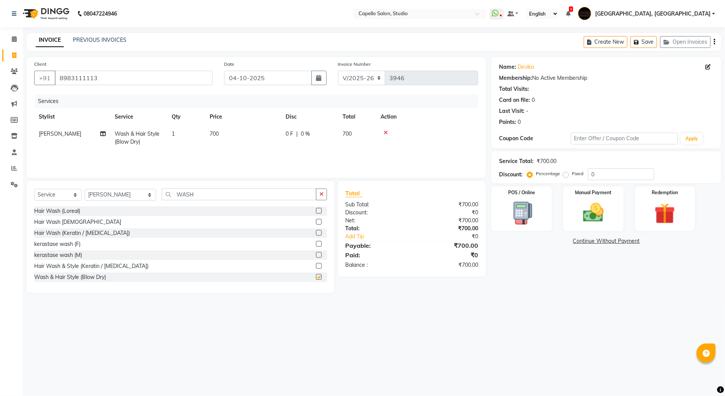
checkbox input "false"
click at [591, 220] on img at bounding box center [593, 212] width 35 height 25
click at [572, 240] on span "UPI" at bounding box center [572, 241] width 12 height 9
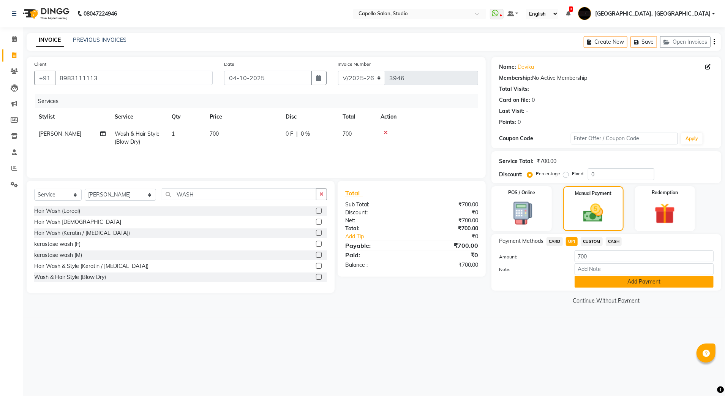
click at [592, 285] on button "Add Payment" at bounding box center [644, 282] width 139 height 12
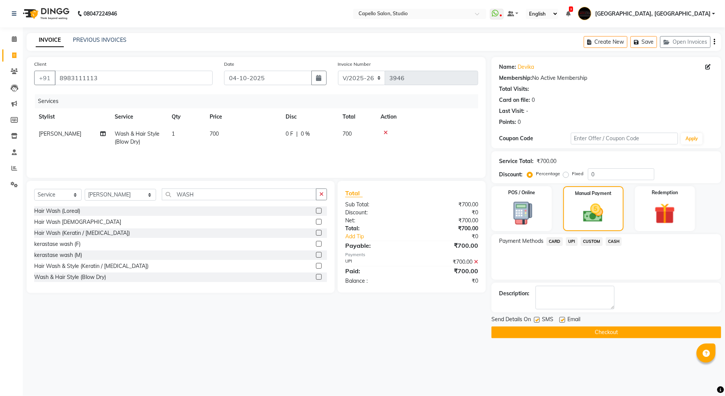
click at [583, 335] on button "Checkout" at bounding box center [606, 332] width 230 height 12
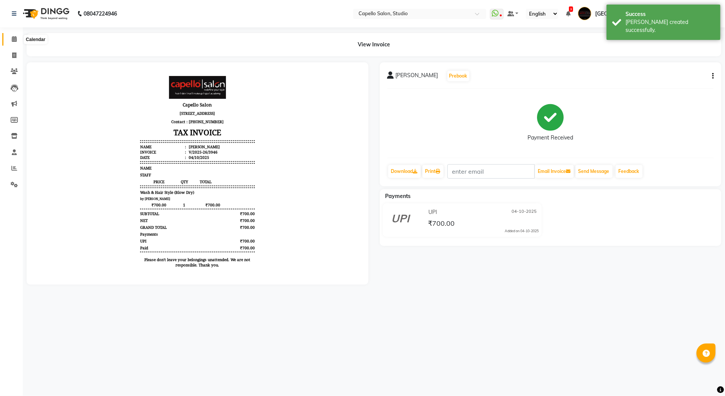
click at [17, 37] on span at bounding box center [14, 39] width 13 height 9
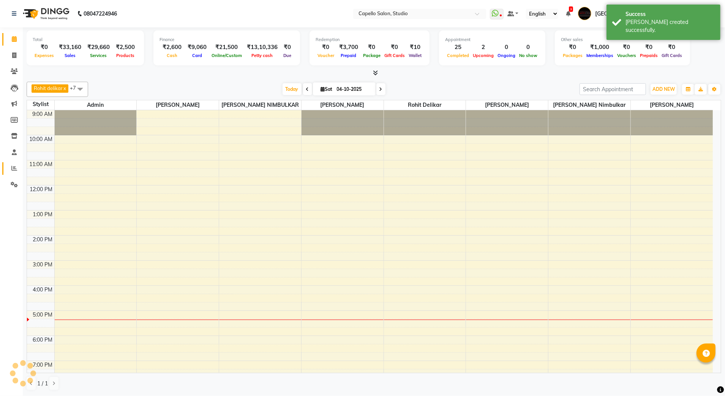
drag, startPoint x: 13, startPoint y: 166, endPoint x: 254, endPoint y: 216, distance: 247.1
click at [13, 166] on icon at bounding box center [14, 168] width 6 height 6
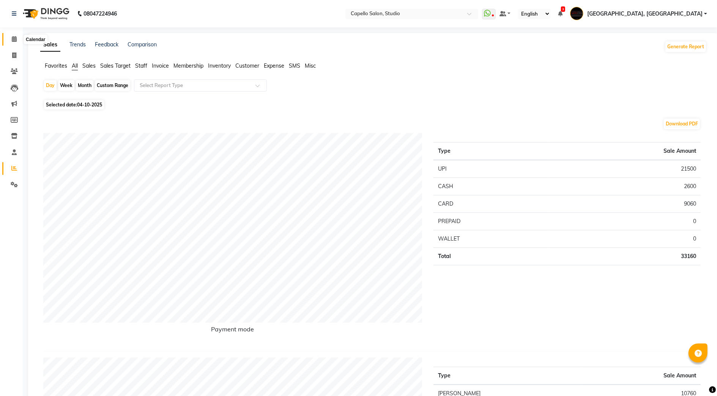
click at [17, 37] on span at bounding box center [14, 39] width 13 height 9
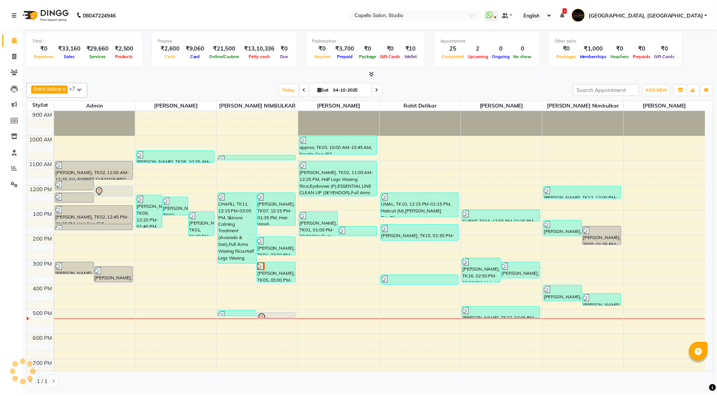
scroll to position [54, 0]
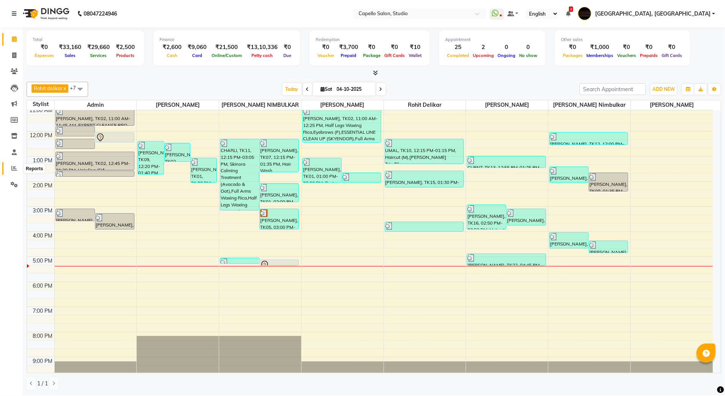
click at [15, 169] on icon at bounding box center [14, 168] width 6 height 6
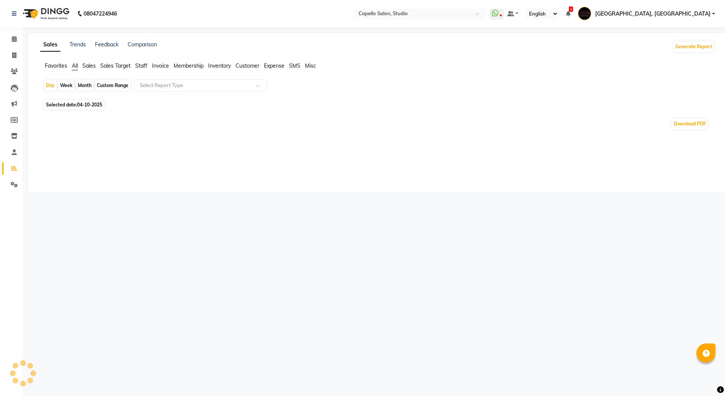
click at [90, 85] on div "Month" at bounding box center [84, 85] width 17 height 11
select select "10"
select select "2025"
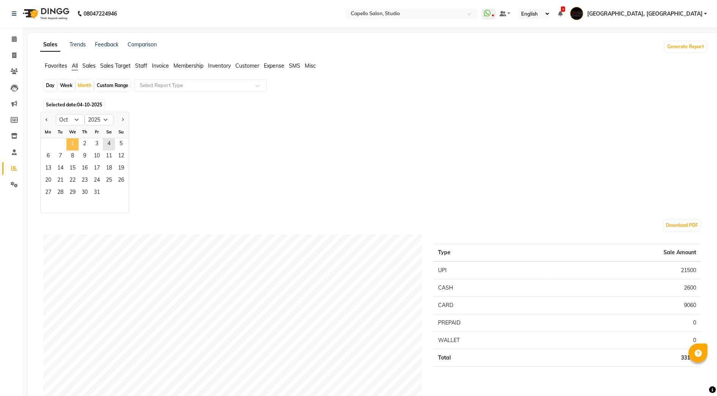
click at [73, 143] on span "1" at bounding box center [72, 144] width 12 height 12
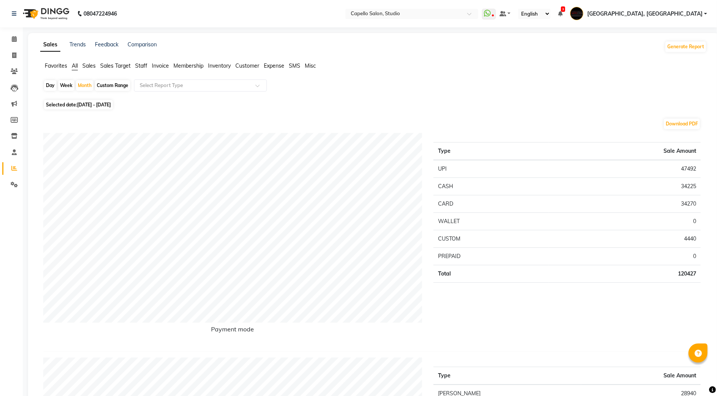
click at [155, 86] on input "text" at bounding box center [192, 86] width 109 height 8
click at [84, 86] on div "Month" at bounding box center [84, 85] width 17 height 11
select select "10"
select select "2025"
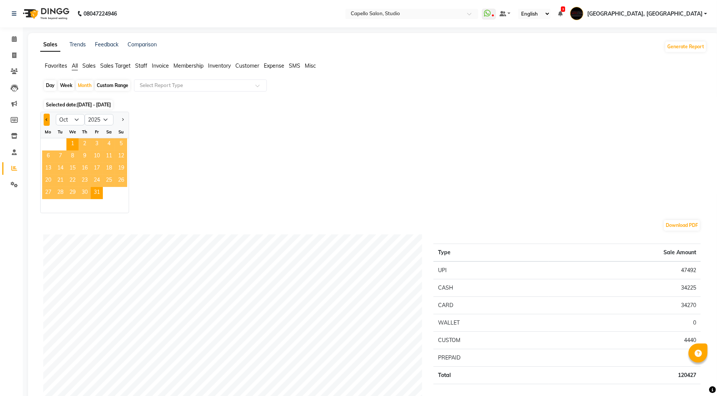
click at [49, 119] on button "Previous month" at bounding box center [47, 120] width 6 height 12
select select "9"
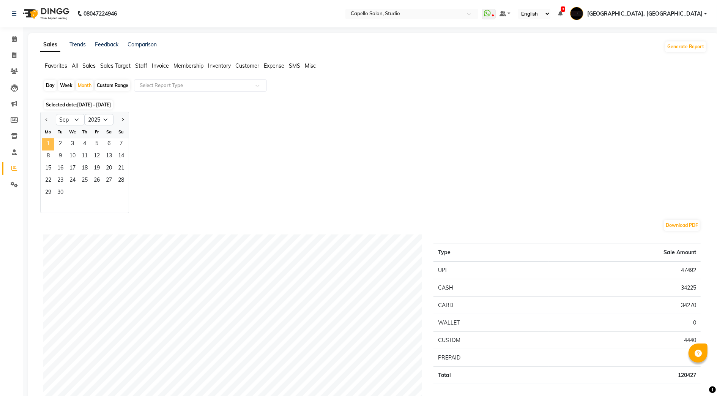
click at [52, 147] on span "1" at bounding box center [48, 144] width 12 height 12
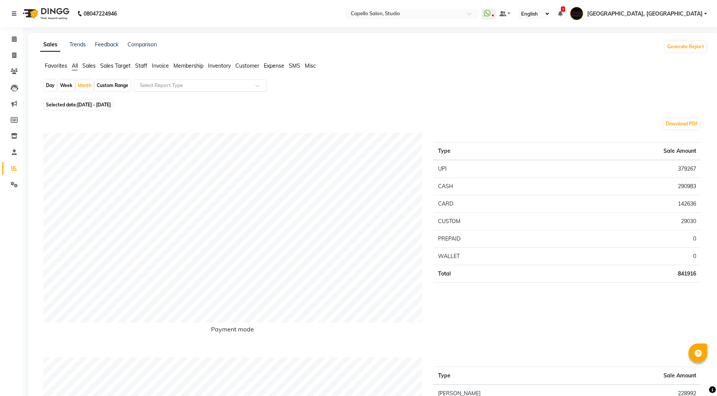
click at [187, 88] on input "text" at bounding box center [192, 86] width 109 height 8
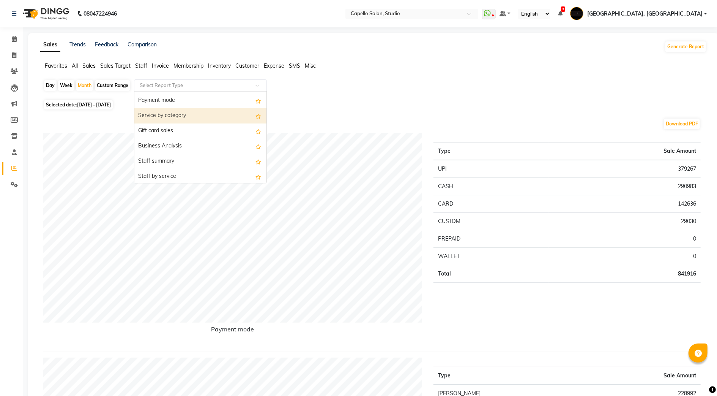
scroll to position [152, 0]
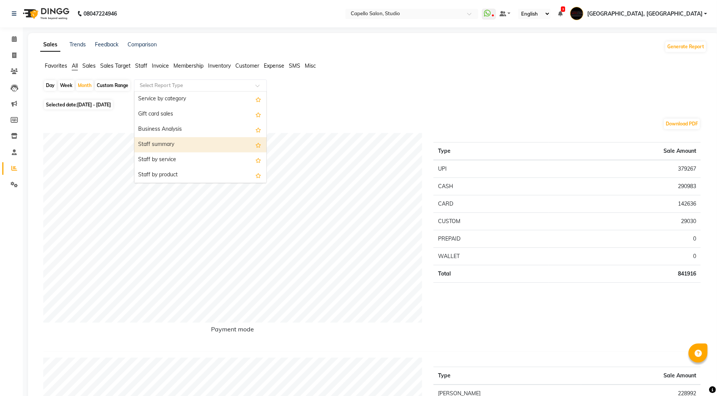
click at [188, 142] on div "Staff summary" at bounding box center [200, 144] width 132 height 15
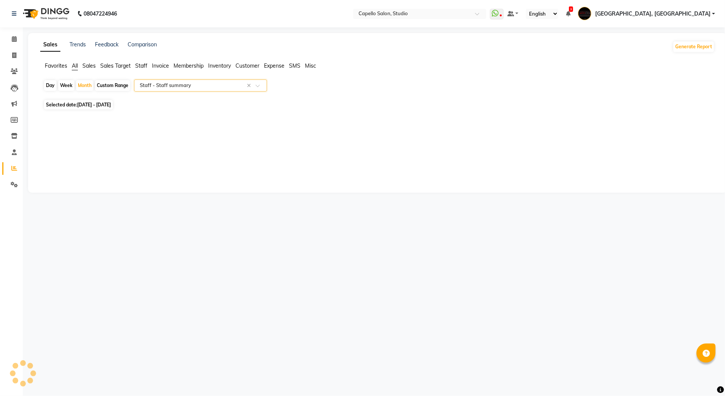
select select "full_report"
select select "csv"
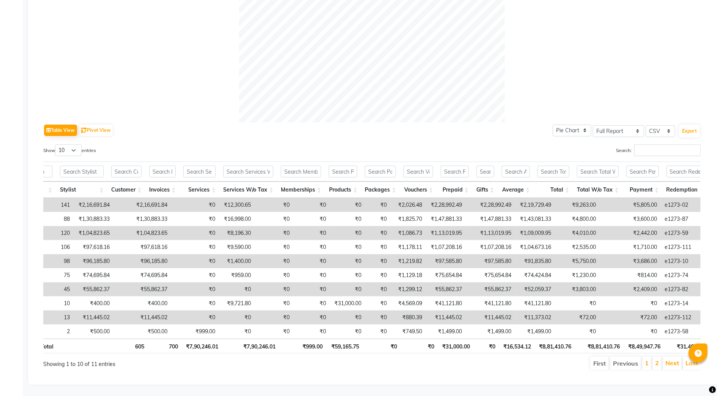
scroll to position [0, 153]
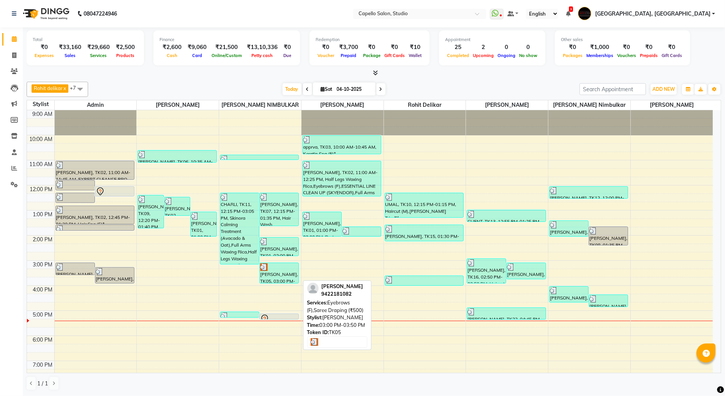
click at [273, 278] on div "SHASHANK PATEL, TK05, 03:00 PM-03:50 PM, Eyebrows (F),Saree Draping (₹500)" at bounding box center [279, 273] width 39 height 20
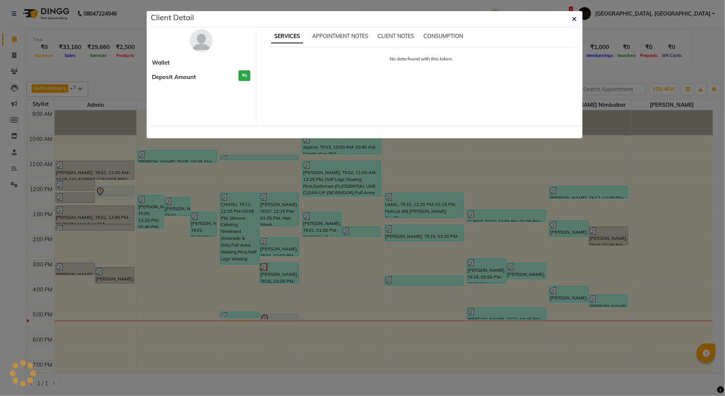
select select "3"
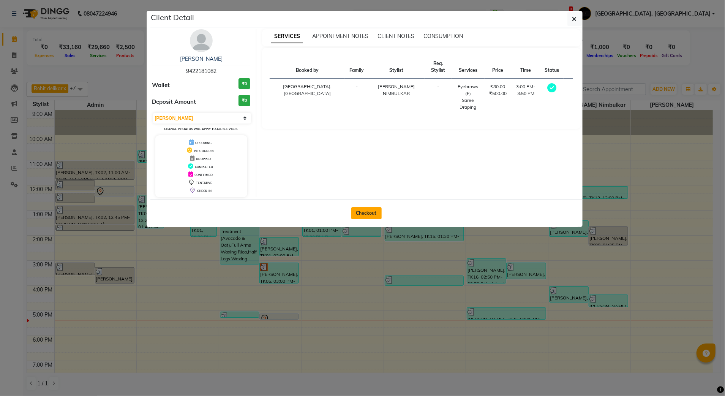
click at [367, 213] on button "Checkout" at bounding box center [366, 213] width 30 height 12
select select "service"
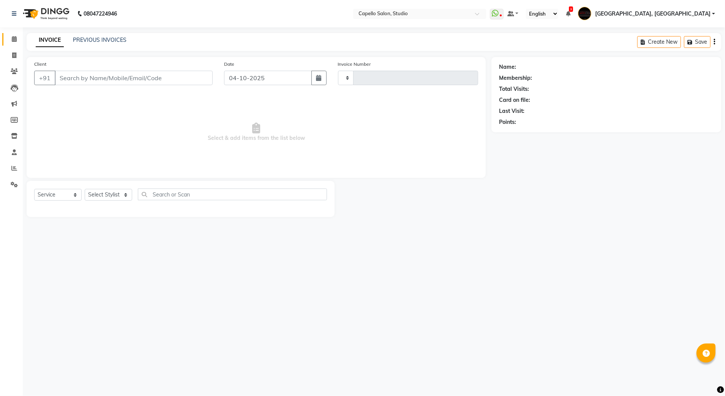
type input "3947"
select select "847"
type input "9422181082"
select select "14454"
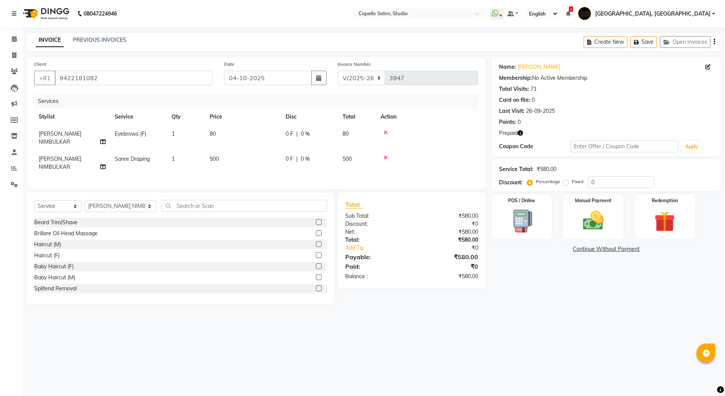
click at [384, 133] on icon at bounding box center [386, 132] width 4 height 5
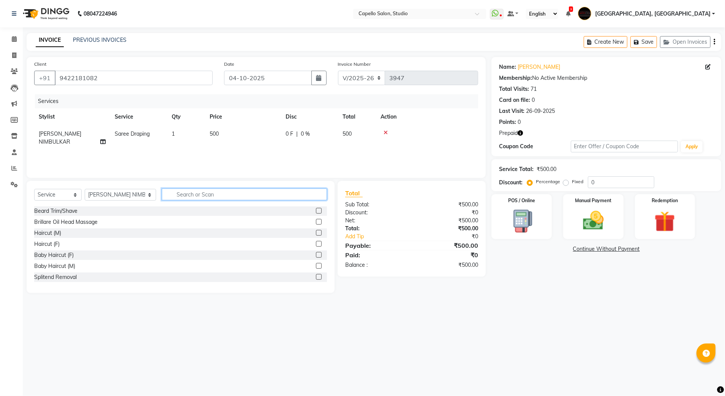
click at [162, 193] on input "text" at bounding box center [245, 194] width 166 height 12
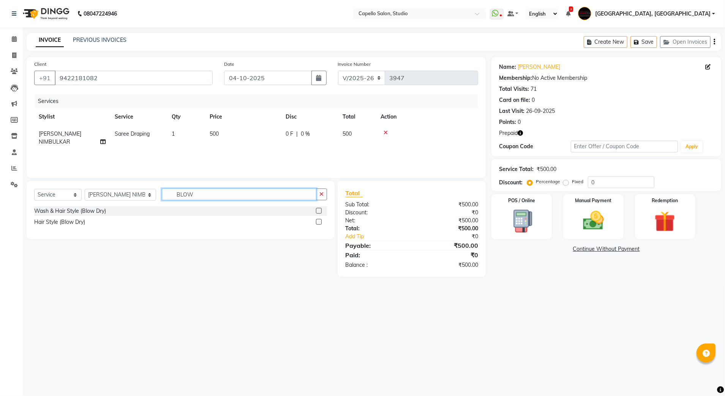
type input "BLOW"
click at [318, 222] on label at bounding box center [319, 222] width 6 height 6
click at [318, 222] on input "checkbox" at bounding box center [318, 222] width 5 height 5
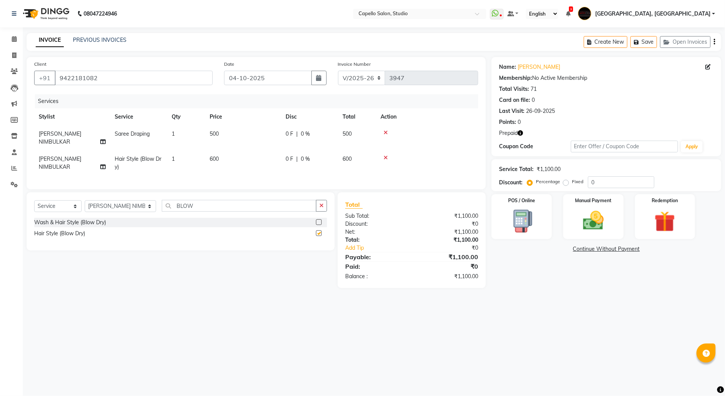
checkbox input "false"
drag, startPoint x: 188, startPoint y: 209, endPoint x: 118, endPoint y: 218, distance: 71.2
click at [118, 218] on div "Select Service Product Membership Package Voucher Prepaid Gift Card Select Styl…" at bounding box center [181, 221] width 308 height 58
drag, startPoint x: 122, startPoint y: 192, endPoint x: 123, endPoint y: 205, distance: 13.4
click at [123, 205] on div "Select Service Product Membership Package Voucher Prepaid Gift Card Select Styl…" at bounding box center [181, 248] width 308 height 112
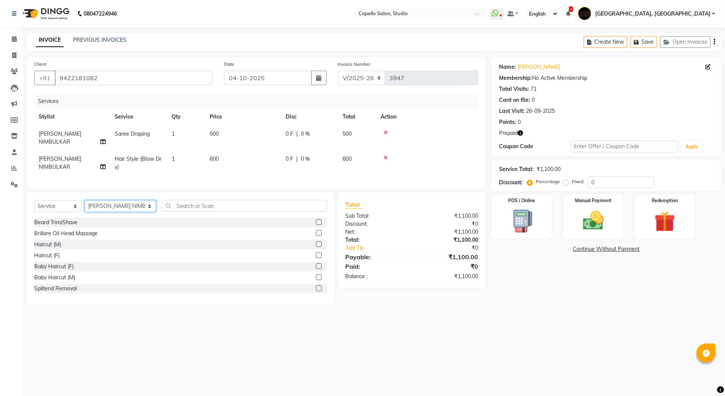
click at [123, 205] on select "Select Stylist Admin [PERSON_NAME] [PERSON_NAME] Studio, Shivaji Nagar [PERSON_…" at bounding box center [120, 206] width 71 height 12
click at [85, 200] on select "Select Stylist Admin [PERSON_NAME] [PERSON_NAME] Studio, Shivaji Nagar [PERSON_…" at bounding box center [120, 206] width 71 height 12
click at [111, 208] on select "Select Stylist Admin [PERSON_NAME] [PERSON_NAME] Studio, Shivaji Nagar [PERSON_…" at bounding box center [120, 206] width 71 height 12
select select "14454"
click at [85, 200] on select "Select Stylist Admin [PERSON_NAME] [PERSON_NAME] Studio, Shivaji Nagar [PERSON_…" at bounding box center [120, 206] width 71 height 12
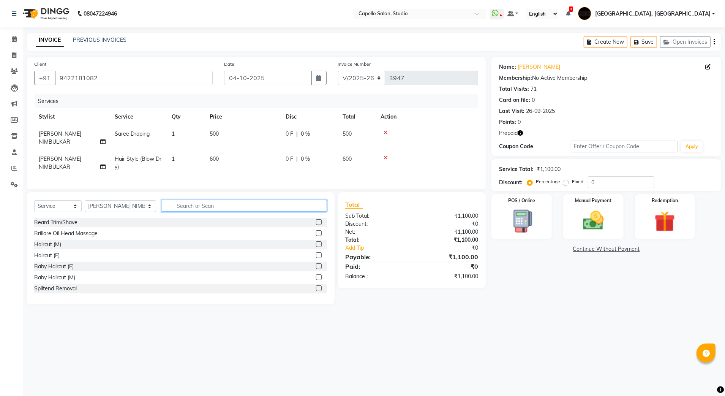
click at [162, 205] on input "text" at bounding box center [245, 206] width 166 height 12
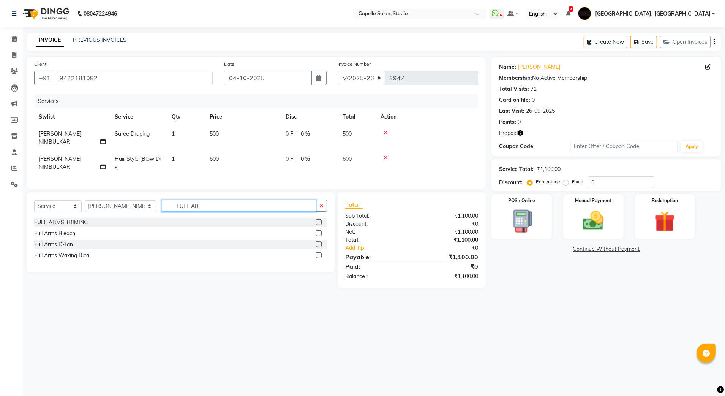
type input "FULL AR"
click at [318, 257] on label at bounding box center [319, 255] width 6 height 6
click at [318, 257] on input "checkbox" at bounding box center [318, 255] width 5 height 5
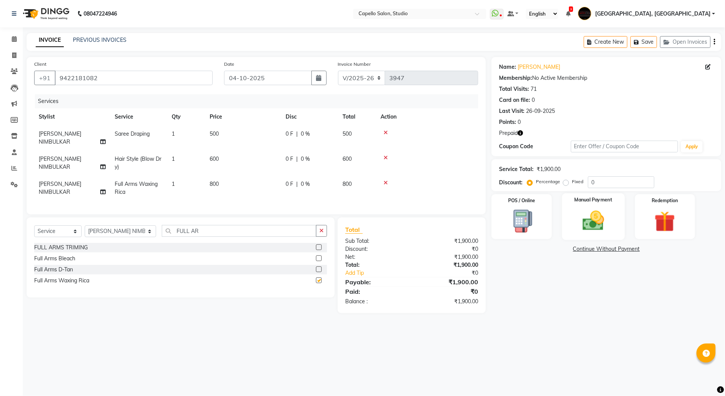
checkbox input "false"
click at [602, 216] on img at bounding box center [593, 220] width 35 height 25
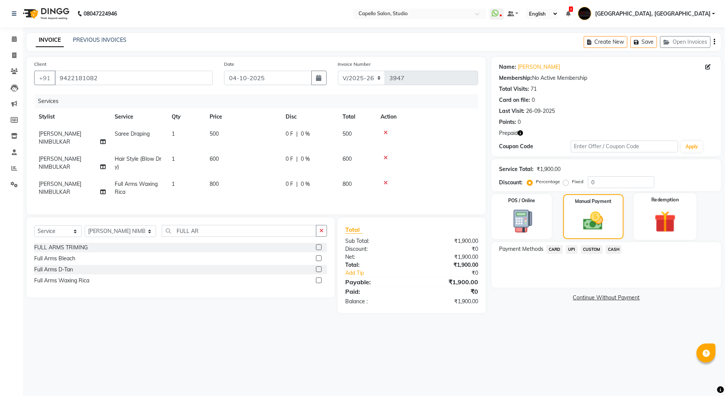
click at [654, 234] on img at bounding box center [665, 221] width 35 height 27
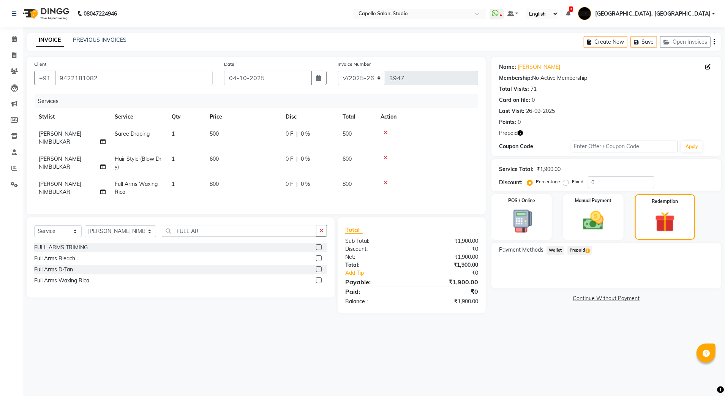
click at [575, 250] on span "Prepaid 1" at bounding box center [579, 250] width 25 height 9
click at [691, 282] on button "Add" at bounding box center [696, 280] width 28 height 13
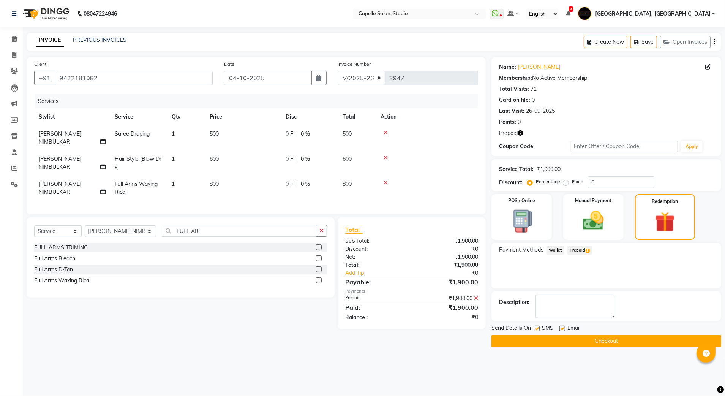
click at [549, 337] on button "Checkout" at bounding box center [606, 341] width 230 height 12
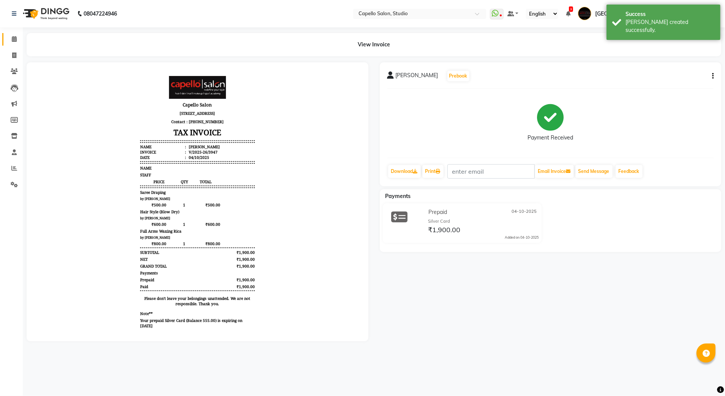
click at [14, 33] on link "Calendar" at bounding box center [11, 39] width 18 height 13
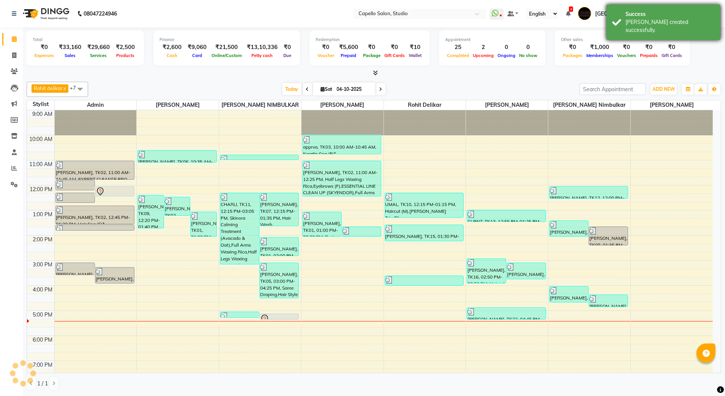
click at [614, 12] on div "Success Bill created successfully." at bounding box center [664, 22] width 114 height 35
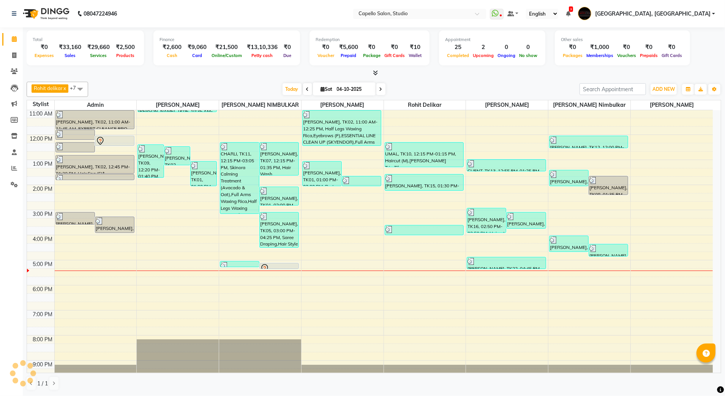
scroll to position [68, 0]
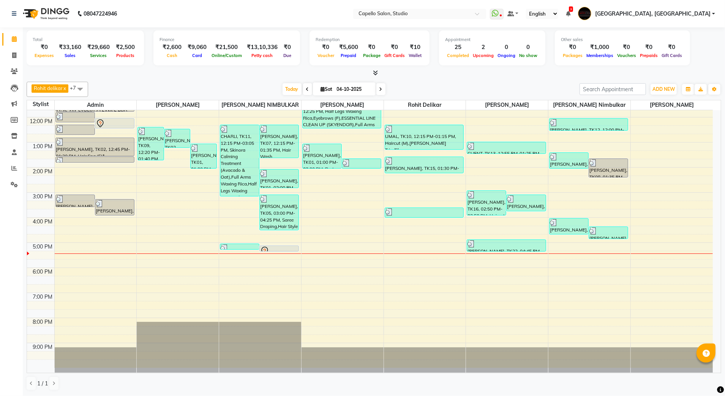
click at [321, 258] on div "9:00 AM 10:00 AM 11:00 AM 12:00 PM 1:00 PM 2:00 PM 3:00 PM 4:00 PM 5:00 PM 6:00…" at bounding box center [370, 204] width 686 height 325
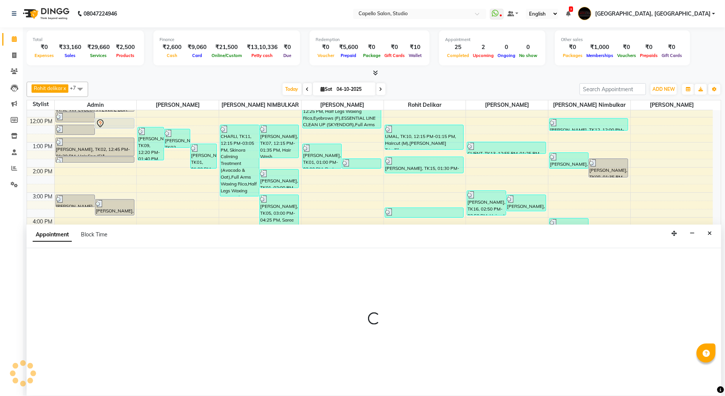
select select "45271"
select select "1035"
select select "tentative"
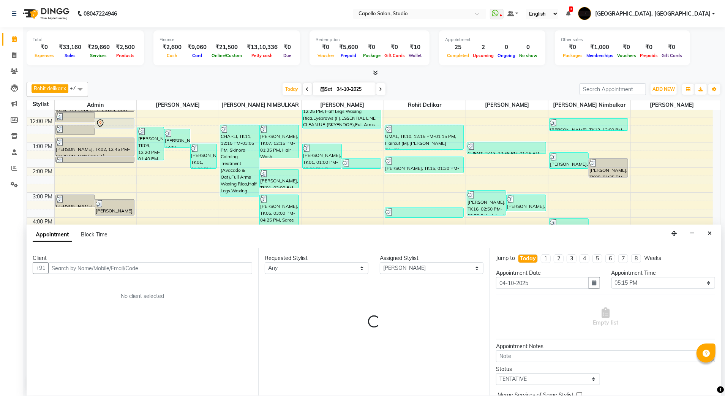
click at [84, 272] on input "text" at bounding box center [150, 268] width 204 height 12
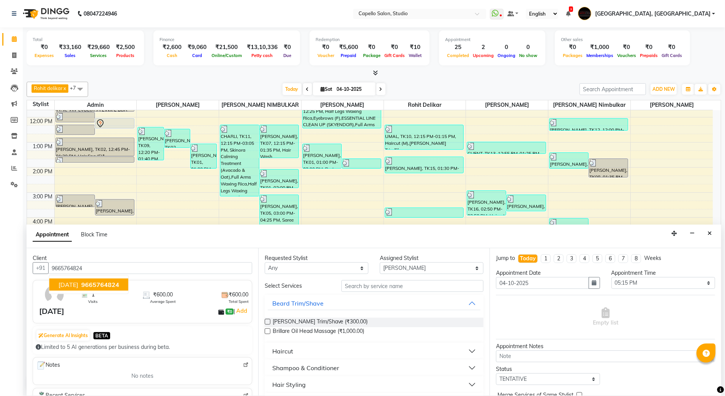
click at [95, 282] on span "9665764824" at bounding box center [100, 285] width 38 height 8
type input "9665764824"
click at [277, 352] on div "Haircut" at bounding box center [282, 350] width 21 height 9
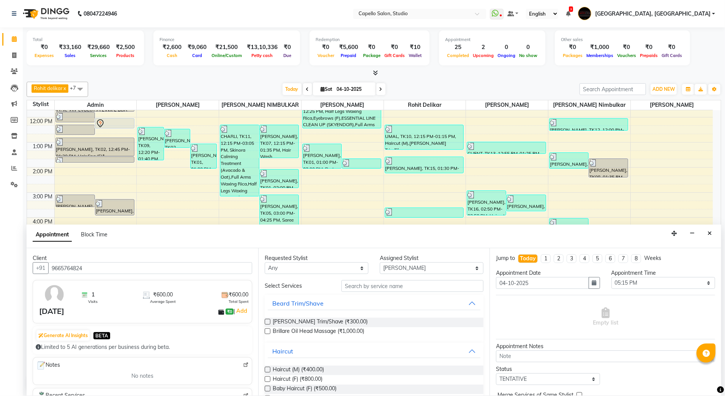
click at [286, 370] on span "Haircut (M) (₹400.00)" at bounding box center [298, 369] width 51 height 9
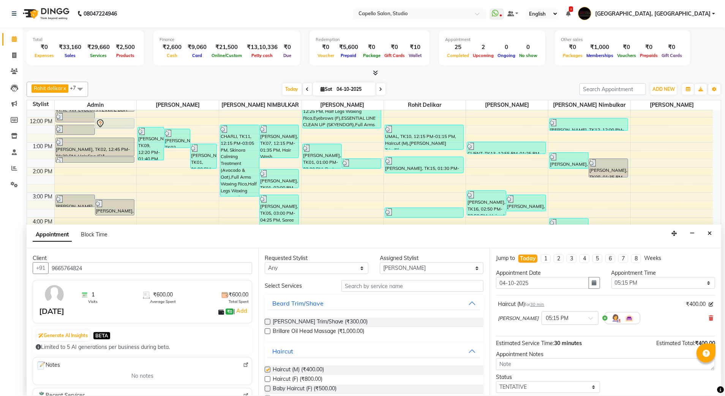
checkbox input "false"
click at [299, 320] on span "[PERSON_NAME] Trim/Shave (₹300.00)" at bounding box center [320, 322] width 95 height 9
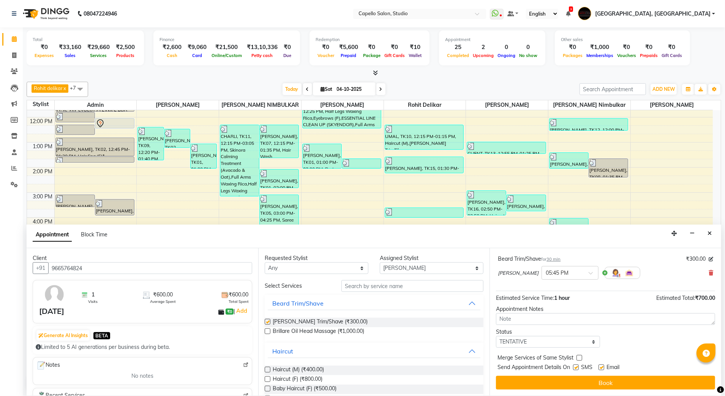
checkbox input "false"
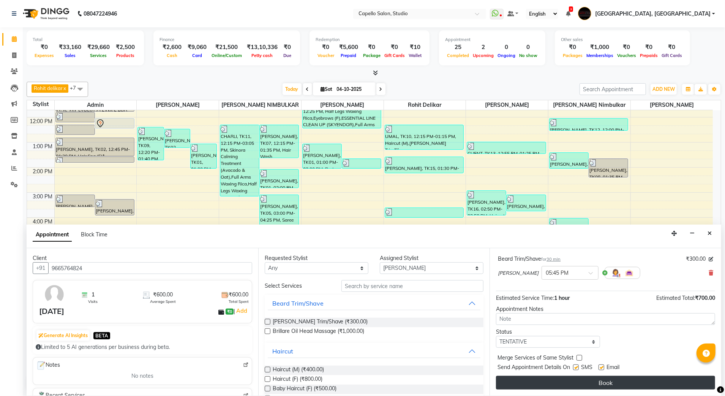
click at [535, 379] on button "Book" at bounding box center [605, 383] width 219 height 14
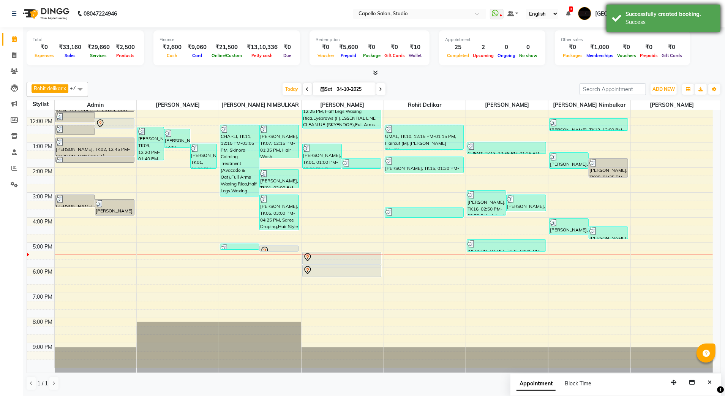
click at [635, 23] on div "Success" at bounding box center [670, 22] width 89 height 8
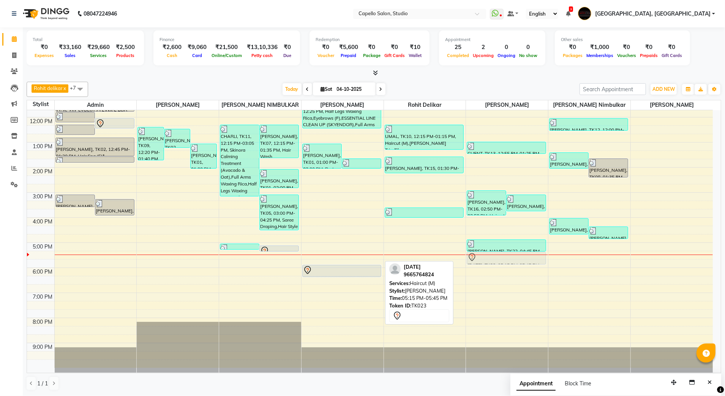
drag, startPoint x: 364, startPoint y: 258, endPoint x: 491, endPoint y: 255, distance: 127.3
click at [493, 258] on tr "SNEHAL, TK02, 11:45 AM-12:10 PM, Full Arms Waxing Rica xy, TK04, 12:00 PM-12:25…" at bounding box center [370, 204] width 686 height 325
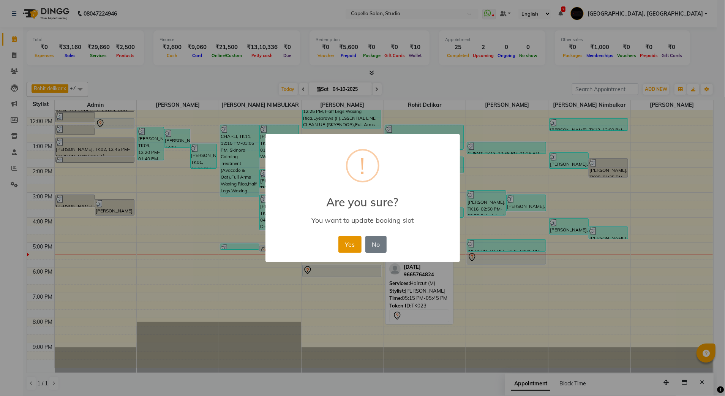
click at [346, 246] on button "Yes" at bounding box center [349, 244] width 23 height 17
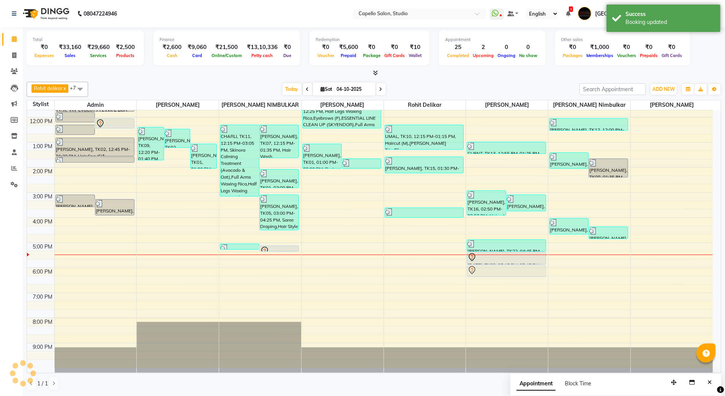
drag, startPoint x: 344, startPoint y: 269, endPoint x: 485, endPoint y: 265, distance: 140.6
click at [485, 265] on tr "SNEHAL, TK02, 11:45 AM-12:10 PM, Full Arms Waxing Rica xy, TK04, 12:00 PM-12:25…" at bounding box center [370, 204] width 686 height 325
click at [623, 24] on div "Success Booking updated" at bounding box center [664, 18] width 114 height 27
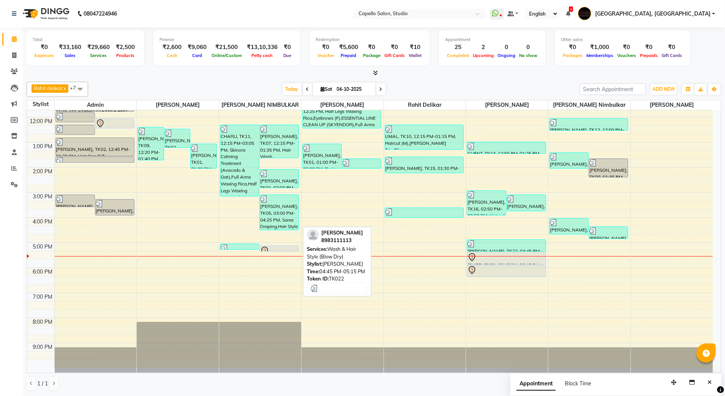
scroll to position [0, 0]
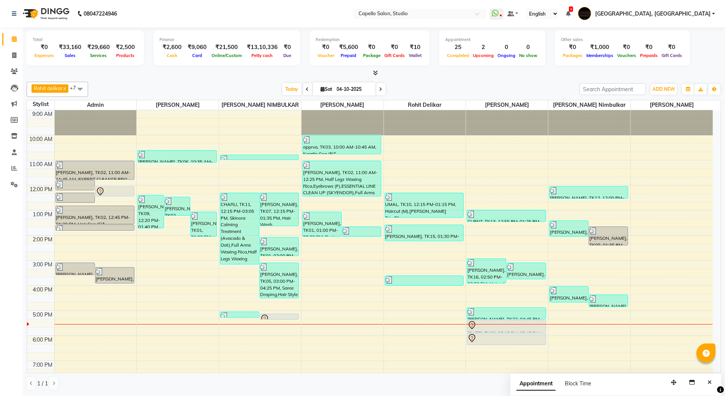
click at [397, 328] on div "9:00 AM 10:00 AM 11:00 AM 12:00 PM 1:00 PM 2:00 PM 3:00 PM 4:00 PM 5:00 PM 6:00…" at bounding box center [370, 272] width 686 height 325
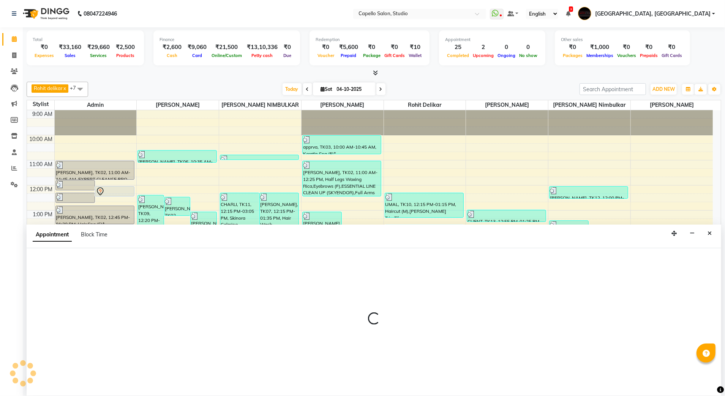
select select "52930"
select select "1035"
select select "tentative"
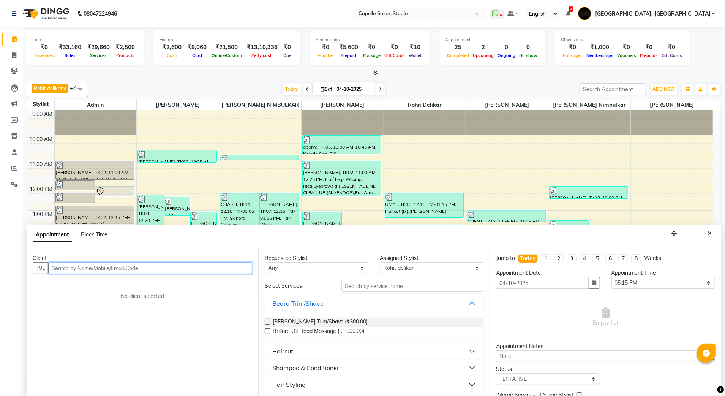
click at [102, 269] on input "text" at bounding box center [150, 268] width 204 height 12
click at [78, 289] on button "shilpa 75587551 42" at bounding box center [87, 284] width 77 height 12
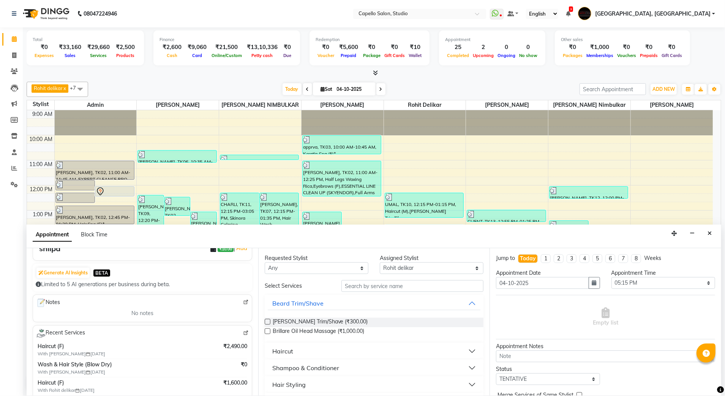
scroll to position [101, 0]
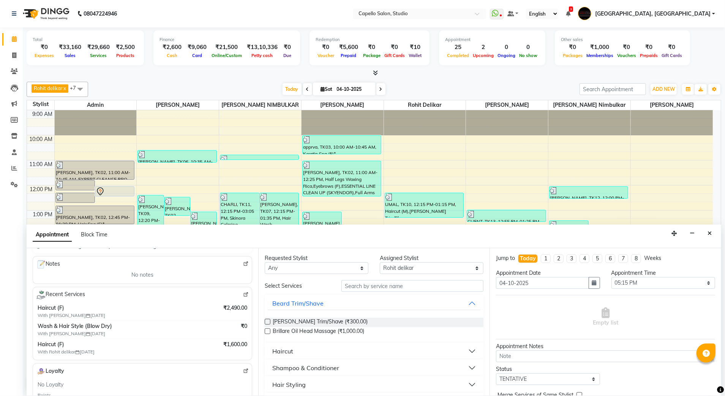
type input "7558755142"
click at [376, 286] on input "text" at bounding box center [412, 286] width 142 height 12
click at [284, 350] on div "Haircut" at bounding box center [282, 350] width 21 height 9
click at [284, 378] on span "Haircut (F) (₹800.00)" at bounding box center [298, 379] width 50 height 9
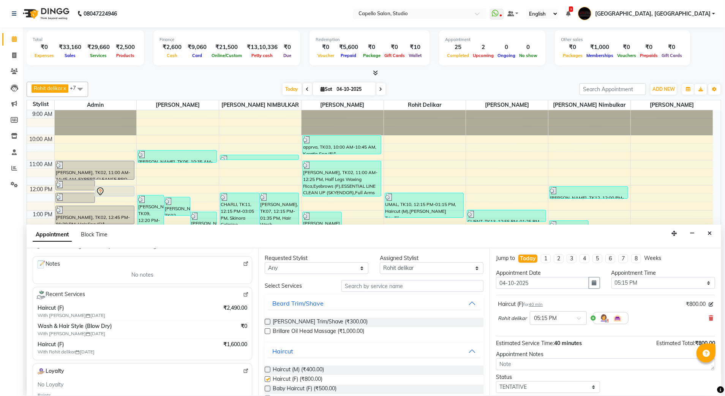
checkbox input "false"
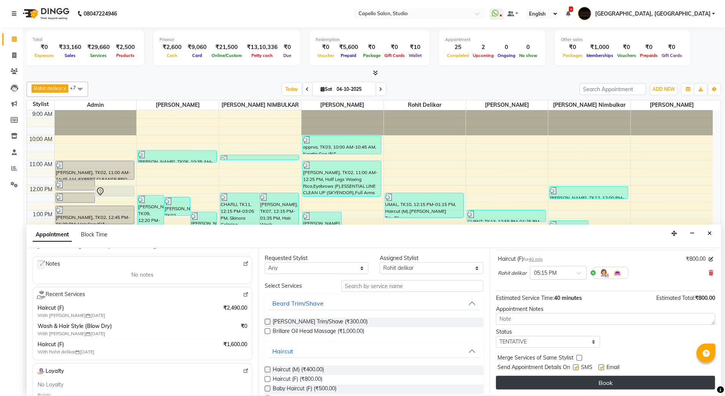
click at [572, 382] on button "Book" at bounding box center [605, 383] width 219 height 14
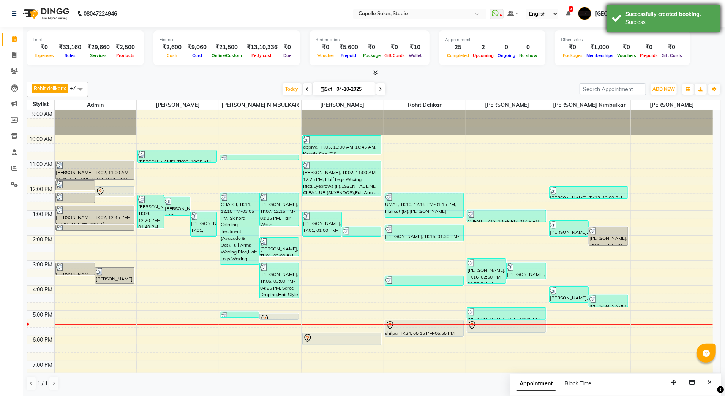
click at [650, 24] on div "Success" at bounding box center [670, 22] width 89 height 8
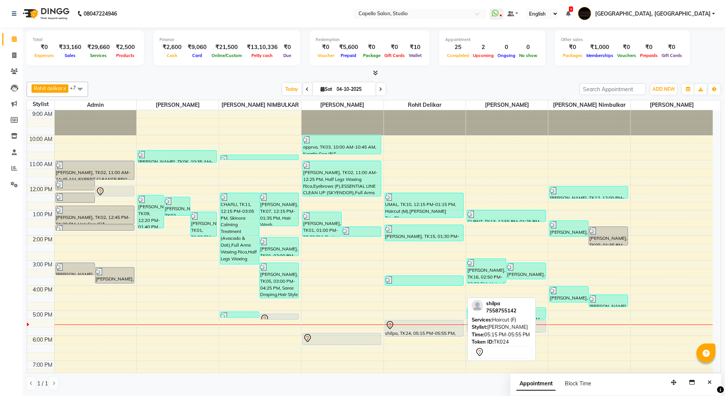
click at [401, 328] on div at bounding box center [424, 325] width 77 height 9
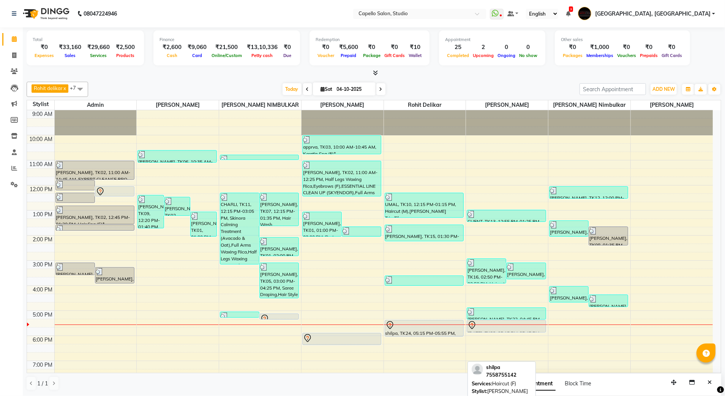
click at [402, 333] on div "shilpa, TK24, 05:15 PM-05:55 PM, Haircut (F)" at bounding box center [424, 328] width 78 height 16
select select "7"
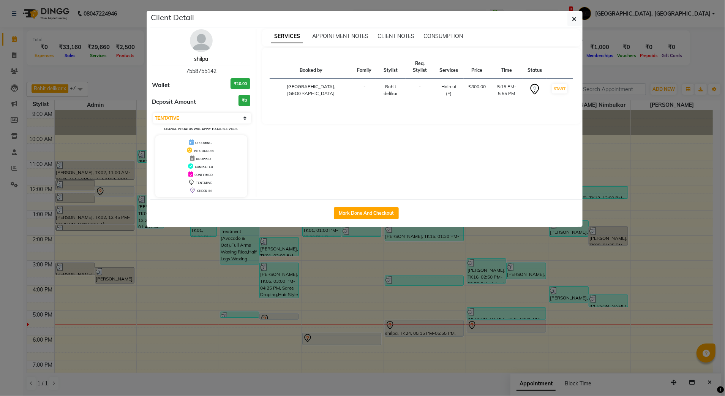
click at [198, 58] on link "shilpa" at bounding box center [201, 58] width 14 height 7
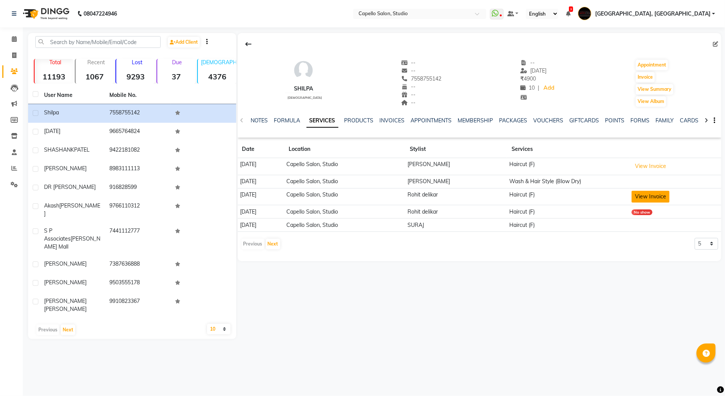
click at [655, 194] on button "View Invoice" at bounding box center [651, 197] width 38 height 12
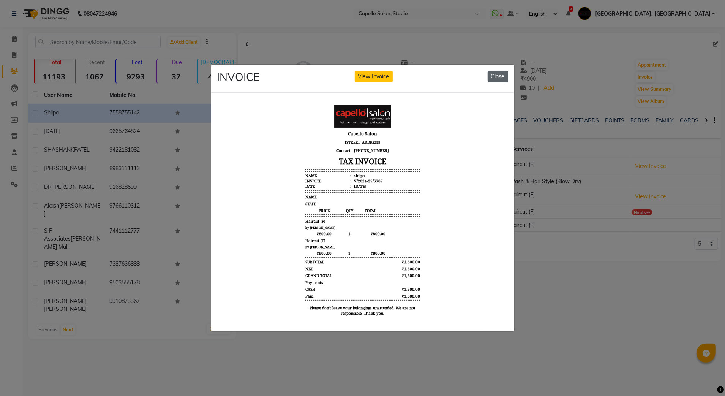
click at [491, 71] on button "Close" at bounding box center [498, 77] width 21 height 12
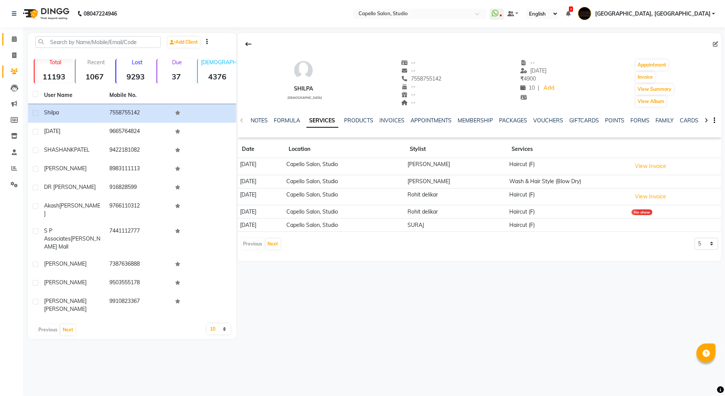
click at [9, 34] on link "Calendar" at bounding box center [11, 39] width 18 height 13
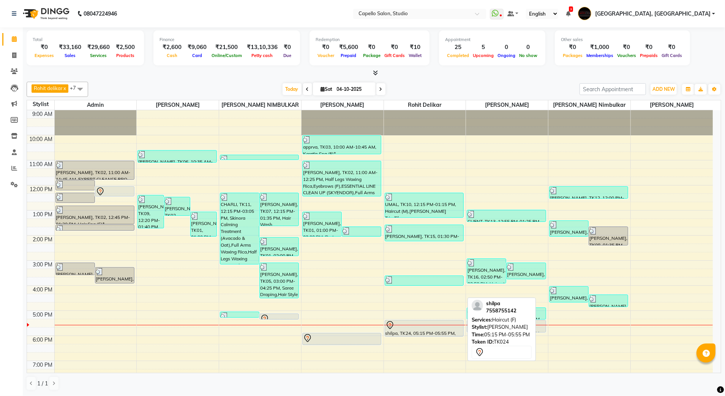
click at [433, 329] on div at bounding box center [424, 325] width 77 height 9
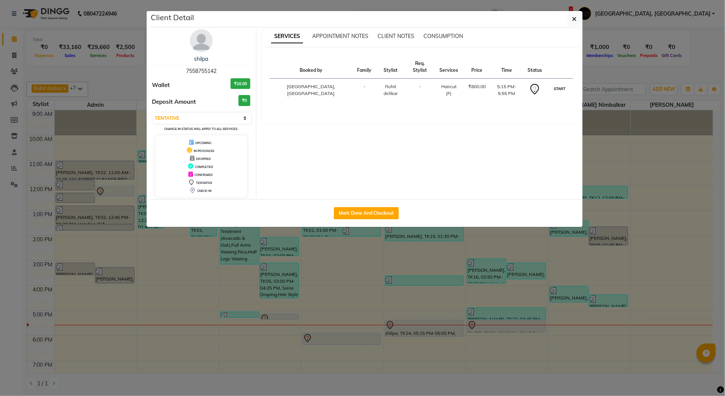
click at [555, 84] on button "START" at bounding box center [560, 88] width 16 height 9
select select "1"
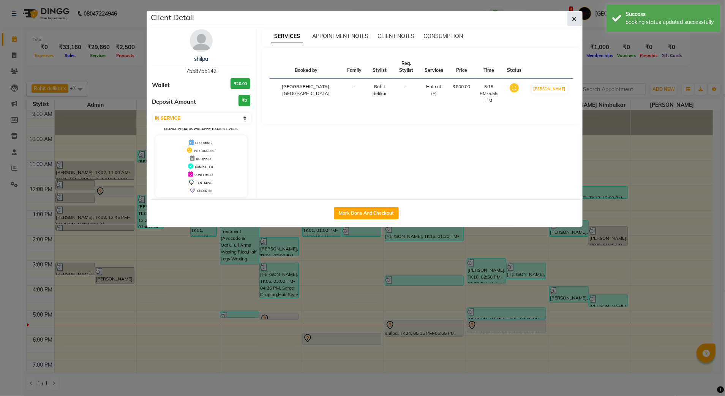
click at [573, 23] on button "button" at bounding box center [574, 19] width 14 height 14
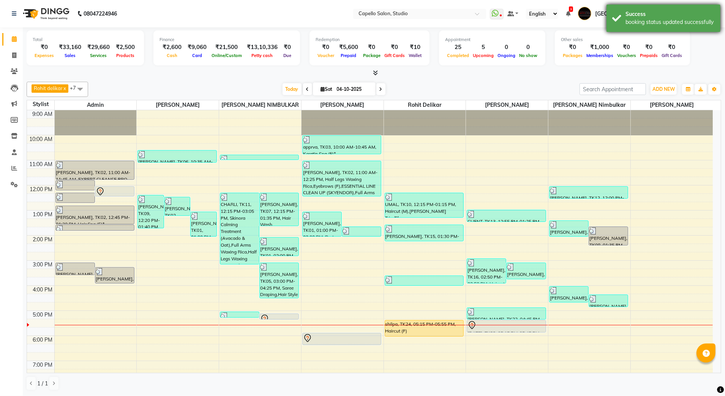
click at [616, 16] on div "Success booking status updated successfully" at bounding box center [664, 18] width 114 height 27
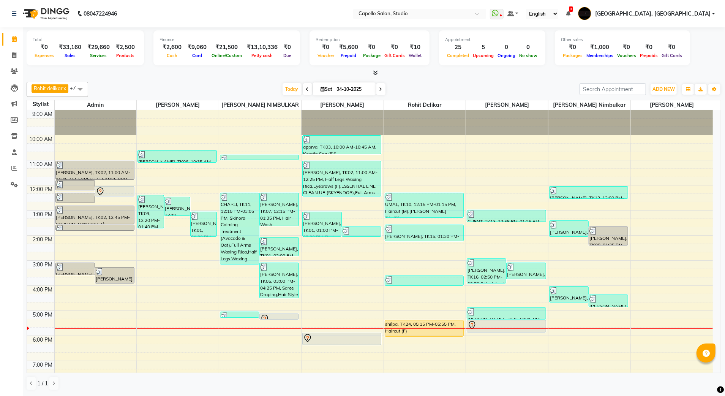
click at [382, 84] on span at bounding box center [380, 89] width 9 height 12
type input "05-10-2025"
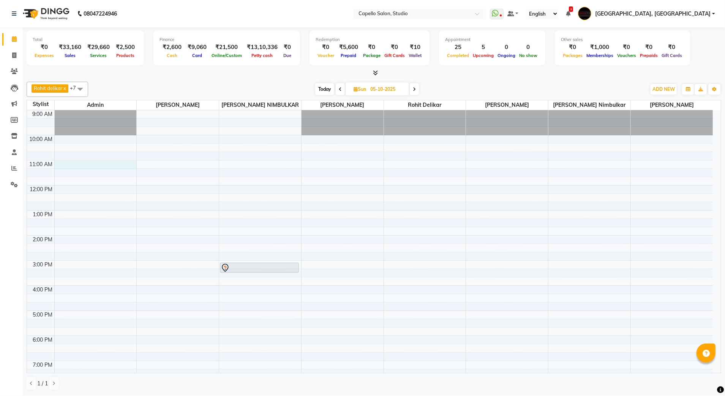
click at [87, 166] on div "9:00 AM 10:00 AM 11:00 AM 12:00 PM 1:00 PM 2:00 PM 3:00 PM 4:00 PM 5:00 PM 6:00…" at bounding box center [370, 272] width 686 height 325
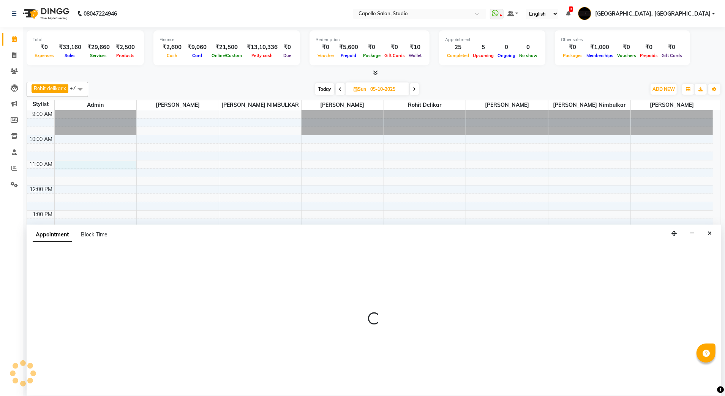
select select "14652"
select select "tentative"
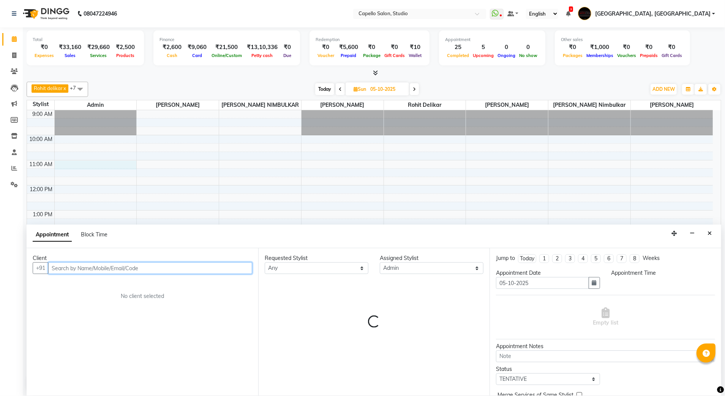
select select "660"
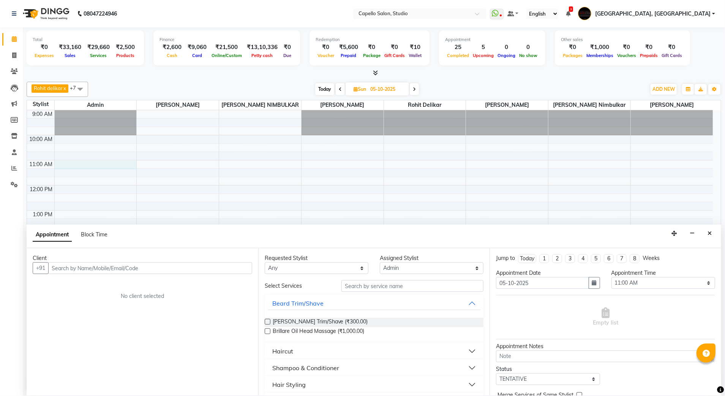
drag, startPoint x: 709, startPoint y: 237, endPoint x: 284, endPoint y: 216, distance: 425.9
click at [709, 237] on button "Close" at bounding box center [709, 234] width 11 height 12
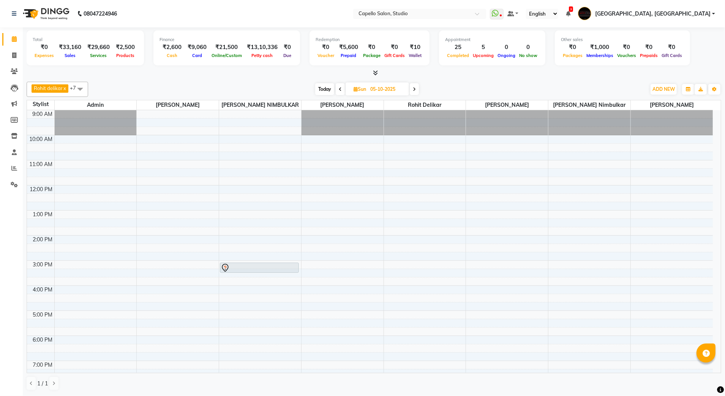
click at [413, 90] on span at bounding box center [414, 89] width 9 height 12
click at [343, 91] on span at bounding box center [339, 89] width 9 height 12
type input "05-10-2025"
click at [87, 191] on div "9:00 AM 10:00 AM 11:00 AM 12:00 PM 1:00 PM 2:00 PM 3:00 PM 4:00 PM 5:00 PM 6:00…" at bounding box center [370, 272] width 686 height 325
select select "14652"
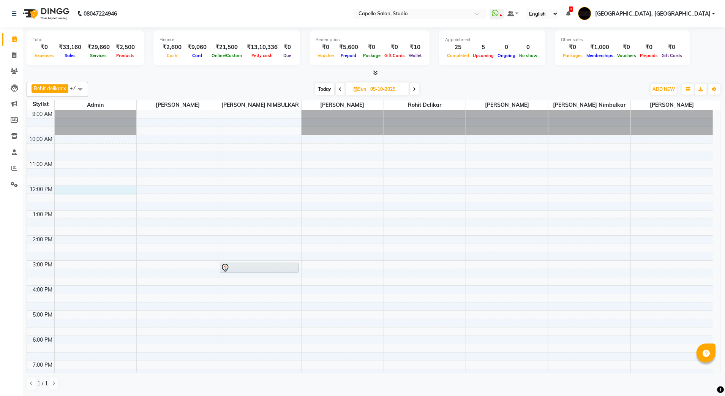
select select "tentative"
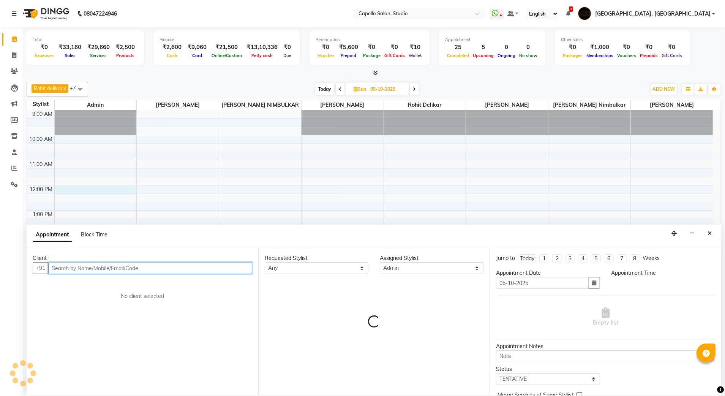
click at [91, 271] on input "text" at bounding box center [150, 268] width 204 height 12
select select "720"
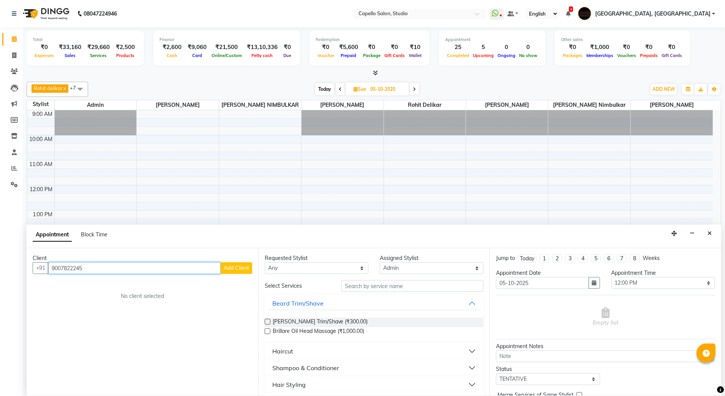
type input "9007822245"
click at [239, 266] on span "Add Client" at bounding box center [236, 267] width 25 height 7
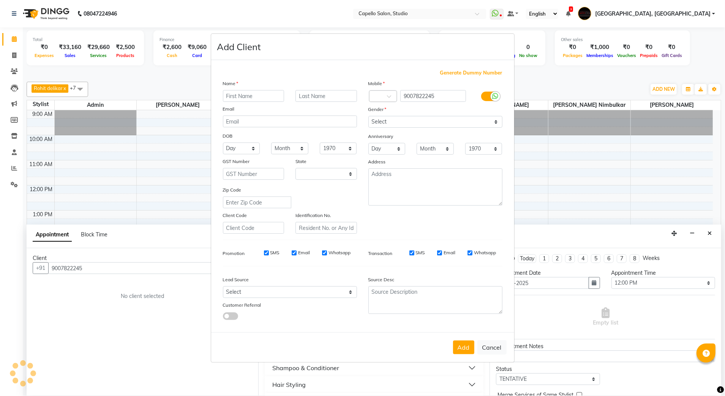
select select "22"
click at [242, 97] on input "text" at bounding box center [254, 96] width 62 height 12
click at [243, 96] on input "text" at bounding box center [254, 96] width 62 height 12
type input "MISS"
drag, startPoint x: 380, startPoint y: 122, endPoint x: 379, endPoint y: 128, distance: 6.5
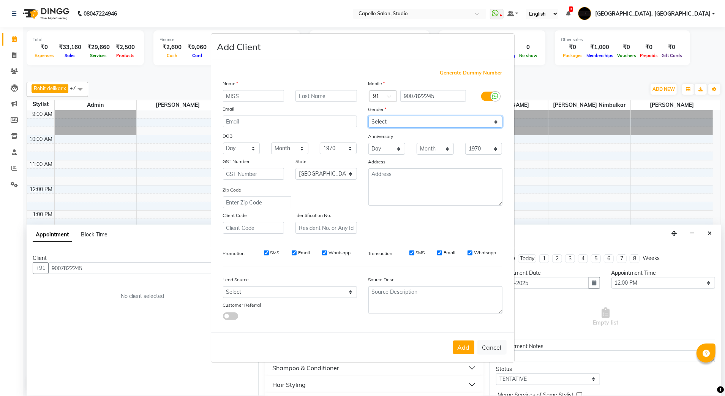
click at [380, 122] on select "Select [DEMOGRAPHIC_DATA] [DEMOGRAPHIC_DATA] Other Prefer Not To Say" at bounding box center [435, 122] width 134 height 12
select select "[DEMOGRAPHIC_DATA]"
click at [368, 117] on select "Select [DEMOGRAPHIC_DATA] [DEMOGRAPHIC_DATA] Other Prefer Not To Say" at bounding box center [435, 122] width 134 height 12
click at [456, 347] on button "Add" at bounding box center [463, 347] width 21 height 14
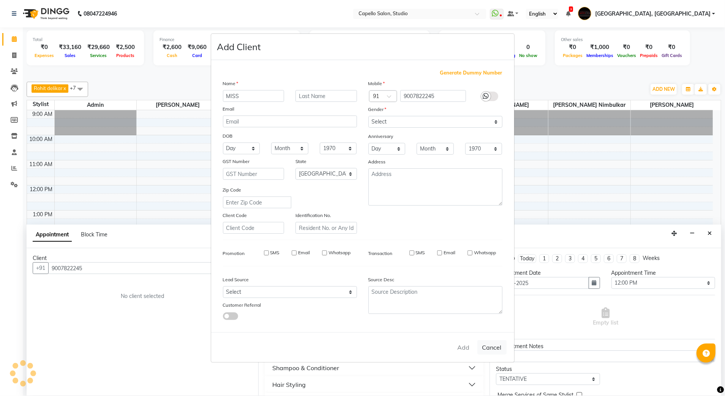
select select
select select "null"
select select
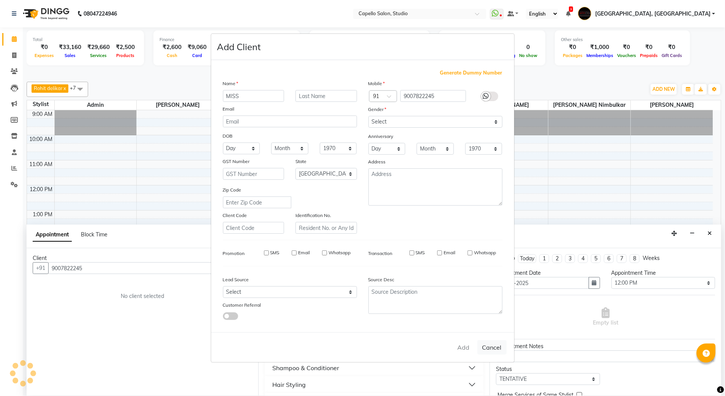
select select
checkbox input "false"
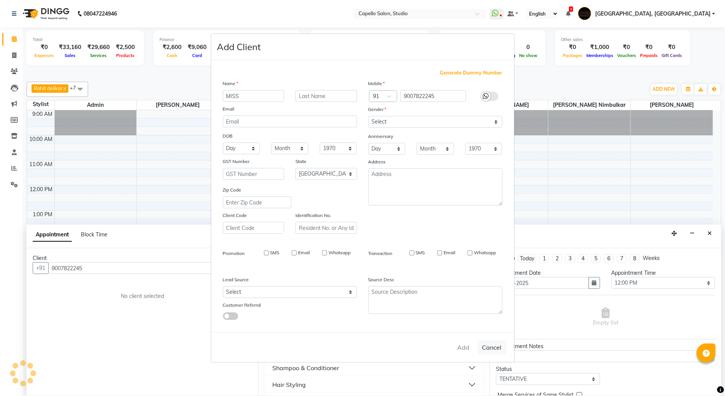
checkbox input "false"
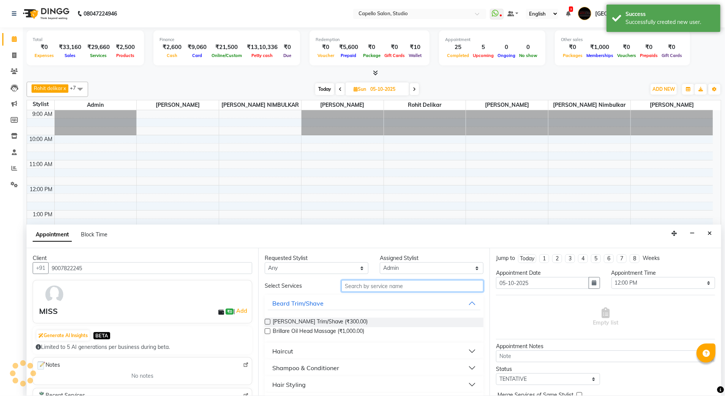
click at [347, 291] on input "text" at bounding box center [412, 286] width 142 height 12
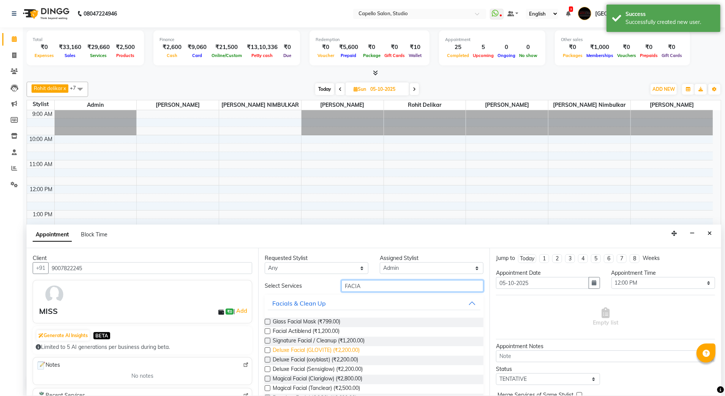
type input "FACIA"
click at [319, 349] on span "Deluxe Facial (GLOVITE) (₹2,200.00)" at bounding box center [316, 350] width 87 height 9
checkbox input "false"
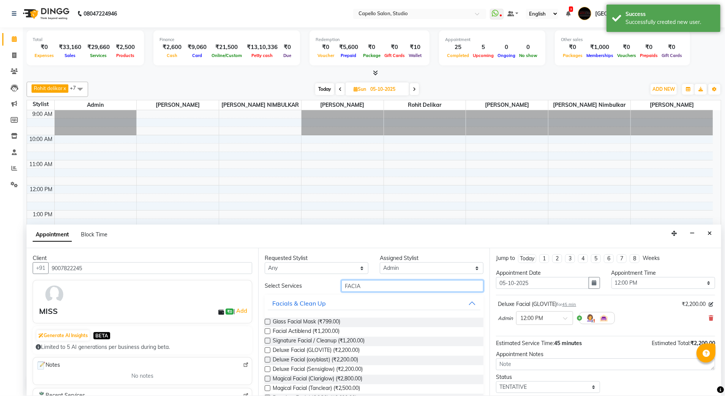
drag, startPoint x: 374, startPoint y: 284, endPoint x: 319, endPoint y: 278, distance: 55.4
click at [319, 278] on div "Requested Stylist Any Admin AMIT SHENDE ANKIT Capello Studio, Shivaji Nagar DIV…" at bounding box center [374, 321] width 232 height 147
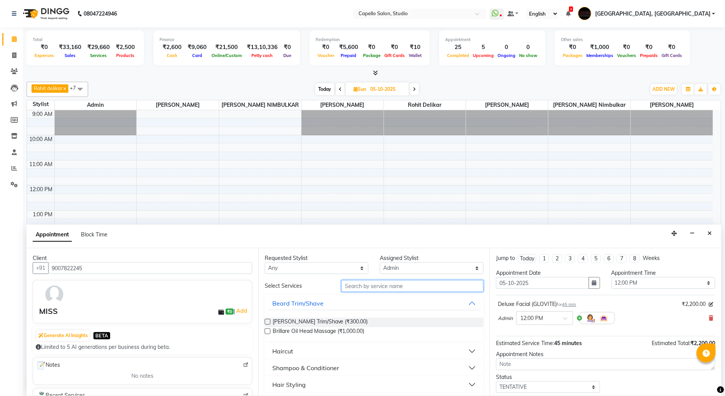
click at [371, 284] on input "text" at bounding box center [412, 286] width 142 height 12
click at [709, 319] on icon at bounding box center [711, 317] width 5 height 5
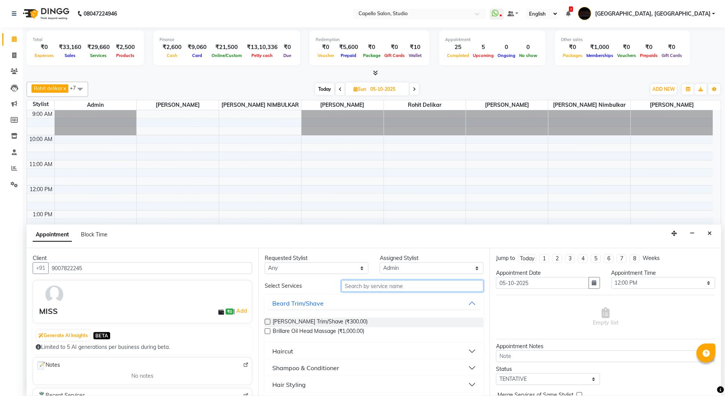
click at [368, 286] on input "text" at bounding box center [412, 286] width 142 height 12
click at [418, 271] on select "Select Admin [PERSON_NAME] [PERSON_NAME] Studio, Shivaji Nagar [PERSON_NAME] NI…" at bounding box center [432, 268] width 104 height 12
click at [380, 263] on select "Select Admin [PERSON_NAME] [PERSON_NAME] Studio, Shivaji Nagar [PERSON_NAME] NI…" at bounding box center [432, 268] width 104 height 12
click at [367, 286] on input "text" at bounding box center [412, 286] width 142 height 12
click at [638, 277] on div "Appointment Time" at bounding box center [663, 273] width 104 height 8
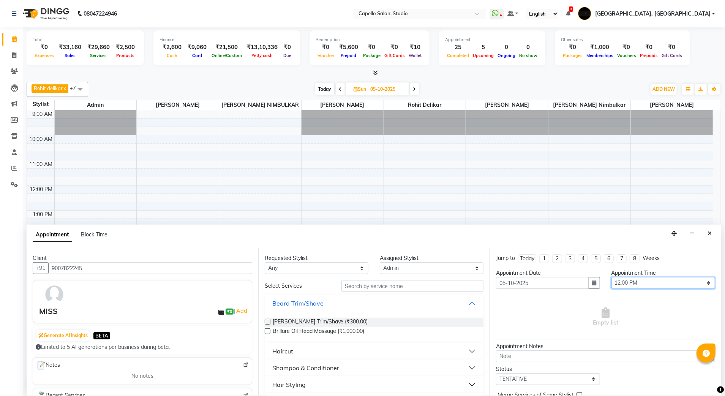
click at [638, 278] on select "Select 10:00 AM 10:15 AM 10:30 AM 10:45 AM 11:00 AM 11:15 AM 11:30 AM 11:45 AM …" at bounding box center [663, 283] width 104 height 12
select select "660"
click at [611, 278] on select "Select 10:00 AM 10:15 AM 10:30 AM 10:45 AM 11:00 AM 11:15 AM 11:30 AM 11:45 AM …" at bounding box center [663, 283] width 104 height 12
click at [366, 288] on input "text" at bounding box center [412, 286] width 142 height 12
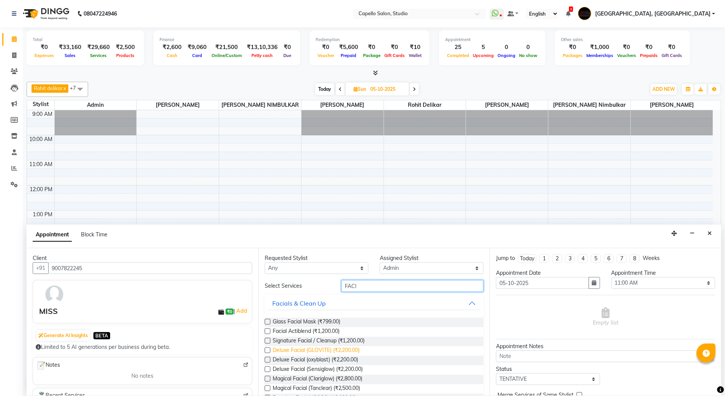
type input "FACI"
drag, startPoint x: 303, startPoint y: 349, endPoint x: 306, endPoint y: 345, distance: 5.2
click at [303, 350] on span "Deluxe Facial (GLOVITE) (₹2,200.00)" at bounding box center [316, 350] width 87 height 9
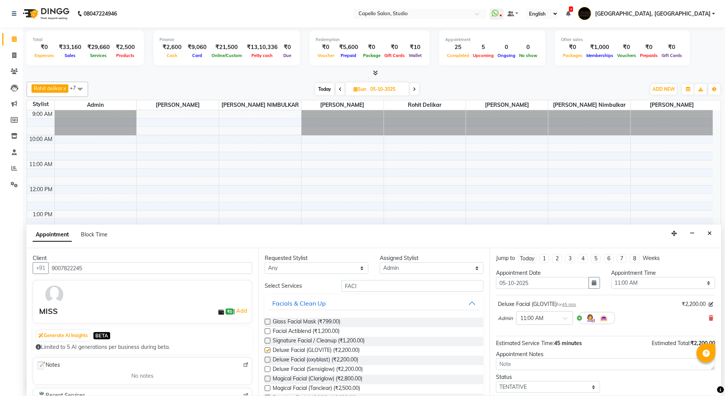
checkbox input "false"
drag, startPoint x: 336, startPoint y: 289, endPoint x: 325, endPoint y: 290, distance: 10.3
click at [325, 290] on div "Select Services FACI" at bounding box center [374, 286] width 231 height 12
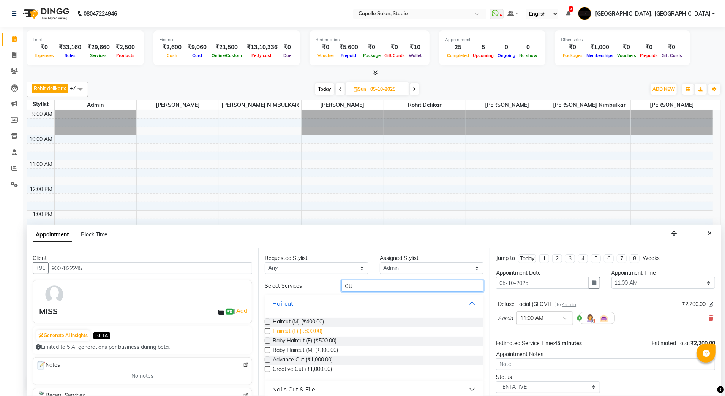
type input "CUT"
drag, startPoint x: 302, startPoint y: 330, endPoint x: 443, endPoint y: 324, distance: 141.4
click at [302, 330] on span "Haircut (F) (₹800.00)" at bounding box center [298, 331] width 50 height 9
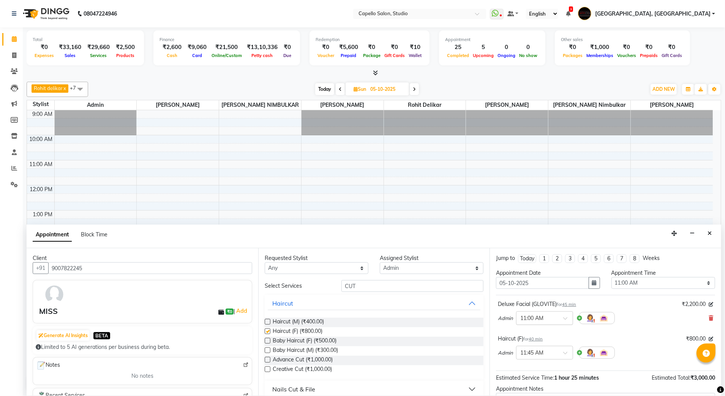
checkbox input "false"
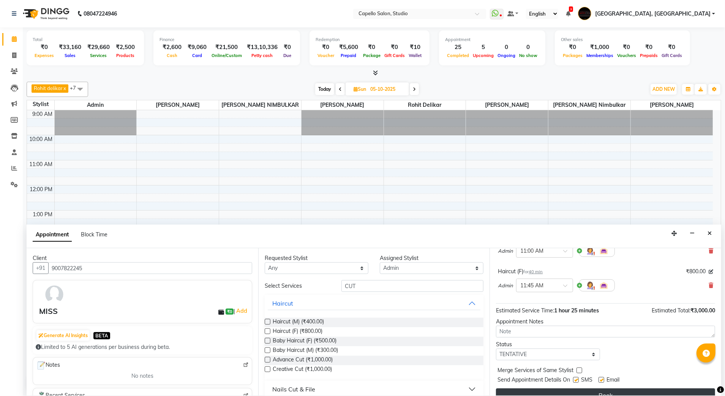
scroll to position [81, 0]
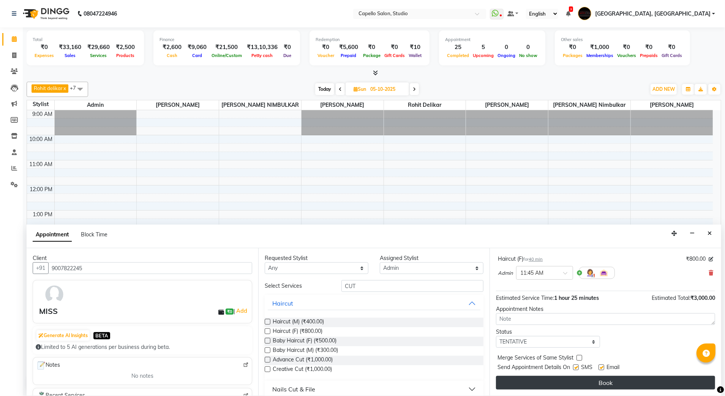
click at [546, 382] on button "Book" at bounding box center [605, 383] width 219 height 14
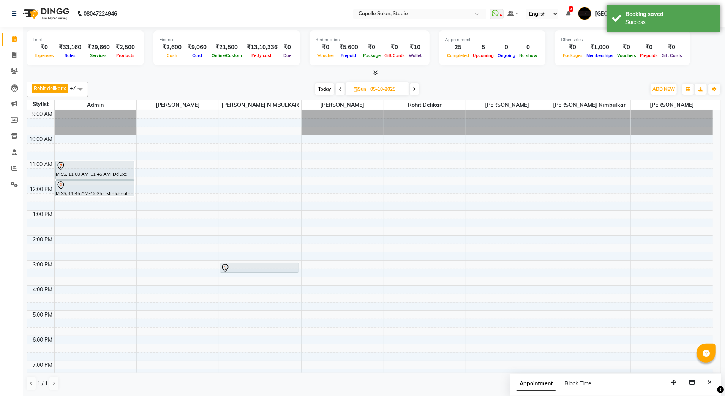
drag, startPoint x: 652, startPoint y: 19, endPoint x: 419, endPoint y: 72, distance: 239.3
click at [652, 19] on div "Success" at bounding box center [670, 22] width 89 height 8
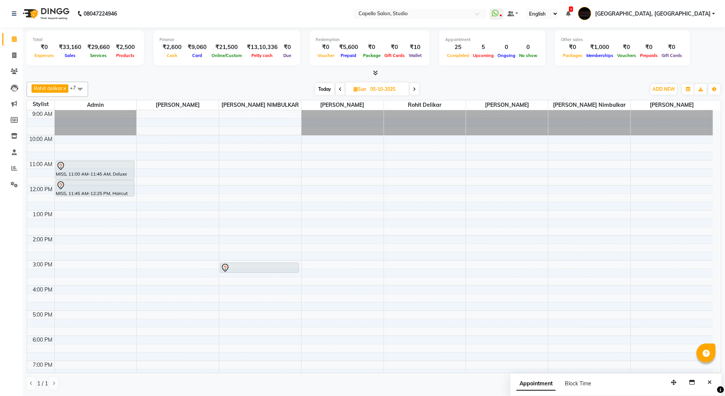
click at [318, 90] on span "Today" at bounding box center [324, 89] width 19 height 12
type input "04-10-2025"
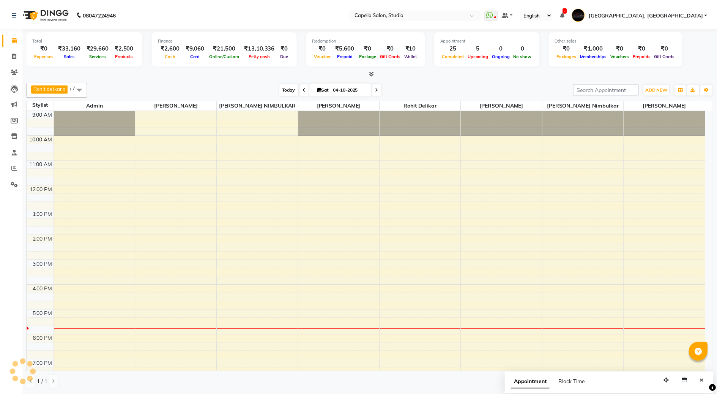
scroll to position [68, 0]
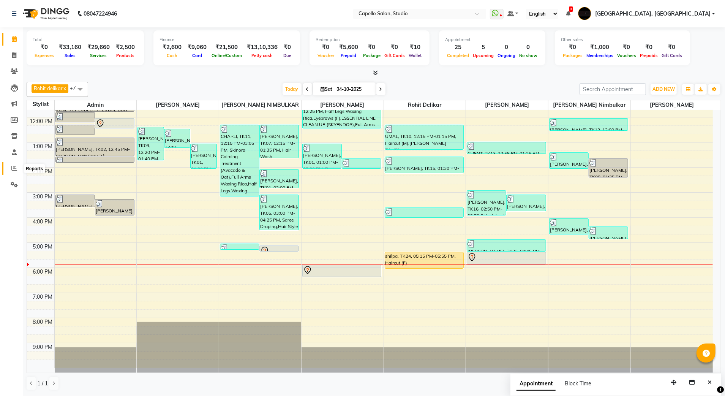
click at [15, 171] on icon at bounding box center [14, 168] width 6 height 6
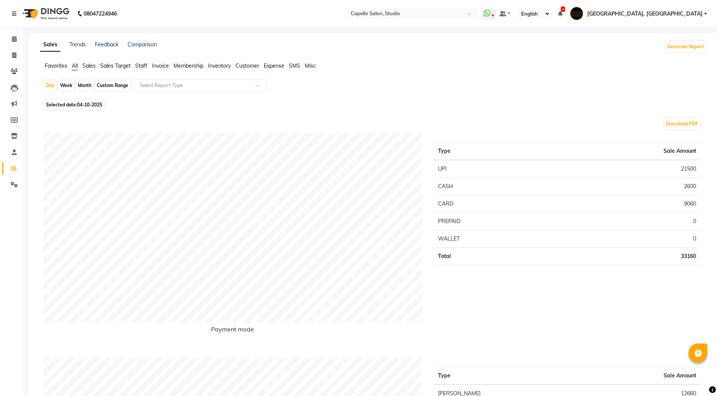
click at [90, 84] on div "Month" at bounding box center [84, 85] width 17 height 11
select select "10"
select select "2025"
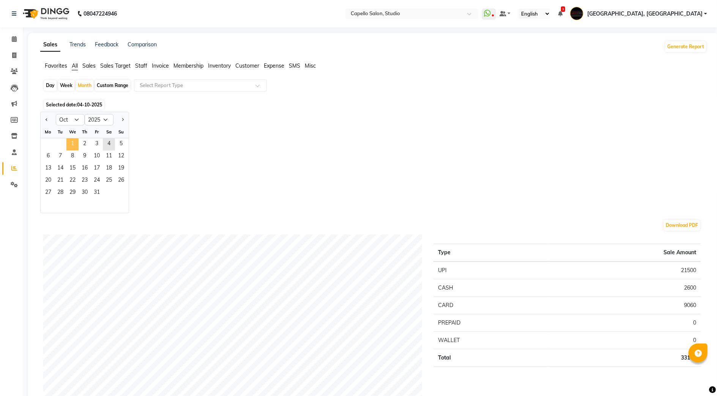
click at [74, 139] on span "1" at bounding box center [72, 144] width 12 height 12
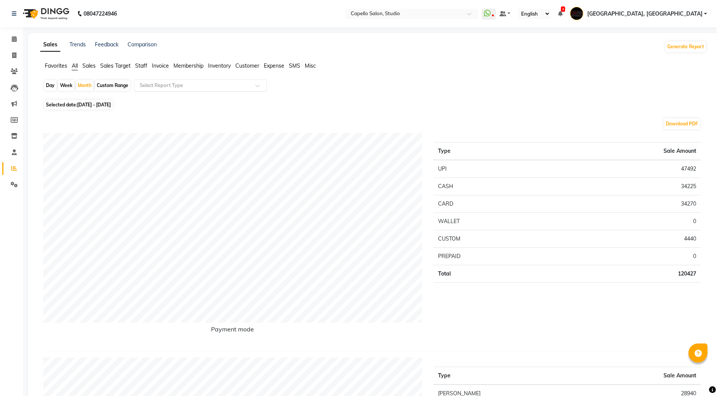
scroll to position [51, 0]
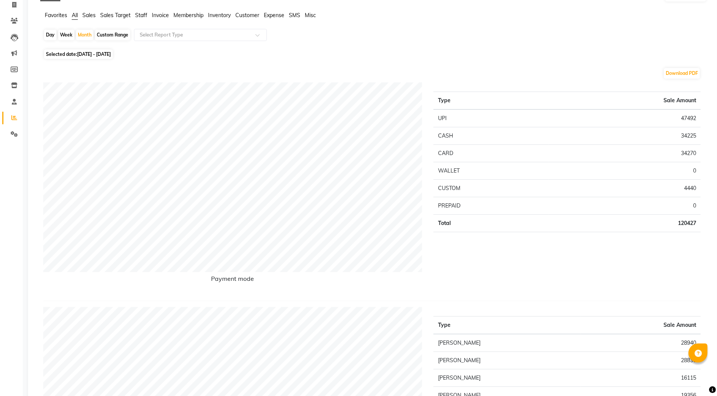
click at [144, 13] on span "Staff" at bounding box center [141, 15] width 12 height 7
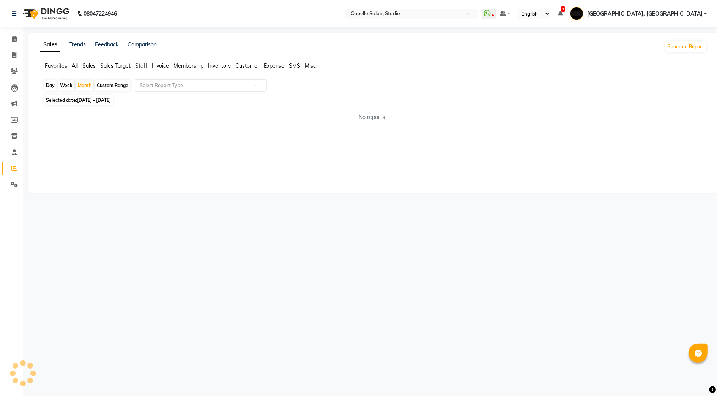
scroll to position [0, 0]
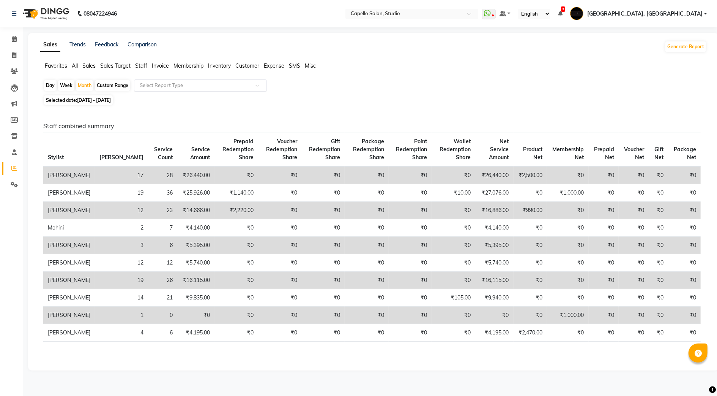
click at [152, 85] on input "text" at bounding box center [192, 86] width 109 height 8
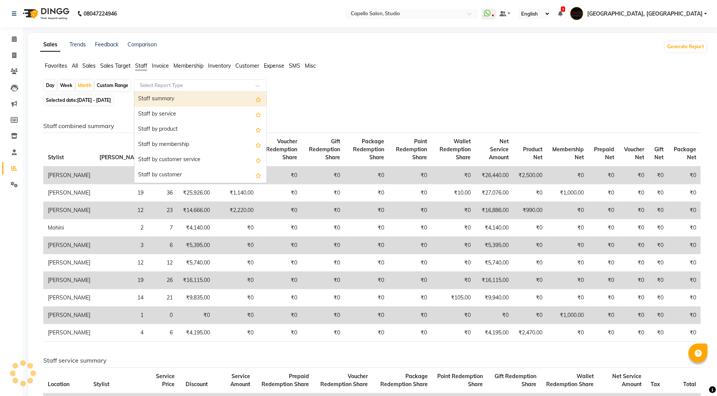
click at [154, 95] on div "Staff summary" at bounding box center [200, 99] width 132 height 15
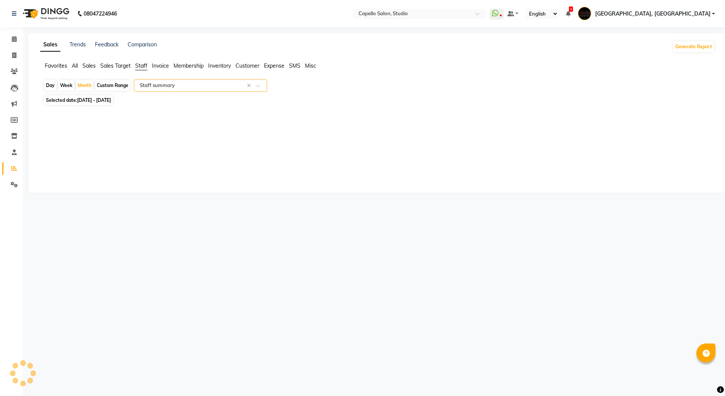
select select "full_report"
select select "csv"
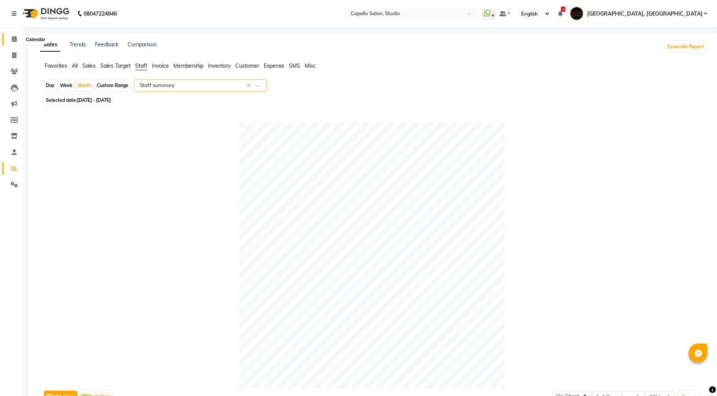
click at [11, 40] on span at bounding box center [14, 39] width 13 height 9
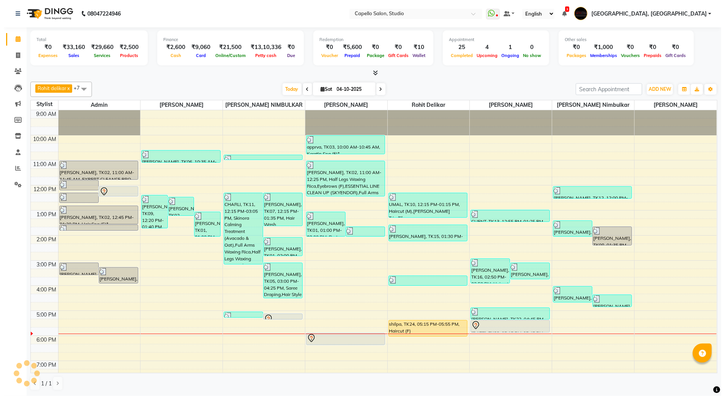
scroll to position [54, 0]
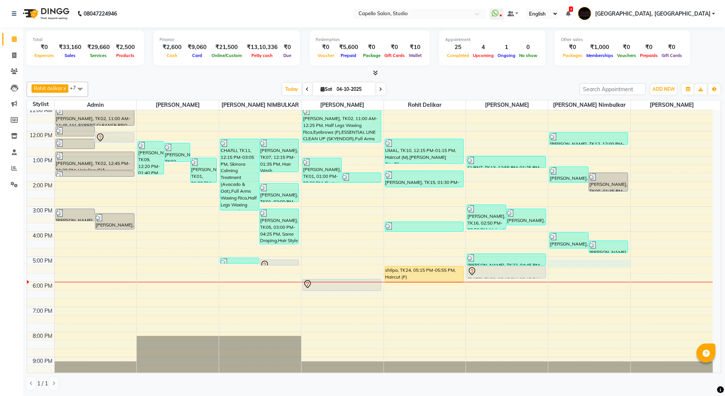
click at [569, 268] on div "9:00 AM 10:00 AM 11:00 AM 12:00 PM 1:00 PM 2:00 PM 3:00 PM 4:00 PM 5:00 PM 6:00…" at bounding box center [370, 218] width 686 height 325
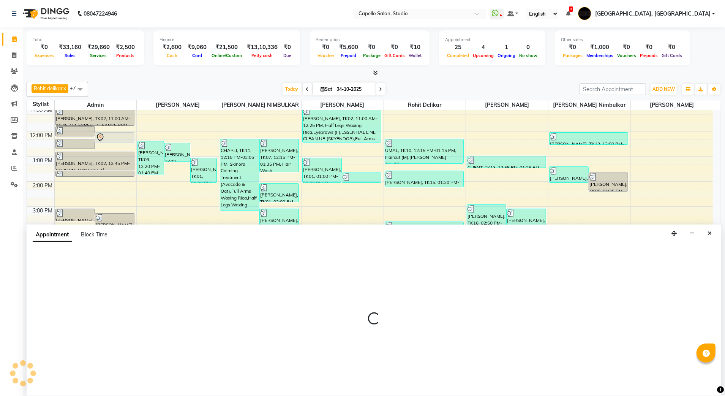
select select "84747"
select select "1020"
select select "tentative"
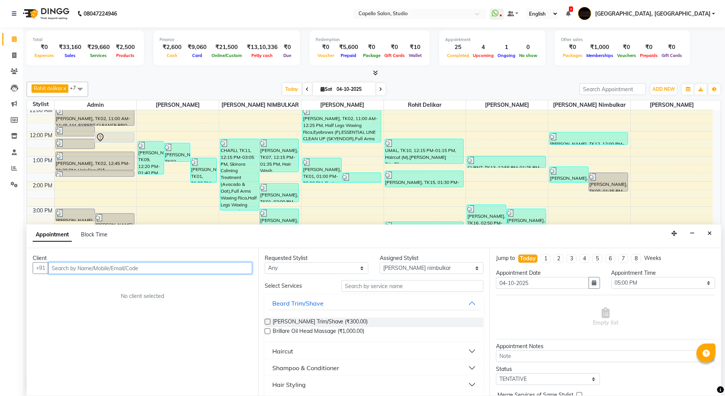
click at [148, 268] on input "text" at bounding box center [150, 268] width 204 height 12
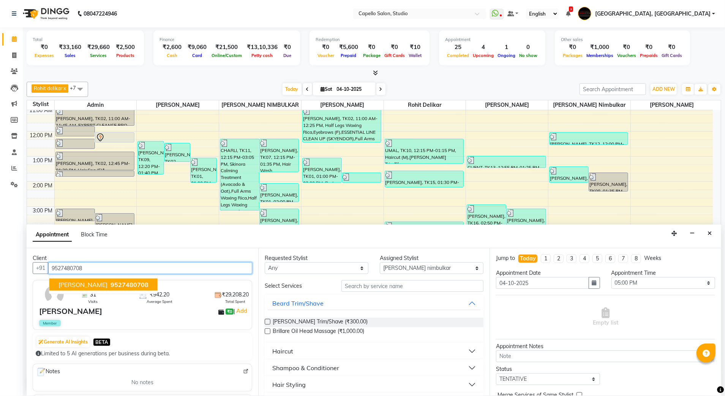
click at [122, 282] on span "9527480708" at bounding box center [130, 285] width 38 height 8
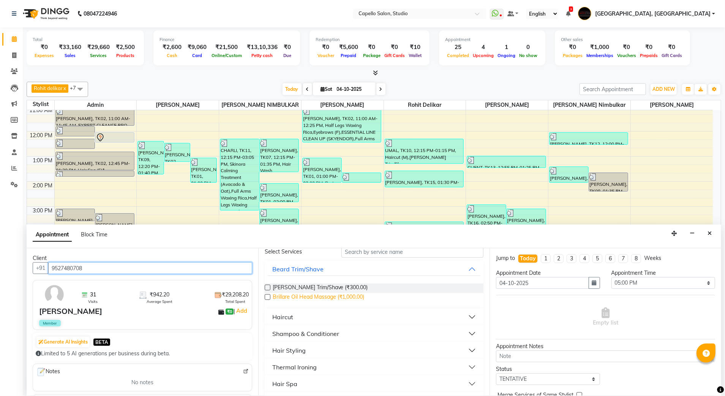
scroll to position [51, 0]
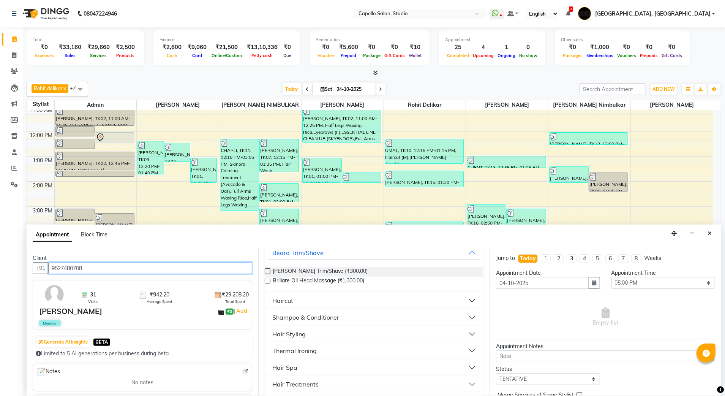
type input "9527480708"
click at [280, 301] on div "Haircut" at bounding box center [282, 300] width 21 height 9
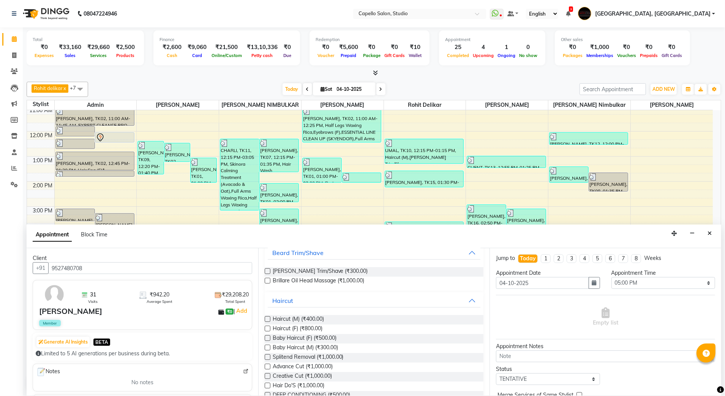
click at [265, 330] on label at bounding box center [268, 328] width 6 height 6
click at [265, 330] on input "checkbox" at bounding box center [267, 329] width 5 height 5
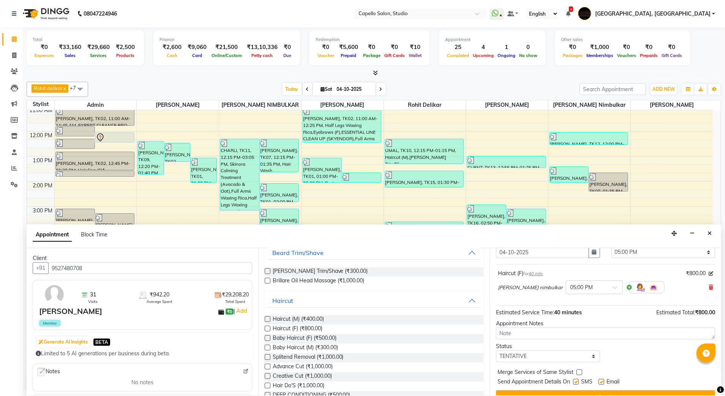
scroll to position [46, 0]
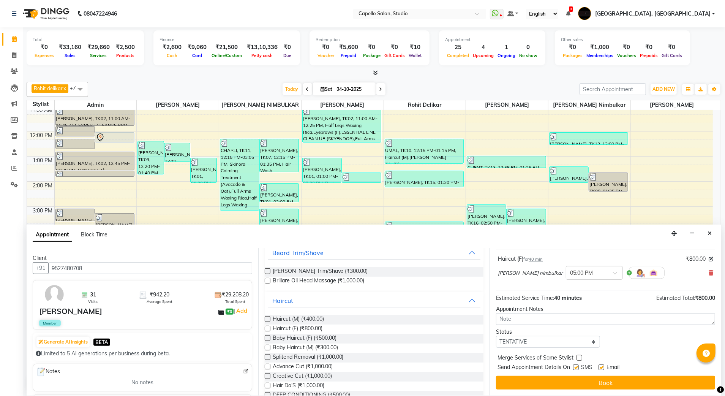
click at [268, 330] on label at bounding box center [268, 328] width 6 height 6
click at [268, 330] on input "checkbox" at bounding box center [267, 329] width 5 height 5
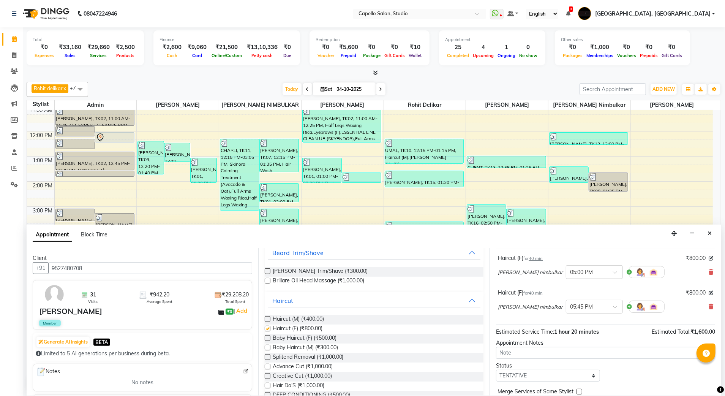
checkbox input "false"
click at [709, 308] on icon at bounding box center [711, 306] width 5 height 5
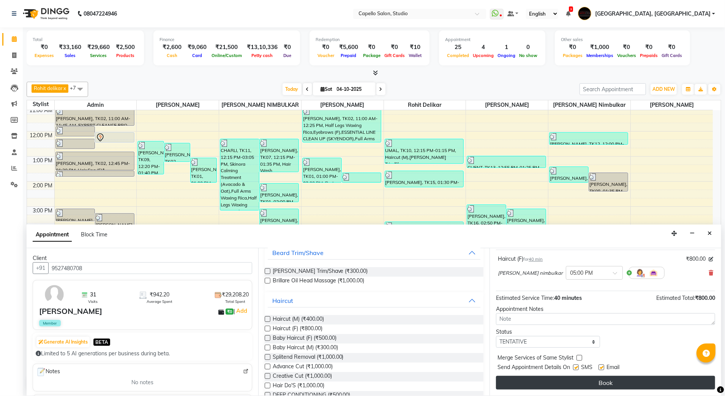
click at [600, 383] on button "Book" at bounding box center [605, 383] width 219 height 14
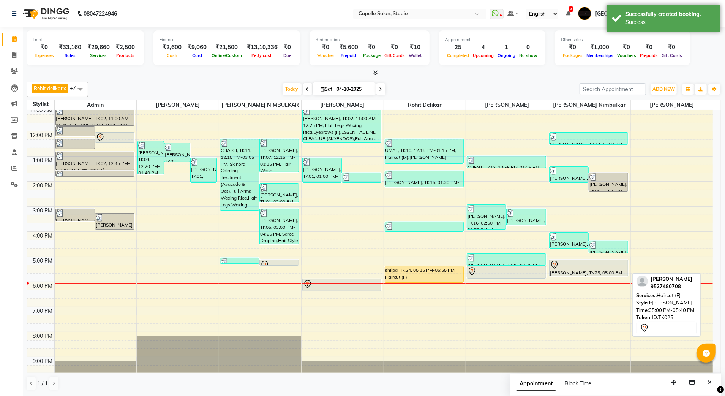
click at [616, 274] on div "KARAN K, TK25, 05:00 PM-05:40 PM, Haircut (F)" at bounding box center [589, 268] width 78 height 16
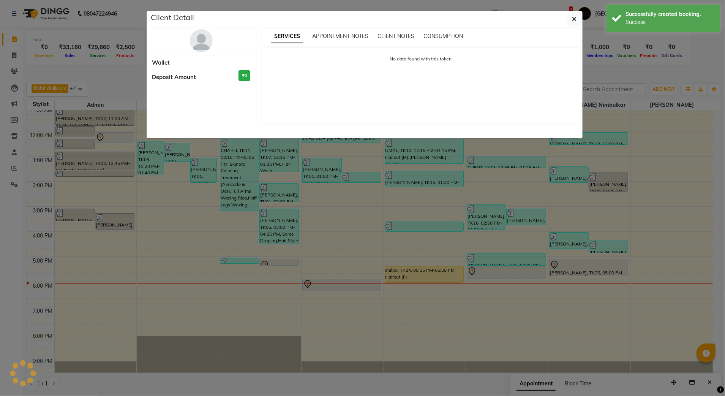
select select "7"
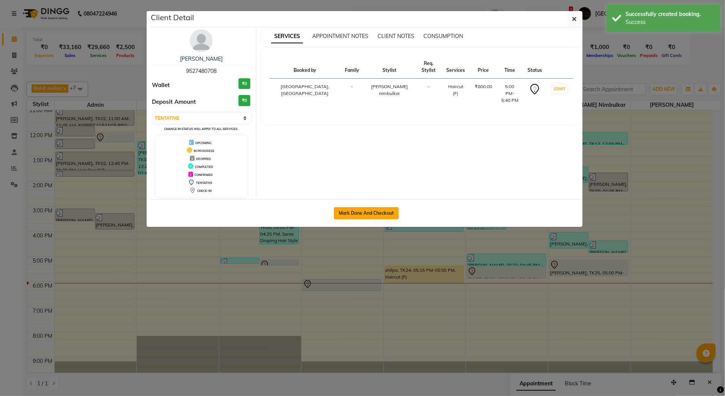
click at [385, 214] on button "Mark Done And Checkout" at bounding box center [366, 213] width 65 height 12
select select "service"
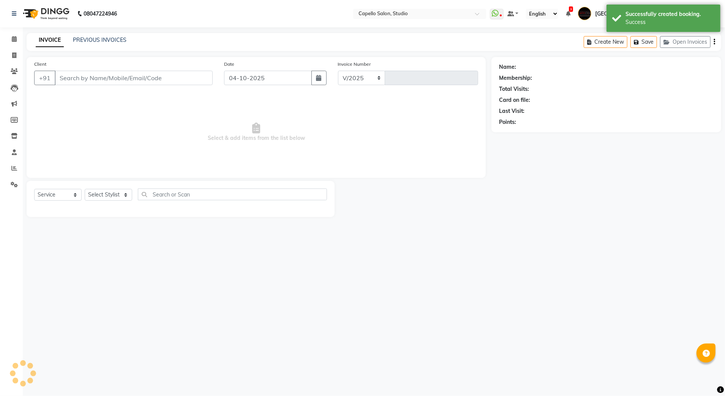
select select "847"
type input "3948"
type input "9527480708"
select select "84747"
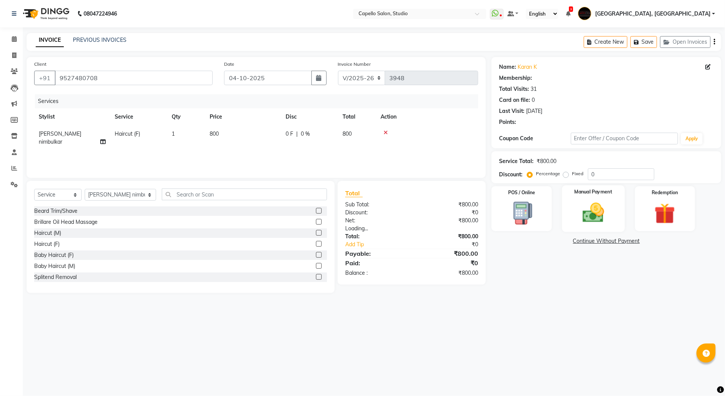
click at [600, 201] on img at bounding box center [593, 212] width 35 height 25
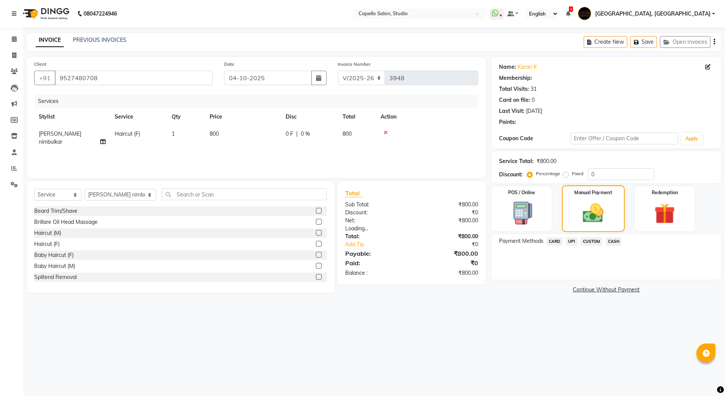
select select "1: Object"
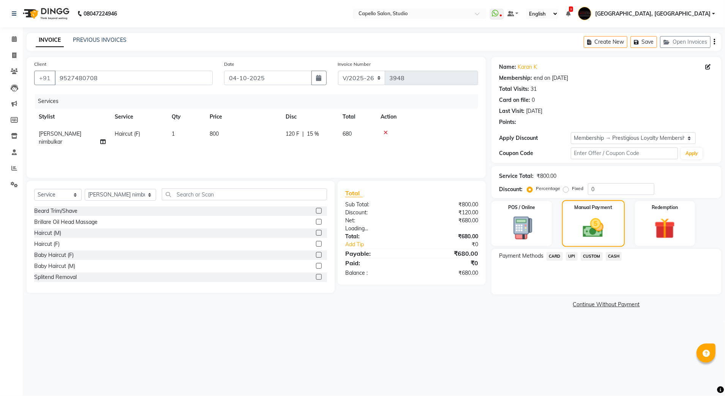
type input "15"
click at [555, 256] on span "CARD" at bounding box center [555, 256] width 16 height 9
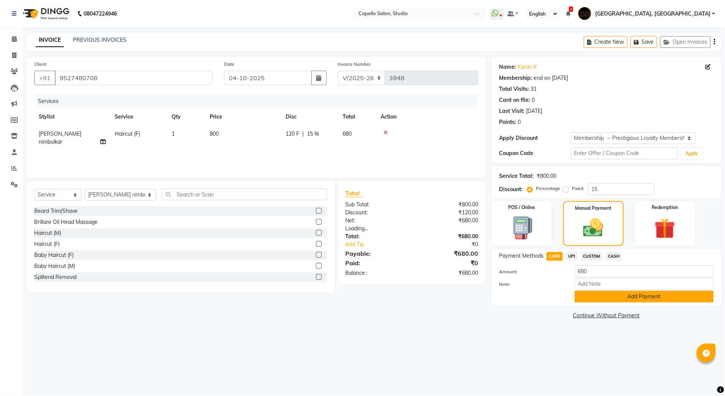
click at [612, 301] on button "Add Payment" at bounding box center [644, 297] width 139 height 12
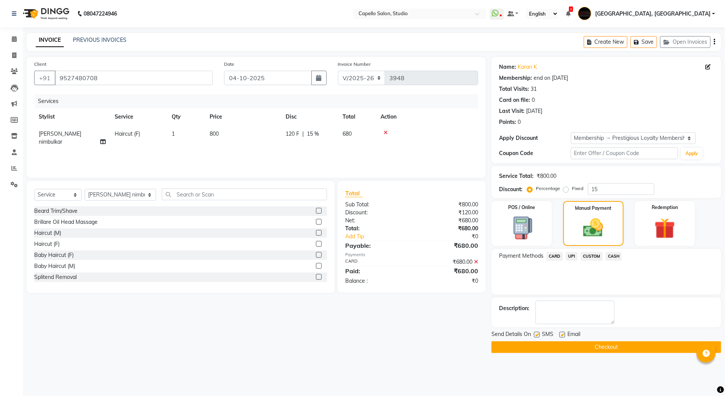
click at [353, 131] on td "680" at bounding box center [357, 137] width 38 height 25
select select "84747"
click at [335, 134] on input "120" at bounding box center [332, 136] width 23 height 12
type input "1"
type input "00"
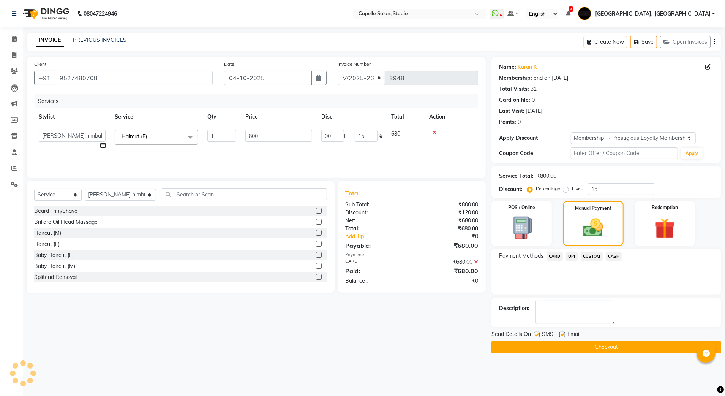
click at [281, 324] on div "Client +91 9527480708 Date 04-10-2025 Invoice Number V/2025 V/2025-26 3948 Serv…" at bounding box center [256, 205] width 471 height 296
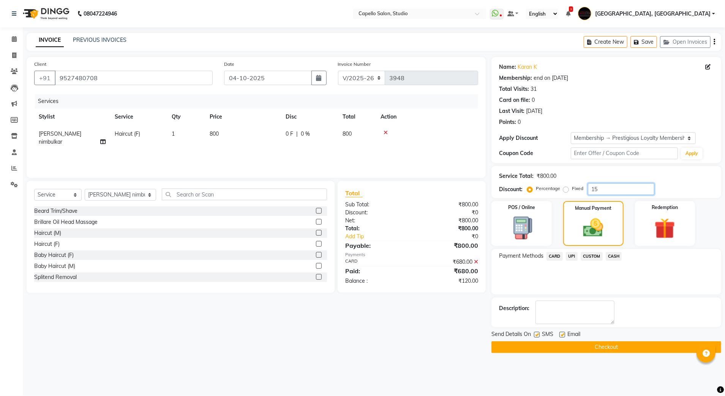
click at [615, 187] on input "15" at bounding box center [621, 189] width 66 height 12
type input "1"
type input "00"
click at [313, 351] on div "Client +91 9527480708 Date 04-10-2025 Invoice Number V/2025 V/2025-26 3948 Serv…" at bounding box center [256, 205] width 471 height 296
click at [321, 347] on div "Client +91 9527480708 Date 04-10-2025 Invoice Number V/2025 V/2025-26 3948 Serv…" at bounding box center [256, 205] width 471 height 296
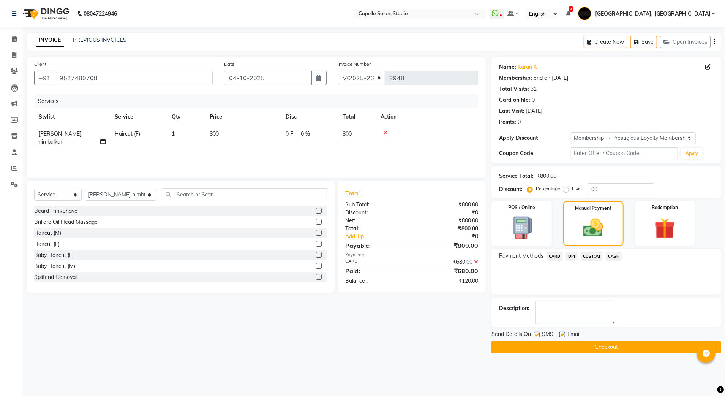
click at [392, 130] on div at bounding box center [427, 132] width 93 height 5
click at [385, 134] on icon at bounding box center [386, 132] width 4 height 5
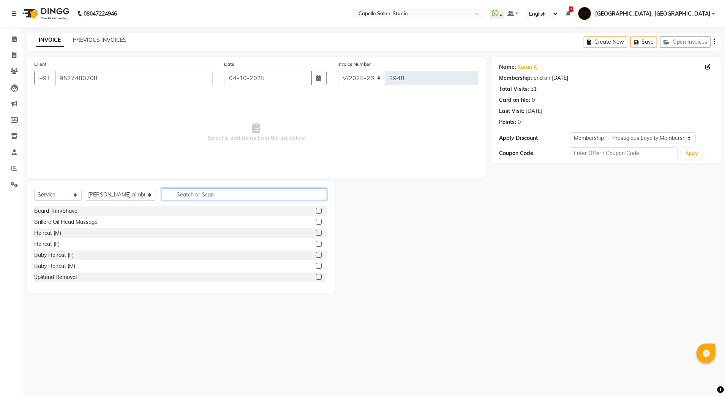
click at [185, 194] on input "text" at bounding box center [245, 194] width 166 height 12
click at [55, 243] on div "Haircut (F)" at bounding box center [46, 244] width 25 height 8
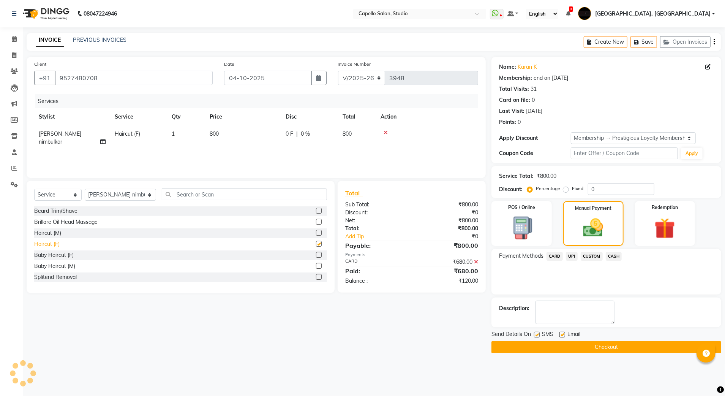
checkbox input "false"
click at [477, 261] on icon at bounding box center [476, 261] width 4 height 5
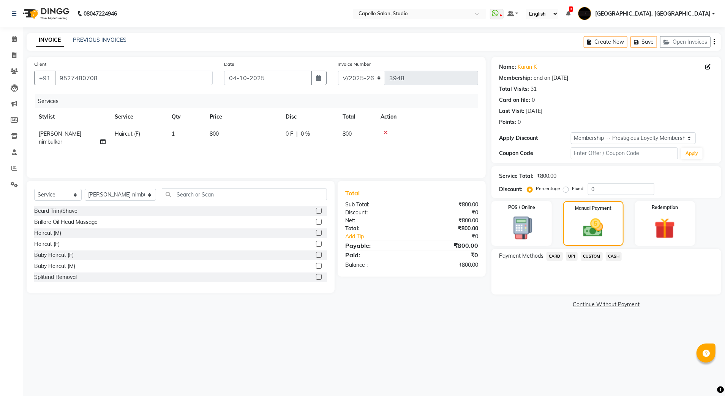
click at [553, 259] on span "CARD" at bounding box center [555, 256] width 16 height 9
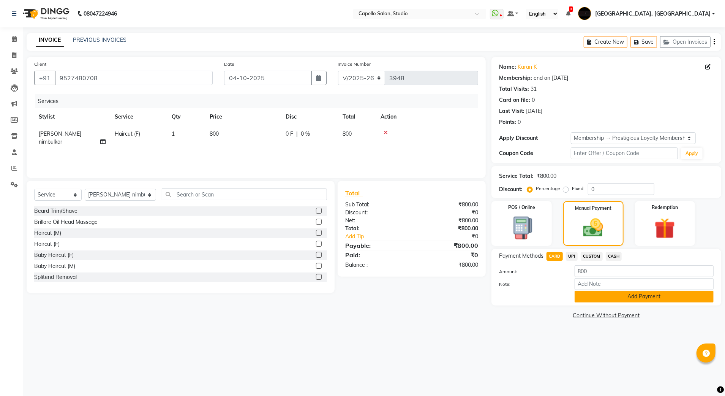
click at [598, 301] on button "Add Payment" at bounding box center [644, 297] width 139 height 12
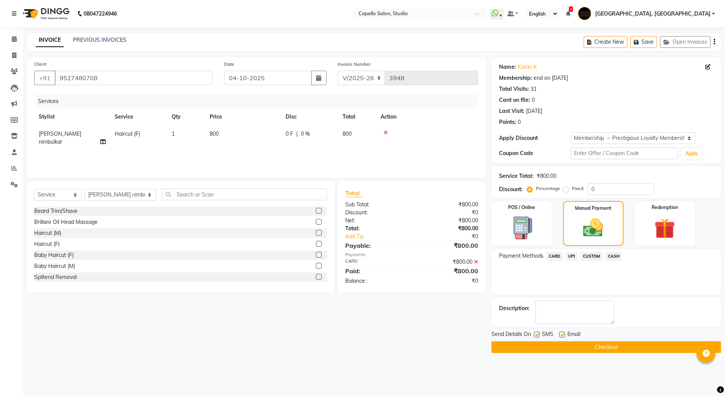
click at [592, 348] on button "Checkout" at bounding box center [606, 347] width 230 height 12
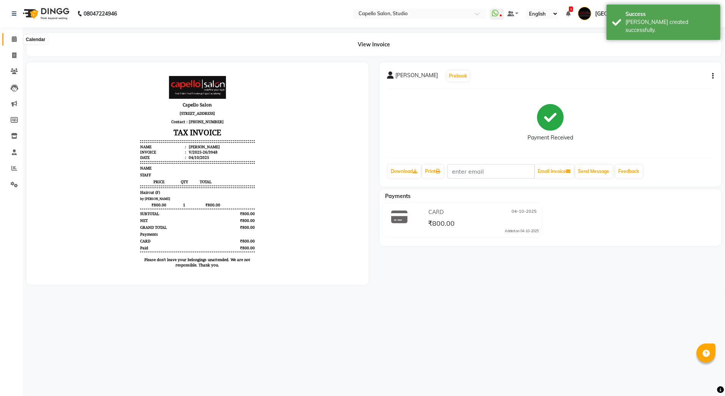
click at [17, 38] on span at bounding box center [14, 39] width 13 height 9
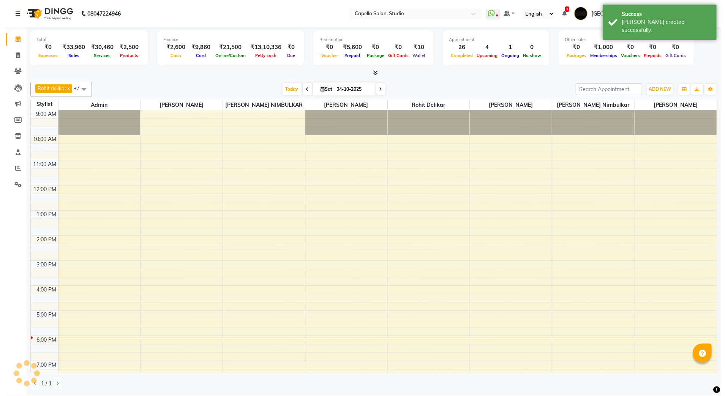
scroll to position [54, 0]
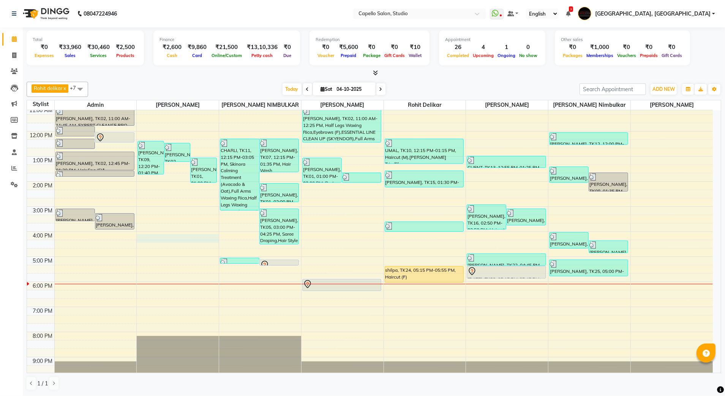
click at [169, 239] on div "9:00 AM 10:00 AM 11:00 AM 12:00 PM 1:00 PM 2:00 PM 3:00 PM 4:00 PM 5:00 PM 6:00…" at bounding box center [370, 218] width 686 height 325
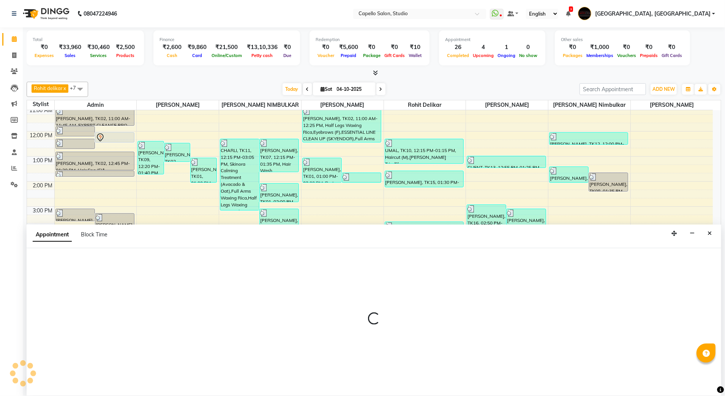
select select "14445"
select select "960"
select select "tentative"
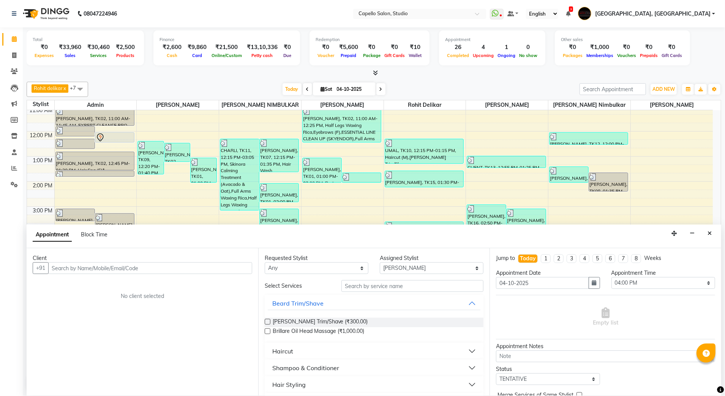
click at [114, 267] on input "text" at bounding box center [150, 268] width 204 height 12
click at [81, 270] on input "7588238997" at bounding box center [134, 268] width 172 height 12
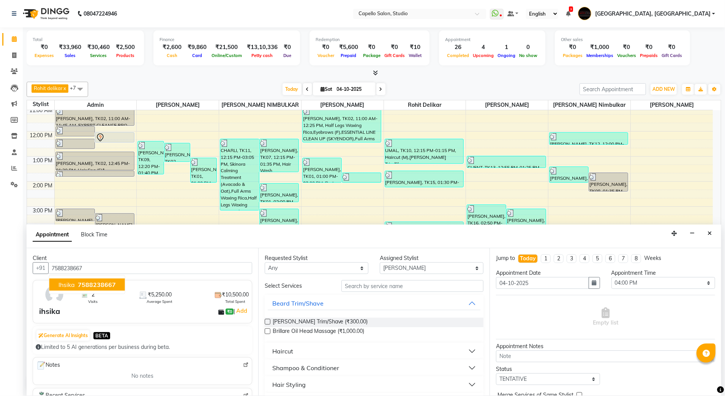
click at [104, 286] on span "7588238667" at bounding box center [97, 285] width 38 height 8
type input "7588238667"
click at [306, 353] on button "Haircut" at bounding box center [374, 351] width 213 height 14
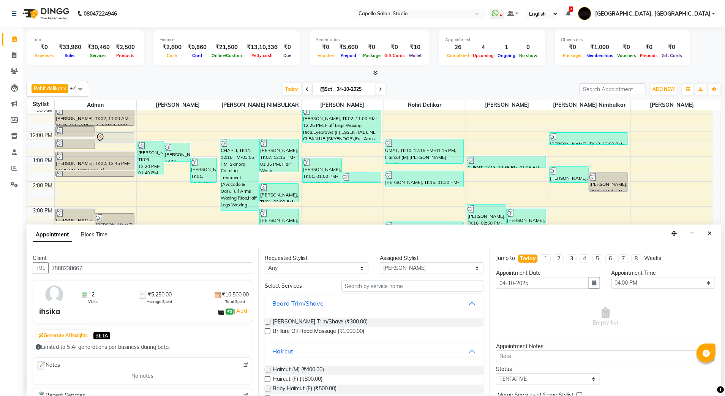
click at [268, 378] on label at bounding box center [268, 379] width 6 height 6
click at [268, 378] on input "checkbox" at bounding box center [267, 379] width 5 height 5
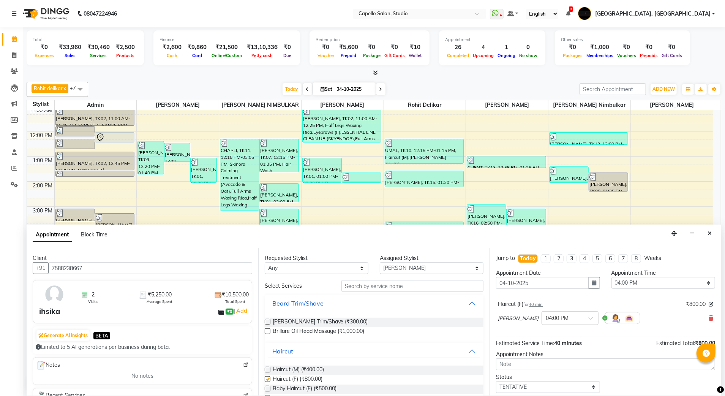
checkbox input "false"
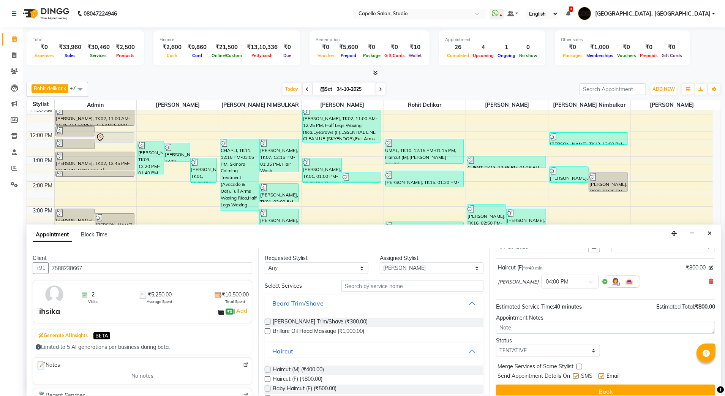
scroll to position [46, 0]
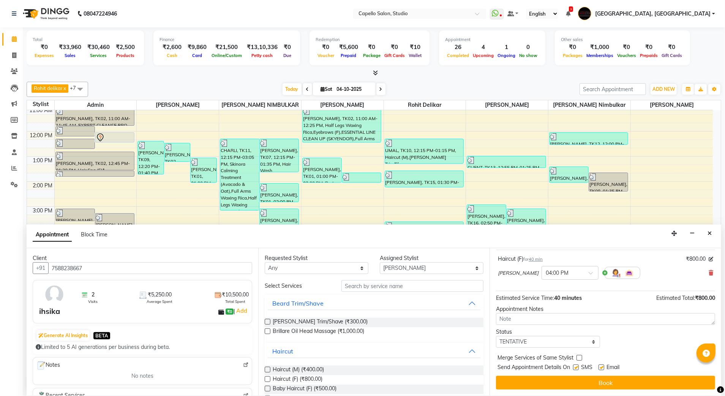
click at [576, 367] on label at bounding box center [576, 367] width 6 height 6
click at [576, 367] on input "checkbox" at bounding box center [575, 367] width 5 height 5
checkbox input "false"
click at [602, 370] on label at bounding box center [602, 367] width 6 height 6
click at [602, 370] on input "checkbox" at bounding box center [601, 367] width 5 height 5
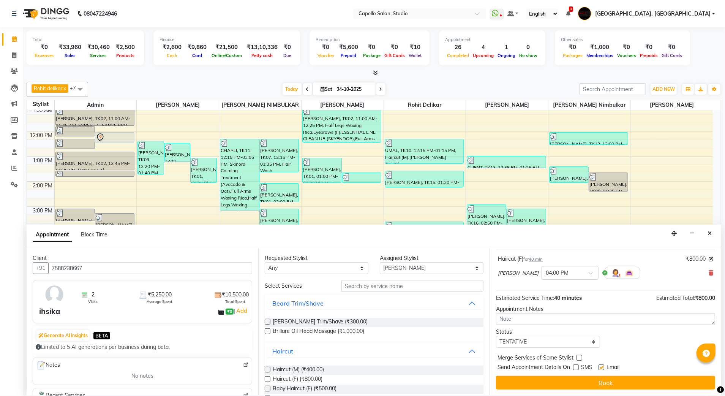
checkbox input "false"
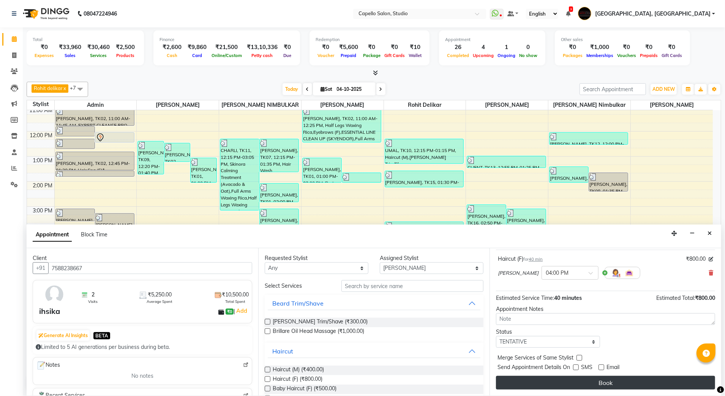
click at [599, 386] on button "Book" at bounding box center [605, 383] width 219 height 14
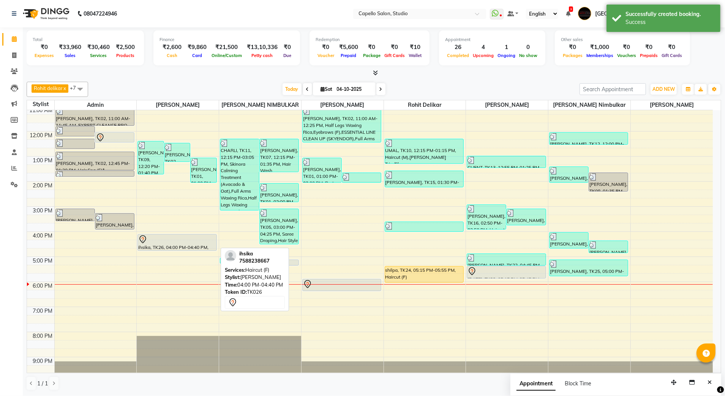
click at [173, 239] on div at bounding box center [176, 239] width 77 height 9
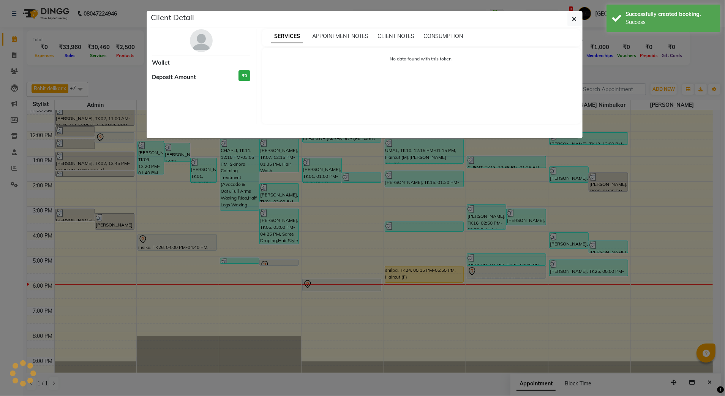
select select "7"
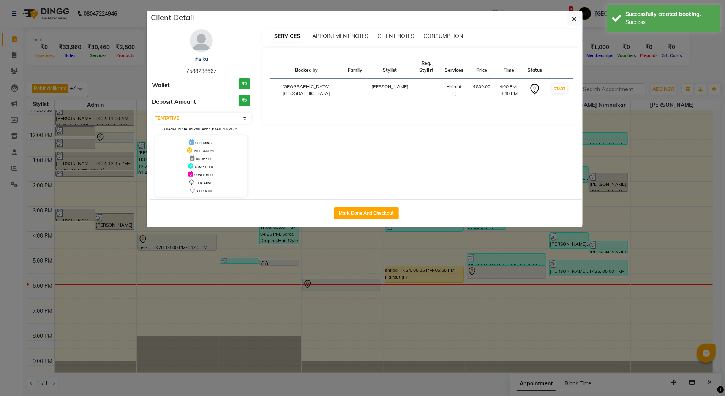
click at [201, 42] on img at bounding box center [201, 40] width 23 height 23
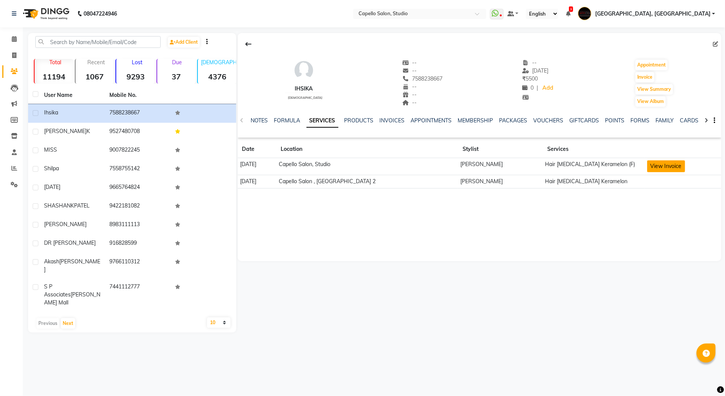
click at [660, 167] on button "View Invoice" at bounding box center [666, 166] width 38 height 12
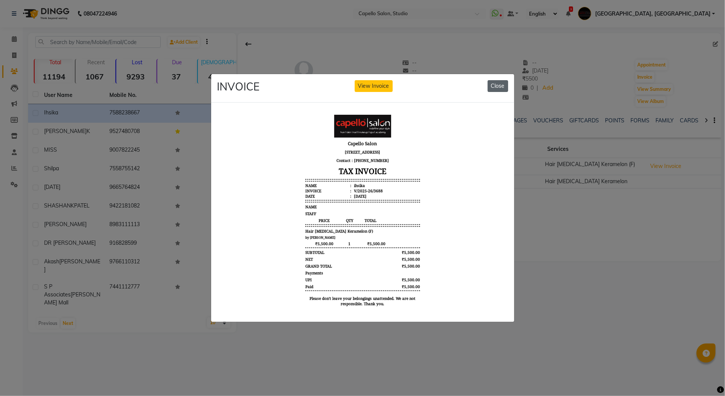
click at [499, 80] on button "Close" at bounding box center [498, 86] width 21 height 12
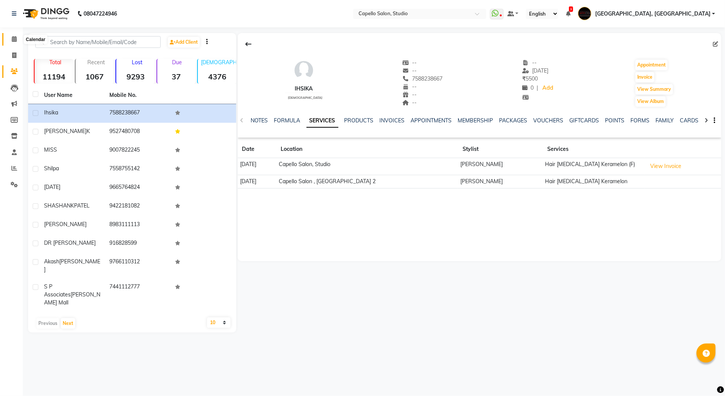
click at [12, 39] on icon at bounding box center [14, 39] width 5 height 6
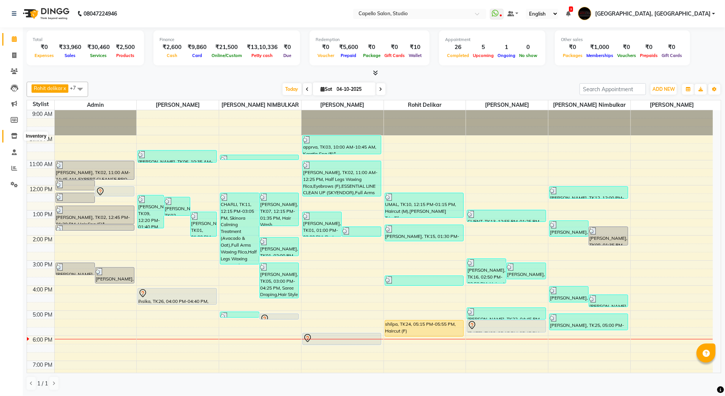
click at [15, 138] on icon at bounding box center [14, 136] width 6 height 6
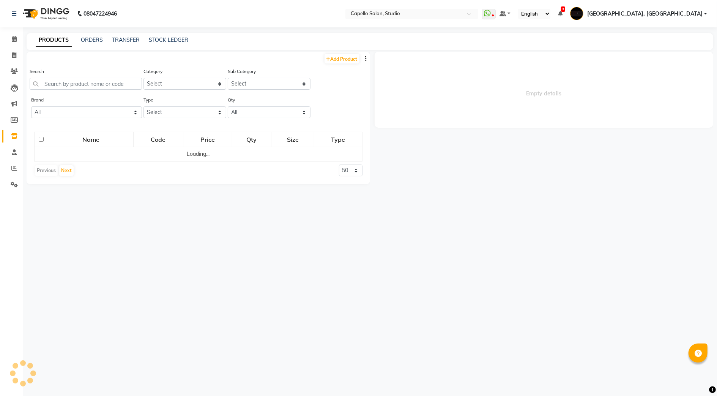
select select
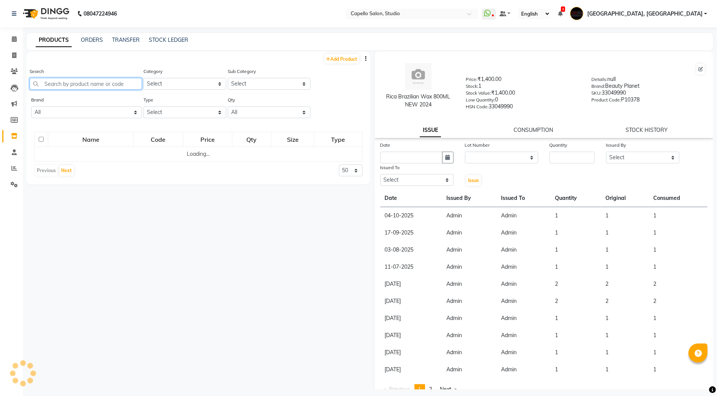
click at [85, 81] on input "text" at bounding box center [86, 84] width 112 height 12
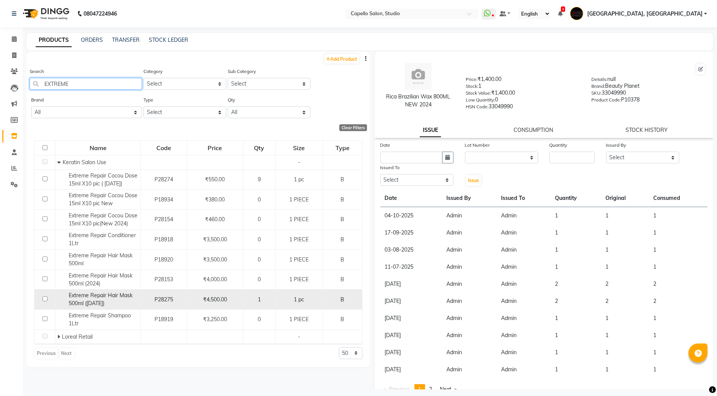
type input "EXTREME"
click at [104, 301] on span "Extreme Repair Hair Mask 500ml ([DATE])" at bounding box center [101, 299] width 64 height 15
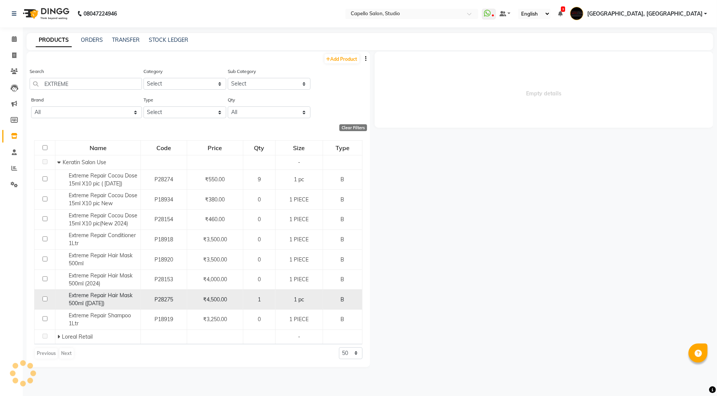
select select
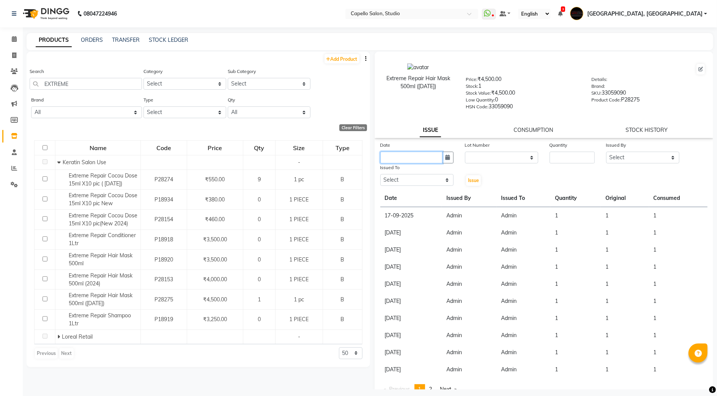
click at [432, 157] on input "text" at bounding box center [412, 158] width 62 height 12
select select "10"
select select "2025"
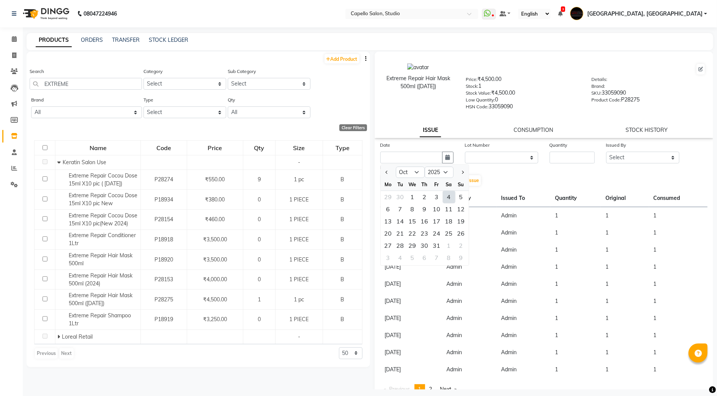
click at [450, 196] on div "4" at bounding box center [449, 197] width 12 height 12
type input "04-10-2025"
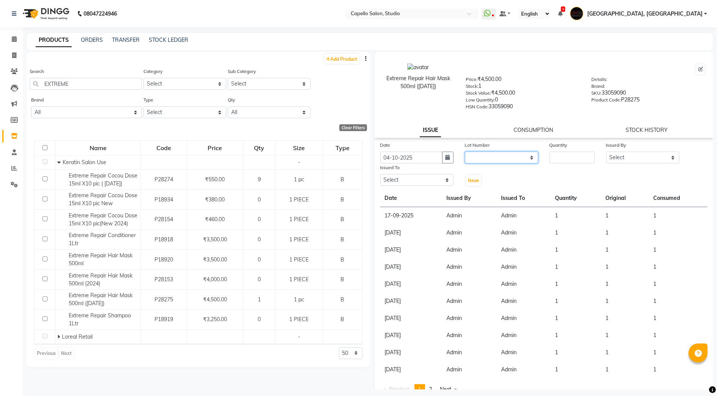
drag, startPoint x: 482, startPoint y: 151, endPoint x: 482, endPoint y: 163, distance: 12.5
click at [482, 152] on select "None" at bounding box center [501, 158] width 73 height 12
select select "0: null"
click at [465, 152] on select "None" at bounding box center [501, 158] width 73 height 12
click at [561, 155] on input "number" at bounding box center [572, 158] width 45 height 12
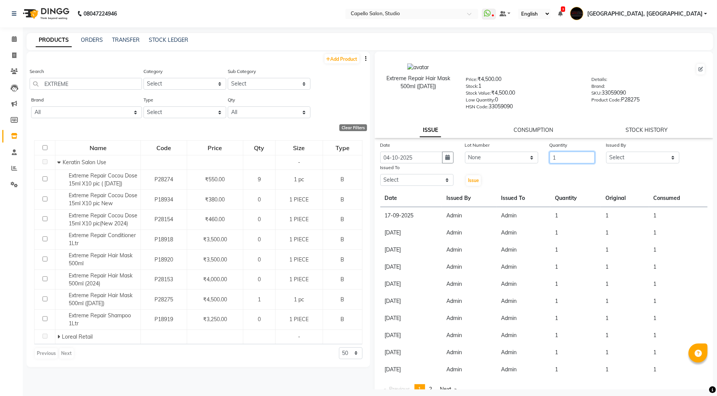
type input "1"
click at [614, 152] on select "Select Admin [PERSON_NAME] [PERSON_NAME] Studio, Shivaji Nagar [PERSON_NAME] NI…" at bounding box center [643, 158] width 73 height 12
select select "14652"
click at [607, 152] on select "Select Admin [PERSON_NAME] [PERSON_NAME] Studio, Shivaji Nagar [PERSON_NAME] NI…" at bounding box center [643, 158] width 73 height 12
drag, startPoint x: 421, startPoint y: 172, endPoint x: 422, endPoint y: 177, distance: 5.3
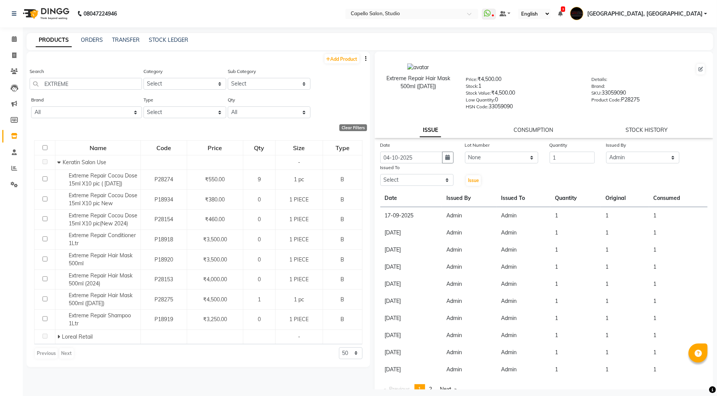
click at [421, 172] on div "Issued To Select Admin AMIT SHENDE ANKIT Capello Studio, Shivaji Nagar DIVYANI …" at bounding box center [417, 174] width 85 height 23
click at [421, 175] on select "Select Admin [PERSON_NAME] [PERSON_NAME] Studio, Shivaji Nagar [PERSON_NAME] NI…" at bounding box center [417, 180] width 73 height 12
select select "14652"
click at [381, 174] on select "Select Admin [PERSON_NAME] [PERSON_NAME] Studio, Shivaji Nagar [PERSON_NAME] NI…" at bounding box center [417, 180] width 73 height 12
click at [470, 182] on button "Issue" at bounding box center [473, 180] width 15 height 11
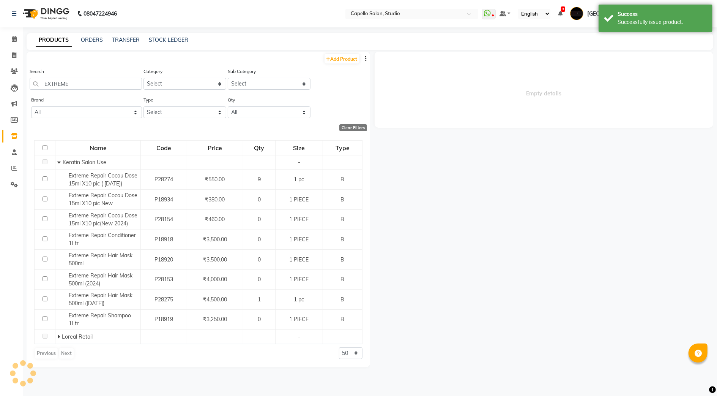
select select
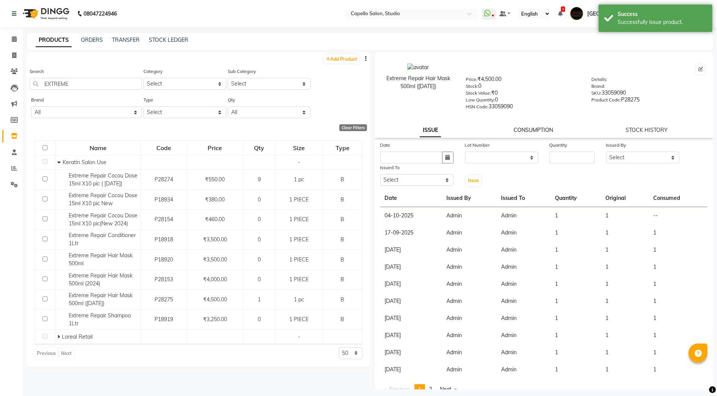
click at [514, 128] on link "CONSUMPTION" at bounding box center [533, 129] width 39 height 7
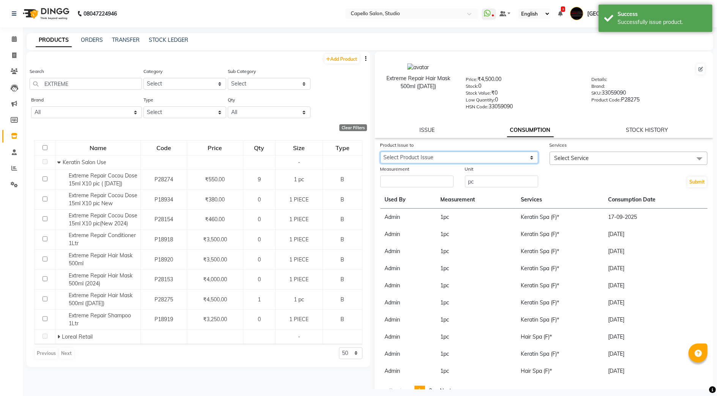
click at [476, 152] on select "Select Product Issue [DATE], Issued to: Admin, Balance: 1" at bounding box center [460, 158] width 158 height 12
select select "1286505"
click at [381, 152] on select "Select Product Issue [DATE], Issued to: Admin, Balance: 1" at bounding box center [460, 158] width 158 height 12
click at [571, 158] on span "Select Service" at bounding box center [572, 158] width 35 height 7
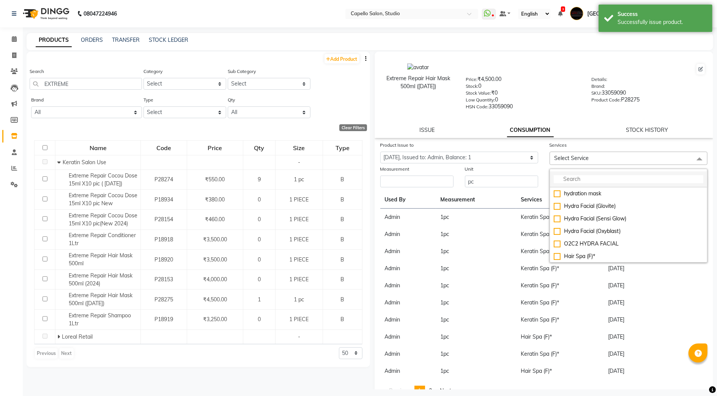
click at [577, 175] on input "multiselect-search" at bounding box center [629, 179] width 150 height 8
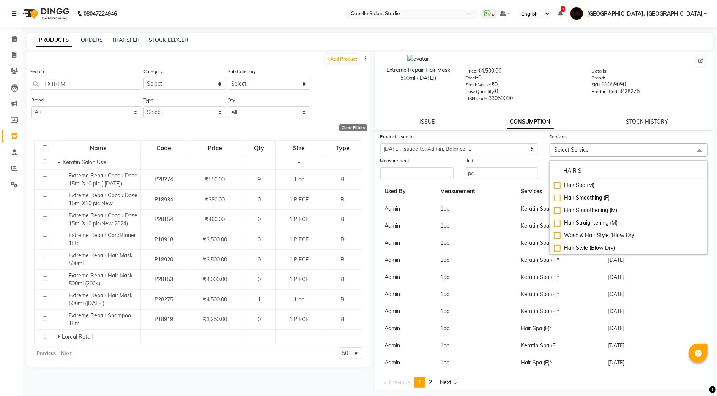
scroll to position [11, 0]
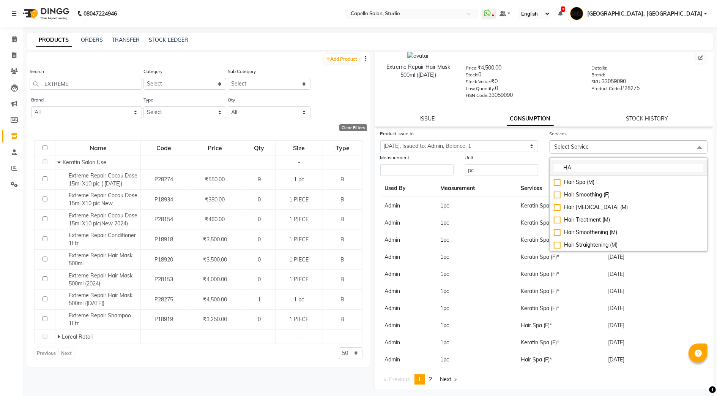
type input "H"
type input "KERA"
click at [579, 178] on div "Keratin Spa (M)*" at bounding box center [629, 182] width 150 height 8
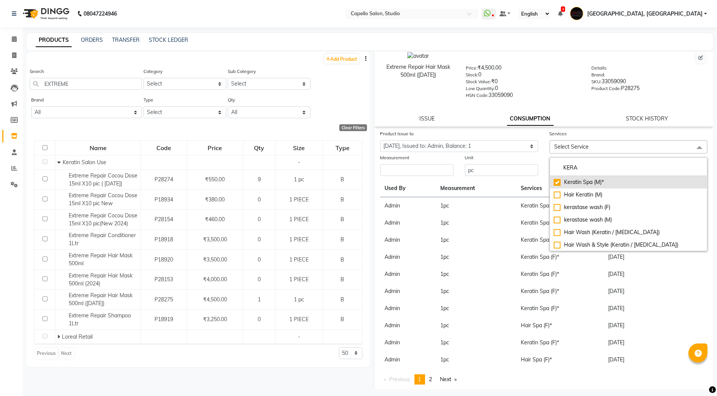
checkbox input "true"
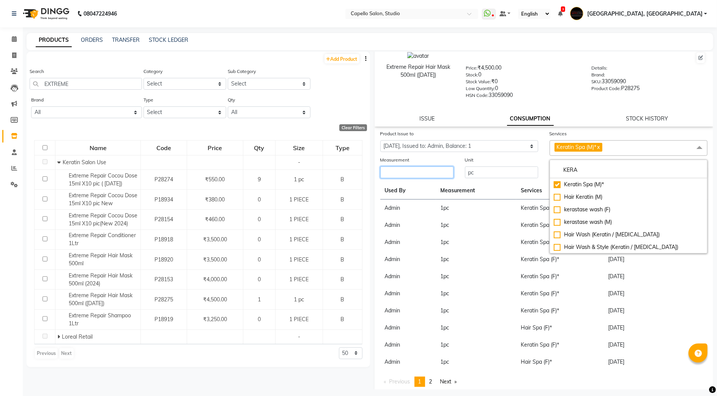
click at [422, 169] on input "number" at bounding box center [417, 172] width 73 height 12
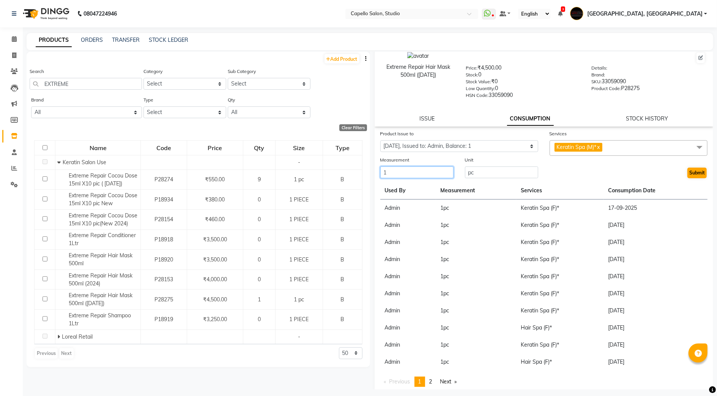
type input "1"
click at [688, 171] on button "Submit" at bounding box center [697, 172] width 19 height 11
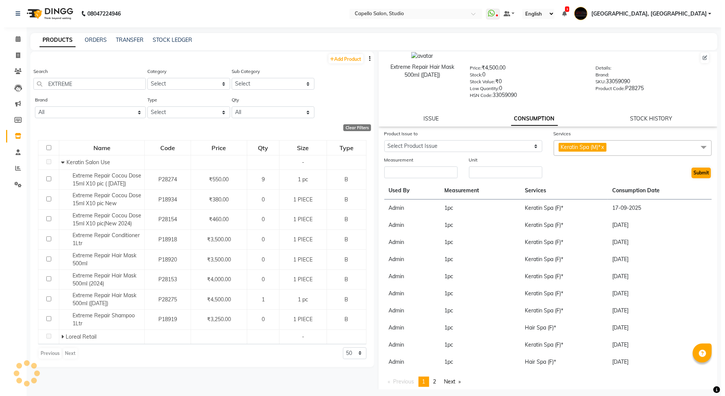
scroll to position [0, 0]
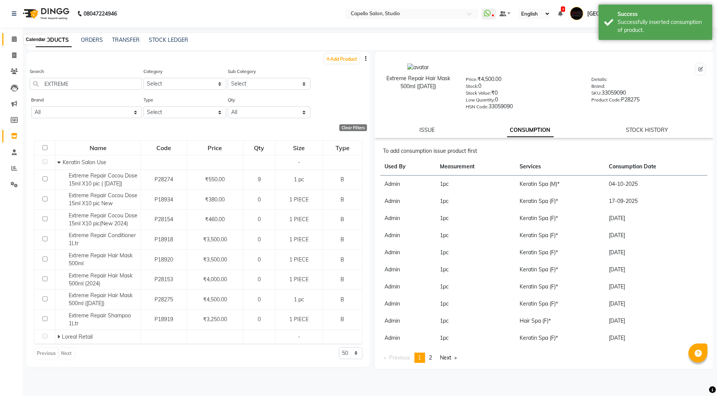
click at [13, 35] on span at bounding box center [14, 39] width 13 height 9
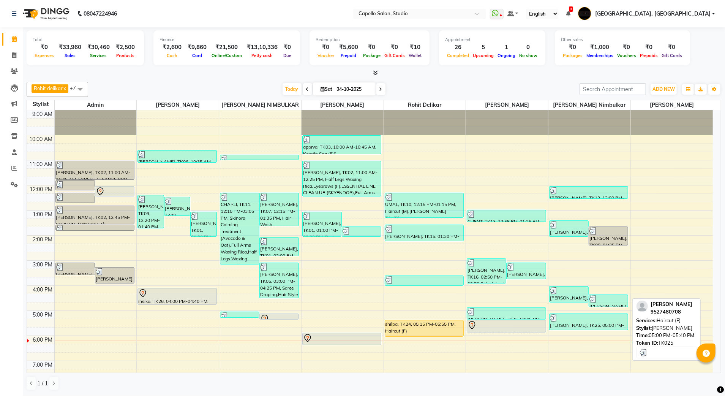
click at [599, 325] on div "KARAN K, TK25, 05:00 PM-05:40 PM, Haircut (F)" at bounding box center [589, 322] width 78 height 16
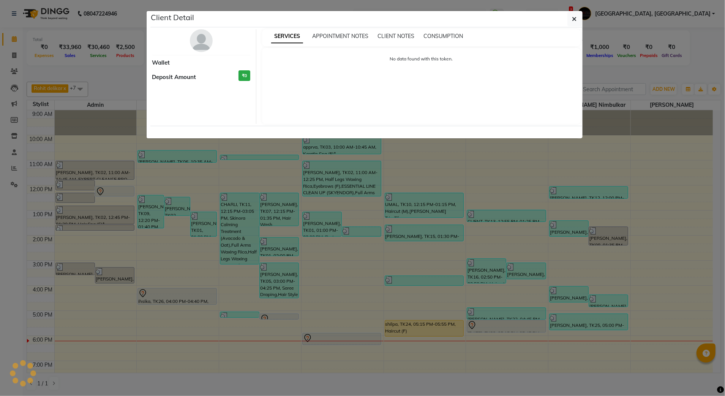
select select "3"
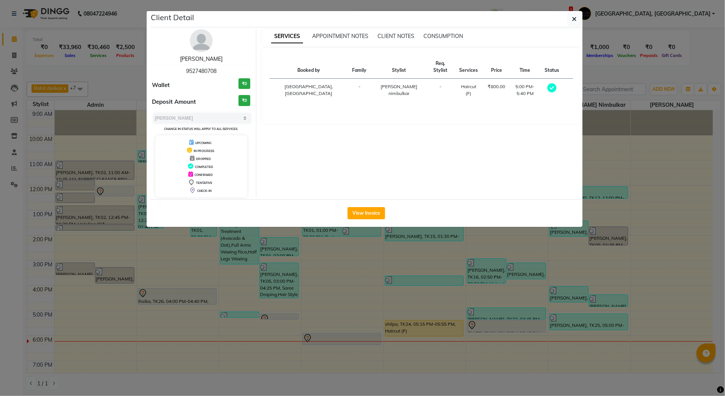
click at [199, 57] on link "[PERSON_NAME]" at bounding box center [201, 58] width 43 height 7
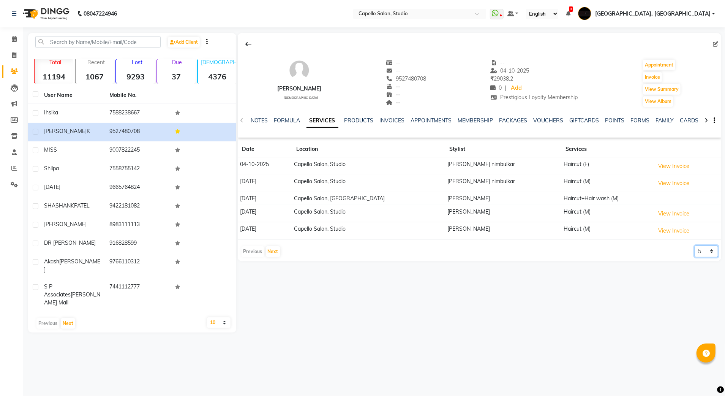
click at [704, 256] on select "5 10 50 100 500" at bounding box center [707, 251] width 24 height 12
select select "10"
click at [695, 247] on select "5 10 50 100 500" at bounding box center [707, 251] width 24 height 12
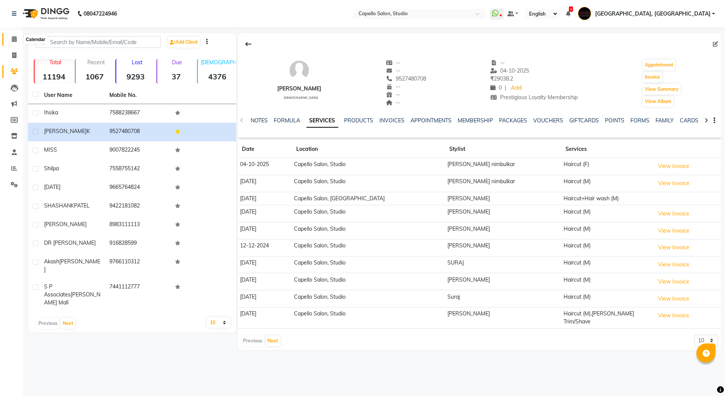
click at [14, 39] on icon at bounding box center [14, 39] width 5 height 6
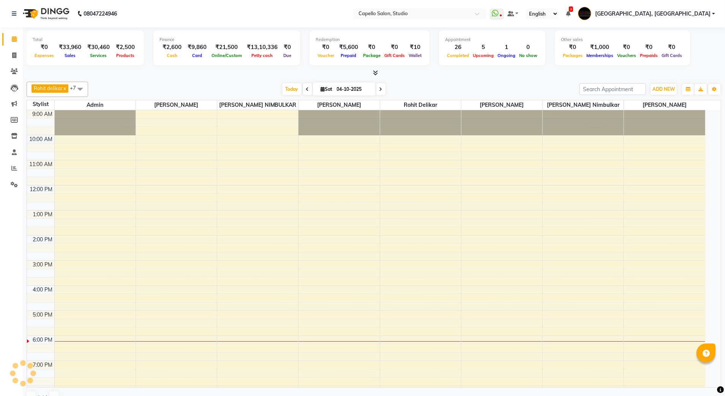
scroll to position [54, 0]
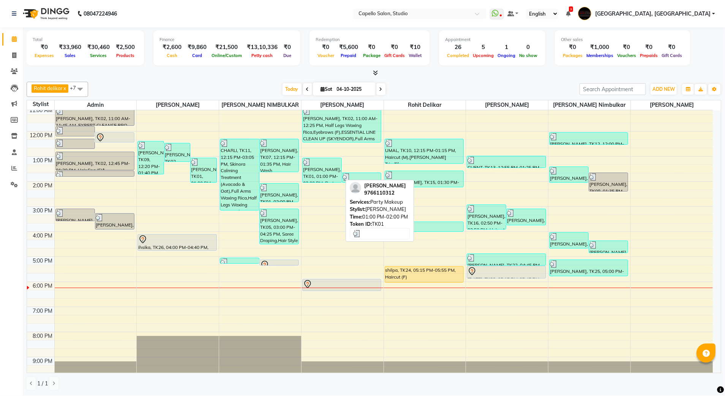
click at [318, 176] on div "[PERSON_NAME], TK01, 01:00 PM-02:00 PM, Party Makeup" at bounding box center [322, 170] width 39 height 24
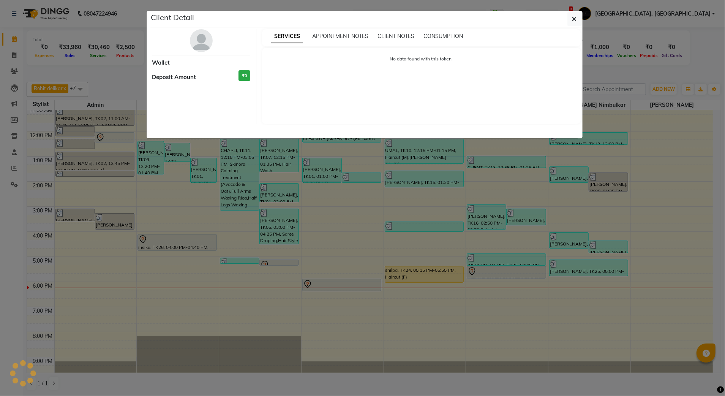
select select "3"
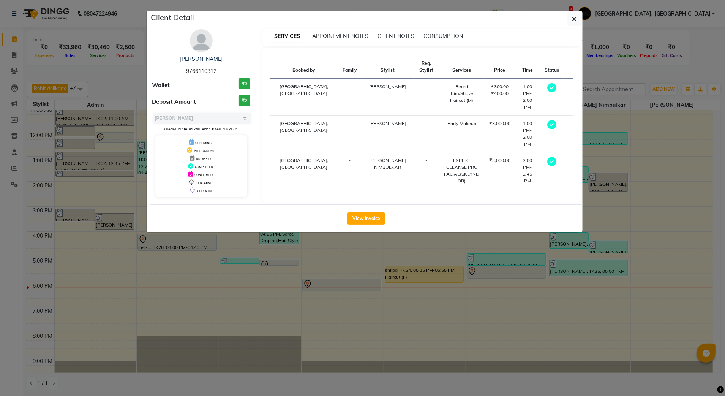
click at [497, 263] on ngb-modal-window "Client Detail Akash Tandale 9766110312 Wallet ₹0 Deposit Amount ₹0 Select MARK …" at bounding box center [362, 198] width 725 height 396
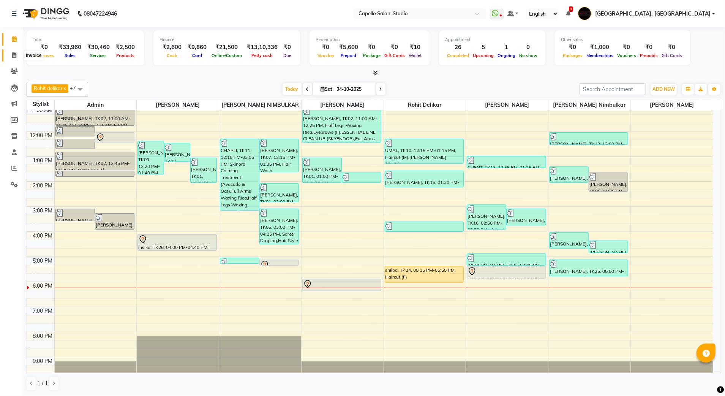
click at [17, 55] on span at bounding box center [14, 55] width 13 height 9
select select "service"
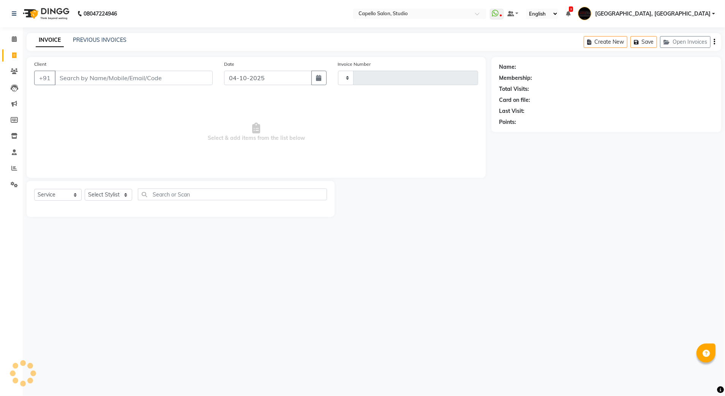
type input "3949"
select select "847"
click at [112, 77] on input "Client" at bounding box center [134, 78] width 158 height 14
type input "9665764824"
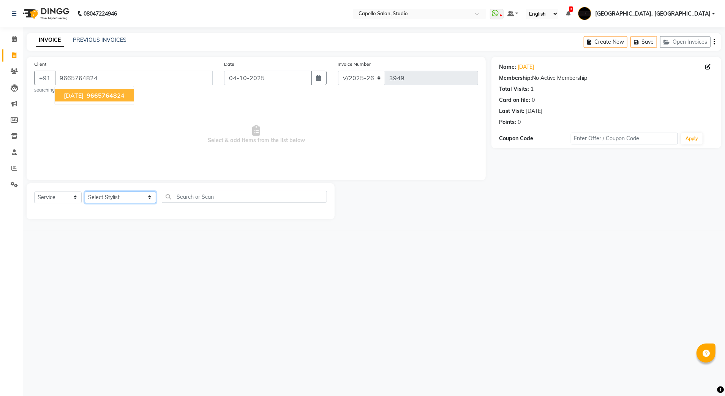
click at [119, 199] on select "Select Stylist Admin [PERSON_NAME] [PERSON_NAME] Studio, Shivaji Nagar [PERSON_…" at bounding box center [120, 197] width 71 height 12
select select "36848"
click at [85, 191] on select "Select Stylist Admin [PERSON_NAME] [PERSON_NAME] Studio, Shivaji Nagar [PERSON_…" at bounding box center [120, 197] width 71 height 12
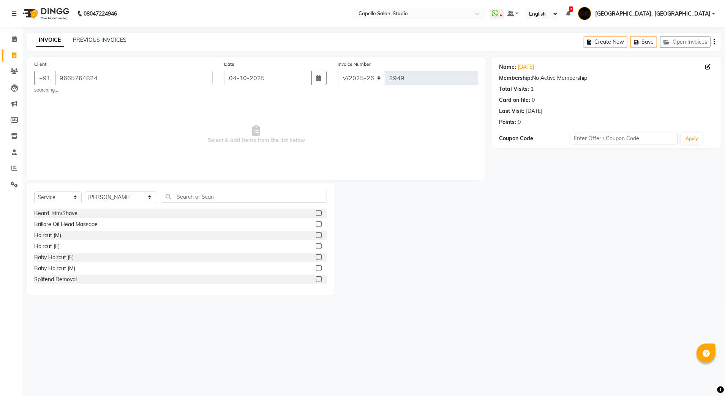
click at [316, 235] on div at bounding box center [321, 235] width 11 height 9
click at [316, 235] on label at bounding box center [319, 235] width 6 height 6
click at [316, 235] on input "checkbox" at bounding box center [318, 235] width 5 height 5
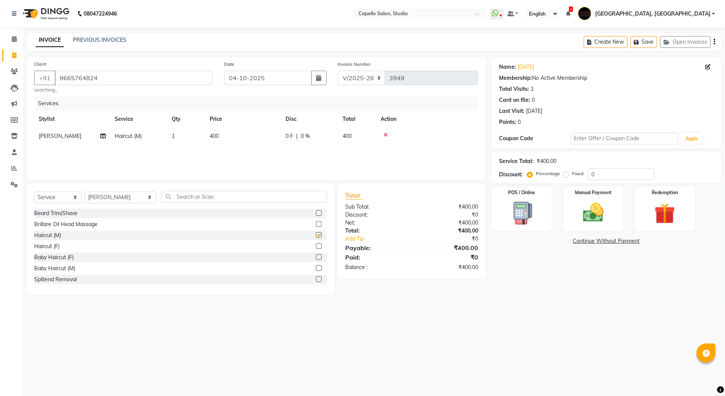
checkbox input "false"
click at [316, 213] on label at bounding box center [319, 213] width 6 height 6
click at [316, 213] on input "checkbox" at bounding box center [318, 213] width 5 height 5
checkbox input "false"
click at [596, 216] on img at bounding box center [593, 212] width 35 height 25
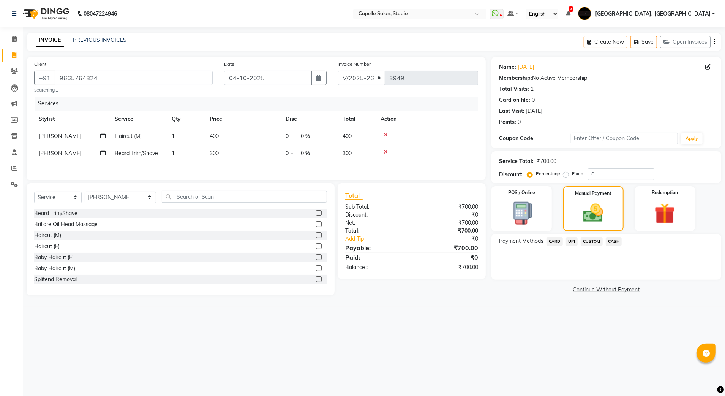
click at [611, 241] on span "CASH" at bounding box center [614, 241] width 16 height 9
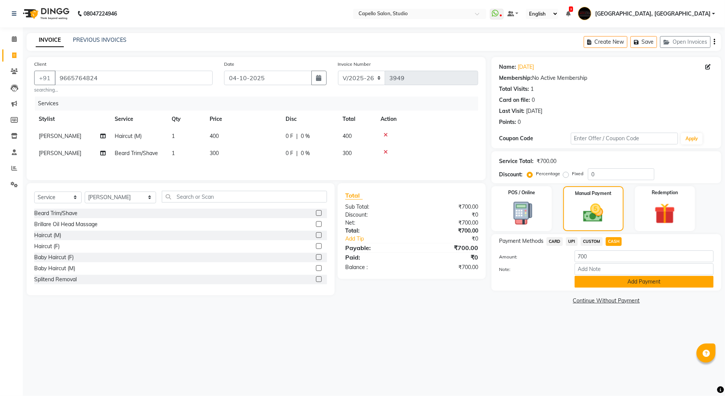
click at [611, 280] on button "Add Payment" at bounding box center [644, 282] width 139 height 12
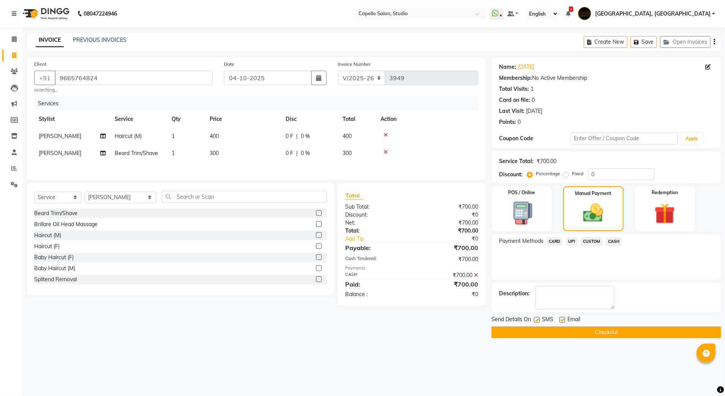
click at [595, 330] on button "Checkout" at bounding box center [606, 332] width 230 height 12
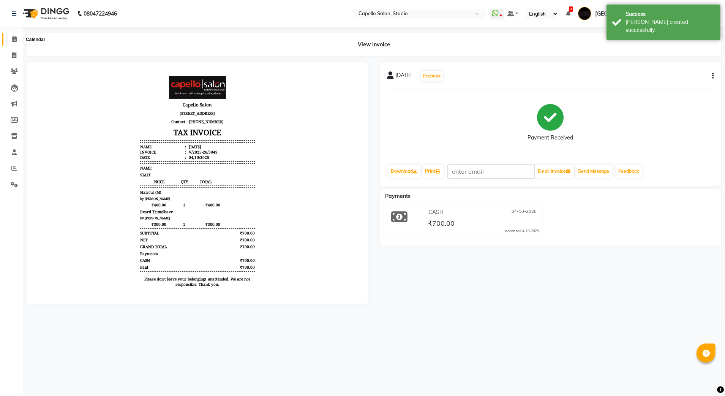
click at [12, 38] on icon at bounding box center [14, 39] width 5 height 6
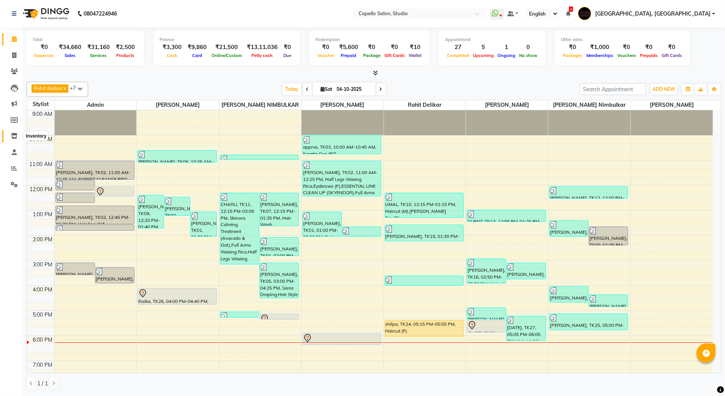
click at [8, 138] on span at bounding box center [14, 136] width 13 height 9
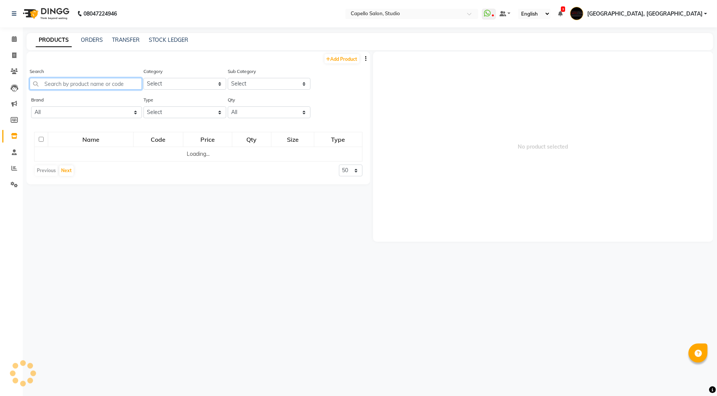
click at [75, 83] on input "text" at bounding box center [86, 84] width 112 height 12
type input "Y"
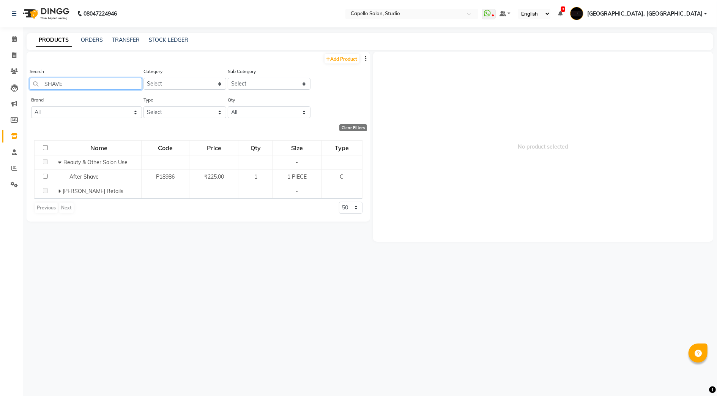
type input "SHAVE"
drag, startPoint x: 230, startPoint y: 131, endPoint x: 248, endPoint y: 106, distance: 30.2
click at [248, 119] on div "Add Product Search SHAVE Category Select Keramelon Skin Makeup Personal Care Ap…" at bounding box center [199, 137] width 344 height 170
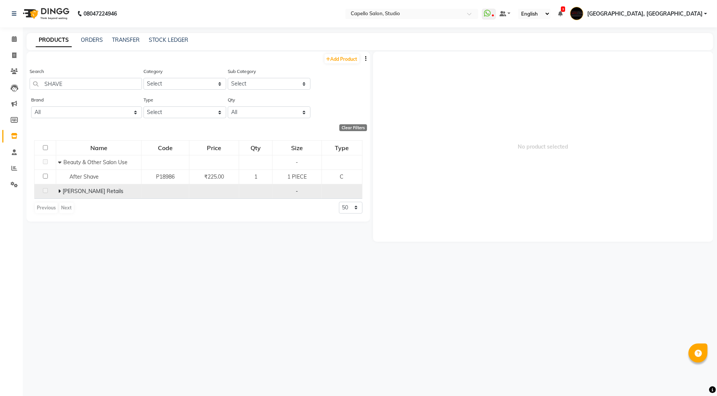
click at [60, 193] on icon at bounding box center [59, 190] width 3 height 5
click at [18, 39] on span at bounding box center [14, 39] width 13 height 9
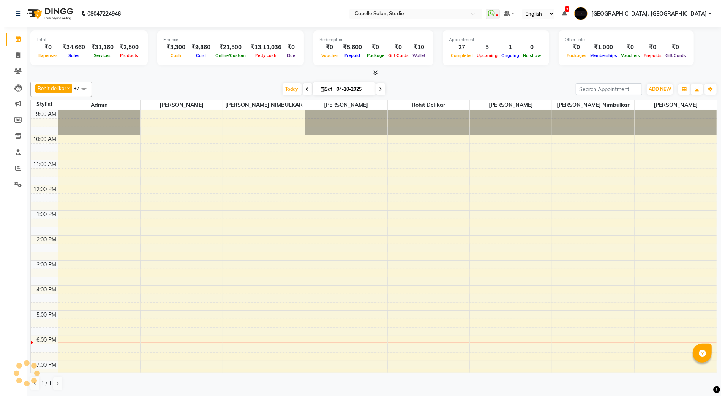
scroll to position [54, 0]
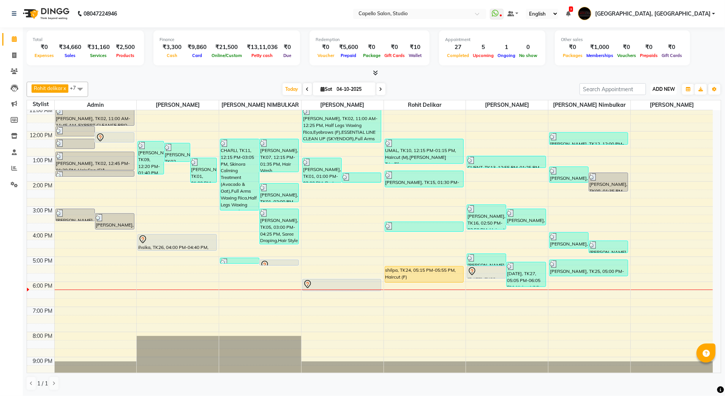
click at [661, 87] on span "ADD NEW" at bounding box center [664, 89] width 22 height 6
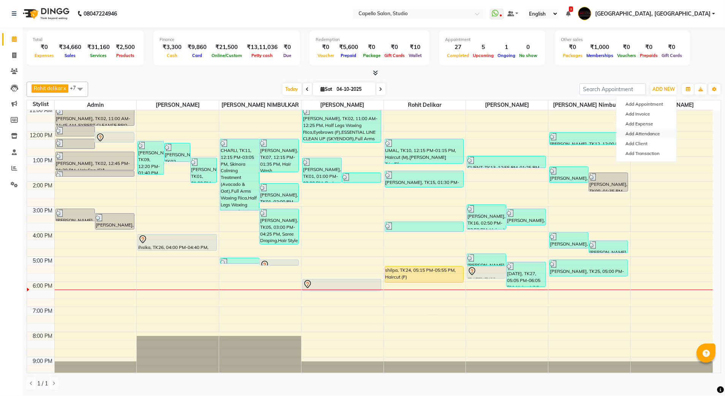
click at [652, 137] on link "Add Attendance" at bounding box center [646, 134] width 60 height 10
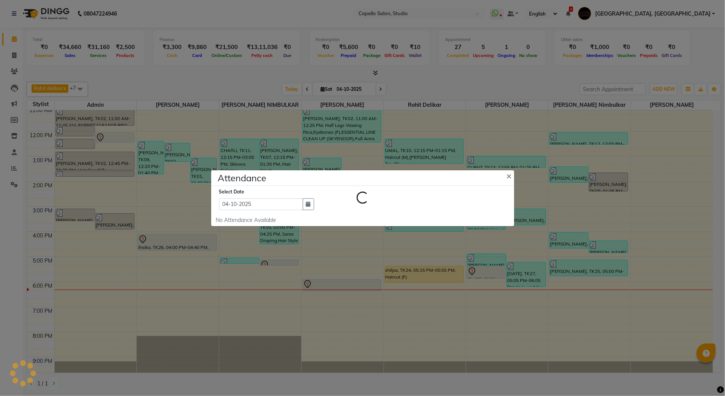
select select "L"
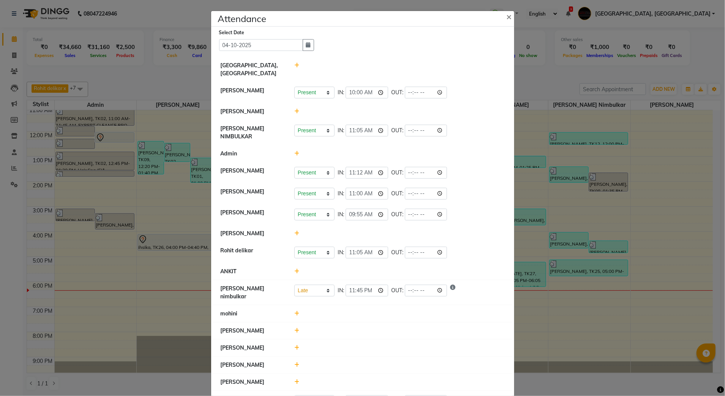
click at [553, 74] on ngb-modal-window "Attendance × Select Date [DATE] [GEOGRAPHIC_DATA], [PERSON_NAME] [PERSON_NAME] …" at bounding box center [362, 198] width 725 height 396
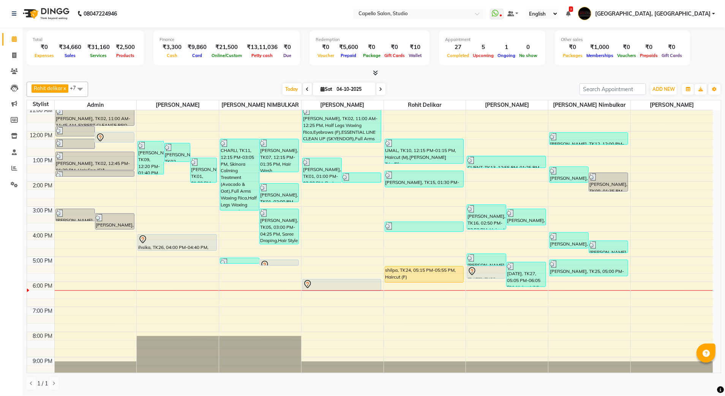
click at [376, 88] on span at bounding box center [380, 89] width 9 height 12
type input "05-10-2025"
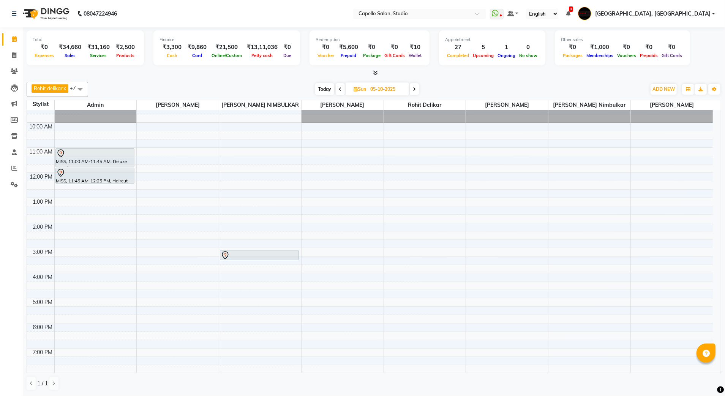
scroll to position [0, 0]
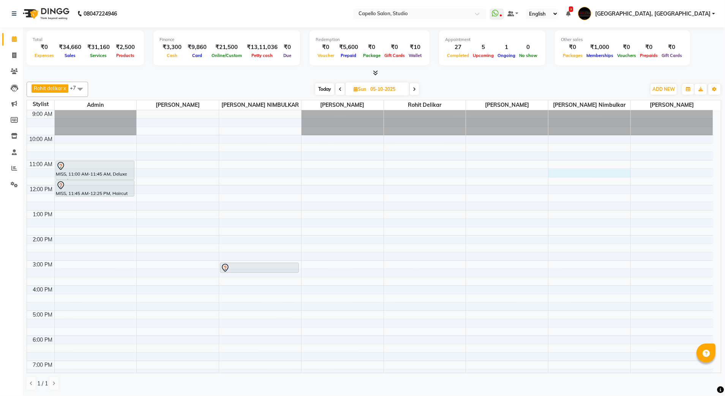
click at [580, 175] on div "9:00 AM 10:00 AM 11:00 AM 12:00 PM 1:00 PM 2:00 PM 3:00 PM 4:00 PM 5:00 PM 6:00…" at bounding box center [370, 272] width 686 height 325
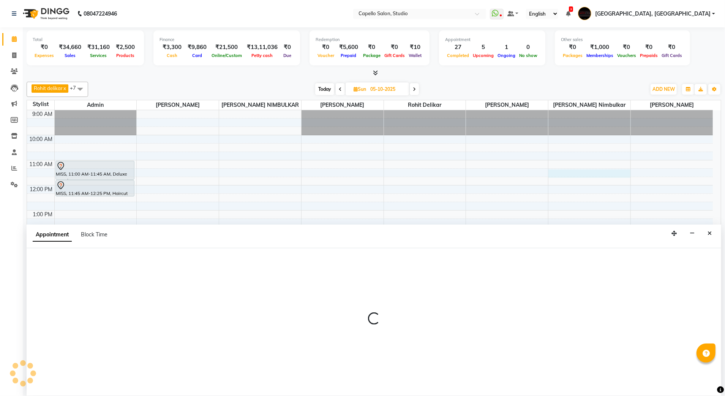
select select "84747"
select select "tentative"
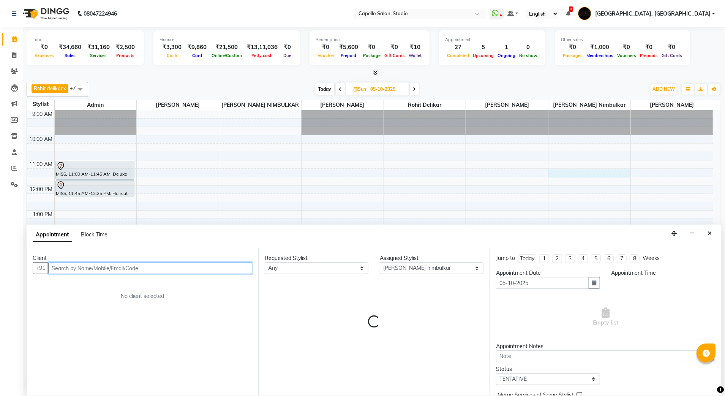
select select "675"
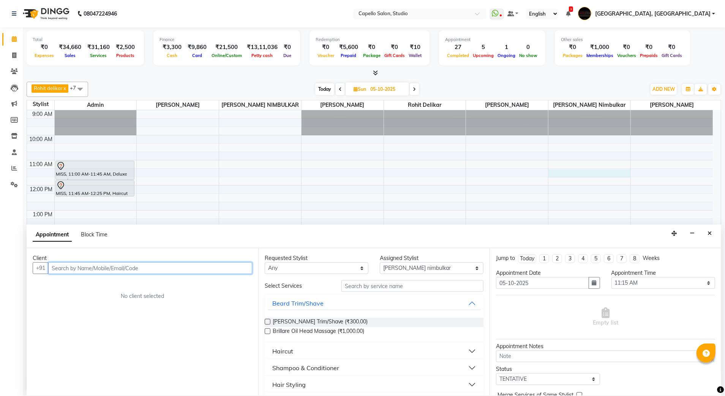
click at [213, 270] on input "text" at bounding box center [150, 268] width 204 height 12
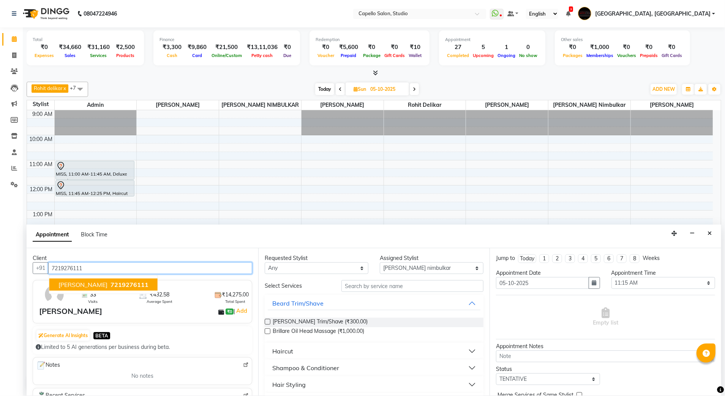
click at [86, 287] on span "SIDDHARTH CHIMURKAR" at bounding box center [82, 285] width 49 height 8
type input "7219276111"
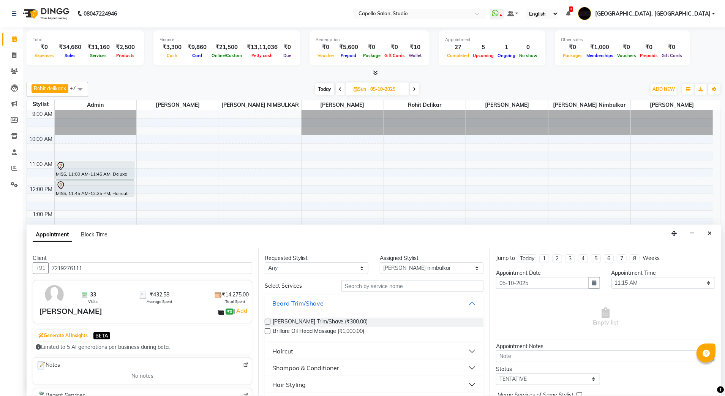
click at [341, 348] on button "Haircut" at bounding box center [374, 351] width 213 height 14
click at [299, 371] on span "Haircut (M) (₹400.00)" at bounding box center [298, 369] width 51 height 9
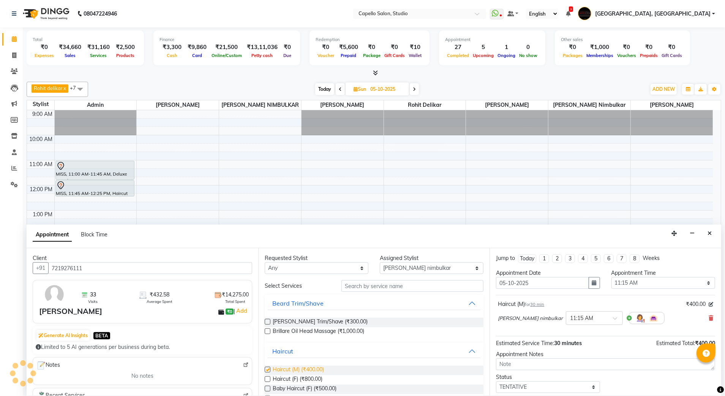
checkbox input "false"
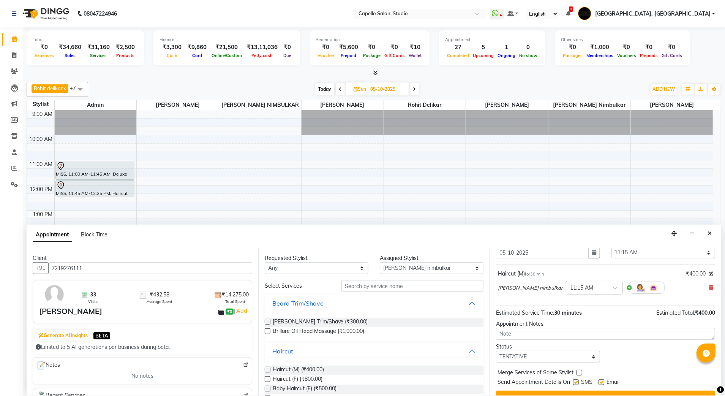
scroll to position [46, 0]
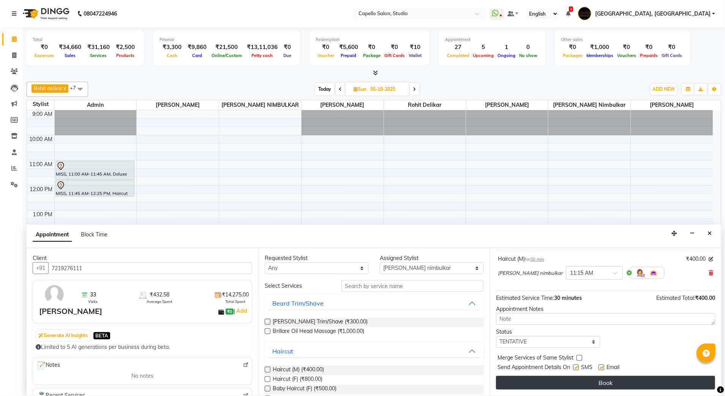
click at [582, 386] on button "Book" at bounding box center [605, 383] width 219 height 14
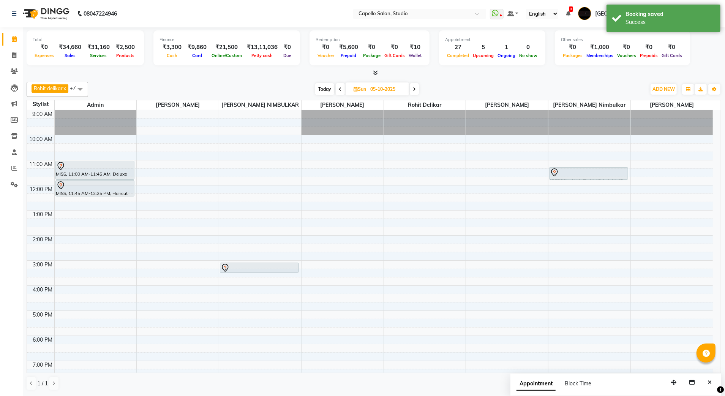
click at [341, 91] on icon at bounding box center [340, 89] width 3 height 5
type input "04-10-2025"
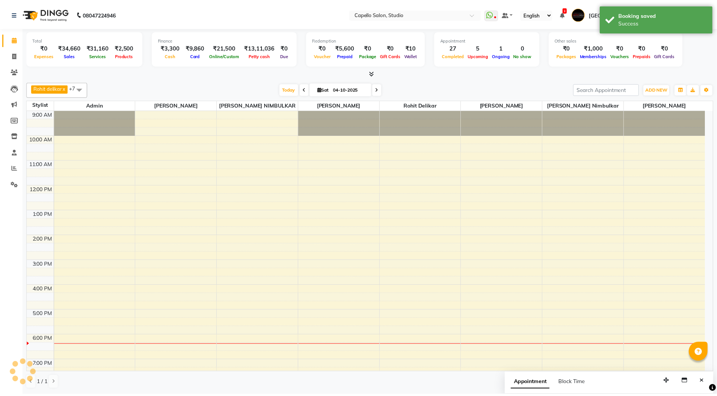
scroll to position [68, 0]
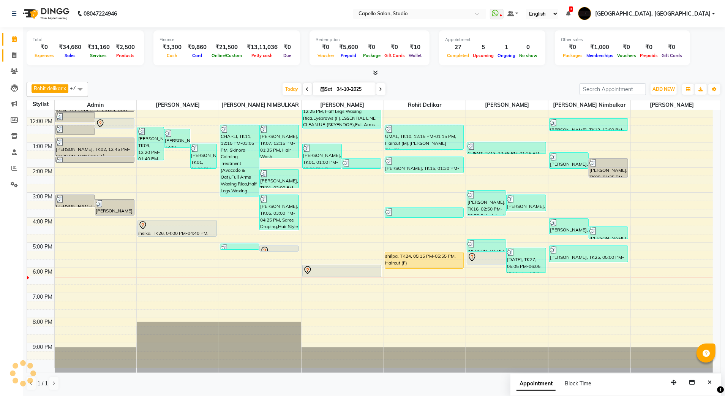
drag, startPoint x: 17, startPoint y: 61, endPoint x: 17, endPoint y: 56, distance: 4.6
click at [17, 61] on link "Invoice" at bounding box center [11, 55] width 18 height 13
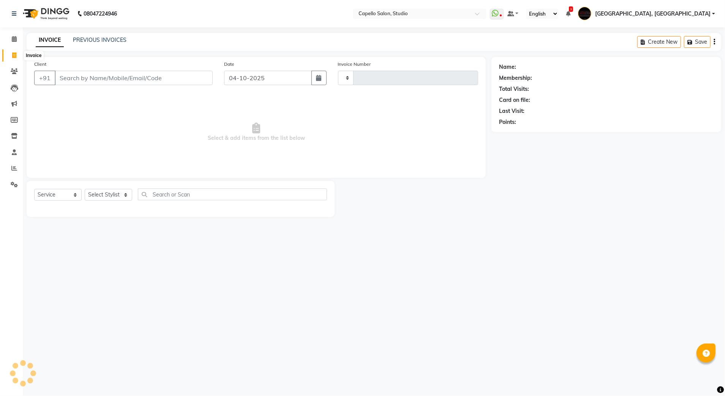
click at [17, 56] on span at bounding box center [14, 55] width 13 height 9
select select "service"
drag, startPoint x: 17, startPoint y: 56, endPoint x: 428, endPoint y: 25, distance: 411.8
click at [96, 79] on input "Client" at bounding box center [134, 78] width 158 height 14
select select "847"
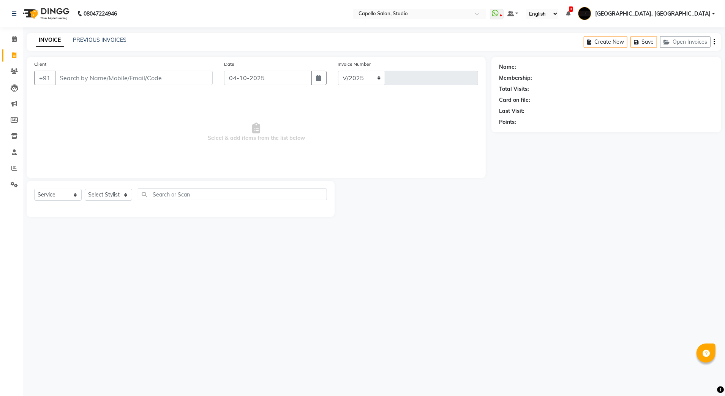
type input "3950"
type input "9892670749"
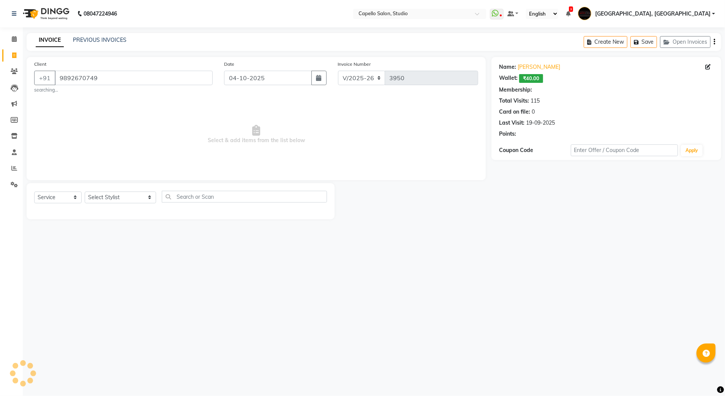
select select "1: Object"
click at [99, 198] on select "Select Stylist Admin [PERSON_NAME] [PERSON_NAME] Studio, Shivaji Nagar [PERSON_…" at bounding box center [120, 197] width 71 height 12
select select "14454"
click at [85, 191] on select "Select Stylist Admin [PERSON_NAME] [PERSON_NAME] Studio, Shivaji Nagar [PERSON_…" at bounding box center [120, 197] width 71 height 12
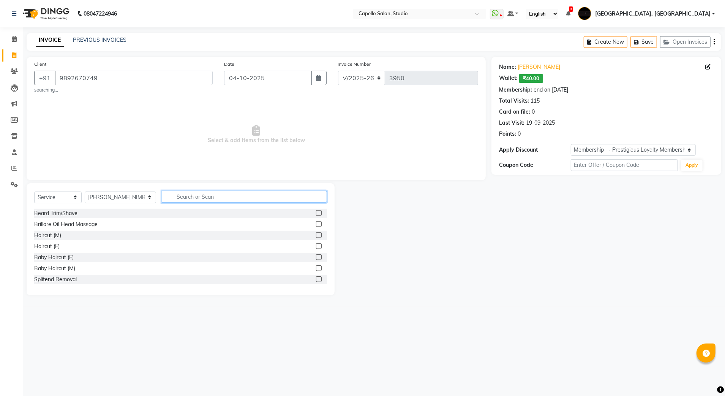
click at [168, 194] on input "text" at bounding box center [245, 197] width 166 height 12
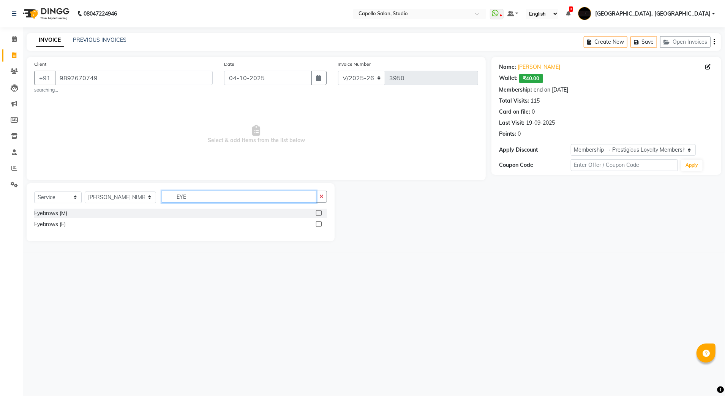
type input "EYE"
click at [322, 226] on div at bounding box center [321, 224] width 11 height 9
click at [316, 224] on label at bounding box center [319, 224] width 6 height 6
click at [316, 224] on input "checkbox" at bounding box center [318, 224] width 5 height 5
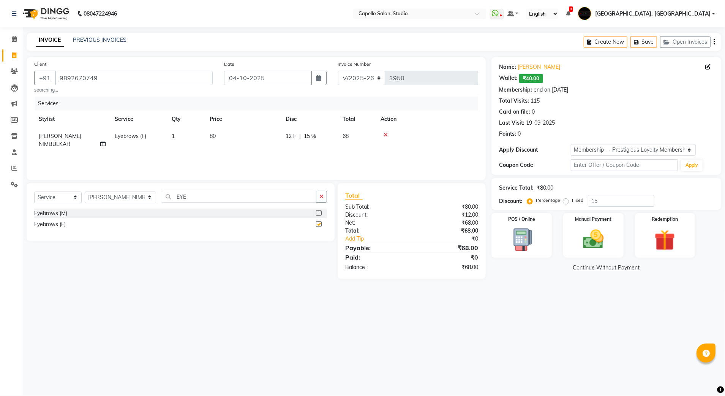
checkbox input "false"
click at [272, 194] on input "EYE" at bounding box center [239, 197] width 155 height 12
type input "E"
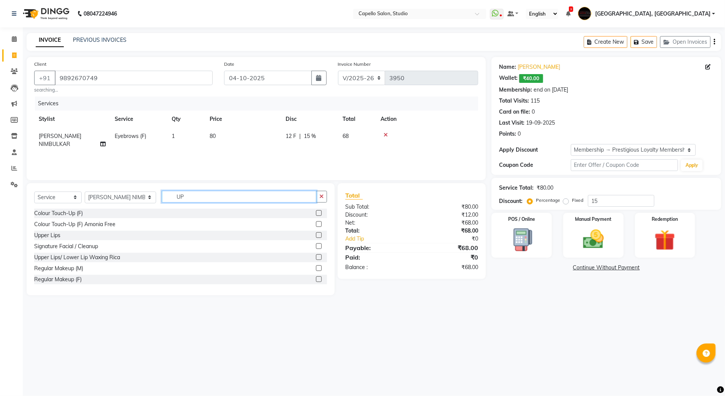
type input "UP"
click at [316, 234] on label at bounding box center [319, 235] width 6 height 6
click at [316, 234] on input "checkbox" at bounding box center [318, 235] width 5 height 5
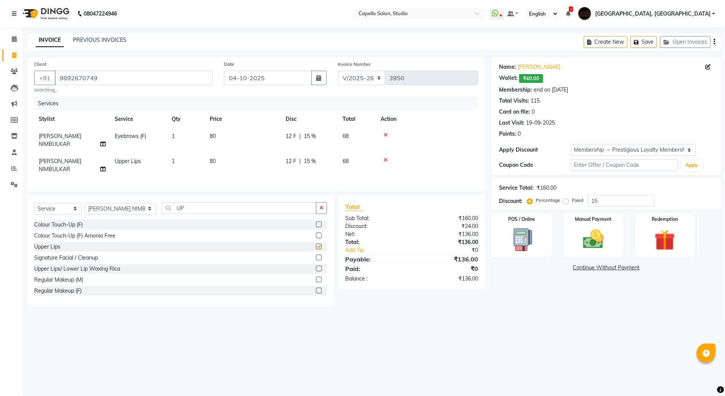
checkbox input "false"
click at [599, 197] on input "15" at bounding box center [621, 201] width 66 height 12
type input "1"
type input "0"
click at [586, 247] on img at bounding box center [593, 239] width 35 height 25
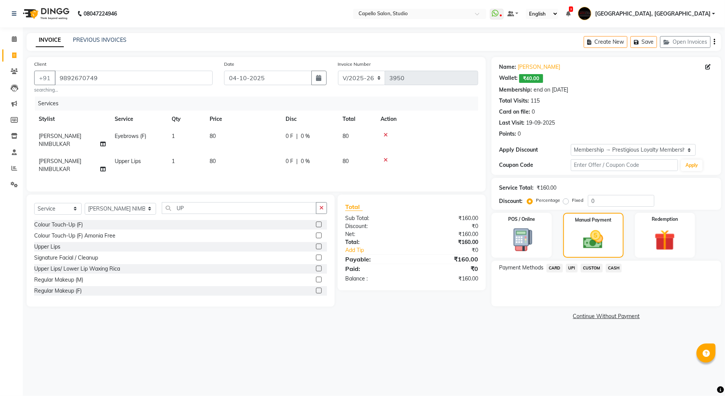
click at [569, 271] on span "UPI" at bounding box center [572, 268] width 12 height 9
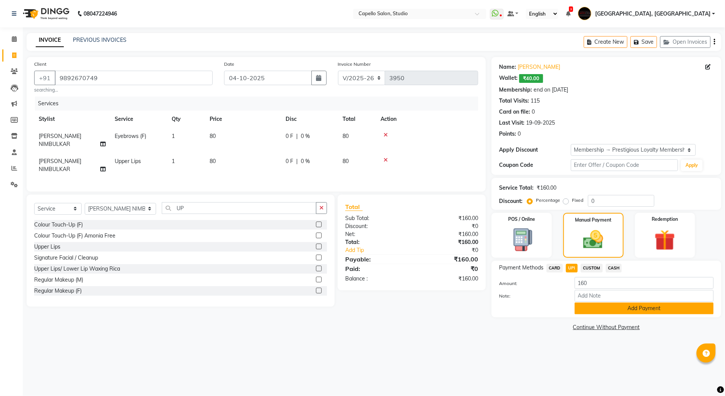
click at [595, 306] on button "Add Payment" at bounding box center [644, 308] width 139 height 12
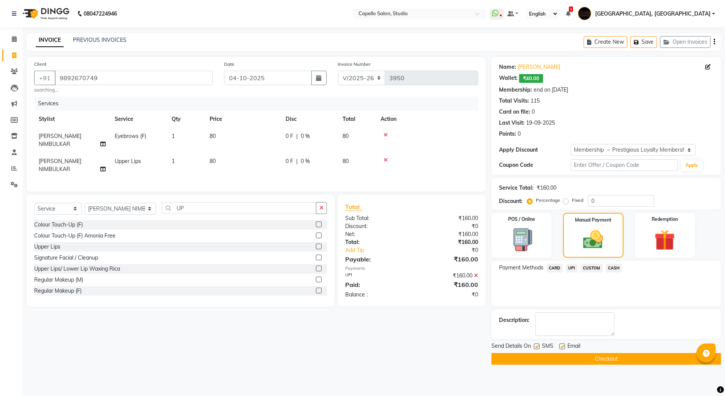
click at [589, 356] on button "Checkout" at bounding box center [606, 359] width 230 height 12
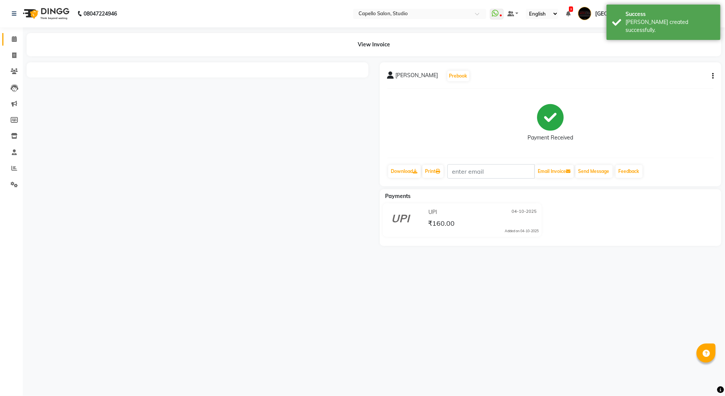
click at [17, 41] on span at bounding box center [14, 39] width 13 height 9
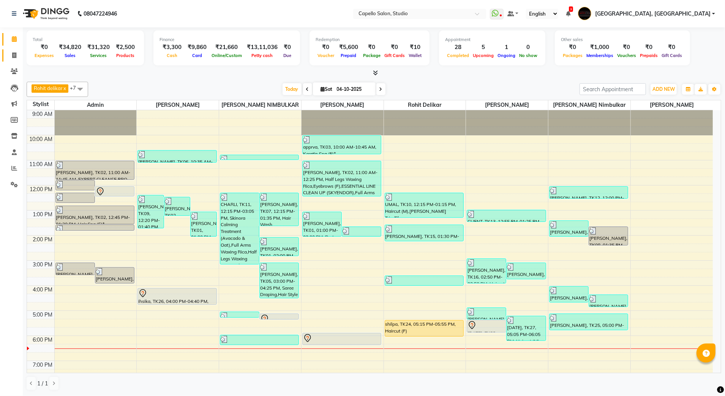
click at [6, 57] on link "Invoice" at bounding box center [11, 55] width 18 height 13
select select "service"
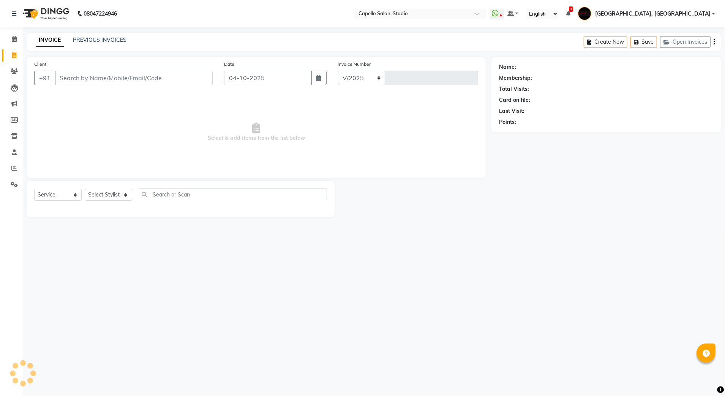
select select "847"
type input "3951"
click at [90, 84] on input "Client" at bounding box center [134, 78] width 158 height 14
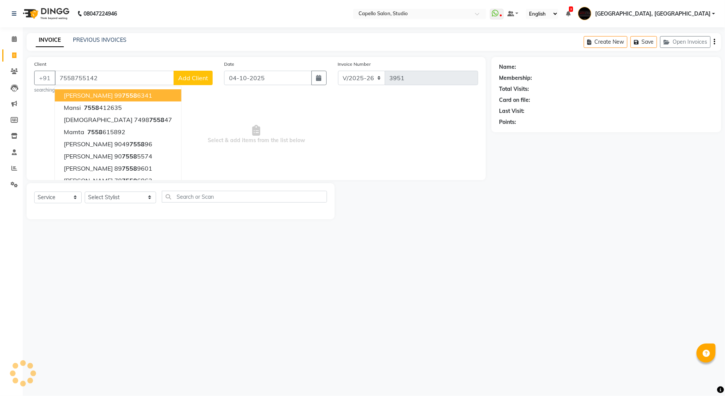
type input "7558755142"
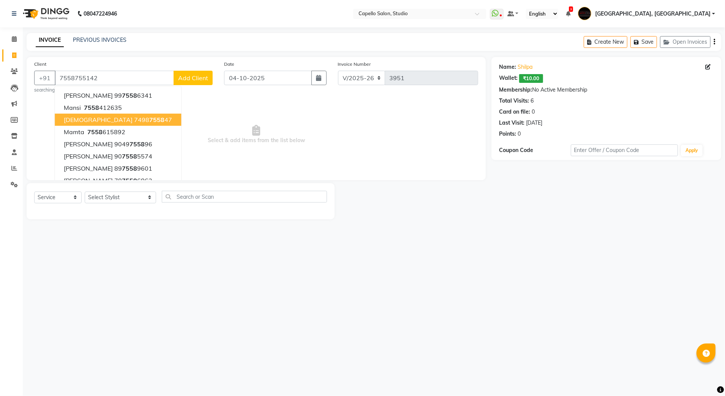
click at [400, 123] on span "Select & add items from the list below" at bounding box center [256, 134] width 444 height 76
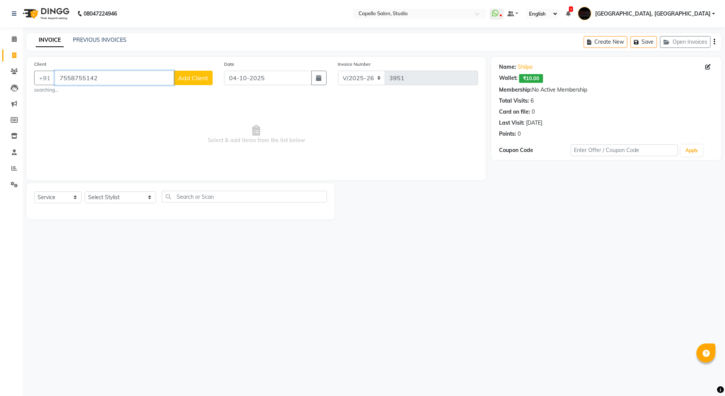
click at [78, 78] on input "7558755142" at bounding box center [114, 78] width 119 height 14
click at [388, 302] on div "08047224946 Select Location × Capello Salon, Studio WhatsApp Status ✕ Status: D…" at bounding box center [362, 198] width 725 height 396
click at [113, 196] on select "Select Stylist Admin [PERSON_NAME] [PERSON_NAME] Studio, Shivaji Nagar [PERSON_…" at bounding box center [120, 197] width 71 height 12
click at [223, 116] on span "Select & add items from the list below" at bounding box center [256, 134] width 444 height 76
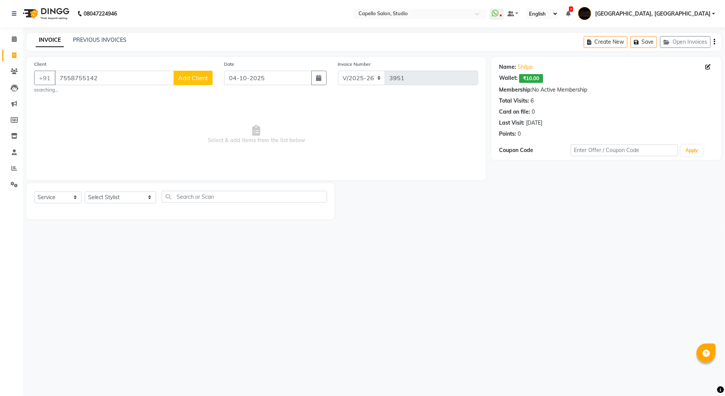
click at [63, 204] on div "Select Service Product Membership Package Voucher Prepaid Gift Card Select Styl…" at bounding box center [180, 200] width 293 height 18
click at [64, 201] on select "Select Service Product Membership Package Voucher Prepaid Gift Card" at bounding box center [57, 197] width 47 height 12
click at [34, 191] on select "Select Service Product Membership Package Voucher Prepaid Gift Card" at bounding box center [57, 197] width 47 height 12
drag, startPoint x: 113, startPoint y: 190, endPoint x: 113, endPoint y: 195, distance: 4.6
click at [114, 190] on div "Select Service Product Membership Package Voucher Prepaid Gift Card Select Styl…" at bounding box center [181, 201] width 308 height 36
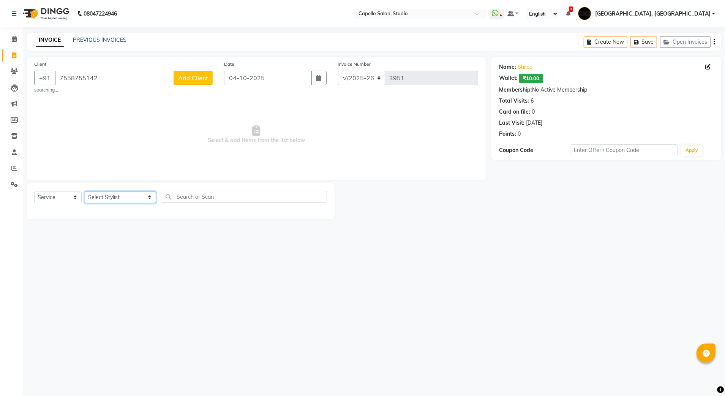
click at [113, 196] on select "Select Stylist Admin [PERSON_NAME] [PERSON_NAME] Studio, Shivaji Nagar [PERSON_…" at bounding box center [120, 197] width 71 height 12
select select "52930"
click at [85, 191] on select "Select Stylist Admin [PERSON_NAME] [PERSON_NAME] Studio, Shivaji Nagar [PERSON_…" at bounding box center [120, 197] width 71 height 12
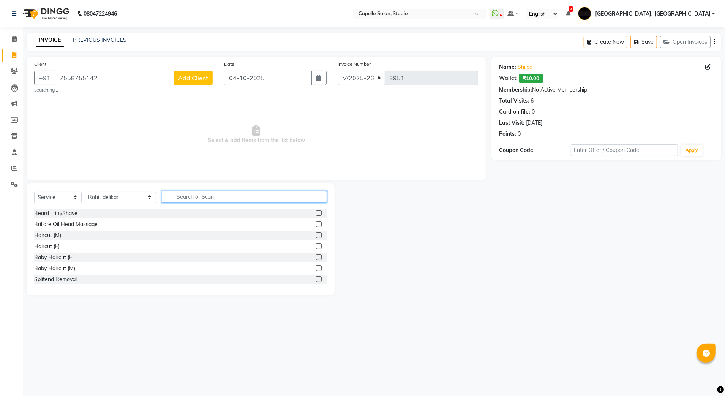
click at [162, 194] on input "text" at bounding box center [245, 197] width 166 height 12
click at [316, 245] on label at bounding box center [319, 246] width 6 height 6
click at [316, 245] on input "checkbox" at bounding box center [318, 246] width 5 height 5
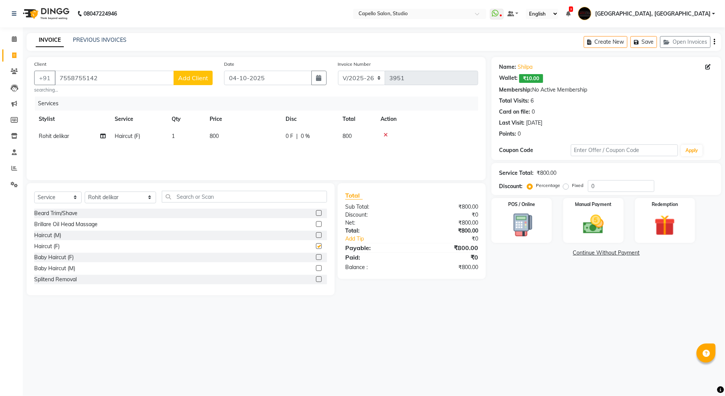
checkbox input "false"
click at [60, 197] on select "Select Service Product Membership Package Voucher Prepaid Gift Card" at bounding box center [57, 197] width 47 height 12
select select "membership"
click at [34, 191] on select "Select Service Product Membership Package Voucher Prepaid Gift Card" at bounding box center [57, 197] width 47 height 12
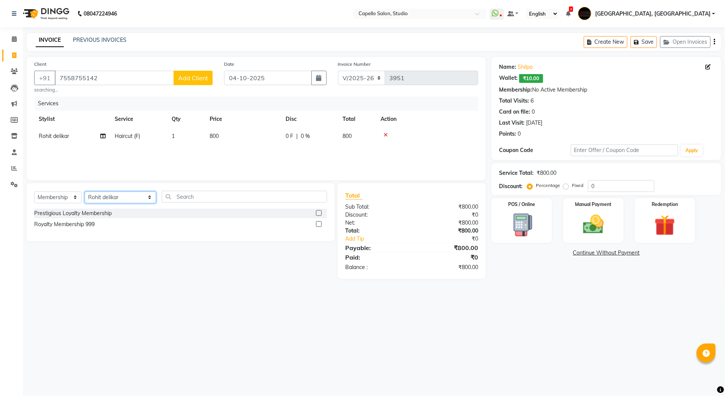
click at [104, 197] on select "Select Stylist Admin [PERSON_NAME] [PERSON_NAME] Studio, Shivaji Nagar [PERSON_…" at bounding box center [120, 197] width 71 height 12
select select "34991"
click at [85, 191] on select "Select Stylist Admin [PERSON_NAME] [PERSON_NAME] Studio, Shivaji Nagar [PERSON_…" at bounding box center [120, 197] width 71 height 12
drag, startPoint x: 318, startPoint y: 225, endPoint x: 297, endPoint y: 207, distance: 28.0
click at [318, 224] on label at bounding box center [319, 224] width 6 height 6
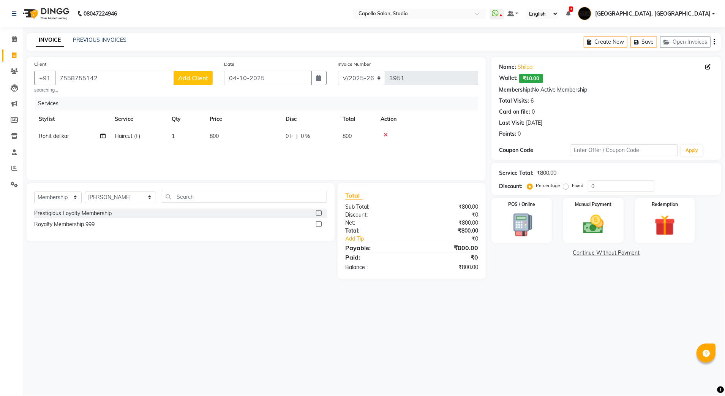
click at [318, 224] on input "checkbox" at bounding box center [318, 224] width 5 height 5
select select "select"
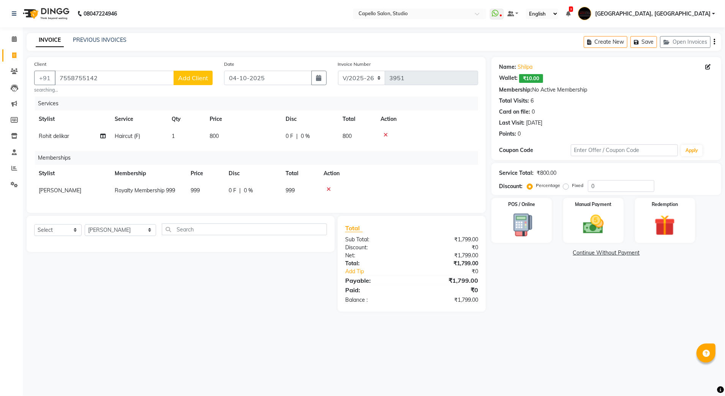
click at [210, 191] on td "999" at bounding box center [205, 190] width 38 height 17
select select "34991"
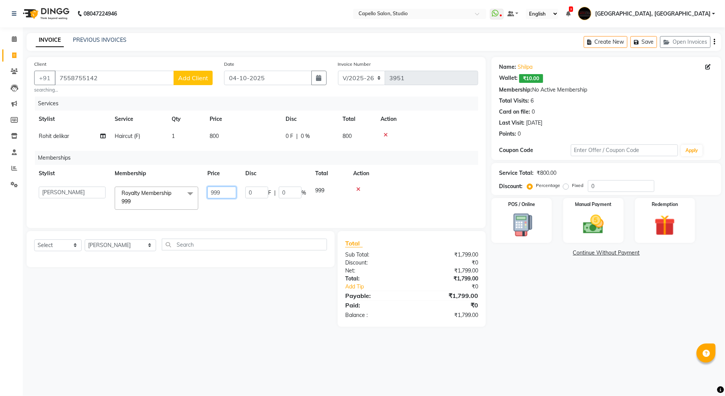
drag, startPoint x: 215, startPoint y: 191, endPoint x: 205, endPoint y: 194, distance: 10.0
click at [205, 194] on td "999" at bounding box center [222, 198] width 38 height 32
select select "34991"
click at [212, 193] on input "999" at bounding box center [221, 192] width 29 height 12
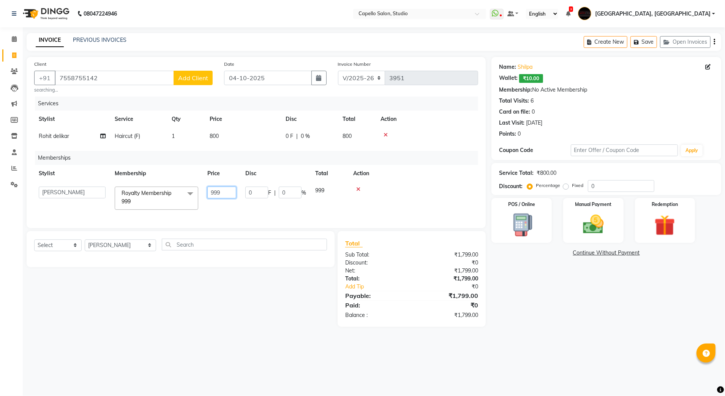
click at [212, 193] on input "999" at bounding box center [221, 192] width 29 height 12
type input "1000"
click at [239, 321] on main "INVOICE PREVIOUS INVOICES Create New Save Open Invoices Client +91 7558755142 A…" at bounding box center [374, 185] width 702 height 305
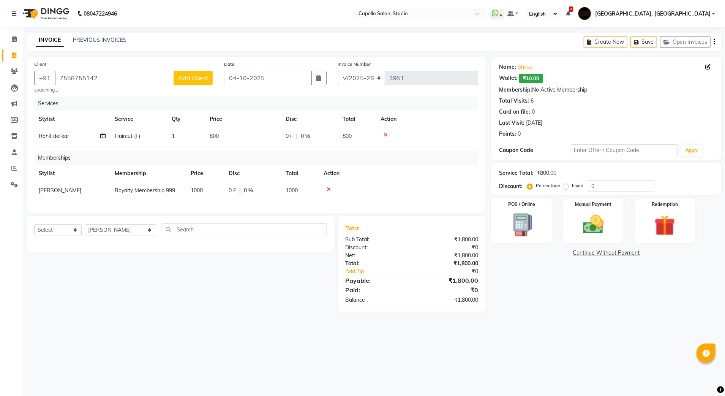
click at [561, 300] on div "Name: Shilpa Wallet: ₹10.00 Membership: No Active Membership Total Visits: 6 Ca…" at bounding box center [608, 184] width 235 height 254
click at [260, 137] on td "800" at bounding box center [243, 136] width 76 height 17
select select "52930"
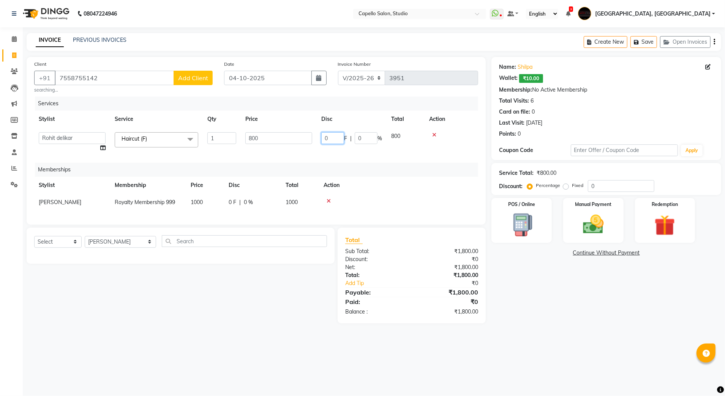
drag, startPoint x: 332, startPoint y: 137, endPoint x: 312, endPoint y: 142, distance: 20.3
click at [312, 142] on tr "Admin AMIT SHENDE ANKIT Capello Studio, Shivaji Nagar DIVYANI NIMBULKAR Geetika…" at bounding box center [256, 142] width 444 height 29
type input "15"
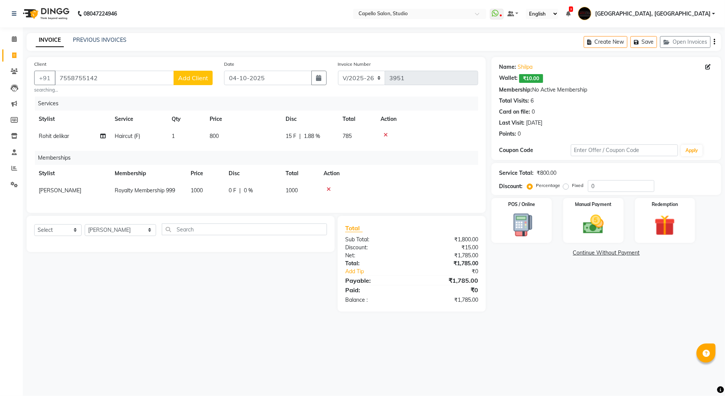
click at [351, 140] on td "785" at bounding box center [357, 136] width 38 height 17
select select "52930"
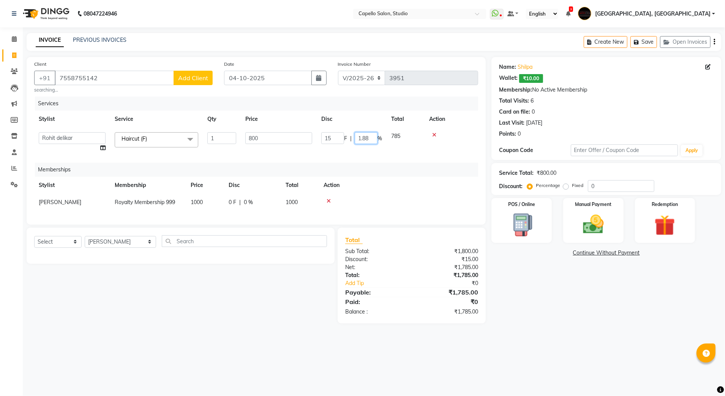
click at [356, 137] on input "1.88" at bounding box center [366, 138] width 23 height 12
type input "15"
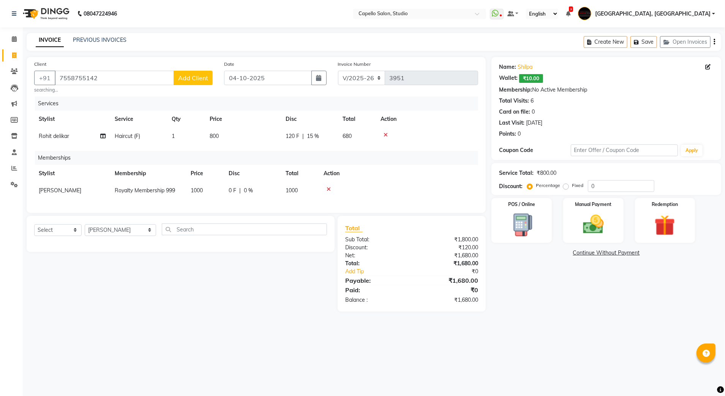
click at [325, 139] on div "120 F | 15 %" at bounding box center [310, 136] width 48 height 8
select select "52930"
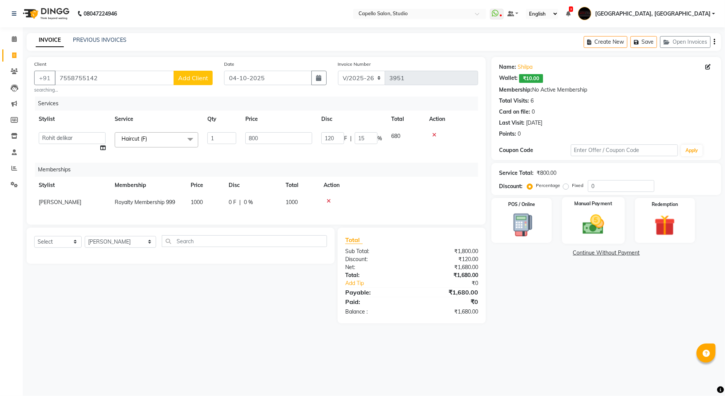
click at [595, 223] on img at bounding box center [593, 224] width 35 height 25
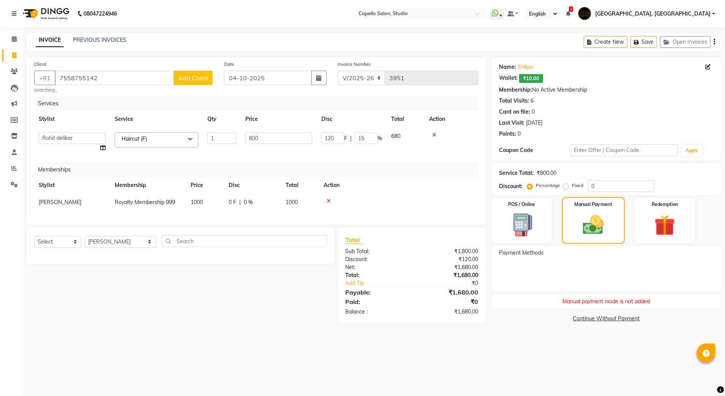
click at [587, 223] on img at bounding box center [594, 225] width 34 height 24
click at [77, 81] on input "7558755142" at bounding box center [114, 78] width 119 height 14
click at [16, 35] on span at bounding box center [14, 39] width 13 height 9
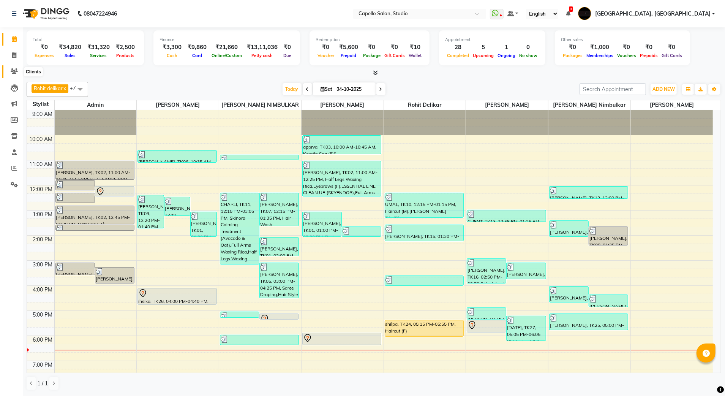
scroll to position [54, 0]
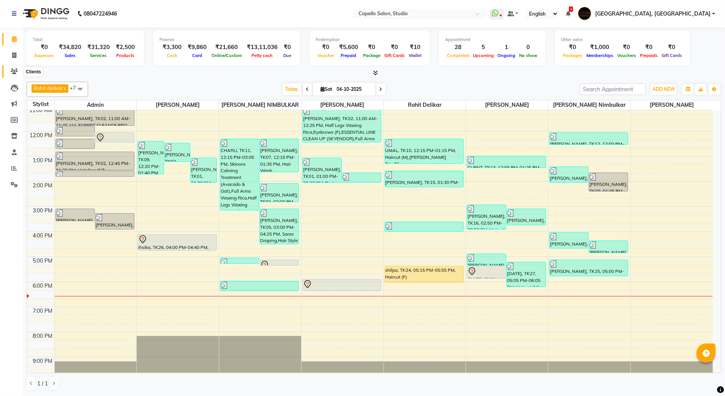
click at [14, 68] on icon at bounding box center [14, 71] width 7 height 6
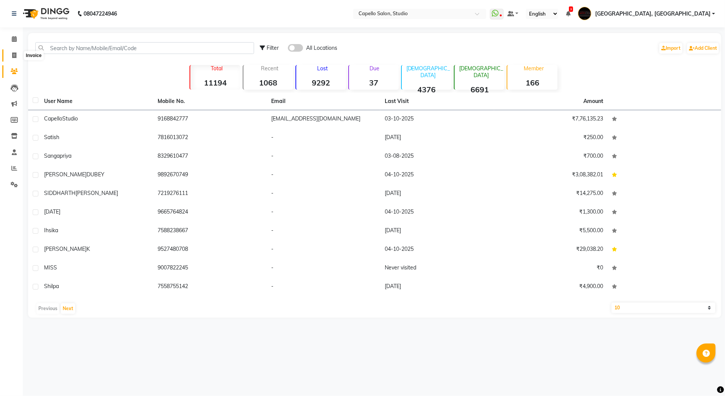
click at [17, 53] on span at bounding box center [14, 55] width 13 height 9
select select "service"
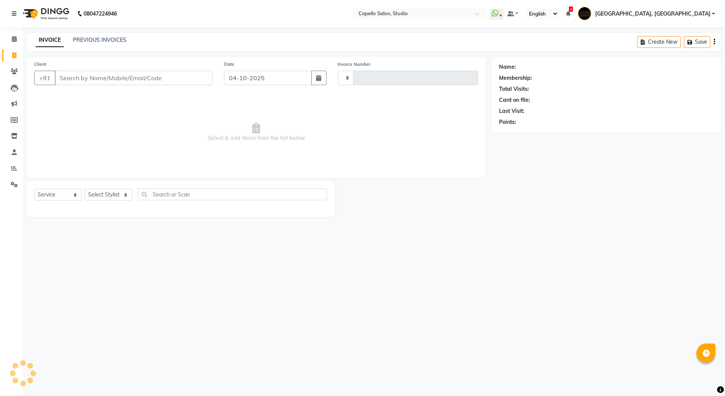
click at [80, 77] on input "Client" at bounding box center [134, 78] width 158 height 14
select select "847"
type input "3951"
type input "7558755142"
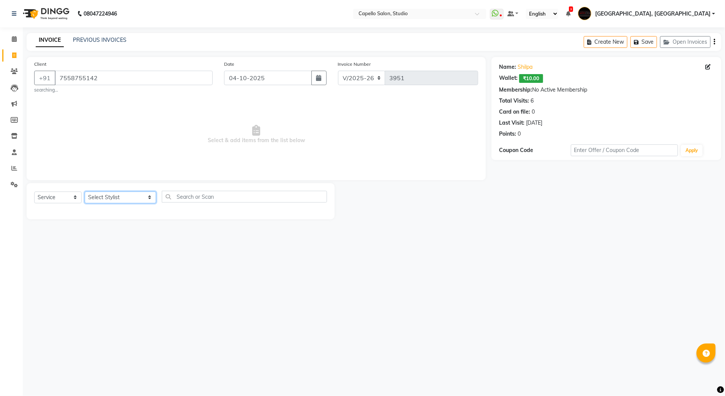
click at [111, 198] on select "Select Stylist Admin [PERSON_NAME] [PERSON_NAME] Studio, Shivaji Nagar [PERSON_…" at bounding box center [120, 197] width 71 height 12
click at [85, 191] on select "Select Stylist Admin [PERSON_NAME] [PERSON_NAME] Studio, Shivaji Nagar [PERSON_…" at bounding box center [120, 197] width 71 height 12
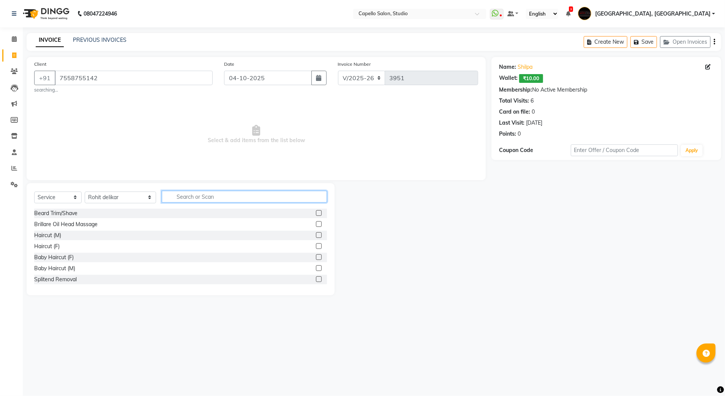
click at [195, 194] on input "text" at bounding box center [245, 197] width 166 height 12
click at [316, 247] on label at bounding box center [319, 246] width 6 height 6
click at [316, 247] on input "checkbox" at bounding box center [318, 246] width 5 height 5
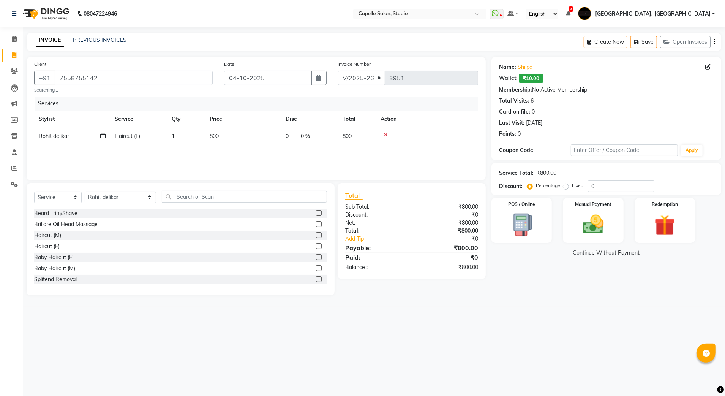
click at [327, 136] on div "0 F | 0 %" at bounding box center [310, 136] width 48 height 8
drag, startPoint x: 362, startPoint y: 137, endPoint x: 347, endPoint y: 144, distance: 16.7
click at [355, 141] on input "0" at bounding box center [366, 138] width 23 height 12
click at [323, 155] on div "Services Stylist Service Qty Price Disc Total Action Admin AMIT SHENDE ANKIT Ca…" at bounding box center [256, 134] width 444 height 76
click at [63, 195] on select "Select Service Product Membership Package Voucher Prepaid Gift Card" at bounding box center [57, 197] width 47 height 12
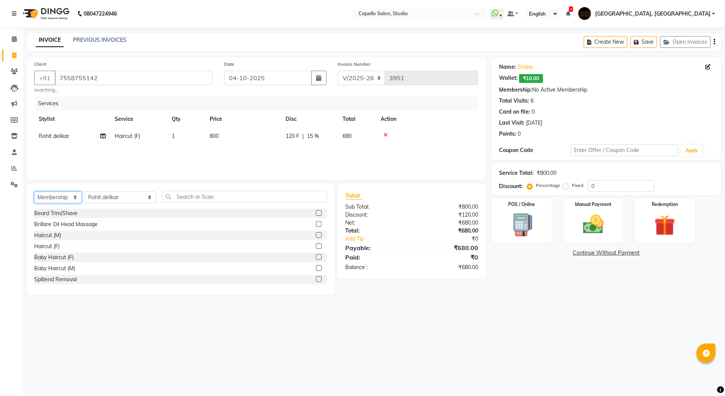
click at [34, 191] on select "Select Service Product Membership Package Voucher Prepaid Gift Card" at bounding box center [57, 197] width 47 height 12
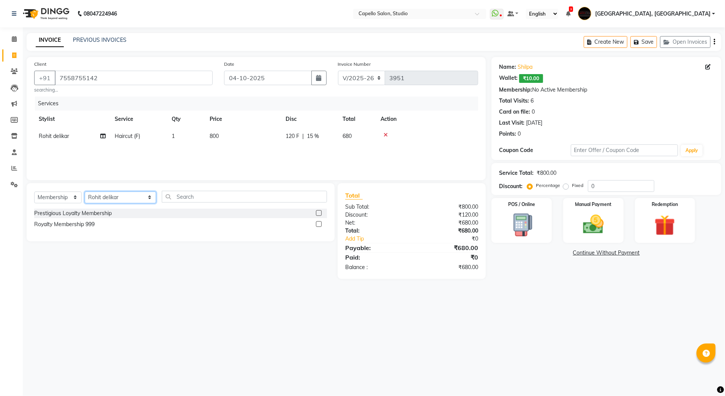
click at [104, 195] on select "Select Stylist Admin [PERSON_NAME] [PERSON_NAME] Studio, Shivaji Nagar [PERSON_…" at bounding box center [120, 197] width 71 height 12
click at [85, 191] on select "Select Stylist Admin [PERSON_NAME] [PERSON_NAME] Studio, Shivaji Nagar [PERSON_…" at bounding box center [120, 197] width 71 height 12
click at [321, 224] on label at bounding box center [319, 224] width 6 height 6
click at [321, 224] on input "checkbox" at bounding box center [318, 224] width 5 height 5
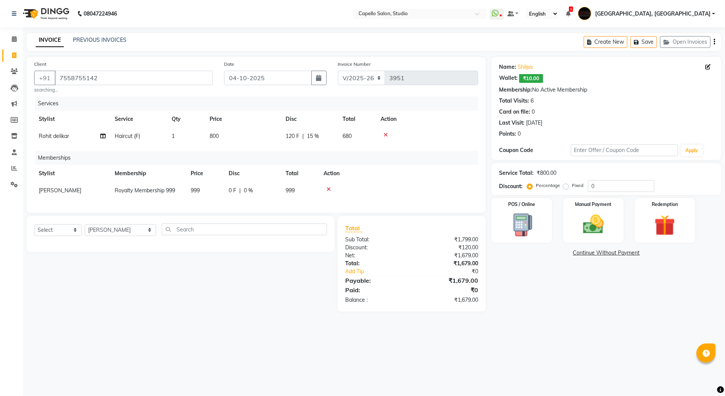
click at [203, 182] on td "999" at bounding box center [205, 190] width 38 height 17
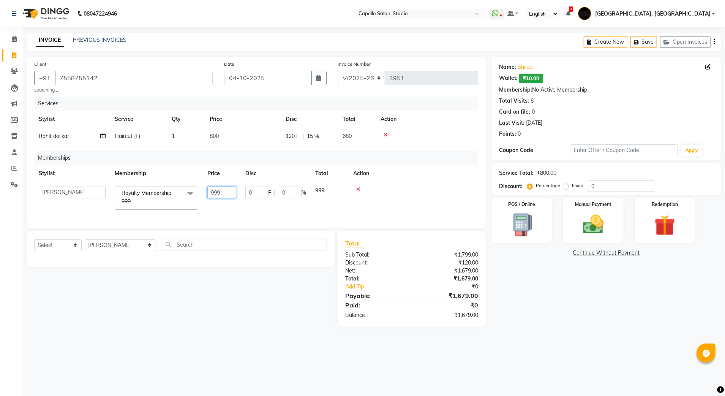
click at [216, 193] on input "999" at bounding box center [221, 192] width 29 height 12
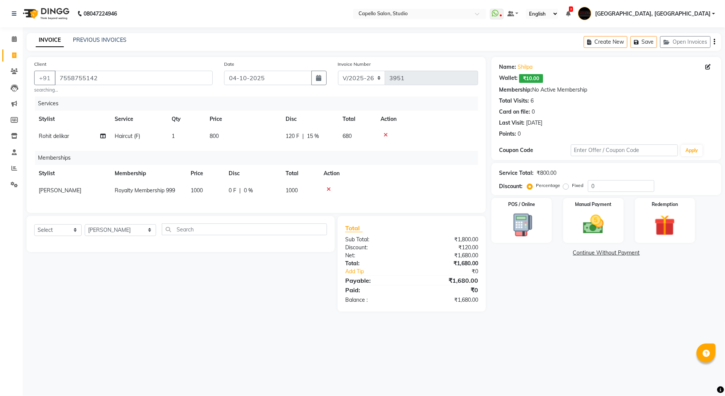
click at [579, 309] on div "Name: Shilpa Wallet: ₹10.00 Membership: No Active Membership Total Visits: 6 Ca…" at bounding box center [608, 184] width 235 height 254
click at [582, 229] on img at bounding box center [593, 224] width 35 height 25
click at [610, 253] on span "CASH" at bounding box center [614, 253] width 16 height 9
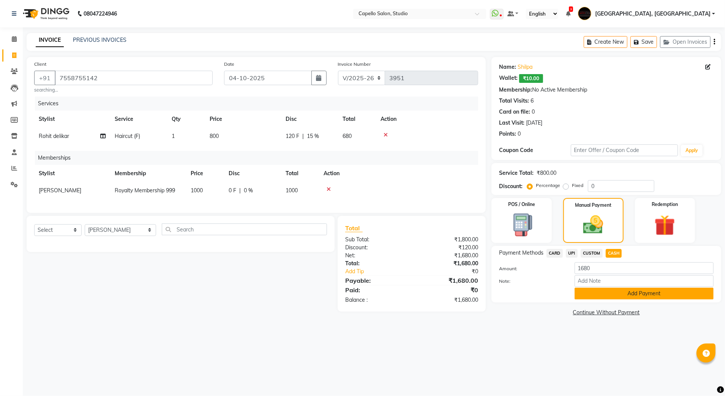
click at [610, 297] on button "Add Payment" at bounding box center [644, 294] width 139 height 12
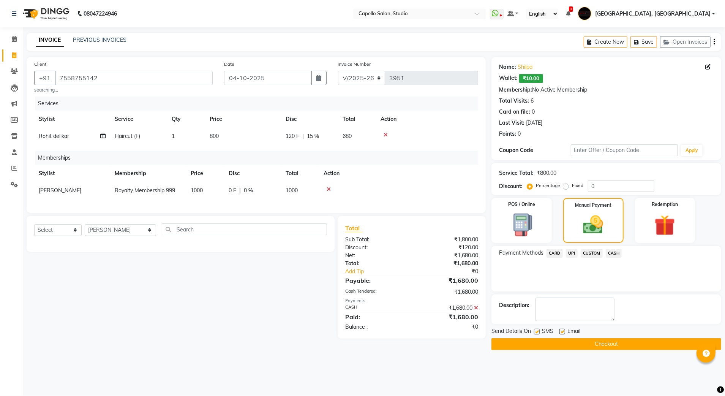
click at [570, 342] on button "Checkout" at bounding box center [606, 344] width 230 height 12
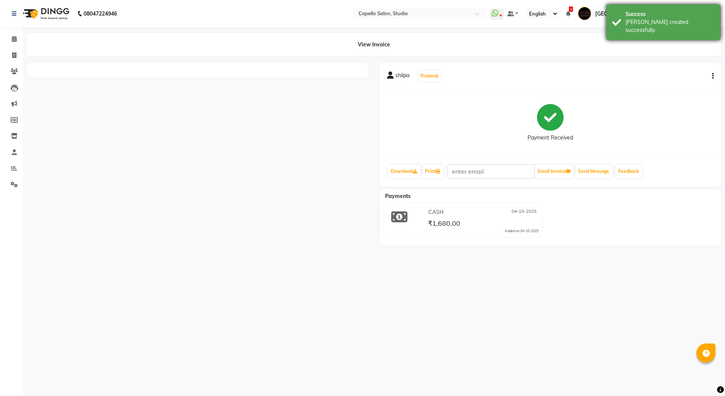
click at [649, 21] on div "[PERSON_NAME] created successfully." at bounding box center [670, 26] width 89 height 16
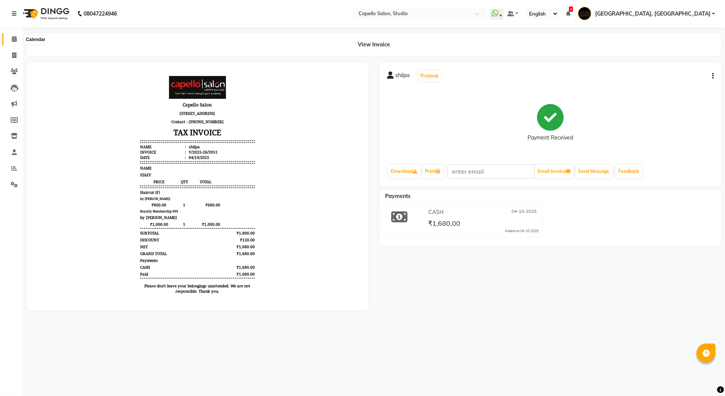
click at [10, 38] on span at bounding box center [14, 39] width 13 height 9
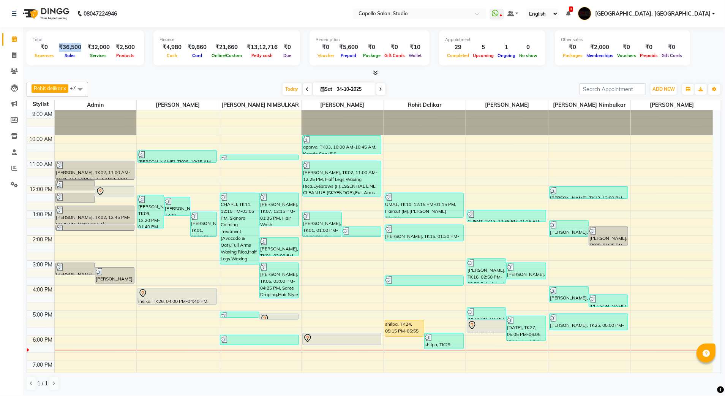
drag, startPoint x: 58, startPoint y: 46, endPoint x: 78, endPoint y: 43, distance: 20.3
click at [78, 43] on div "₹36,500" at bounding box center [70, 47] width 28 height 9
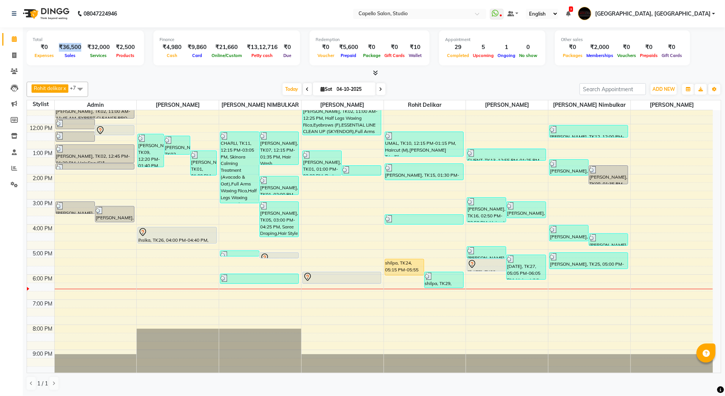
scroll to position [68, 0]
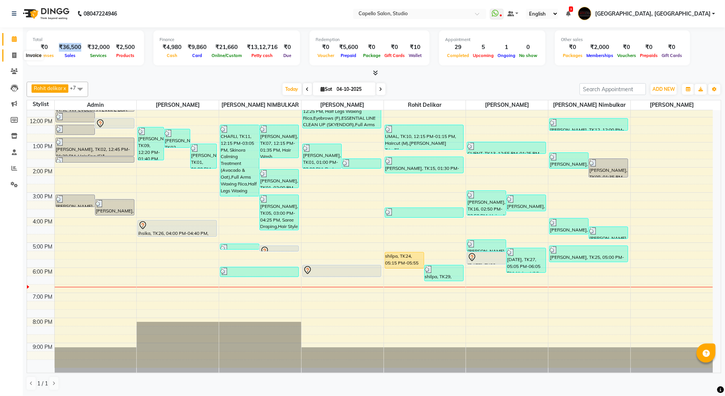
click at [14, 54] on icon at bounding box center [14, 55] width 4 height 6
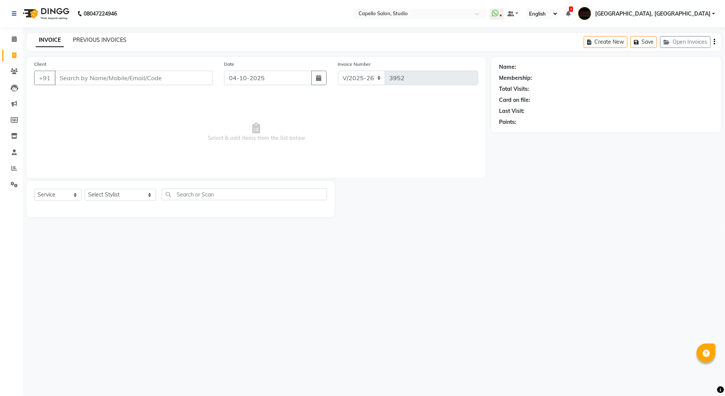
click at [91, 38] on link "PREVIOUS INVOICES" at bounding box center [100, 39] width 54 height 7
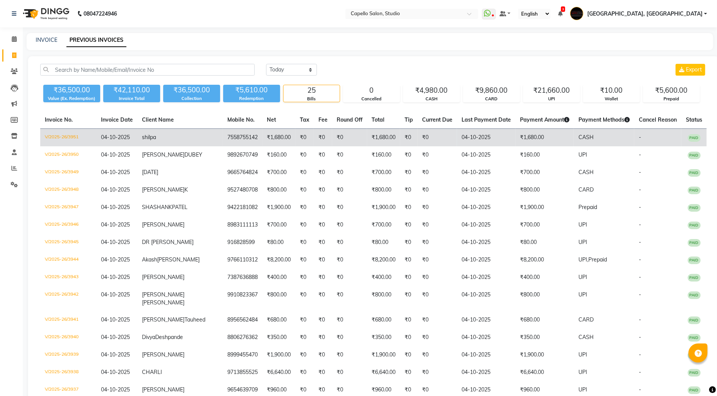
click at [54, 133] on td "V/2025-26/3951" at bounding box center [68, 138] width 56 height 18
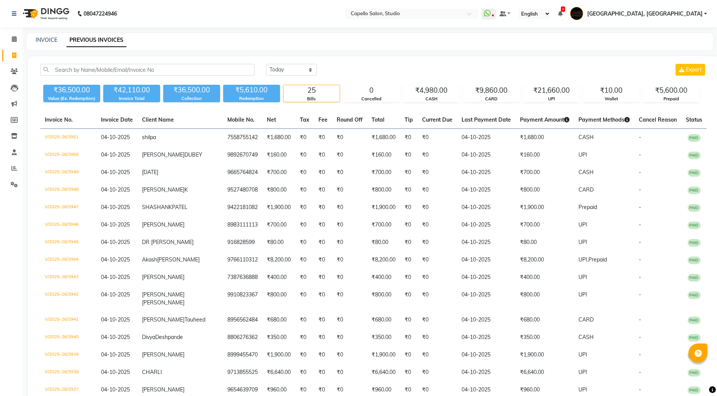
click at [11, 30] on div "Calendar Invoice Clients Leads Marketing Members Inventory Staff Reports Settin…" at bounding box center [51, 312] width 103 height 581
click at [11, 42] on span at bounding box center [14, 39] width 13 height 9
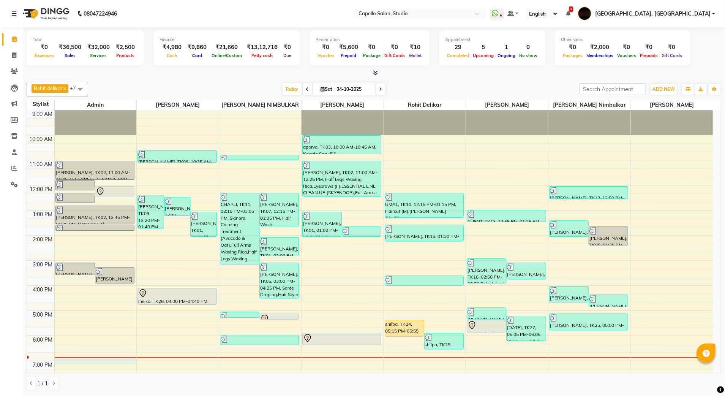
click at [99, 363] on div "9:00 AM 10:00 AM 11:00 AM 12:00 PM 1:00 PM 2:00 PM 3:00 PM 4:00 PM 5:00 PM 6:00…" at bounding box center [370, 272] width 686 height 325
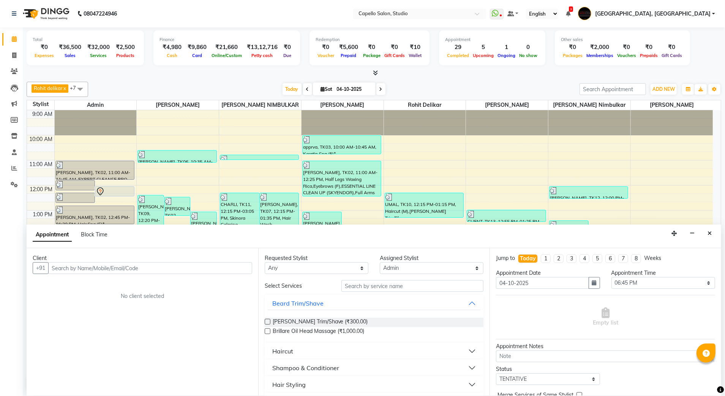
click at [125, 273] on input "text" at bounding box center [150, 268] width 204 height 12
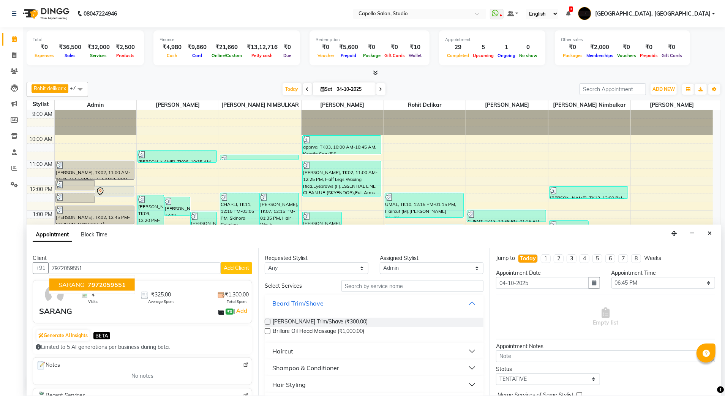
click at [111, 282] on span "7972059551" at bounding box center [107, 285] width 38 height 8
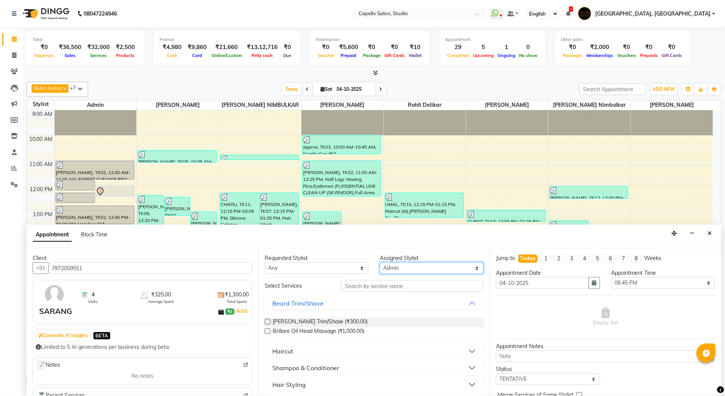
click at [397, 271] on select "Select Admin [PERSON_NAME] [PERSON_NAME] Studio, Shivaji Nagar [PERSON_NAME] NI…" at bounding box center [432, 268] width 104 height 12
click at [380, 263] on select "Select Admin [PERSON_NAME] [PERSON_NAME] Studio, Shivaji Nagar [PERSON_NAME] NI…" at bounding box center [432, 268] width 104 height 12
click at [339, 355] on button "Haircut" at bounding box center [374, 351] width 213 height 14
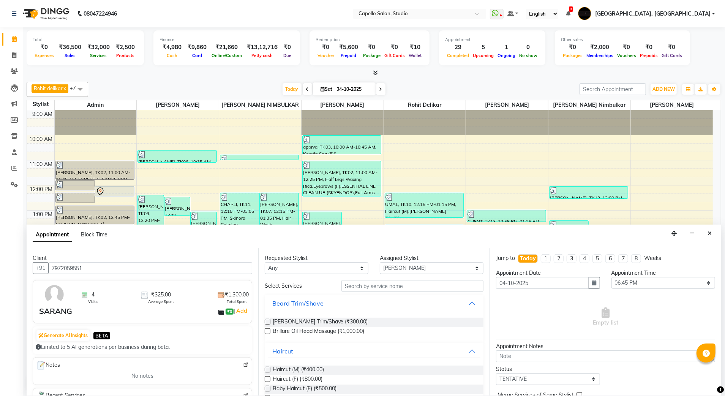
click at [381, 372] on div "Haircut (M) (₹400.00)" at bounding box center [374, 369] width 219 height 9
click at [324, 370] on span "Haircut (M) (₹400.00)" at bounding box center [298, 369] width 51 height 9
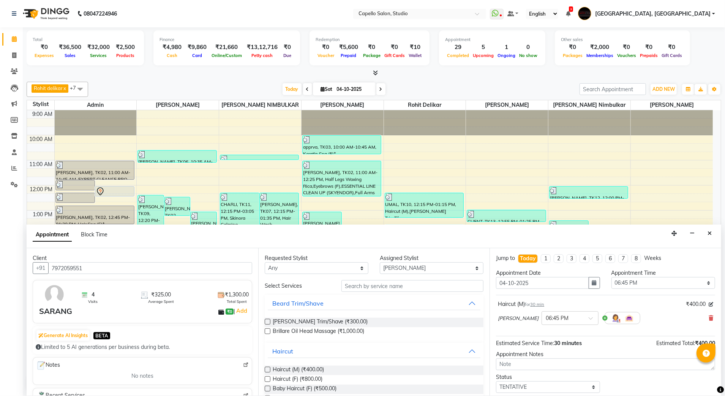
scroll to position [46, 0]
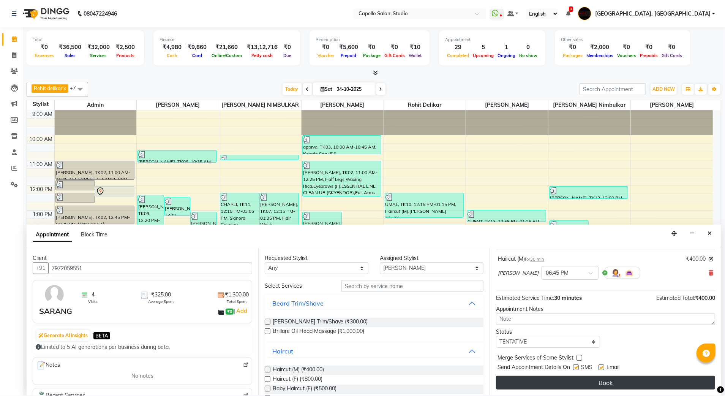
click at [602, 381] on button "Book" at bounding box center [605, 383] width 219 height 14
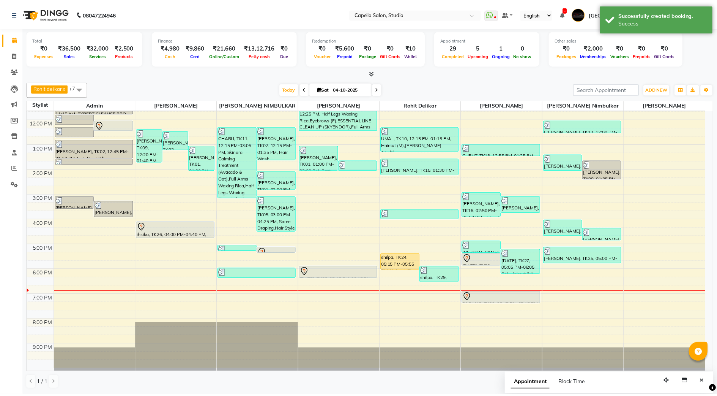
scroll to position [68, 0]
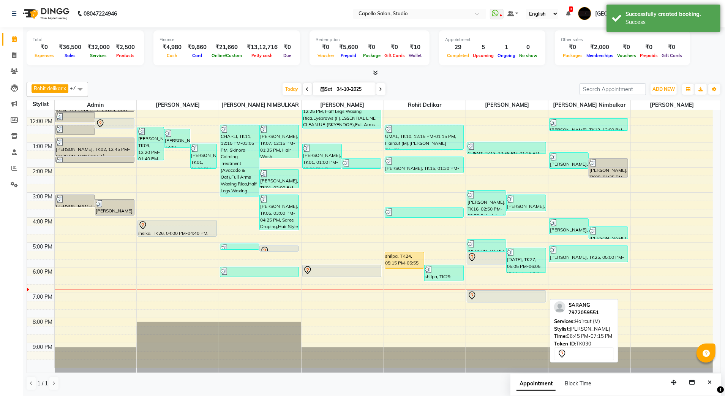
click at [473, 297] on icon at bounding box center [472, 295] width 9 height 9
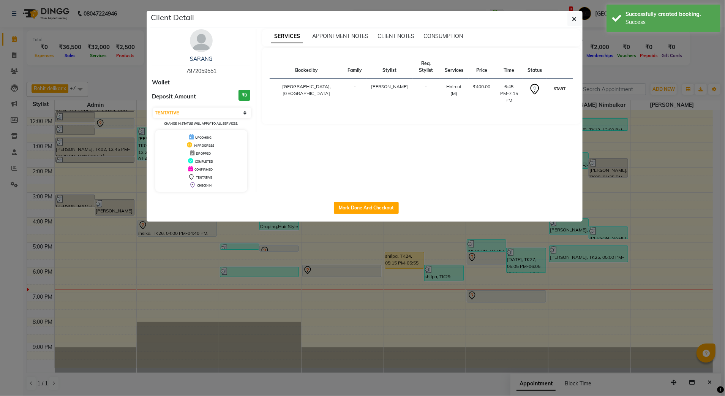
click at [557, 87] on button "START" at bounding box center [560, 88] width 16 height 9
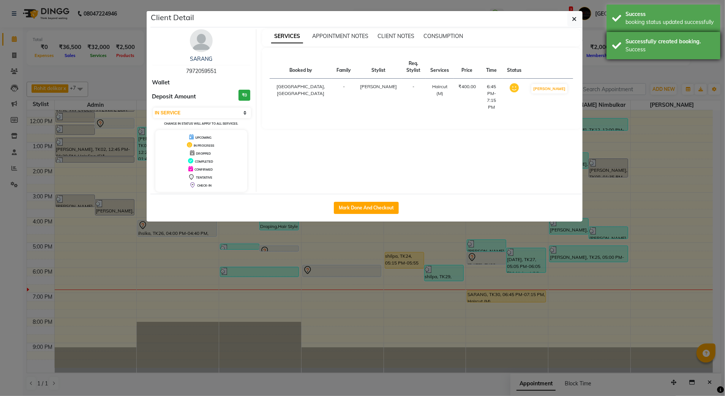
click at [634, 47] on div "Success" at bounding box center [670, 50] width 89 height 8
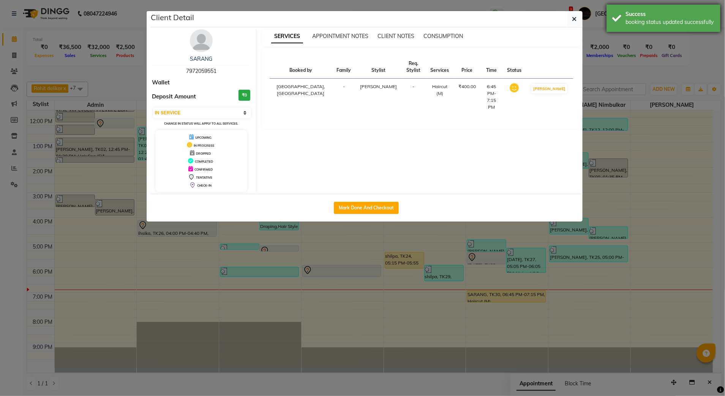
click at [637, 11] on div "Success" at bounding box center [670, 14] width 89 height 8
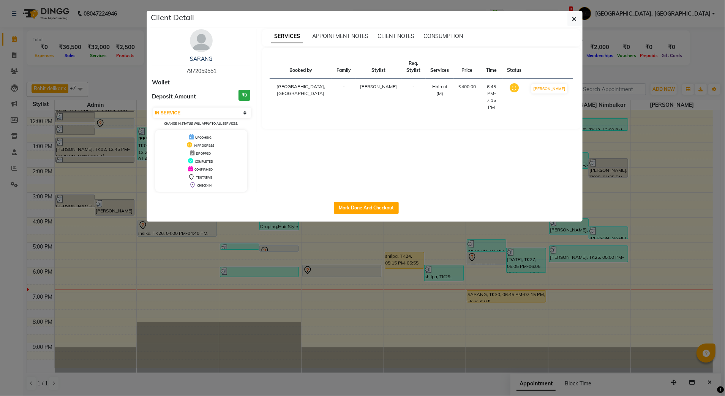
drag, startPoint x: 568, startPoint y: 15, endPoint x: 577, endPoint y: 19, distance: 9.0
click at [570, 15] on button "button" at bounding box center [574, 19] width 14 height 14
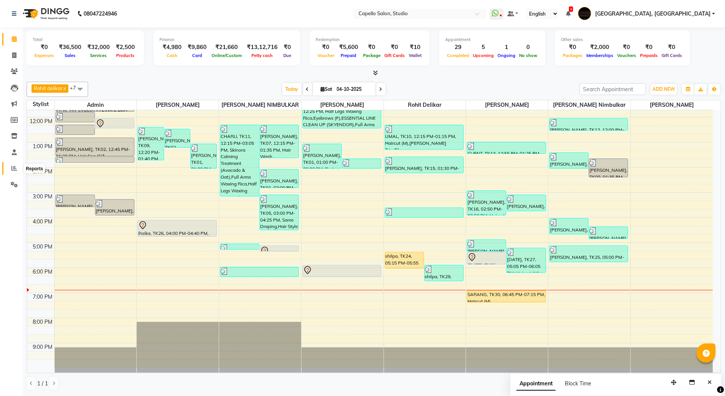
click at [17, 166] on icon at bounding box center [14, 168] width 6 height 6
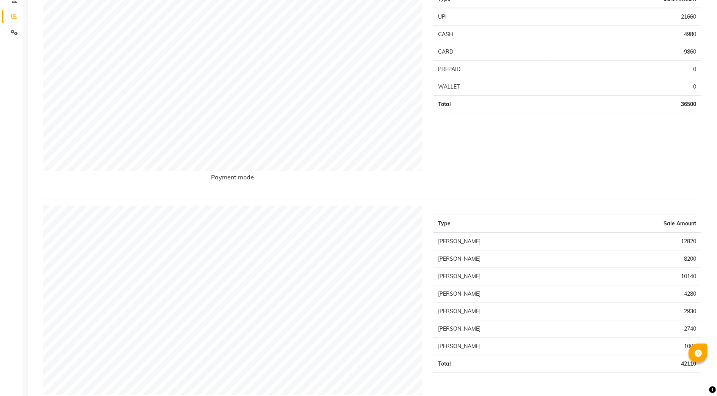
scroll to position [51, 0]
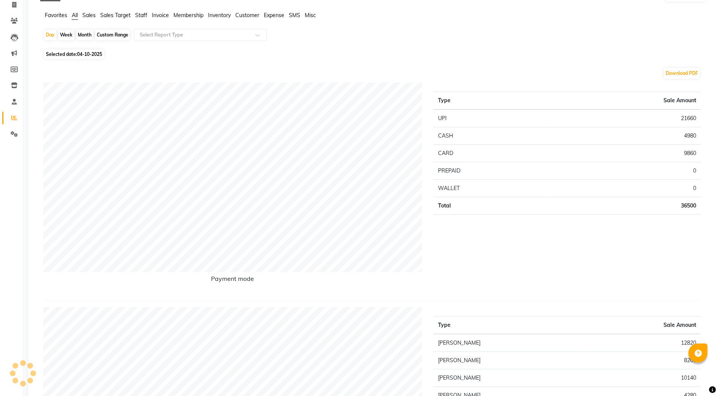
click at [147, 15] on span "Staff" at bounding box center [141, 15] width 12 height 7
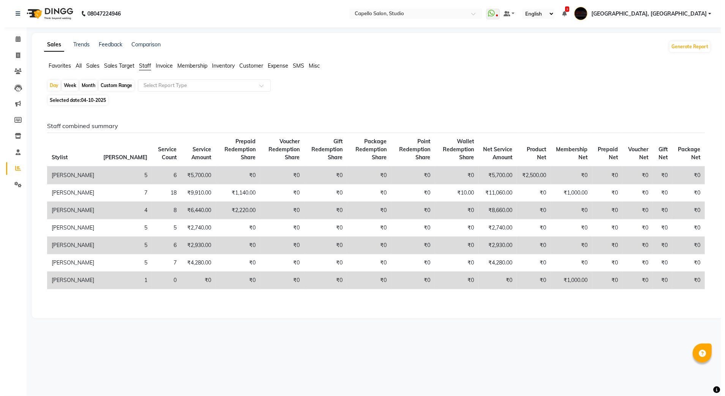
scroll to position [0, 0]
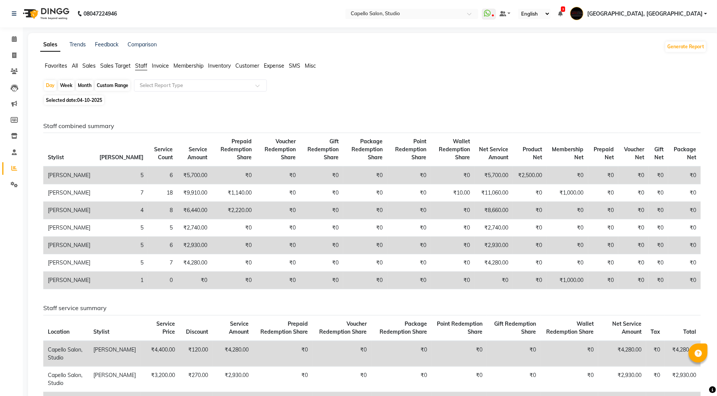
click at [90, 81] on div "Month" at bounding box center [84, 85] width 17 height 11
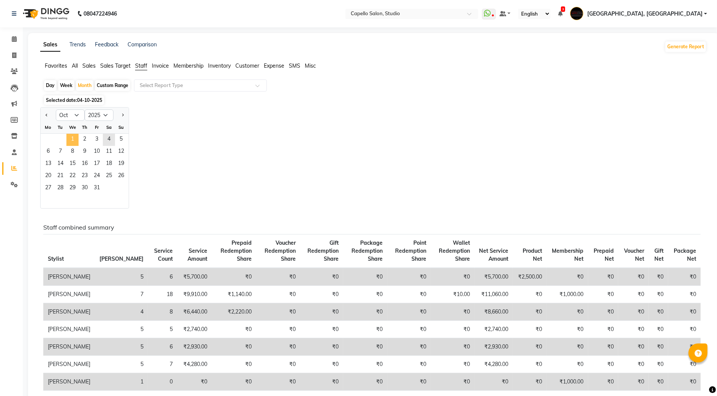
click at [73, 140] on span "1" at bounding box center [72, 140] width 12 height 12
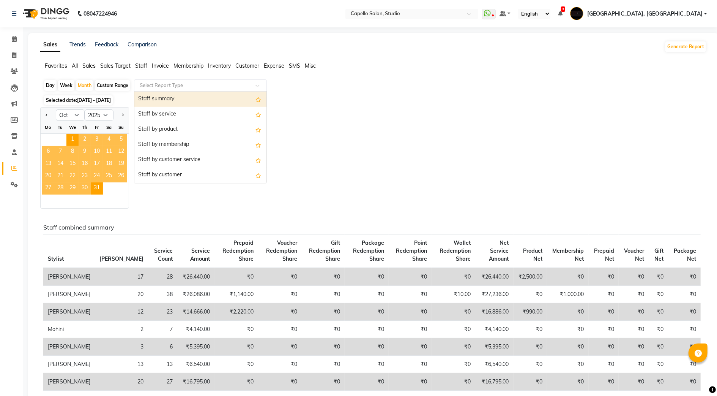
click at [147, 87] on input "text" at bounding box center [192, 86] width 109 height 8
click at [146, 95] on div "Staff summary" at bounding box center [200, 99] width 132 height 15
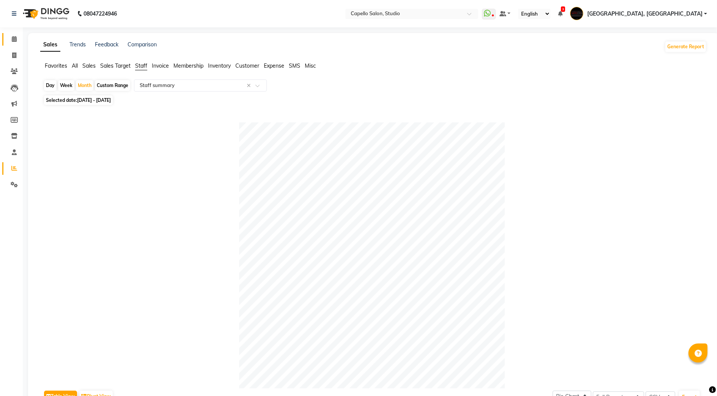
click at [6, 40] on link "Calendar" at bounding box center [11, 39] width 18 height 13
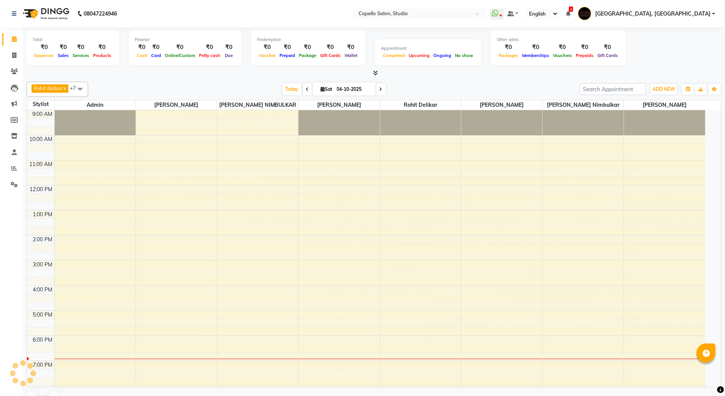
scroll to position [54, 0]
